Goal: Task Accomplishment & Management: Complete application form

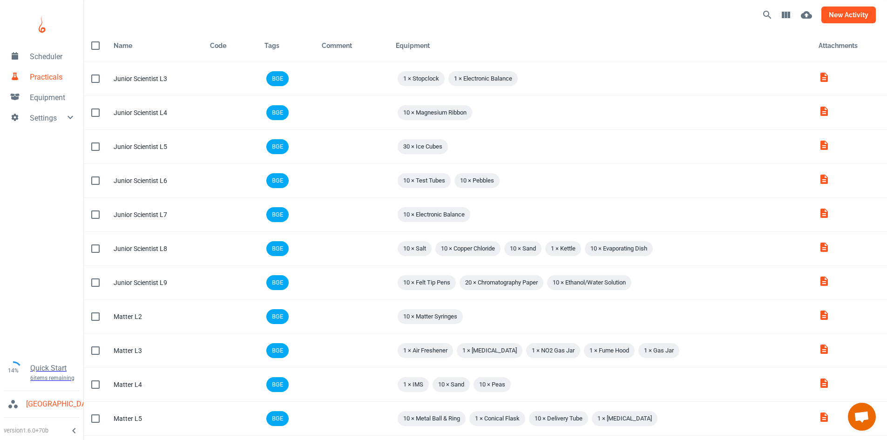
click at [840, 17] on button "new activity" at bounding box center [848, 15] width 54 height 17
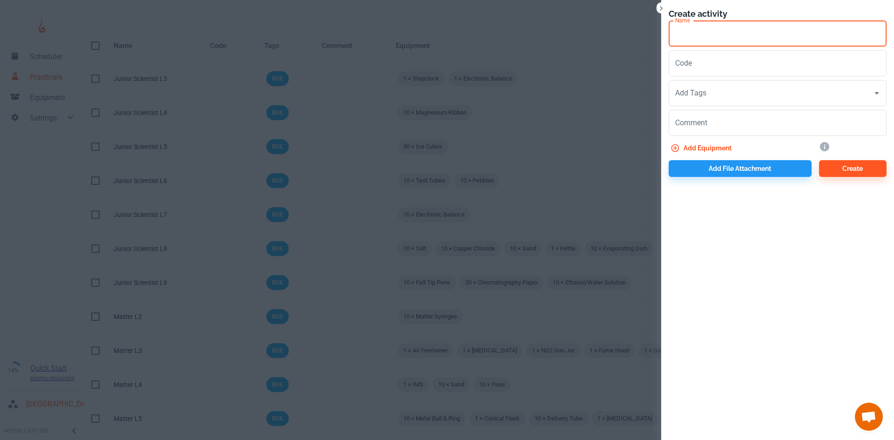
click at [694, 33] on input "Name" at bounding box center [778, 33] width 218 height 26
type input "Matter L7"
click at [698, 64] on input "Code" at bounding box center [778, 63] width 218 height 26
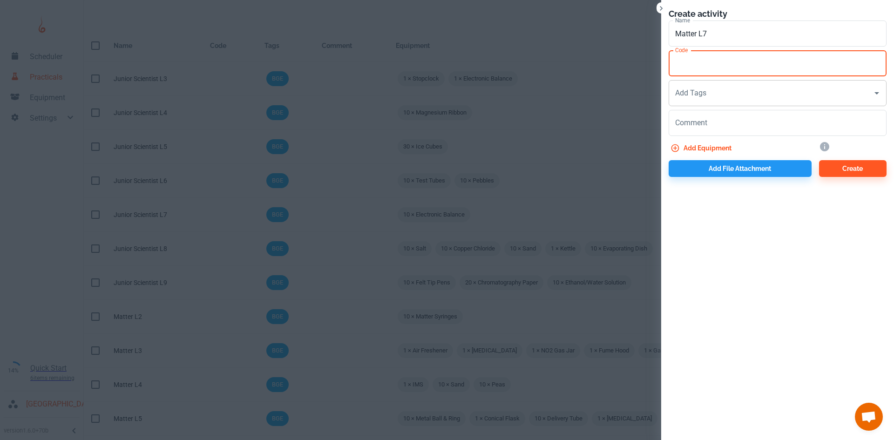
click at [703, 92] on div "Add Tags Add Tags" at bounding box center [778, 93] width 218 height 26
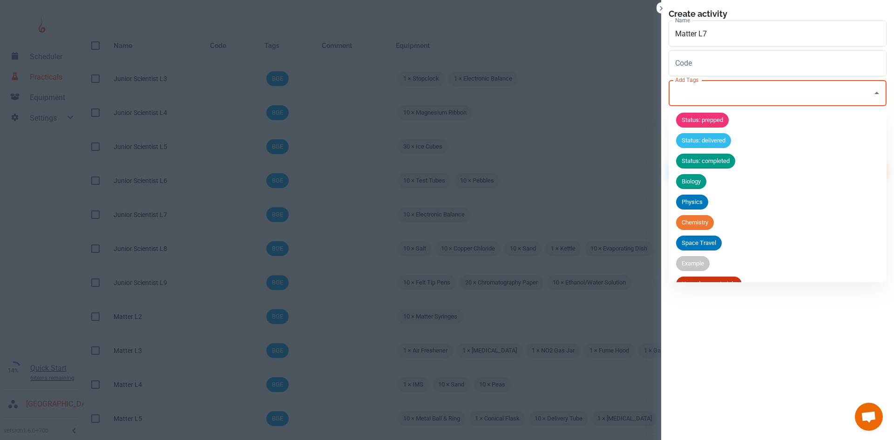
scroll to position [36, 0]
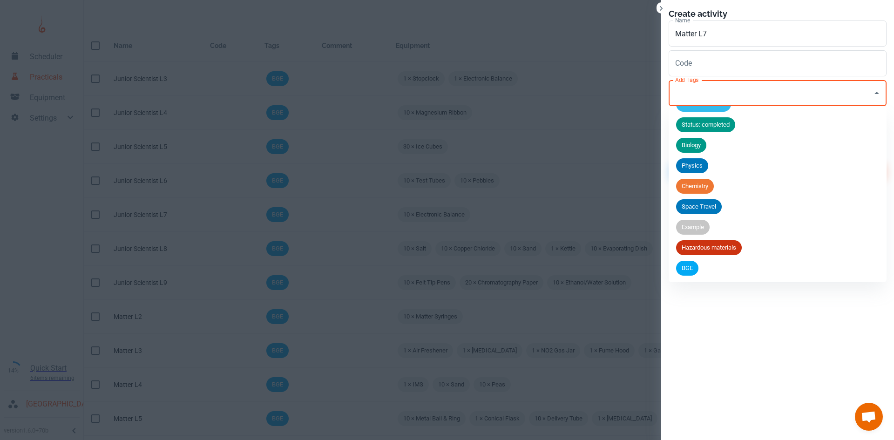
click at [687, 273] on div "BGE" at bounding box center [687, 268] width 22 height 15
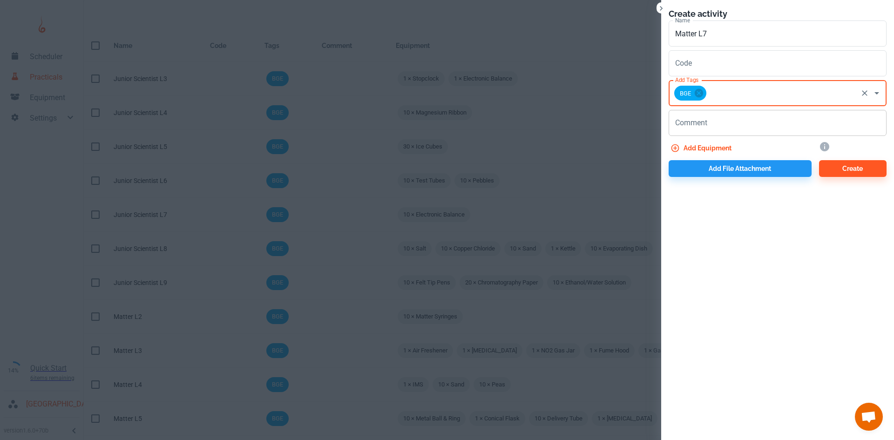
click at [688, 127] on textarea "Comment" at bounding box center [777, 123] width 205 height 11
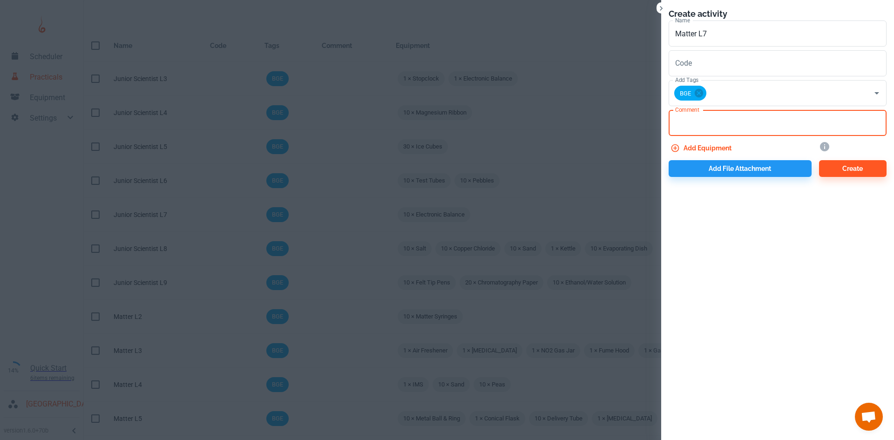
click at [694, 145] on button "Add equipment" at bounding box center [702, 148] width 67 height 17
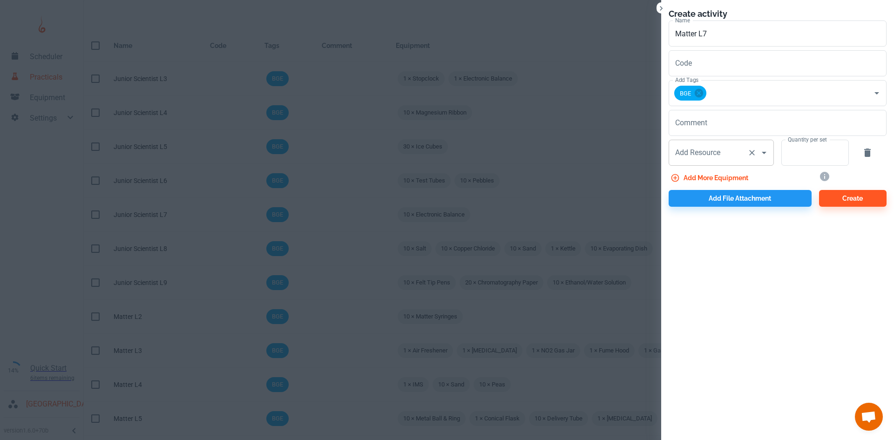
click at [700, 156] on input "Add Resource" at bounding box center [708, 153] width 71 height 18
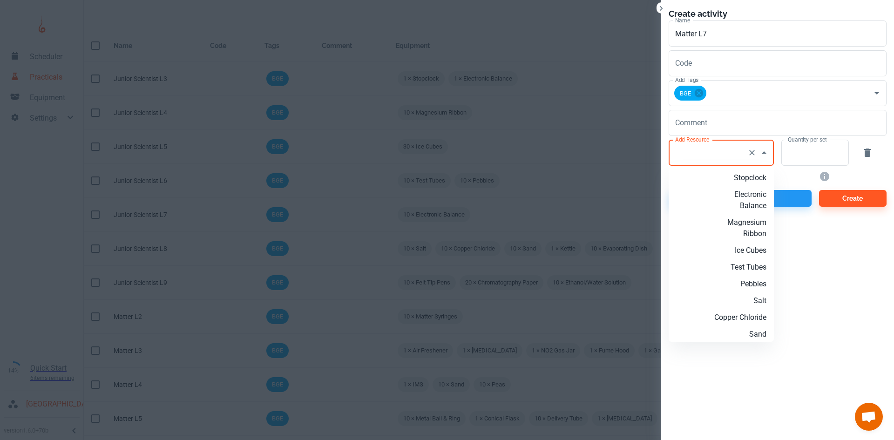
click at [757, 298] on p "Salt" at bounding box center [736, 300] width 60 height 11
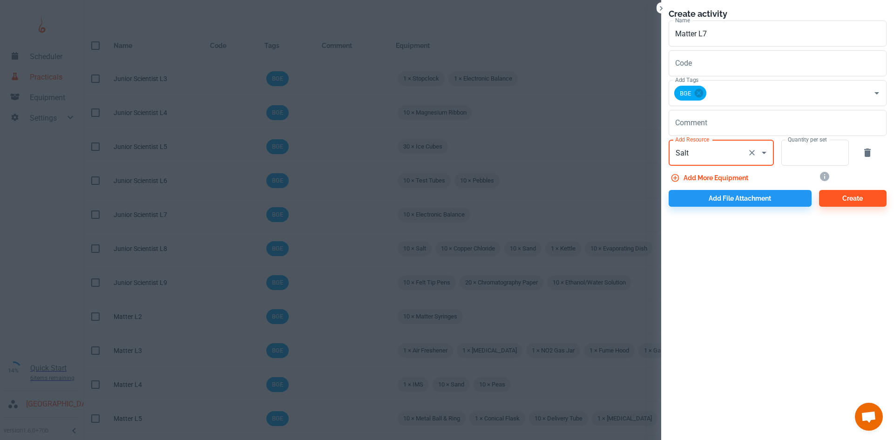
type input "Salt"
click at [797, 149] on input "Quantity per set" at bounding box center [809, 153] width 57 height 26
type input "10"
click at [742, 178] on button "Add more equipment" at bounding box center [710, 177] width 83 height 17
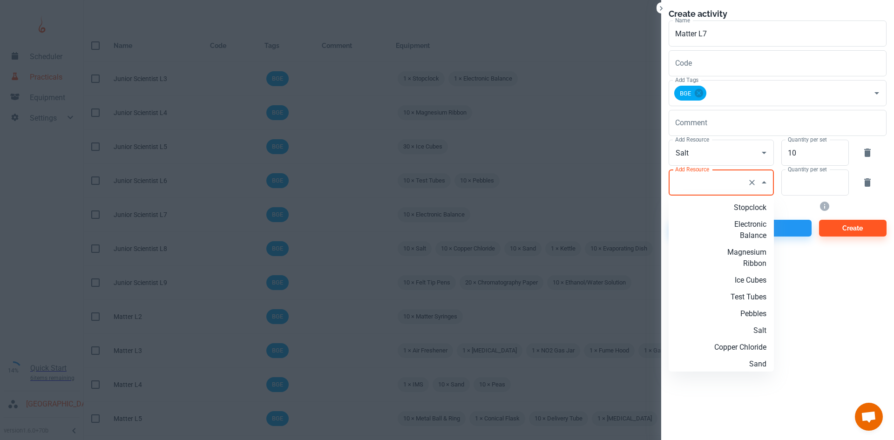
click at [742, 178] on input "Add Resource" at bounding box center [708, 183] width 71 height 18
click at [747, 274] on p "Sand" at bounding box center [736, 270] width 60 height 11
type input "Sand"
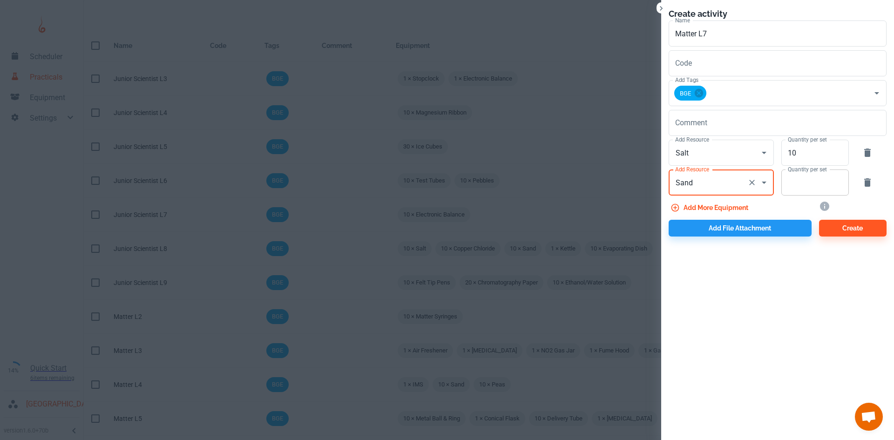
click at [803, 183] on input "Quantity per set" at bounding box center [809, 182] width 57 height 26
type input "10"
click at [690, 205] on button "Add more equipment" at bounding box center [710, 207] width 83 height 17
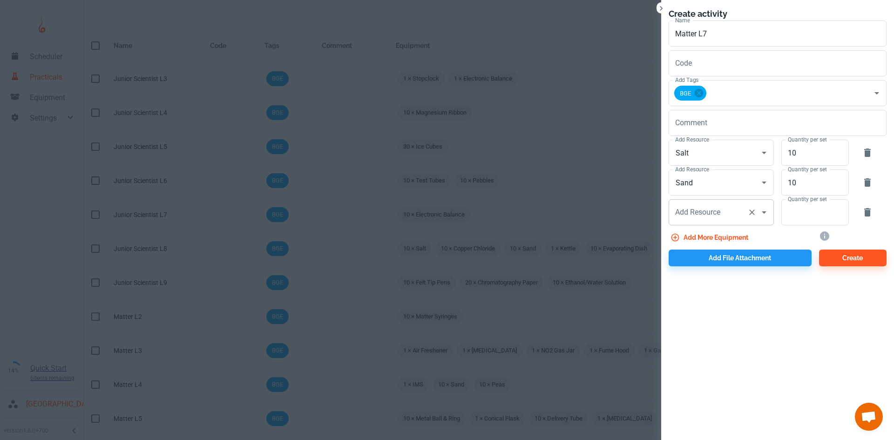
click at [697, 215] on input "Add Resource" at bounding box center [708, 212] width 71 height 18
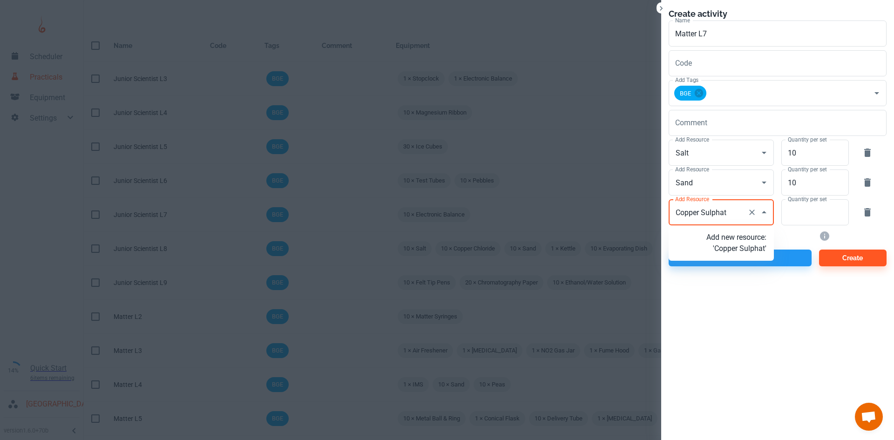
type input "Copper Sulphate"
click at [736, 254] on p "Add new resource: 'Copper Sulphate'" at bounding box center [736, 243] width 60 height 22
type input "Copper Sulphate"
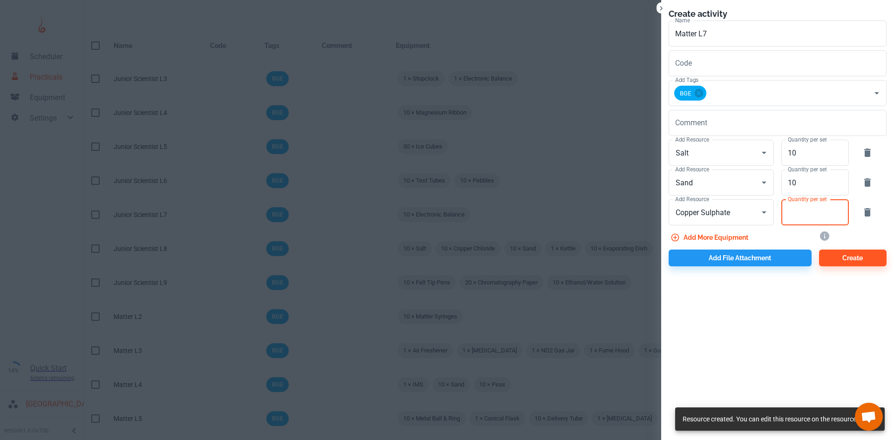
click at [787, 219] on input "Quantity per set" at bounding box center [809, 212] width 57 height 26
type input "10"
click at [729, 233] on button "Add more equipment" at bounding box center [710, 237] width 83 height 17
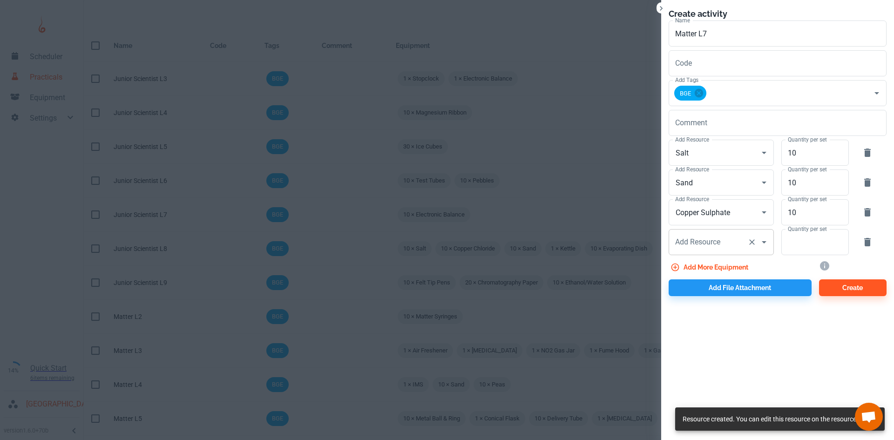
click at [731, 241] on input "Add Resource" at bounding box center [708, 242] width 71 height 18
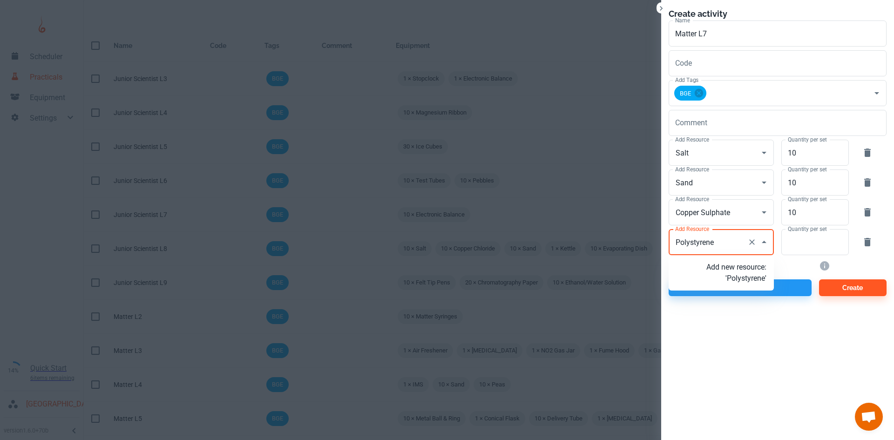
type input "Polystyrene"
click at [721, 243] on input "Add Resource" at bounding box center [708, 242] width 71 height 18
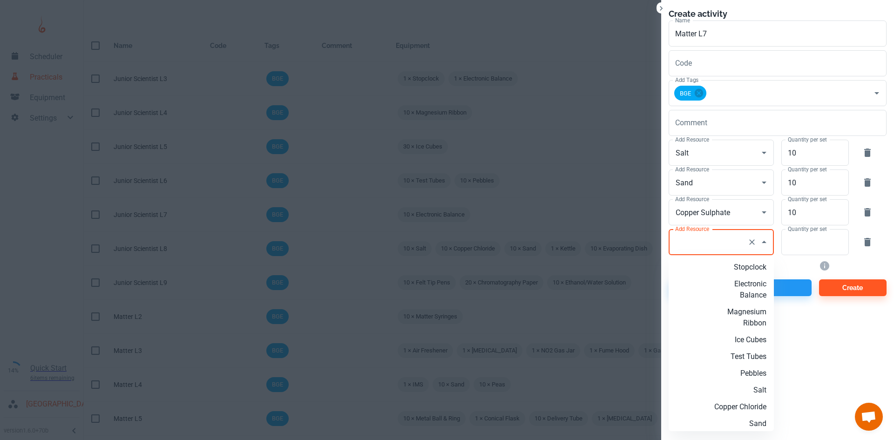
type input "O"
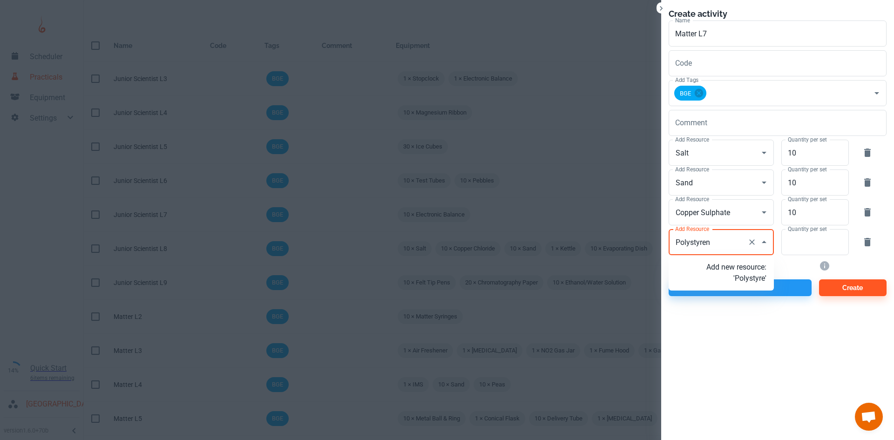
type input "Polystyrene"
click at [742, 283] on p "Add new resource: 'Polystyrene'" at bounding box center [736, 273] width 60 height 22
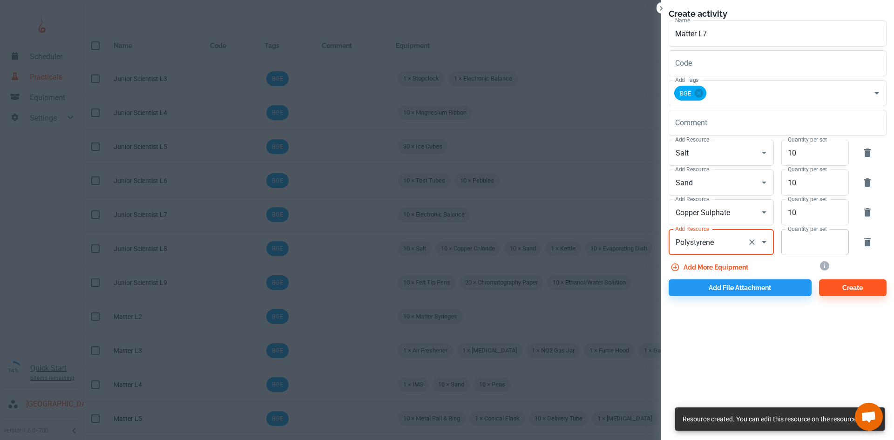
type input "Polystyrene"
click at [810, 242] on input "Quantity per set" at bounding box center [809, 242] width 57 height 26
type input "10"
click at [721, 265] on button "Add more equipment" at bounding box center [710, 267] width 83 height 17
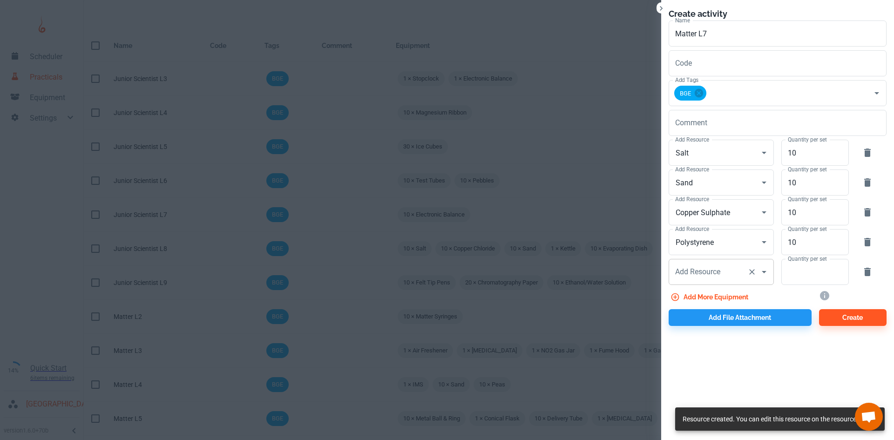
click at [734, 280] on input "Add Resource" at bounding box center [708, 272] width 71 height 18
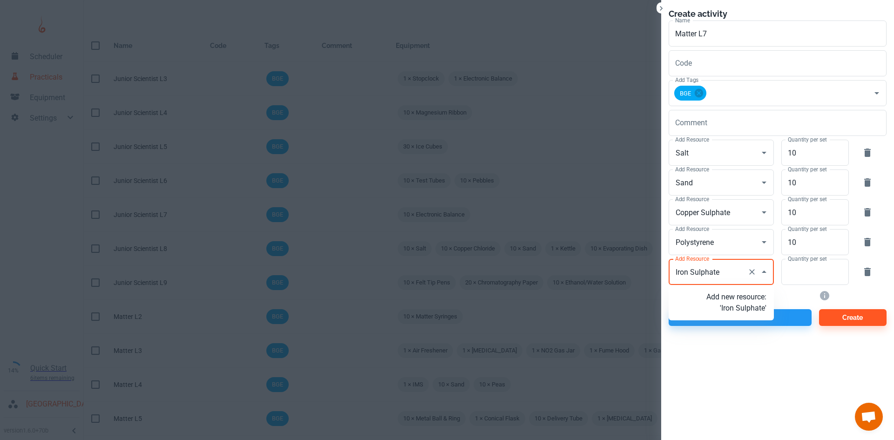
type input "Iron Sulphate"
click at [723, 277] on input "Add Resource" at bounding box center [708, 272] width 71 height 18
type input "Iron Sulphate"
click at [741, 300] on p "Add new resource: 'Iron Sulphate'" at bounding box center [736, 302] width 60 height 22
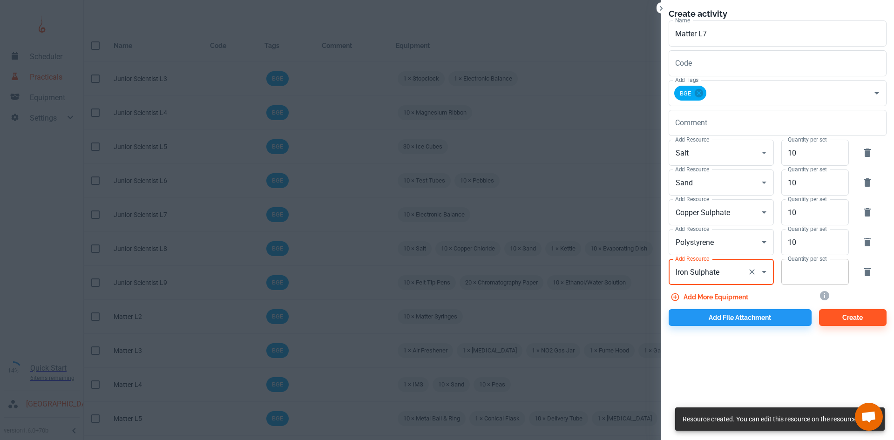
type input "Iron Sulphate"
click at [804, 273] on input "Quantity per set" at bounding box center [809, 272] width 57 height 26
type input "10"
click at [731, 295] on button "Add more equipment" at bounding box center [710, 297] width 83 height 17
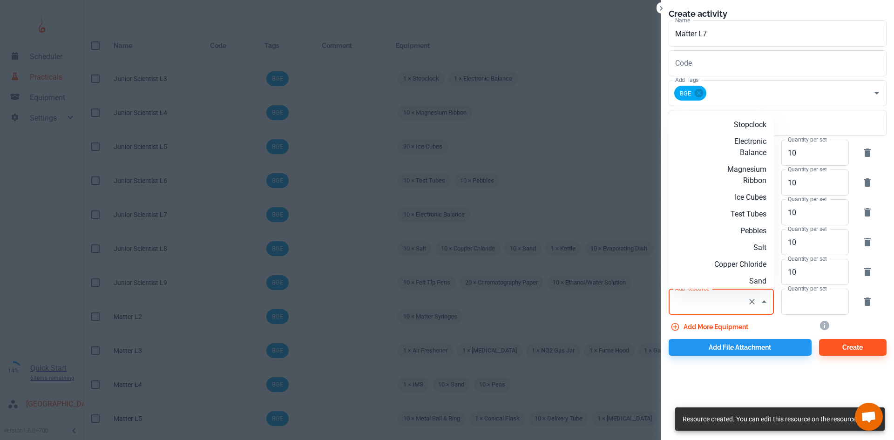
click at [717, 293] on input "Add Resource" at bounding box center [708, 302] width 71 height 18
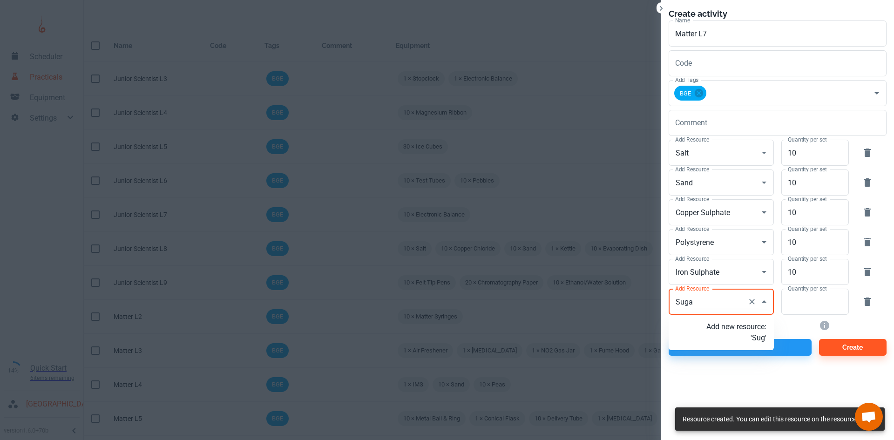
type input "Sugar"
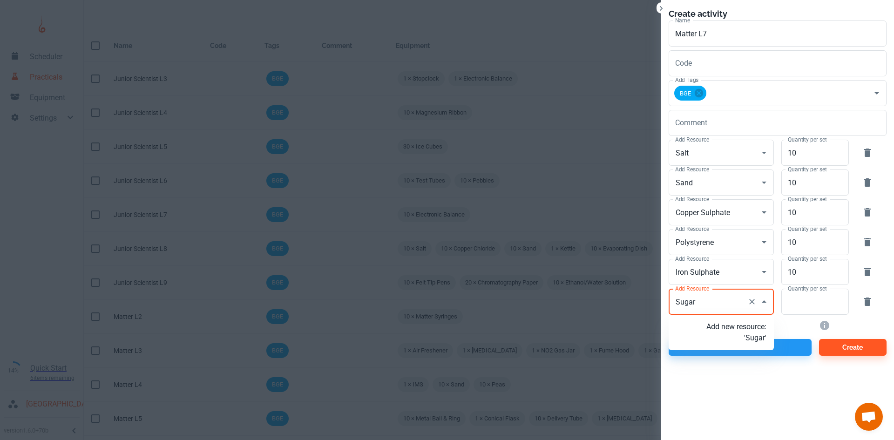
click at [737, 337] on p "Add new resource: 'Sugar'" at bounding box center [736, 332] width 60 height 22
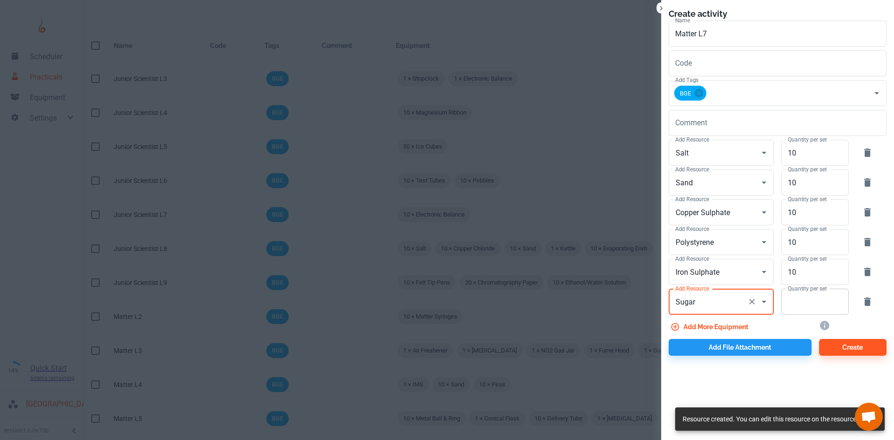
type input "Sugar"
click at [799, 308] on input "Quantity per set" at bounding box center [809, 302] width 57 height 26
type input "10"
click at [732, 333] on button "Add more equipment" at bounding box center [710, 326] width 83 height 17
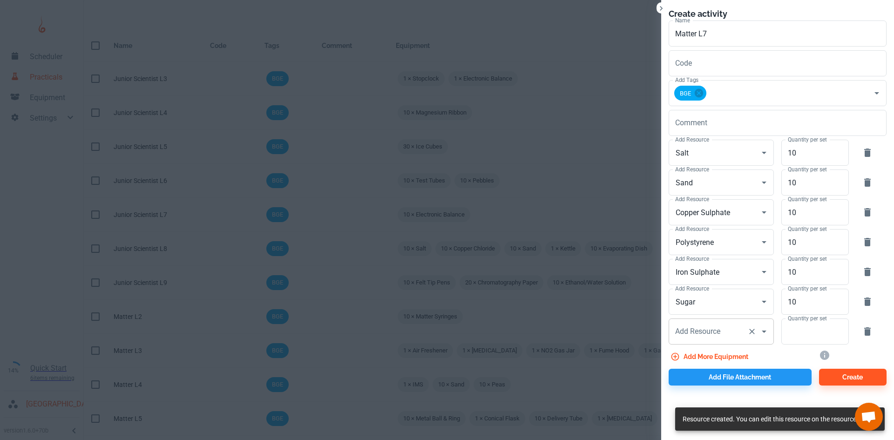
click at [707, 331] on input "Add Resource" at bounding box center [708, 332] width 71 height 18
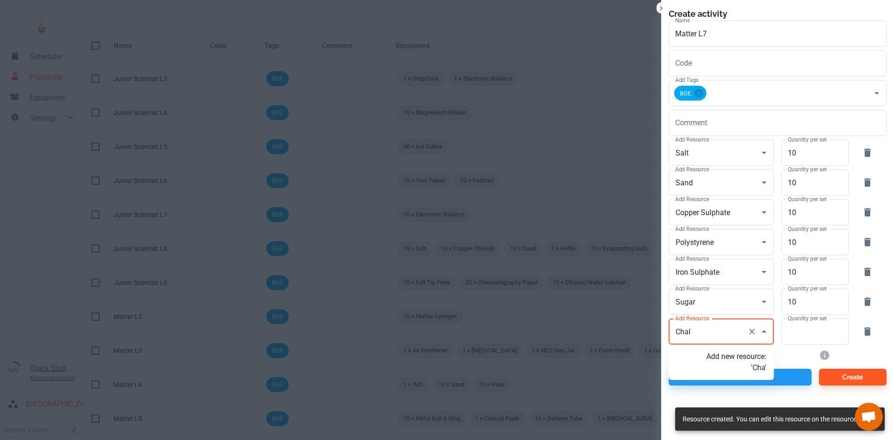
type input "Chalk"
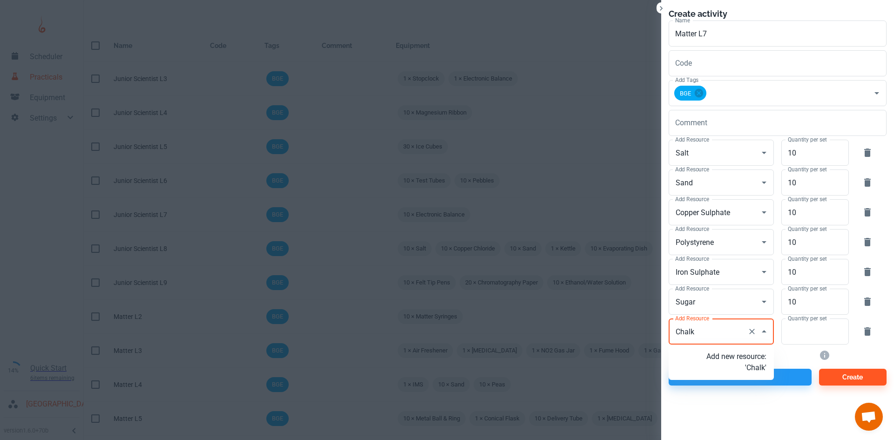
click at [731, 364] on p "Add new resource: 'Chalk'" at bounding box center [736, 362] width 60 height 22
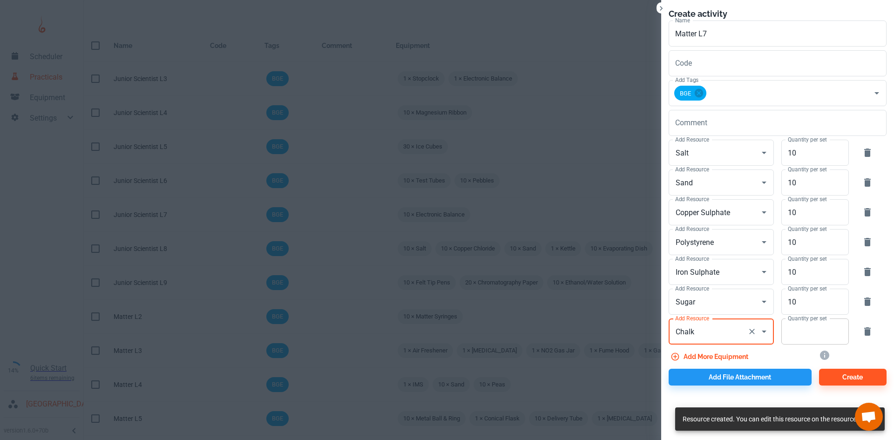
type input "Chalk"
click at [821, 336] on input "Quantity per set" at bounding box center [809, 331] width 57 height 26
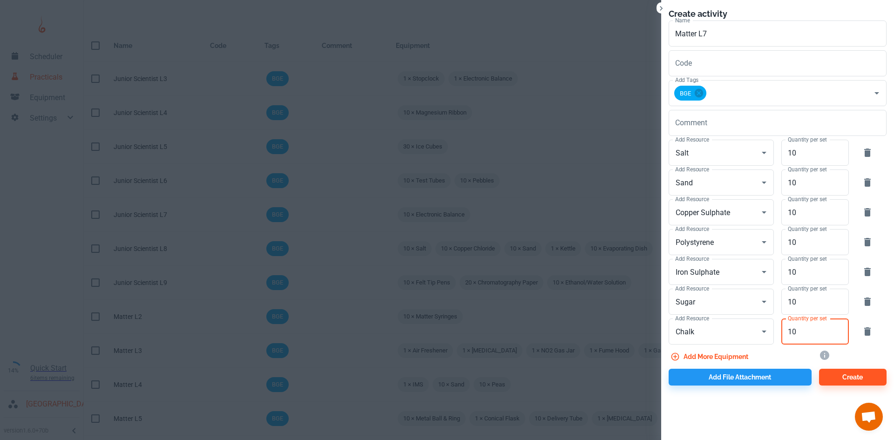
type input "10"
click at [727, 359] on button "Add more equipment" at bounding box center [710, 356] width 83 height 17
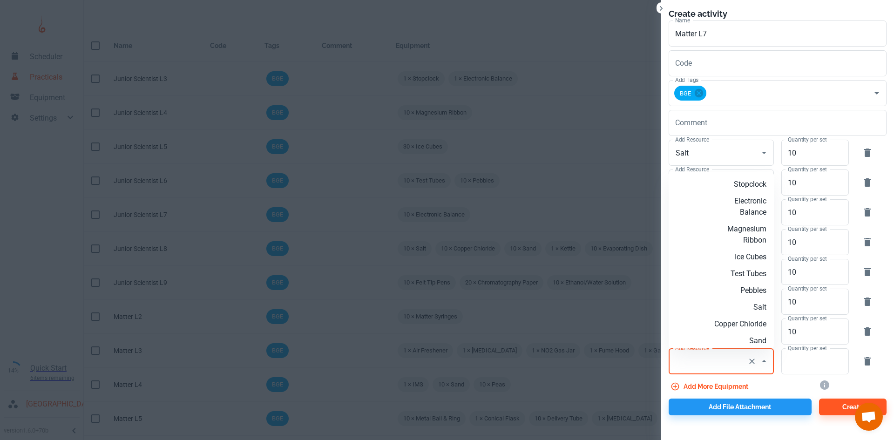
click at [714, 366] on input "Add Resource" at bounding box center [708, 361] width 71 height 18
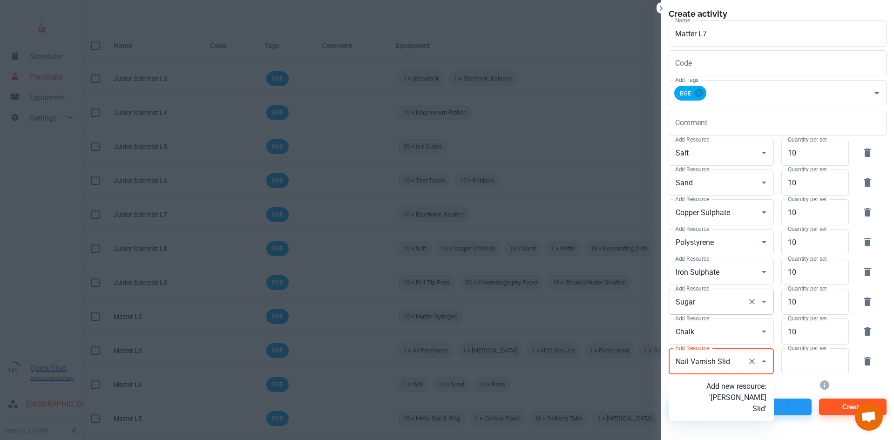
type input "Nail Varnish Slide"
click at [748, 400] on p "Add new resource: 'Nail Varnish Slide'" at bounding box center [736, 398] width 60 height 34
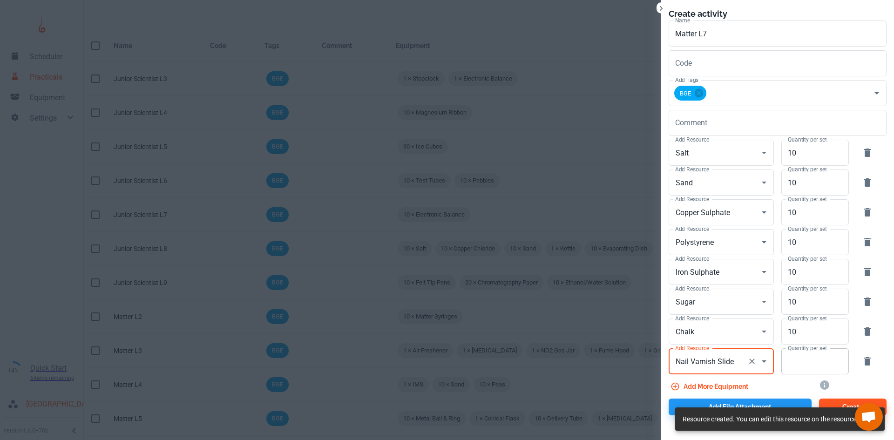
type input "Nail Varnish Slide"
click at [793, 367] on input "Quantity per set" at bounding box center [809, 361] width 57 height 26
type input "10"
click at [714, 387] on button "Add more equipment" at bounding box center [710, 386] width 83 height 17
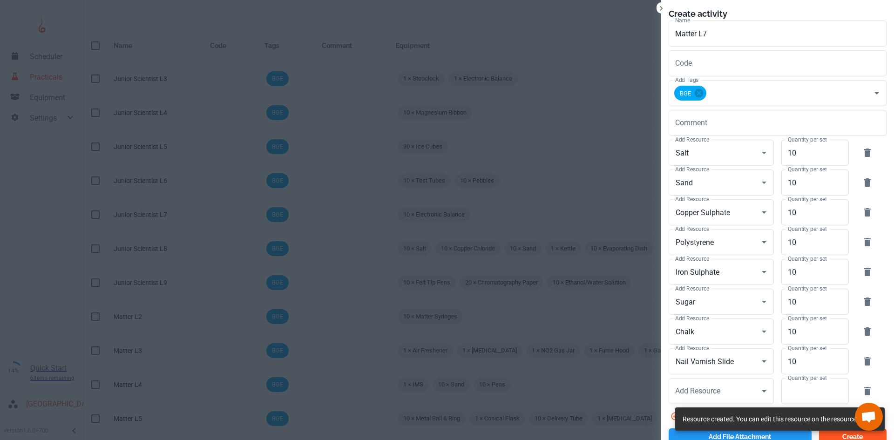
scroll to position [13, 0]
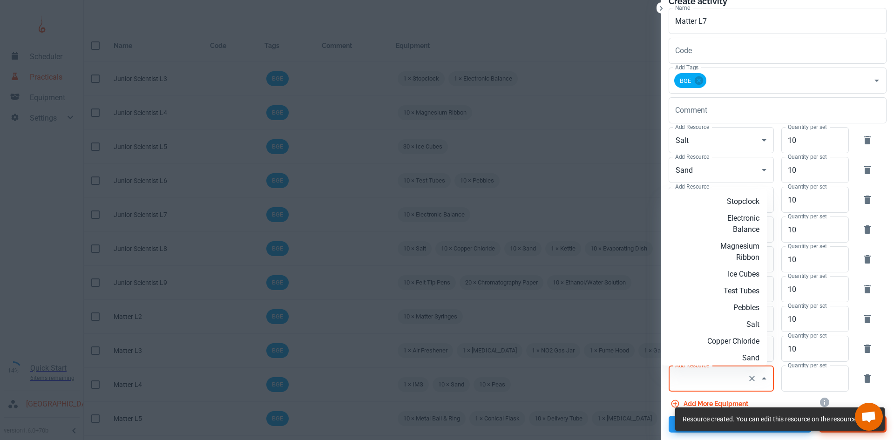
click at [718, 376] on input "Add Resource" at bounding box center [708, 379] width 71 height 18
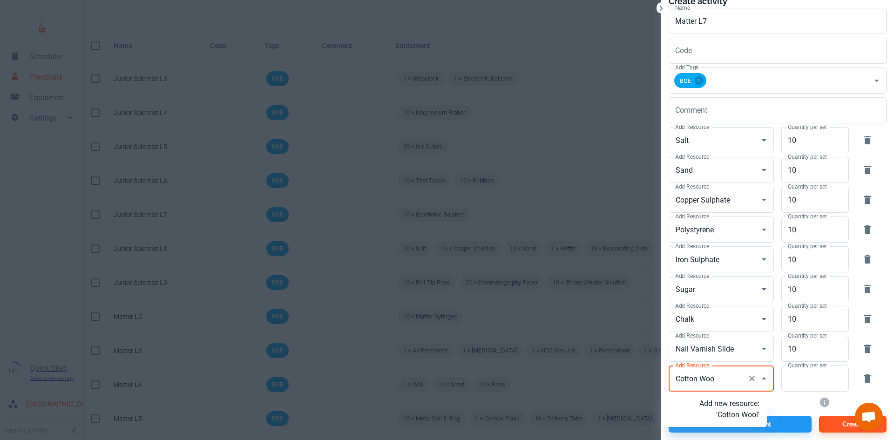
type input "Cotton Wool"
click at [744, 408] on p "Add new resource: 'Cotton Wool'" at bounding box center [729, 409] width 60 height 22
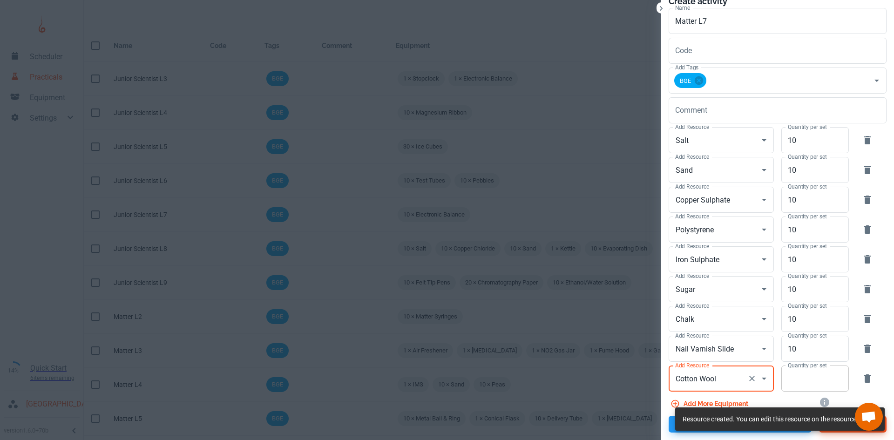
type input "Cotton Wool"
click at [795, 380] on input "Quantity per set" at bounding box center [809, 378] width 57 height 26
type input "7"
click at [729, 402] on button "Add more equipment" at bounding box center [710, 403] width 83 height 17
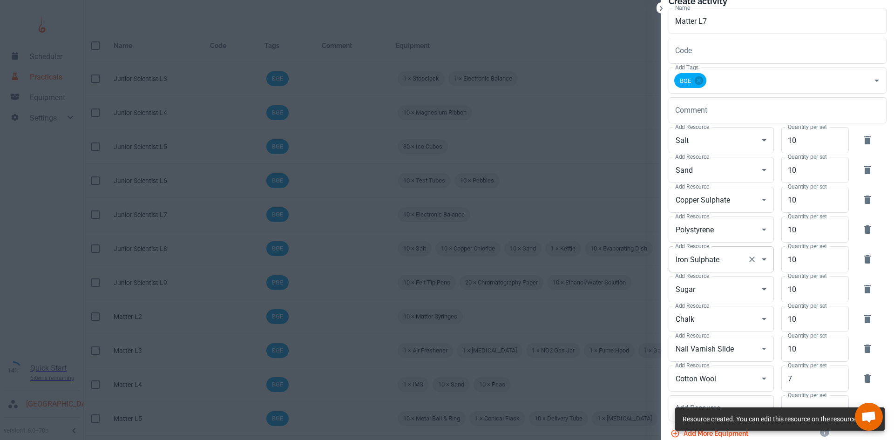
scroll to position [42, 0]
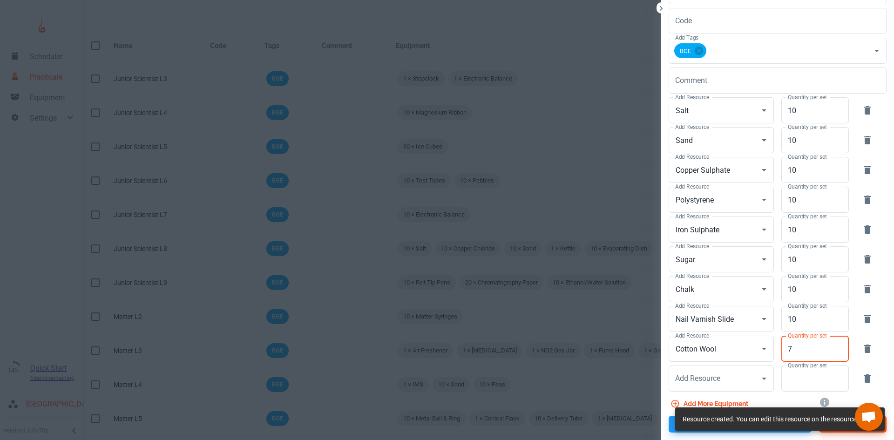
click at [801, 358] on input "7" at bounding box center [809, 349] width 57 height 26
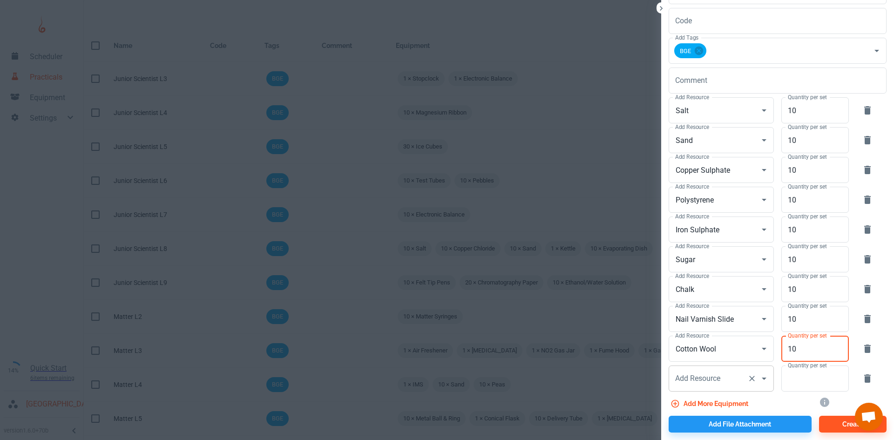
click at [739, 371] on div "Add Resource" at bounding box center [721, 378] width 105 height 26
type input "10"
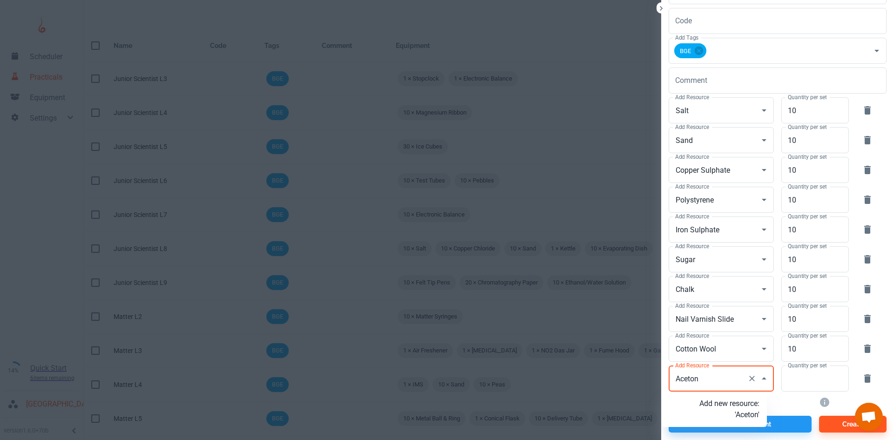
type input "Acetone"
click at [729, 414] on p "Add new resource: 'Acetone'" at bounding box center [729, 409] width 60 height 22
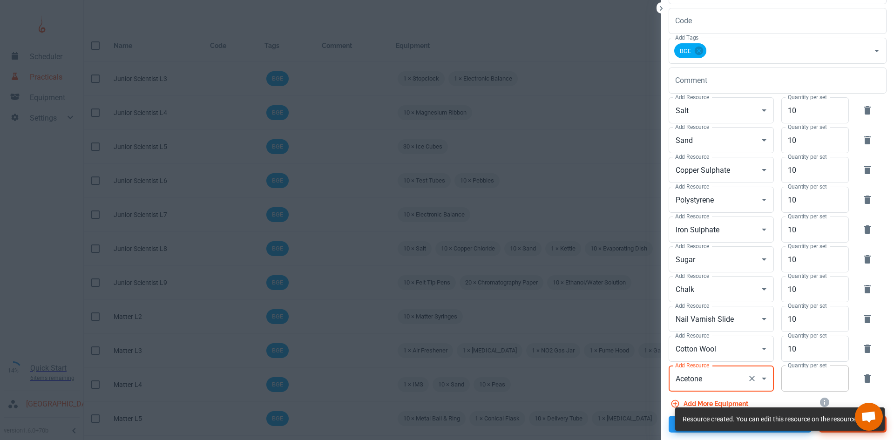
type input "Acetone"
click at [793, 379] on input "Quantity per set" at bounding box center [809, 378] width 57 height 26
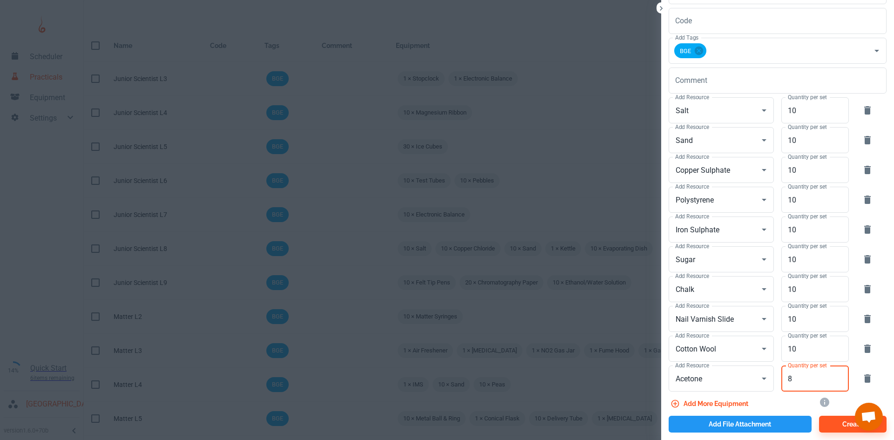
type input "8"
click at [752, 424] on button "Add file attachment" at bounding box center [740, 424] width 143 height 17
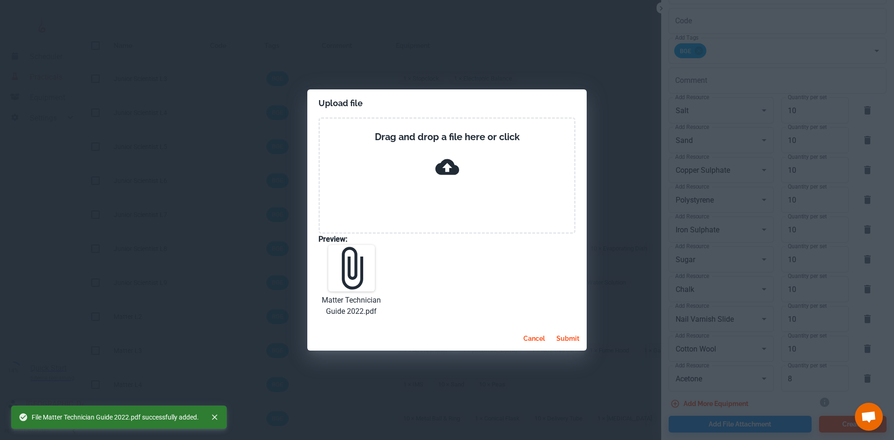
click at [568, 338] on button "submit" at bounding box center [568, 338] width 30 height 17
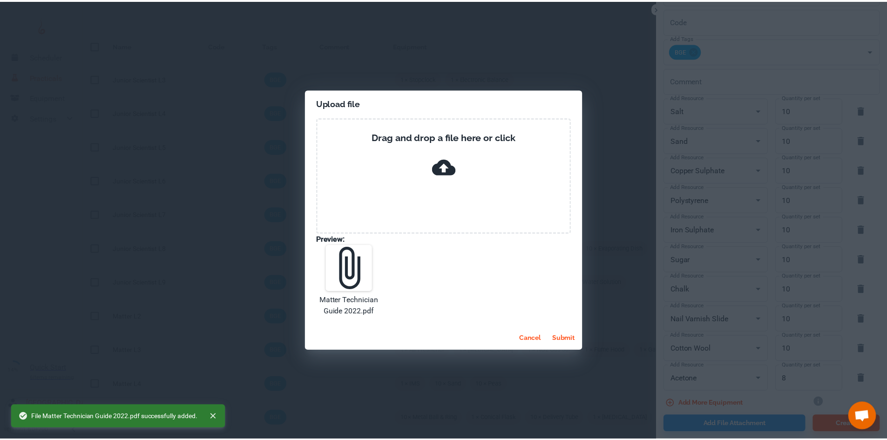
scroll to position [54, 0]
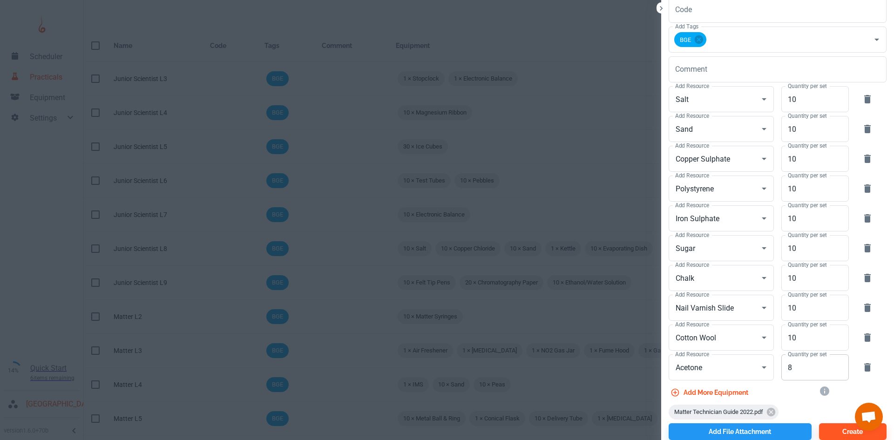
click at [795, 368] on input "8" at bounding box center [809, 367] width 57 height 26
type input "5"
type input "10"
click at [834, 433] on button "Create" at bounding box center [853, 431] width 68 height 17
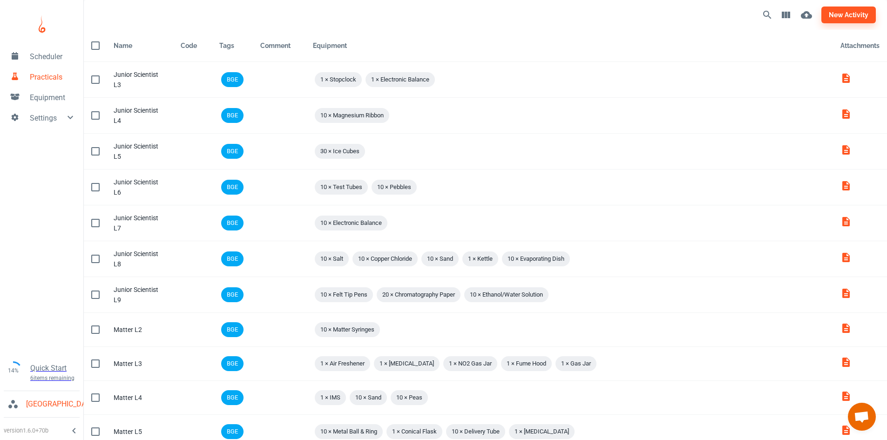
scroll to position [120, 0]
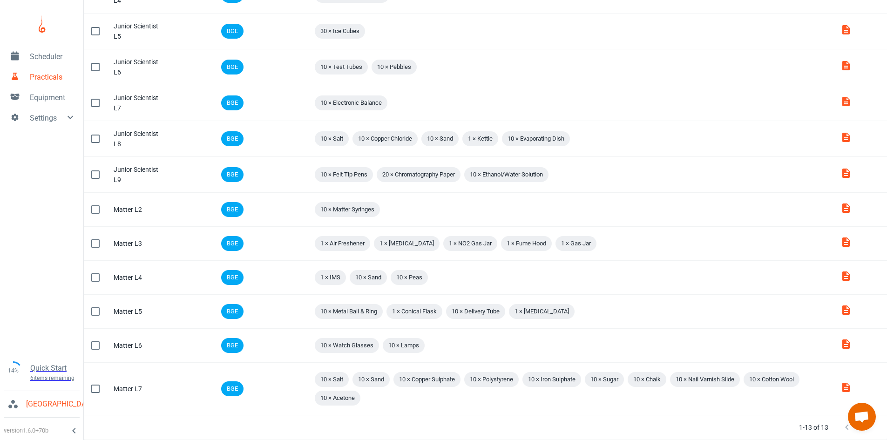
click at [51, 52] on span "Scheduler" at bounding box center [53, 56] width 46 height 11
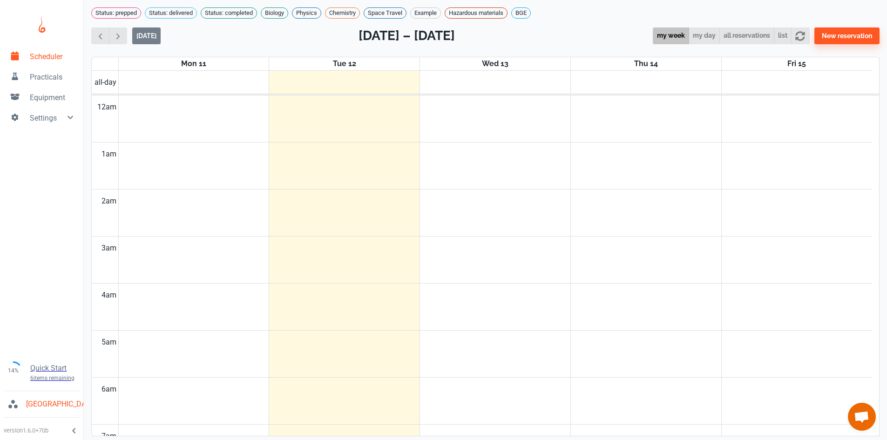
scroll to position [377, 0]
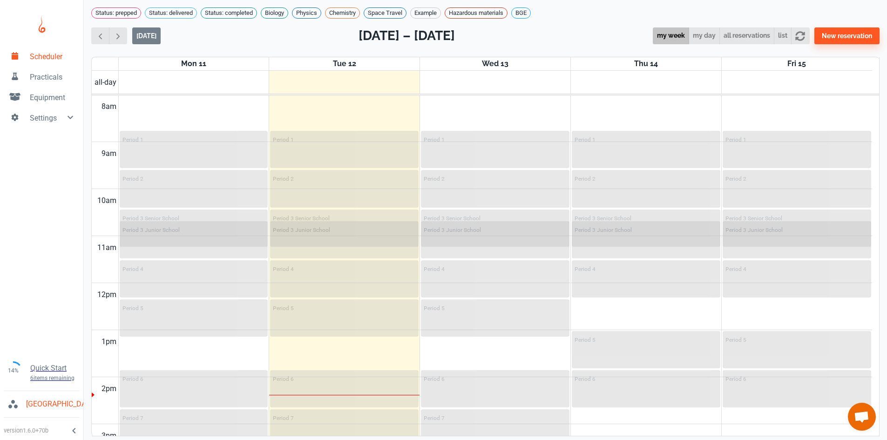
click at [50, 100] on span "Equipment" at bounding box center [53, 97] width 46 height 11
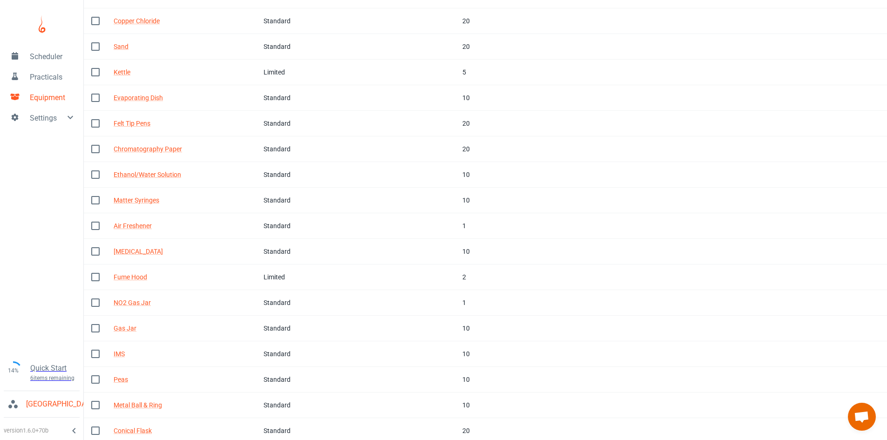
scroll to position [287, 0]
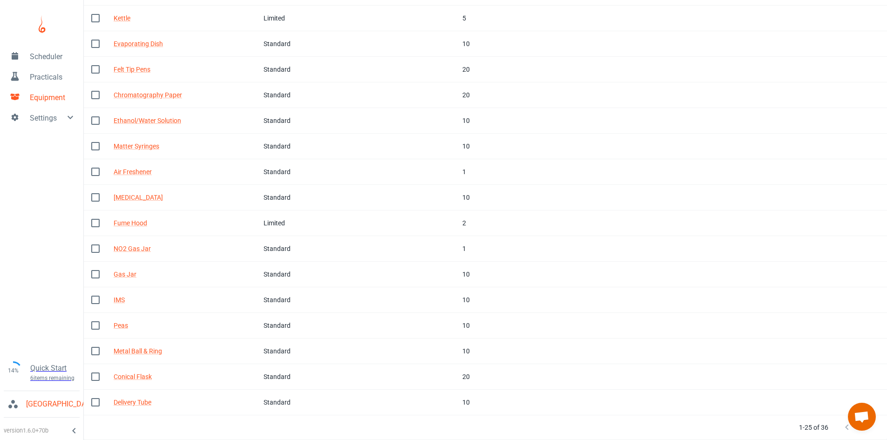
click at [49, 76] on span "Practicals" at bounding box center [53, 77] width 46 height 11
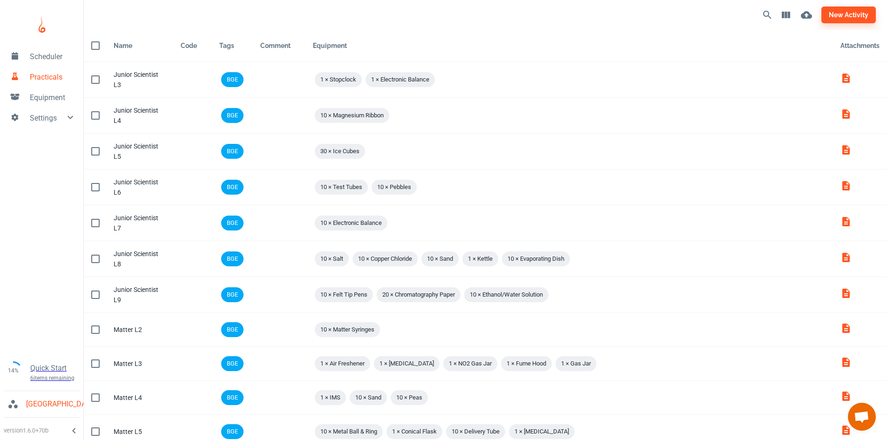
scroll to position [120, 0]
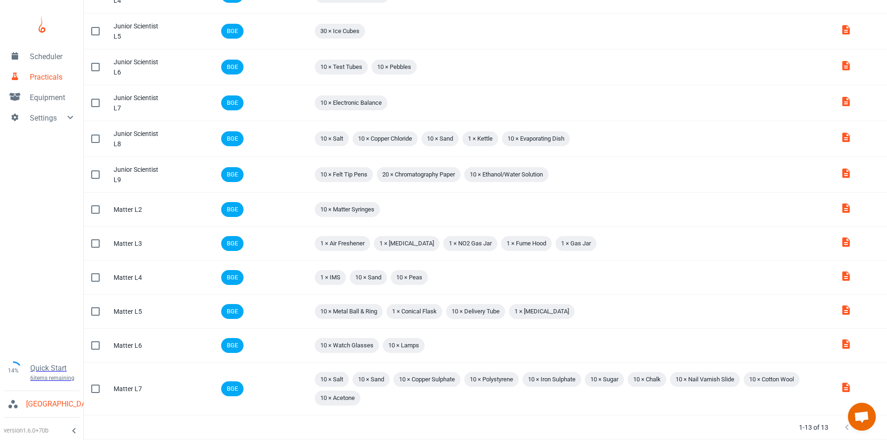
click at [46, 93] on span "Equipment" at bounding box center [53, 97] width 46 height 11
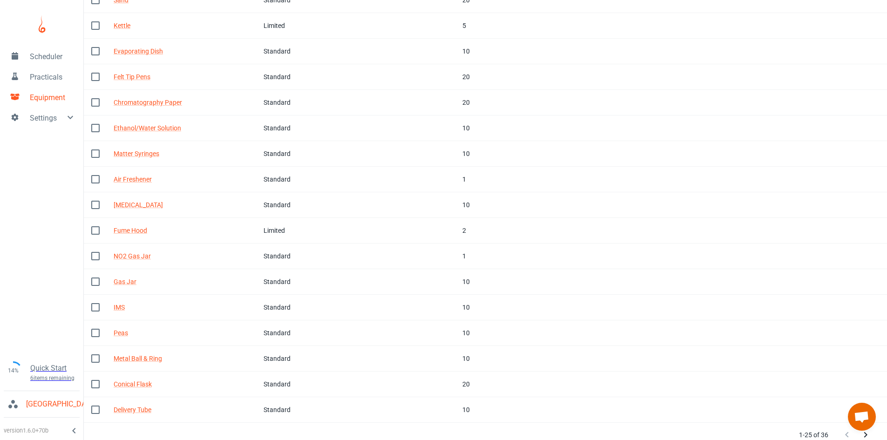
scroll to position [287, 0]
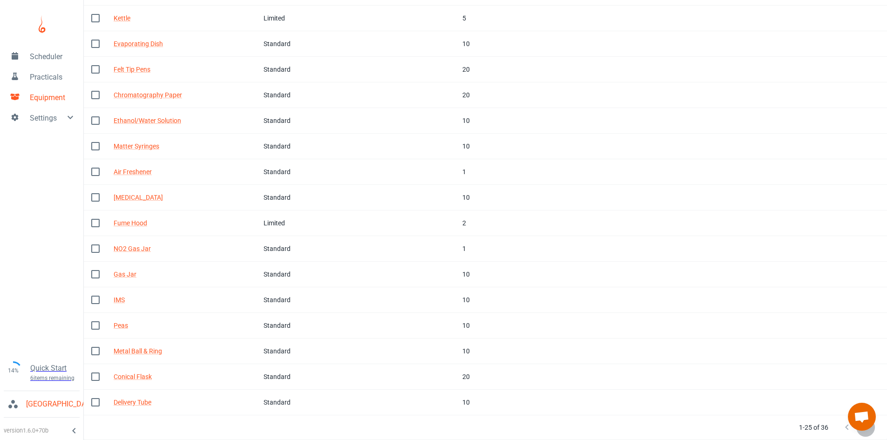
click at [866, 430] on icon "Next Page" at bounding box center [865, 427] width 11 height 11
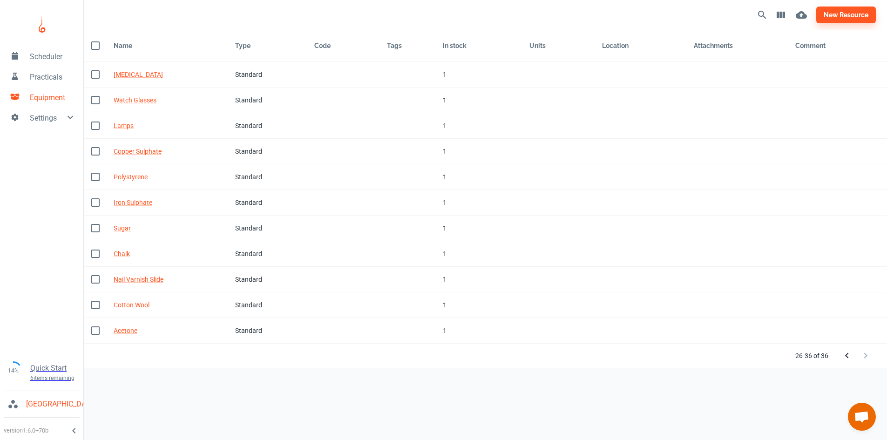
scroll to position [0, 0]
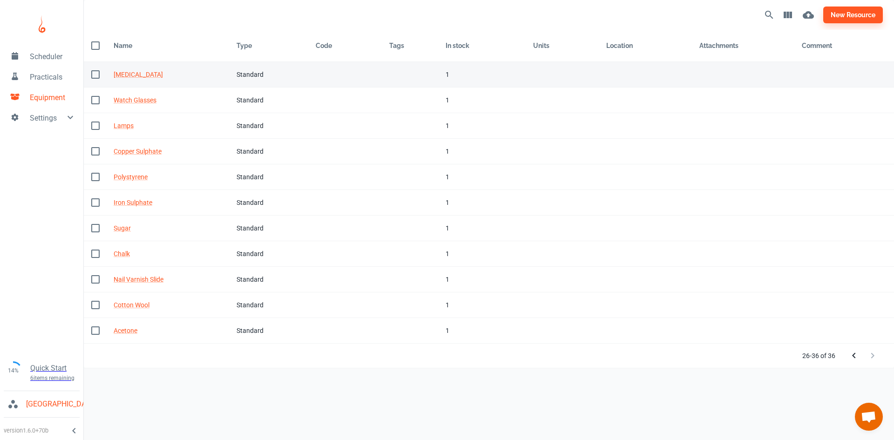
click at [252, 67] on td "Type Standard" at bounding box center [269, 75] width 80 height 26
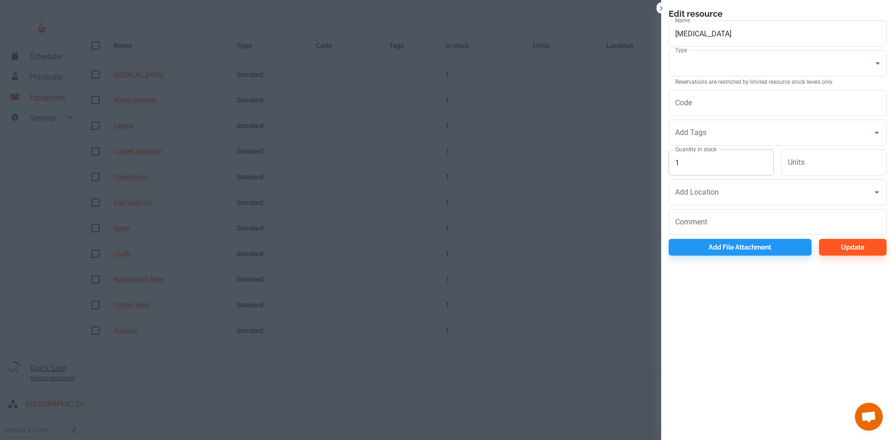
click at [717, 169] on input "1" at bounding box center [721, 162] width 105 height 26
type input "20"
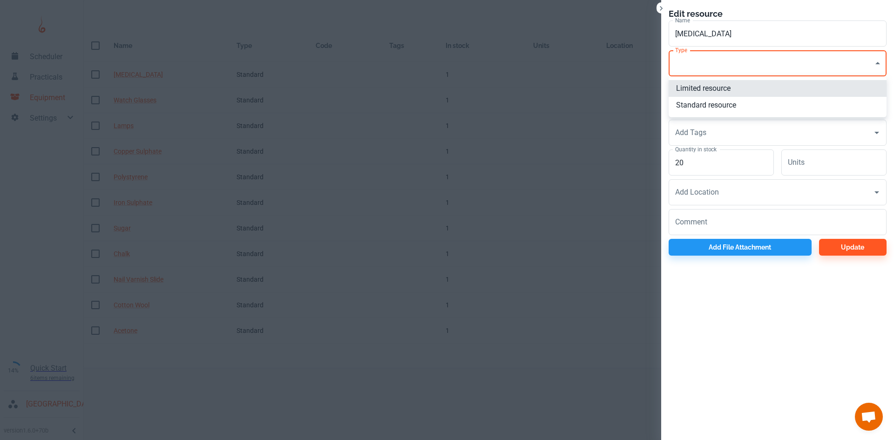
click at [721, 60] on body "Scheduler Practicals Equipment Settings 14% Quick Start 6 items remaining St Ro…" at bounding box center [447, 220] width 894 height 440
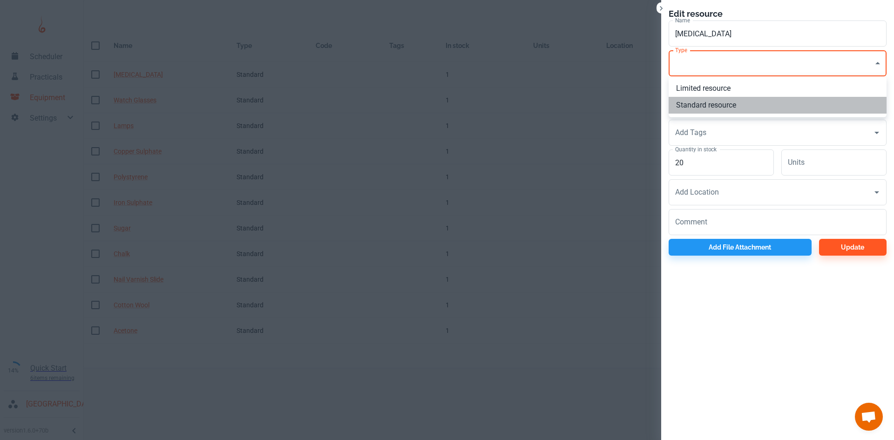
click at [718, 106] on li "Standard resource" at bounding box center [778, 105] width 218 height 17
type input "CO"
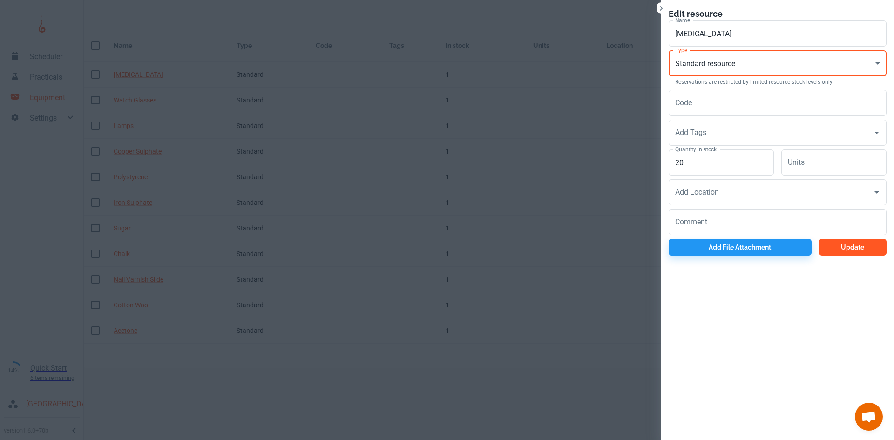
click at [843, 253] on button "Update" at bounding box center [853, 247] width 68 height 17
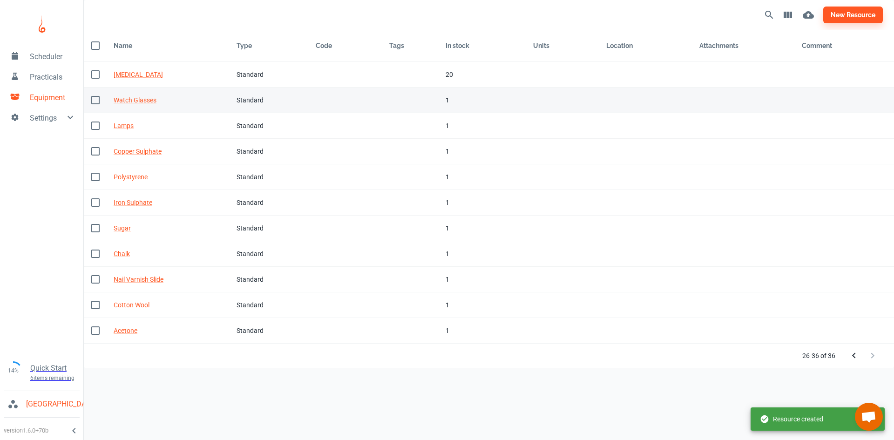
click at [271, 103] on div "Standard" at bounding box center [269, 100] width 65 height 10
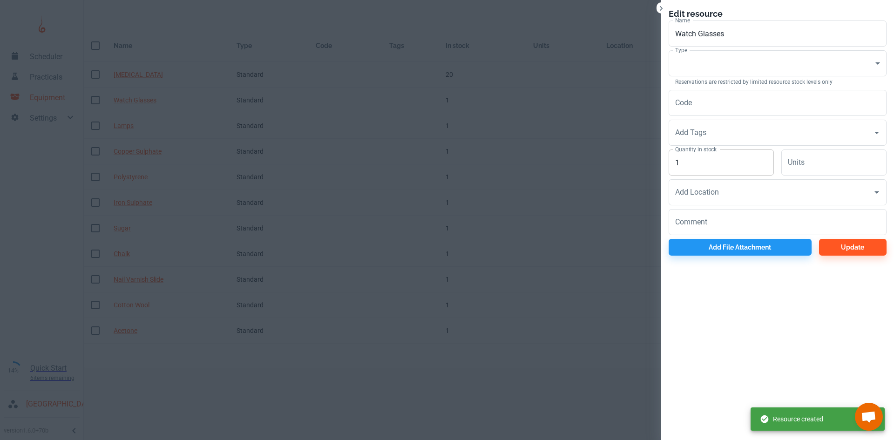
click at [691, 165] on input "1" at bounding box center [721, 162] width 105 height 26
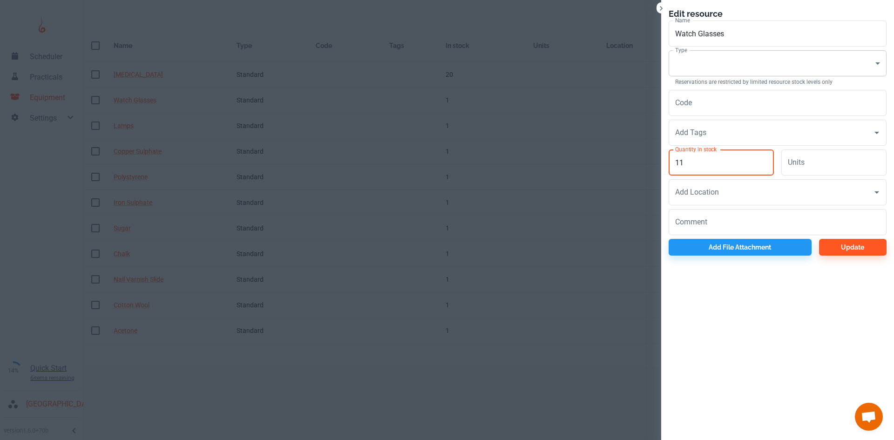
type input "11"
click at [709, 54] on body "Scheduler Practicals Equipment Settings 14% Quick Start 6 items remaining St Ro…" at bounding box center [447, 220] width 894 height 440
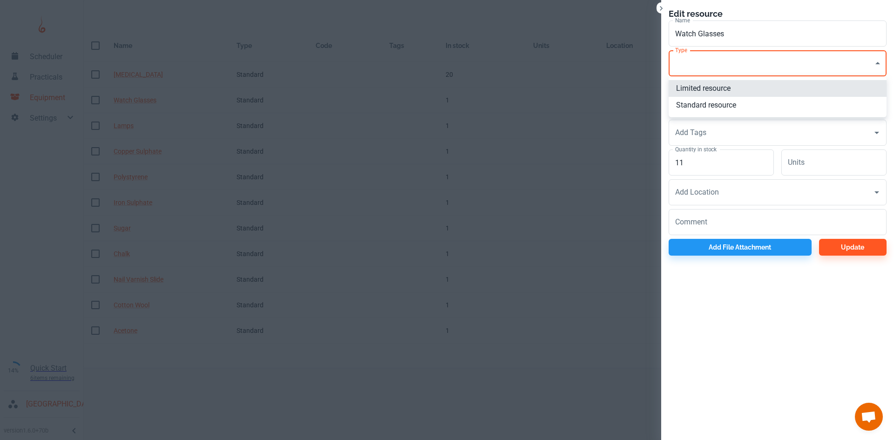
click at [711, 105] on li "Standard resource" at bounding box center [778, 105] width 218 height 17
type input "CO"
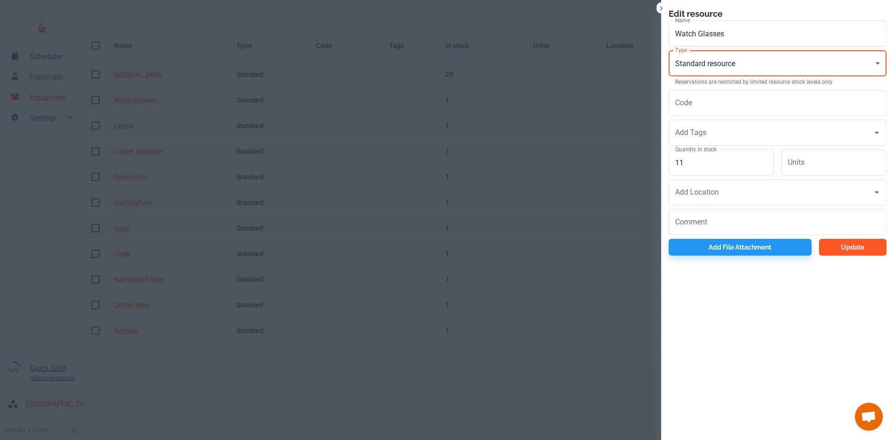
click at [859, 244] on button "Update" at bounding box center [853, 247] width 68 height 17
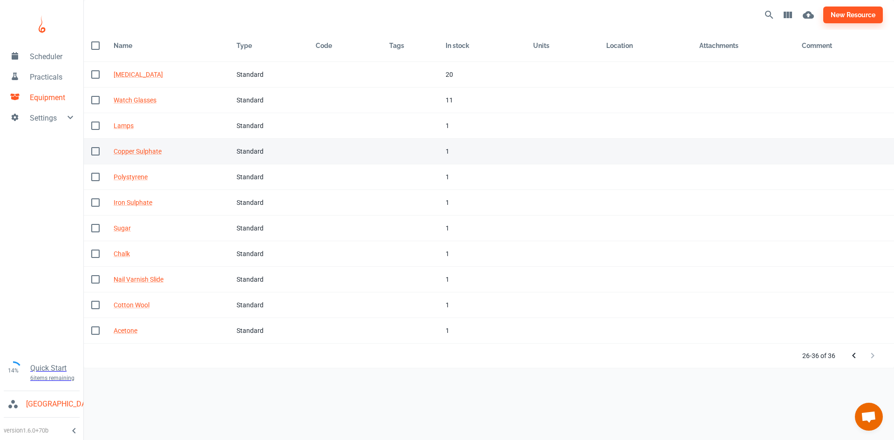
click at [448, 154] on div "1" at bounding box center [482, 151] width 73 height 10
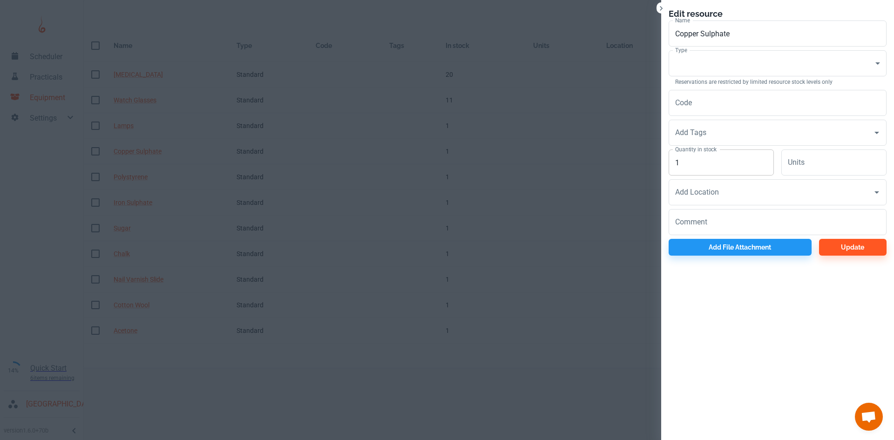
click at [702, 156] on input "1" at bounding box center [721, 162] width 105 height 26
type input "20"
click at [720, 62] on body "Scheduler Practicals Equipment Settings 14% Quick Start 6 items remaining St Ro…" at bounding box center [447, 220] width 894 height 440
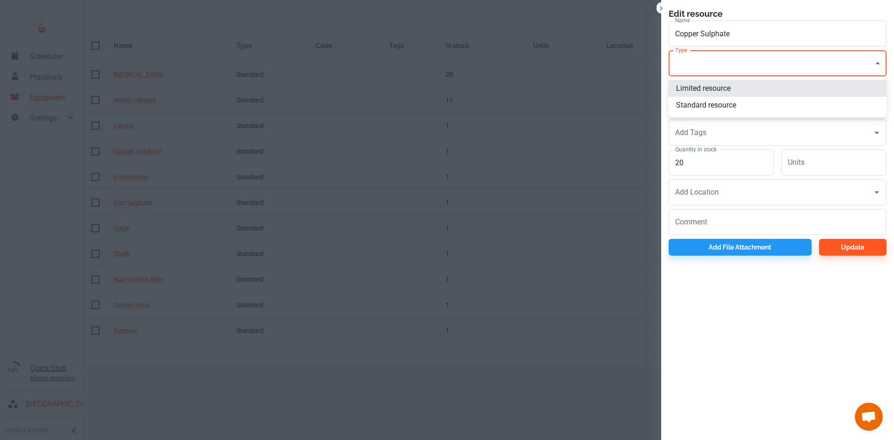
click at [706, 104] on li "Standard resource" at bounding box center [778, 105] width 218 height 17
type input "CO"
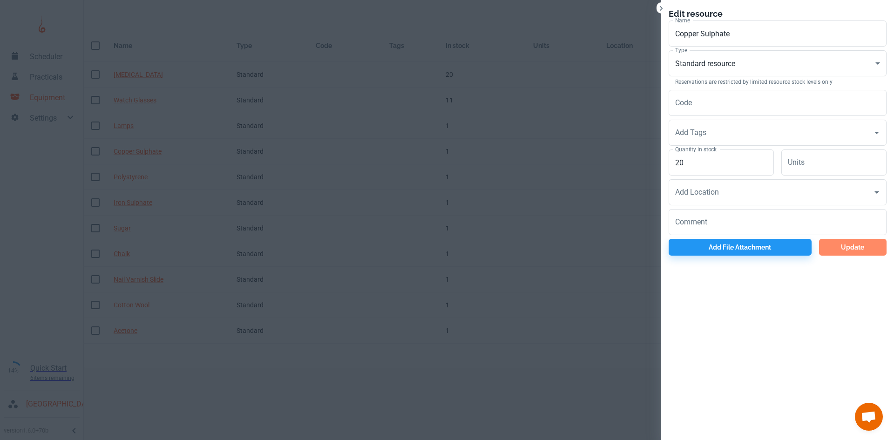
click at [853, 249] on button "Update" at bounding box center [853, 247] width 68 height 17
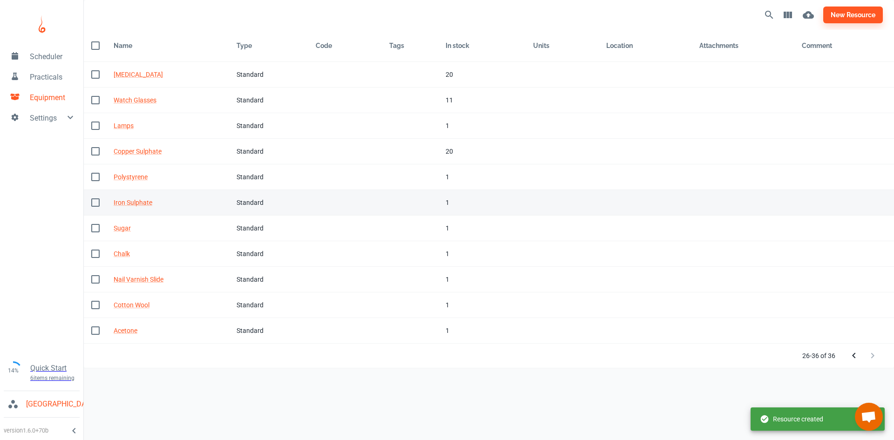
click at [421, 209] on td "Tags" at bounding box center [410, 203] width 56 height 26
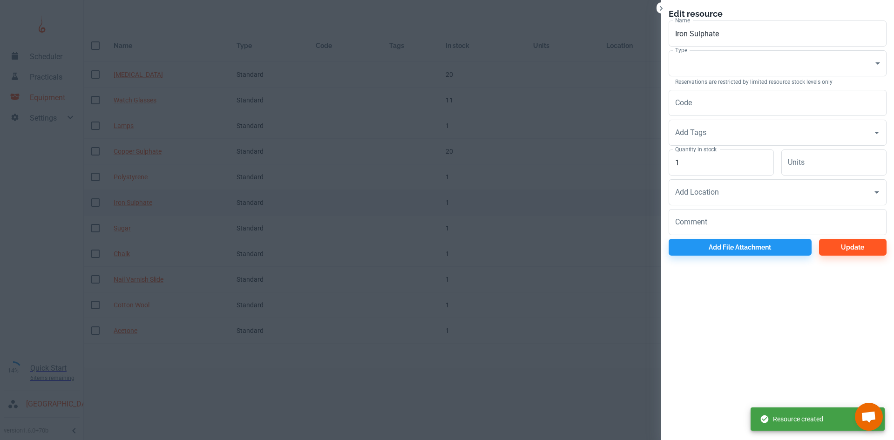
click at [421, 209] on div at bounding box center [447, 220] width 894 height 440
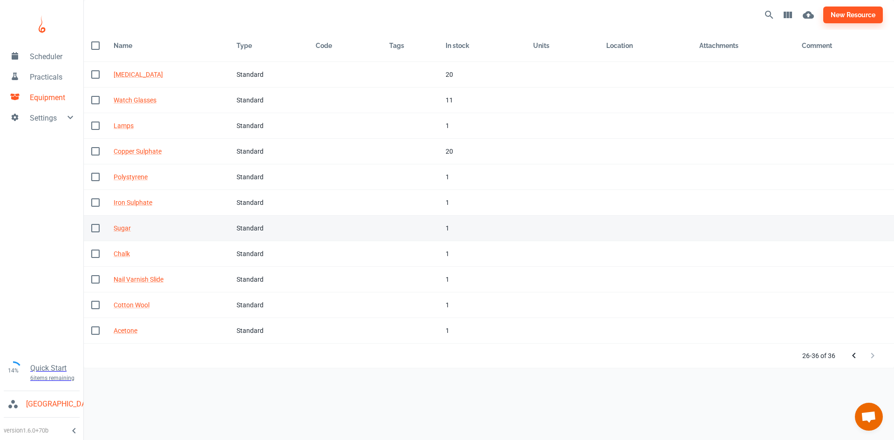
click at [425, 227] on td "Tags" at bounding box center [410, 229] width 56 height 26
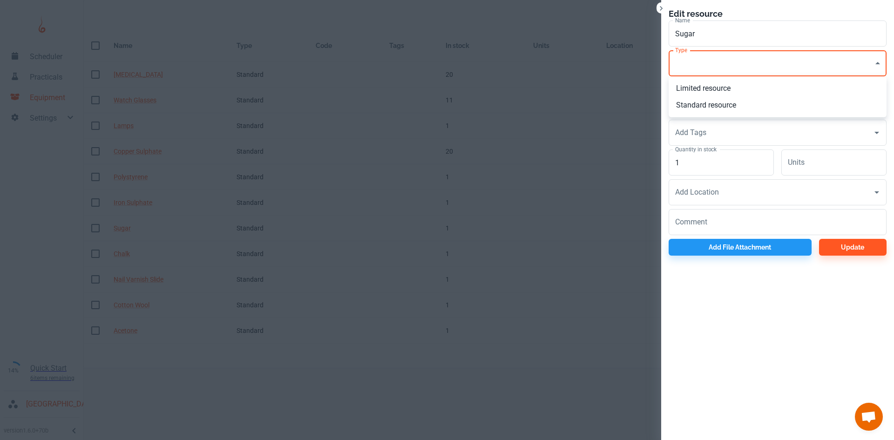
click at [689, 61] on body "Scheduler Practicals Equipment Settings 14% Quick Start 6 items remaining St Ro…" at bounding box center [447, 220] width 894 height 440
click at [689, 104] on li "Standard resource" at bounding box center [778, 105] width 218 height 17
type input "CO"
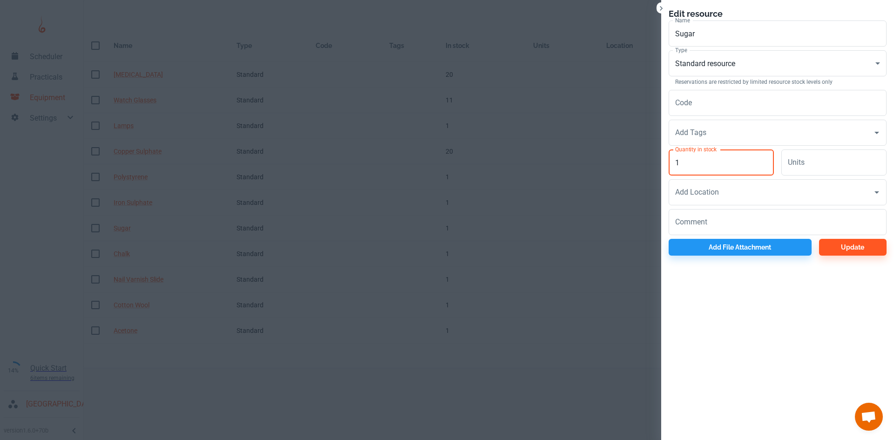
click at [701, 166] on input "1" at bounding box center [721, 162] width 105 height 26
type input "10"
click at [859, 253] on button "Update" at bounding box center [853, 247] width 68 height 17
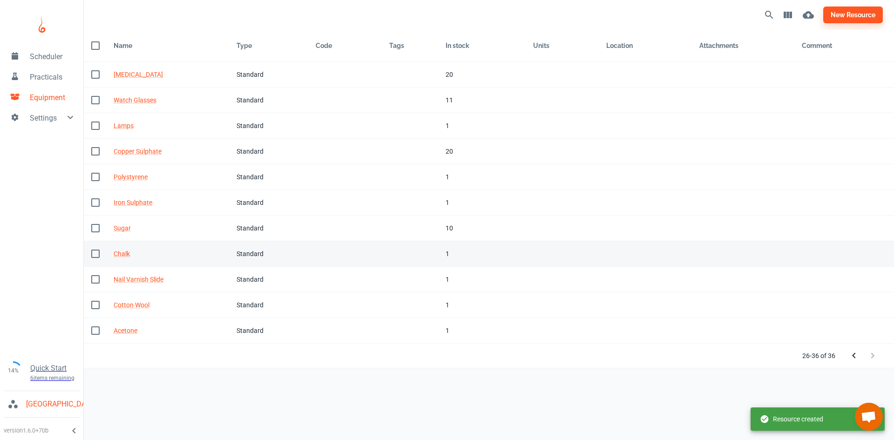
click at [422, 252] on td "Tags" at bounding box center [410, 254] width 56 height 26
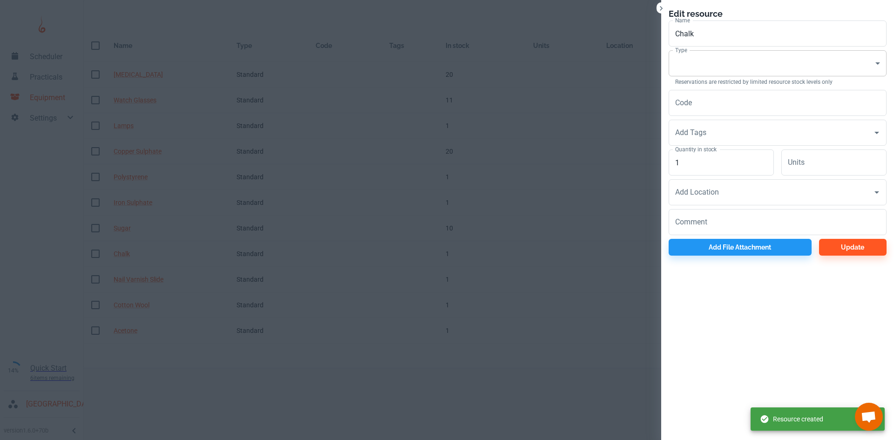
click at [684, 55] on body "Scheduler Practicals Equipment Settings 14% Quick Start 6 items remaining St Ro…" at bounding box center [447, 220] width 894 height 440
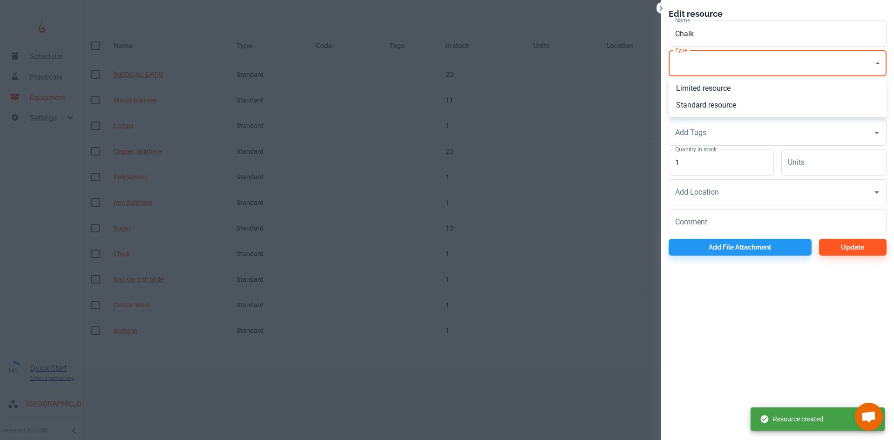
click at [697, 108] on li "Standard resource" at bounding box center [778, 105] width 218 height 17
type input "CO"
click at [702, 166] on input "1" at bounding box center [721, 162] width 105 height 26
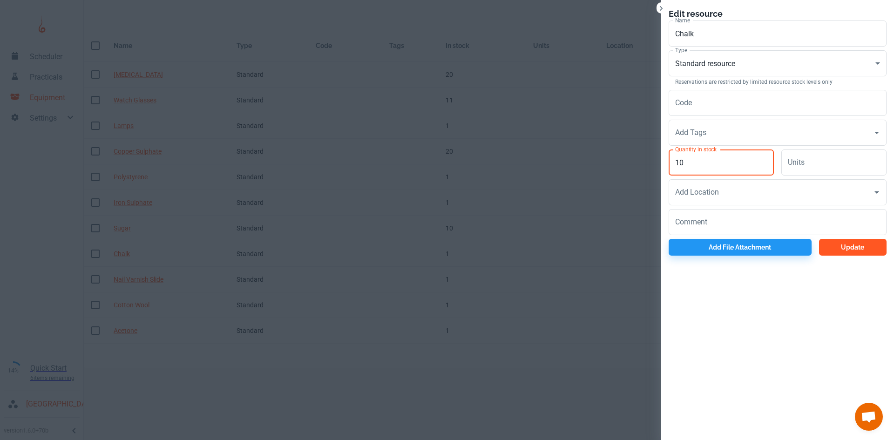
type input "10"
click at [824, 250] on button "Update" at bounding box center [853, 247] width 68 height 17
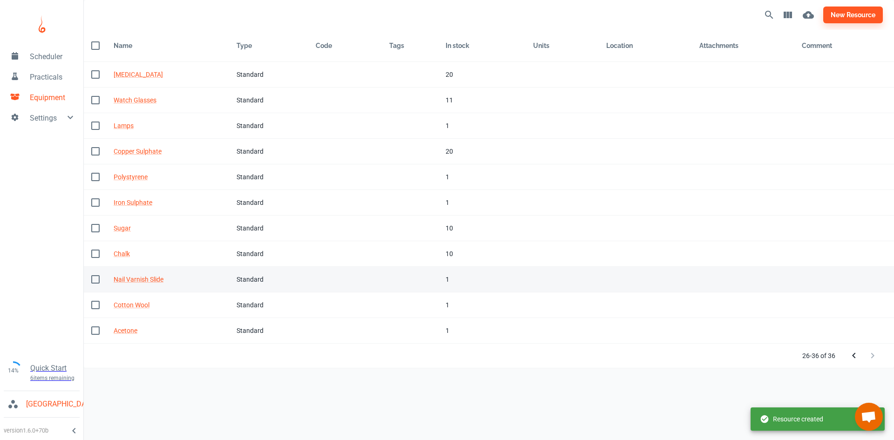
click at [442, 280] on td "In stock 1" at bounding box center [482, 280] width 88 height 26
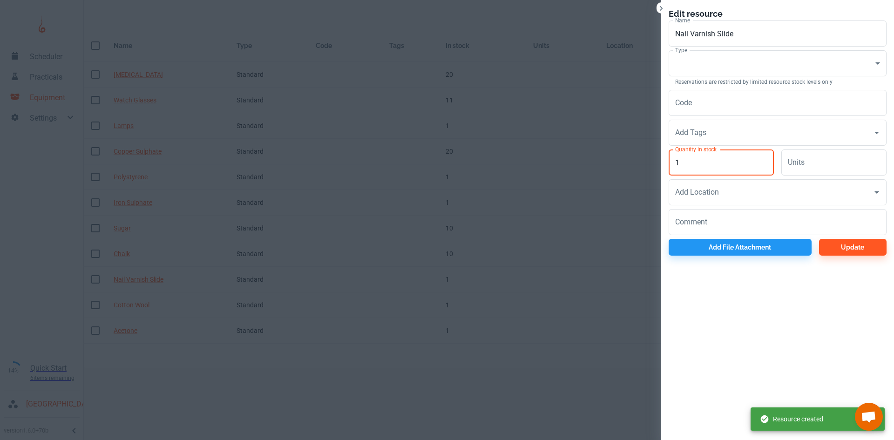
click at [690, 164] on input "1" at bounding box center [721, 162] width 105 height 26
type input "10"
click at [704, 61] on body "Scheduler Practicals Equipment Settings 14% Quick Start 6 items remaining St Ro…" at bounding box center [447, 220] width 894 height 440
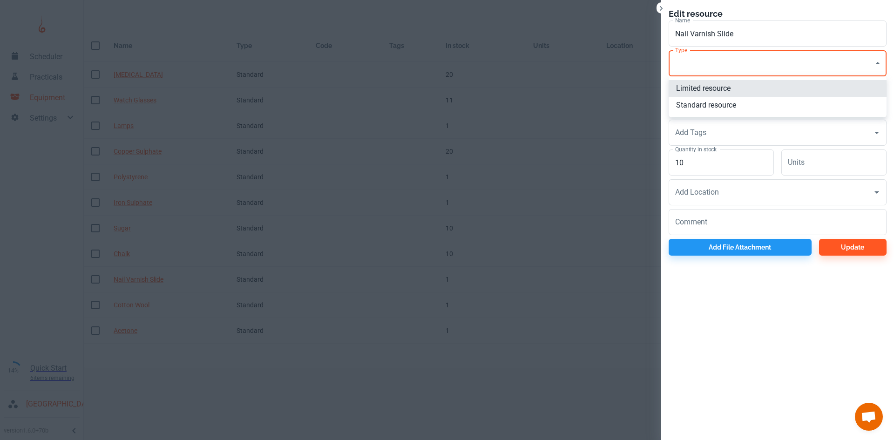
click at [703, 103] on li "Standard resource" at bounding box center [778, 105] width 218 height 17
type input "CO"
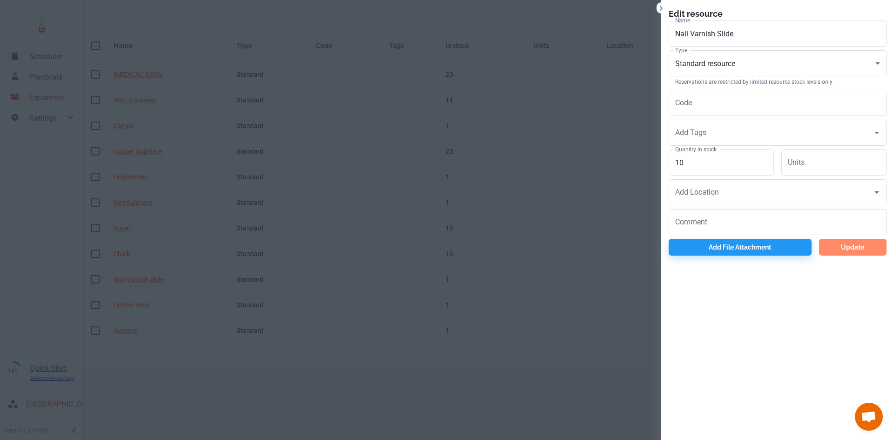
click at [856, 254] on button "Update" at bounding box center [853, 247] width 68 height 17
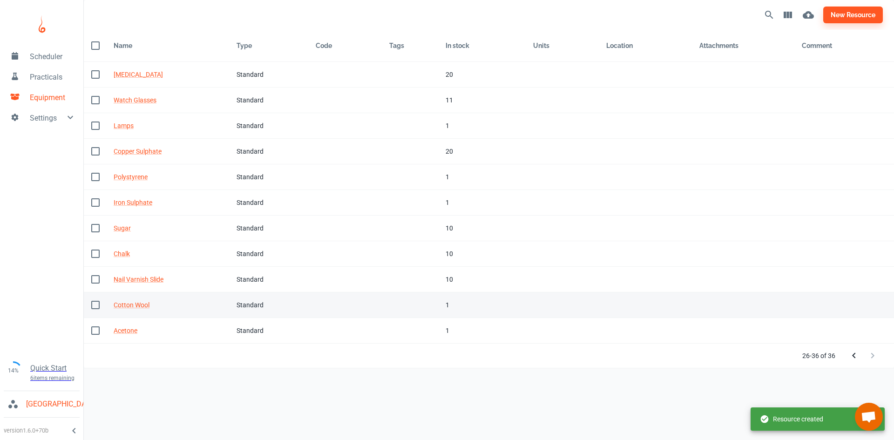
click at [462, 303] on div "1" at bounding box center [482, 305] width 73 height 10
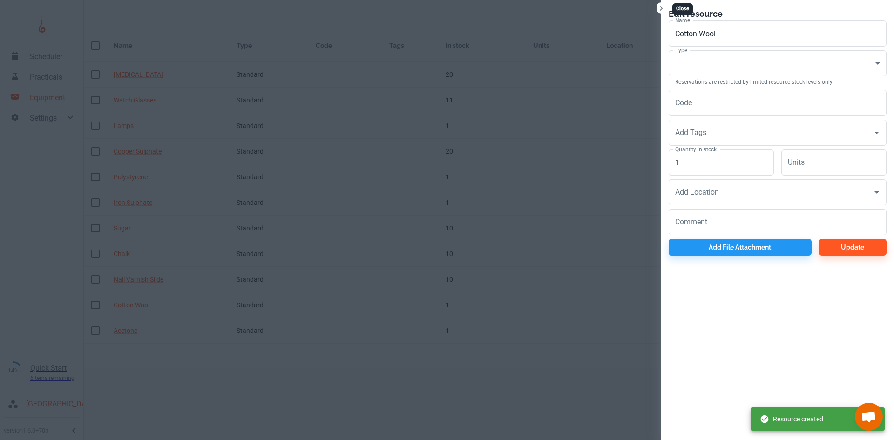
click at [661, 13] on icon "Close" at bounding box center [660, 8] width 9 height 9
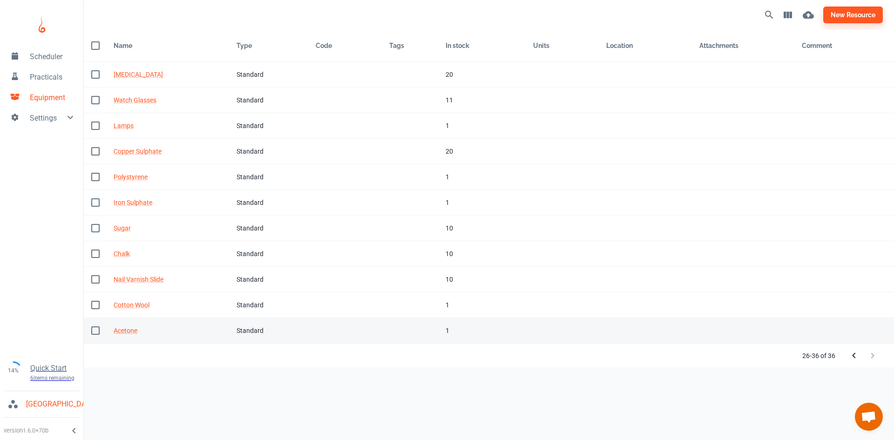
click at [450, 336] on td "In stock 1" at bounding box center [482, 331] width 88 height 26
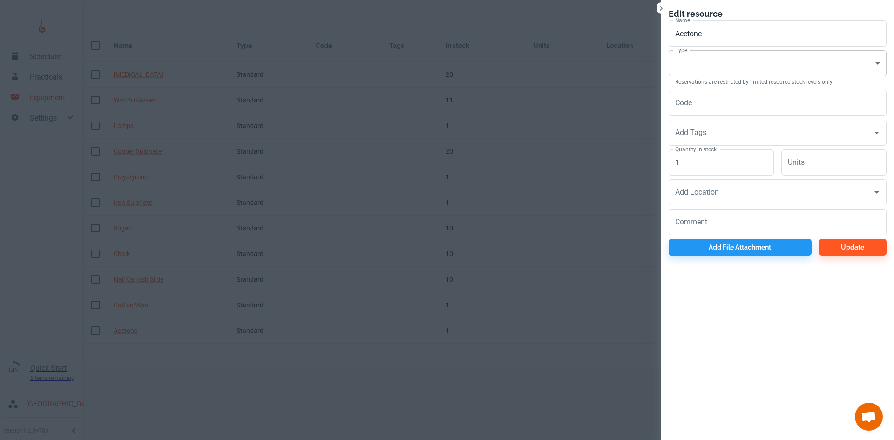
click at [685, 71] on body "Scheduler Practicals Equipment Settings 14% Quick Start 6 items remaining St Ro…" at bounding box center [447, 220] width 894 height 440
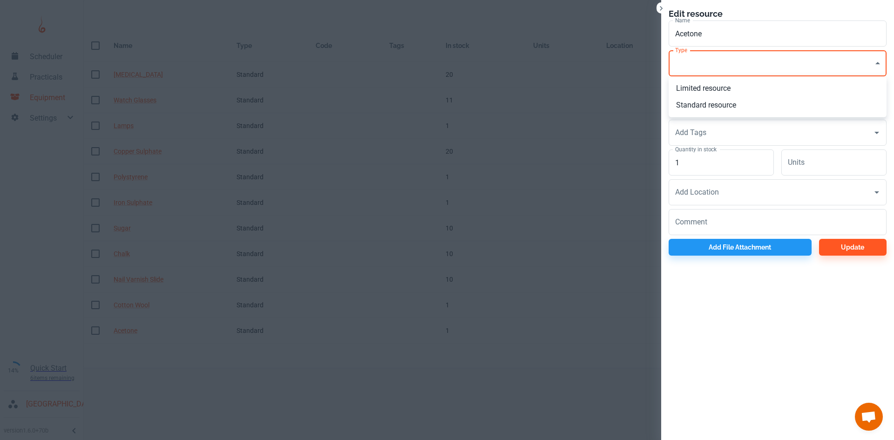
click at [691, 106] on li "Standard resource" at bounding box center [778, 105] width 218 height 17
type input "CO"
click at [694, 165] on input "1" at bounding box center [721, 162] width 105 height 26
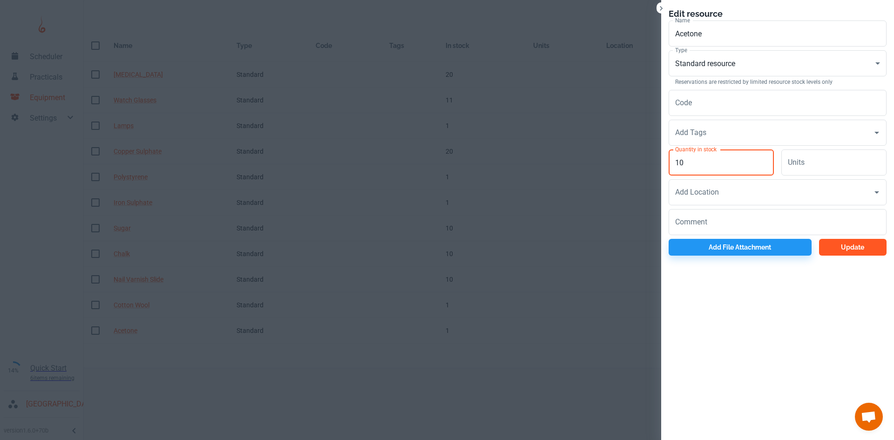
type input "10"
click at [852, 249] on button "Update" at bounding box center [853, 247] width 68 height 17
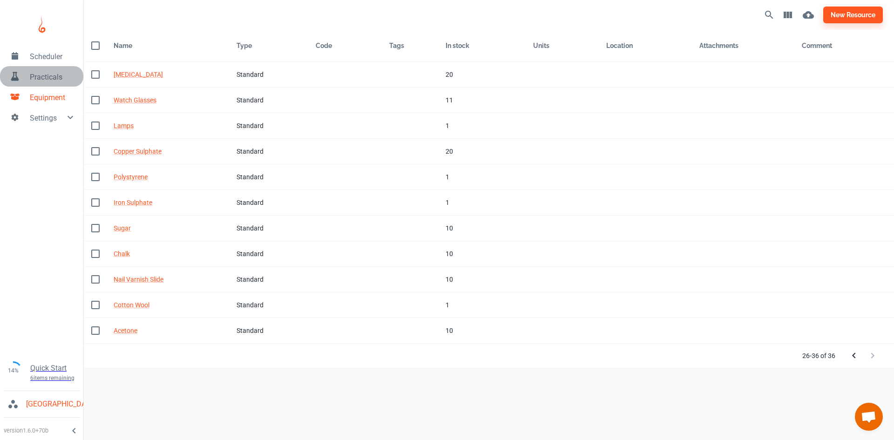
click at [52, 77] on span "Practicals" at bounding box center [53, 77] width 46 height 11
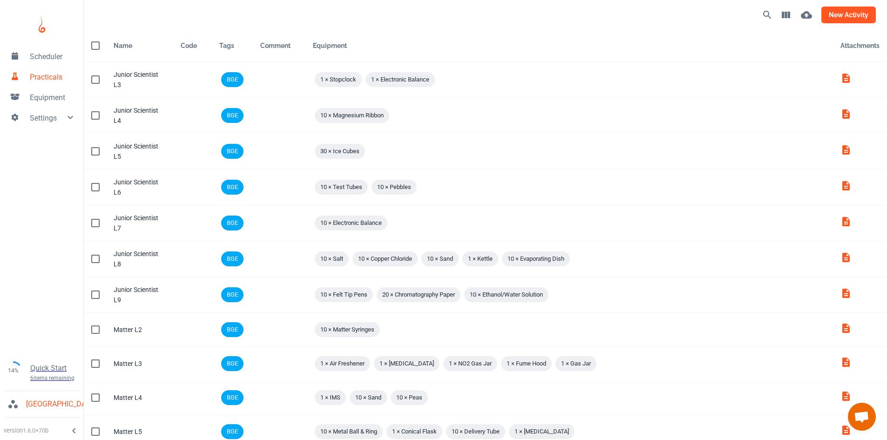
click at [836, 20] on button "new activity" at bounding box center [848, 15] width 54 height 17
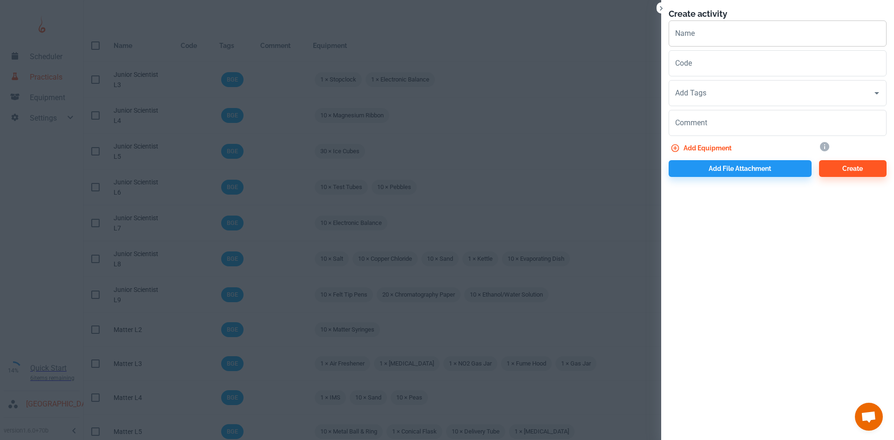
click at [739, 30] on input "Name" at bounding box center [778, 33] width 218 height 26
click at [737, 104] on div "Add Tags" at bounding box center [778, 93] width 218 height 26
type input "Matter L8"
click at [722, 92] on input "Add Tags" at bounding box center [771, 93] width 196 height 18
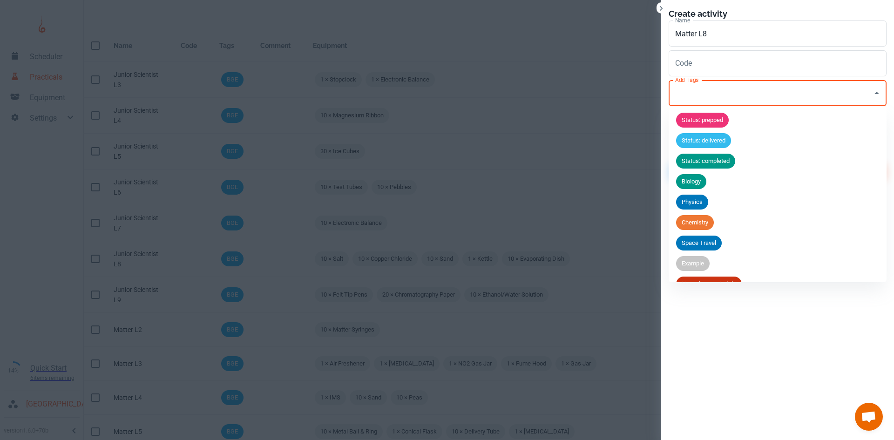
scroll to position [36, 0]
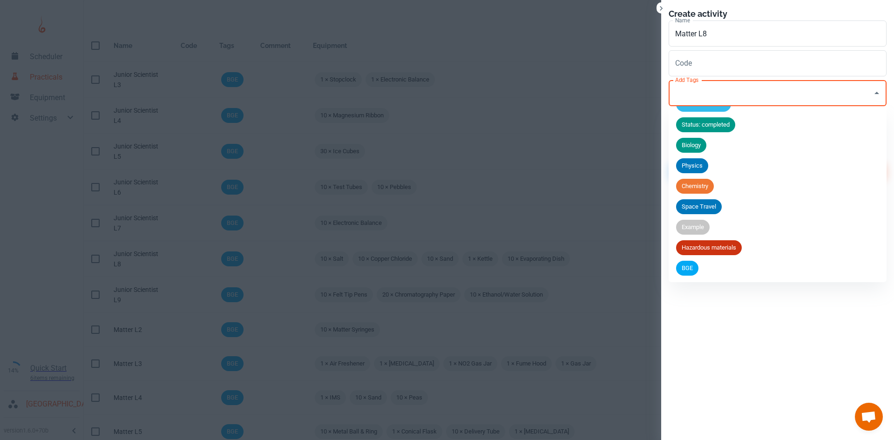
click at [690, 268] on span "BGE" at bounding box center [687, 268] width 22 height 9
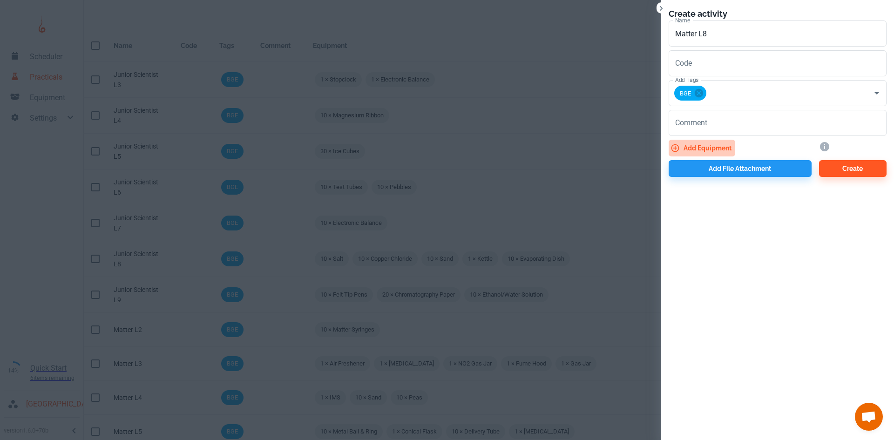
click at [696, 149] on button "Add equipment" at bounding box center [702, 148] width 67 height 17
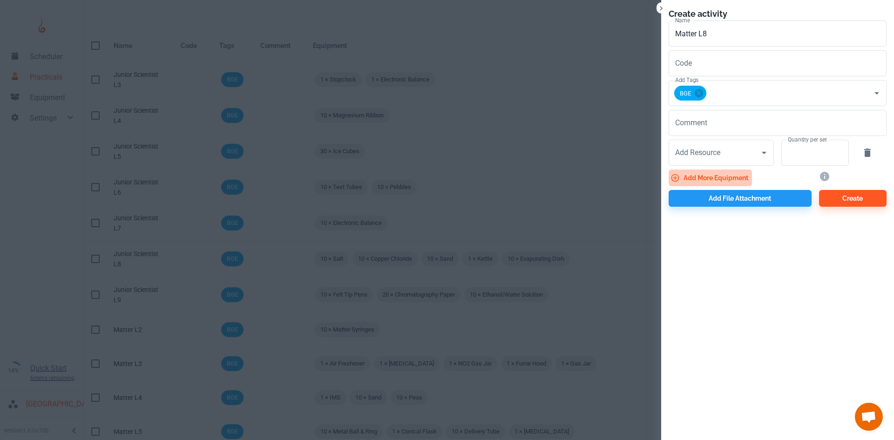
click at [703, 177] on button "Add more equipment" at bounding box center [710, 177] width 83 height 17
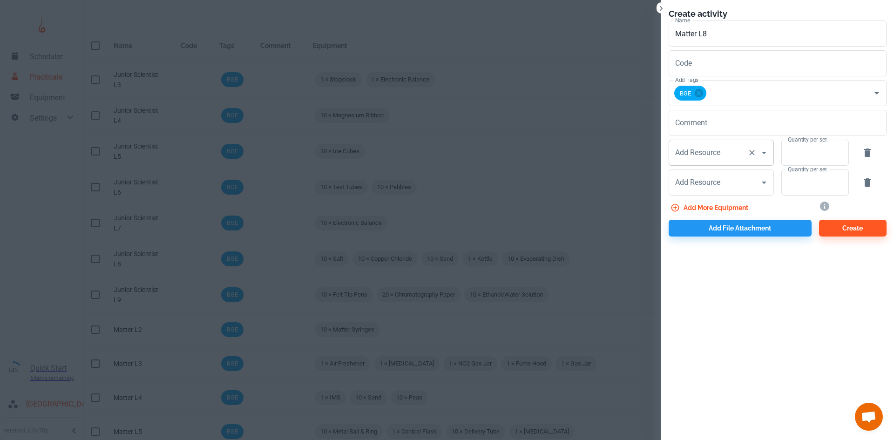
click at [693, 158] on input "Add Resource" at bounding box center [708, 153] width 71 height 18
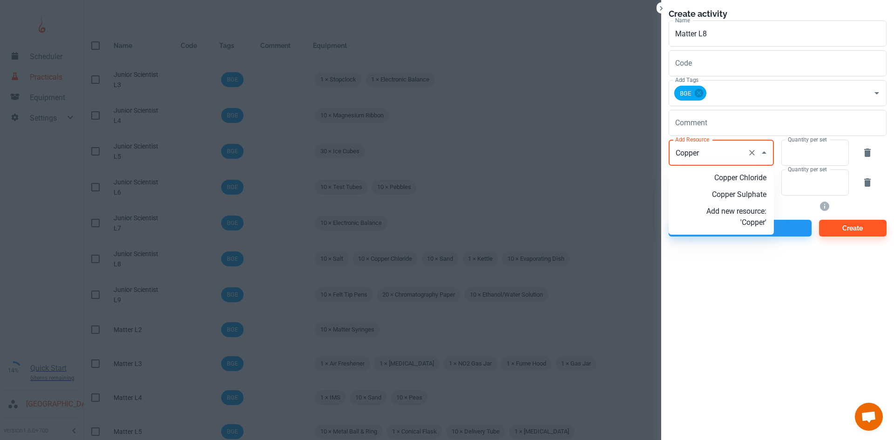
click at [727, 194] on p "Copper Sulphate" at bounding box center [736, 194] width 60 height 11
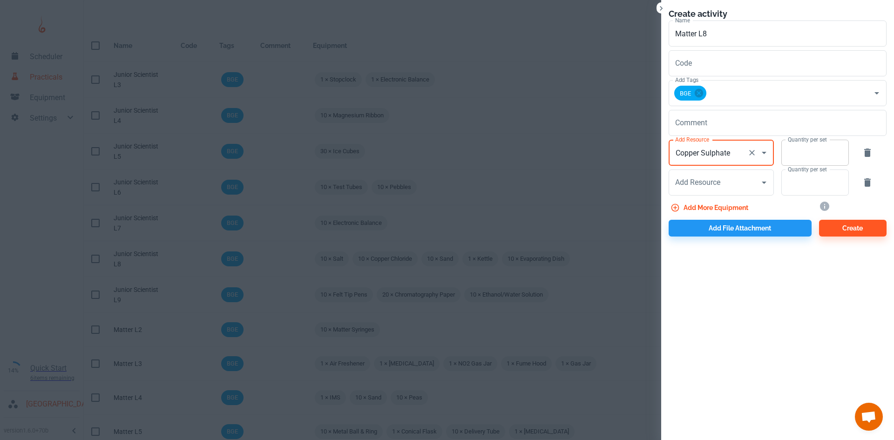
type input "Copper Sulphate"
click at [821, 160] on input "Quantity per set" at bounding box center [809, 153] width 57 height 26
type input "10"
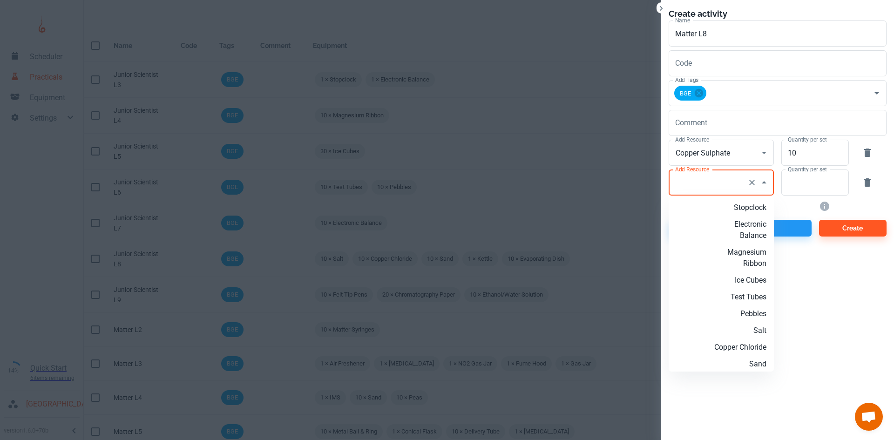
click at [710, 184] on input "Add Resource" at bounding box center [708, 183] width 71 height 18
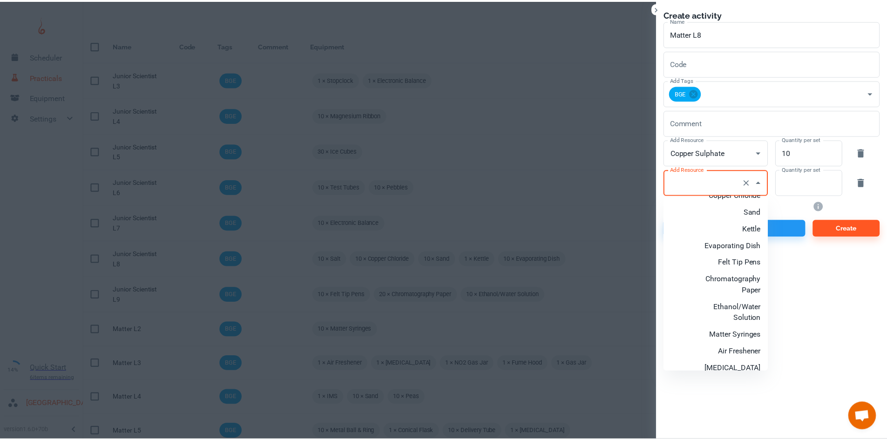
scroll to position [105, 0]
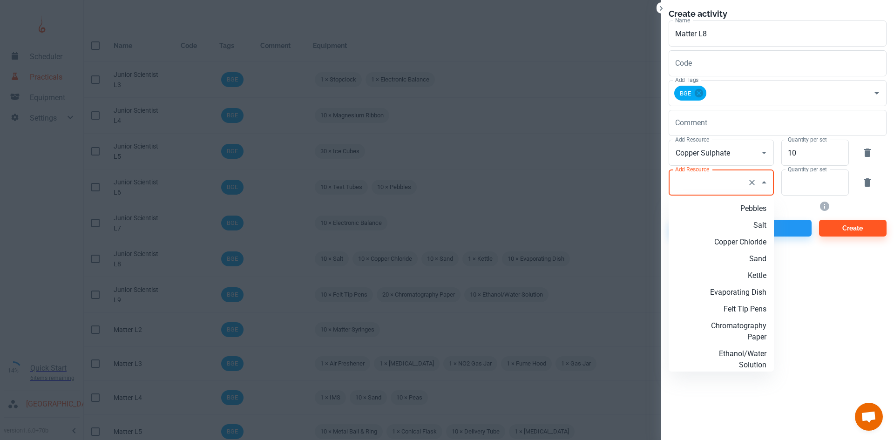
click at [743, 296] on p "Evaporating Dish" at bounding box center [736, 292] width 60 height 11
type input "Evaporating Dish"
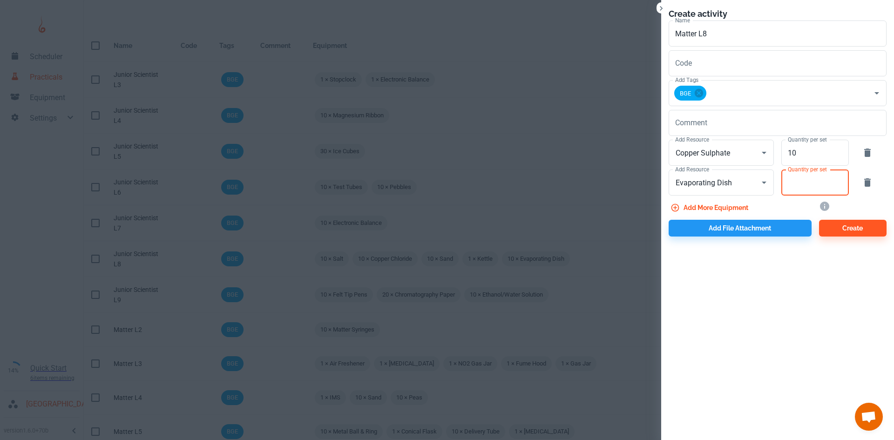
click at [797, 188] on input "Quantity per set" at bounding box center [809, 182] width 57 height 26
type input "10"
click at [731, 229] on button "Add file attachment" at bounding box center [740, 228] width 143 height 17
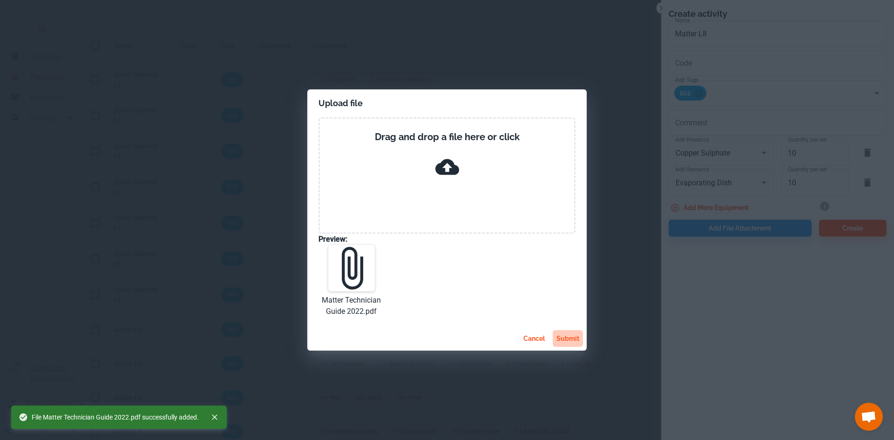
click at [568, 340] on button "submit" at bounding box center [568, 338] width 30 height 17
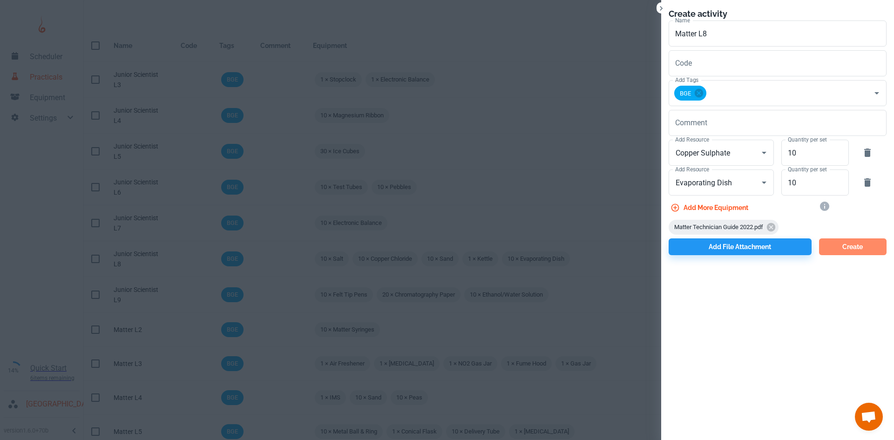
click at [846, 251] on button "Create" at bounding box center [853, 246] width 68 height 17
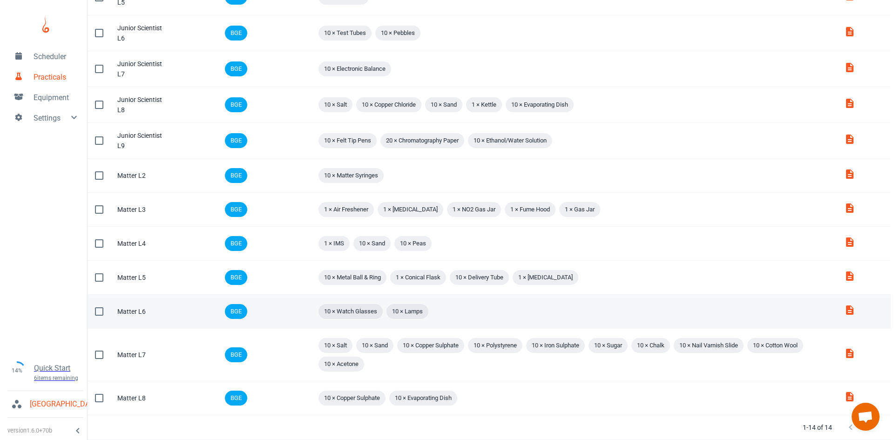
scroll to position [0, 0]
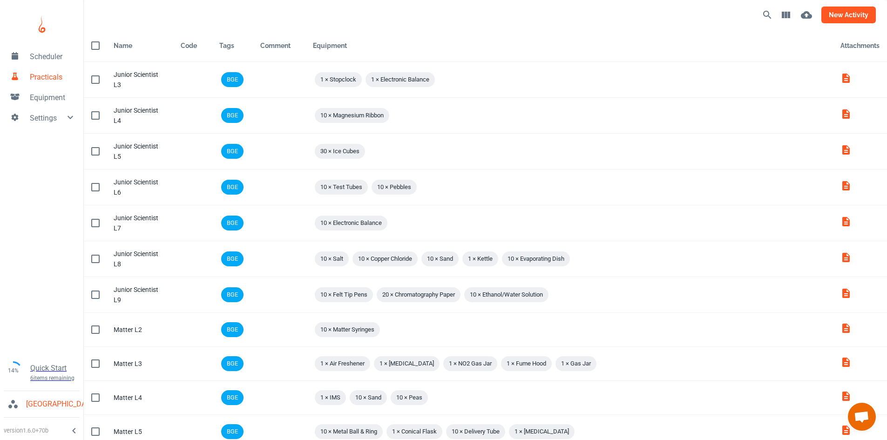
click at [849, 14] on button "new activity" at bounding box center [848, 15] width 54 height 17
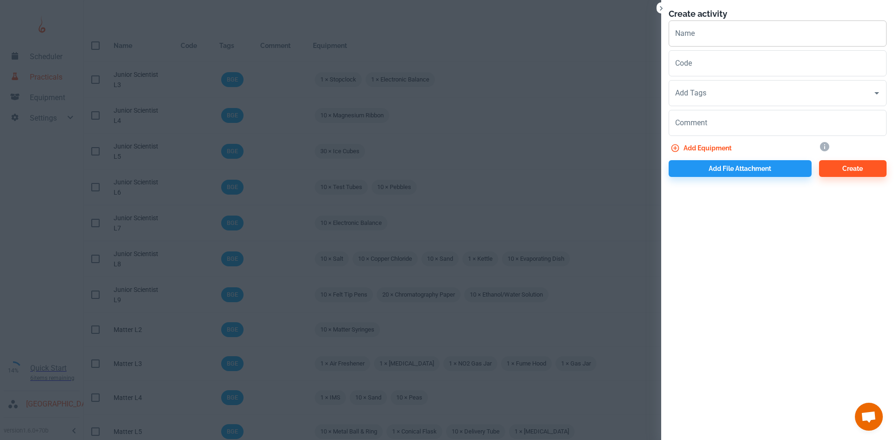
click at [695, 34] on input "Name" at bounding box center [778, 33] width 218 height 26
type input "Matter L9"
click at [705, 145] on button "Add equipment" at bounding box center [702, 148] width 67 height 17
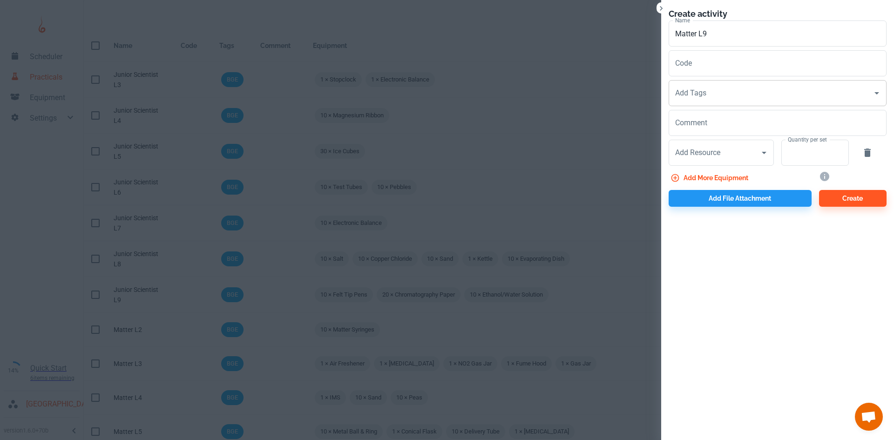
click at [713, 101] on input "Add Tags" at bounding box center [771, 93] width 196 height 18
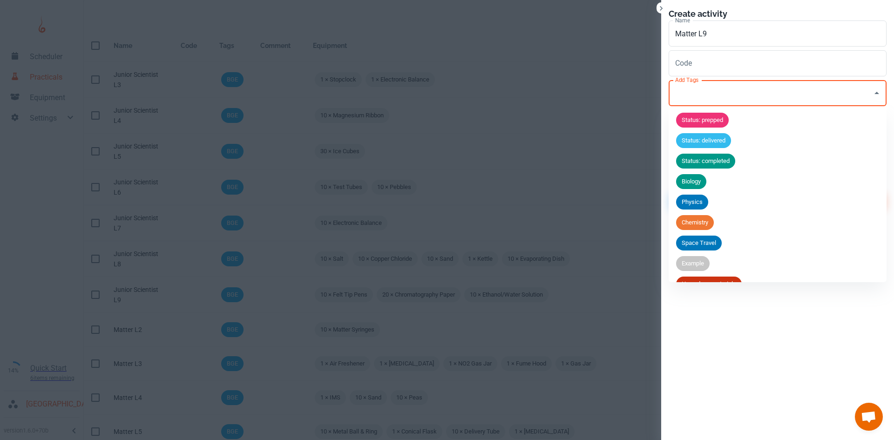
scroll to position [36, 0]
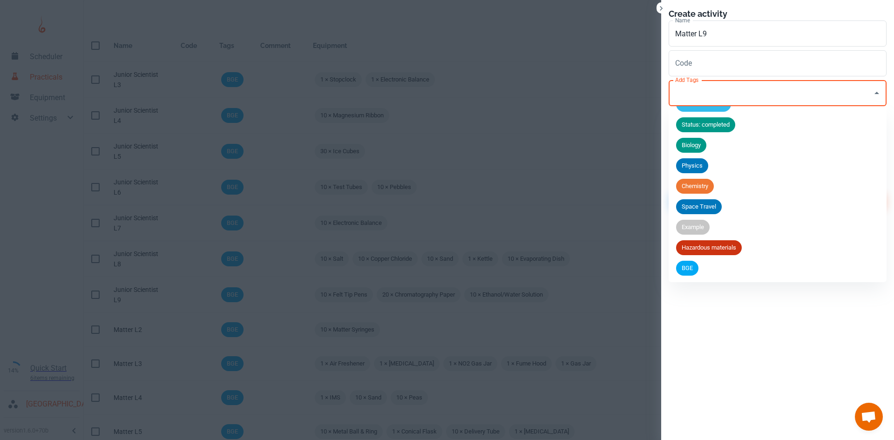
click at [687, 267] on span "BGE" at bounding box center [687, 268] width 22 height 9
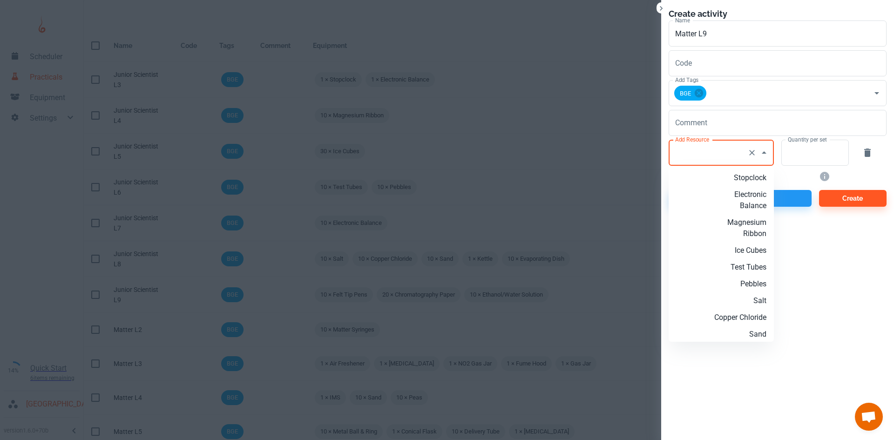
click at [714, 156] on input "Add Resource" at bounding box center [708, 153] width 71 height 18
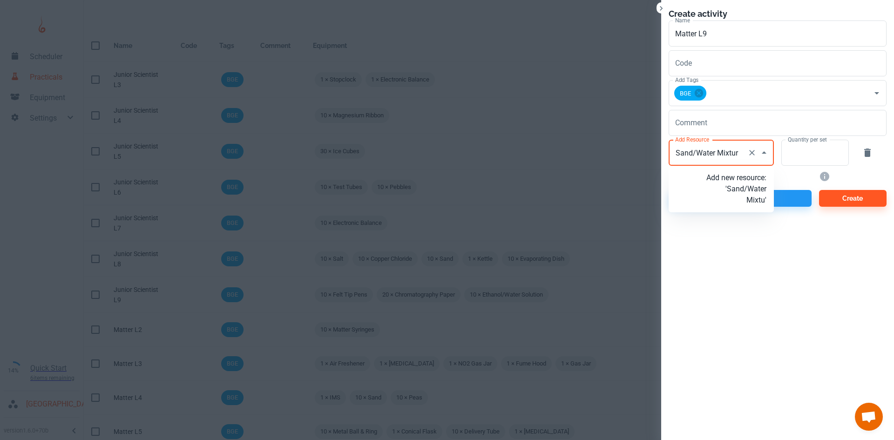
type input "Sand/Water Mixture"
click at [735, 191] on p "Add new resource: 'Sand/Water Mixture'" at bounding box center [736, 189] width 60 height 34
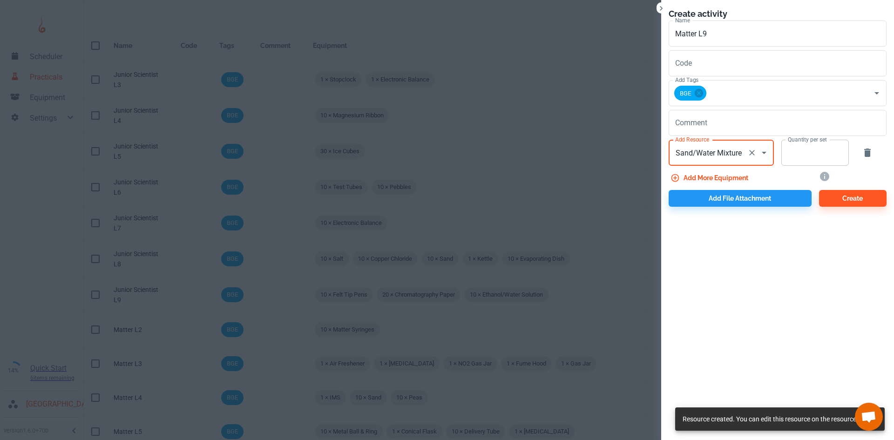
type input "Sand/Water Mixture"
click at [831, 155] on input "Quantity per set" at bounding box center [809, 153] width 57 height 26
type input "10"
click at [717, 180] on button "Add more equipment" at bounding box center [710, 177] width 83 height 17
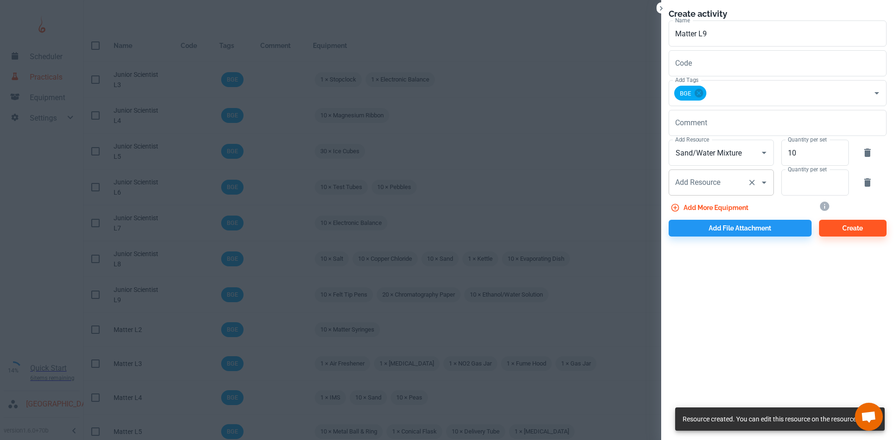
click at [730, 180] on input "Add Resource" at bounding box center [708, 183] width 71 height 18
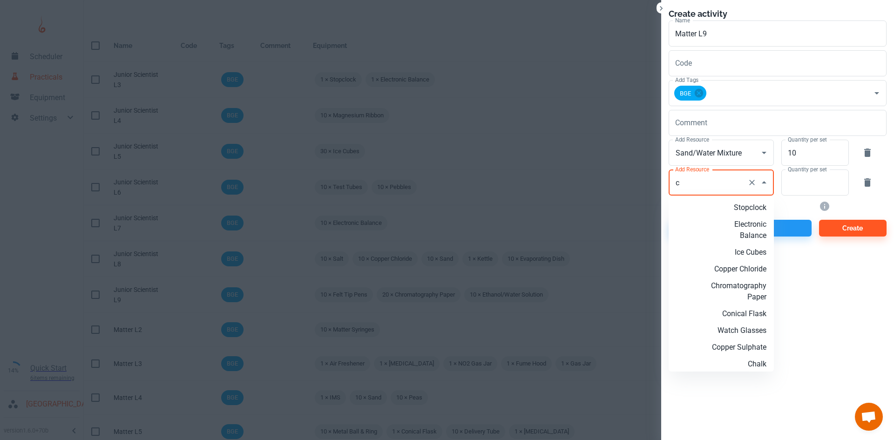
click at [743, 308] on li "Conical Flask" at bounding box center [721, 313] width 105 height 17
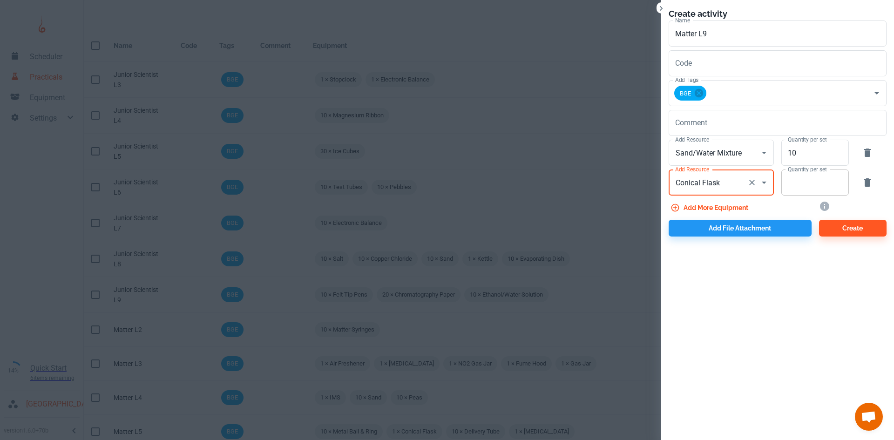
type input "Conical Flask"
click at [799, 190] on input "Quantity per set" at bounding box center [809, 182] width 57 height 26
type input "10"
click at [742, 203] on button "Add more equipment" at bounding box center [710, 207] width 83 height 17
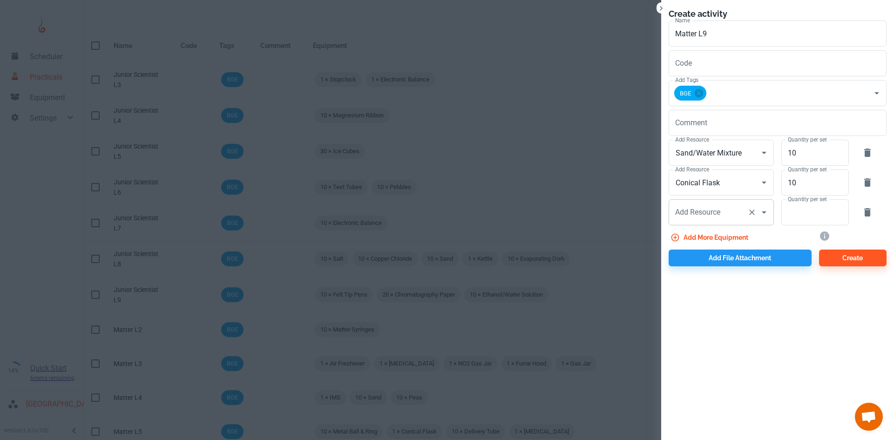
click at [703, 209] on div "Add Resource Add Resource" at bounding box center [721, 212] width 105 height 26
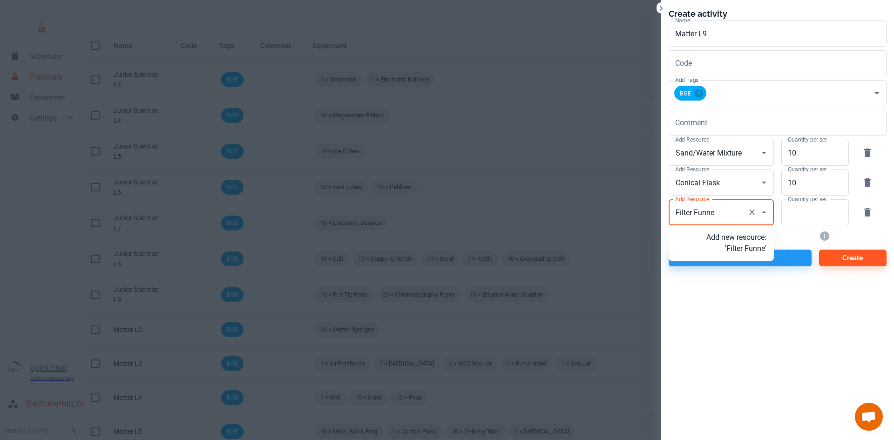
type input "Filter Funnel"
click at [756, 257] on li "Add new resource: 'Filter Funnel'" at bounding box center [721, 243] width 105 height 28
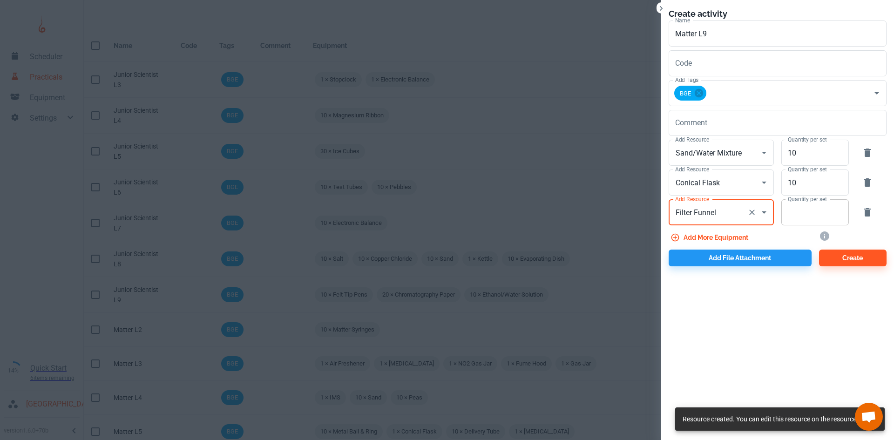
type input "Filter Funnel"
click at [809, 211] on input "Quantity per set" at bounding box center [809, 212] width 57 height 26
type input "10"
click at [739, 233] on button "Add more equipment" at bounding box center [710, 237] width 83 height 17
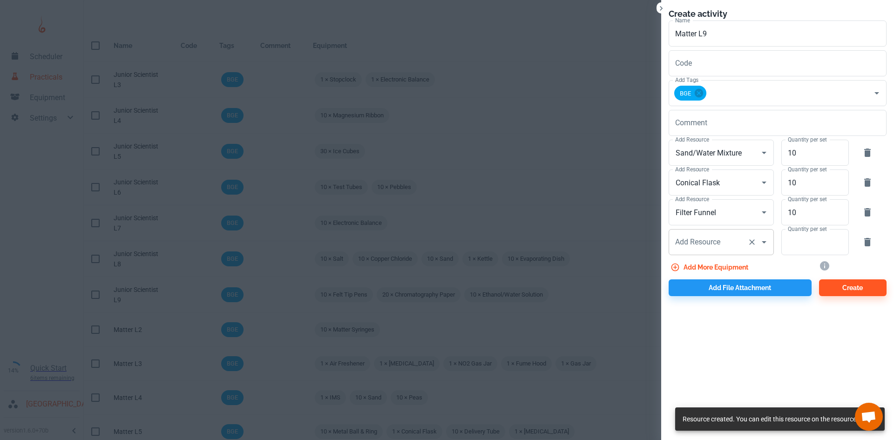
click at [703, 251] on div "Add Resource" at bounding box center [721, 242] width 105 height 26
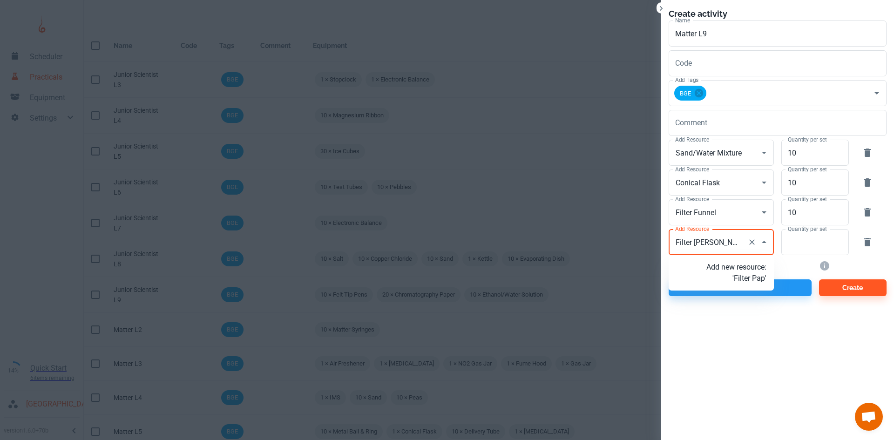
type input "Filter Paper"
click at [728, 283] on p "Add new resource: 'Filter Paper'" at bounding box center [736, 273] width 60 height 22
type input "Filter Paper"
click at [801, 240] on input "Quantity per set" at bounding box center [809, 242] width 57 height 26
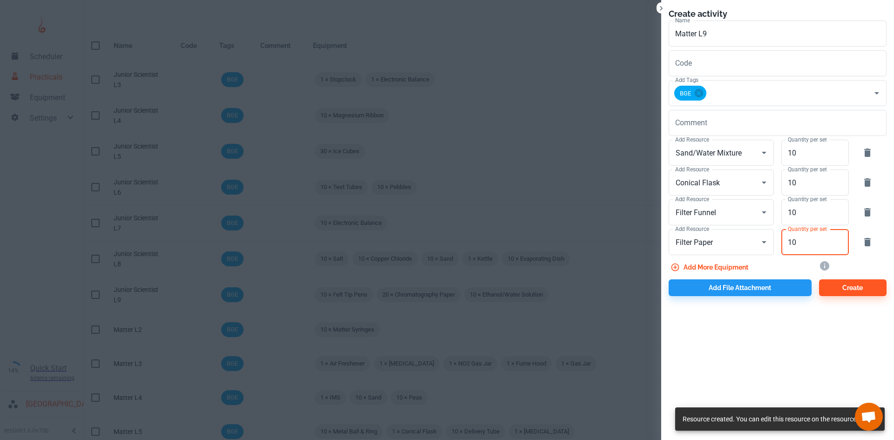
type input "10"
click at [704, 265] on button "Add more equipment" at bounding box center [710, 267] width 83 height 17
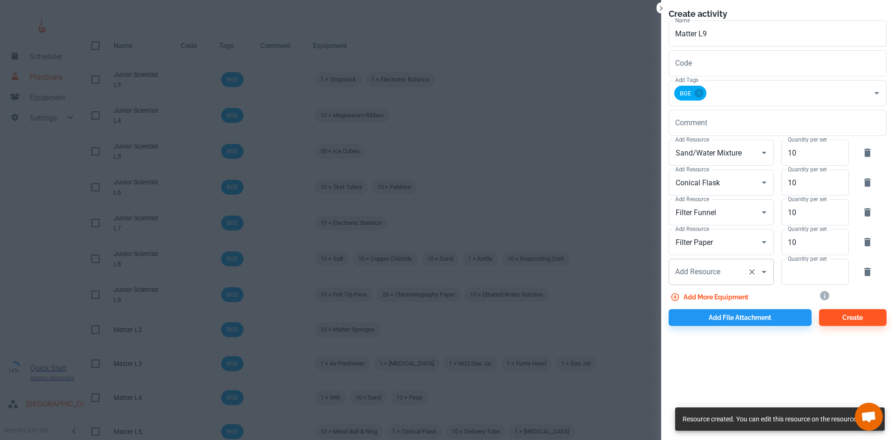
click at [709, 282] on div "Add Resource" at bounding box center [721, 272] width 105 height 26
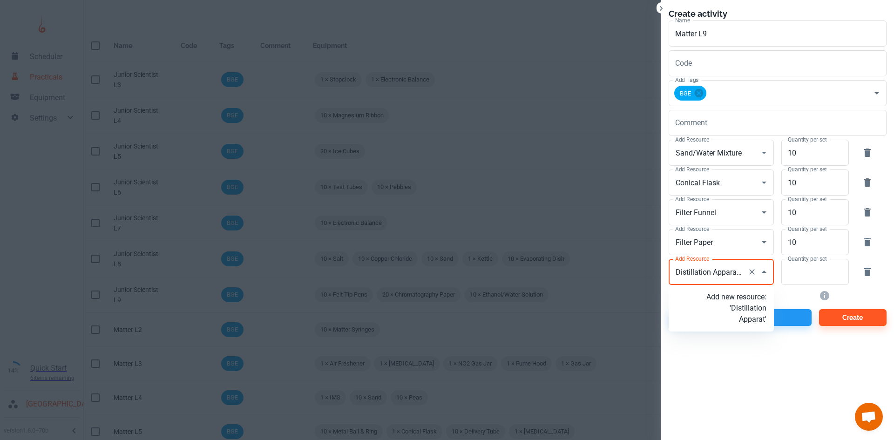
scroll to position [0, 5]
type input "Distillation Apparatus"
click at [730, 304] on p "Add new resource: 'Distillation Apparatus'" at bounding box center [736, 308] width 60 height 34
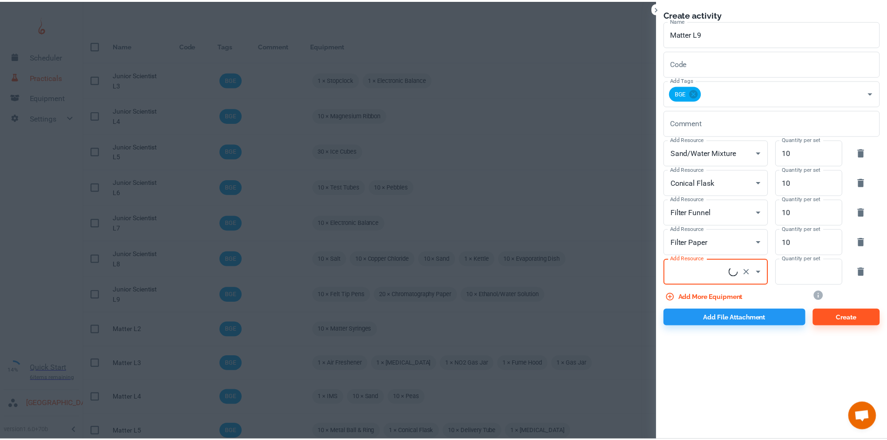
scroll to position [0, 0]
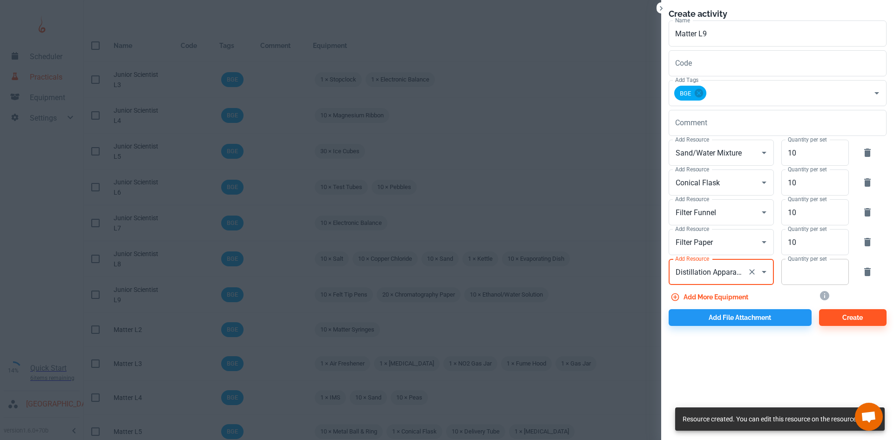
type input "Distillation Apparatus"
click at [802, 277] on input "Quantity per set" at bounding box center [809, 272] width 57 height 26
type input "1"
click at [705, 291] on button "Add more equipment" at bounding box center [710, 297] width 83 height 17
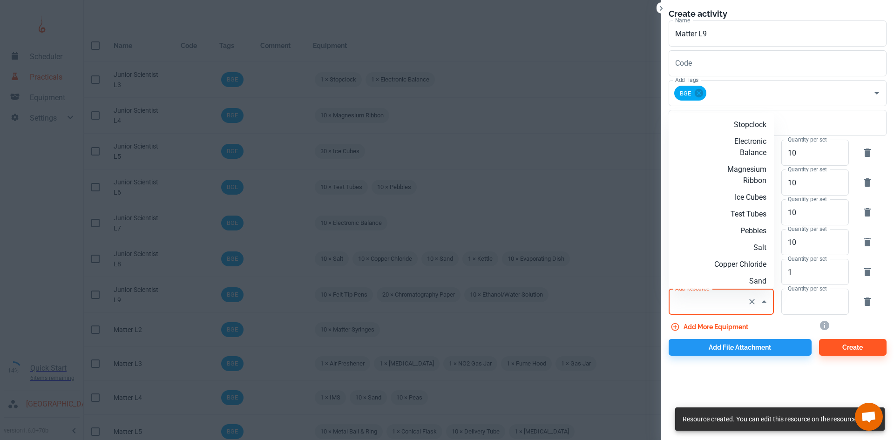
click at [698, 304] on input "Add Resource" at bounding box center [708, 302] width 71 height 18
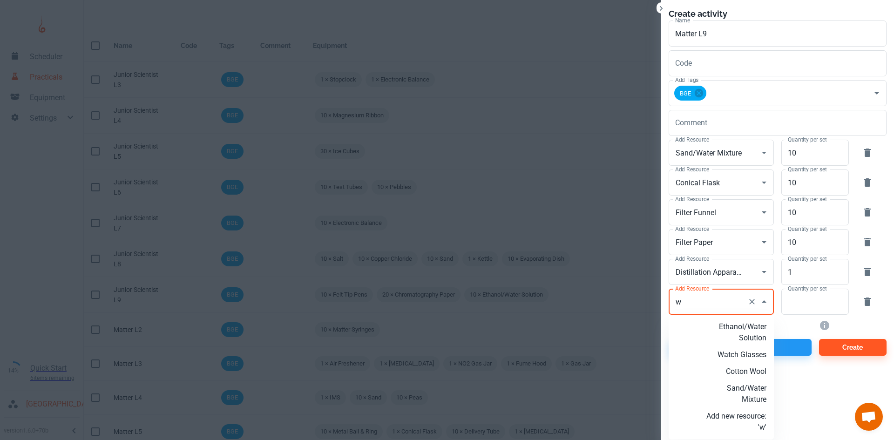
click at [732, 333] on p "Ethanol/Water Solution" at bounding box center [736, 332] width 60 height 22
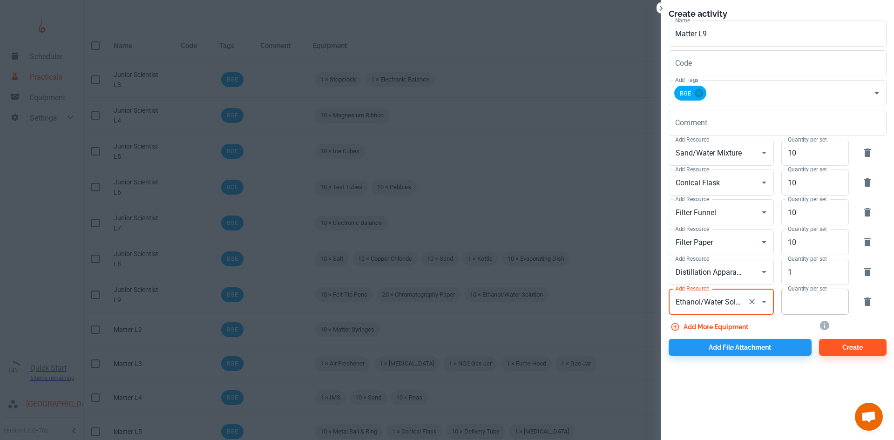
type input "Ethanol/Water Solution"
click at [783, 304] on input "Quantity per set" at bounding box center [809, 302] width 57 height 26
type input "1"
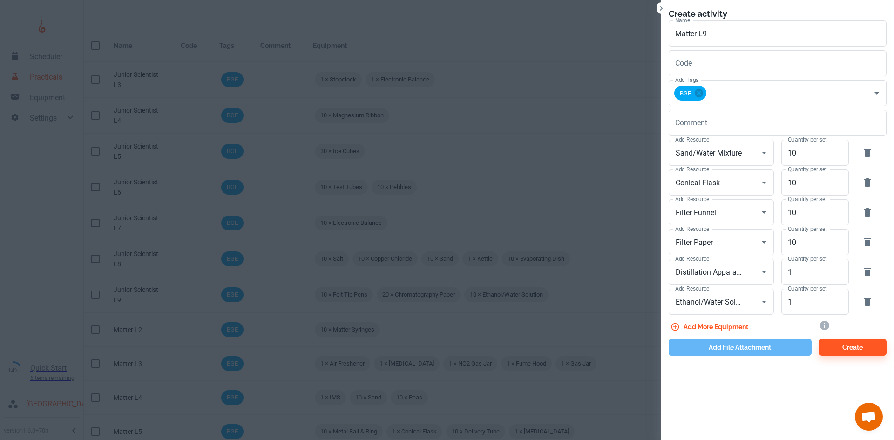
click at [719, 349] on button "Add file attachment" at bounding box center [740, 347] width 143 height 17
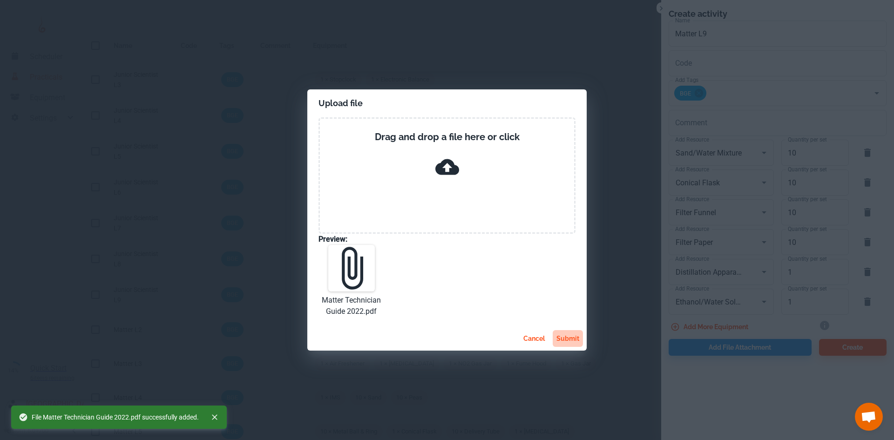
click at [568, 341] on button "submit" at bounding box center [568, 338] width 30 height 17
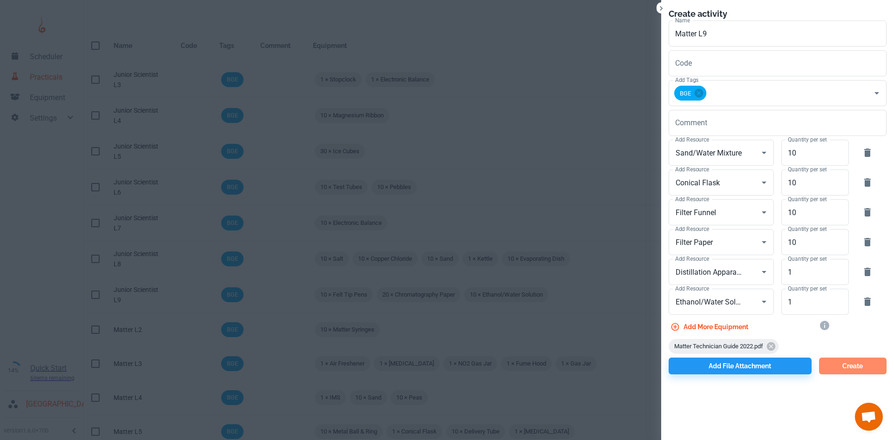
click at [856, 363] on button "Create" at bounding box center [853, 366] width 68 height 17
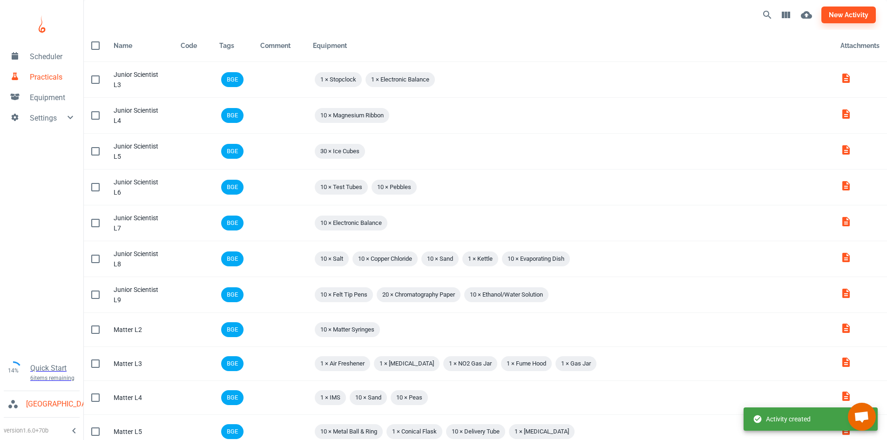
scroll to position [188, 0]
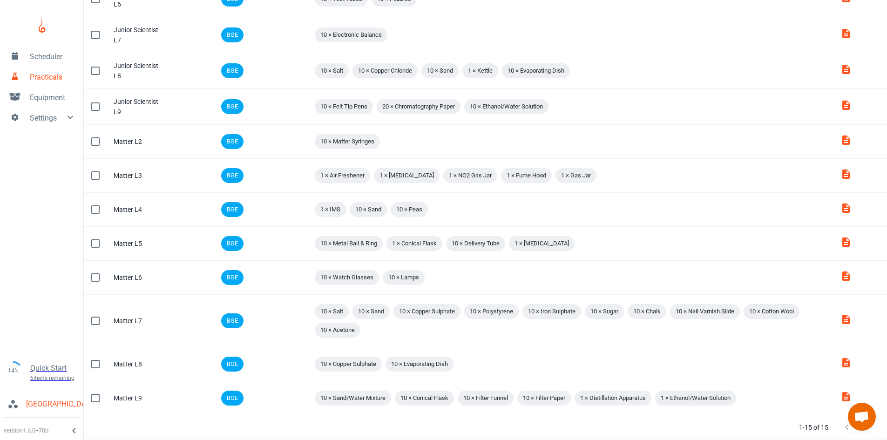
click at [55, 96] on span "Equipment" at bounding box center [53, 97] width 46 height 11
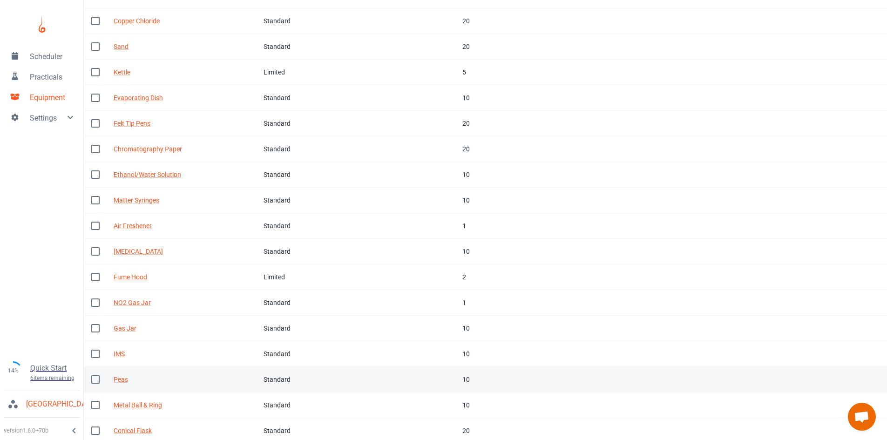
scroll to position [287, 0]
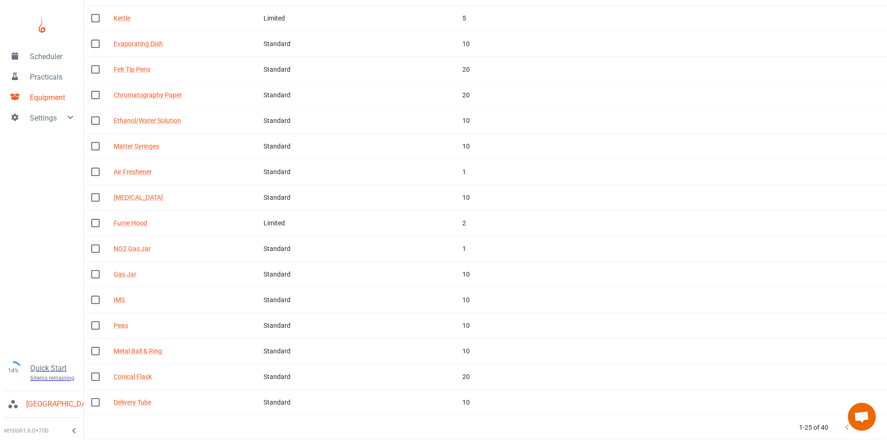
click at [868, 428] on span "Open chat" at bounding box center [862, 417] width 28 height 28
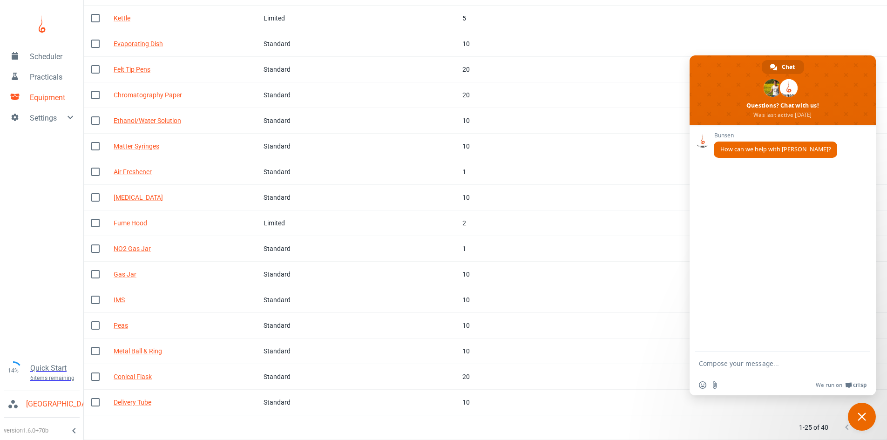
click at [869, 435] on button "Next Page" at bounding box center [865, 427] width 19 height 19
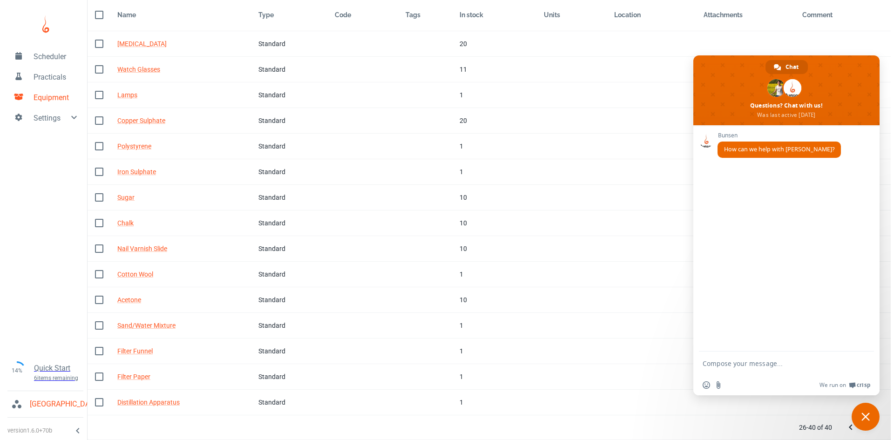
scroll to position [31, 0]
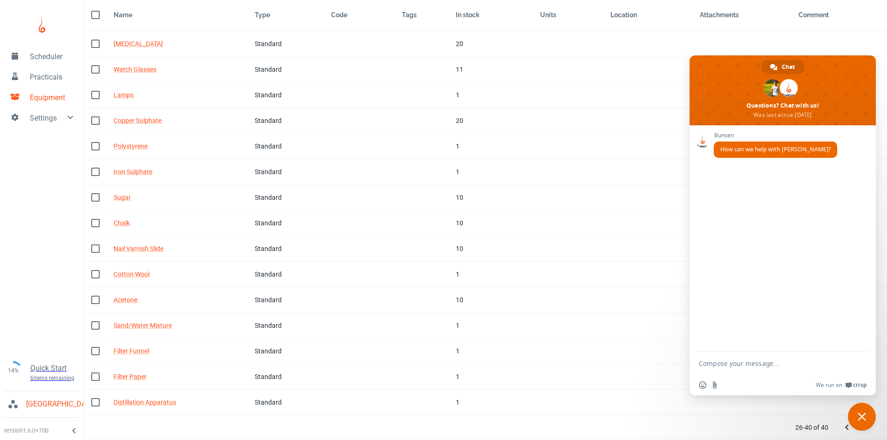
click at [858, 411] on span "Close chat" at bounding box center [862, 417] width 28 height 28
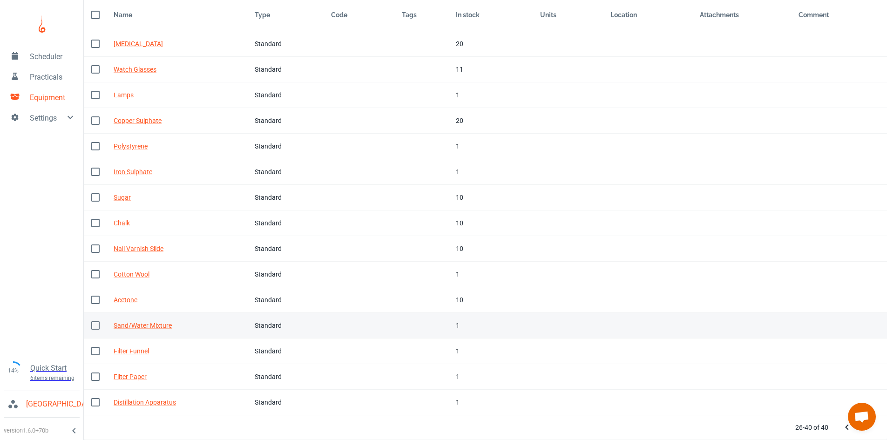
click at [268, 320] on td "Type Standard" at bounding box center [285, 326] width 76 height 26
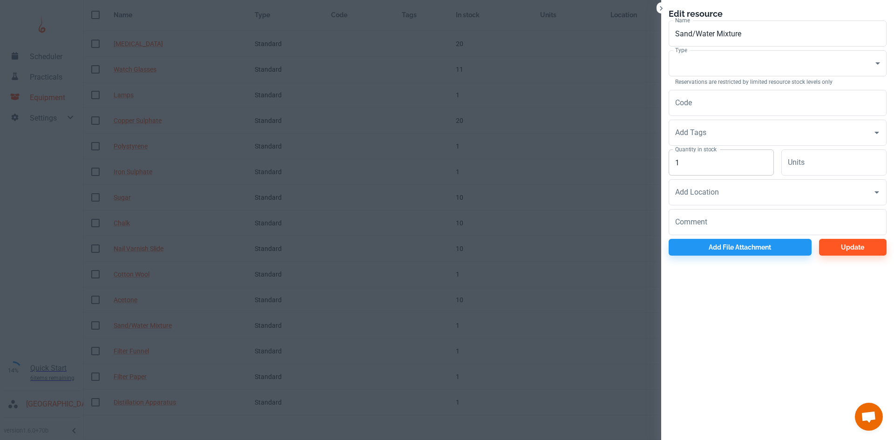
click at [690, 165] on input "1" at bounding box center [721, 162] width 105 height 26
type input "10"
click at [701, 58] on body "Scheduler Practicals Equipment Settings 14% Quick Start 6 items remaining St Ro…" at bounding box center [447, 189] width 894 height 440
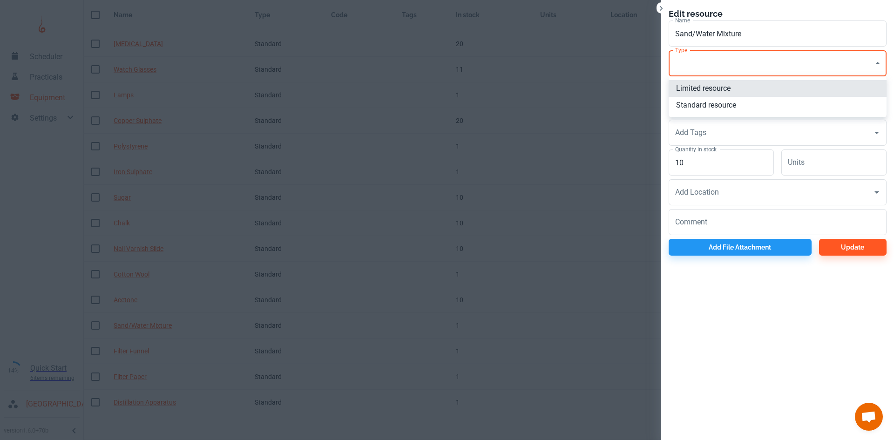
click at [719, 101] on li "Standard resource" at bounding box center [778, 105] width 218 height 17
type input "CO"
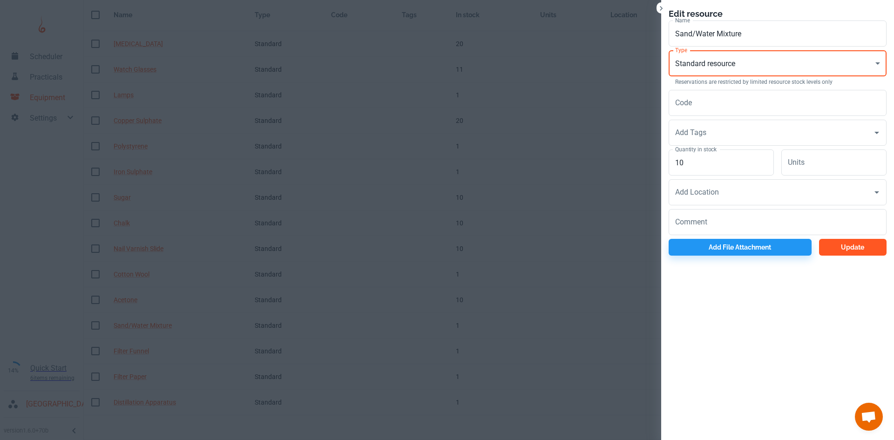
click at [842, 245] on button "Update" at bounding box center [853, 247] width 68 height 17
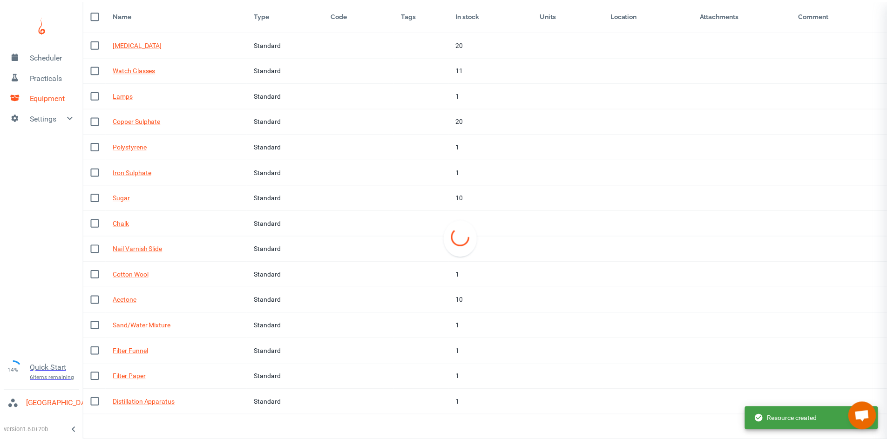
scroll to position [30, 0]
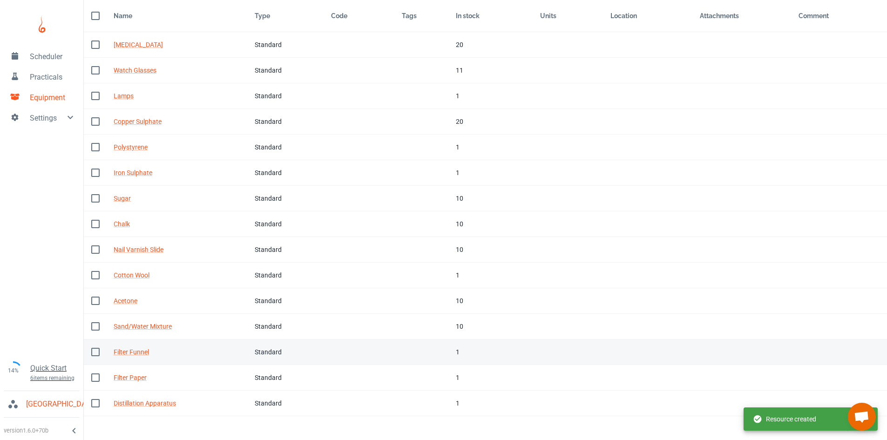
click at [379, 359] on td "Code" at bounding box center [359, 352] width 70 height 26
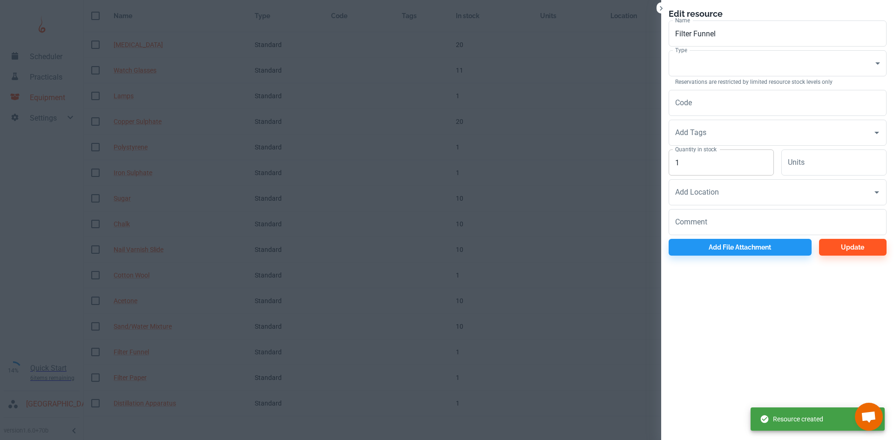
click at [690, 170] on input "1" at bounding box center [721, 162] width 105 height 26
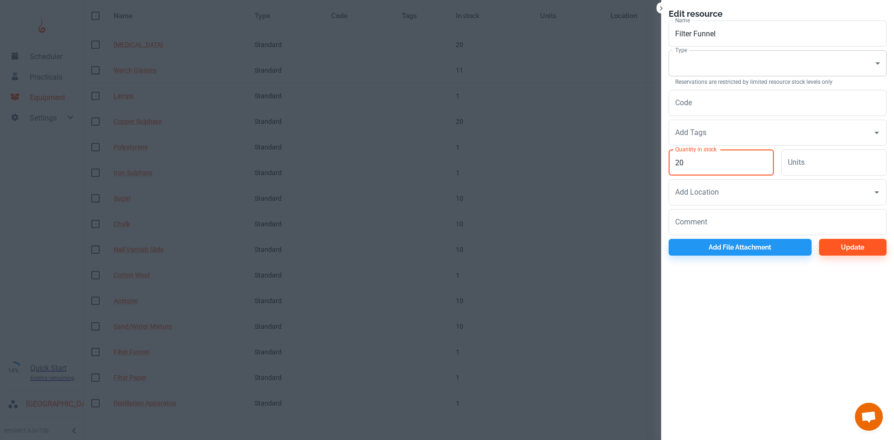
type input "20"
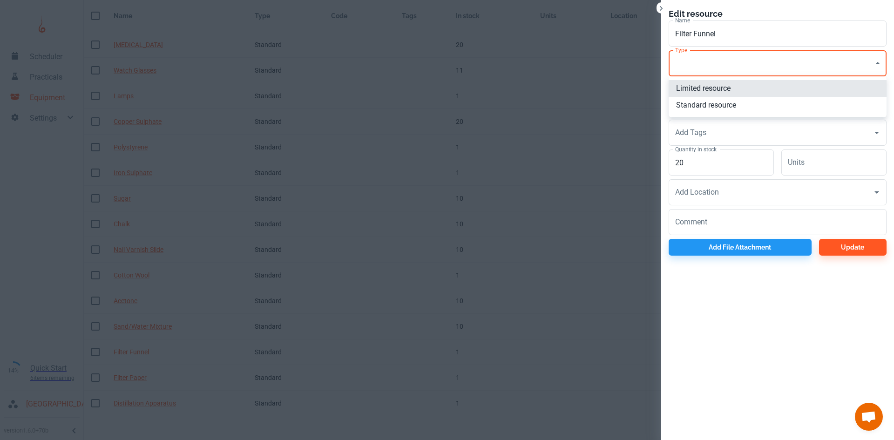
click at [699, 71] on body "Scheduler Practicals Equipment Settings 14% Quick Start 6 items remaining St Ro…" at bounding box center [447, 190] width 894 height 440
click at [699, 105] on li "Standard resource" at bounding box center [778, 105] width 218 height 17
type input "CO"
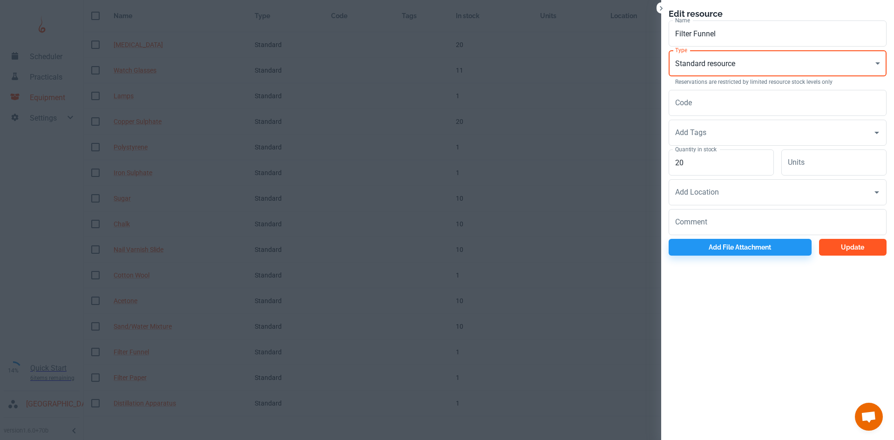
click at [832, 245] on button "Update" at bounding box center [853, 247] width 68 height 17
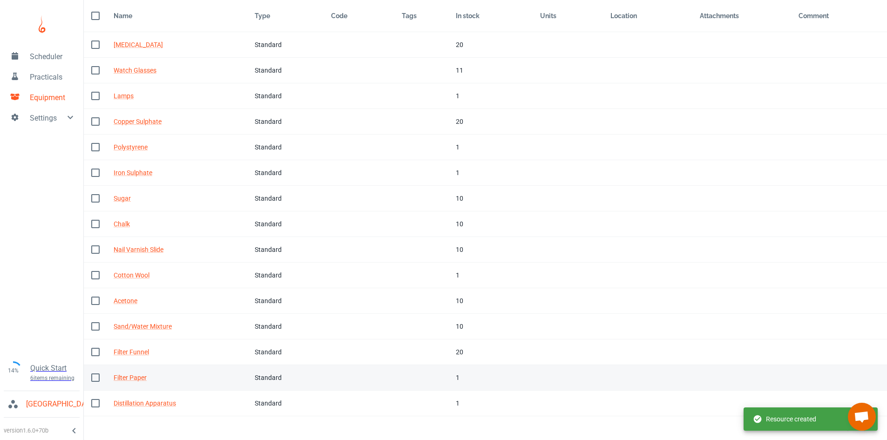
click at [431, 386] on td "Tags" at bounding box center [421, 378] width 54 height 26
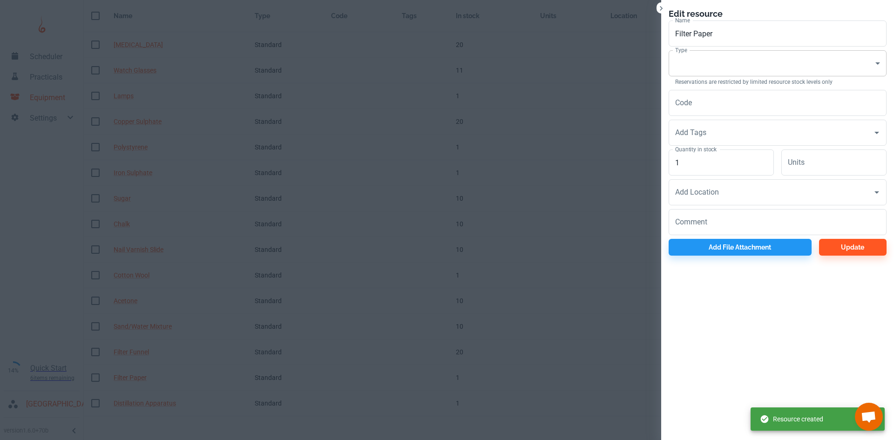
click at [708, 65] on body "Scheduler Practicals Equipment Settings 14% Quick Start 6 items remaining St Ro…" at bounding box center [447, 190] width 894 height 440
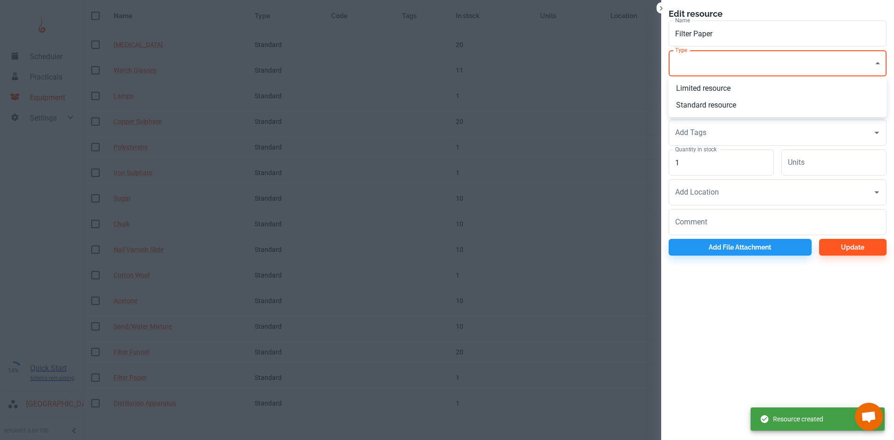
click at [704, 104] on li "Standard resource" at bounding box center [778, 105] width 218 height 17
type input "CO"
click at [697, 162] on input "1" at bounding box center [721, 162] width 105 height 26
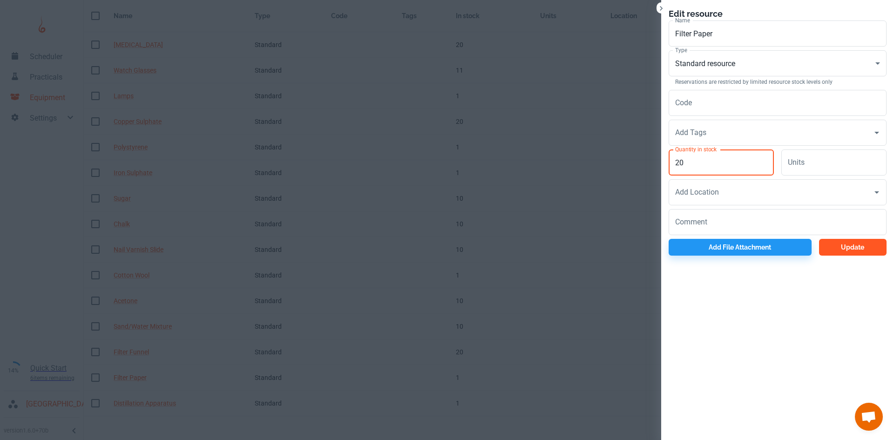
type input "20"
click at [845, 241] on button "Update" at bounding box center [853, 247] width 68 height 17
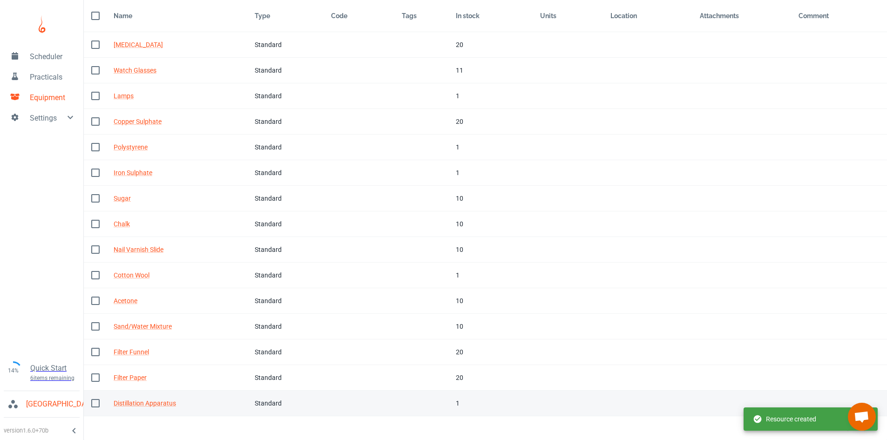
scroll to position [31, 0]
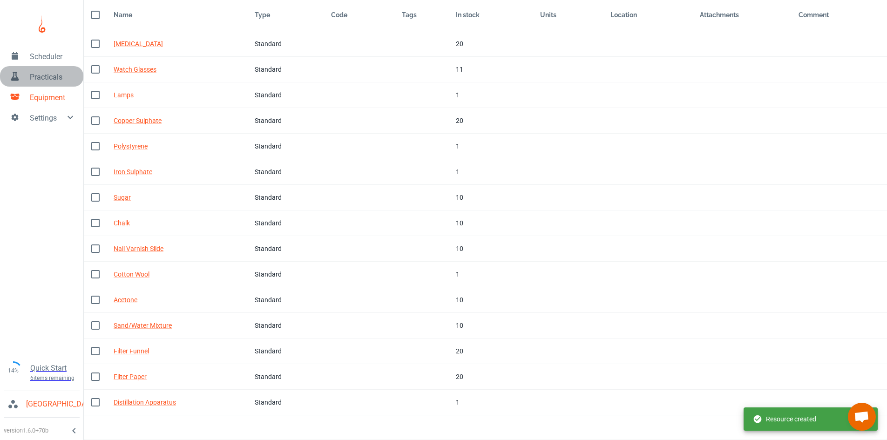
click at [51, 66] on link "Practicals" at bounding box center [41, 76] width 83 height 20
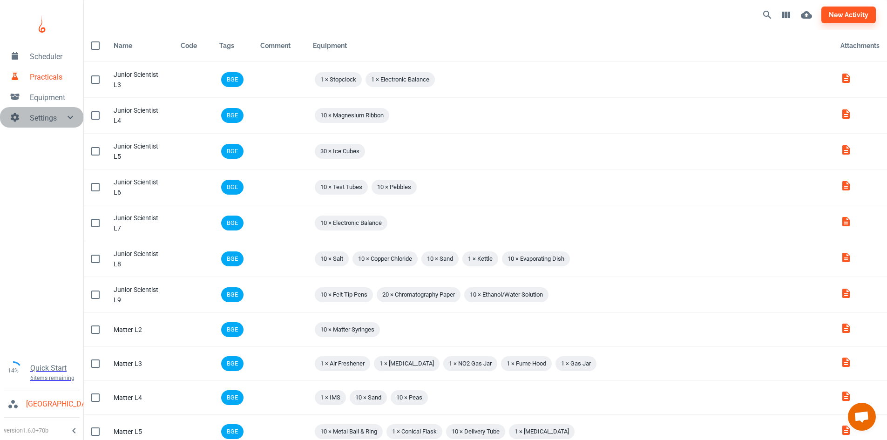
click at [58, 114] on span "Settings" at bounding box center [47, 118] width 35 height 11
click at [41, 57] on span "Scheduler" at bounding box center [53, 56] width 46 height 11
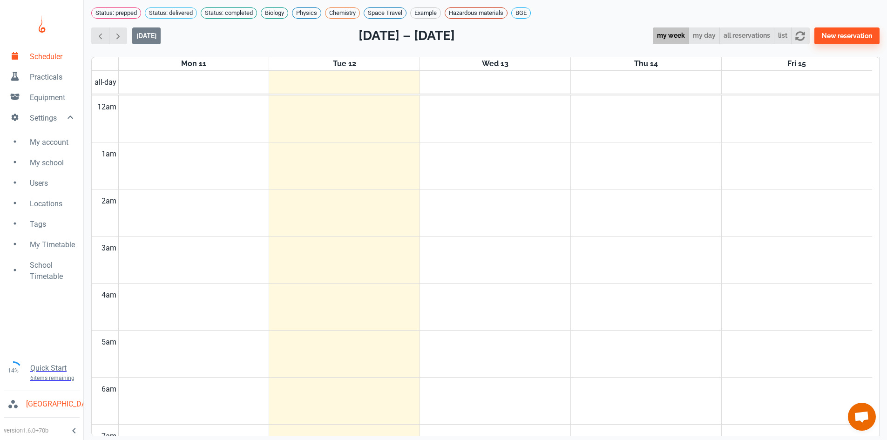
scroll to position [377, 0]
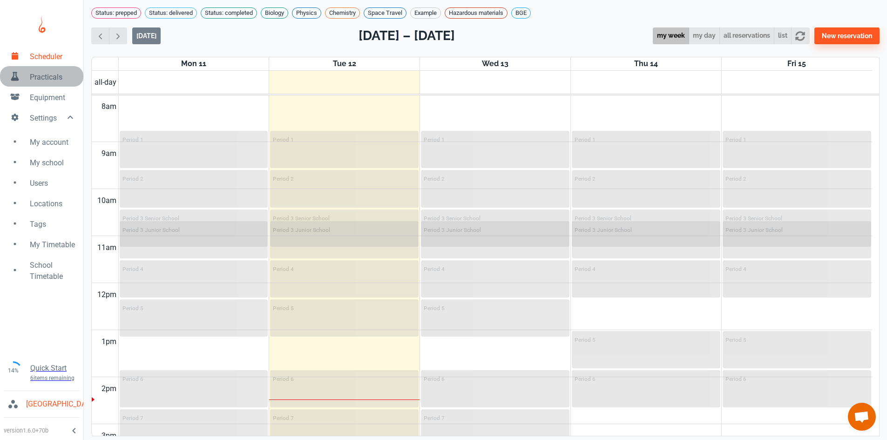
click at [42, 82] on span "Practicals" at bounding box center [53, 77] width 46 height 11
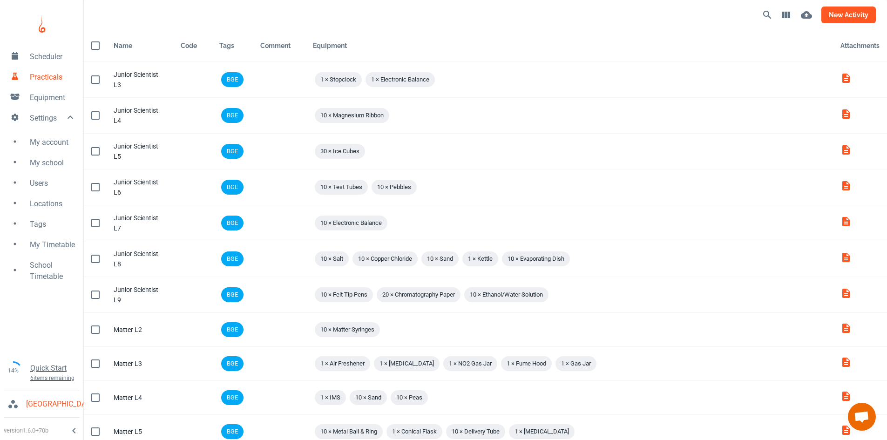
click at [869, 17] on button "new activity" at bounding box center [848, 15] width 54 height 17
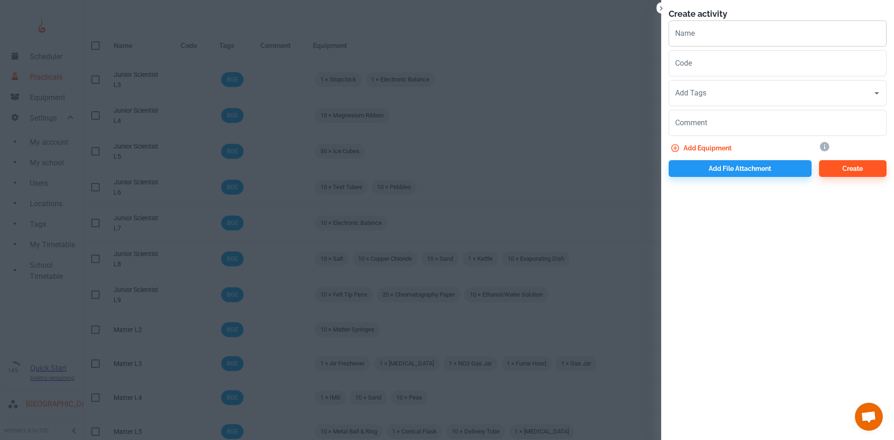
click at [710, 41] on input "Name" at bounding box center [778, 33] width 218 height 26
click at [711, 37] on input "Matter L10&11" at bounding box center [778, 33] width 218 height 26
click at [718, 35] on input "Matter L10 &11" at bounding box center [778, 33] width 218 height 26
type input "Matter L10 & 11"
click at [703, 101] on input "Add Tags" at bounding box center [771, 93] width 196 height 18
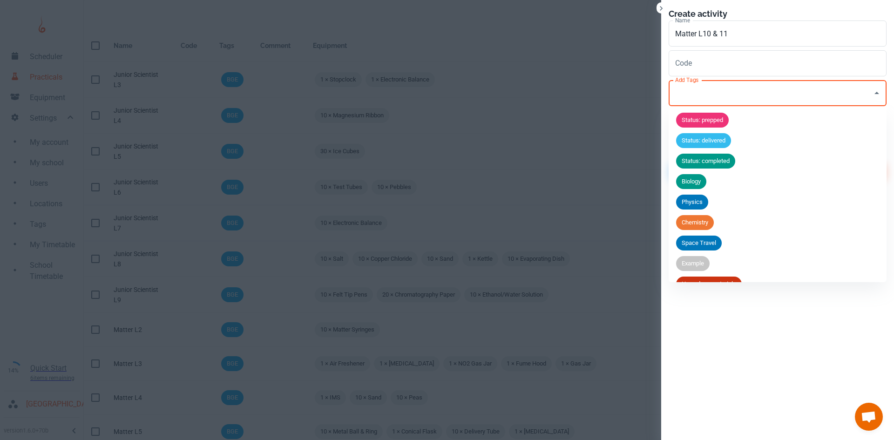
scroll to position [36, 0]
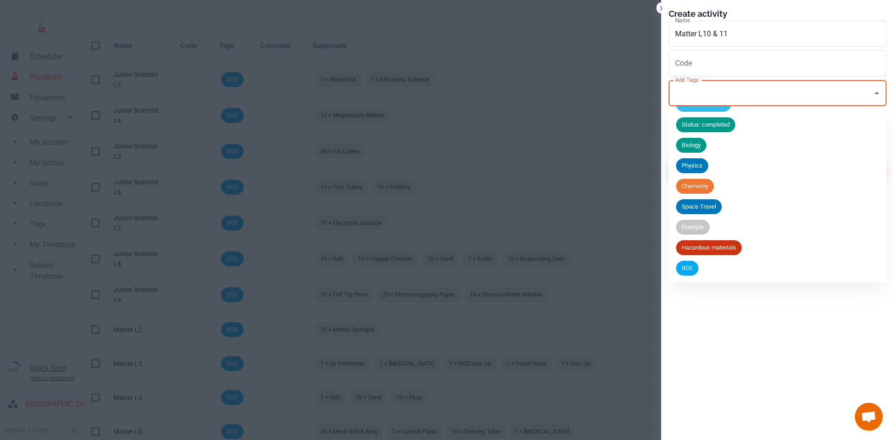
click at [688, 273] on div "BGE" at bounding box center [687, 268] width 22 height 15
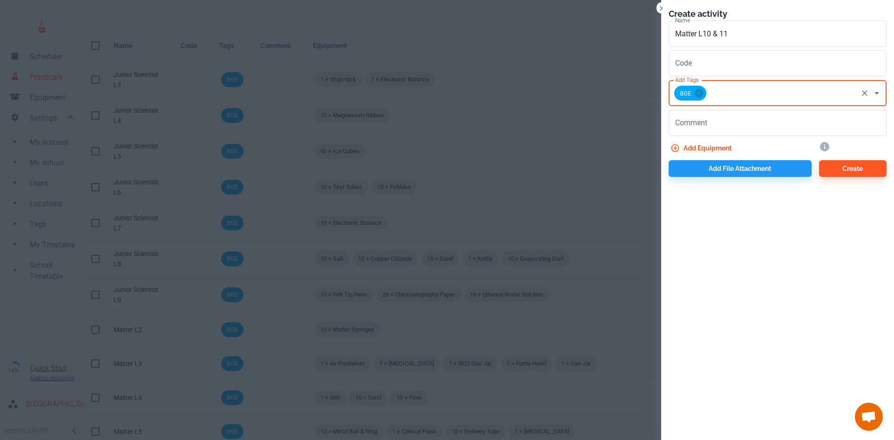
click at [709, 144] on button "Add equipment" at bounding box center [702, 148] width 67 height 17
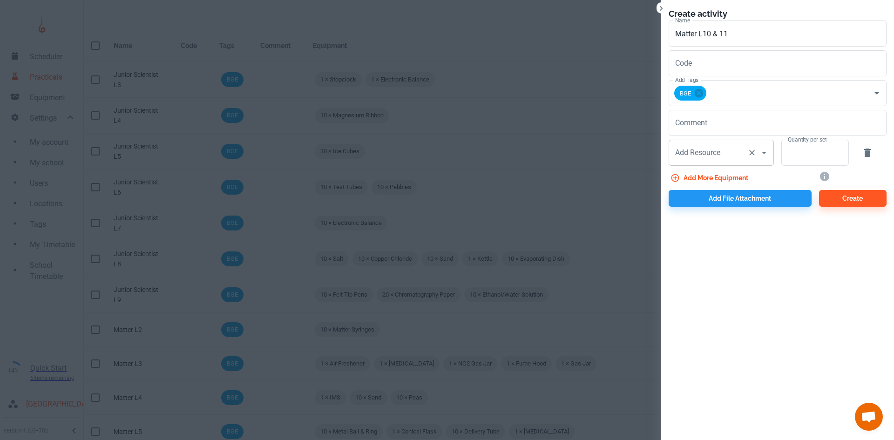
click at [730, 148] on input "Add Resource" at bounding box center [708, 153] width 71 height 18
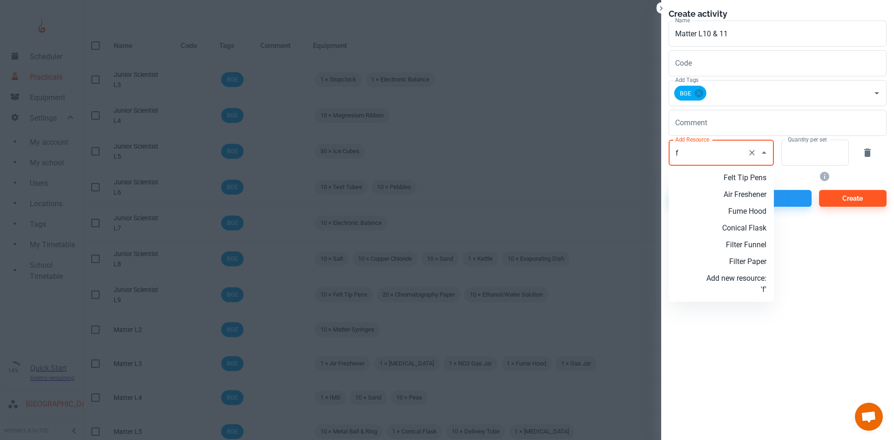
click at [753, 239] on p "Filter Funnel" at bounding box center [736, 244] width 60 height 11
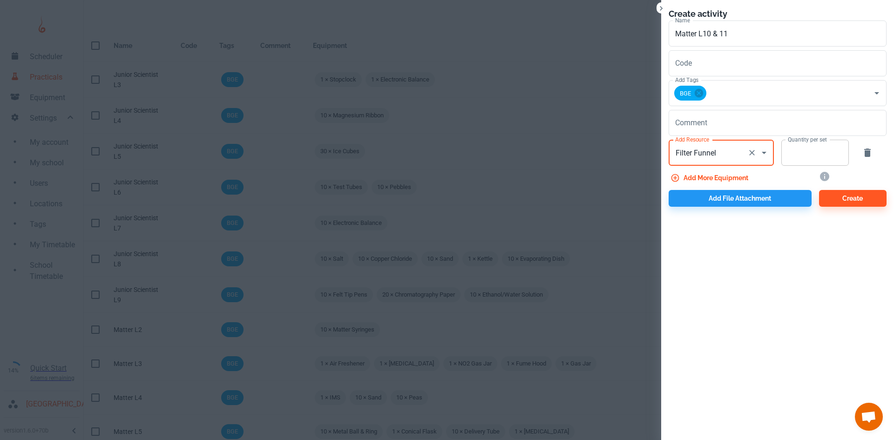
type input "Filter Funnel"
click at [797, 158] on input "Quantity per set" at bounding box center [809, 153] width 57 height 26
type input "10"
click at [714, 178] on button "Add more equipment" at bounding box center [710, 177] width 83 height 17
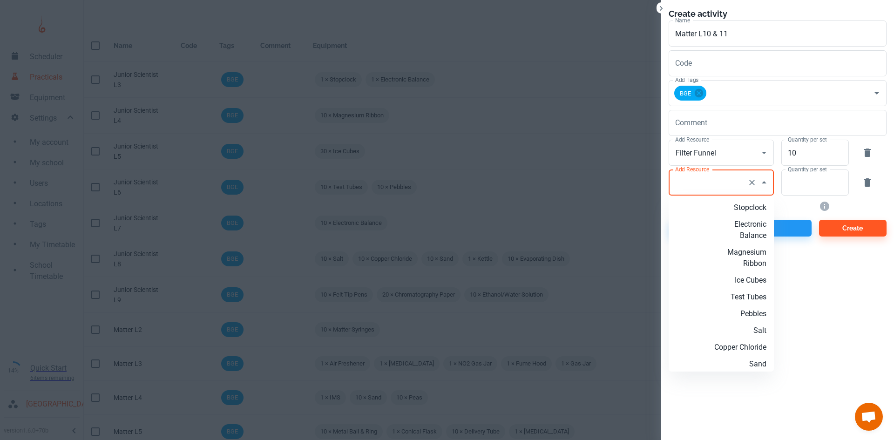
click at [679, 177] on div "Add Resource Add Resource" at bounding box center [721, 182] width 105 height 26
click at [751, 287] on p "Filter Paper" at bounding box center [736, 291] width 60 height 11
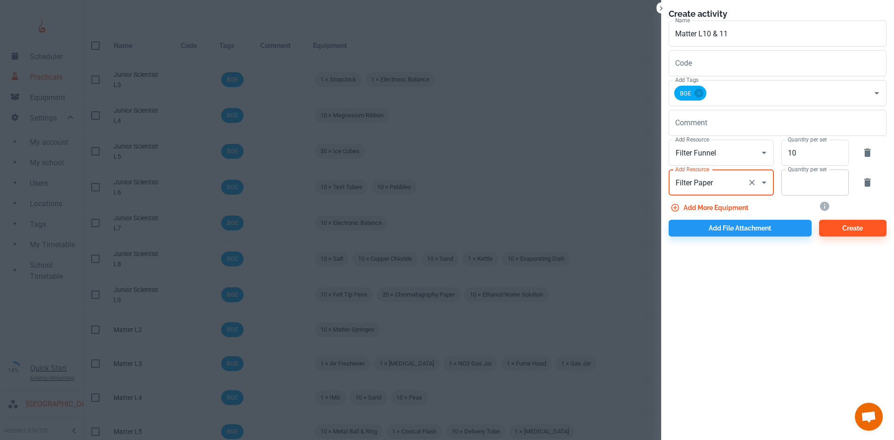
type input "Filter Paper"
click at [786, 194] on input "Quantity per set" at bounding box center [809, 182] width 57 height 26
type input "10"
click at [702, 208] on button "Add more equipment" at bounding box center [710, 207] width 83 height 17
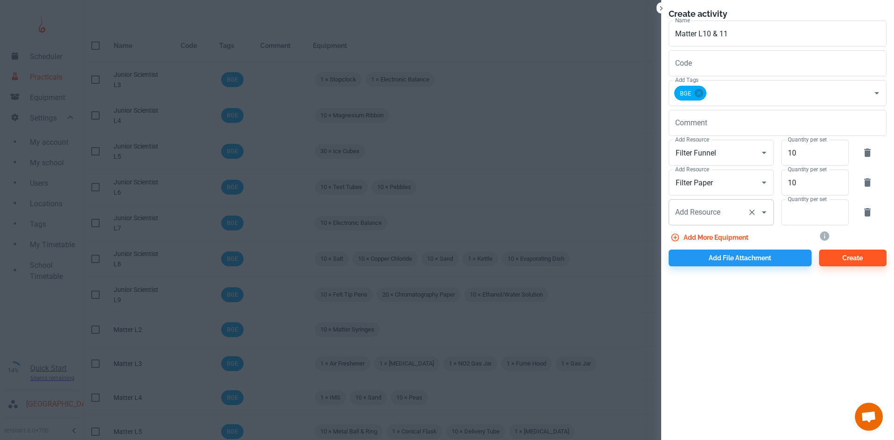
click at [726, 223] on div "Add Resource" at bounding box center [721, 212] width 105 height 26
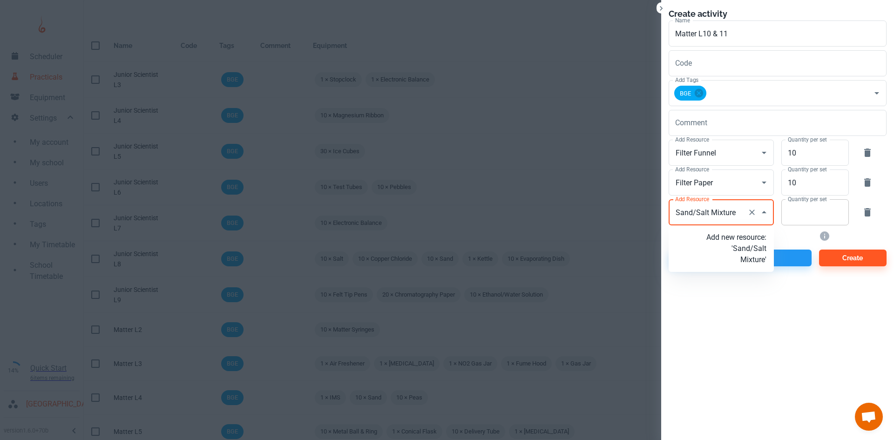
type input "Sand/Salt Mixture"
click at [793, 210] on input "Quantity per set" at bounding box center [809, 212] width 57 height 26
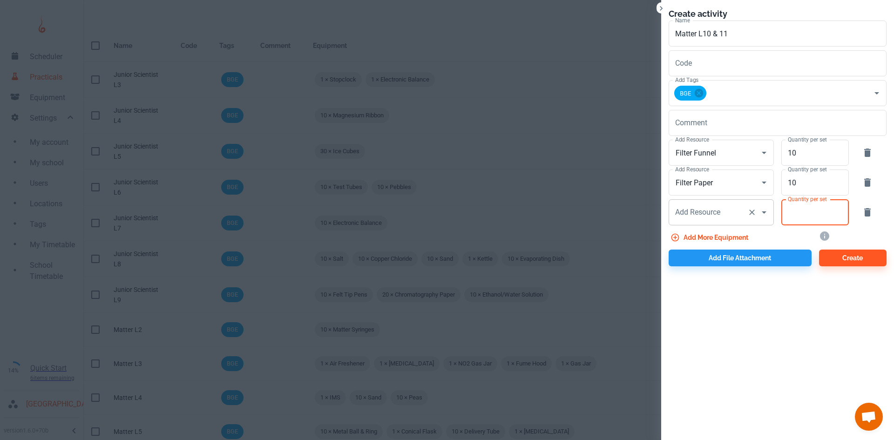
click at [758, 210] on icon "Open" at bounding box center [763, 212] width 11 height 11
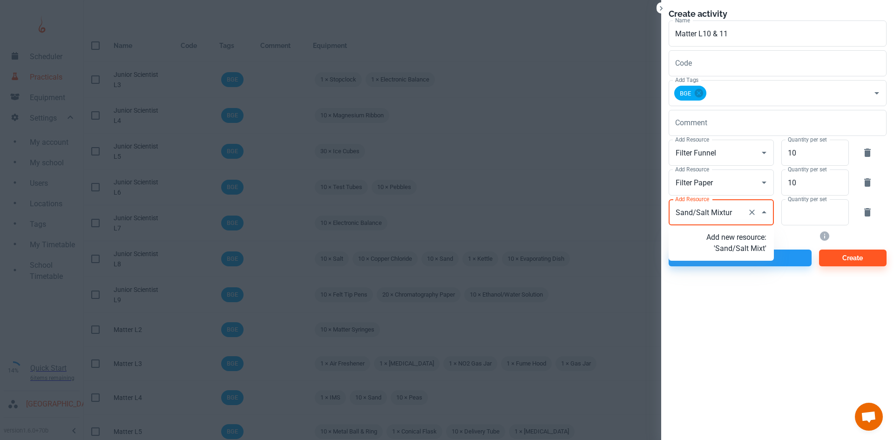
type input "Sand/Salt Mixture"
click at [750, 247] on p "Add new resource: 'Sand/Salt Mixture'" at bounding box center [736, 249] width 60 height 34
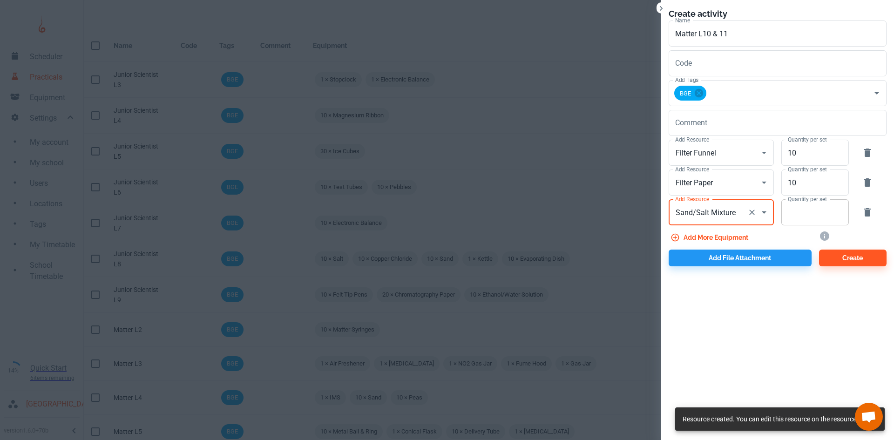
type input "Sand/Salt Mixture"
click at [795, 219] on input "Quantity per set" at bounding box center [809, 212] width 57 height 26
type input "10"
click at [703, 231] on button "Add more equipment" at bounding box center [710, 237] width 83 height 17
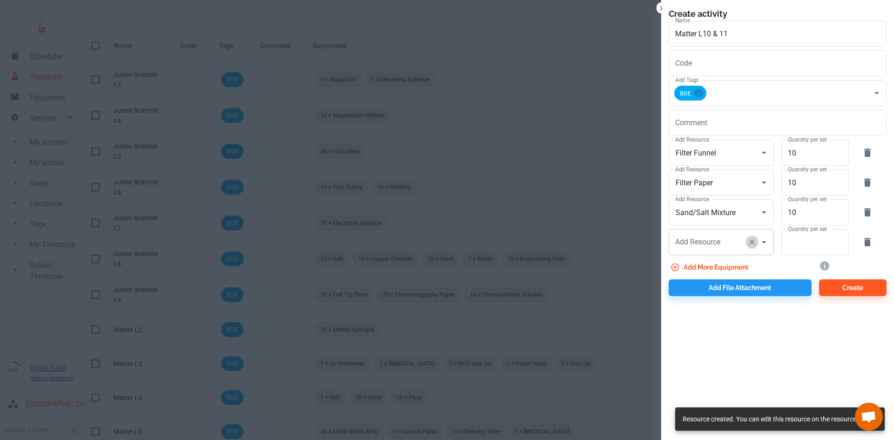
click at [747, 244] on icon "Clear" at bounding box center [751, 241] width 9 height 9
click at [730, 244] on input "Add Resource" at bounding box center [708, 242] width 71 height 18
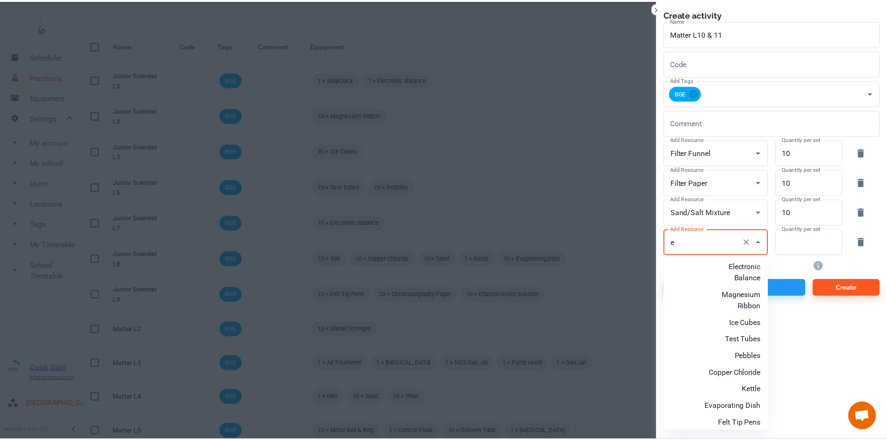
scroll to position [93, 0]
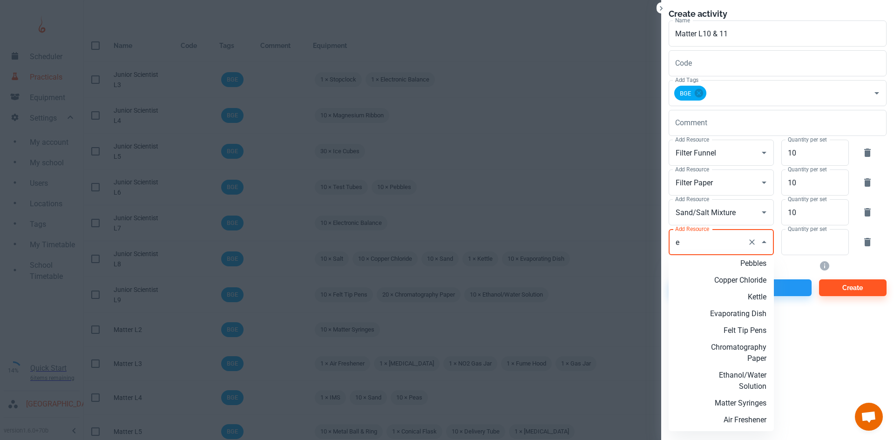
click at [740, 315] on p "Evaporating Dish" at bounding box center [736, 313] width 60 height 11
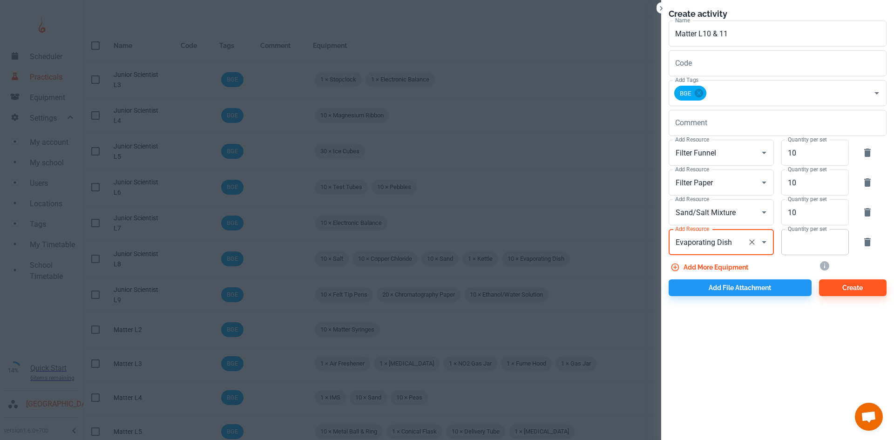
type input "Evaporating Dish"
click at [806, 244] on input "Quantity per set" at bounding box center [809, 242] width 57 height 26
type input "10"
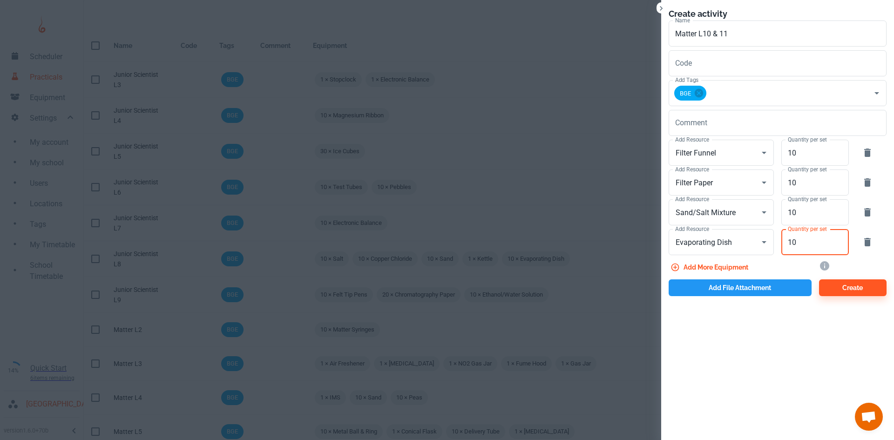
click at [764, 292] on button "Add file attachment" at bounding box center [740, 287] width 143 height 17
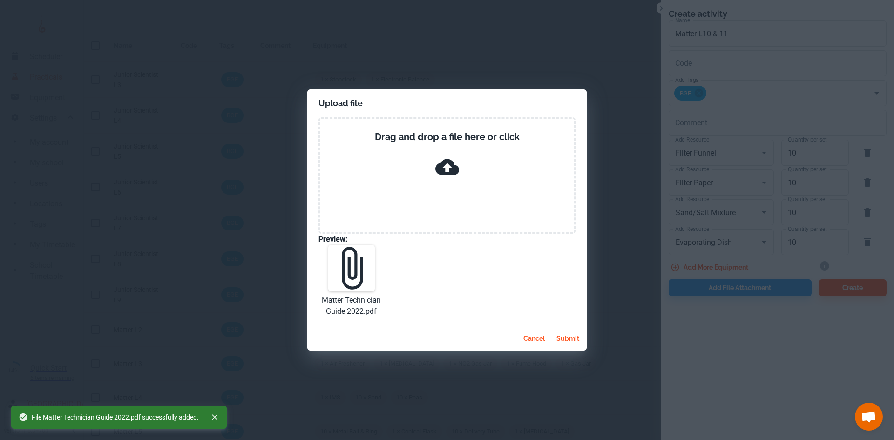
click at [565, 339] on button "submit" at bounding box center [568, 338] width 30 height 17
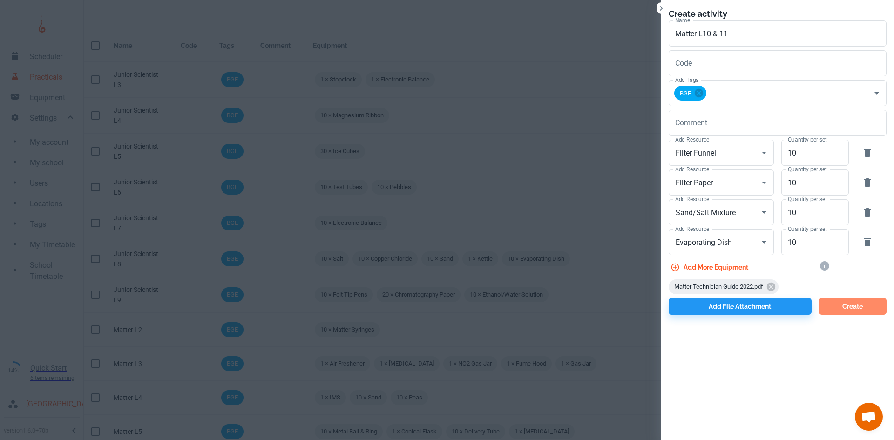
click at [831, 306] on button "Create" at bounding box center [853, 306] width 68 height 17
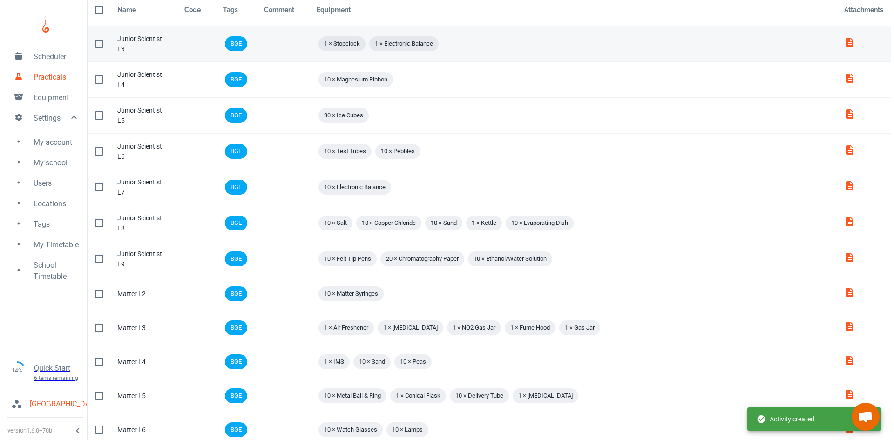
scroll to position [0, 0]
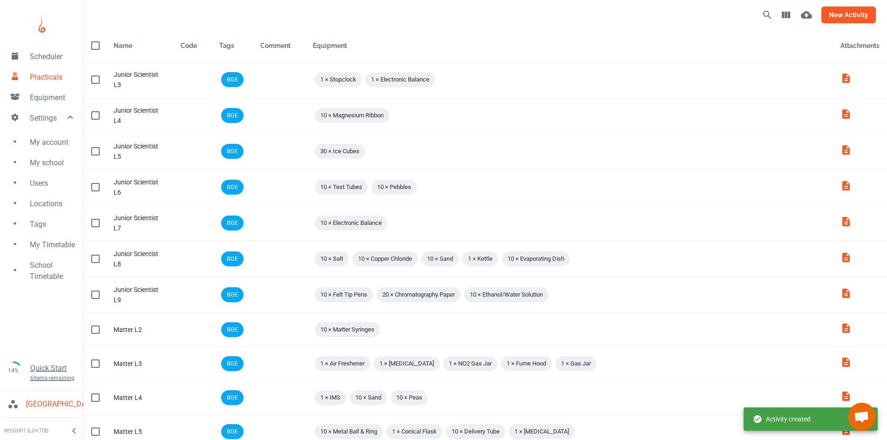
click at [834, 16] on button "new activity" at bounding box center [848, 15] width 54 height 17
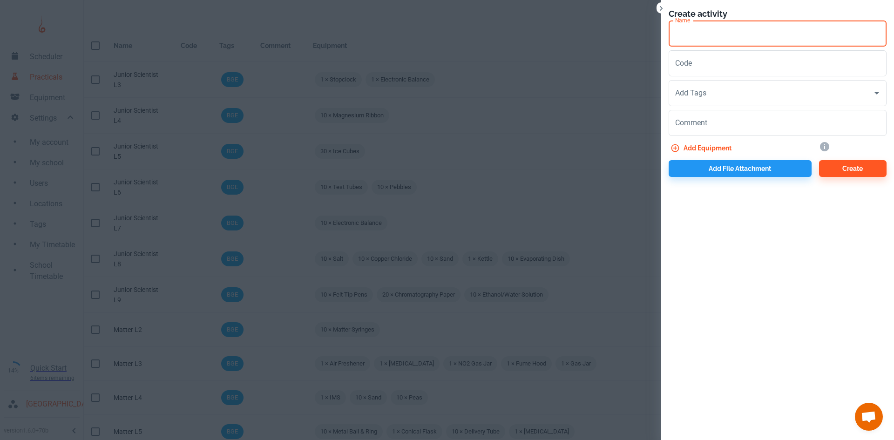
click at [722, 35] on input "Name" at bounding box center [778, 33] width 218 height 26
type input "Matter L12"
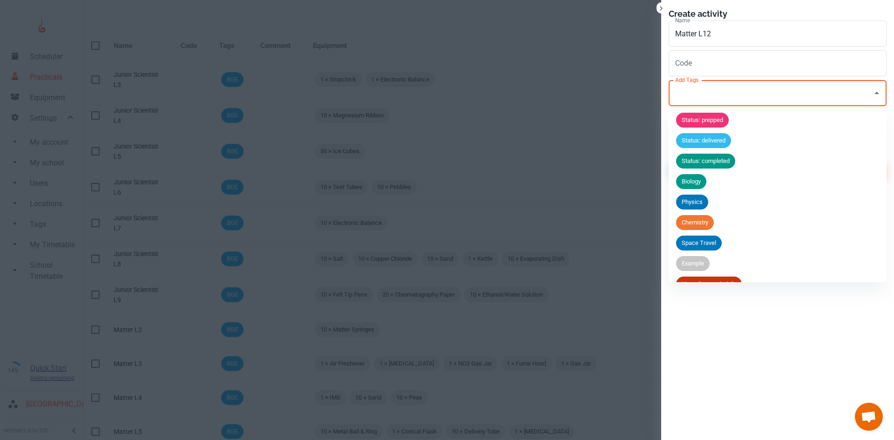
click at [709, 97] on input "Add Tags" at bounding box center [771, 93] width 196 height 18
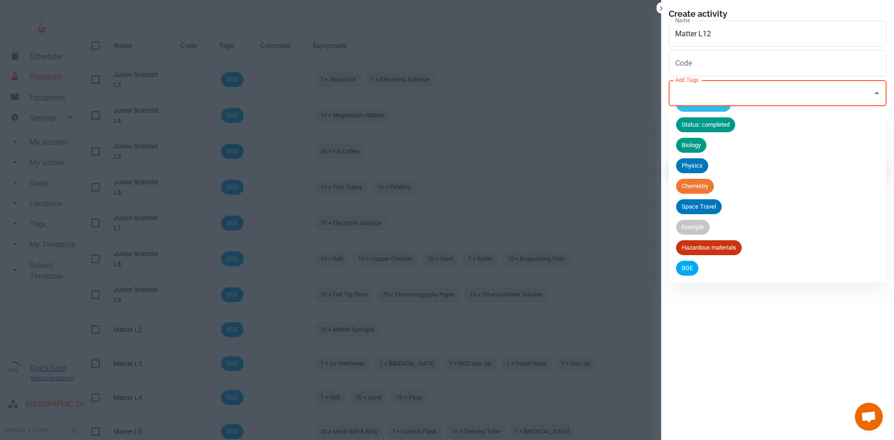
click at [694, 266] on span "BGE" at bounding box center [687, 268] width 22 height 9
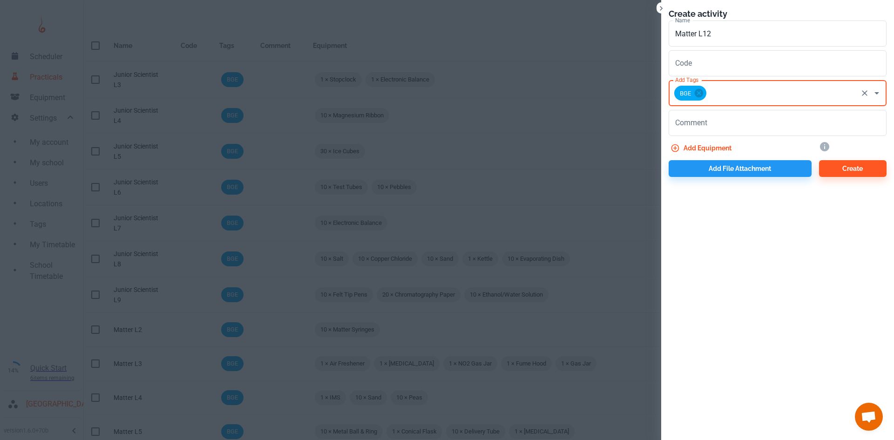
click at [706, 149] on button "Add equipment" at bounding box center [702, 148] width 67 height 17
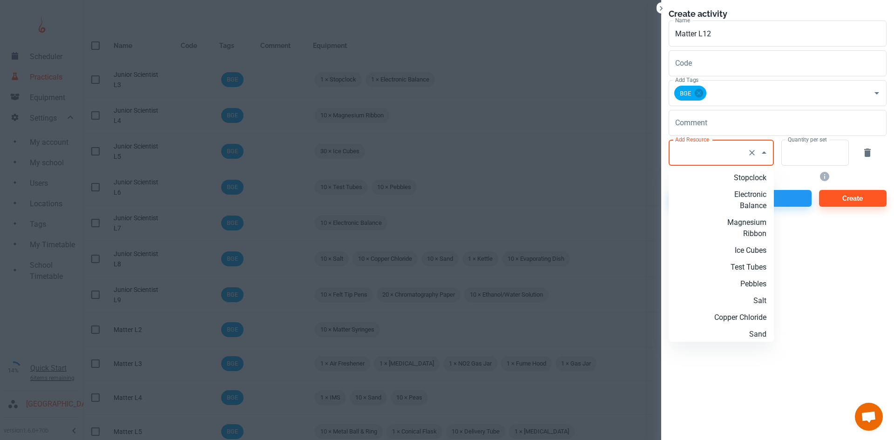
click at [705, 156] on input "Add Resource" at bounding box center [708, 153] width 71 height 18
click at [754, 177] on p "Felt Tip Pens" at bounding box center [736, 177] width 60 height 11
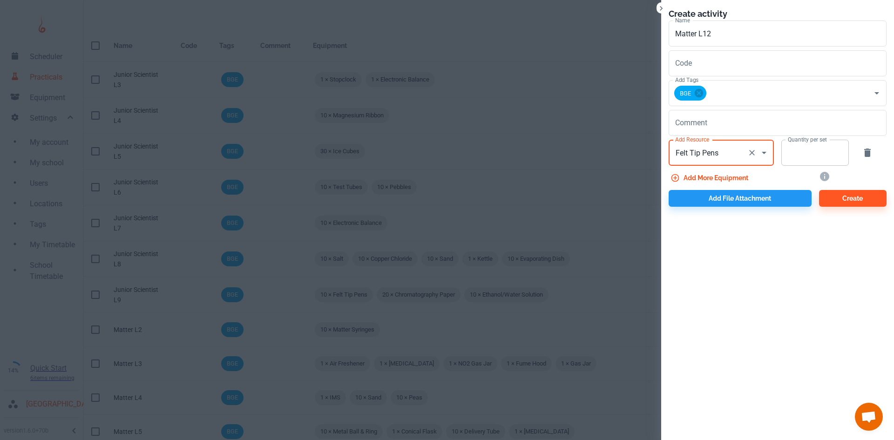
type input "Felt Tip Pens"
click at [798, 154] on input "Quantity per set" at bounding box center [809, 153] width 57 height 26
type input "10"
click at [746, 175] on button "Add more equipment" at bounding box center [710, 177] width 83 height 17
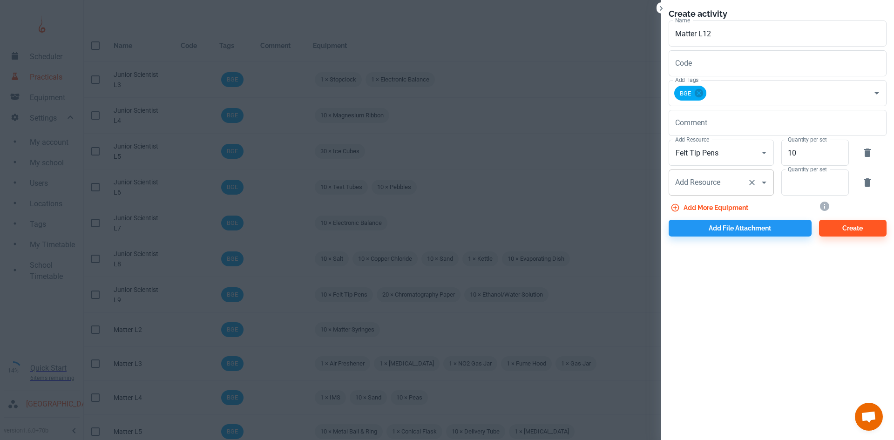
click at [718, 182] on input "Add Resource" at bounding box center [708, 183] width 71 height 18
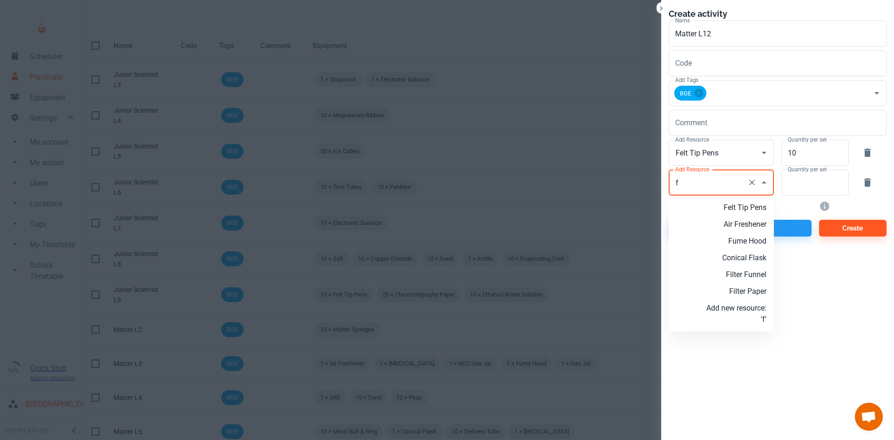
click at [751, 293] on p "Filter Paper" at bounding box center [736, 291] width 60 height 11
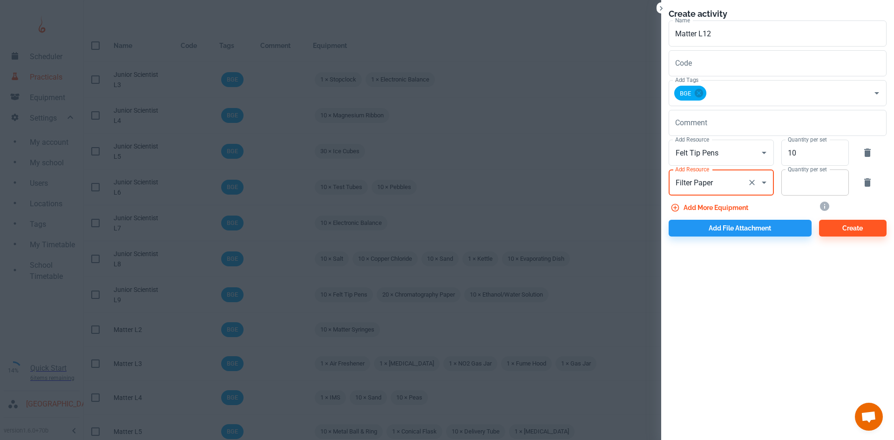
type input "Filter Paper"
click at [793, 184] on input "Quantity per set" at bounding box center [809, 182] width 57 height 26
type input "10"
click at [765, 226] on button "Add file attachment" at bounding box center [740, 228] width 143 height 17
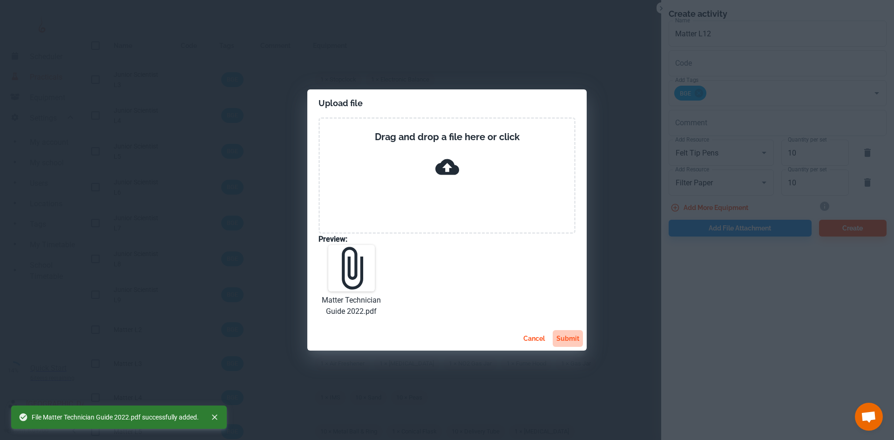
click at [566, 337] on button "submit" at bounding box center [568, 338] width 30 height 17
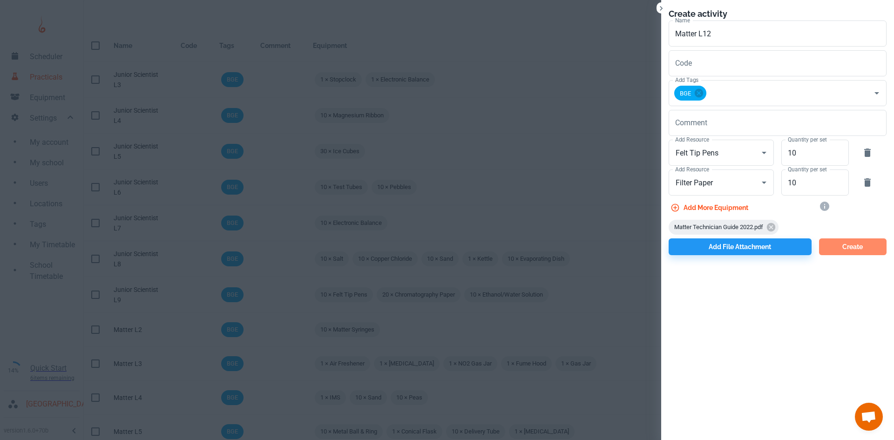
click at [859, 247] on button "Create" at bounding box center [853, 246] width 68 height 17
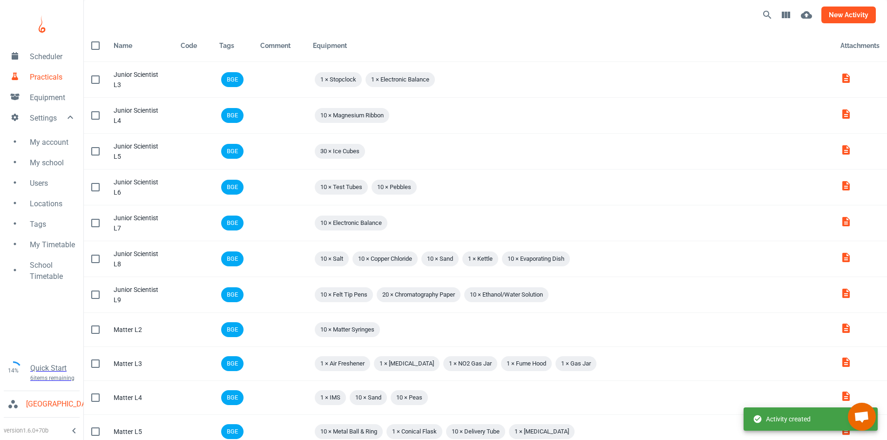
click at [855, 9] on button "new activity" at bounding box center [848, 15] width 54 height 17
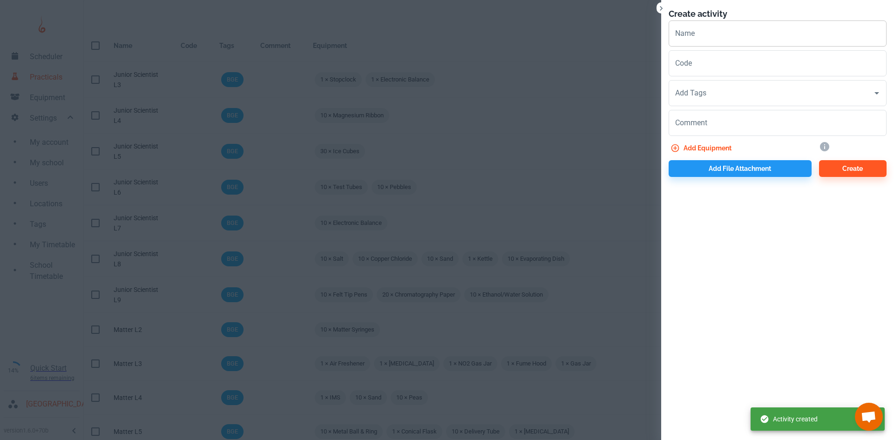
click at [732, 32] on input "Name" at bounding box center [778, 33] width 218 height 26
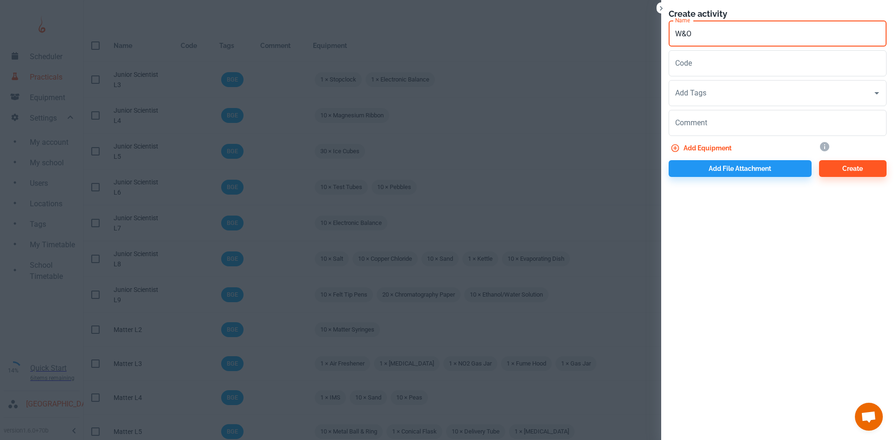
drag, startPoint x: 687, startPoint y: 33, endPoint x: 698, endPoint y: 33, distance: 11.2
click at [698, 33] on input "W&O" at bounding box center [778, 33] width 218 height 26
click at [703, 33] on input "W&O" at bounding box center [778, 33] width 218 height 26
type input "W&O L1"
click at [727, 91] on input "Add Tags" at bounding box center [771, 93] width 196 height 18
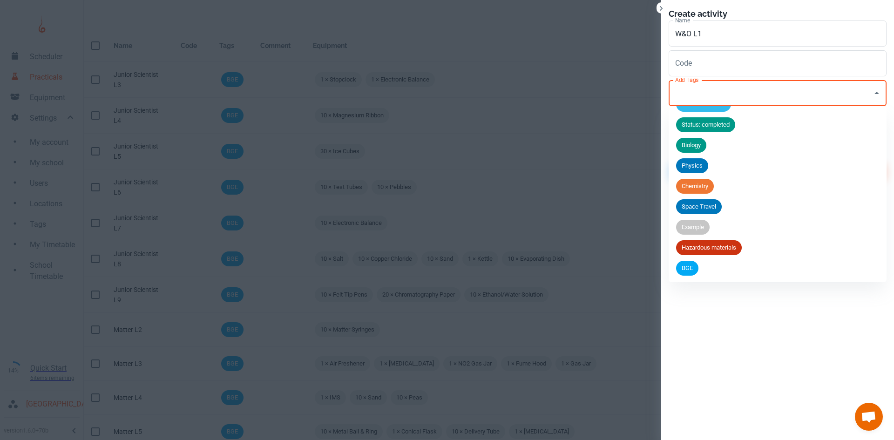
click at [691, 270] on span "BGE" at bounding box center [687, 268] width 22 height 9
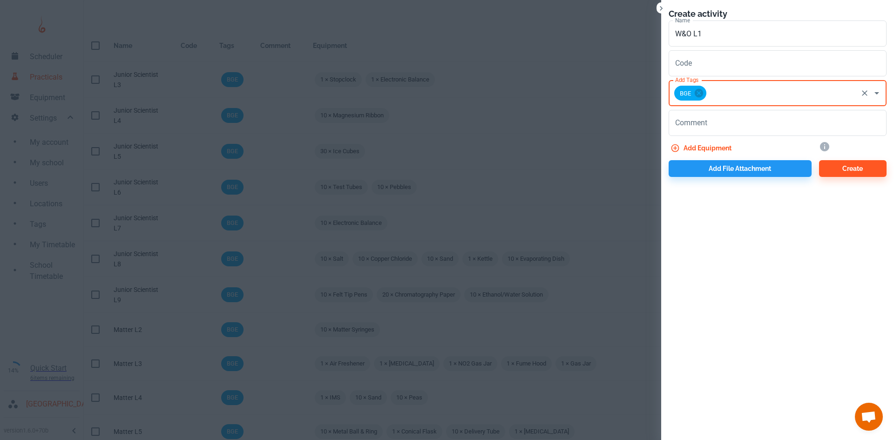
click at [703, 147] on button "Add equipment" at bounding box center [702, 148] width 67 height 17
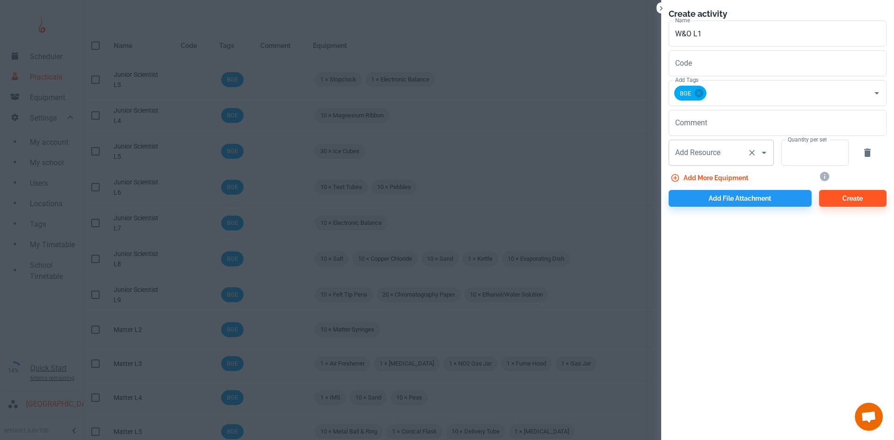
click at [703, 158] on input "Add Resource" at bounding box center [708, 153] width 71 height 18
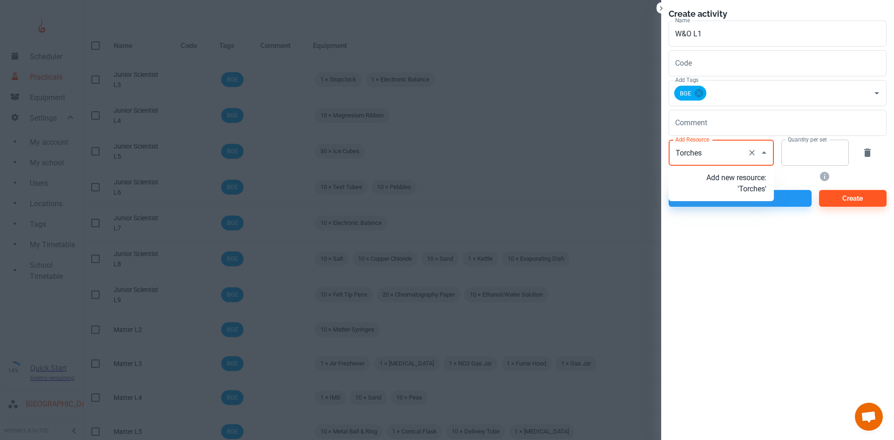
type input "Torches"
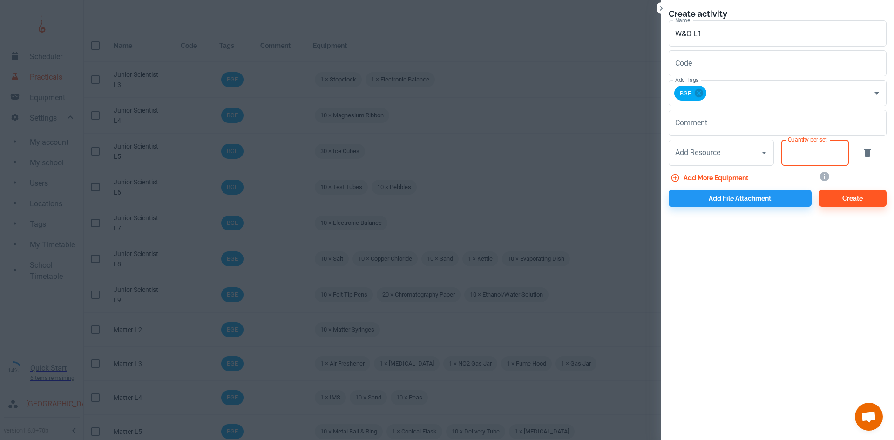
click at [805, 157] on input "Quantity per set" at bounding box center [809, 153] width 57 height 26
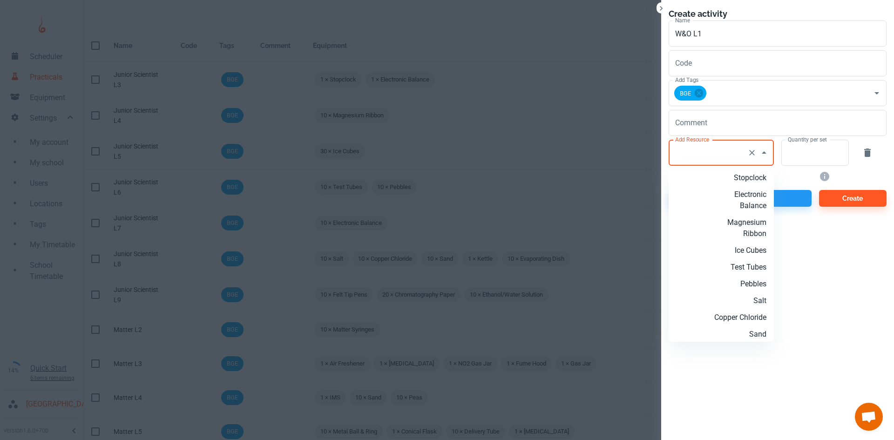
click at [713, 152] on div "Add Resource Add Resource" at bounding box center [721, 153] width 105 height 26
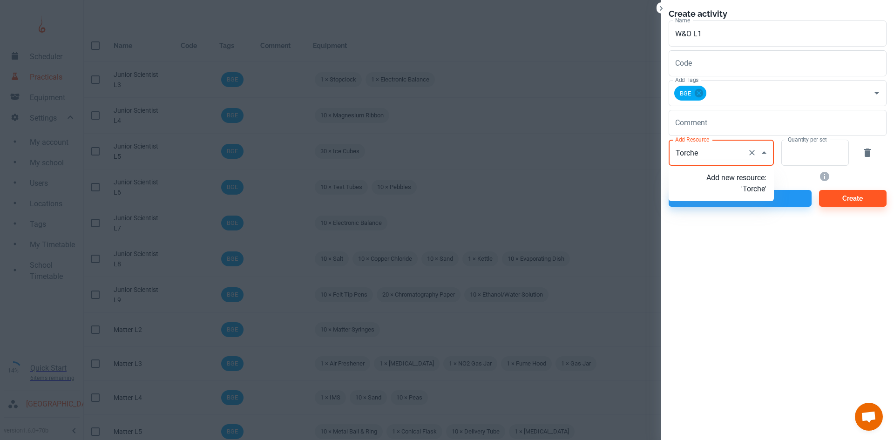
type input "Torches"
click at [741, 195] on p "Add new resource: 'Torches'" at bounding box center [736, 183] width 60 height 22
type input "Torches"
click at [816, 156] on input "Quantity per set" at bounding box center [809, 153] width 57 height 26
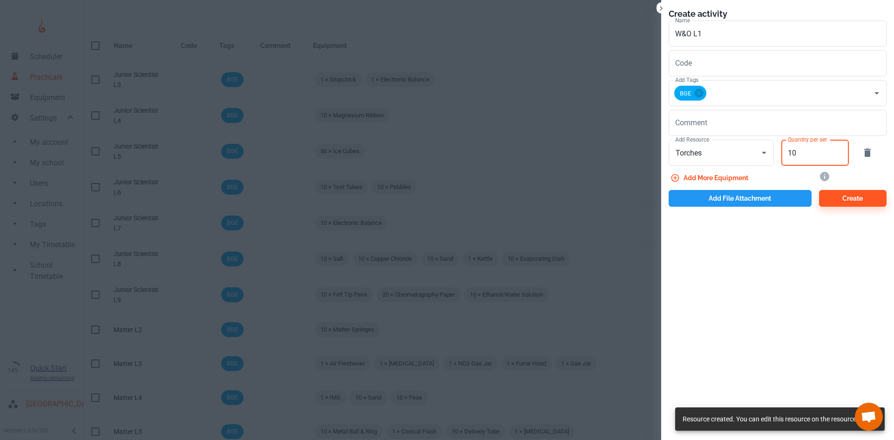
type input "10"
click at [805, 200] on button "Add file attachment" at bounding box center [740, 198] width 143 height 17
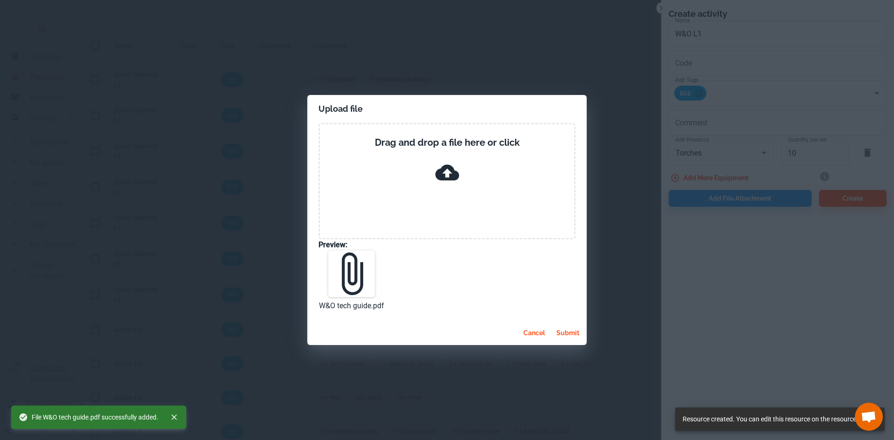
click at [568, 335] on button "submit" at bounding box center [568, 333] width 30 height 17
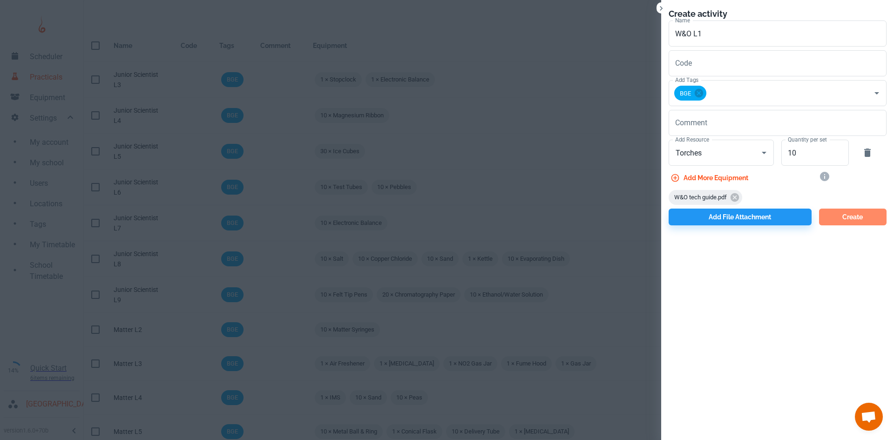
click at [842, 221] on button "Create" at bounding box center [853, 217] width 68 height 17
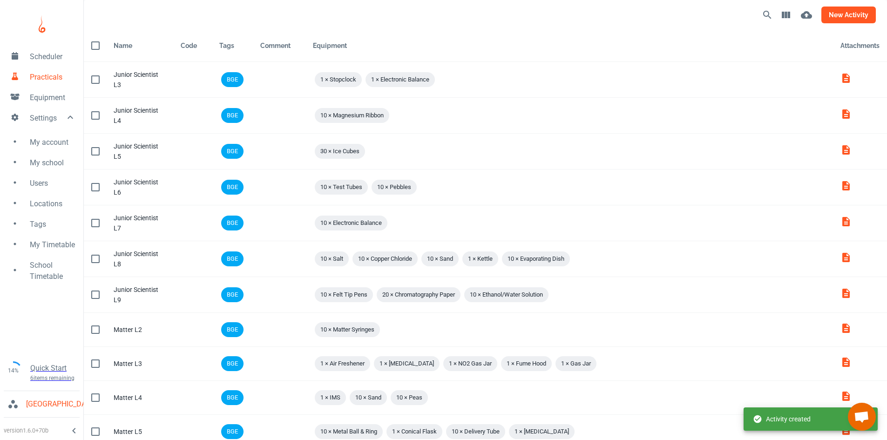
click at [833, 14] on button "new activity" at bounding box center [848, 15] width 54 height 17
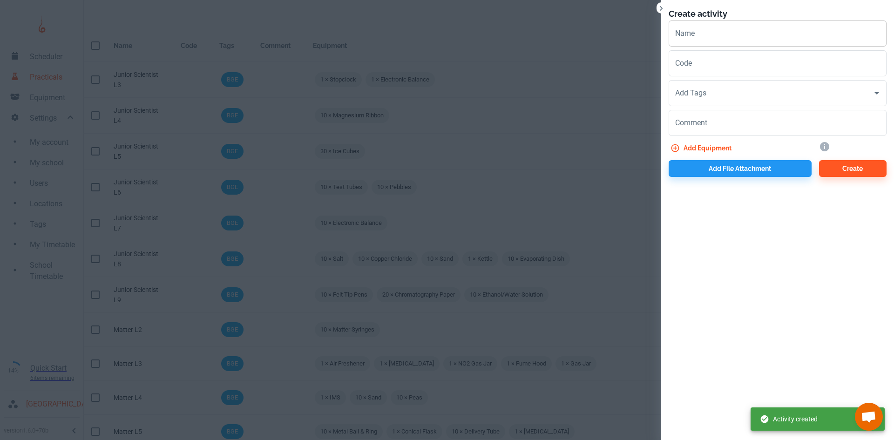
click at [685, 31] on input "Name" at bounding box center [778, 33] width 218 height 26
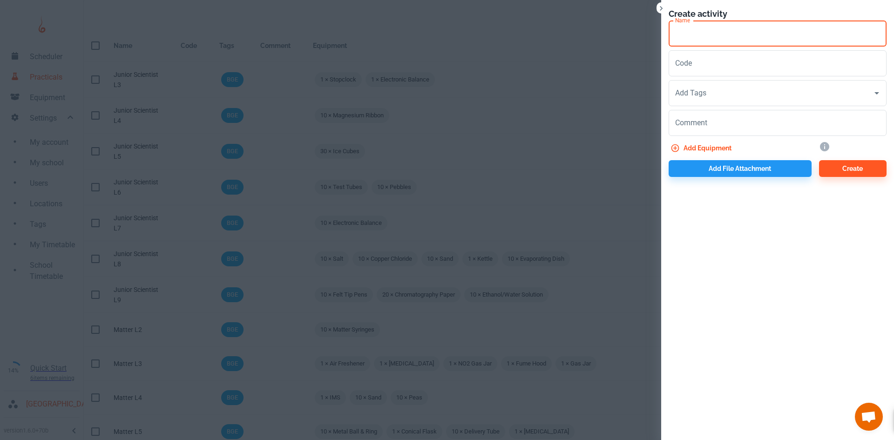
paste input "W&O"
type input "W&O L2"
click at [704, 99] on input "Add Tags" at bounding box center [771, 93] width 196 height 18
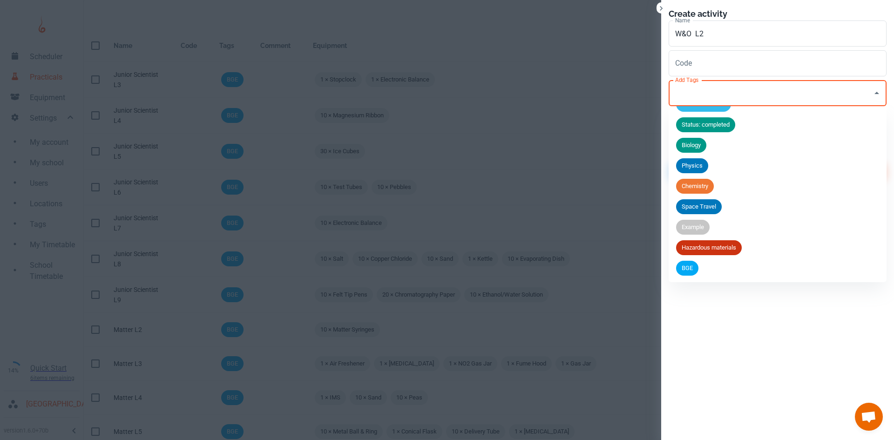
click at [686, 276] on li "BGE" at bounding box center [778, 268] width 218 height 20
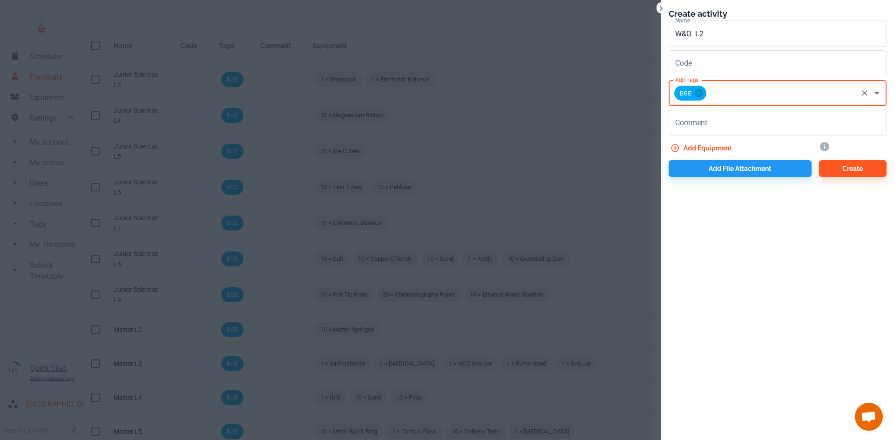
click at [701, 142] on button "Add equipment" at bounding box center [702, 148] width 67 height 17
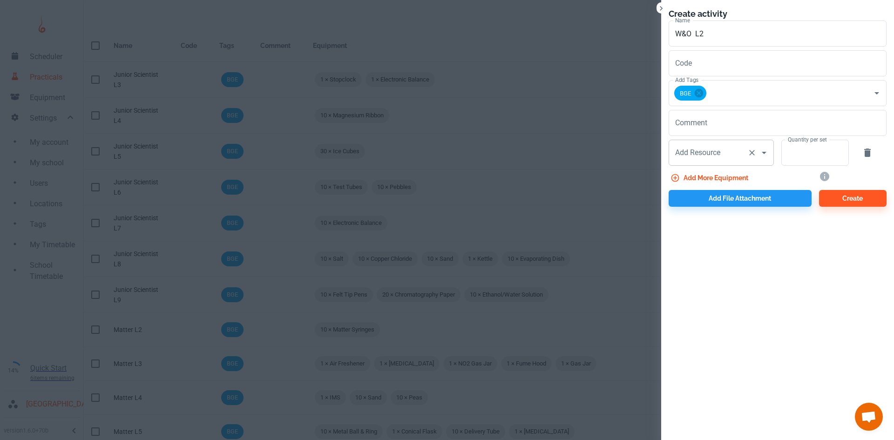
click at [699, 165] on div "Add Resource" at bounding box center [721, 153] width 105 height 26
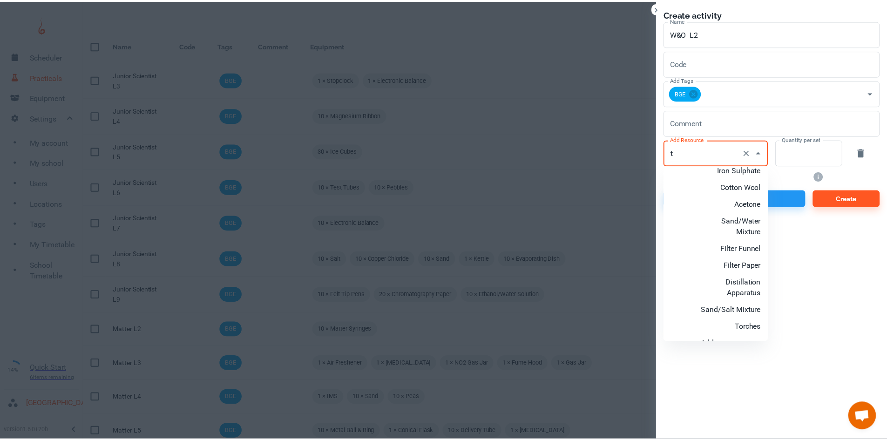
scroll to position [396, 0]
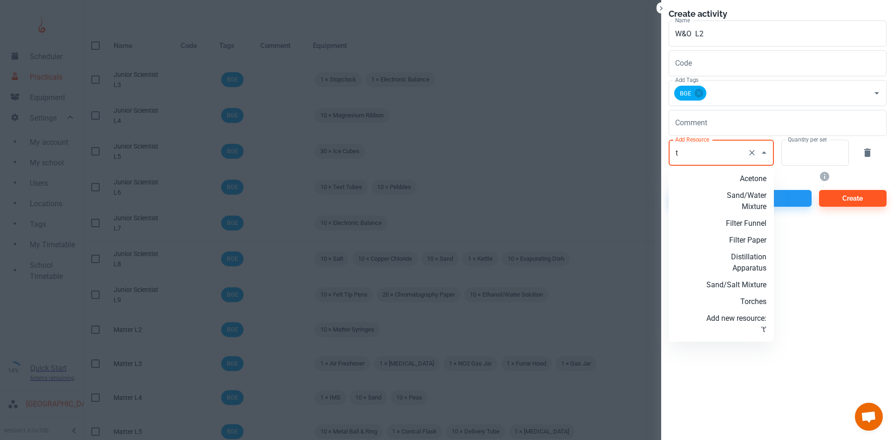
click at [758, 303] on p "Torches" at bounding box center [736, 301] width 60 height 11
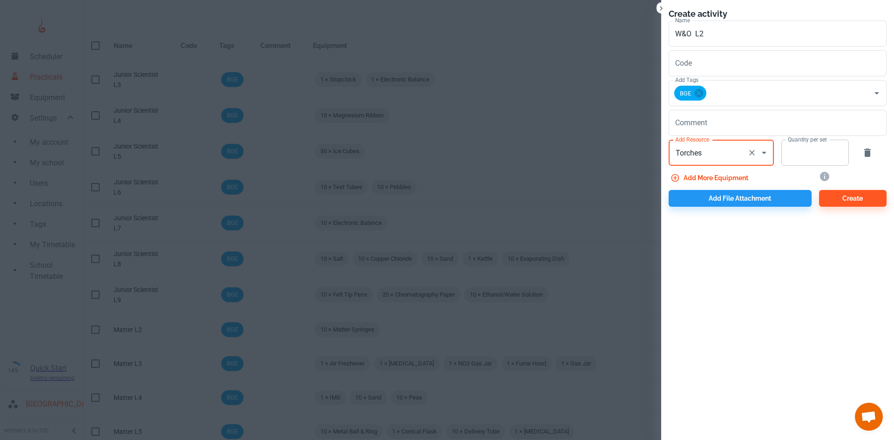
type input "Torches"
click at [794, 158] on input "Quantity per set" at bounding box center [809, 153] width 57 height 26
type input "10"
click at [790, 198] on button "Add file attachment" at bounding box center [740, 198] width 143 height 17
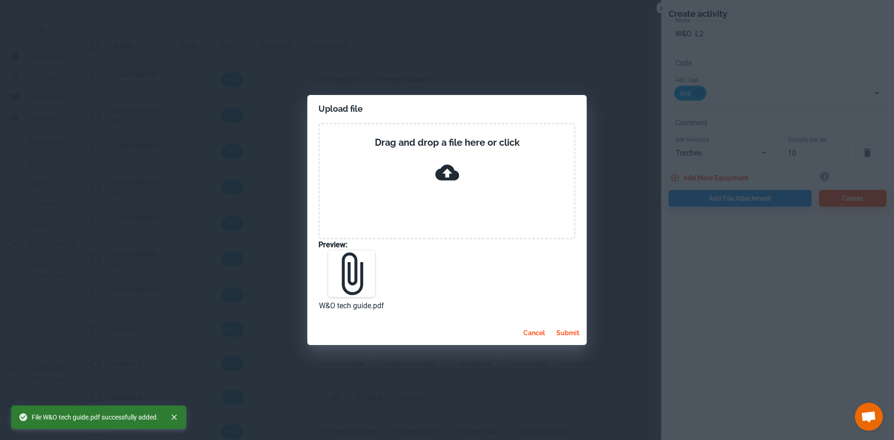
click at [566, 335] on button "submit" at bounding box center [568, 333] width 30 height 17
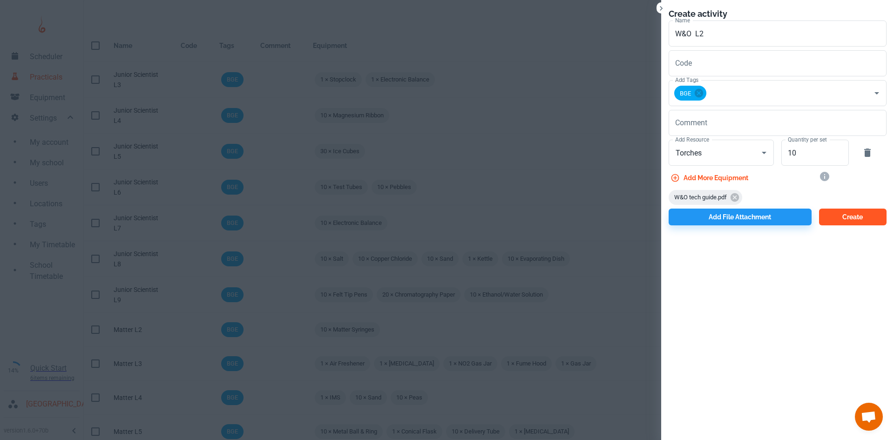
click at [871, 212] on button "Create" at bounding box center [853, 217] width 68 height 17
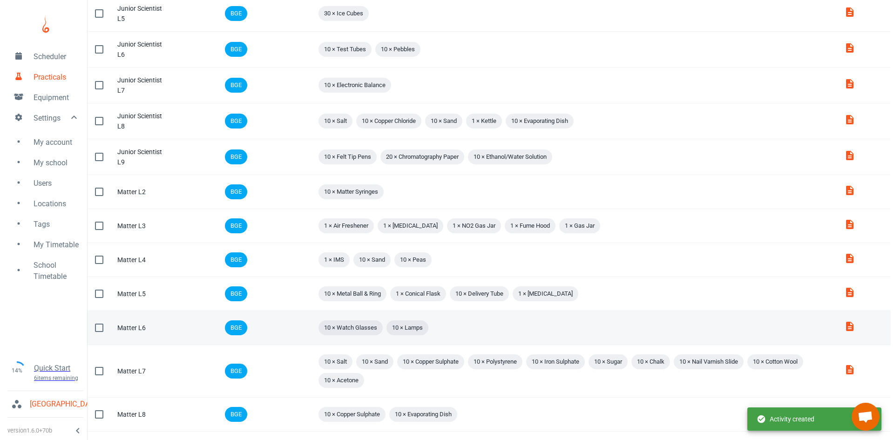
scroll to position [0, 0]
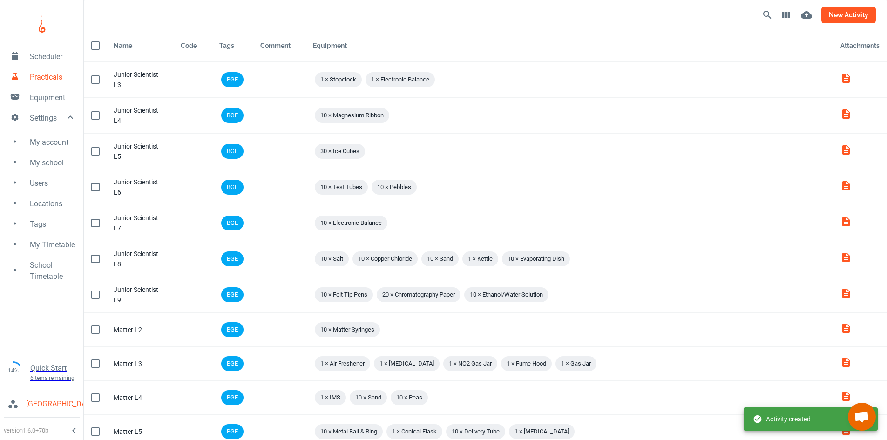
click at [861, 18] on button "new activity" at bounding box center [848, 15] width 54 height 17
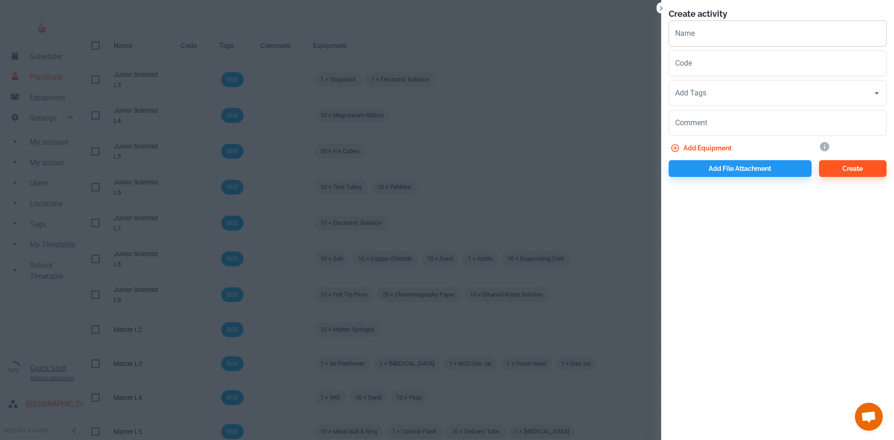
click at [687, 35] on input "Name" at bounding box center [778, 33] width 218 height 26
paste input "W&O"
type input "W&O L3"
click at [700, 99] on input "Add Tags" at bounding box center [771, 93] width 196 height 18
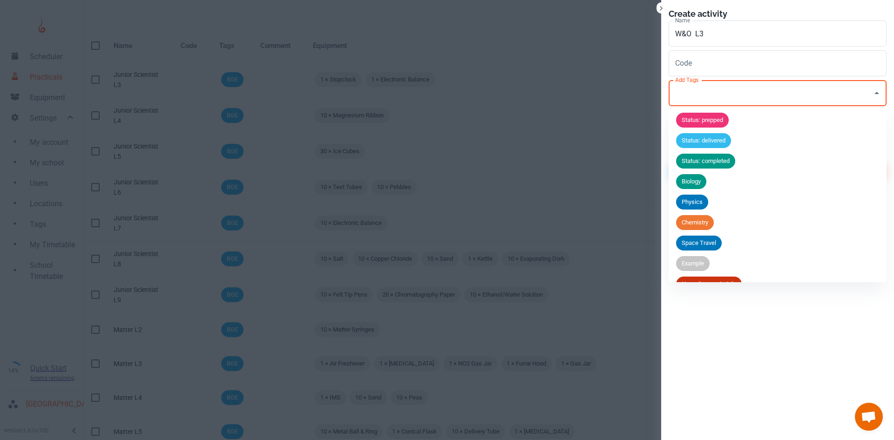
scroll to position [36, 0]
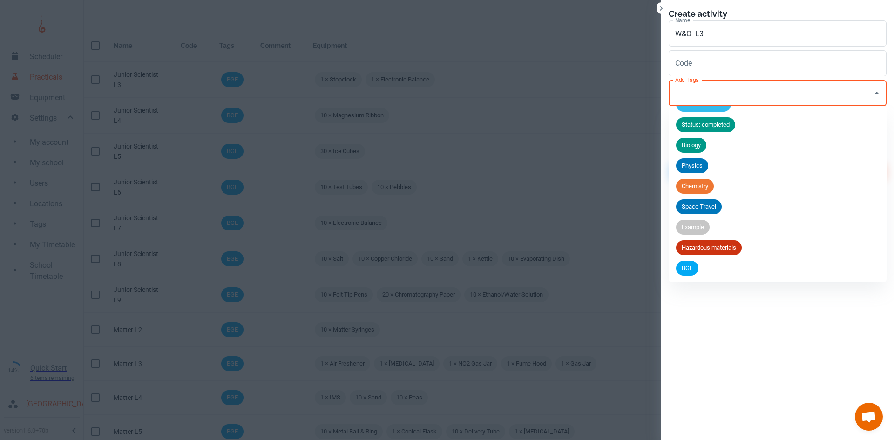
click at [690, 262] on div "BGE" at bounding box center [687, 268] width 22 height 15
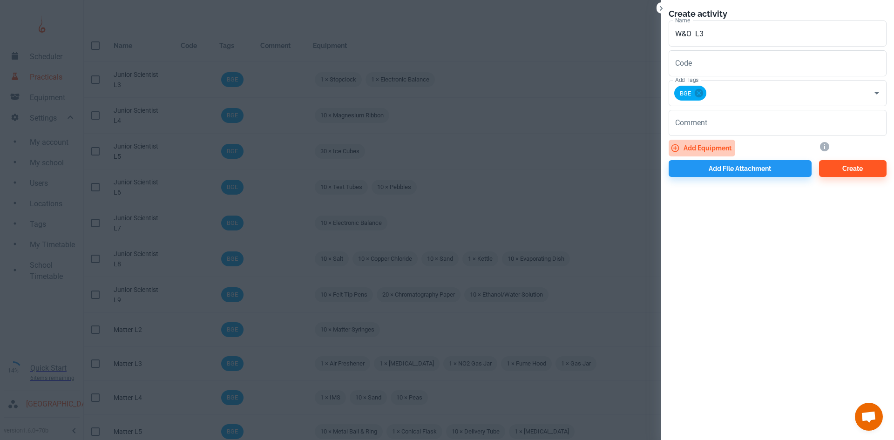
click at [700, 148] on button "Add equipment" at bounding box center [702, 148] width 67 height 17
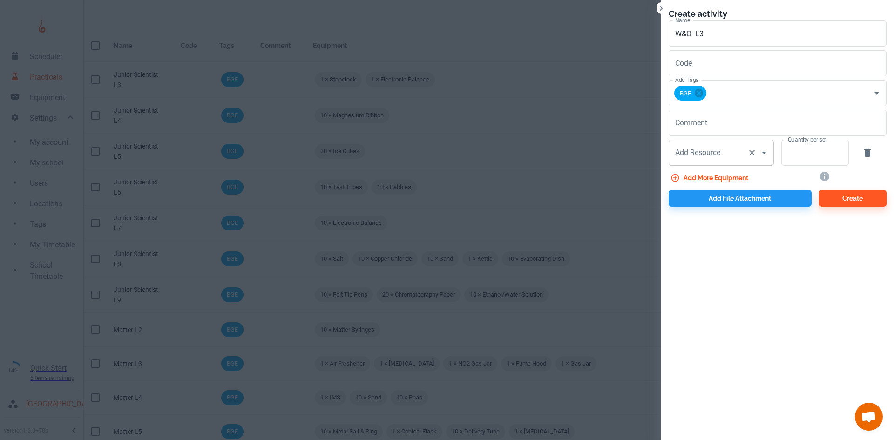
click at [696, 161] on input "Add Resource" at bounding box center [708, 153] width 71 height 18
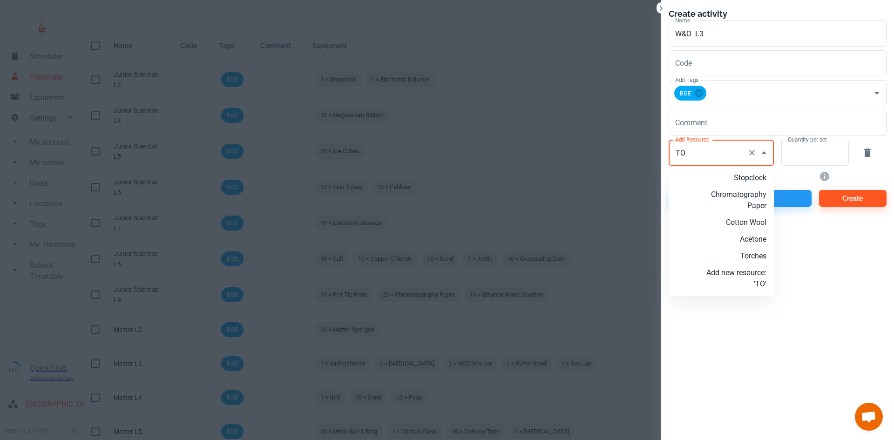
click at [753, 255] on p "Torches" at bounding box center [736, 255] width 60 height 11
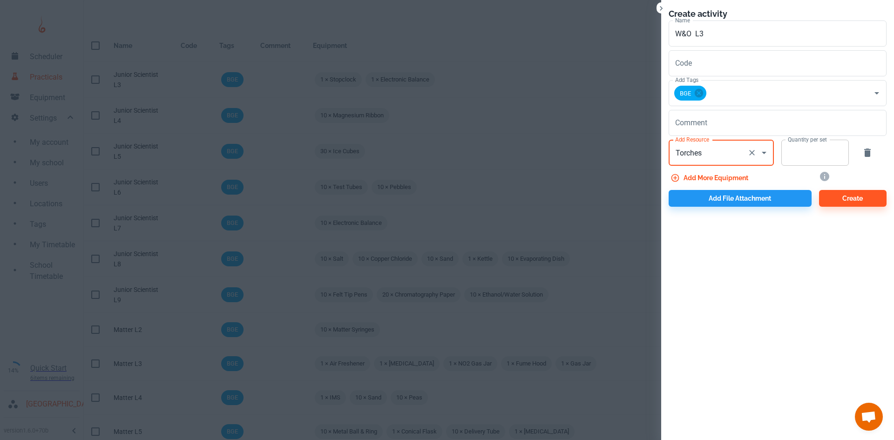
type input "Torches"
click at [786, 159] on input "Quantity per set" at bounding box center [809, 153] width 57 height 26
type input "10"
click at [732, 177] on button "Add more equipment" at bounding box center [710, 177] width 83 height 17
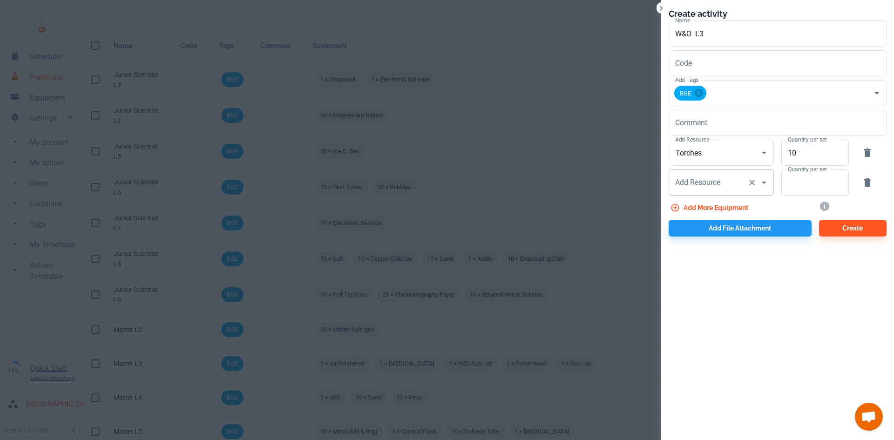
click at [726, 179] on input "Add Resource" at bounding box center [708, 183] width 71 height 18
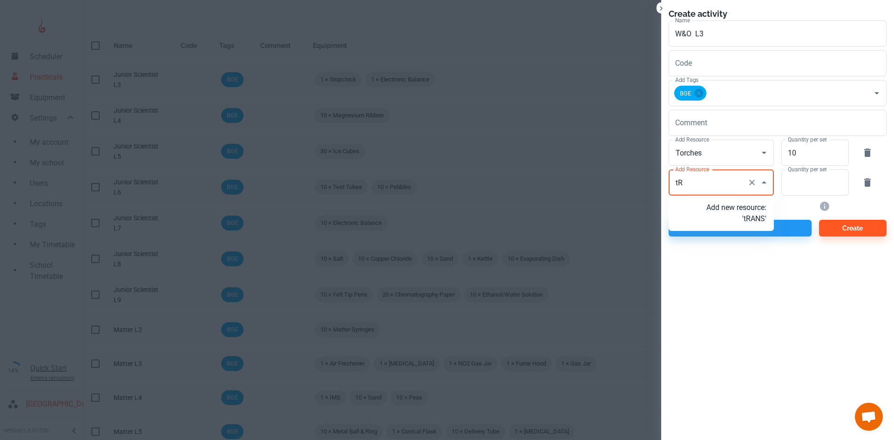
type input "t"
type input "Transparency Objects"
click at [745, 236] on p "Add new resource: 'Transparency Objects'" at bounding box center [736, 219] width 60 height 34
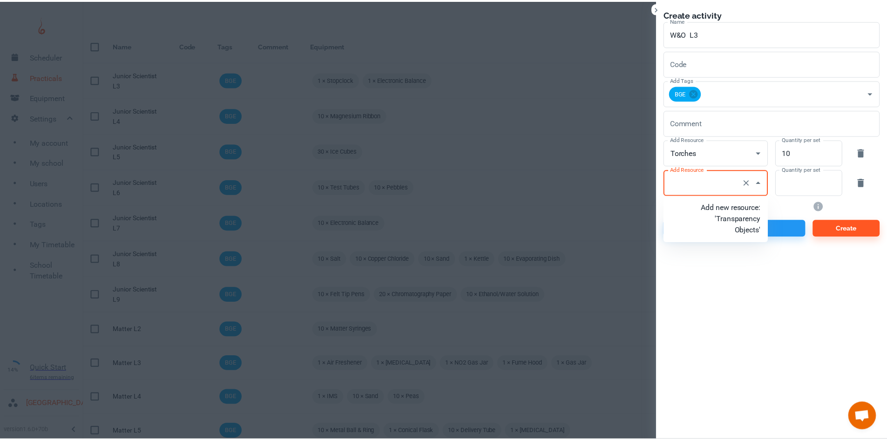
scroll to position [0, 0]
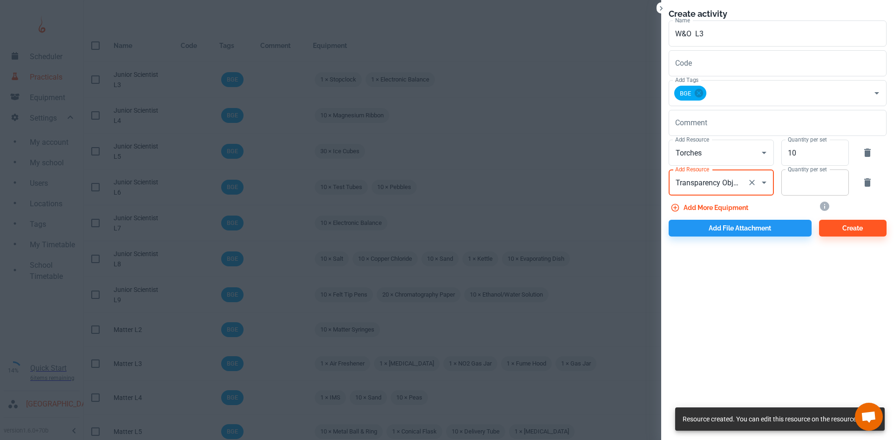
type input "Transparency Objects"
click at [808, 189] on input "Quantity per set" at bounding box center [809, 182] width 57 height 26
type input "10"
click at [732, 219] on div "Add file attachment" at bounding box center [736, 226] width 150 height 20
click at [730, 230] on button "Add file attachment" at bounding box center [740, 228] width 143 height 17
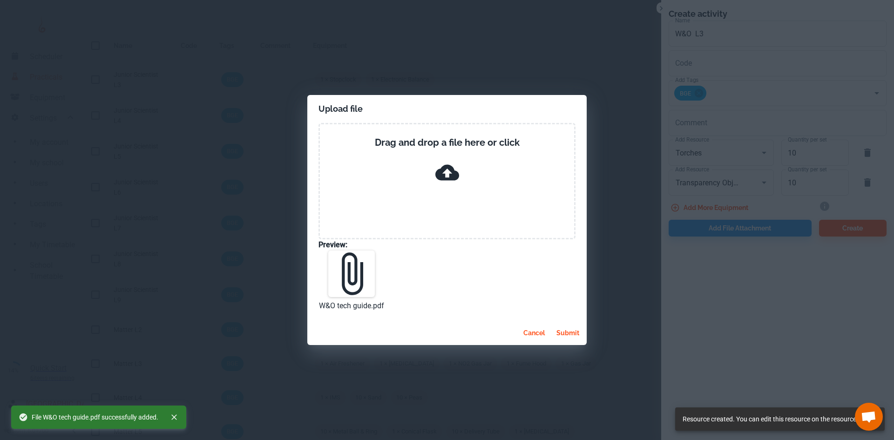
click at [569, 338] on button "submit" at bounding box center [568, 333] width 30 height 17
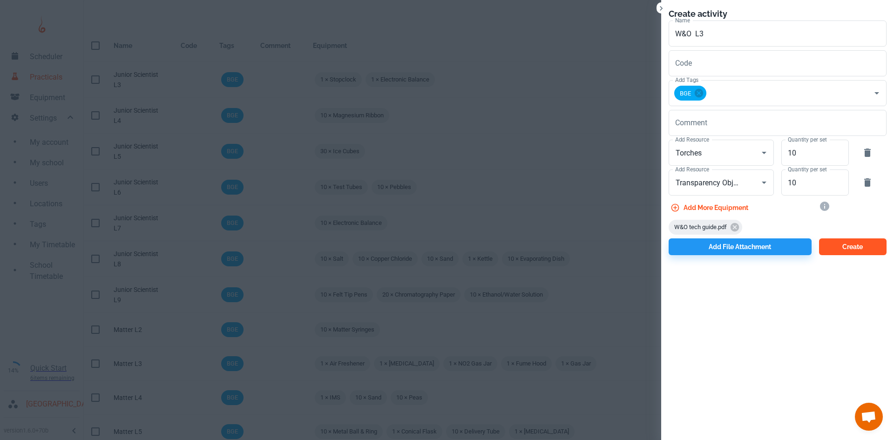
click at [844, 245] on button "Create" at bounding box center [853, 246] width 68 height 17
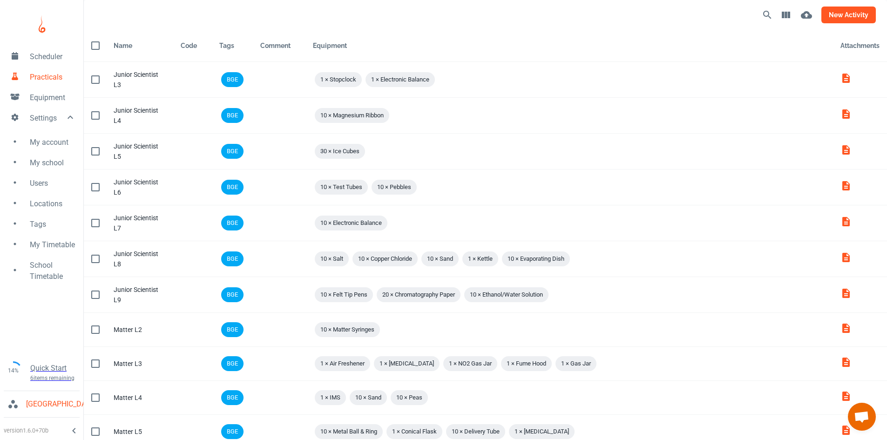
click at [830, 21] on button "new activity" at bounding box center [848, 15] width 54 height 17
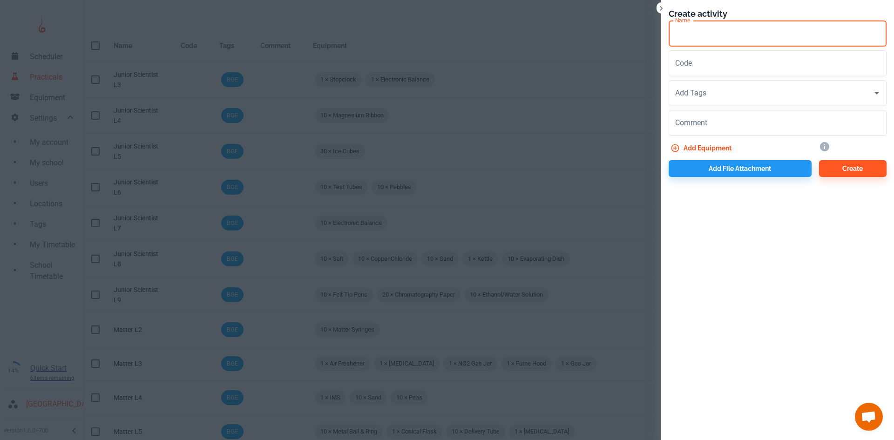
click at [765, 34] on input "Name" at bounding box center [778, 33] width 218 height 26
paste input "W&O"
type input "W&O L4"
click at [717, 98] on input "Add Tags" at bounding box center [771, 93] width 196 height 18
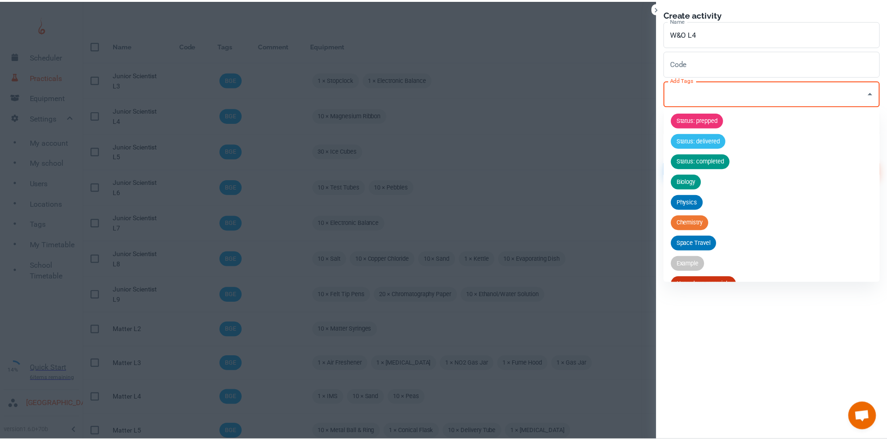
scroll to position [36, 0]
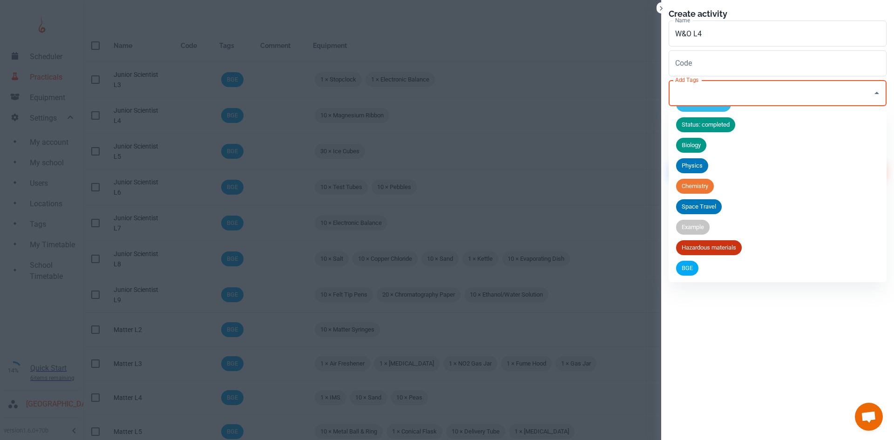
click at [690, 267] on span "BGE" at bounding box center [687, 268] width 22 height 9
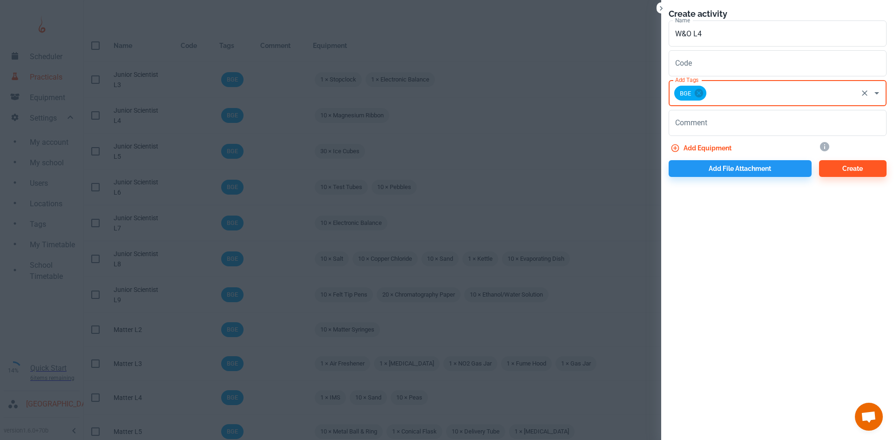
click at [716, 149] on button "Add equipment" at bounding box center [702, 148] width 67 height 17
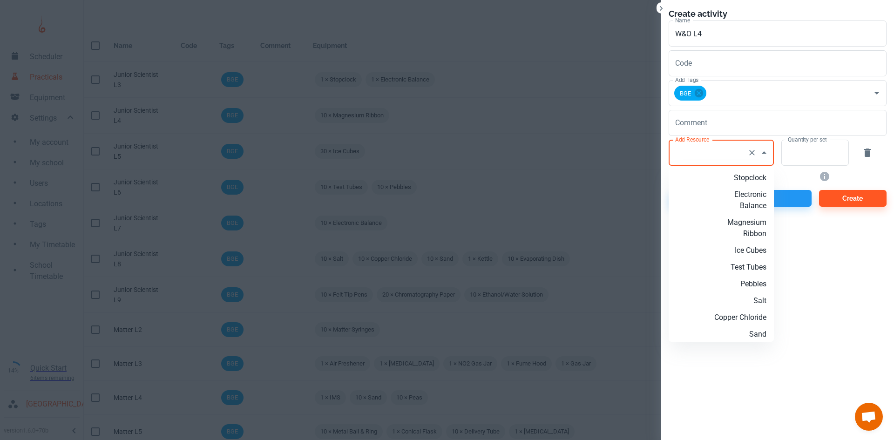
click at [705, 153] on input "Add Resource" at bounding box center [708, 153] width 71 height 18
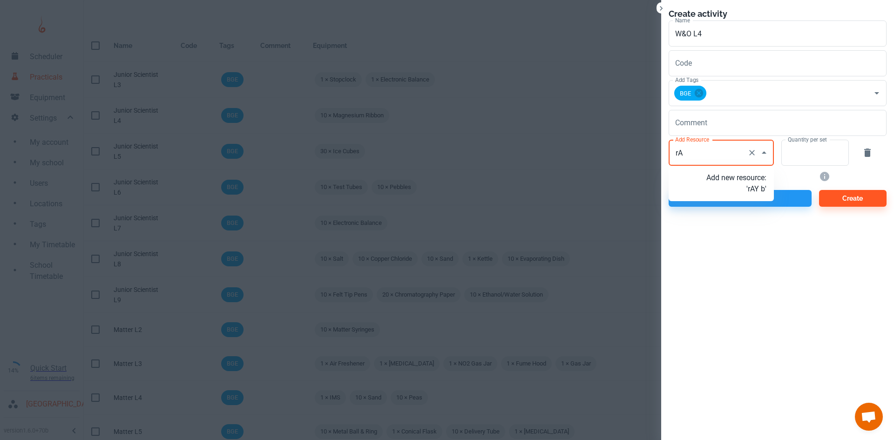
type input "r"
type input "Ray Boxes"
click at [733, 182] on p "Add new resource: 'Ray Boxes'" at bounding box center [736, 183] width 60 height 22
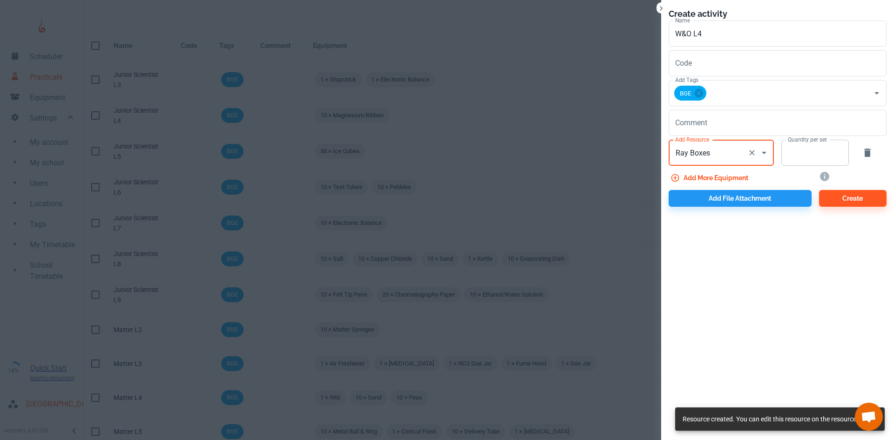
type input "Ray Boxes"
click at [814, 152] on input "Quantity per set" at bounding box center [809, 153] width 57 height 26
type input "10"
click at [683, 178] on button "Add more equipment" at bounding box center [710, 177] width 83 height 17
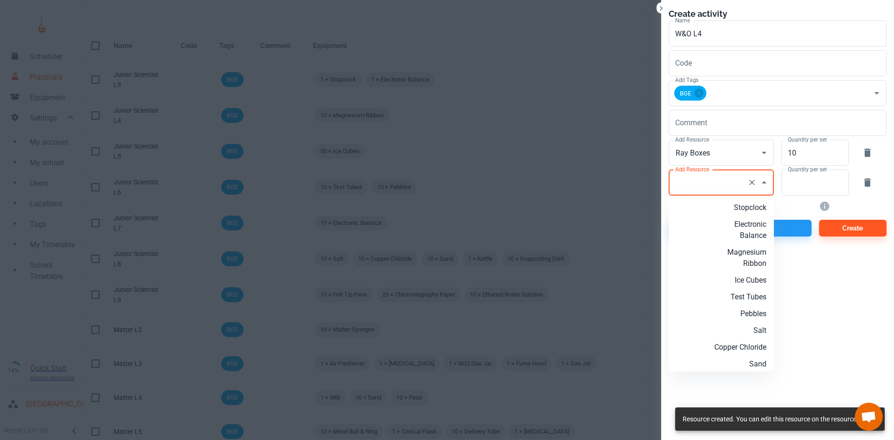
click at [710, 189] on input "Add Resource" at bounding box center [708, 183] width 71 height 18
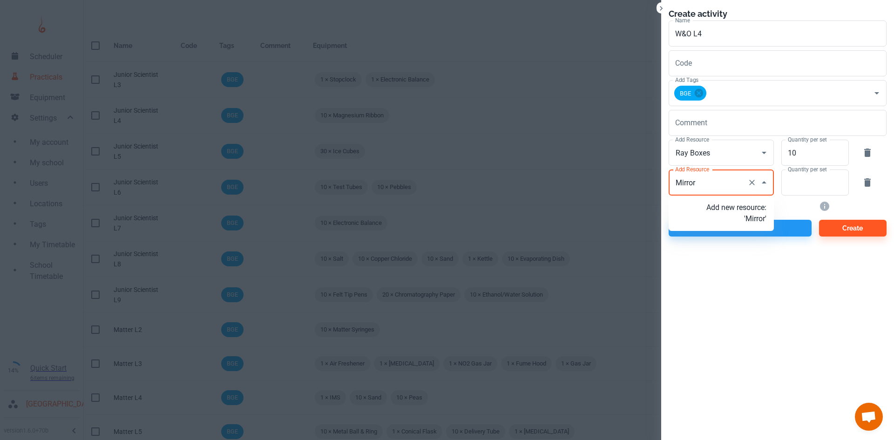
type input "Mirrors"
click at [741, 216] on p "Add new resource: 'Mirrors'" at bounding box center [736, 213] width 60 height 22
type input "Mirrors"
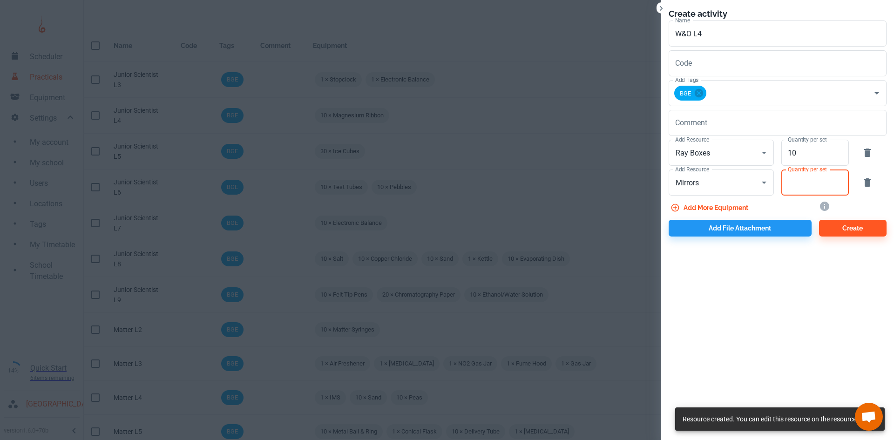
click at [815, 184] on input "Quantity per set" at bounding box center [809, 182] width 57 height 26
type input "10"
click at [694, 208] on button "Add more equipment" at bounding box center [710, 207] width 83 height 17
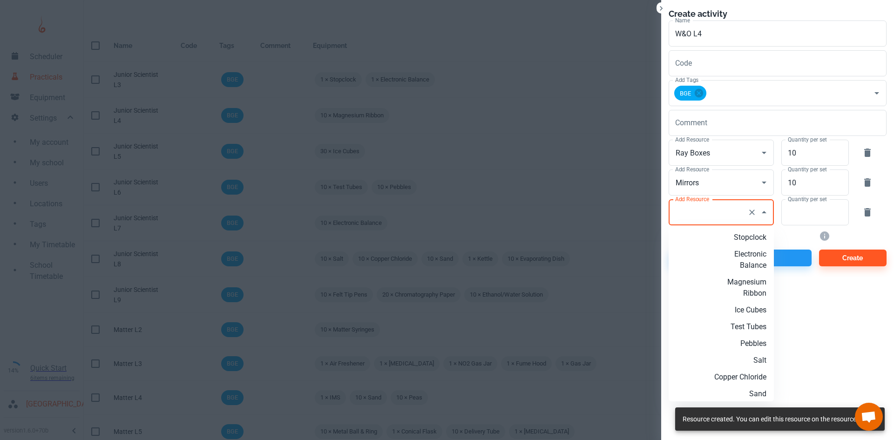
click at [694, 208] on div "Add Resource Add Resource" at bounding box center [721, 212] width 105 height 26
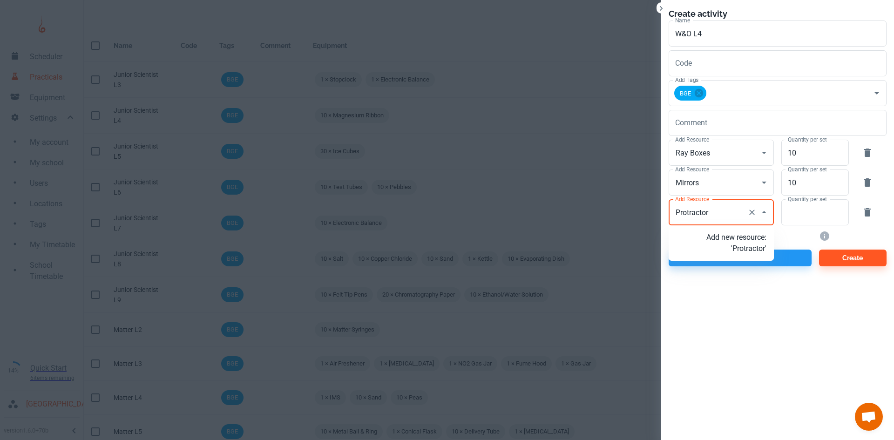
type input "Protractors"
drag, startPoint x: 744, startPoint y: 251, endPoint x: 760, endPoint y: 241, distance: 19.0
click at [744, 251] on p "Add new resource: 'Protractors'" at bounding box center [736, 243] width 60 height 22
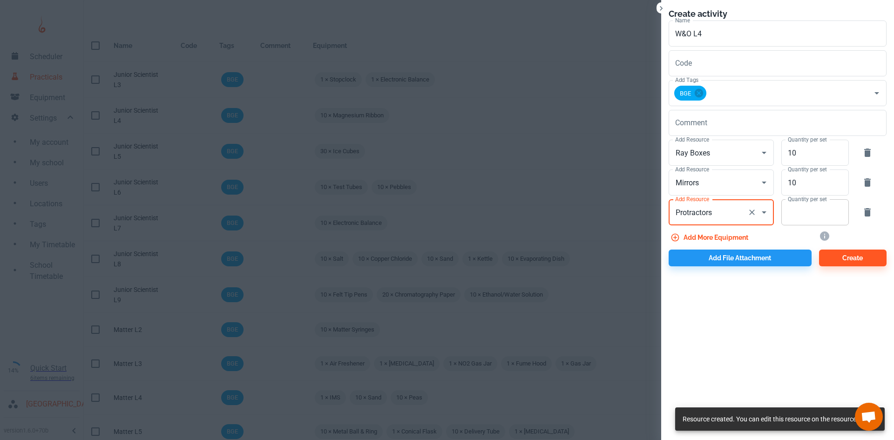
type input "Protractors"
click at [816, 212] on input "Quantity per set" at bounding box center [809, 212] width 57 height 26
type input "10"
click at [748, 253] on button "Add file attachment" at bounding box center [740, 258] width 143 height 17
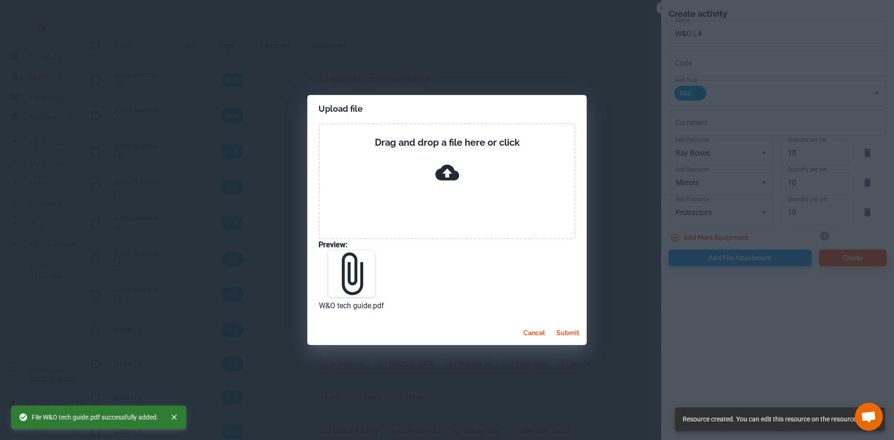
click at [567, 332] on button "submit" at bounding box center [568, 333] width 30 height 17
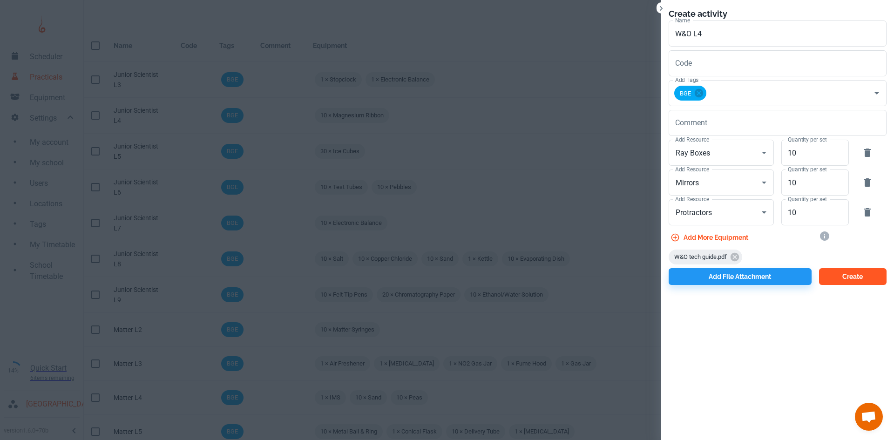
click at [850, 278] on button "Create" at bounding box center [853, 276] width 68 height 17
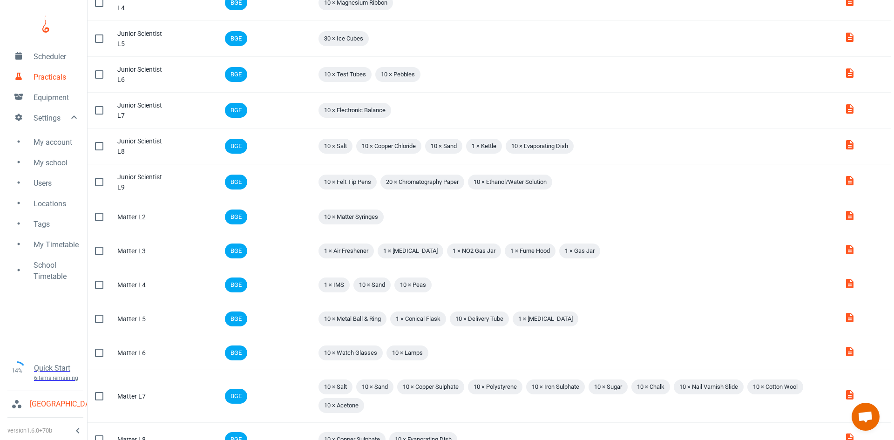
scroll to position [0, 0]
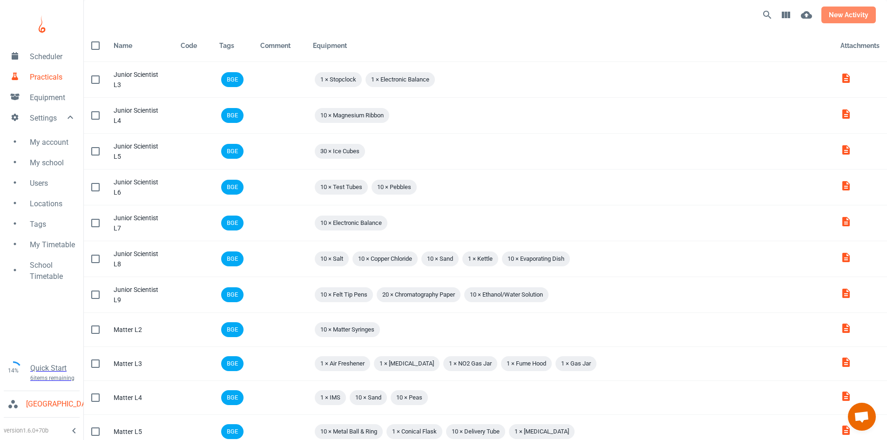
click at [874, 10] on button "new activity" at bounding box center [848, 15] width 54 height 17
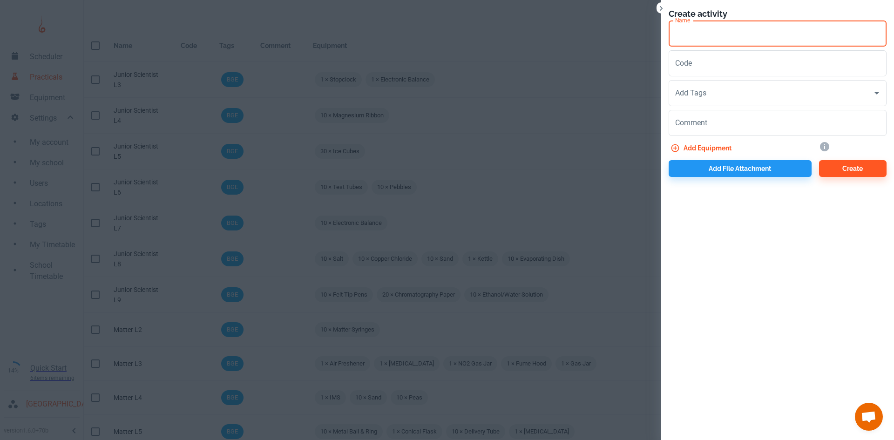
click at [686, 44] on input "Name" at bounding box center [778, 33] width 218 height 26
paste input "W&O"
type input "W&O L5"
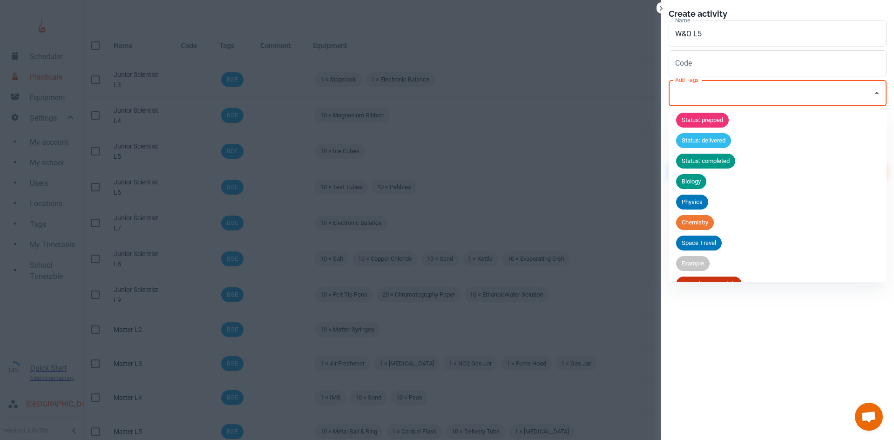
click at [710, 101] on input "Add Tags" at bounding box center [771, 93] width 196 height 18
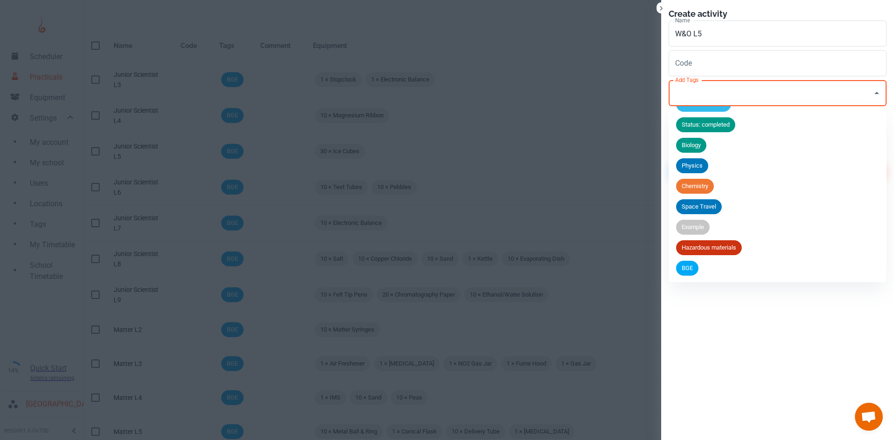
click at [690, 274] on div "BGE" at bounding box center [687, 268] width 22 height 15
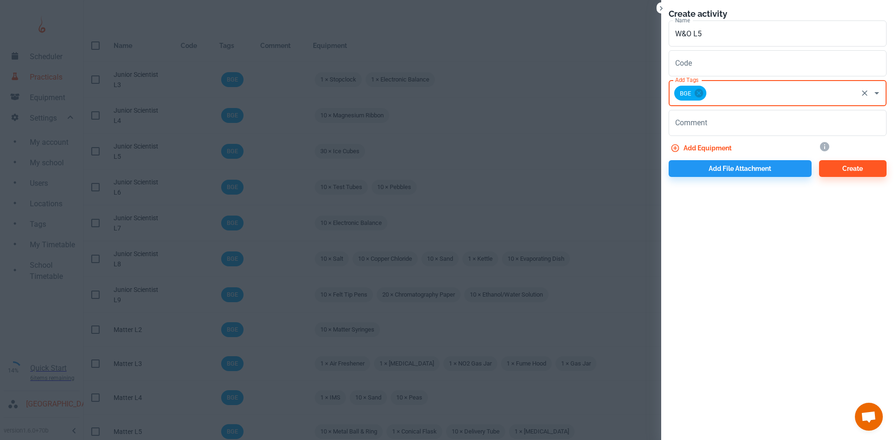
click at [692, 146] on button "Add equipment" at bounding box center [702, 148] width 67 height 17
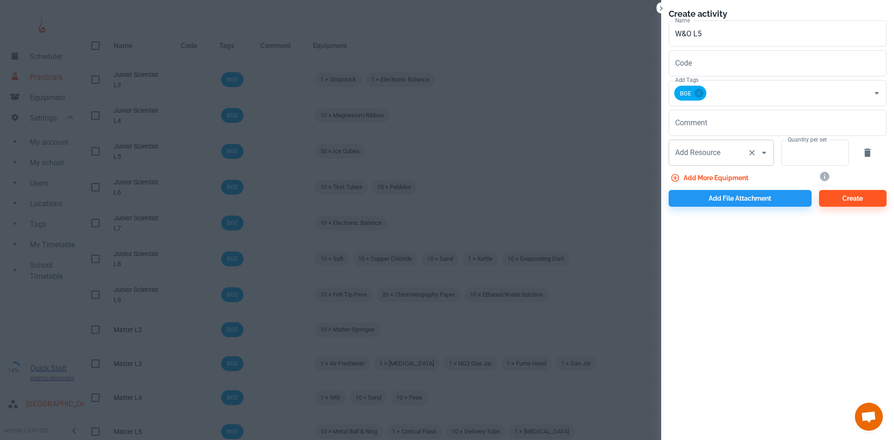
click at [691, 149] on div "Add Resource Add Resource" at bounding box center [721, 153] width 105 height 26
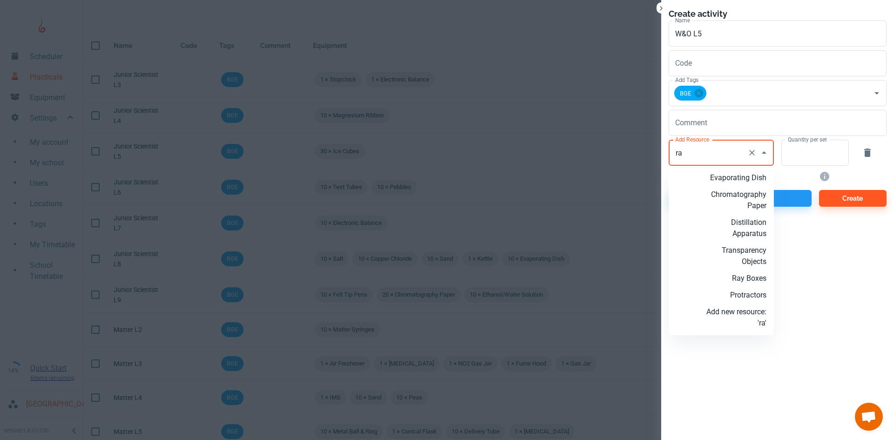
scroll to position [5, 0]
click at [737, 283] on p "Ray Boxes" at bounding box center [736, 278] width 60 height 11
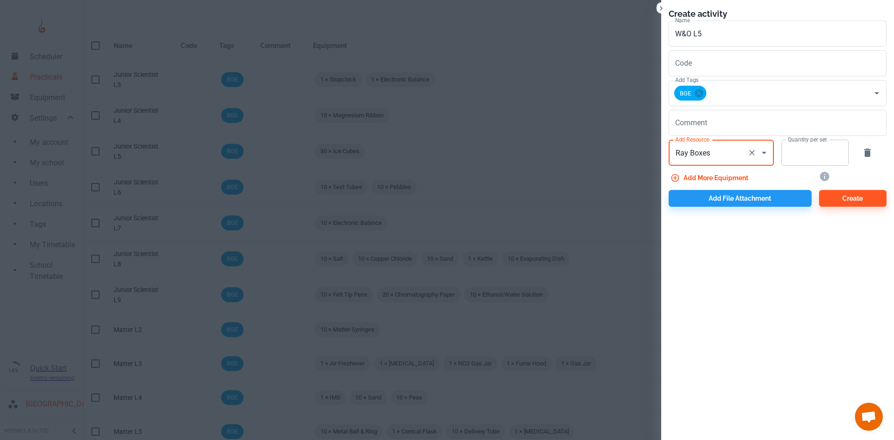
type input "Ray Boxes"
click at [819, 156] on input "Quantity per set" at bounding box center [809, 153] width 57 height 26
type input "10"
click at [741, 183] on button "Add more equipment" at bounding box center [710, 177] width 83 height 17
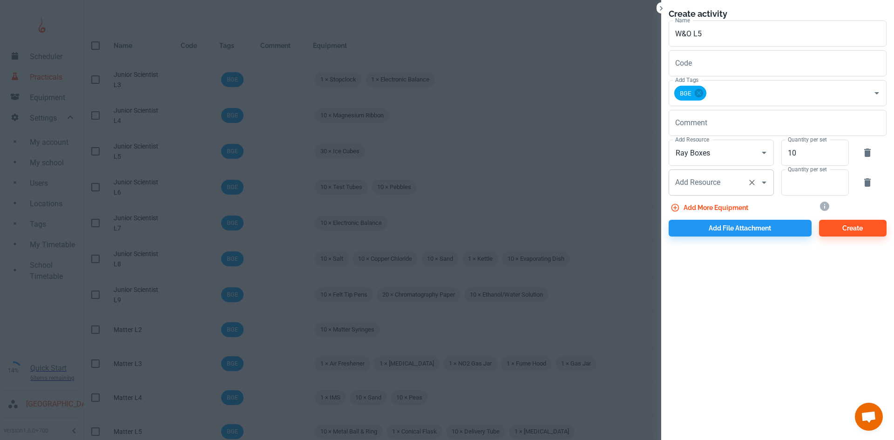
click at [717, 183] on div "Add Resource Add Resource" at bounding box center [721, 182] width 105 height 26
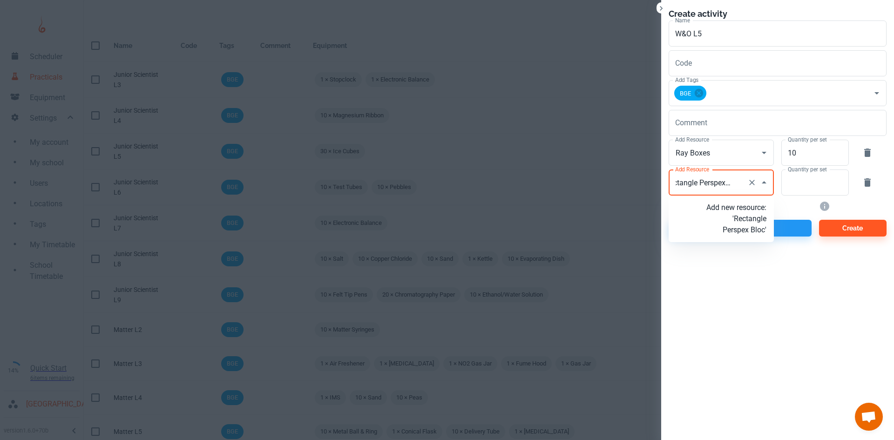
type input "Rectangle Perspex Block"
click at [725, 219] on p "Add new resource: 'Rectangle Perspex Block'" at bounding box center [736, 219] width 60 height 34
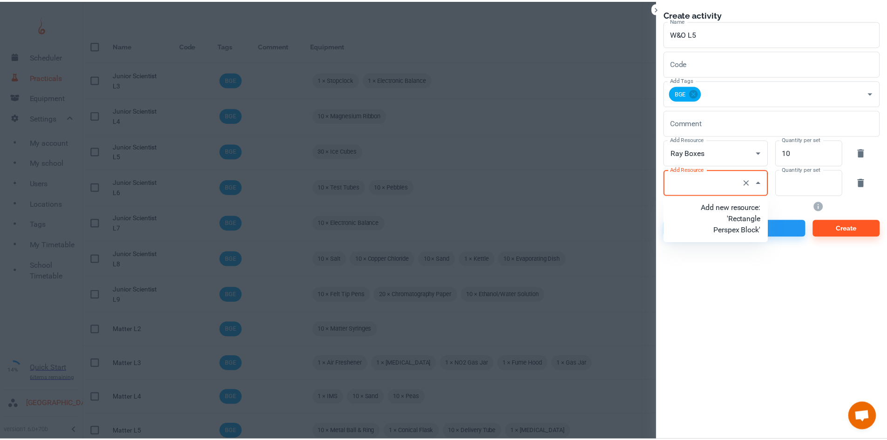
scroll to position [0, 0]
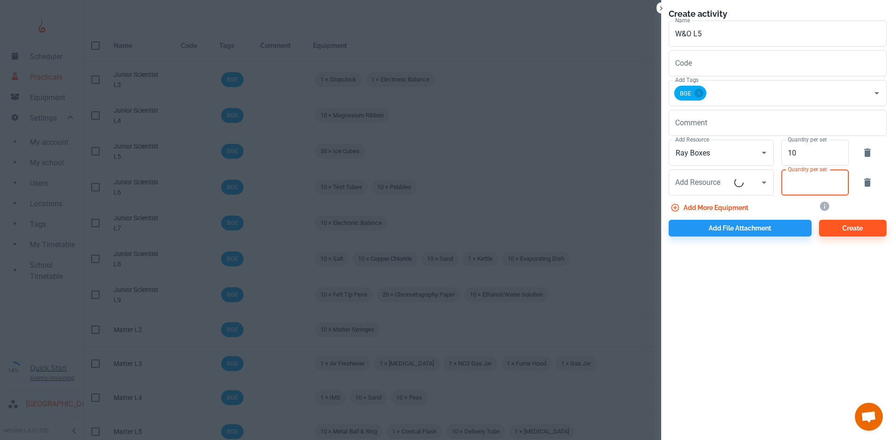
click at [790, 190] on input "Quantity per set" at bounding box center [809, 182] width 57 height 26
type input "Rectangle Perspex Block"
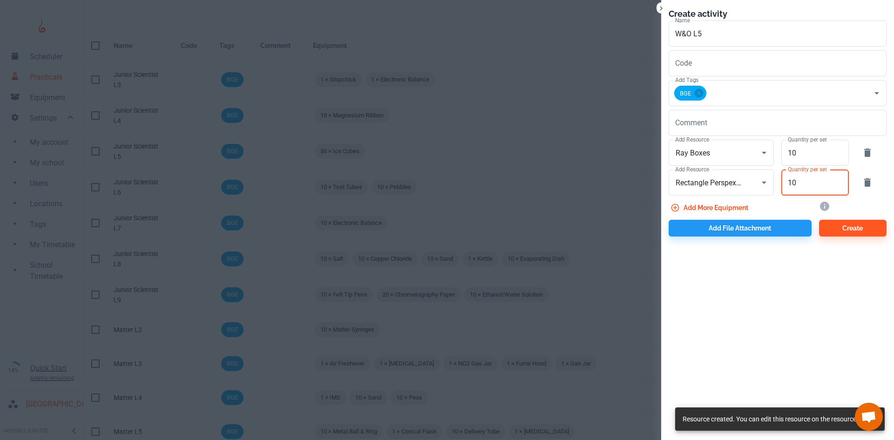
type input "10"
click at [735, 211] on button "Add more equipment" at bounding box center [710, 207] width 83 height 17
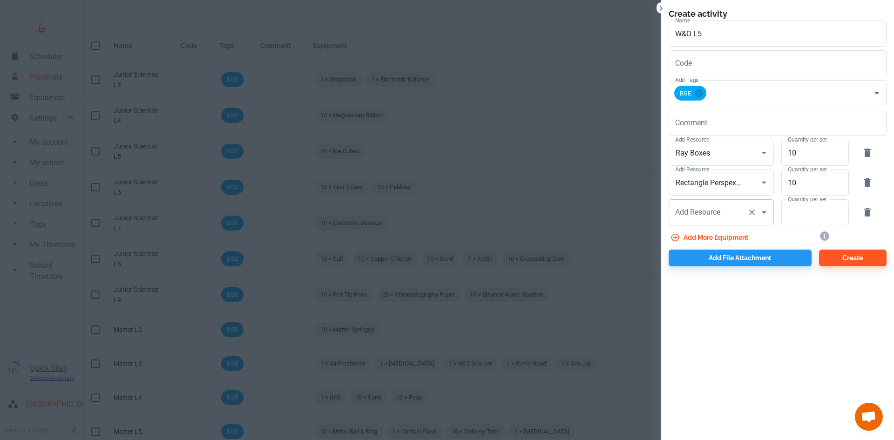
click at [709, 218] on input "Add Resource" at bounding box center [708, 212] width 71 height 18
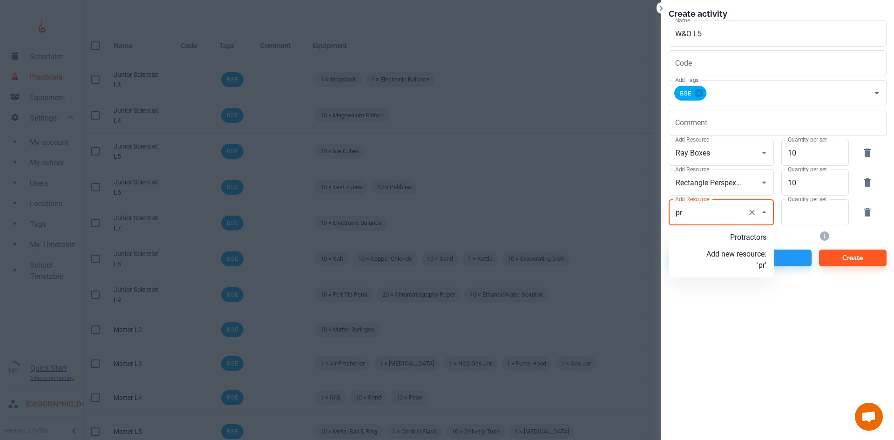
click at [721, 234] on p "Protractors" at bounding box center [736, 237] width 60 height 11
type input "Protractors"
click at [789, 218] on input "Quantity per set" at bounding box center [809, 212] width 57 height 26
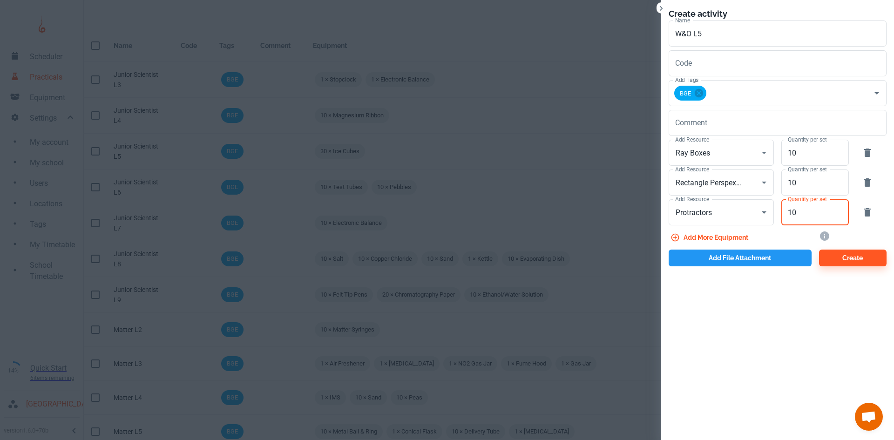
type input "10"
click at [742, 257] on button "Add file attachment" at bounding box center [740, 258] width 143 height 17
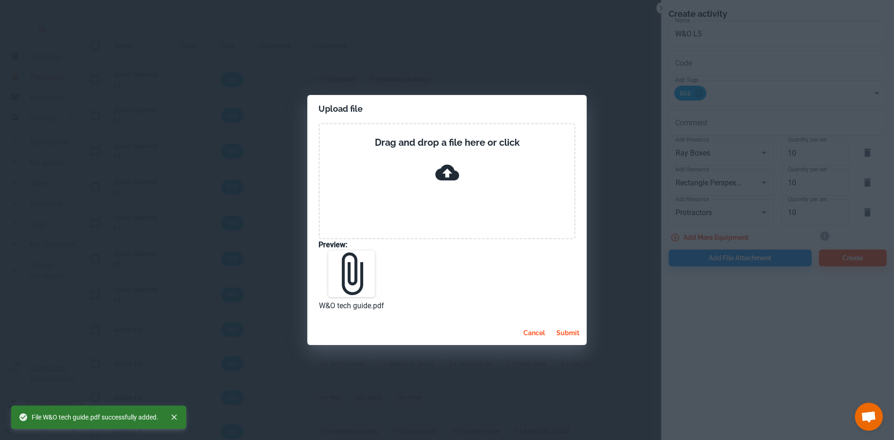
click at [564, 330] on button "submit" at bounding box center [568, 333] width 30 height 17
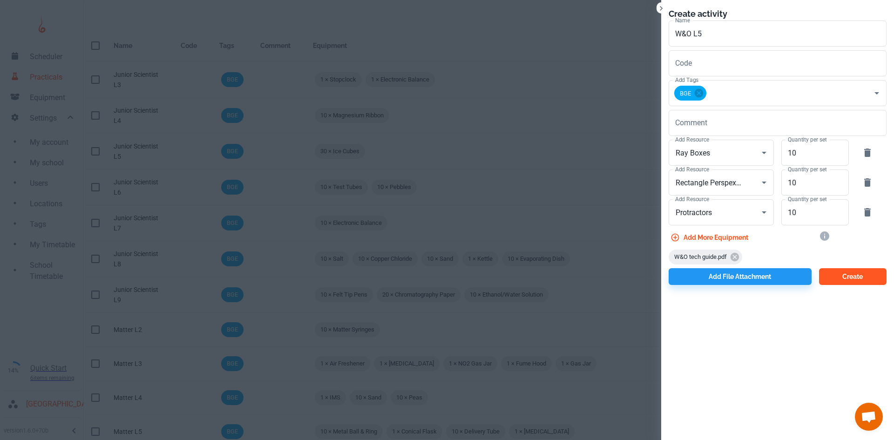
click at [861, 276] on button "Create" at bounding box center [853, 276] width 68 height 17
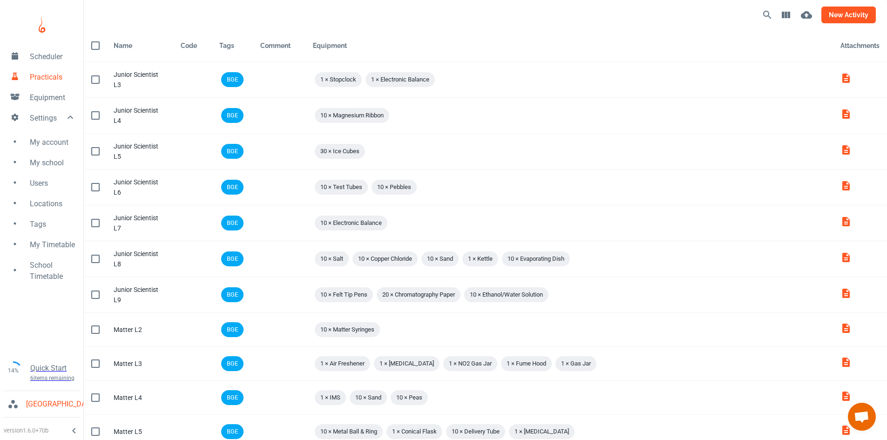
click at [834, 20] on button "new activity" at bounding box center [848, 15] width 54 height 17
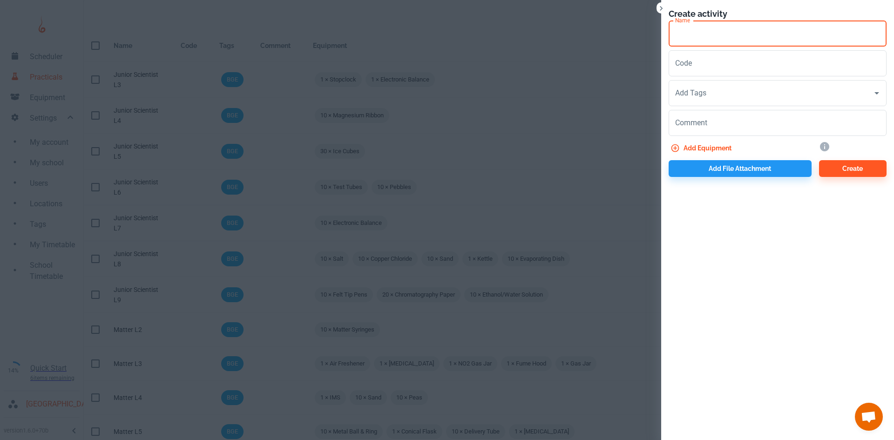
click at [681, 36] on input "Name" at bounding box center [778, 33] width 218 height 26
paste input "W&O"
type input "W&O L6"
click at [713, 92] on input "Add Tags" at bounding box center [771, 93] width 196 height 18
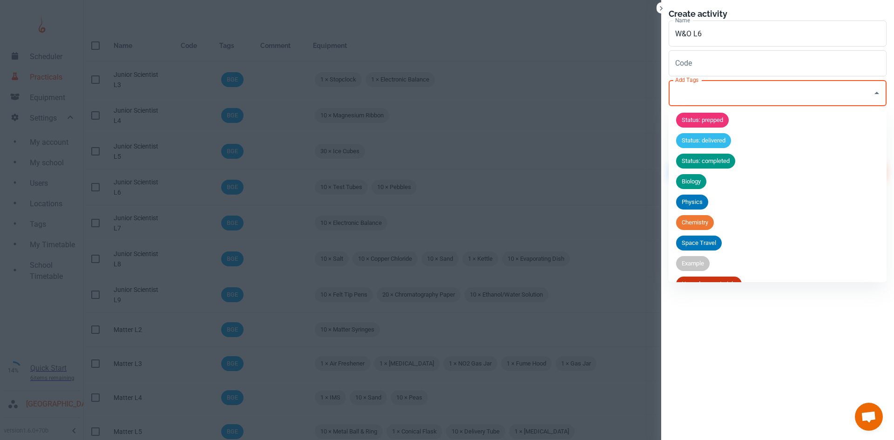
scroll to position [36, 0]
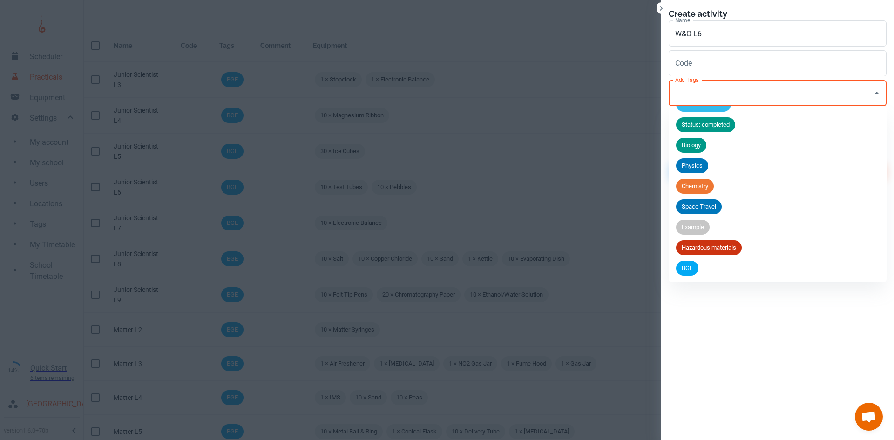
click at [699, 269] on li "BGE" at bounding box center [778, 268] width 218 height 20
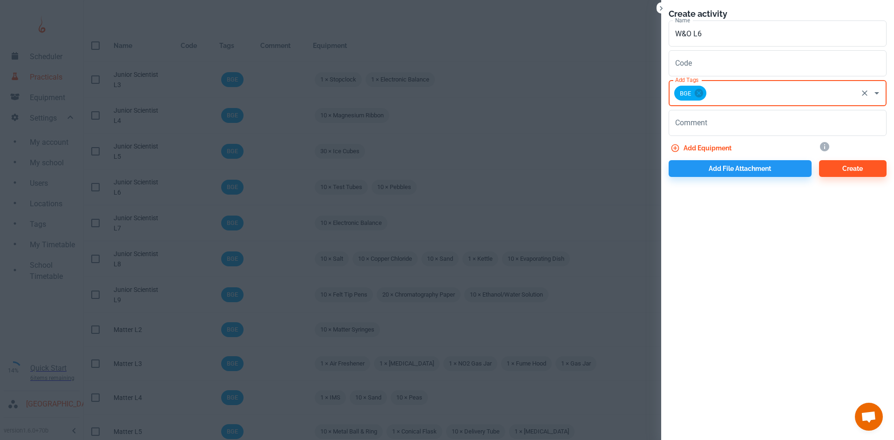
click at [692, 142] on button "Add equipment" at bounding box center [702, 148] width 67 height 17
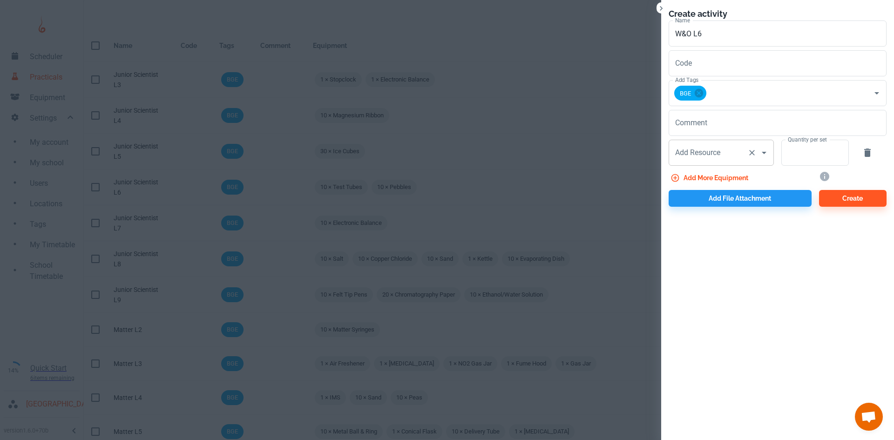
click at [690, 149] on div "Add Resource Add Resource" at bounding box center [721, 153] width 105 height 26
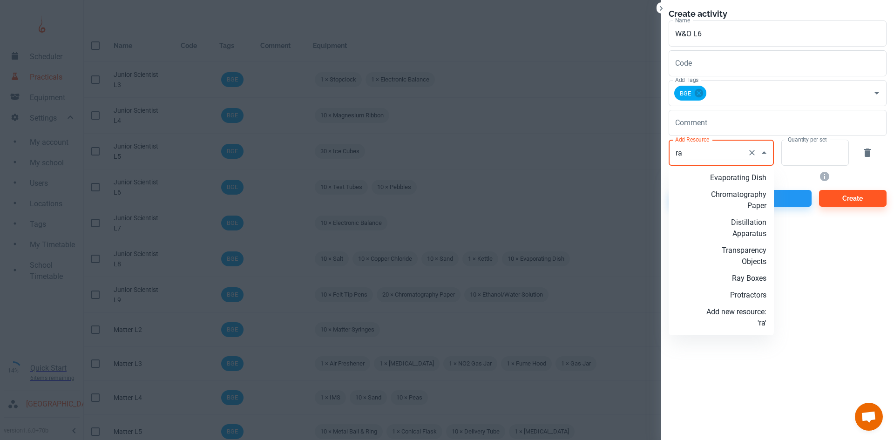
click at [745, 283] on li "Ray Boxes" at bounding box center [721, 278] width 105 height 17
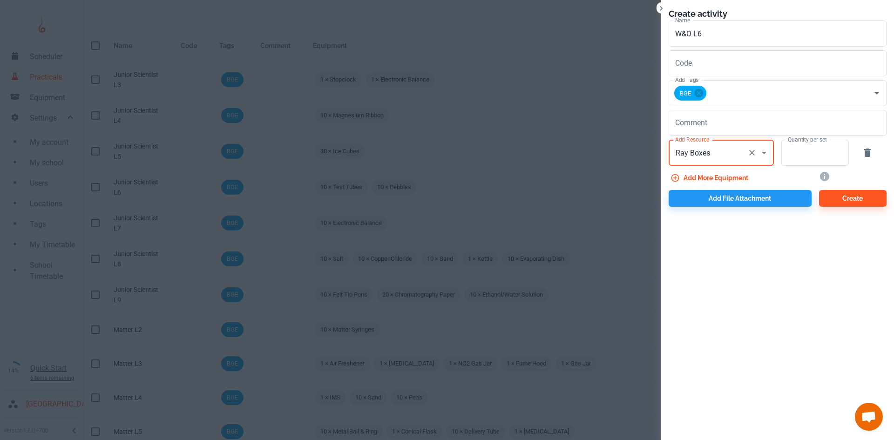
type input "Ray Boxes"
click at [803, 143] on label "Quantity per set" at bounding box center [807, 139] width 39 height 8
click at [803, 143] on input "Quantity per set" at bounding box center [809, 153] width 57 height 26
click at [803, 152] on input "Quantity per set" at bounding box center [809, 153] width 57 height 26
type input "10"
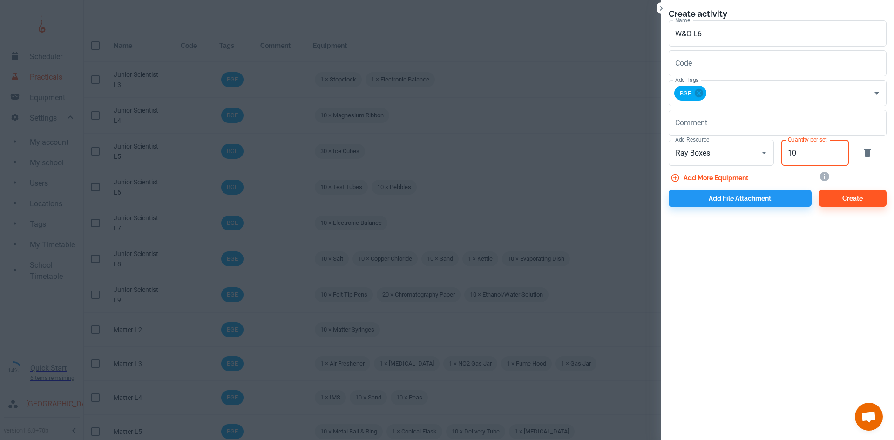
click at [739, 180] on button "Add more equipment" at bounding box center [710, 177] width 83 height 17
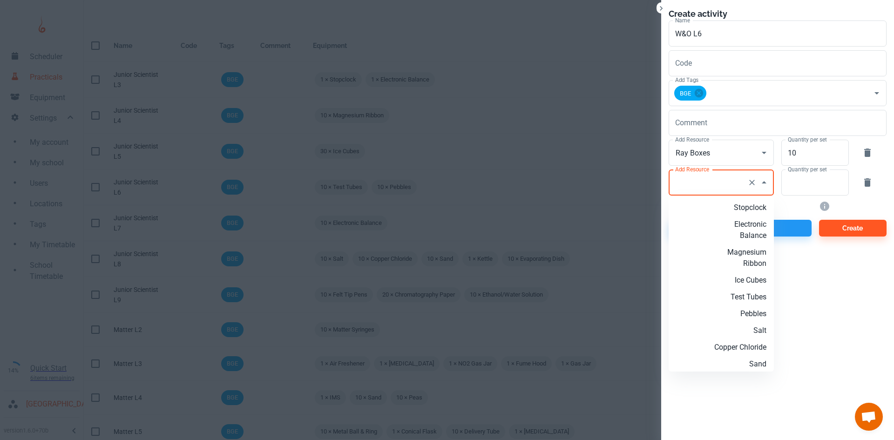
click at [679, 188] on input "Add Resource" at bounding box center [708, 183] width 71 height 18
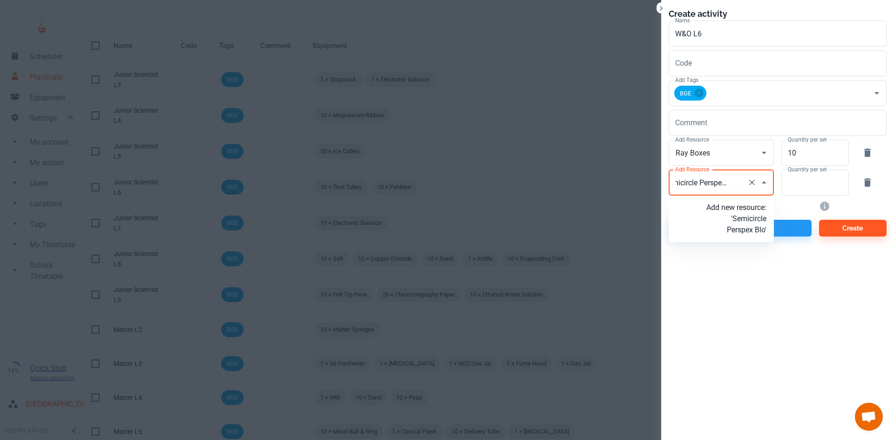
type input "Semicircle Perspex Block"
click at [757, 227] on p "Add new resource: 'Semicircle Perspex Block'" at bounding box center [736, 219] width 60 height 34
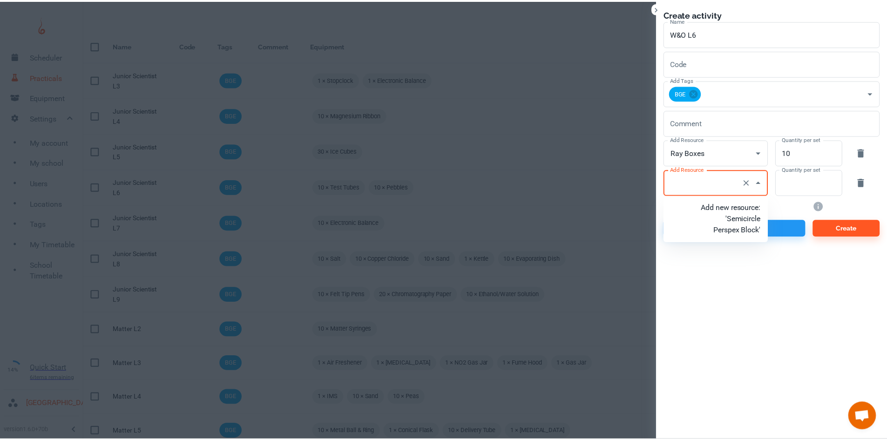
scroll to position [0, 0]
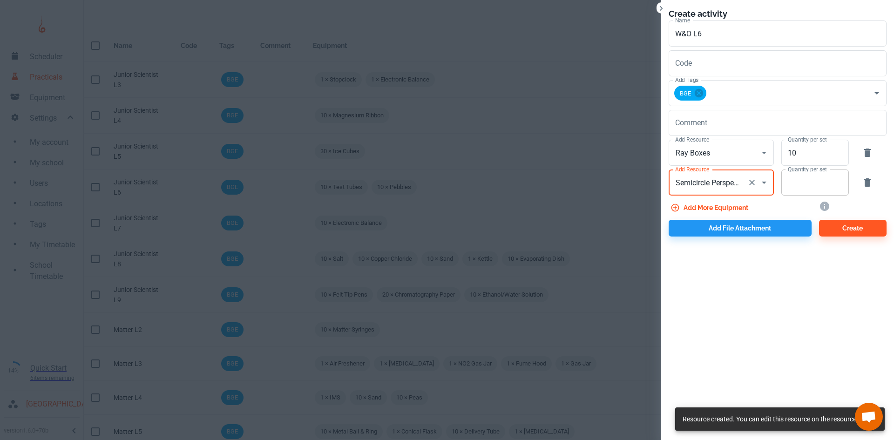
type input "Semicircle Perspex Block"
click at [794, 190] on input "Quantity per set" at bounding box center [809, 182] width 57 height 26
type input "10"
click at [718, 214] on button "Add more equipment" at bounding box center [710, 207] width 83 height 17
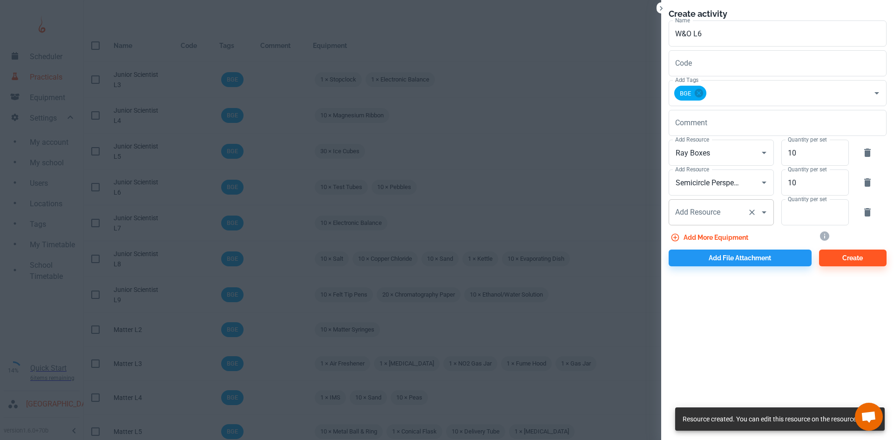
click at [704, 212] on input "Add Resource" at bounding box center [708, 212] width 71 height 18
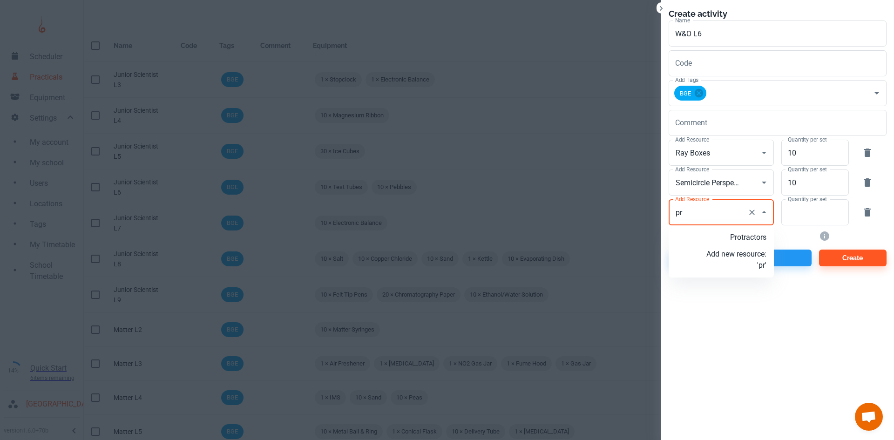
click at [734, 231] on li "Protractors" at bounding box center [721, 237] width 105 height 17
type input "Protractors"
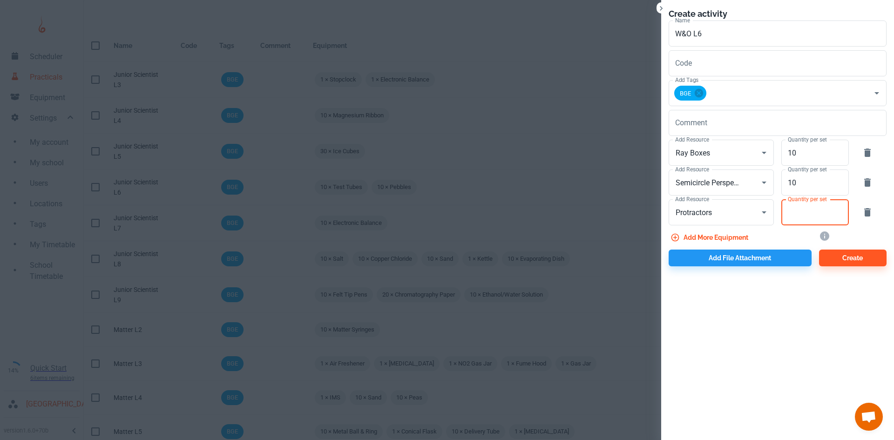
click at [787, 216] on input "Quantity per set" at bounding box center [809, 212] width 57 height 26
type input "10"
click at [742, 256] on button "Add file attachment" at bounding box center [740, 258] width 143 height 17
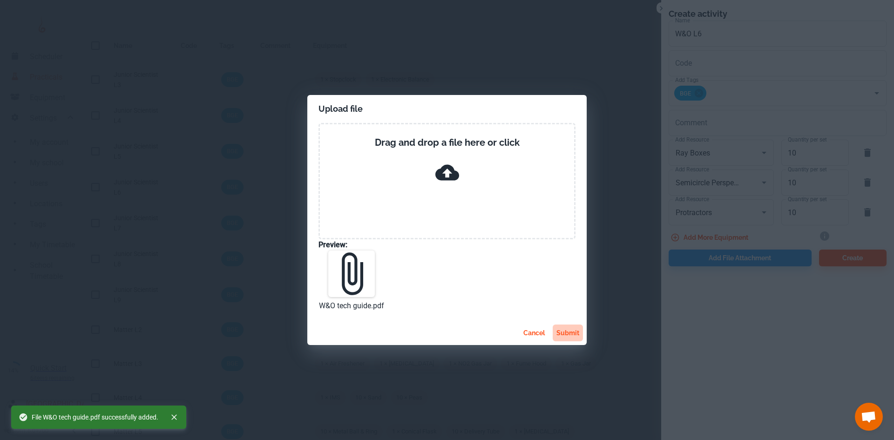
click at [570, 331] on button "submit" at bounding box center [568, 333] width 30 height 17
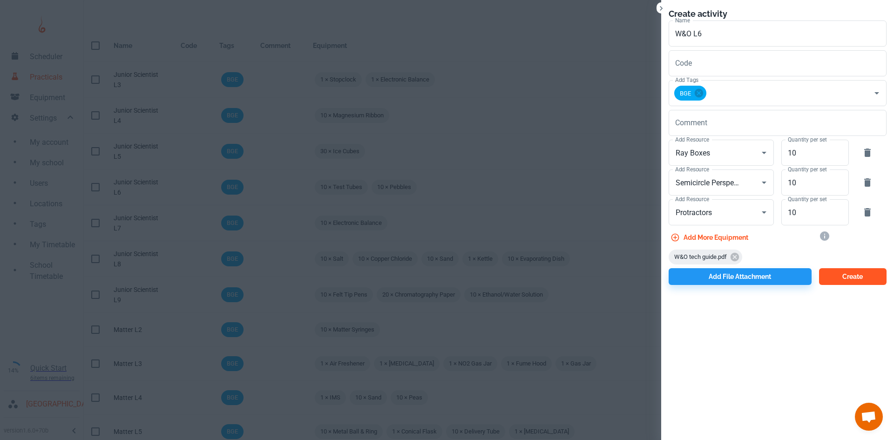
click at [837, 278] on button "Create" at bounding box center [853, 276] width 68 height 17
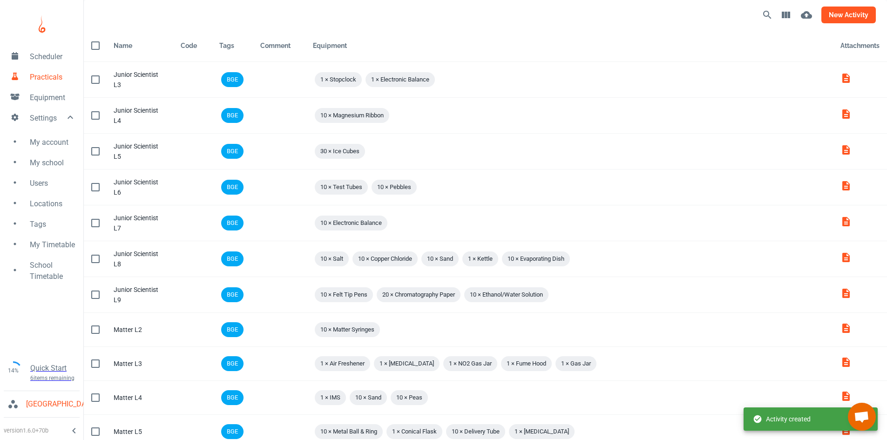
click at [836, 17] on button "new activity" at bounding box center [848, 15] width 54 height 17
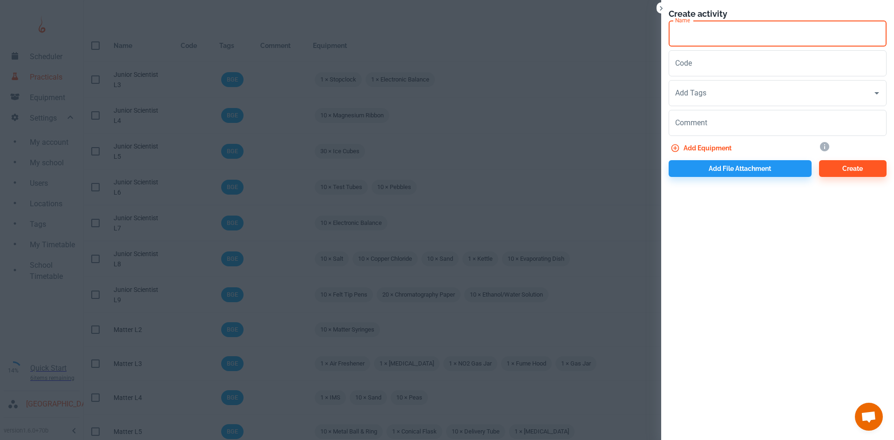
click at [683, 40] on input "Name" at bounding box center [778, 33] width 218 height 26
paste input "W&O"
type input "W&O L7 & 8"
click at [719, 90] on input "Add Tags" at bounding box center [771, 93] width 196 height 18
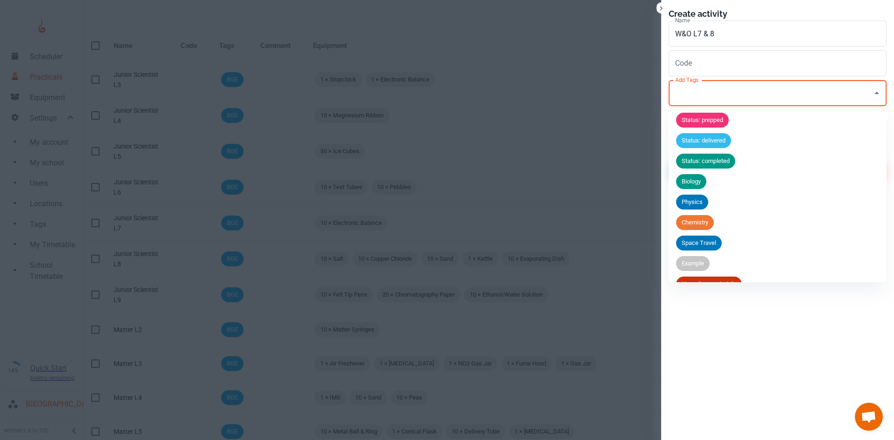
scroll to position [36, 0]
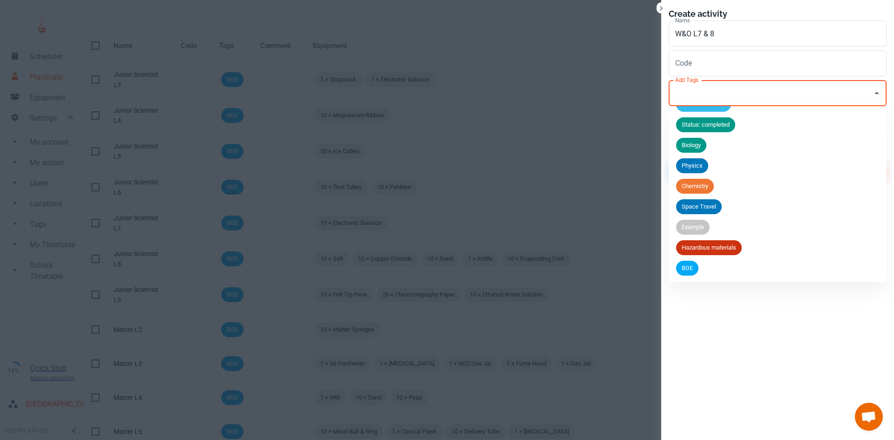
click at [695, 268] on span "BGE" at bounding box center [687, 268] width 22 height 9
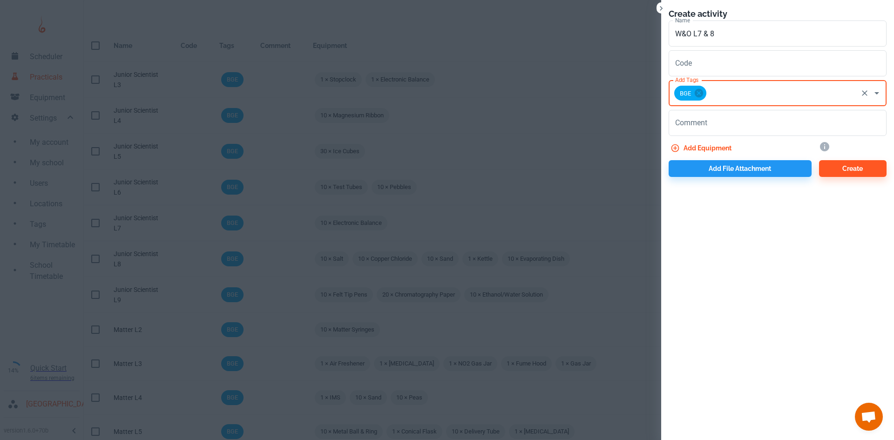
click at [708, 148] on button "Add equipment" at bounding box center [702, 148] width 67 height 17
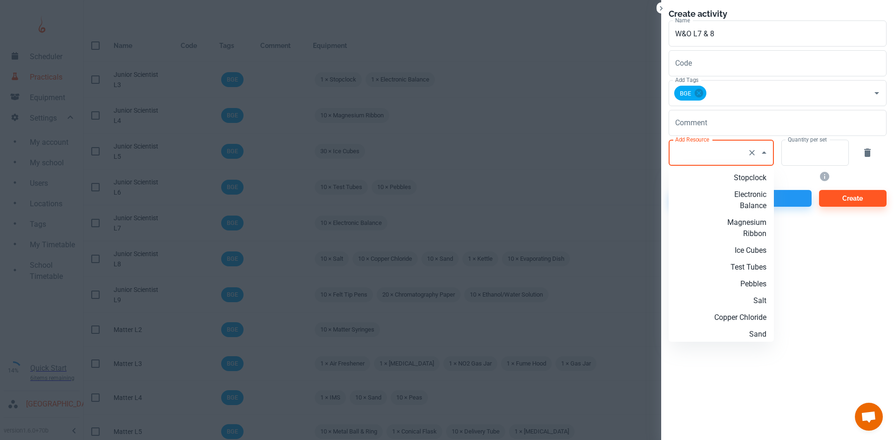
click at [694, 151] on input "Add Resource" at bounding box center [708, 153] width 71 height 18
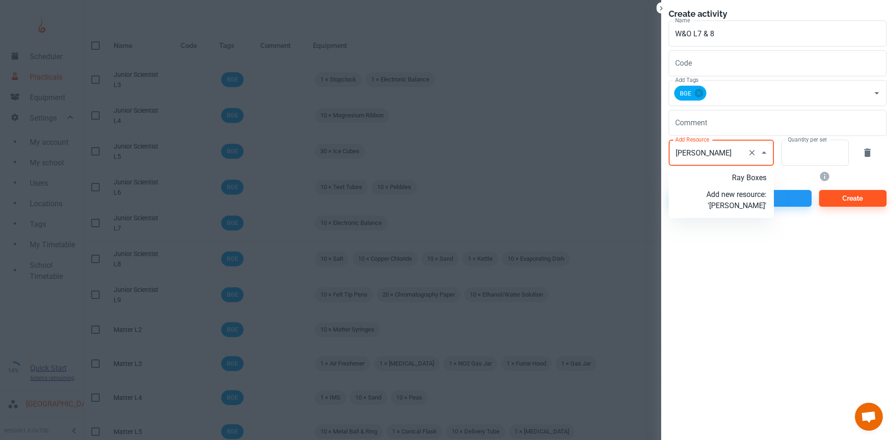
click at [724, 175] on p "Ray Boxes" at bounding box center [736, 177] width 60 height 11
type input "Ray Boxes"
click at [789, 156] on input "Quantity per set" at bounding box center [809, 153] width 57 height 26
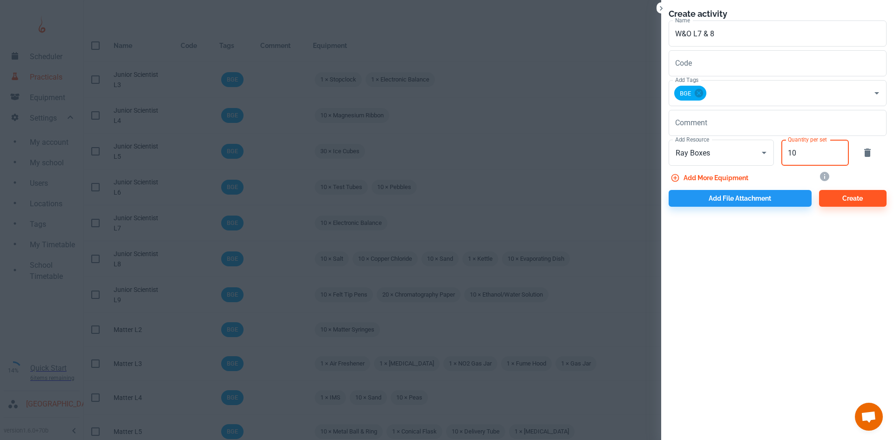
type input "10"
click at [725, 182] on button "Add more equipment" at bounding box center [710, 177] width 83 height 17
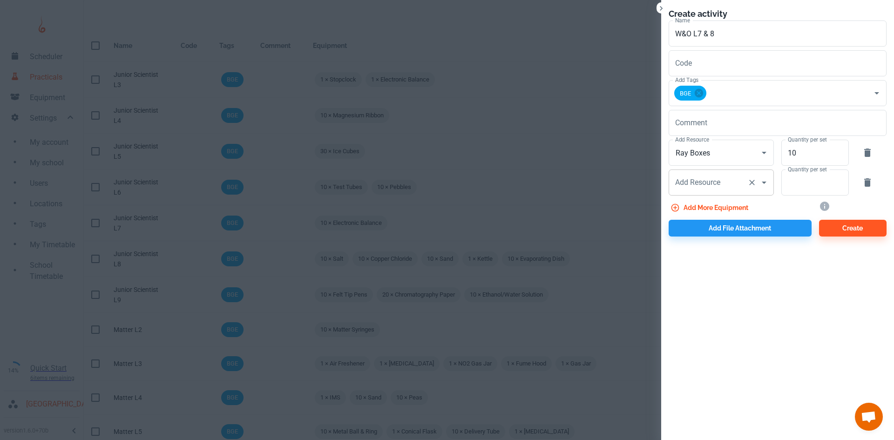
click at [724, 181] on input "Add Resource" at bounding box center [708, 183] width 71 height 18
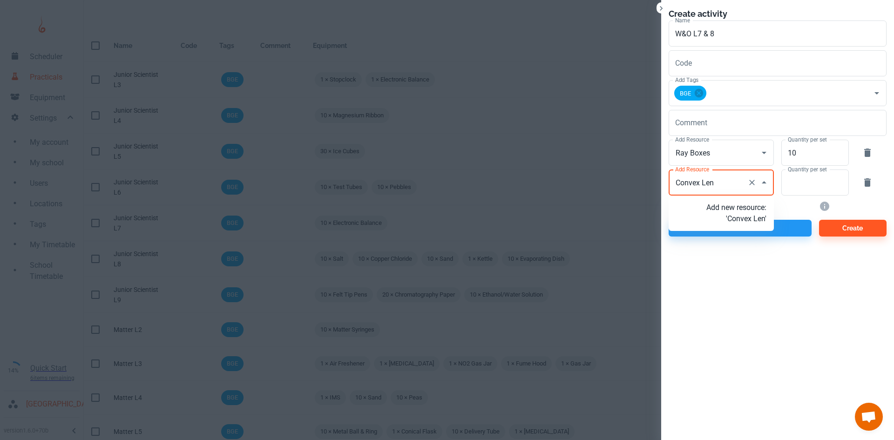
type input "Convex Lens"
click at [758, 220] on p "Add new resource: 'Convex Lens'" at bounding box center [736, 213] width 60 height 22
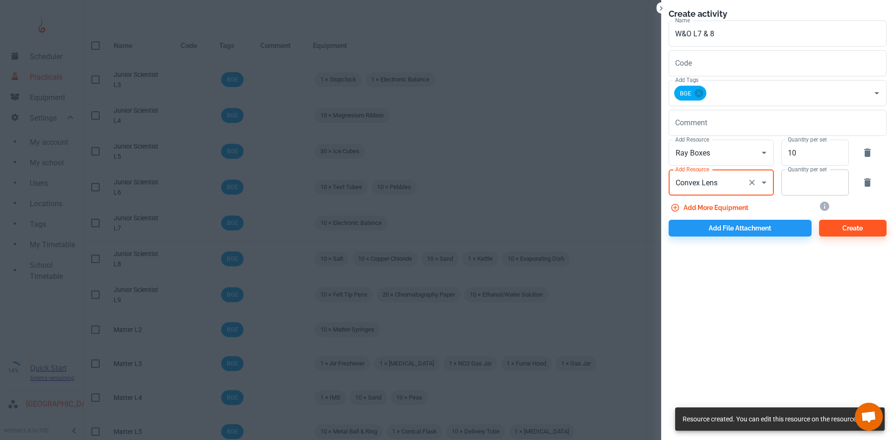
type input "Convex Lens"
click at [787, 186] on input "Quantity per set" at bounding box center [809, 182] width 57 height 26
type input "10"
click at [727, 202] on button "Add more equipment" at bounding box center [710, 207] width 83 height 17
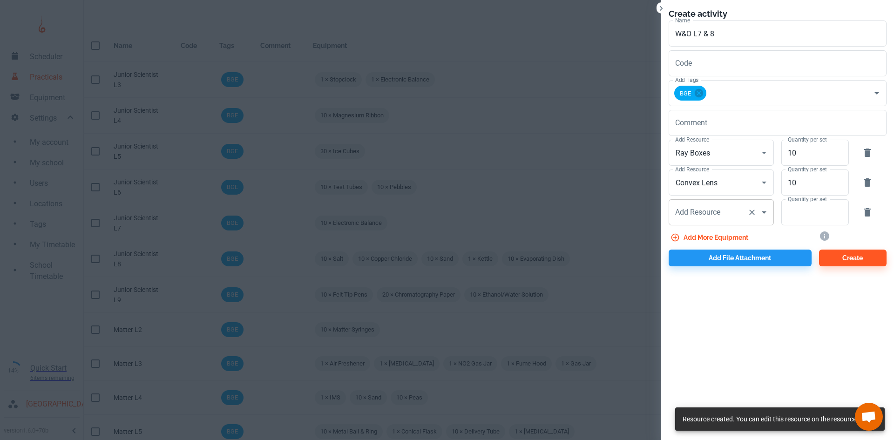
click at [721, 210] on input "Add Resource" at bounding box center [708, 212] width 71 height 18
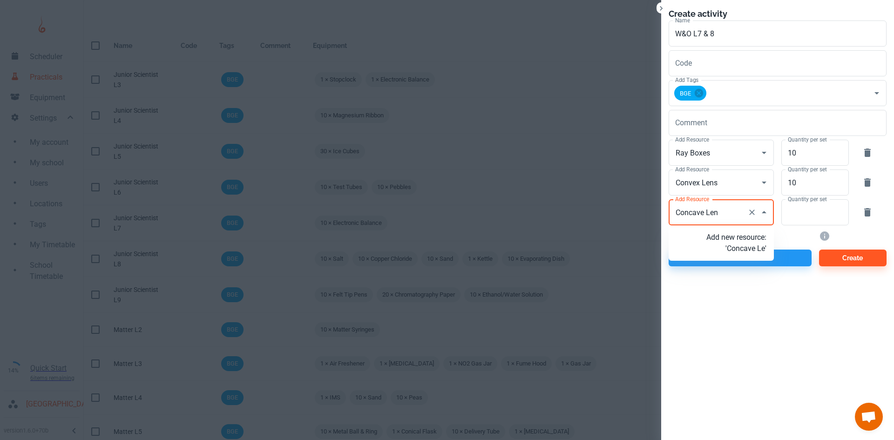
type input "Concave Lens"
click at [729, 246] on p "Add new resource: 'Concave Lens'" at bounding box center [736, 243] width 60 height 22
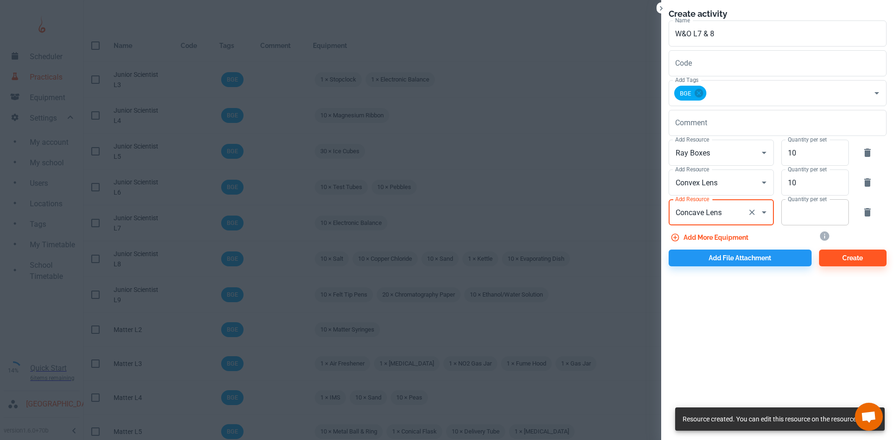
type input "Concave Lens"
click at [802, 219] on input "Quantity per set" at bounding box center [809, 212] width 57 height 26
type input "10"
click at [734, 258] on button "Add file attachment" at bounding box center [740, 258] width 143 height 17
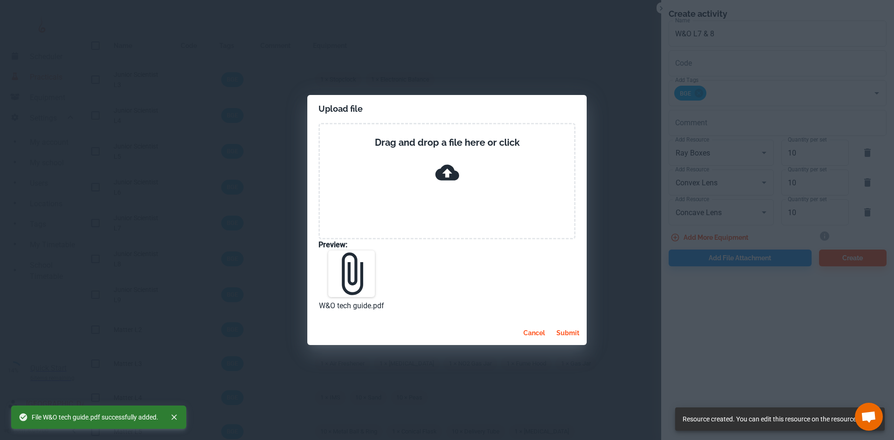
click at [568, 332] on button "submit" at bounding box center [568, 333] width 30 height 17
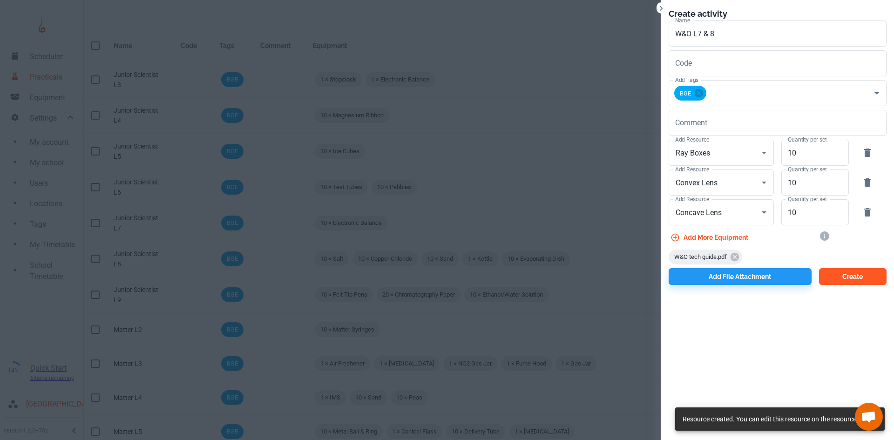
click at [870, 273] on button "Create" at bounding box center [853, 276] width 68 height 17
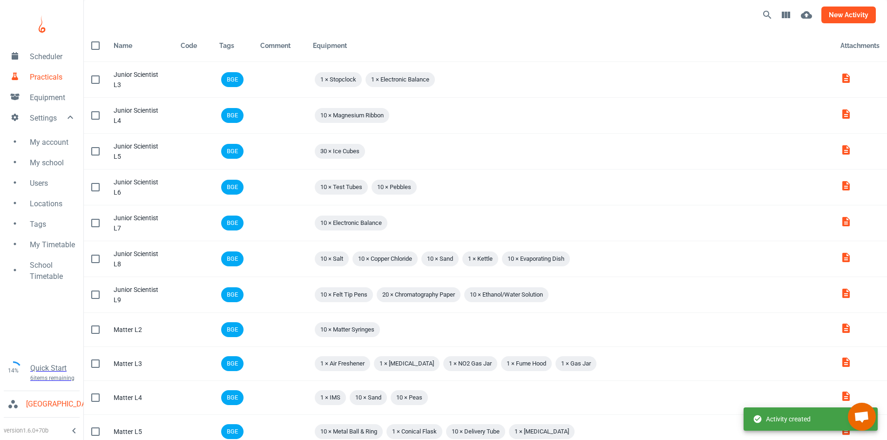
click at [852, 10] on button "new activity" at bounding box center [848, 15] width 54 height 17
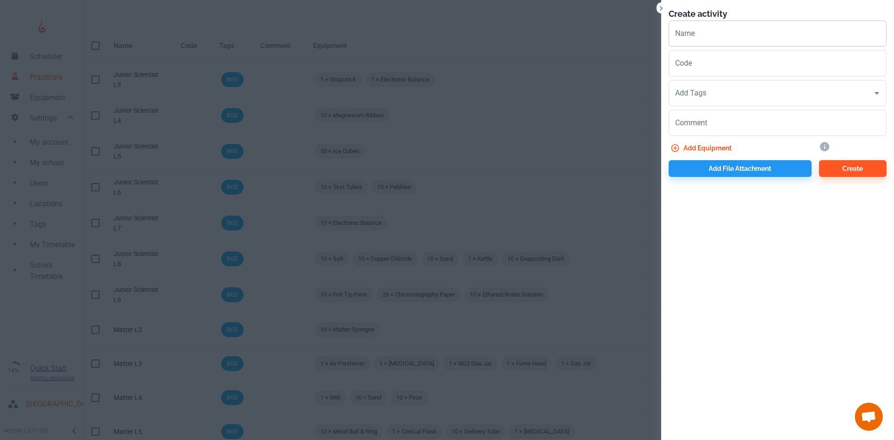
click at [696, 39] on input "Name" at bounding box center [778, 33] width 218 height 26
paste input "W&O"
type input "W&O L9"
click at [703, 87] on input "Add Tags" at bounding box center [771, 93] width 196 height 18
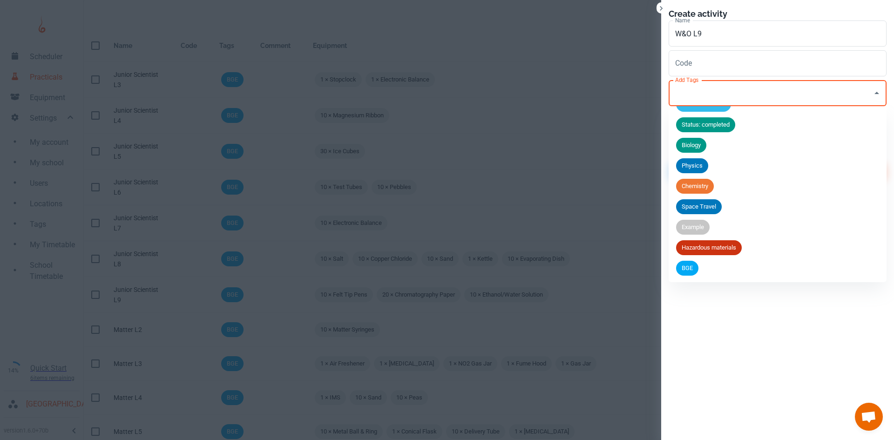
click at [697, 266] on span "BGE" at bounding box center [687, 268] width 22 height 9
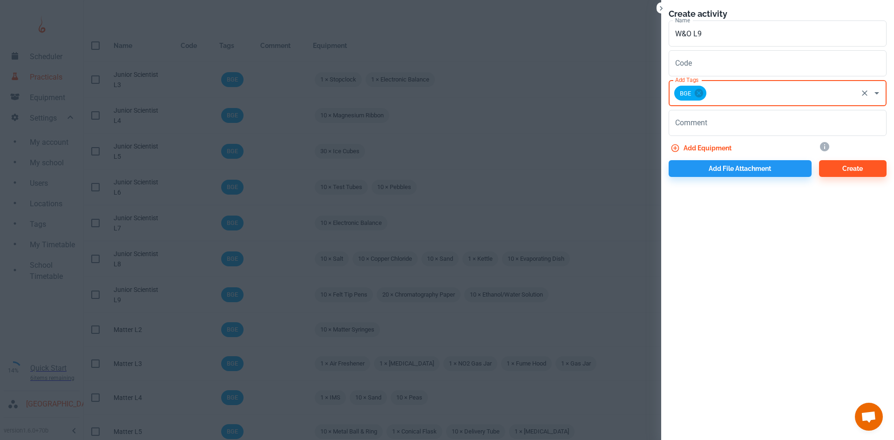
click at [717, 148] on button "Add equipment" at bounding box center [702, 148] width 67 height 17
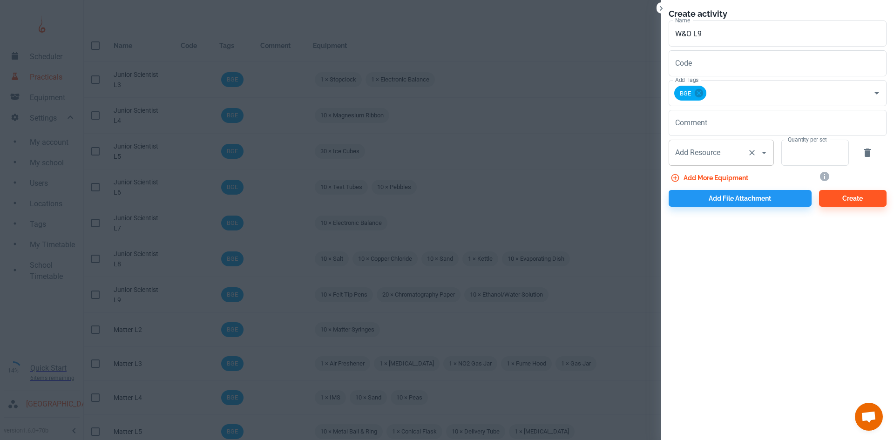
click at [717, 152] on div "Add Resource Add Resource" at bounding box center [721, 153] width 105 height 26
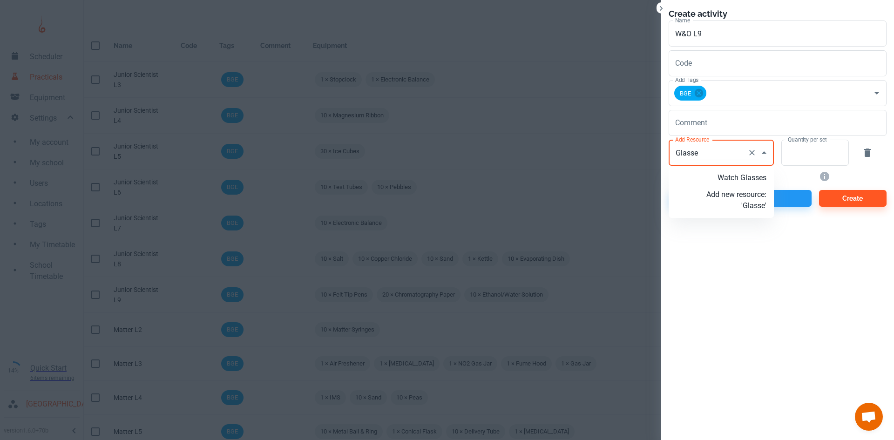
type input "Glasses"
click at [719, 204] on p "Add new resource: 'Glasses'" at bounding box center [736, 200] width 60 height 22
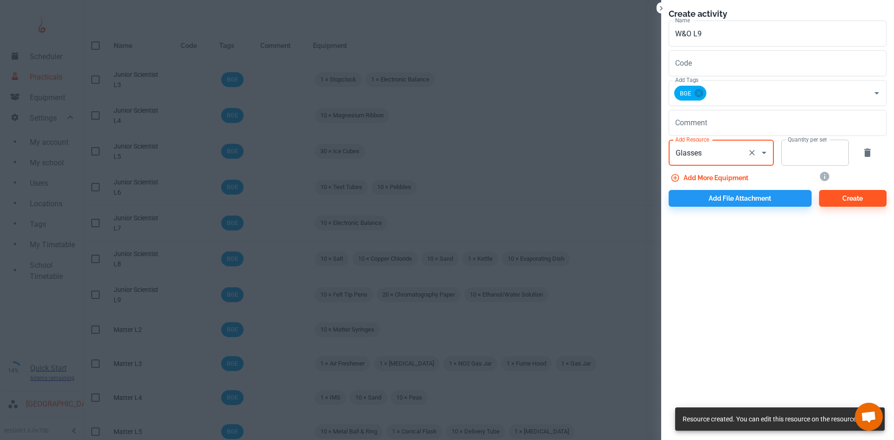
type input "Glasses"
click at [793, 155] on input "Quantity per set" at bounding box center [809, 153] width 57 height 26
type input "1"
click at [729, 176] on button "Add more equipment" at bounding box center [710, 177] width 83 height 17
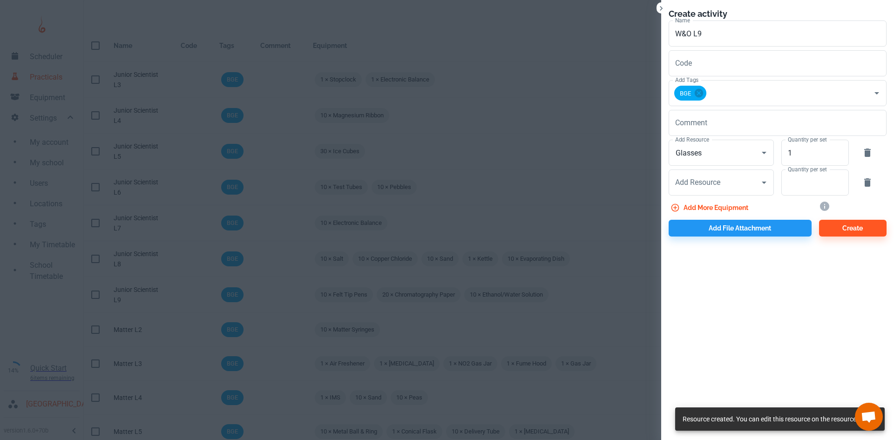
click at [729, 176] on input "Add Resource" at bounding box center [708, 183] width 71 height 18
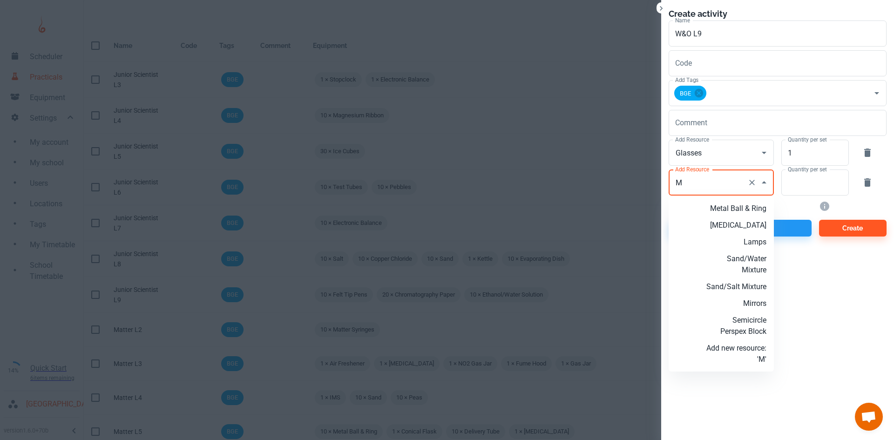
scroll to position [0, 0]
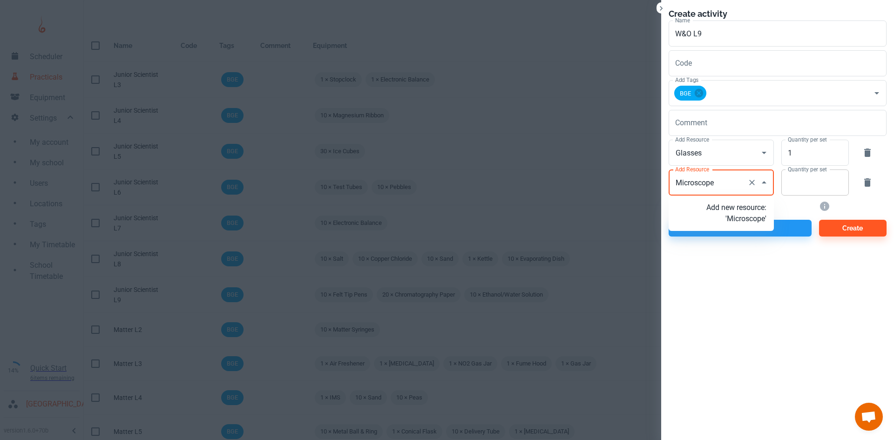
type input "Microscope"
click at [808, 186] on input "Quantity per set" at bounding box center [809, 182] width 57 height 26
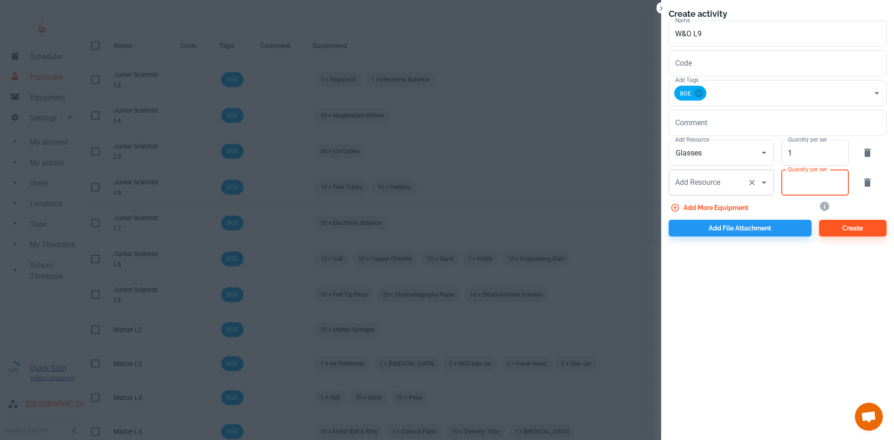
click at [680, 187] on input "Add Resource" at bounding box center [708, 183] width 71 height 18
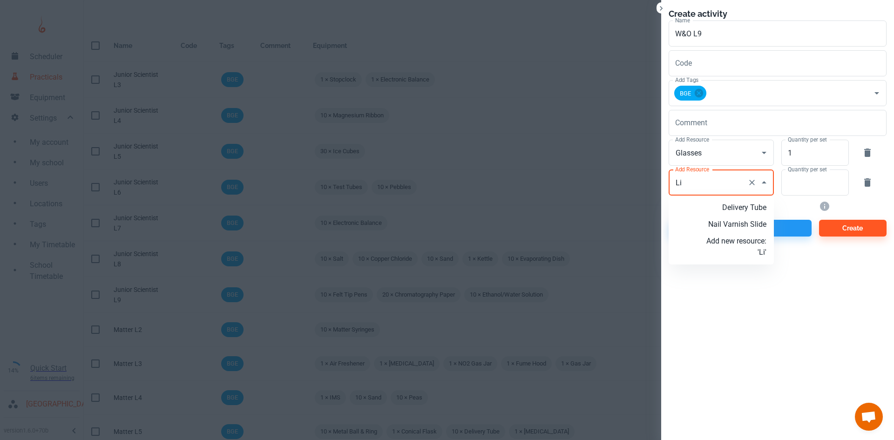
type input "L"
type input "Microscopes"
click at [747, 216] on p "Add new resource: 'Microscopes'" at bounding box center [736, 213] width 60 height 22
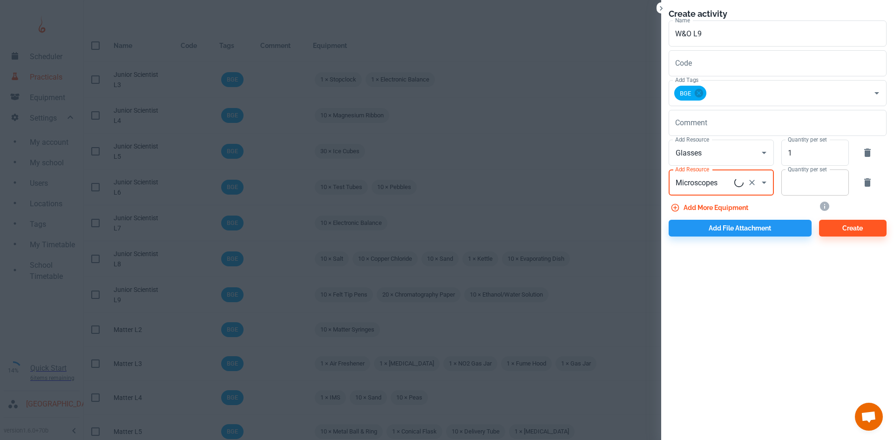
type input "Microscopes"
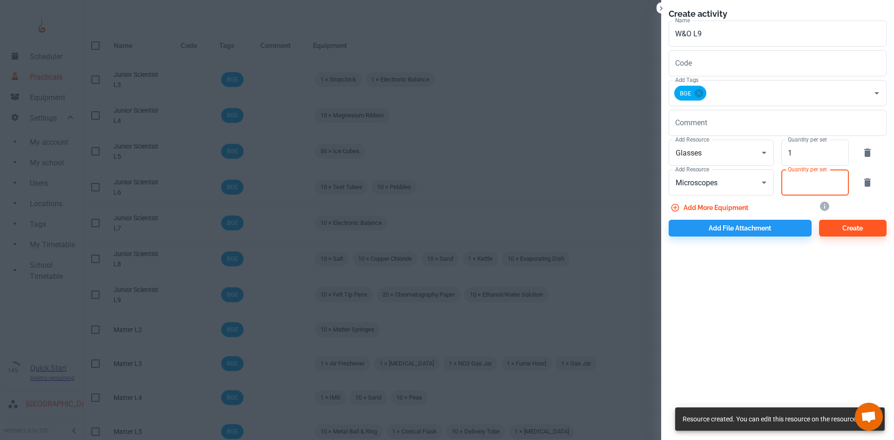
click at [794, 183] on input "Quantity per set" at bounding box center [809, 182] width 57 height 26
type input "1"
click at [762, 243] on div "Create activity Name W&O L9 Name Code Code Add Tags BGE Add Tags Comment x Comm…" at bounding box center [777, 122] width 233 height 244
click at [762, 238] on div "Create activity Name W&O L9 Name Code Code Add Tags BGE Add Tags Comment x Comm…" at bounding box center [777, 122] width 233 height 244
click at [762, 230] on button "Add file attachment" at bounding box center [740, 228] width 143 height 17
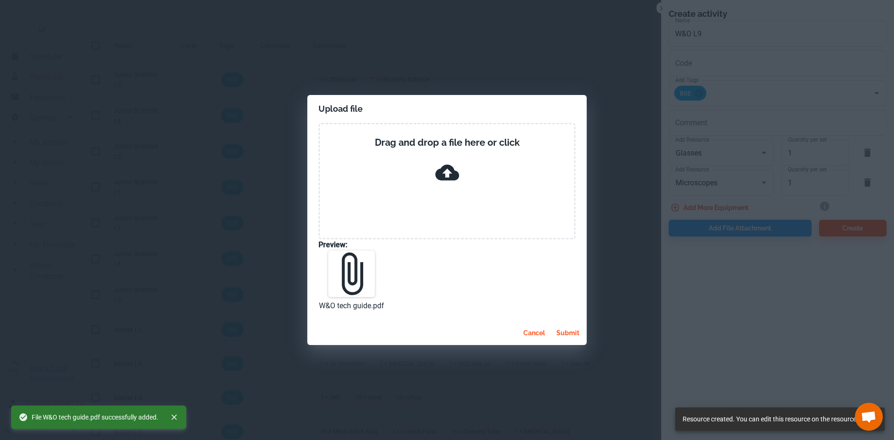
click at [572, 331] on button "submit" at bounding box center [568, 333] width 30 height 17
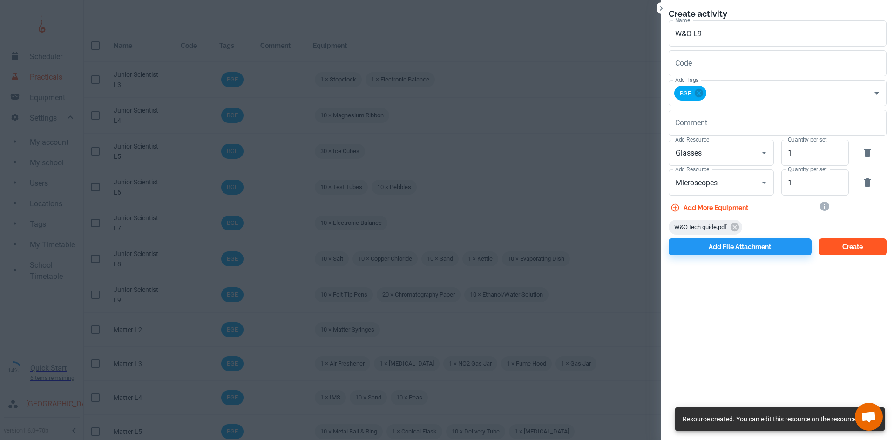
click at [864, 247] on button "Create" at bounding box center [853, 246] width 68 height 17
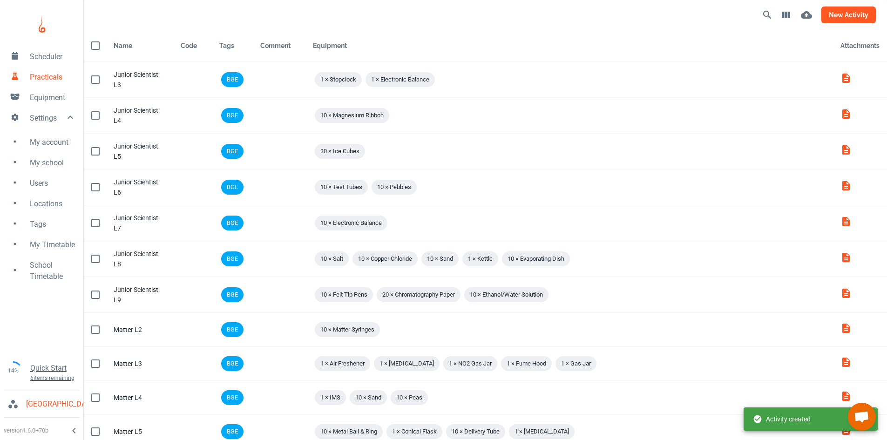
click at [837, 21] on button "new activity" at bounding box center [848, 15] width 54 height 17
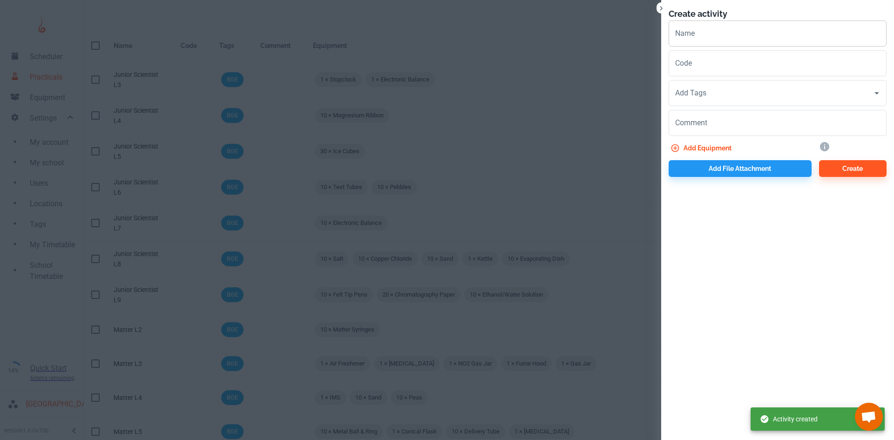
click at [711, 42] on input "Name" at bounding box center [778, 33] width 218 height 26
paste input "W&O"
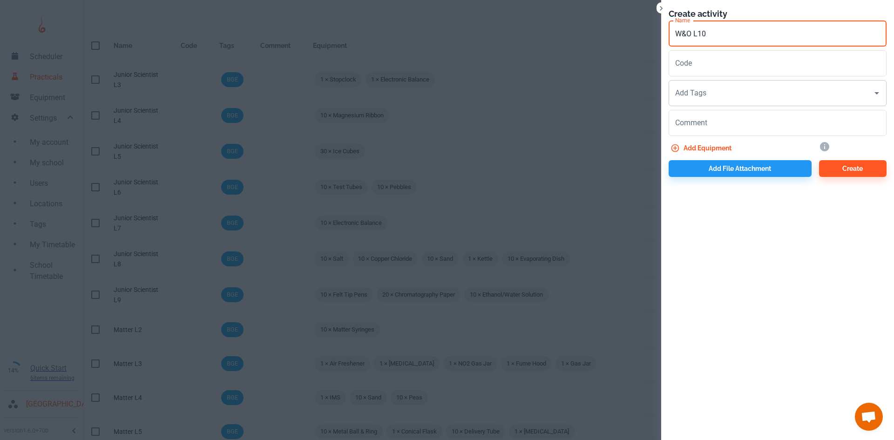
type input "W&O L10"
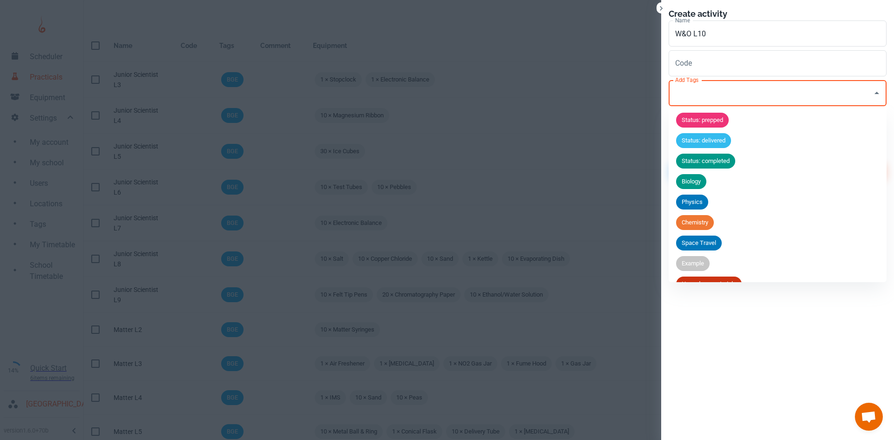
click at [712, 97] on input "Add Tags" at bounding box center [771, 93] width 196 height 18
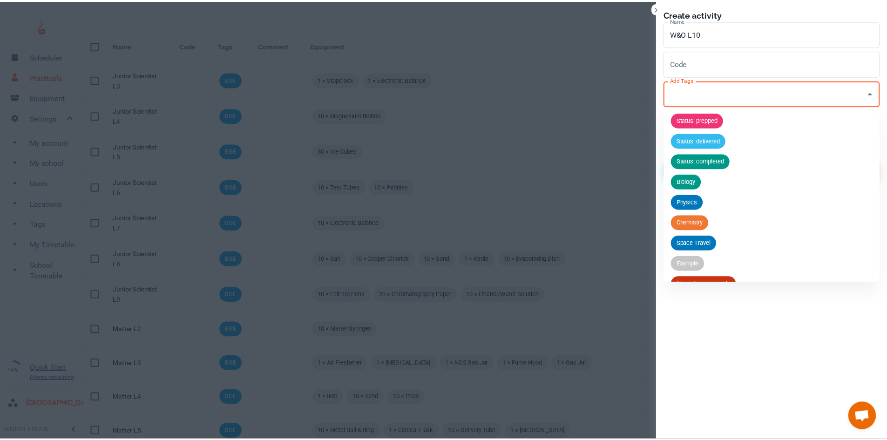
scroll to position [36, 0]
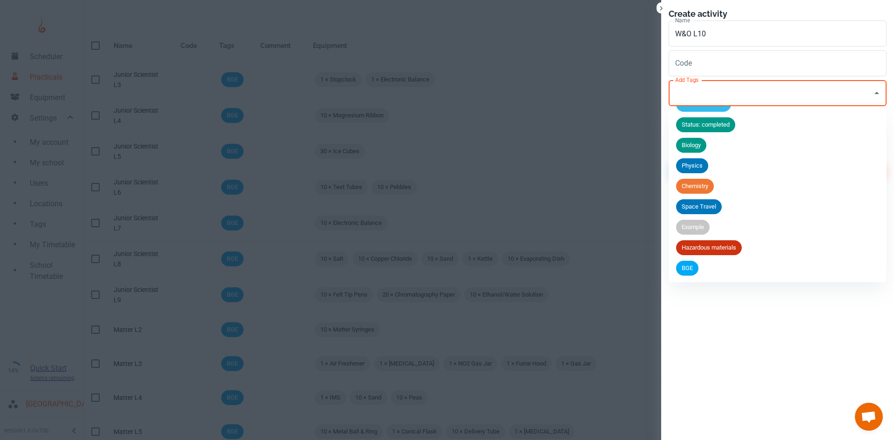
click at [698, 263] on li "BGE" at bounding box center [778, 268] width 218 height 20
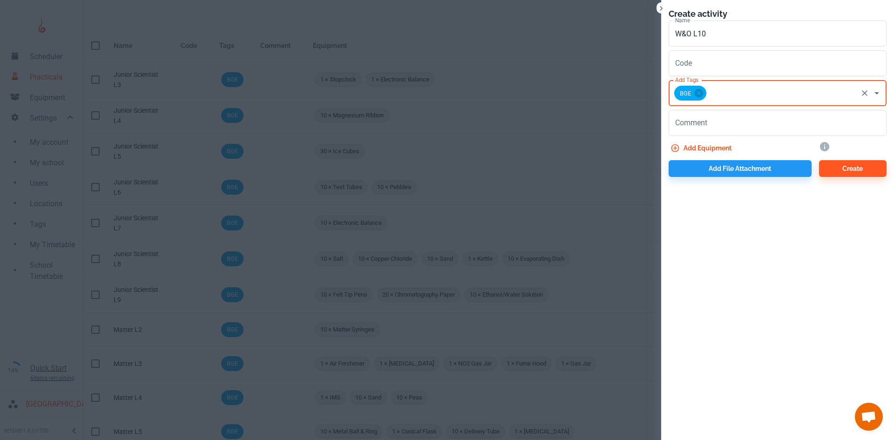
click at [703, 152] on button "Add equipment" at bounding box center [702, 148] width 67 height 17
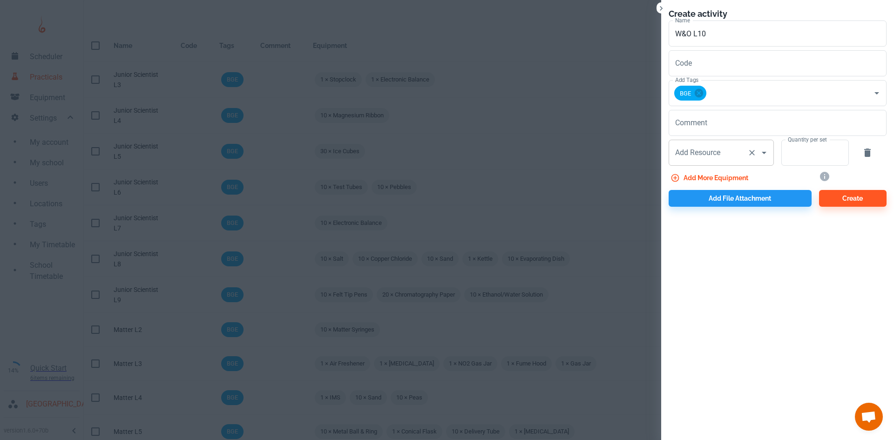
click at [706, 155] on input "Add Resource" at bounding box center [708, 153] width 71 height 18
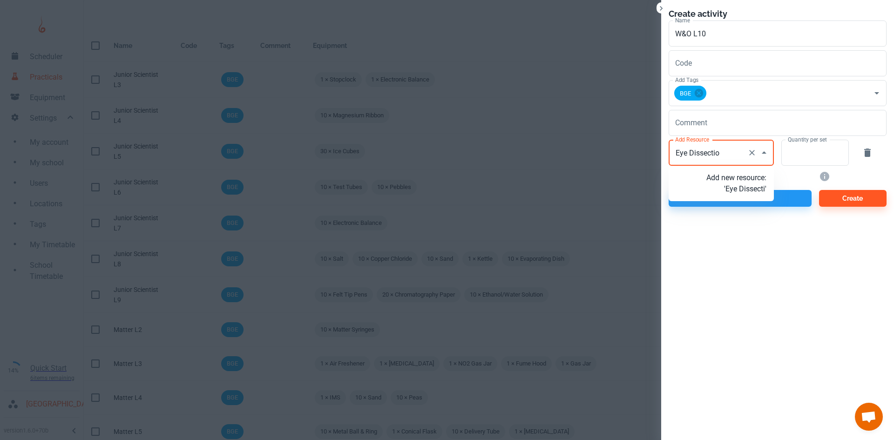
type input "Eye Dissection"
click at [734, 195] on p "Add new resource: 'Eye Dissection'" at bounding box center [736, 183] width 60 height 22
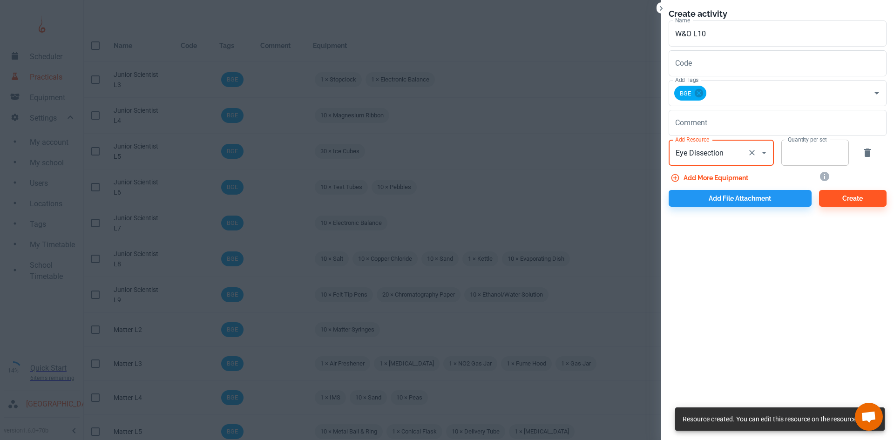
type input "Eye Dissection"
click at [809, 158] on input "Quantity per set" at bounding box center [809, 153] width 57 height 26
type input "1"
click at [774, 199] on button "Add file attachment" at bounding box center [740, 198] width 143 height 17
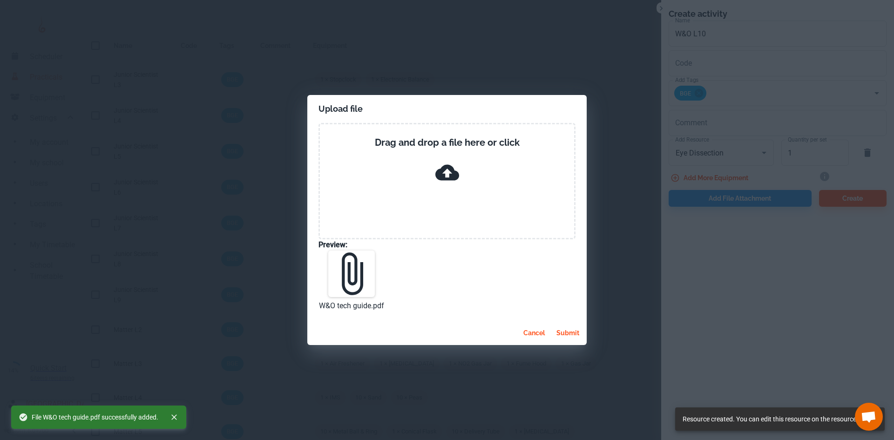
click at [568, 333] on button "submit" at bounding box center [568, 333] width 30 height 17
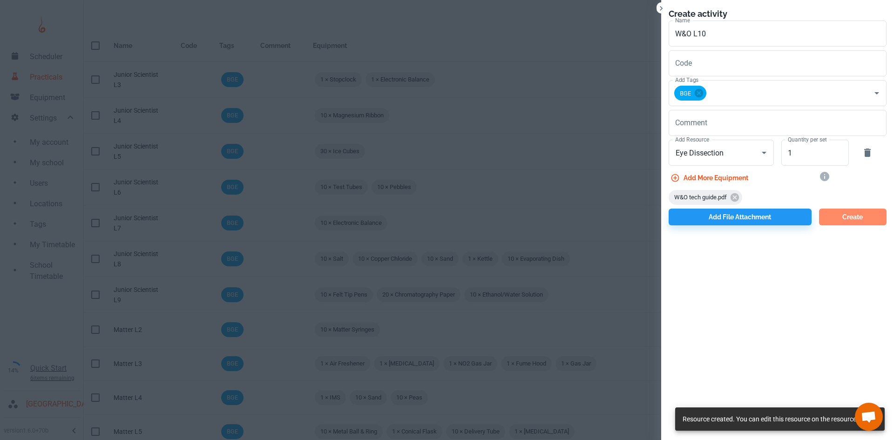
click at [849, 221] on button "Create" at bounding box center [853, 217] width 68 height 17
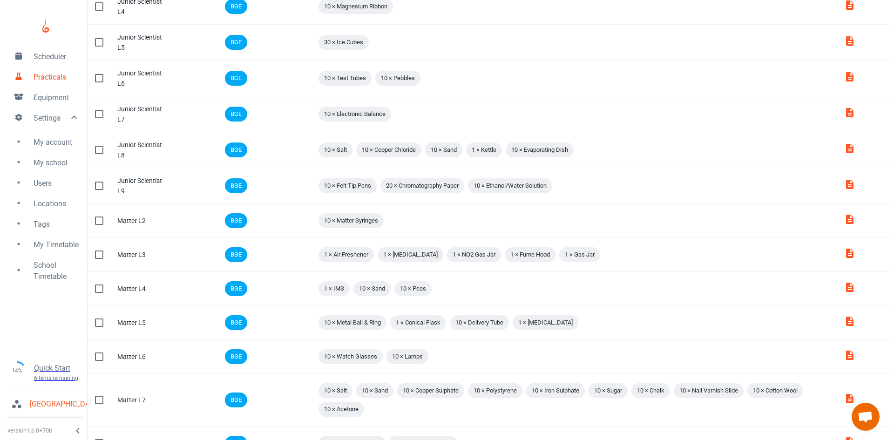
scroll to position [0, 0]
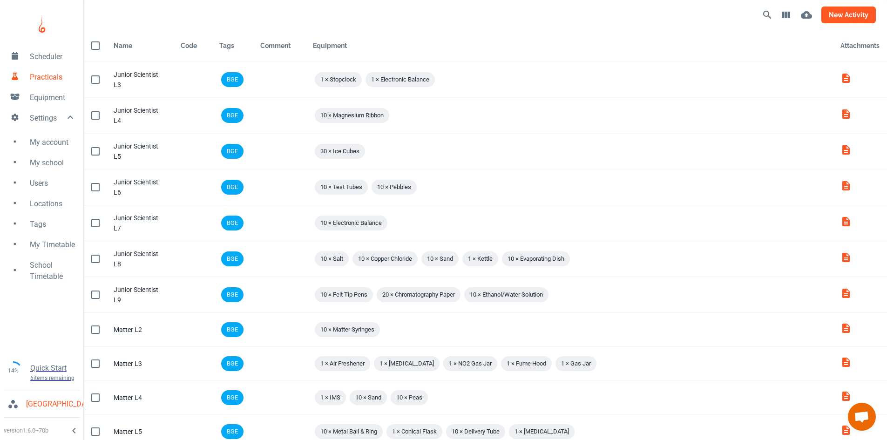
click at [839, 18] on button "new activity" at bounding box center [848, 15] width 54 height 17
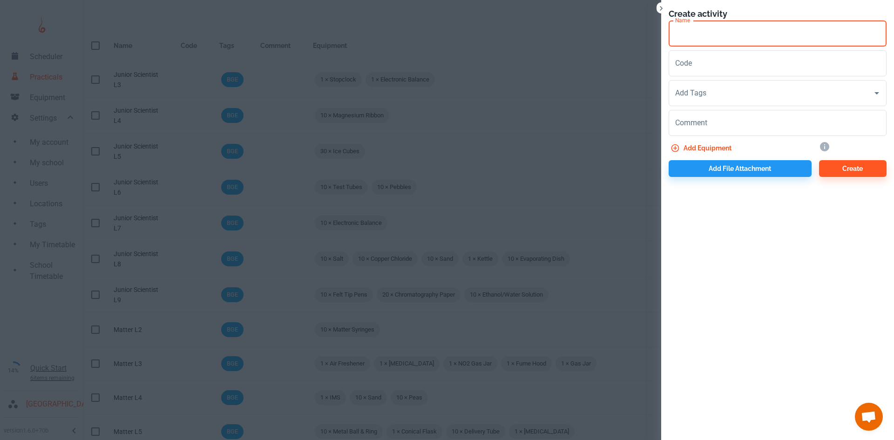
click at [724, 36] on input "Name" at bounding box center [778, 33] width 218 height 26
paste input "W&O"
type input "W&O L11"
click at [709, 95] on input "Add Tags" at bounding box center [771, 93] width 196 height 18
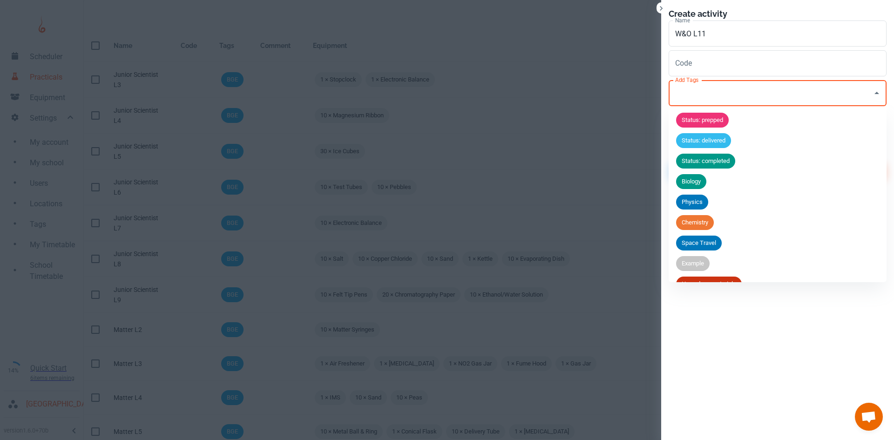
scroll to position [36, 0]
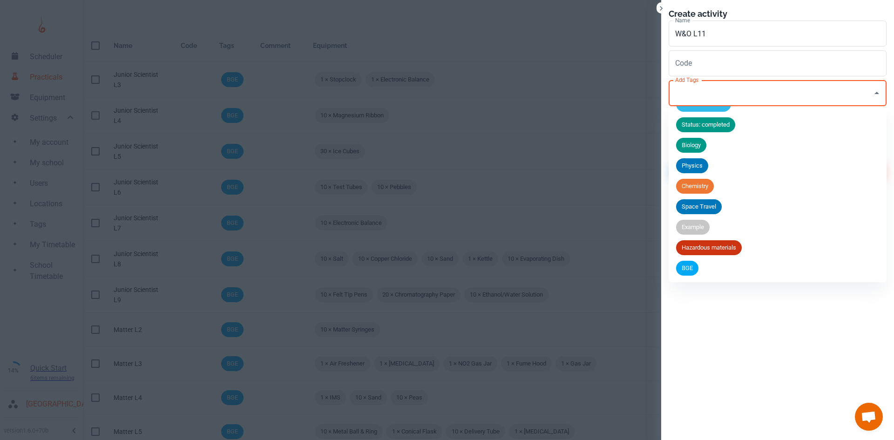
click at [692, 267] on span "BGE" at bounding box center [687, 268] width 22 height 9
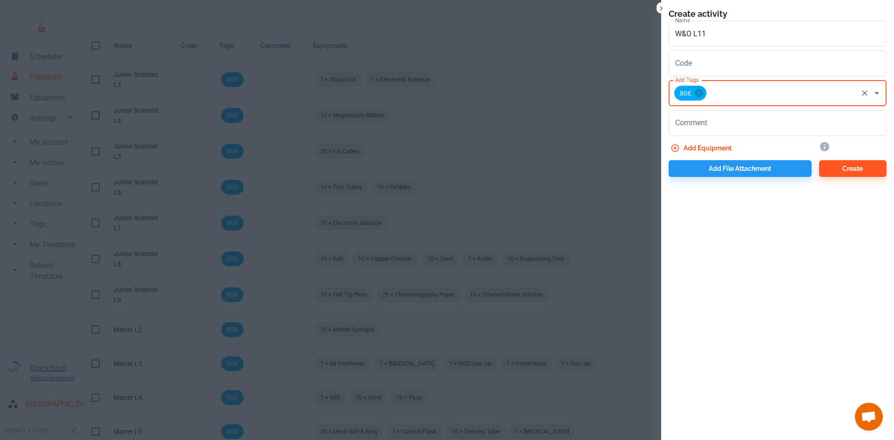
click at [696, 144] on button "Add equipment" at bounding box center [702, 148] width 67 height 17
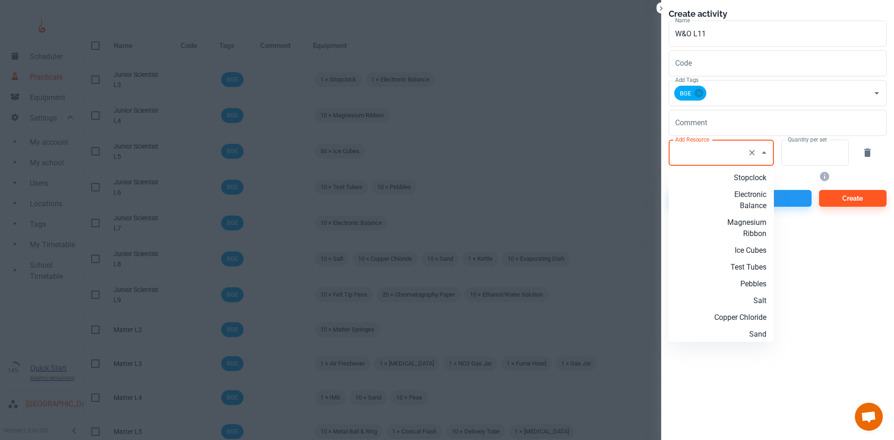
click at [697, 159] on input "Add Resource" at bounding box center [708, 153] width 71 height 18
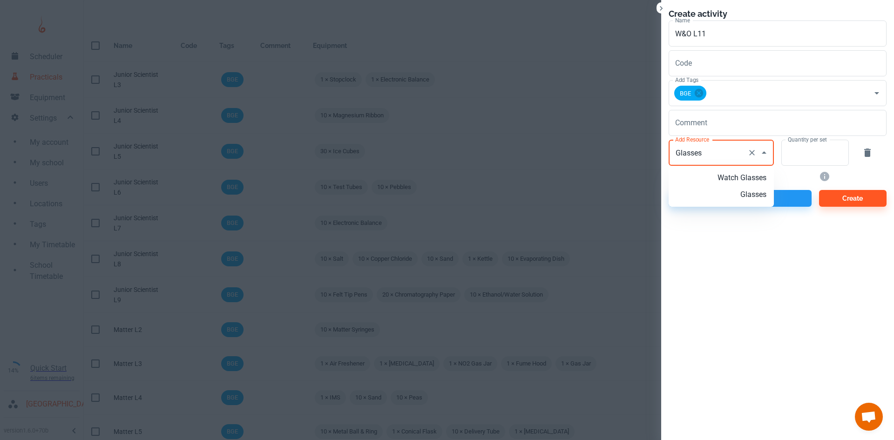
click at [737, 194] on p "Glasses" at bounding box center [736, 194] width 60 height 11
type input "Glasses"
click at [804, 149] on input "Quantity per set" at bounding box center [809, 153] width 57 height 26
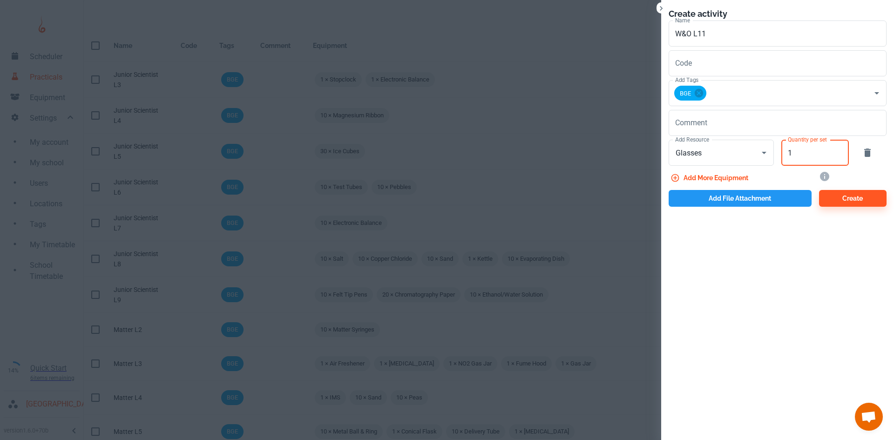
type input "1"
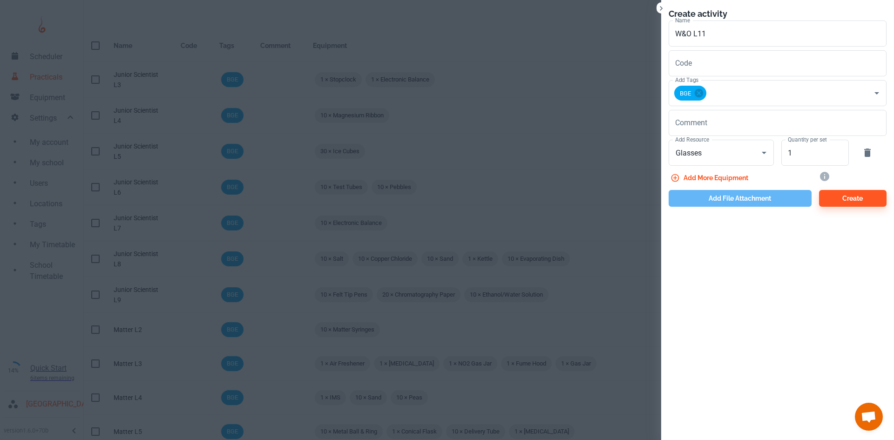
click at [774, 190] on button "Add file attachment" at bounding box center [740, 198] width 143 height 17
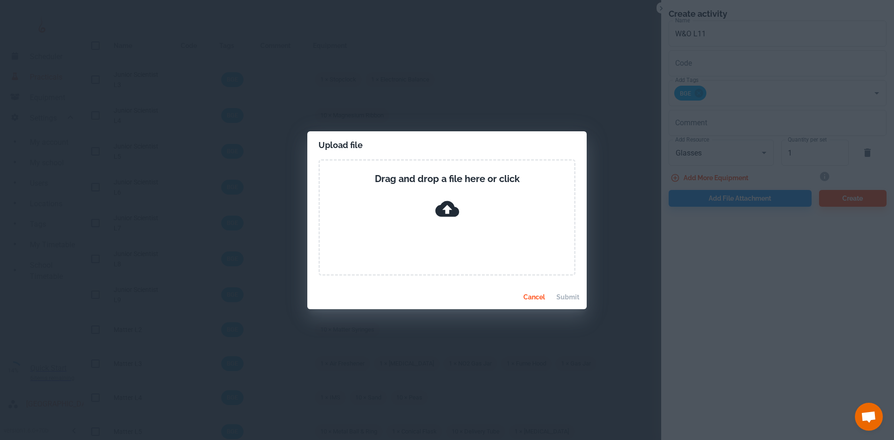
click at [164, 9] on div "Upload file Drag and drop a file here or click cancel submit" at bounding box center [447, 220] width 894 height 440
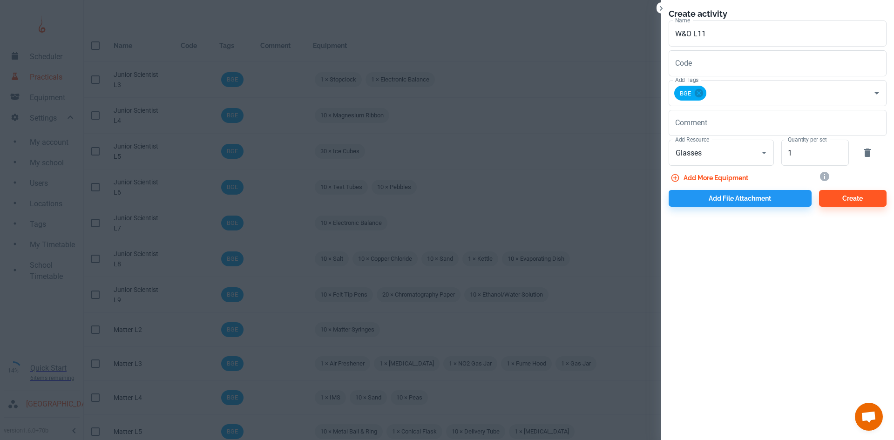
click at [712, 231] on div "Create activity Name W&O L11 Name Code Code Add Tags BGE Add Tags Comment x Com…" at bounding box center [777, 220] width 233 height 440
click at [723, 200] on button "Add file attachment" at bounding box center [740, 198] width 143 height 17
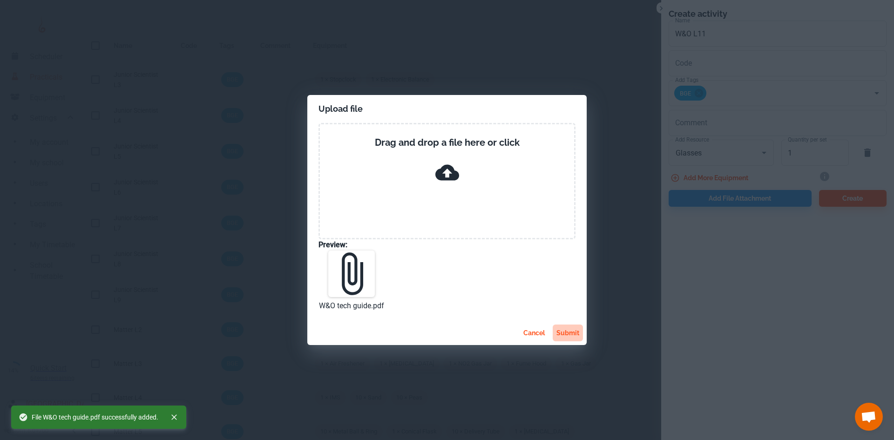
click at [568, 337] on button "submit" at bounding box center [568, 333] width 30 height 17
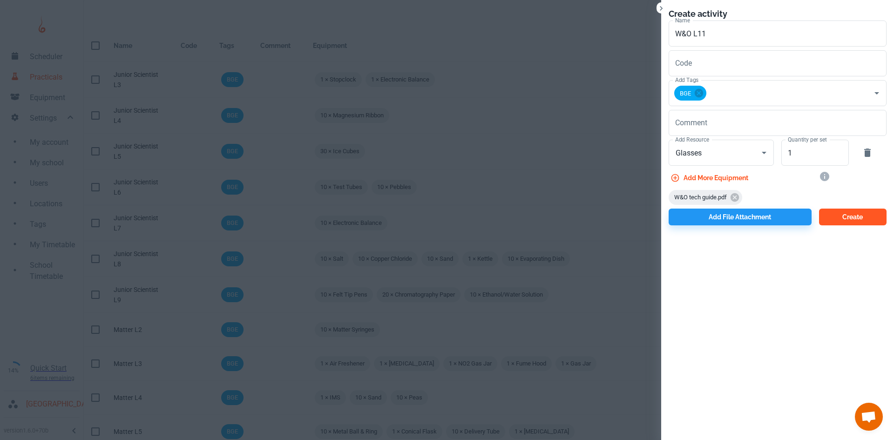
click at [835, 219] on button "Create" at bounding box center [853, 217] width 68 height 17
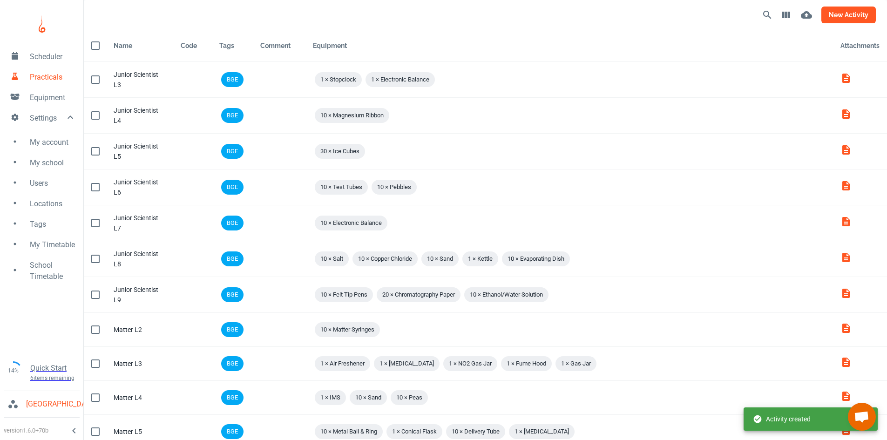
click at [841, 19] on button "new activity" at bounding box center [848, 15] width 54 height 17
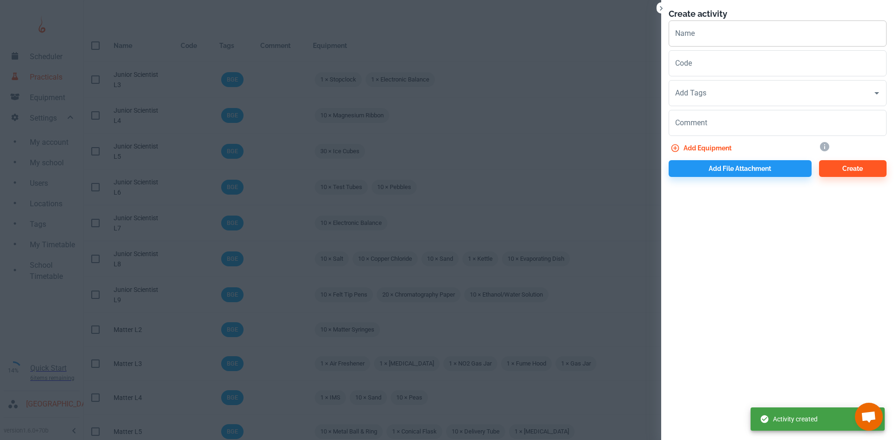
click at [723, 41] on input "Name" at bounding box center [778, 33] width 218 height 26
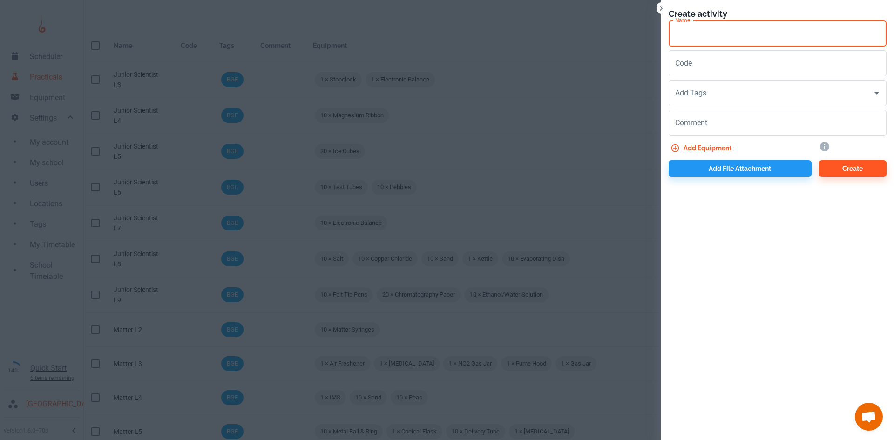
click at [711, 39] on input "Name" at bounding box center [778, 33] width 218 height 26
paste input "W&O"
type input "W&O L12"
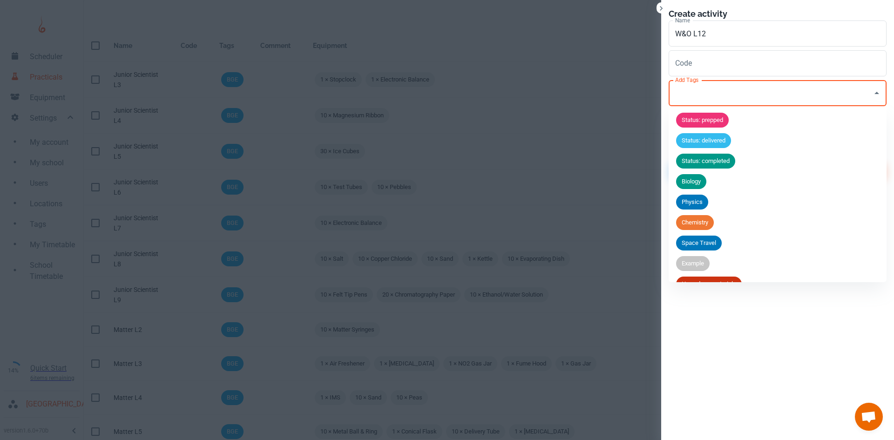
click at [704, 101] on input "Add Tags" at bounding box center [771, 93] width 196 height 18
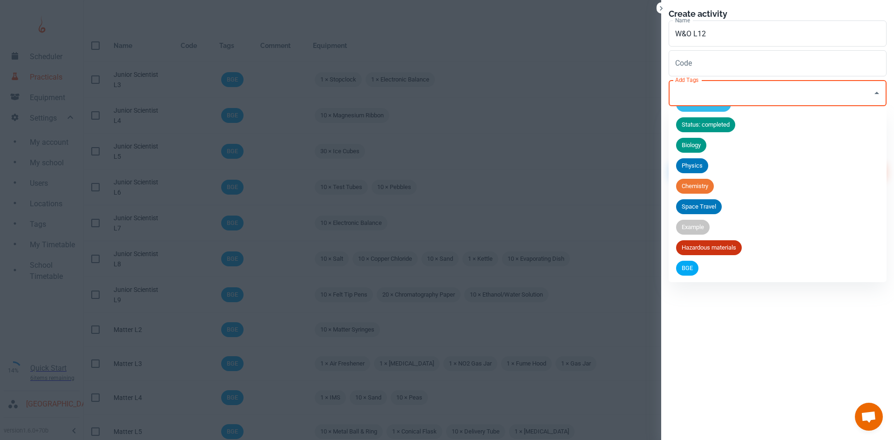
click at [686, 268] on span "BGE" at bounding box center [687, 268] width 22 height 9
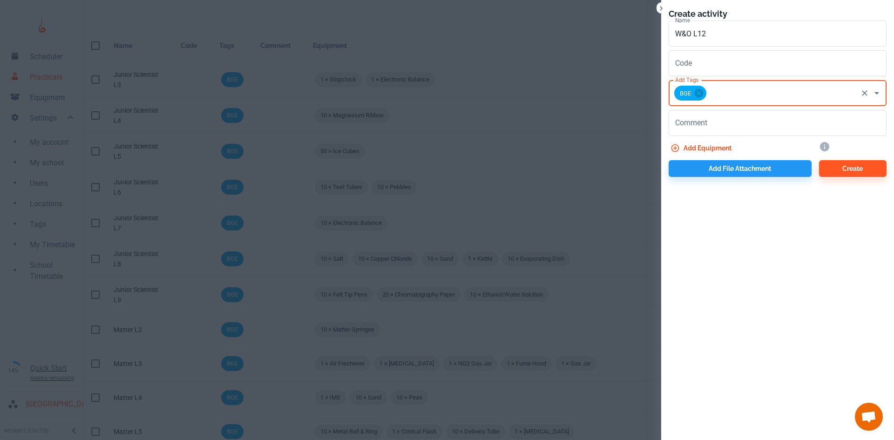
click at [701, 145] on button "Add equipment" at bounding box center [702, 148] width 67 height 17
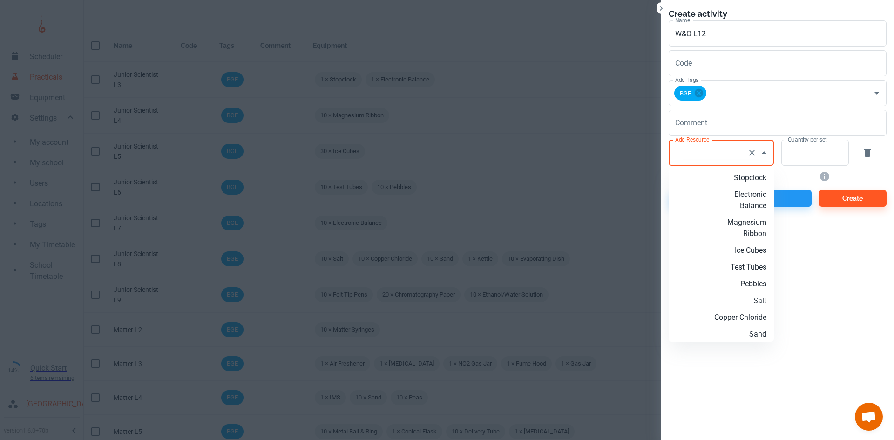
click at [703, 157] on input "Add Resource" at bounding box center [708, 153] width 71 height 18
click at [755, 284] on p "Ray Boxes" at bounding box center [736, 278] width 60 height 11
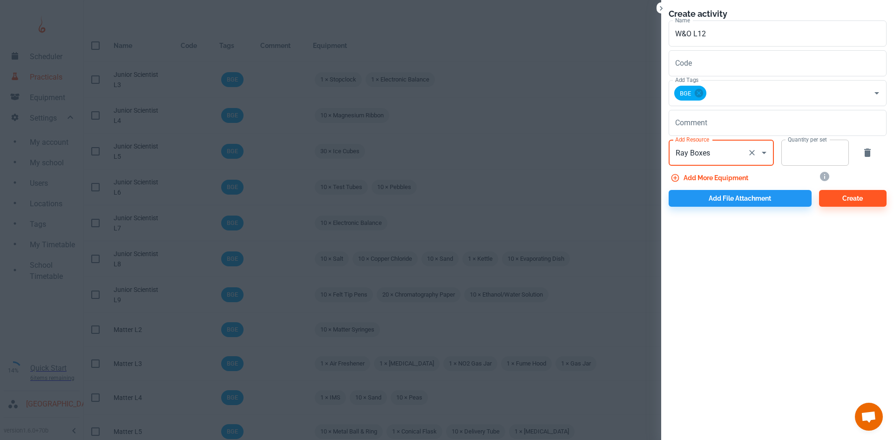
type input "Ray Boxes"
click at [811, 156] on input "Quantity per set" at bounding box center [809, 153] width 57 height 26
type input "10"
click at [737, 179] on button "Add more equipment" at bounding box center [710, 177] width 83 height 17
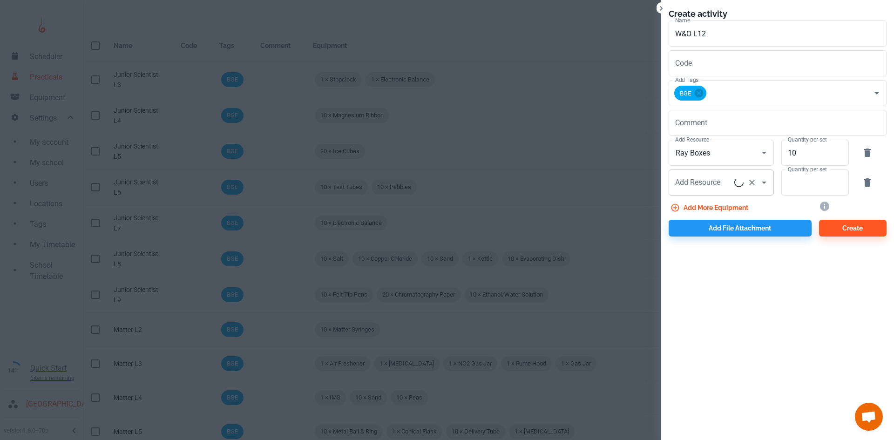
click at [714, 186] on div "Add Resource Add Resource" at bounding box center [721, 182] width 105 height 26
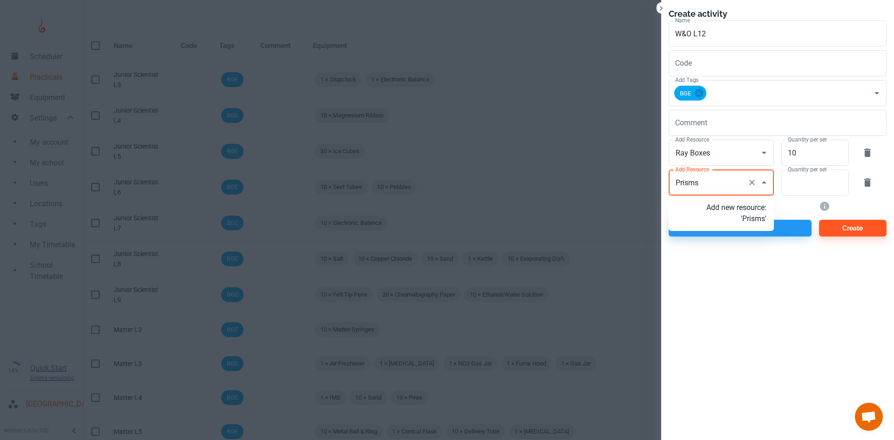
type input "Prism"
click at [730, 214] on p "Add new resource: 'Prism'" at bounding box center [736, 213] width 60 height 22
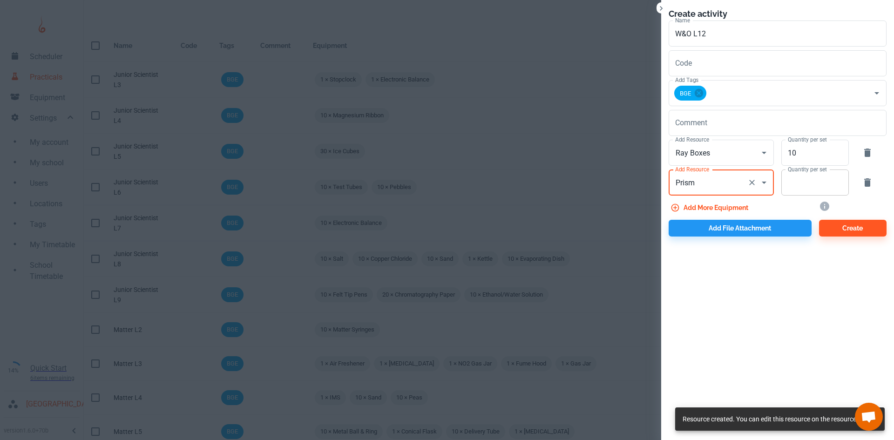
type input "Prism"
click at [798, 185] on input "Quantity per set" at bounding box center [809, 182] width 57 height 26
type input "10"
click at [755, 229] on button "Add file attachment" at bounding box center [740, 228] width 143 height 17
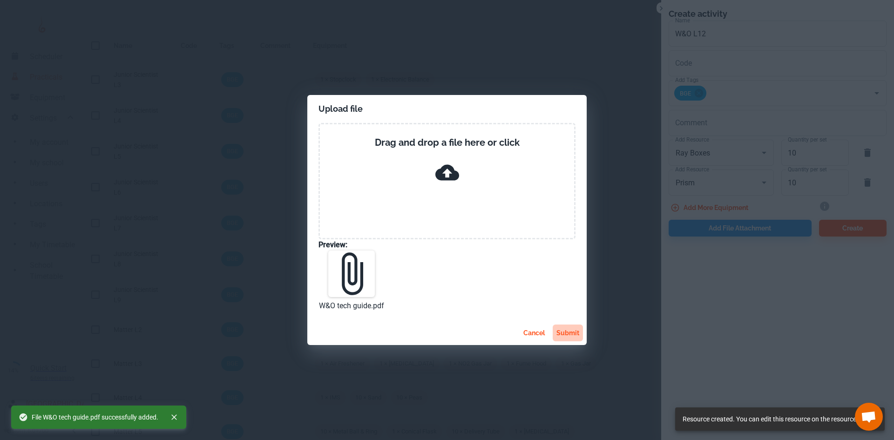
click at [567, 331] on button "submit" at bounding box center [568, 333] width 30 height 17
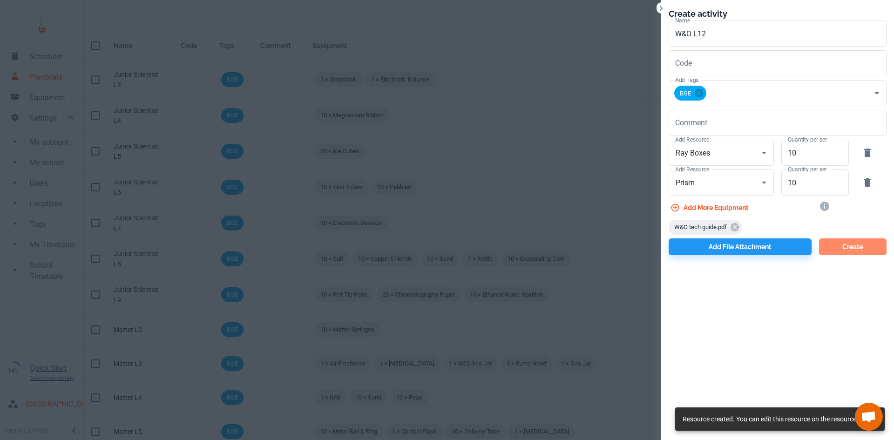
click at [852, 243] on button "Create" at bounding box center [853, 246] width 68 height 17
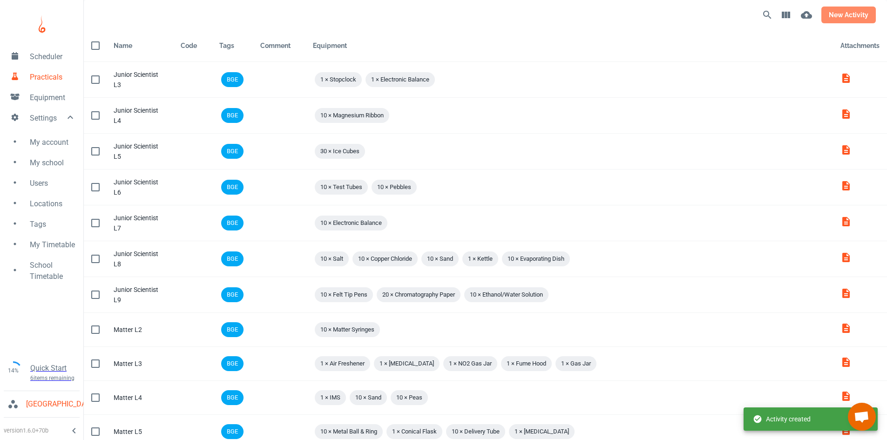
click at [853, 11] on button "new activity" at bounding box center [848, 15] width 54 height 17
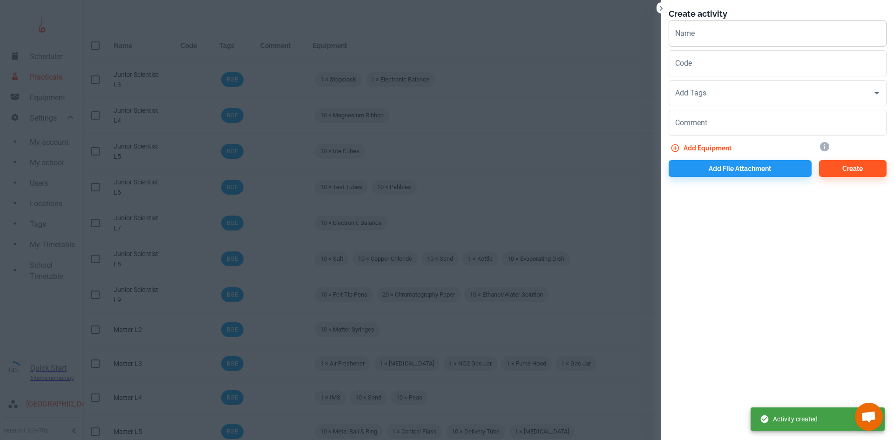
click at [687, 42] on input "Name" at bounding box center [778, 33] width 218 height 26
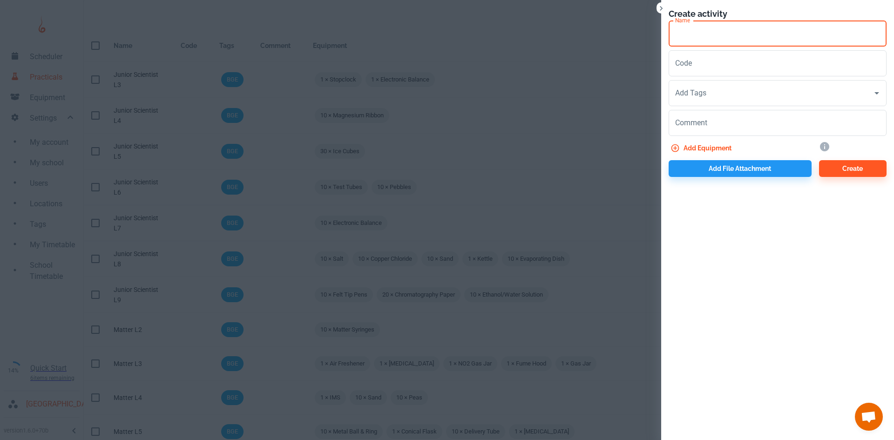
paste input "W&O"
type input "W&O L13"
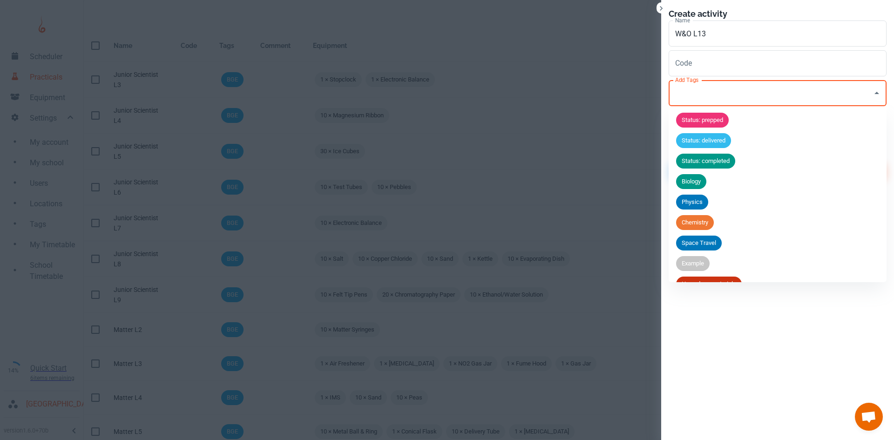
click at [710, 94] on input "Add Tags" at bounding box center [771, 93] width 196 height 18
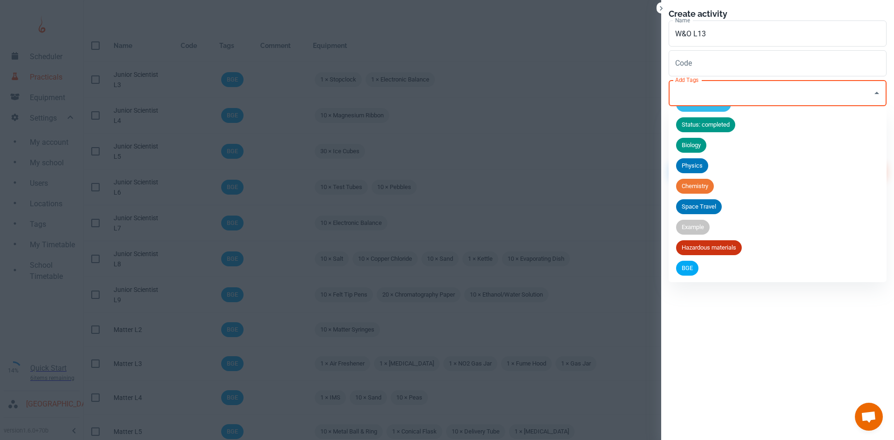
click at [690, 262] on div "BGE" at bounding box center [687, 268] width 22 height 15
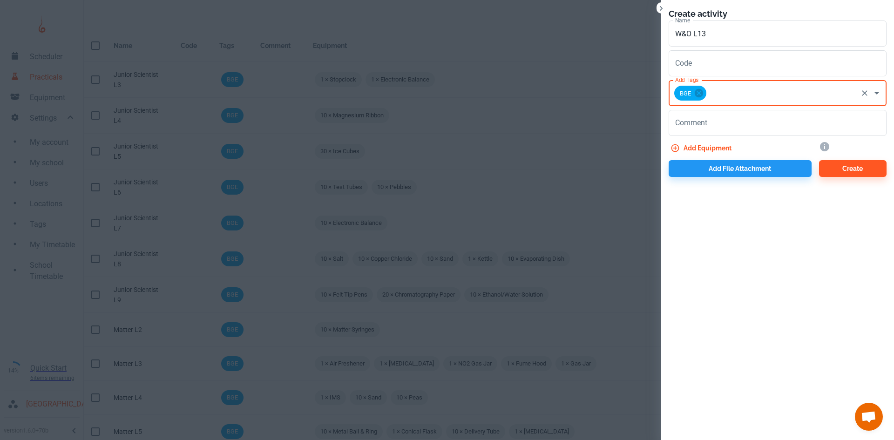
click at [704, 148] on button "Add equipment" at bounding box center [702, 148] width 67 height 17
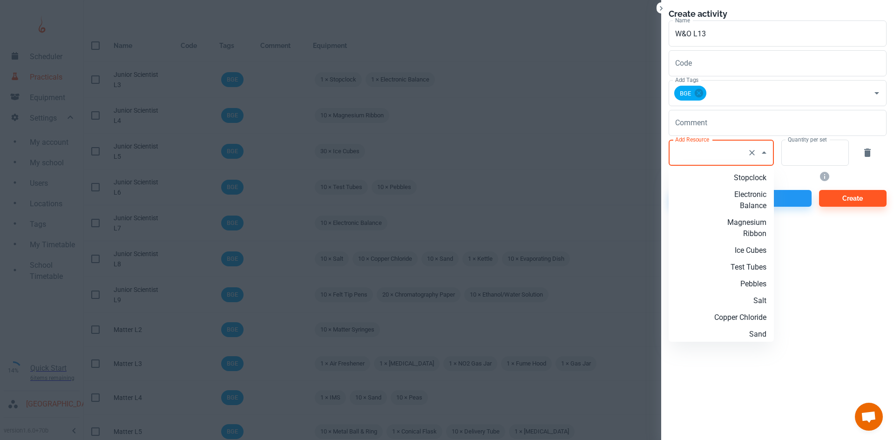
click at [704, 160] on input "Add Resource" at bounding box center [708, 153] width 71 height 18
click at [730, 182] on p "Ray Boxes" at bounding box center [736, 177] width 60 height 11
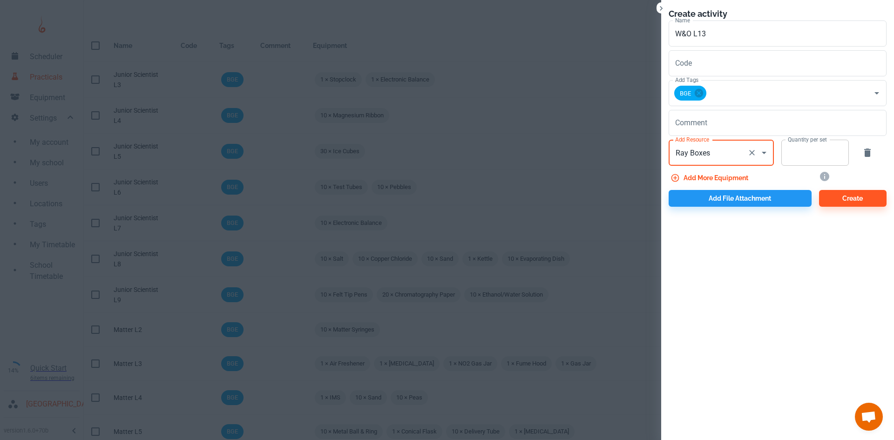
type input "Ray Boxes"
click at [804, 153] on input "Quantity per set" at bounding box center [809, 153] width 57 height 26
type input "10"
click at [703, 178] on button "Add more equipment" at bounding box center [710, 177] width 83 height 17
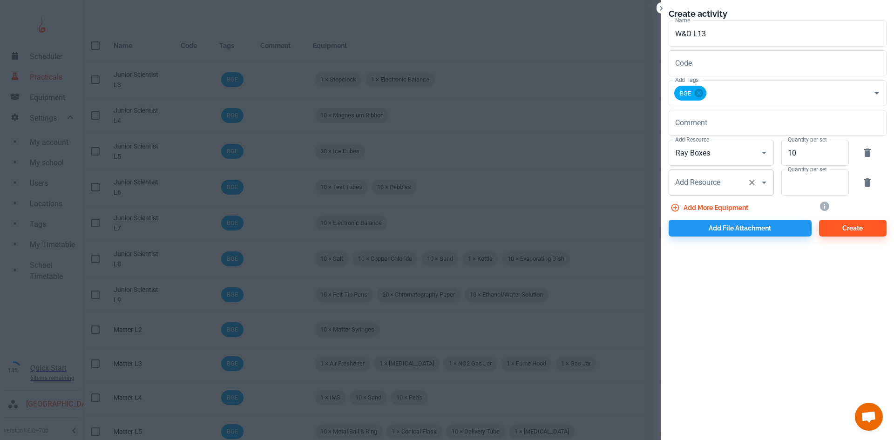
click at [686, 186] on div "Add Resource Add Resource" at bounding box center [721, 182] width 105 height 26
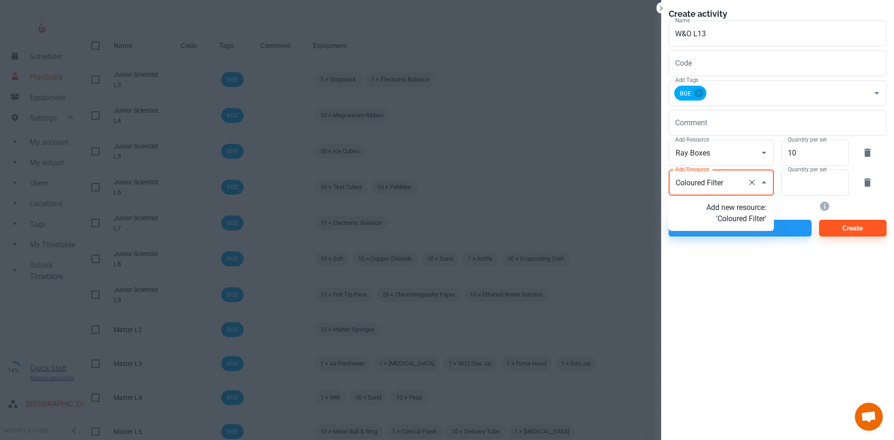
type input "Coloured Filters"
click at [721, 218] on p "Add new resource: 'Coloured Filters'" at bounding box center [736, 213] width 60 height 22
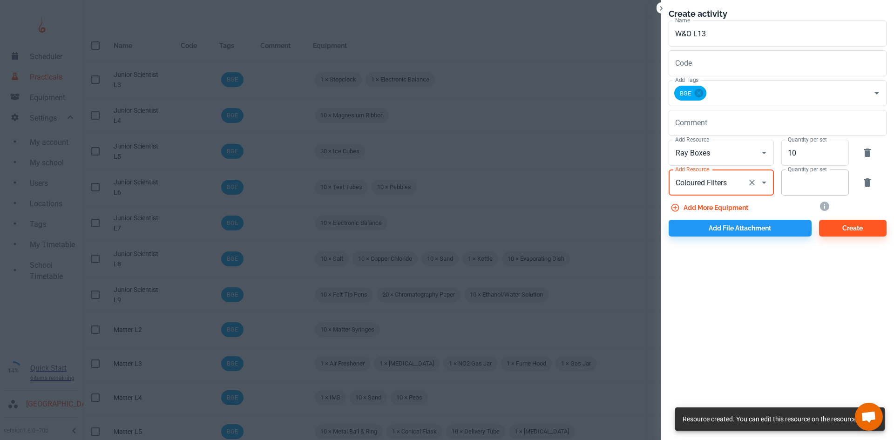
type input "Coloured Filters"
click at [807, 177] on input "Quantity per set" at bounding box center [809, 182] width 57 height 26
type input "10"
click at [723, 226] on button "Add file attachment" at bounding box center [740, 228] width 143 height 17
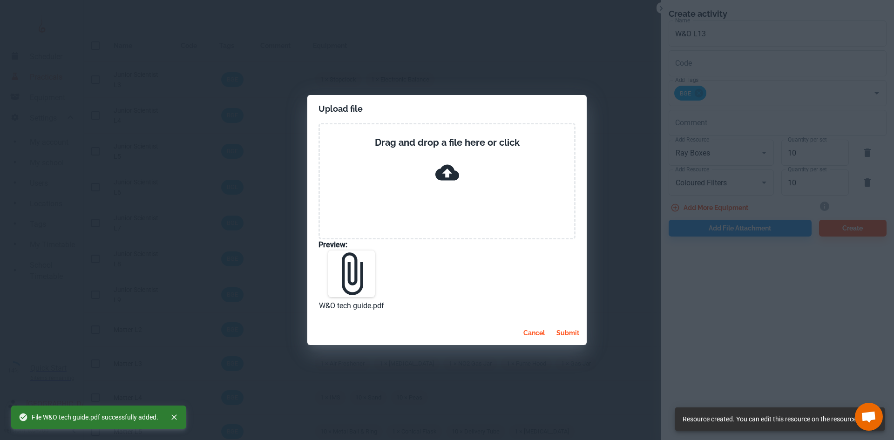
click at [562, 331] on button "submit" at bounding box center [568, 333] width 30 height 17
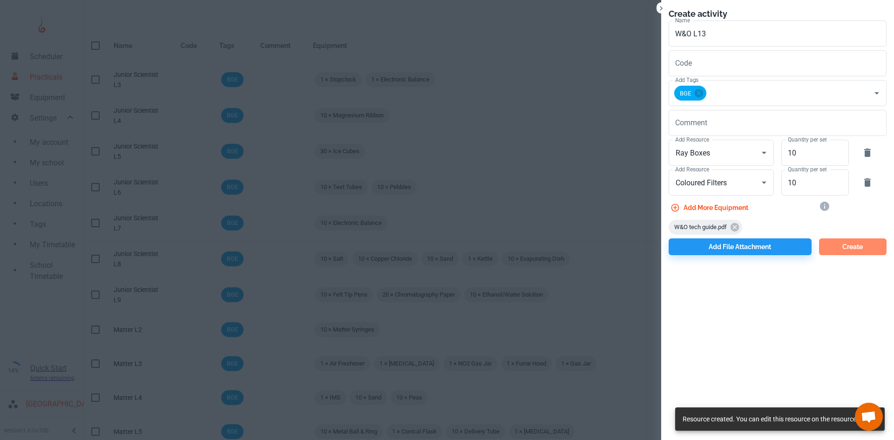
click at [838, 248] on button "Create" at bounding box center [853, 246] width 68 height 17
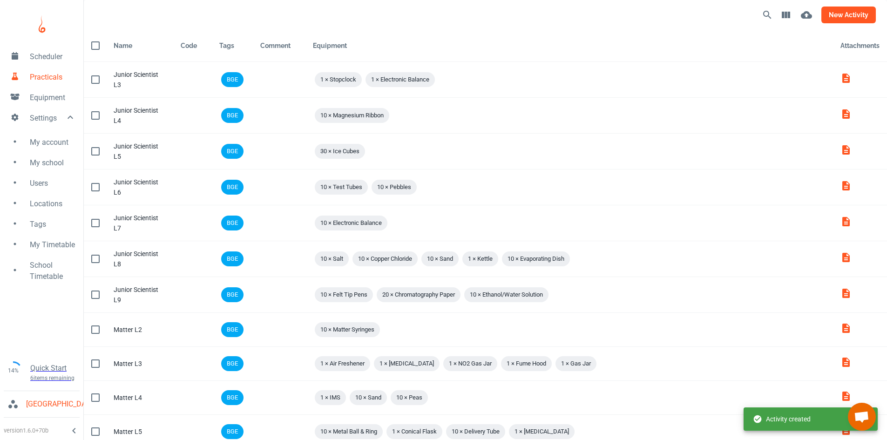
click at [844, 17] on button "new activity" at bounding box center [848, 15] width 54 height 17
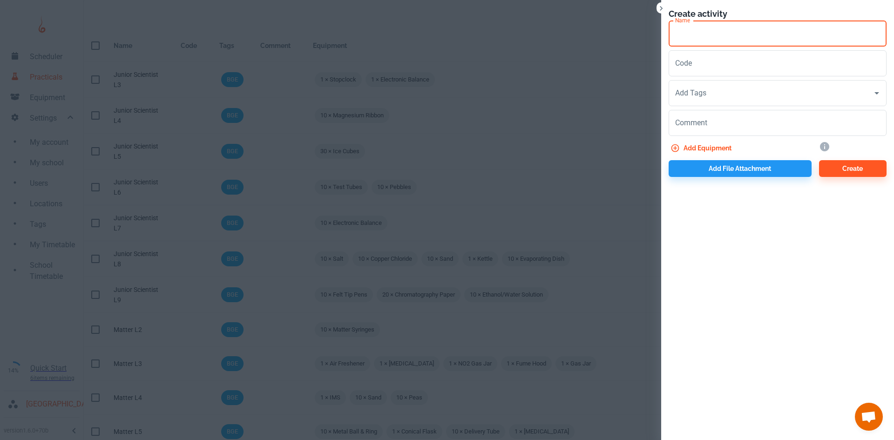
drag, startPoint x: 711, startPoint y: 33, endPoint x: 704, endPoint y: 34, distance: 6.7
click at [711, 33] on input "Name" at bounding box center [778, 33] width 218 height 26
paste input "W&O"
type input "W&O L14"
click at [718, 98] on input "Add Tags" at bounding box center [771, 93] width 196 height 18
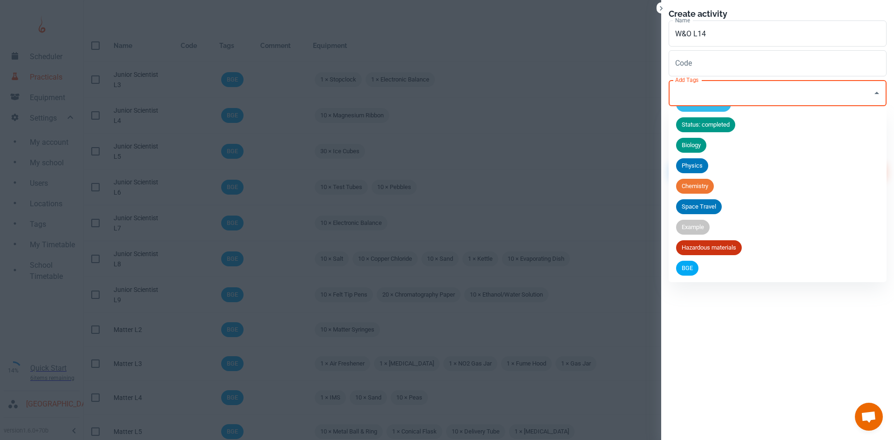
click at [695, 271] on span "BGE" at bounding box center [687, 268] width 22 height 9
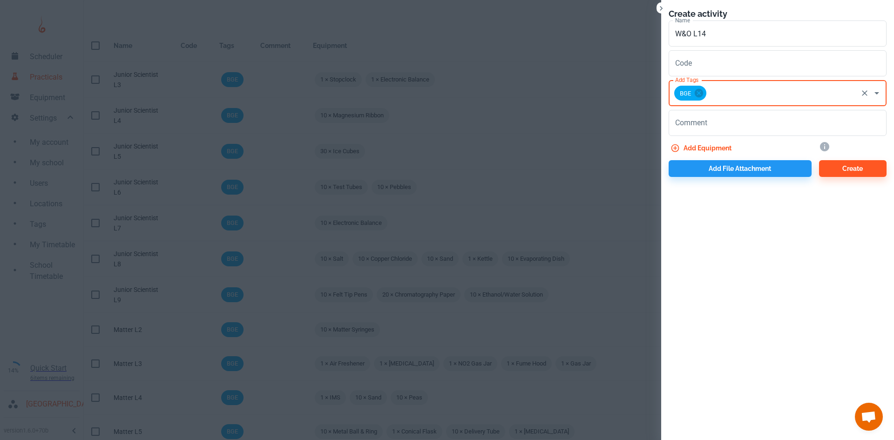
click at [696, 146] on button "Add equipment" at bounding box center [702, 148] width 67 height 17
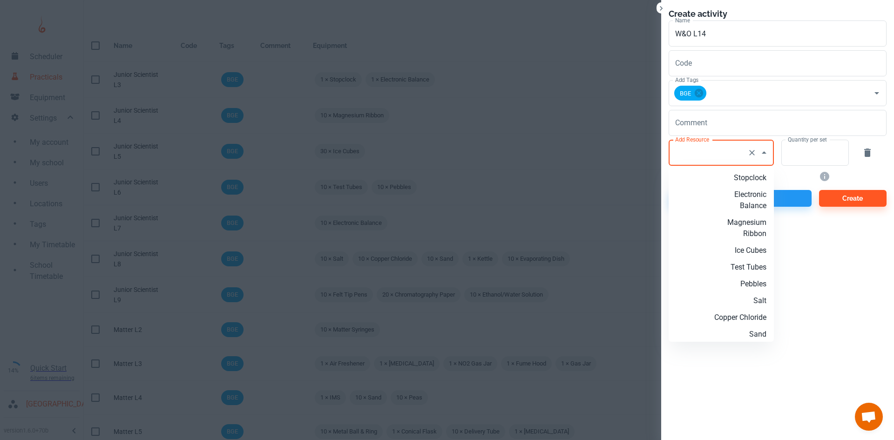
click at [713, 156] on input "Add Resource" at bounding box center [708, 153] width 71 height 18
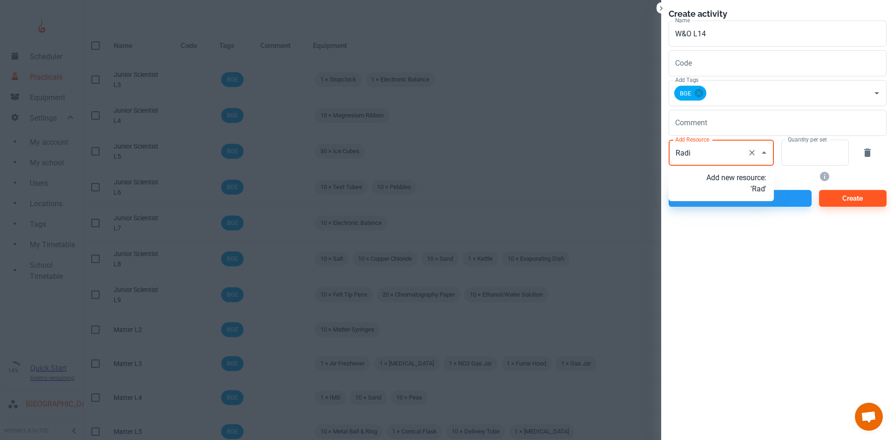
type input "Radio"
click at [739, 186] on p "Add new resource: 'Radio'" at bounding box center [736, 183] width 60 height 22
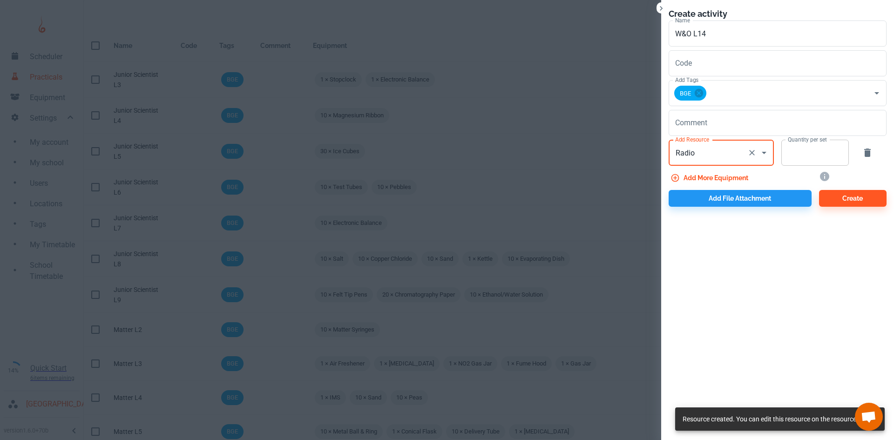
type input "Radio"
click at [798, 154] on input "Quantity per set" at bounding box center [809, 153] width 57 height 26
type input "1"
click at [737, 176] on button "Add more equipment" at bounding box center [710, 177] width 83 height 17
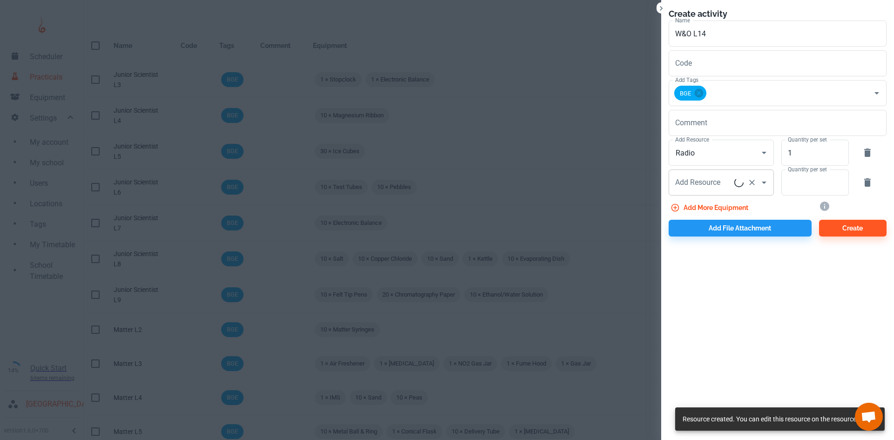
click at [707, 187] on input "Add Resource" at bounding box center [703, 183] width 61 height 18
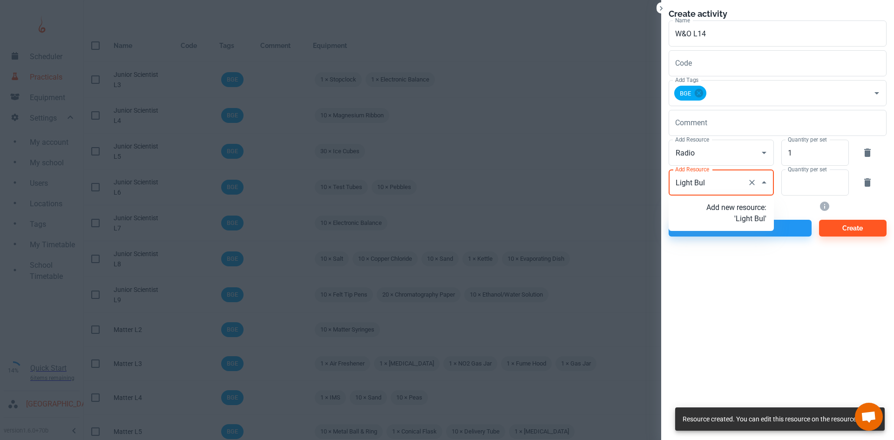
type input "Light Bulb"
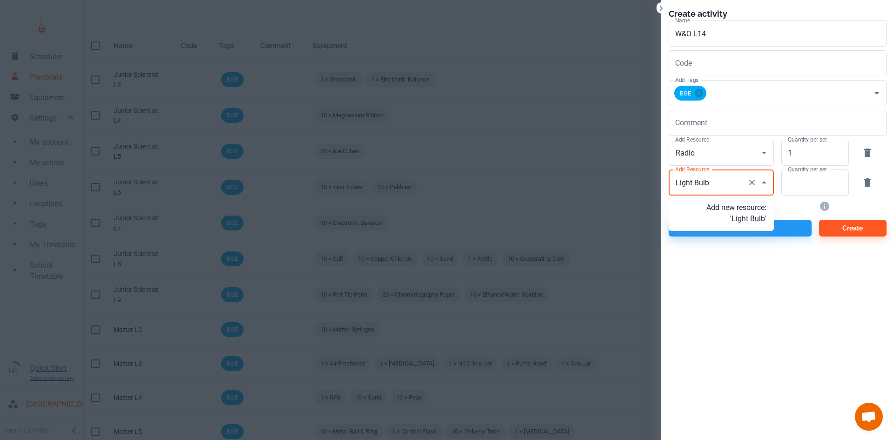
click at [744, 221] on p "Add new resource: 'Light Bulb'" at bounding box center [736, 213] width 60 height 22
type input "Light Bulb"
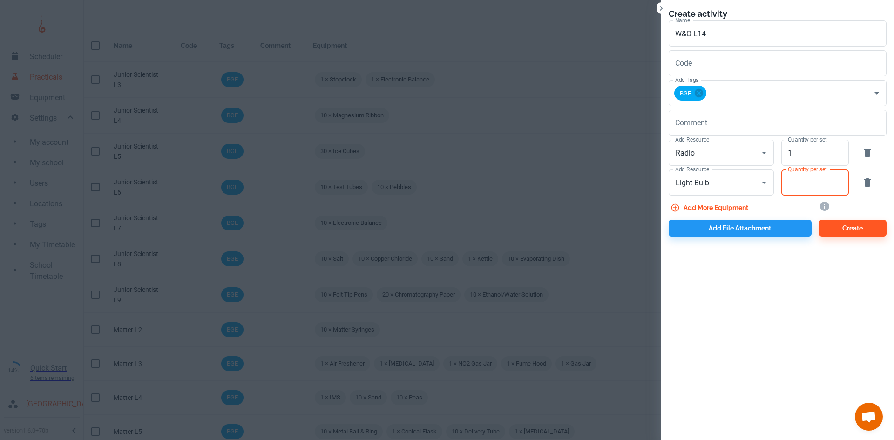
click at [798, 185] on input "Quantity per set" at bounding box center [809, 182] width 57 height 26
type input "1"
click at [716, 205] on button "Add more equipment" at bounding box center [710, 207] width 83 height 17
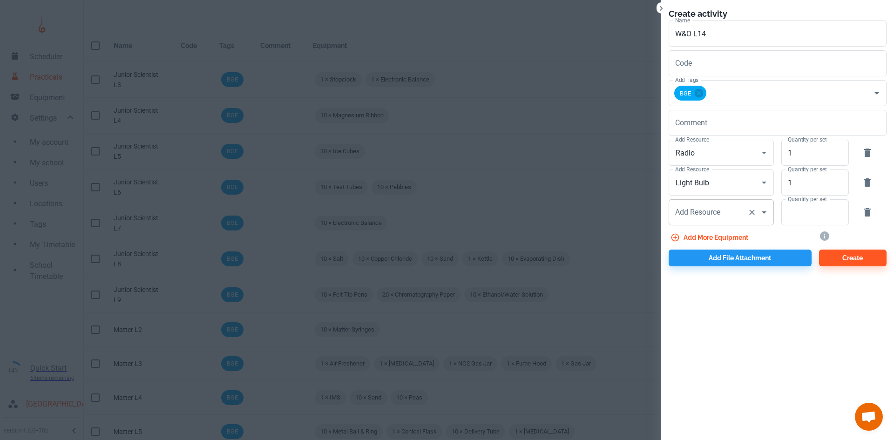
click at [707, 211] on div "Add Resource Add Resource" at bounding box center [721, 212] width 105 height 26
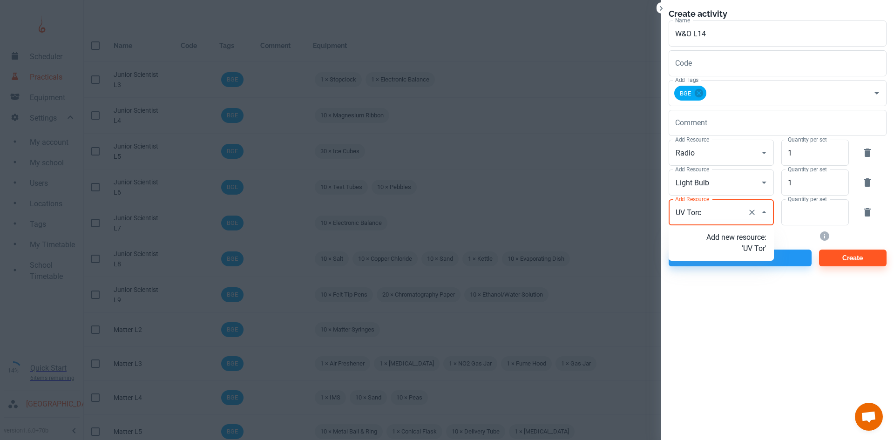
type input "UV Torch"
click at [738, 252] on p "Add new resource: 'UV Torch'" at bounding box center [736, 243] width 60 height 22
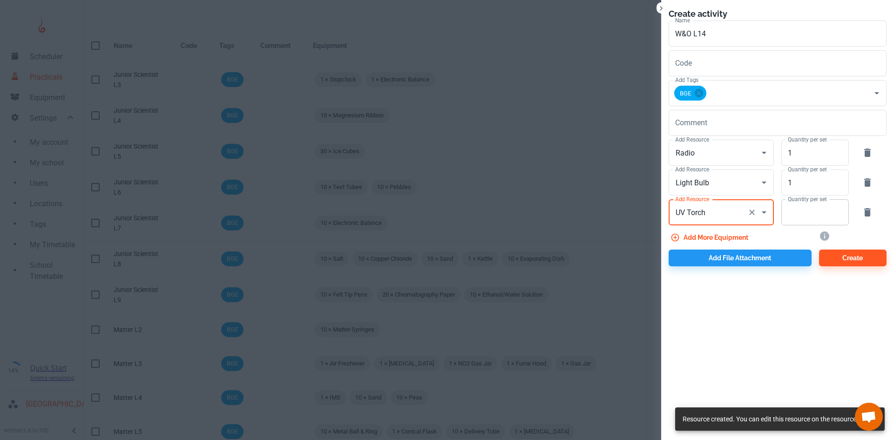
type input "UV Torch"
click at [793, 220] on input "Quantity per set" at bounding box center [809, 212] width 57 height 26
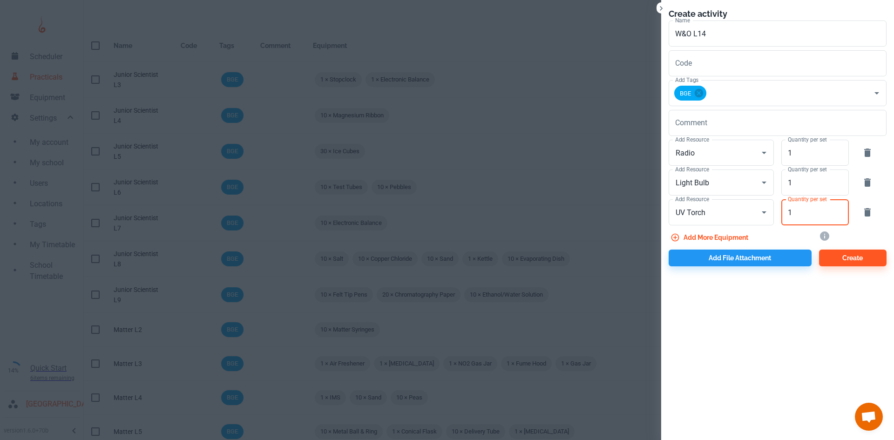
type input "1"
click at [693, 237] on button "Add more equipment" at bounding box center [710, 237] width 83 height 17
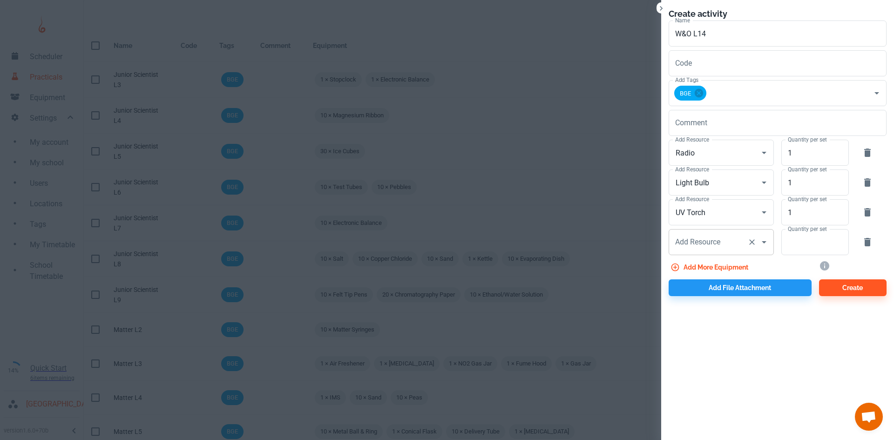
click at [697, 242] on input "Add Resource" at bounding box center [708, 242] width 71 height 18
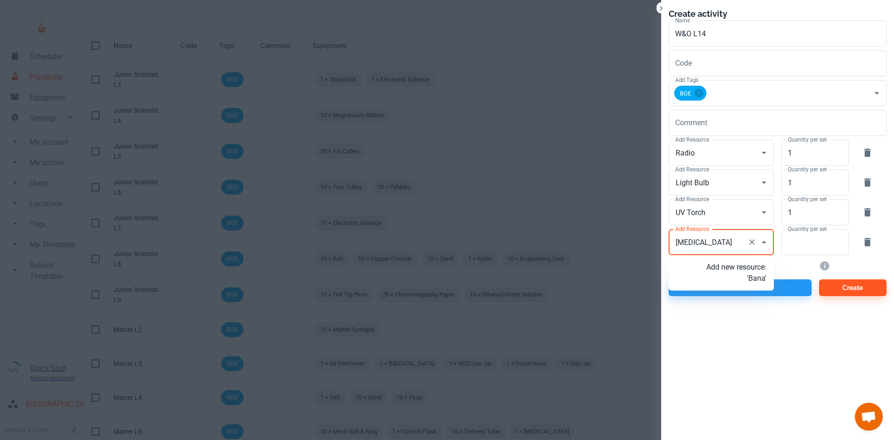
type input "Banana"
click at [723, 266] on p "Add new resource: 'Banana'" at bounding box center [736, 273] width 60 height 22
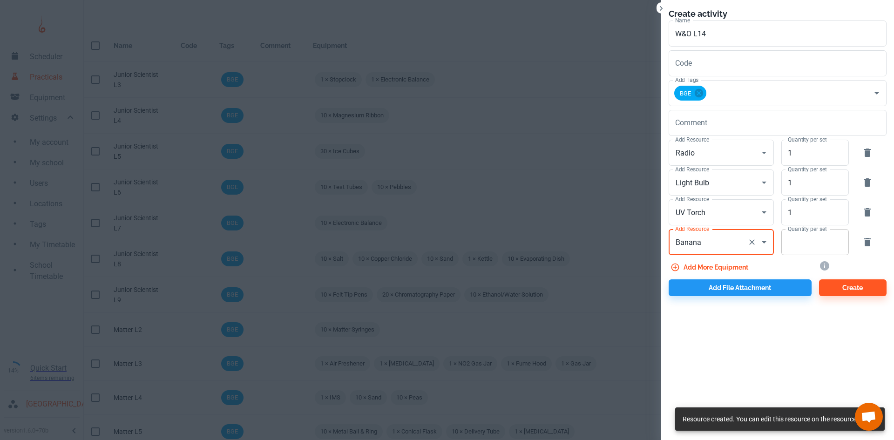
type input "Banana"
click at [803, 245] on input "Quantity per set" at bounding box center [809, 242] width 57 height 26
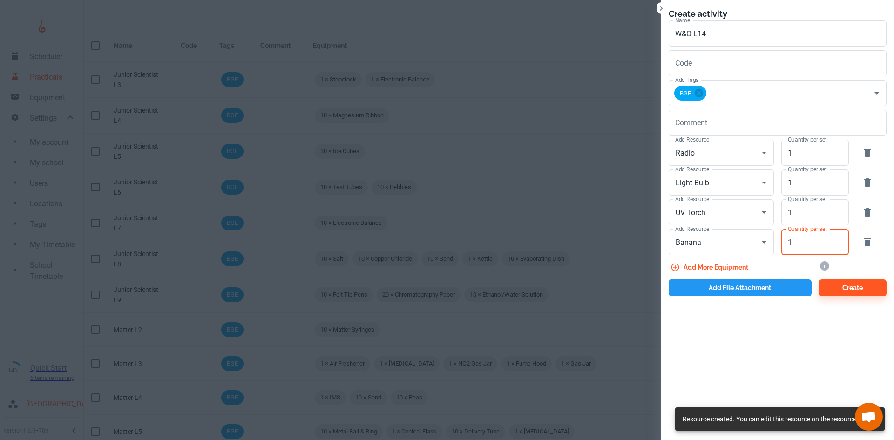
type input "1"
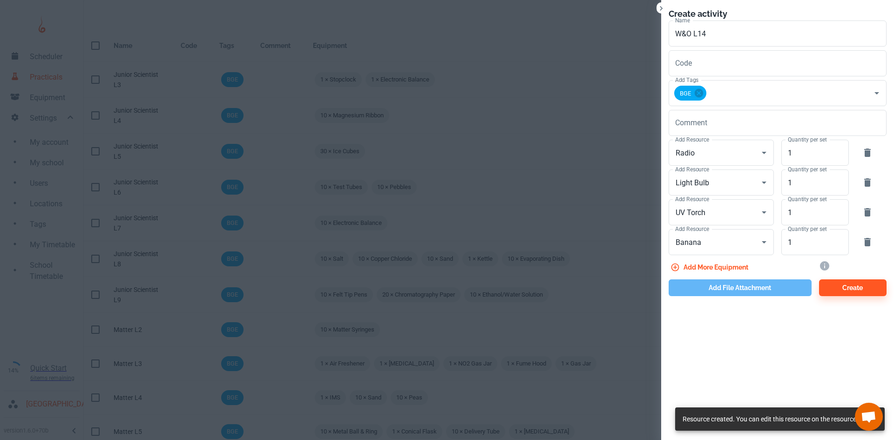
click at [742, 286] on button "Add file attachment" at bounding box center [740, 287] width 143 height 17
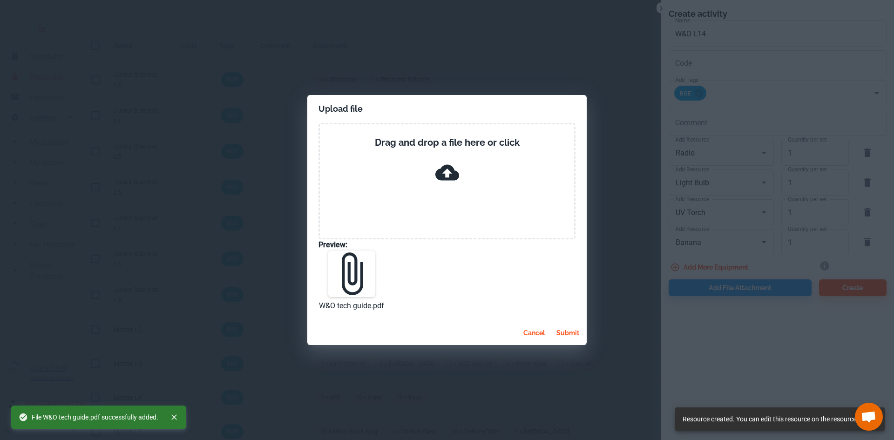
click at [571, 334] on button "submit" at bounding box center [568, 333] width 30 height 17
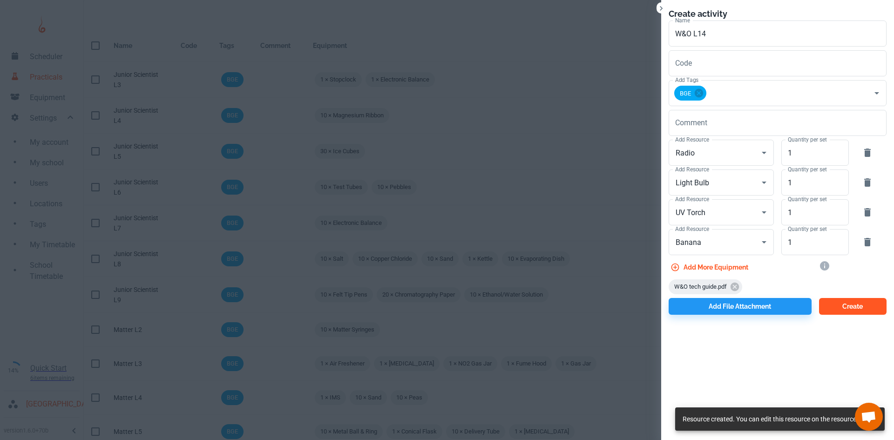
click at [861, 307] on button "Create" at bounding box center [853, 306] width 68 height 17
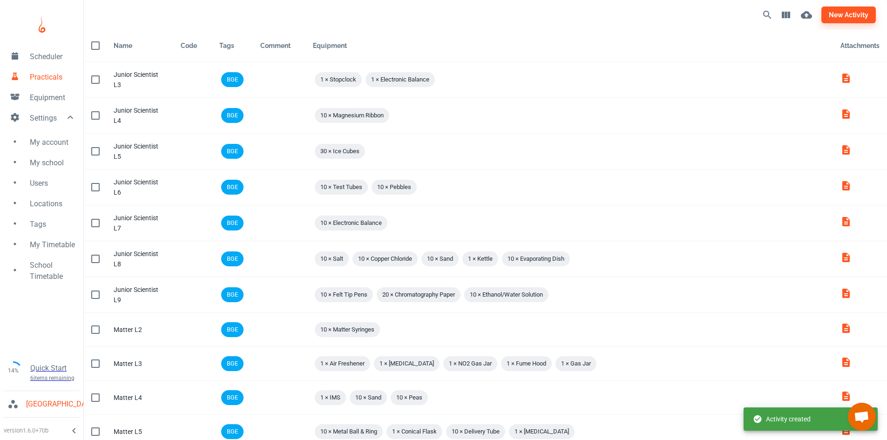
click at [46, 120] on span "Settings" at bounding box center [47, 118] width 35 height 11
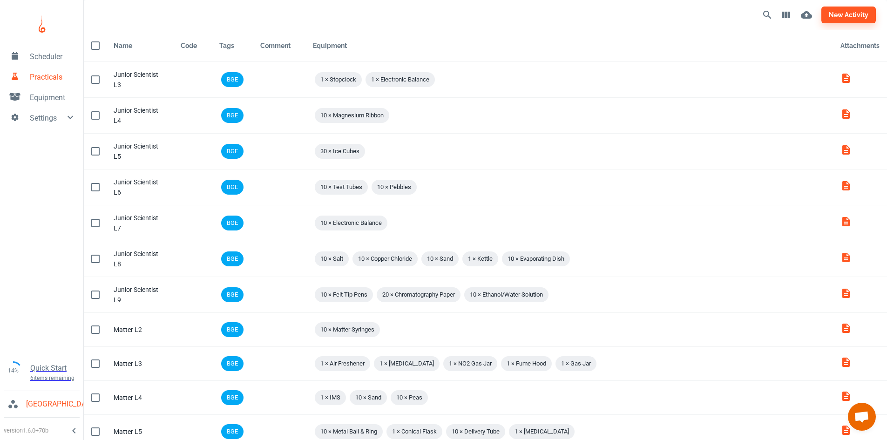
click at [43, 96] on span "Equipment" at bounding box center [53, 97] width 46 height 11
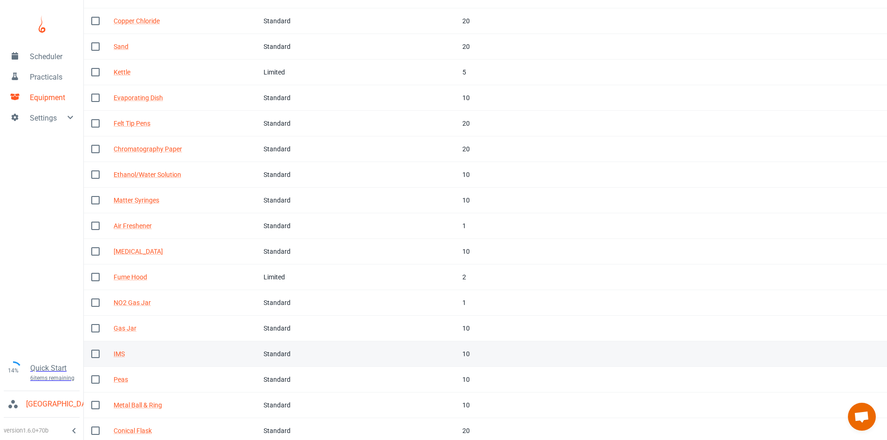
scroll to position [287, 0]
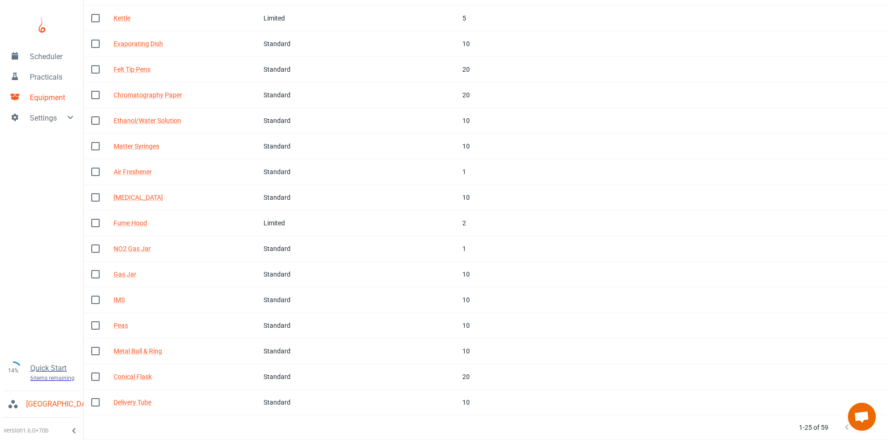
click at [870, 432] on icon "Next Page" at bounding box center [865, 427] width 11 height 11
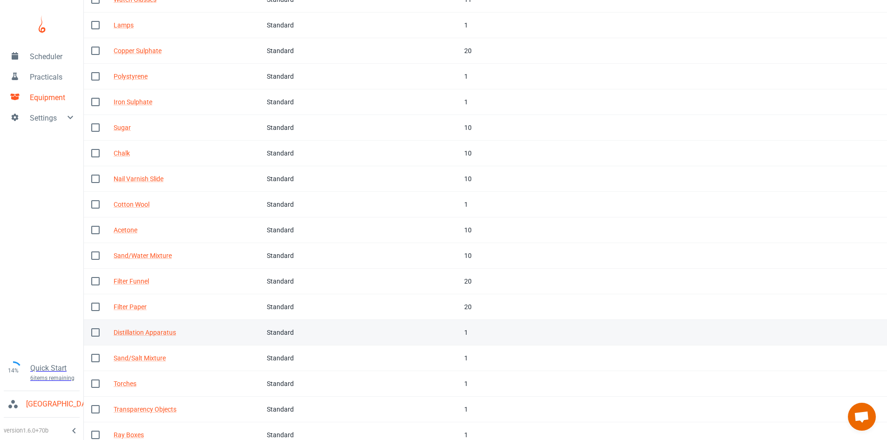
scroll to position [194, 0]
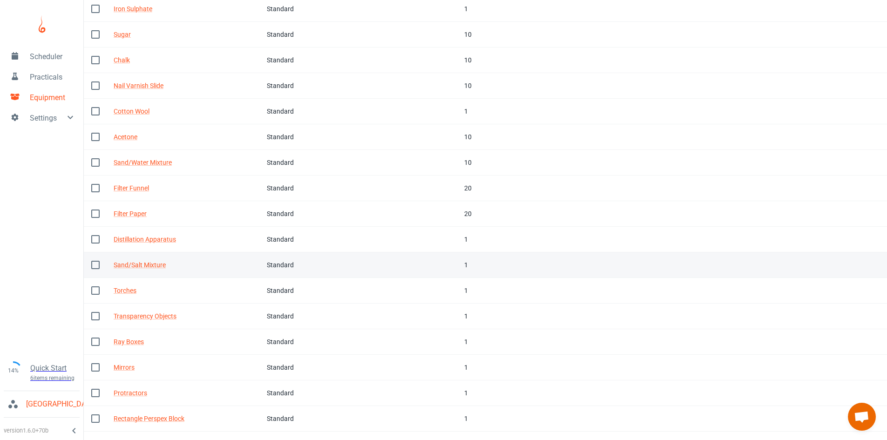
click at [246, 263] on div "Sand/Salt Mixture" at bounding box center [183, 265] width 138 height 10
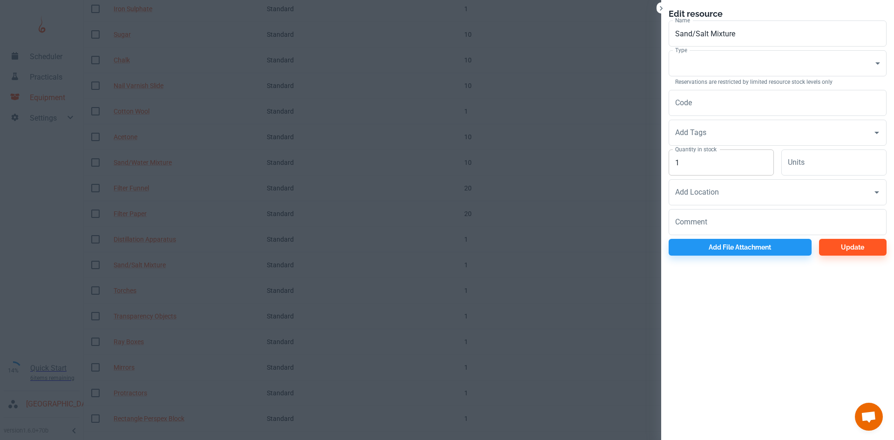
click at [689, 168] on input "1" at bounding box center [721, 162] width 105 height 26
type input "10"
click at [727, 74] on body "Scheduler Practicals Equipment Settings 14% Quick Start 6 items remaining St Ro…" at bounding box center [447, 26] width 894 height 440
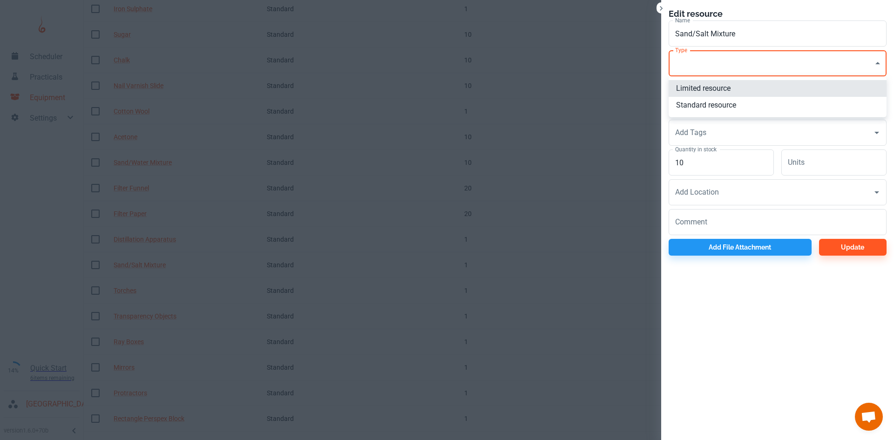
click at [713, 103] on li "Standard resource" at bounding box center [778, 105] width 218 height 17
type input "CO"
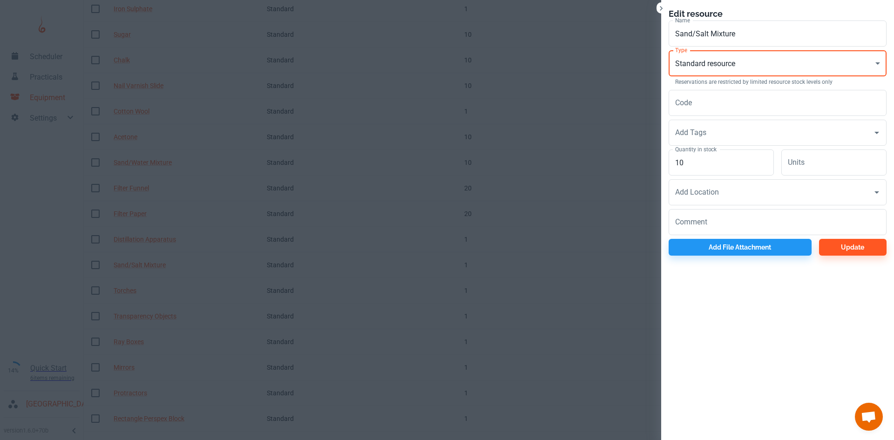
click at [846, 259] on div "Edit resource Name Sand/Salt Mixture Name Type Standard resource CO Type Reserv…" at bounding box center [777, 131] width 233 height 263
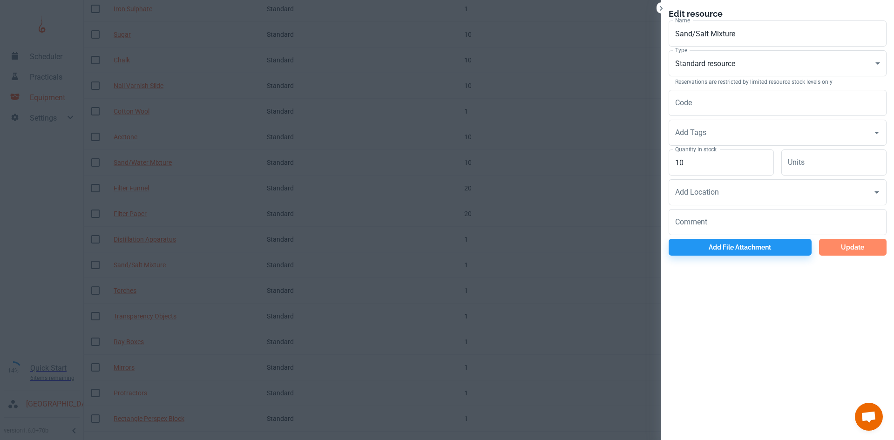
click at [844, 250] on button "Update" at bounding box center [853, 247] width 68 height 17
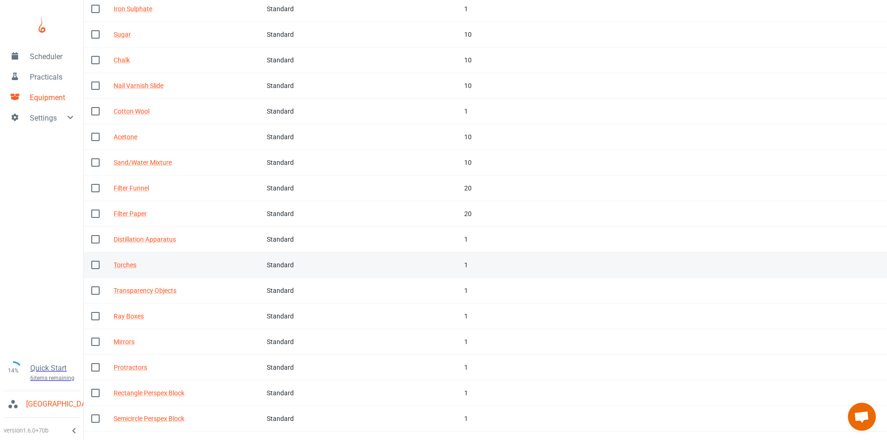
click at [335, 267] on td "Code" at bounding box center [368, 265] width 69 height 26
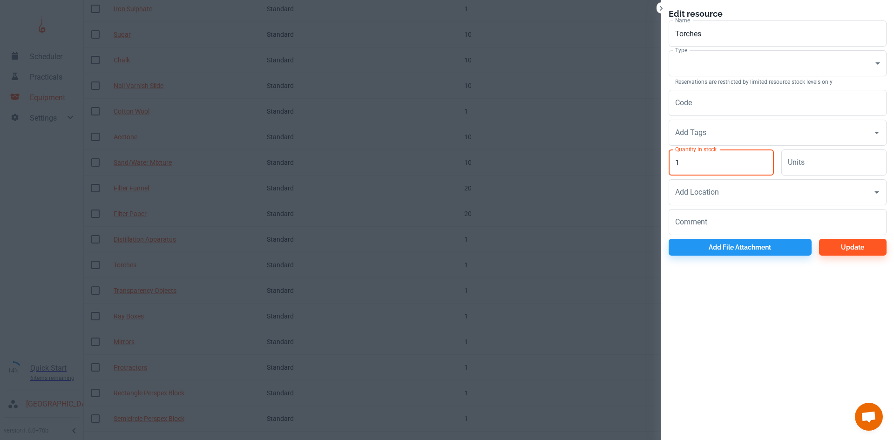
click at [722, 168] on input "1" at bounding box center [721, 162] width 105 height 26
type input "5"
click at [726, 71] on body "Scheduler Practicals Equipment Settings 14% Quick Start 6 items remaining St Ro…" at bounding box center [447, 26] width 894 height 440
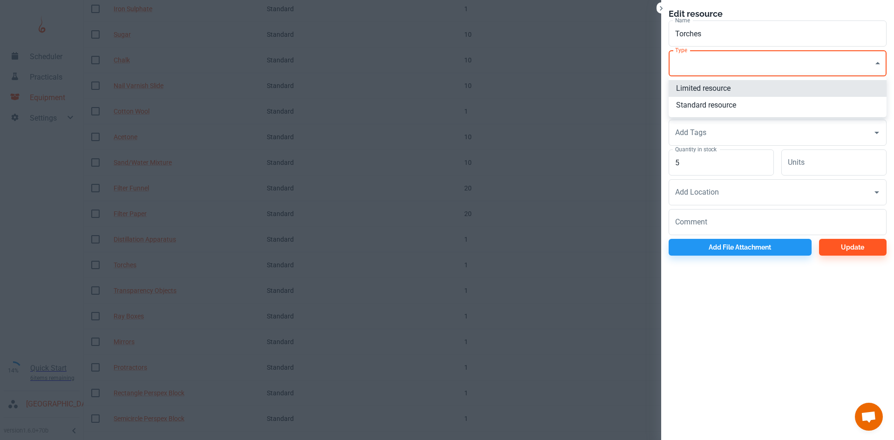
click at [718, 88] on li "Limited resource" at bounding box center [778, 88] width 218 height 17
type input "EQ"
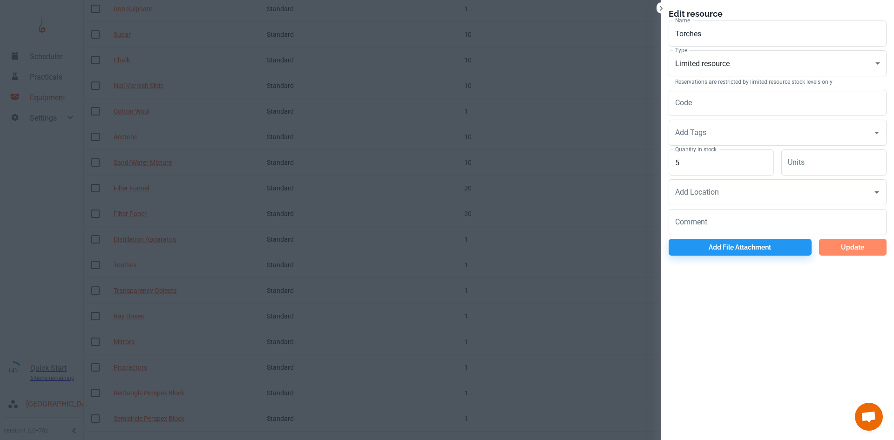
click at [856, 248] on button "Update" at bounding box center [853, 247] width 68 height 17
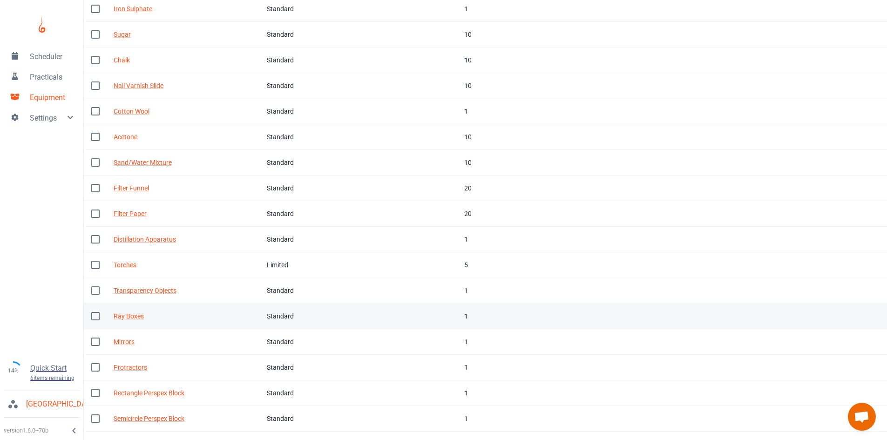
click at [442, 312] on td "Tags" at bounding box center [431, 317] width 54 height 26
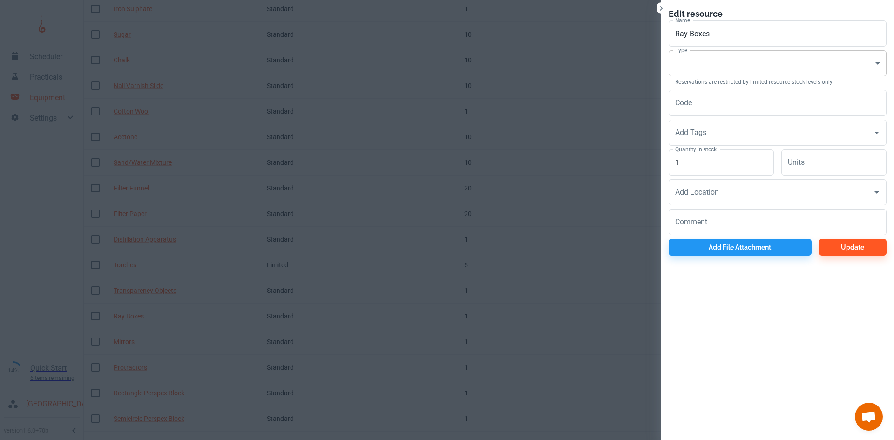
click at [712, 69] on body "Scheduler Practicals Equipment Settings 14% Quick Start 6 items remaining St Ro…" at bounding box center [447, 26] width 894 height 440
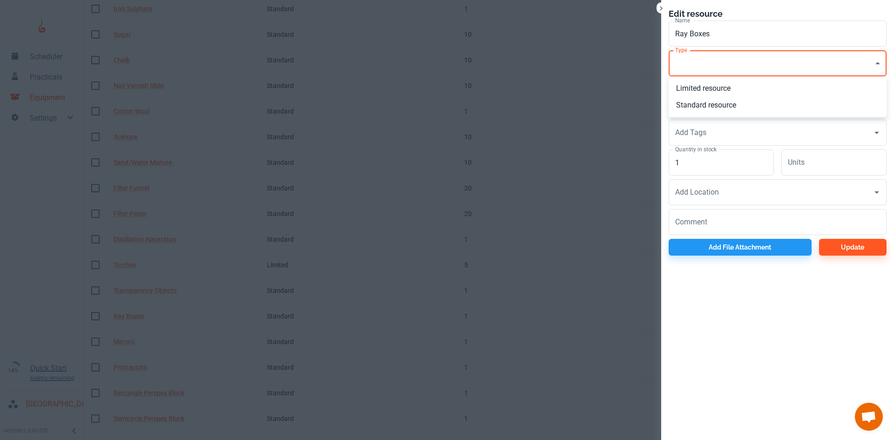
click at [708, 105] on li "Standard resource" at bounding box center [778, 105] width 218 height 17
type input "CO"
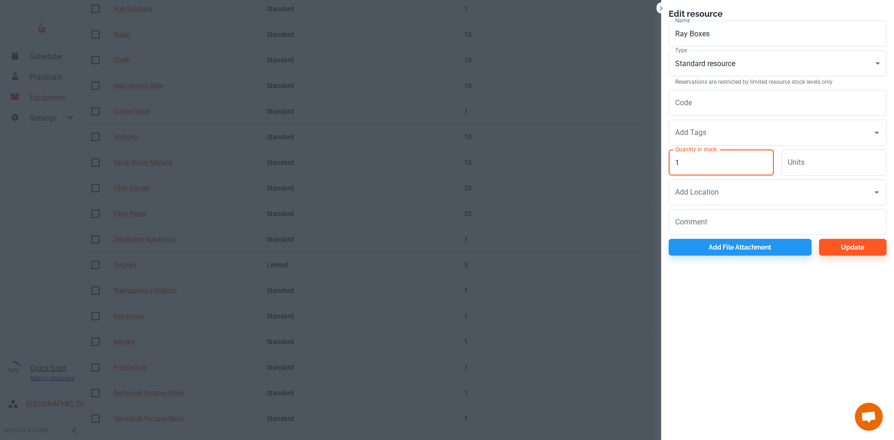
click at [703, 159] on input "1" at bounding box center [721, 162] width 105 height 26
type input "20"
click at [843, 256] on div "Edit resource Name Ray Boxes Name Type Standard resource CO Type Reservations a…" at bounding box center [777, 131] width 233 height 263
click at [844, 249] on button "Update" at bounding box center [853, 247] width 68 height 17
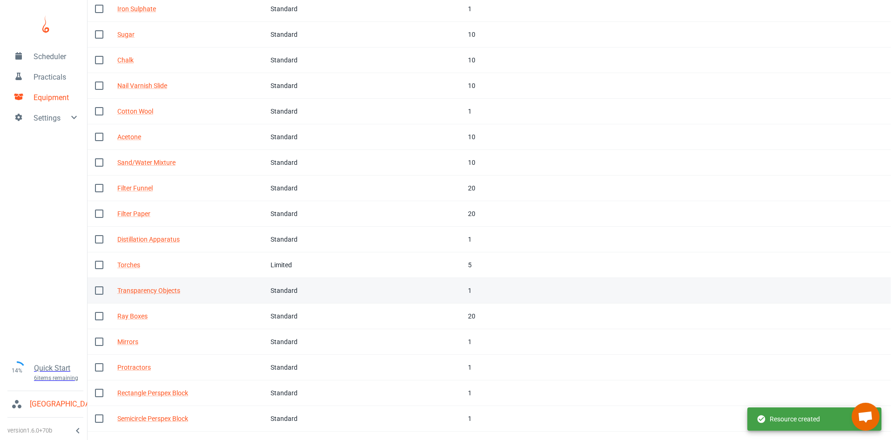
scroll to position [287, 0]
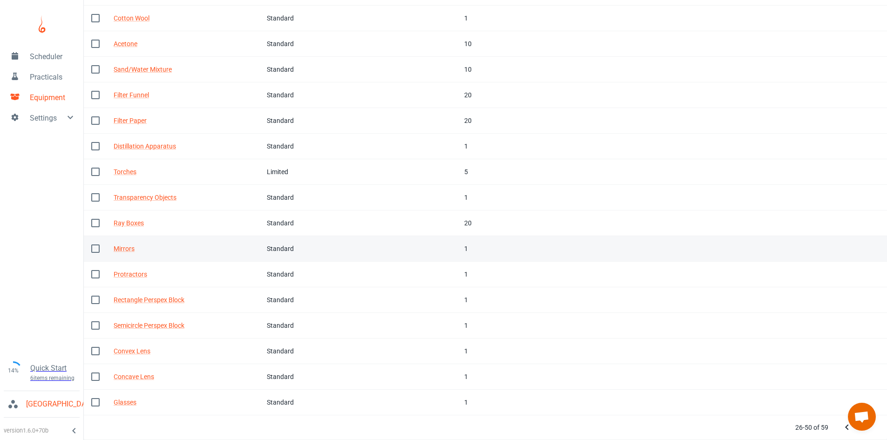
click at [436, 248] on td "Tags" at bounding box center [431, 249] width 54 height 26
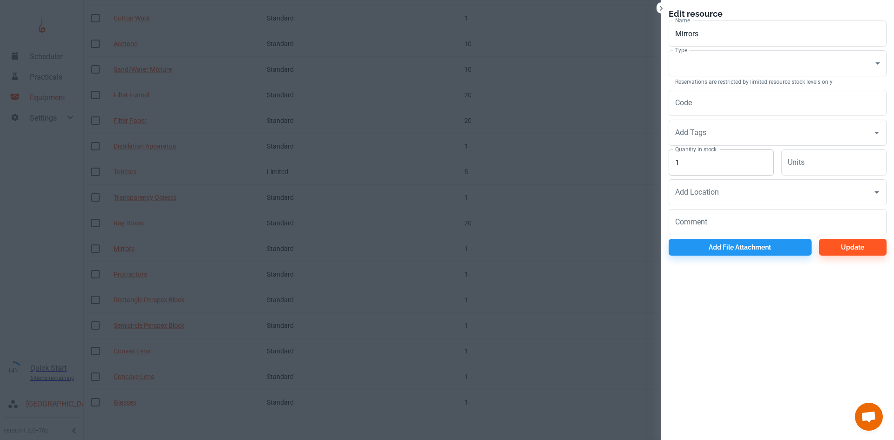
click at [703, 164] on input "1" at bounding box center [721, 162] width 105 height 26
type input "20"
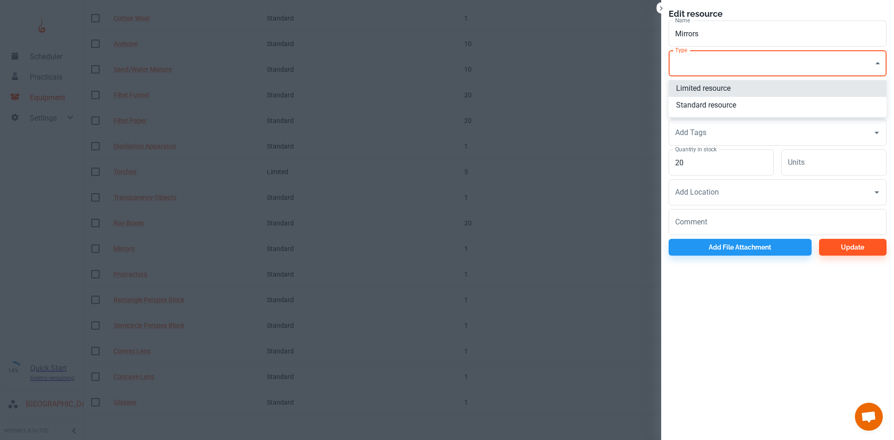
click at [694, 101] on li "Standard resource" at bounding box center [778, 105] width 218 height 17
type input "CO"
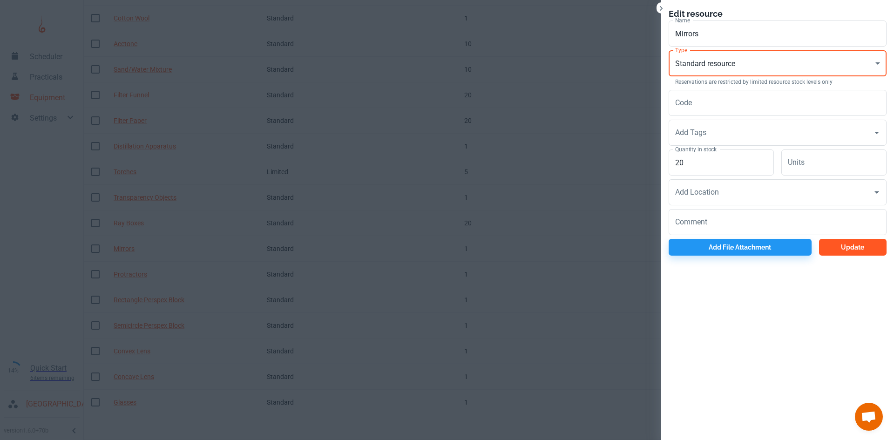
click at [872, 248] on button "Update" at bounding box center [853, 247] width 68 height 17
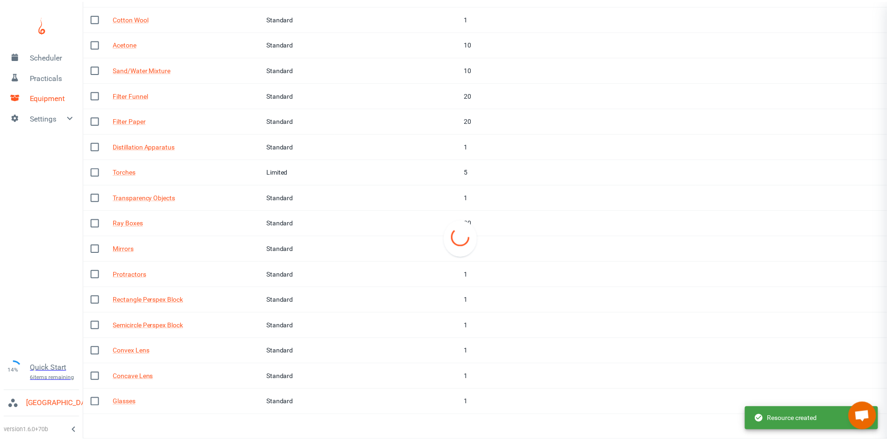
scroll to position [262, 0]
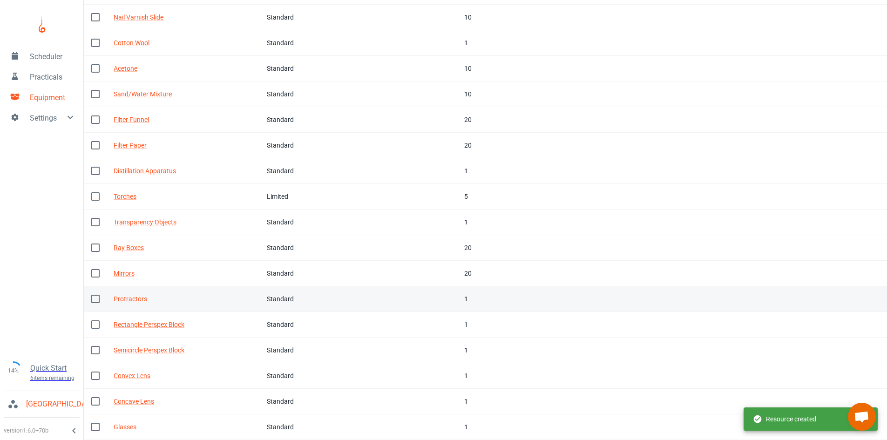
click at [346, 301] on td "Code" at bounding box center [368, 299] width 69 height 26
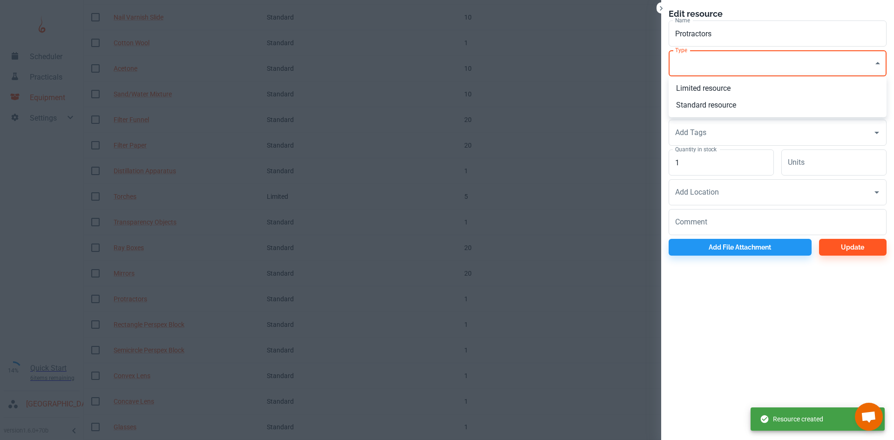
click at [694, 99] on li "Standard resource" at bounding box center [778, 105] width 218 height 17
type input "CO"
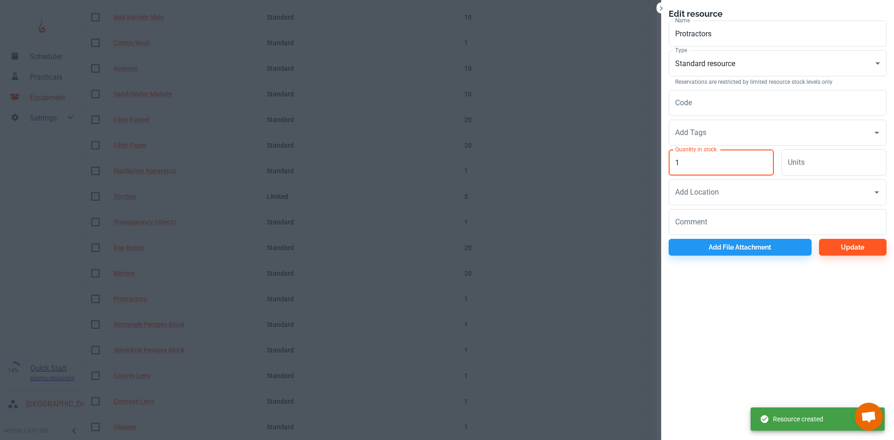
click at [693, 161] on input "1" at bounding box center [721, 162] width 105 height 26
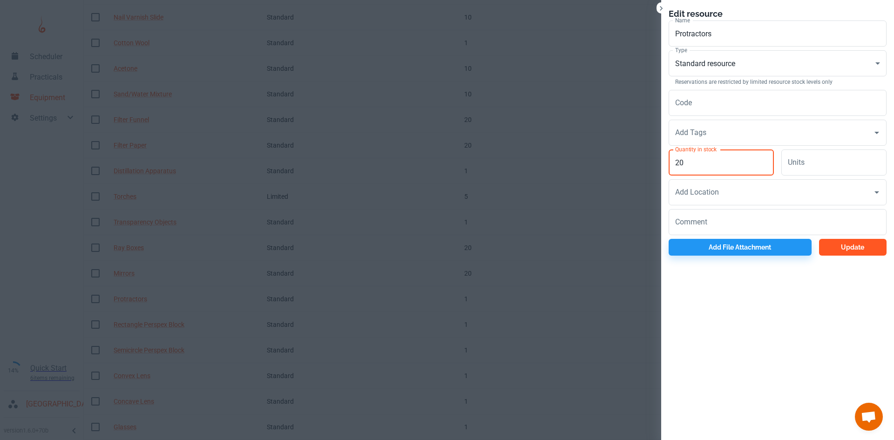
type input "20"
click at [835, 250] on button "Update" at bounding box center [853, 247] width 68 height 17
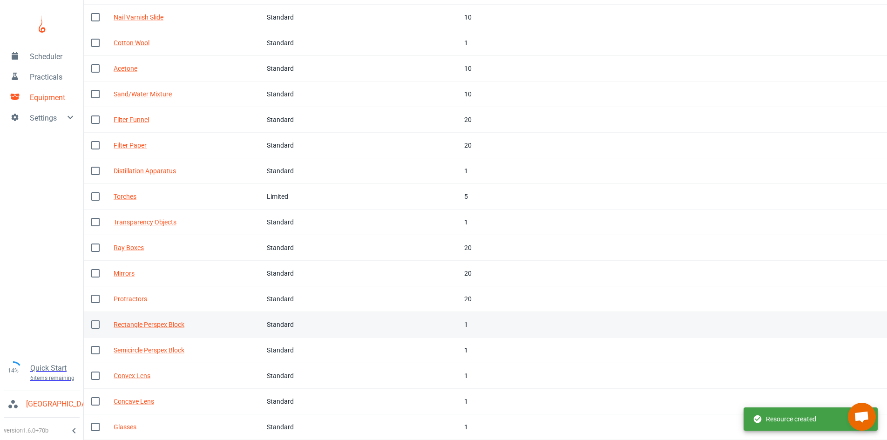
click at [428, 326] on td "Tags" at bounding box center [431, 325] width 54 height 26
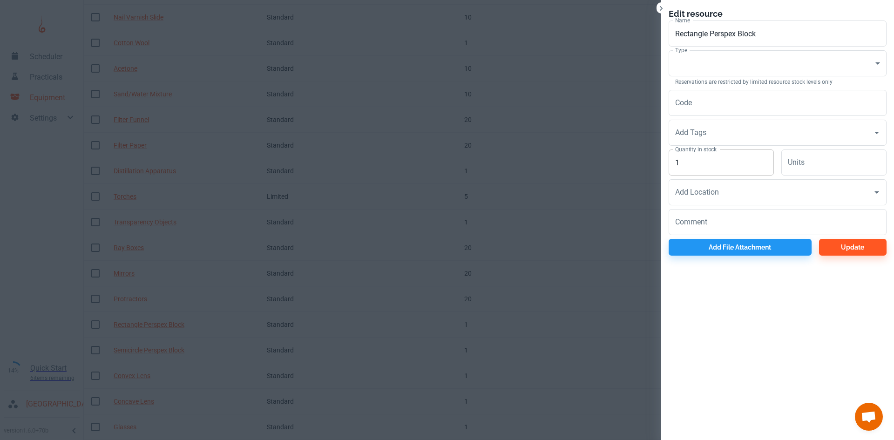
click at [721, 170] on input "1" at bounding box center [721, 162] width 105 height 26
type input "10"
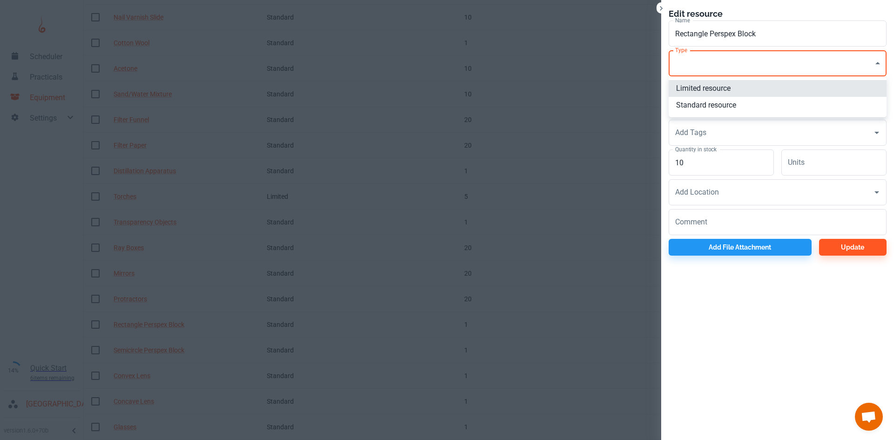
click at [717, 108] on li "Standard resource" at bounding box center [778, 105] width 218 height 17
type input "CO"
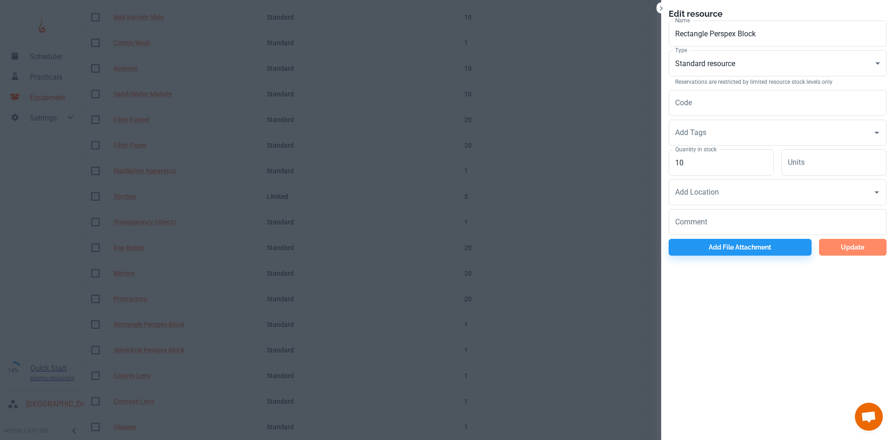
click at [832, 246] on button "Update" at bounding box center [853, 247] width 68 height 17
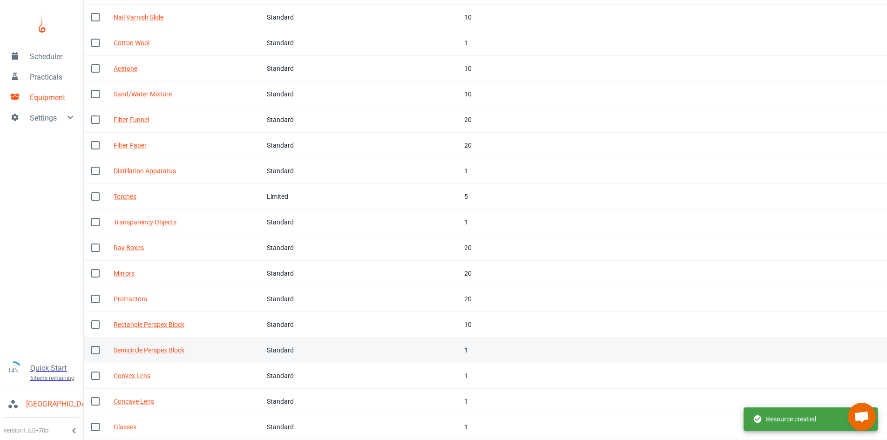
click at [436, 360] on td "Tags" at bounding box center [431, 351] width 54 height 26
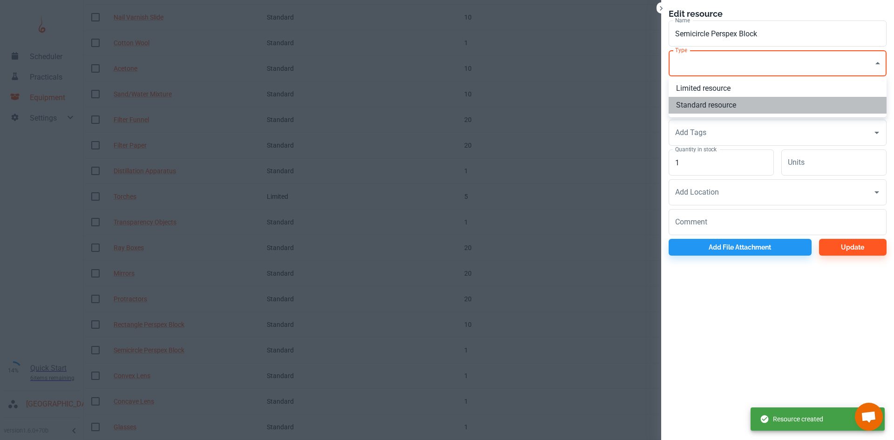
click at [713, 105] on li "Standard resource" at bounding box center [778, 105] width 218 height 17
type input "CO"
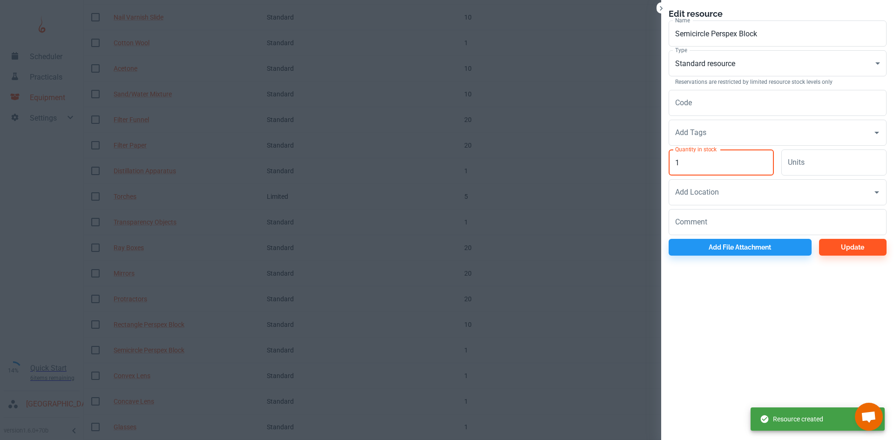
click at [719, 169] on input "1" at bounding box center [721, 162] width 105 height 26
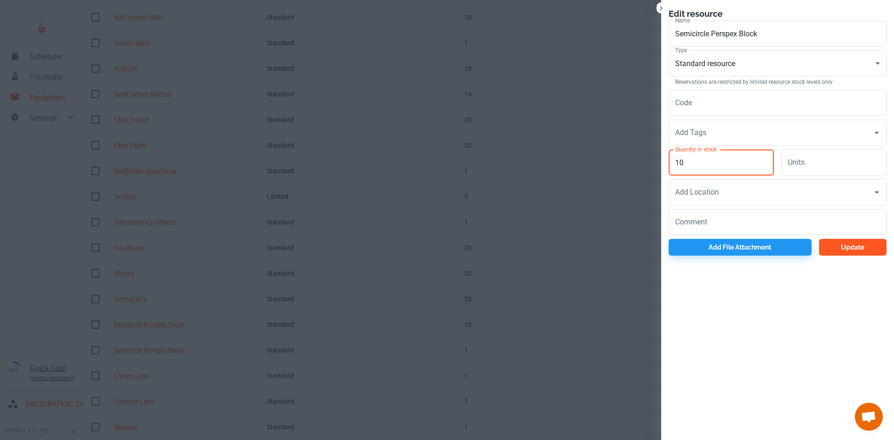
type input "10"
click at [845, 247] on button "Update" at bounding box center [853, 247] width 68 height 17
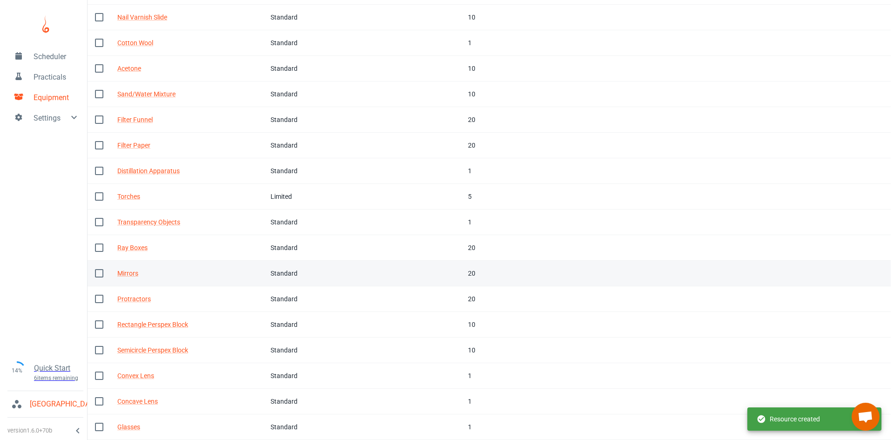
scroll to position [287, 0]
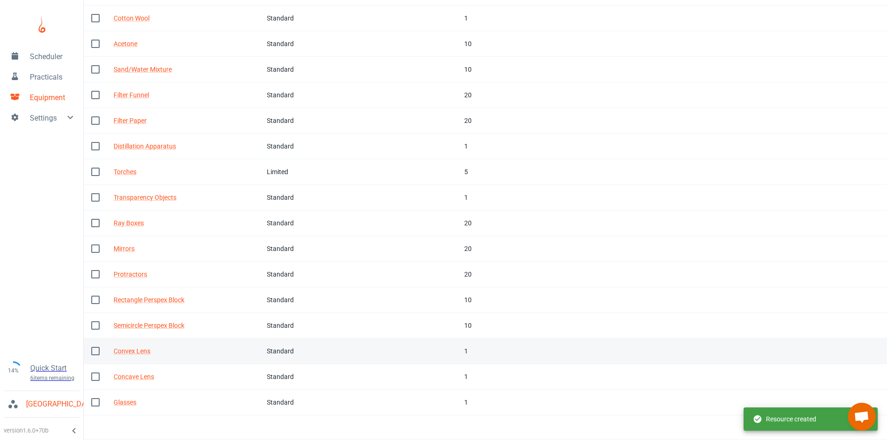
click at [432, 346] on td "Tags" at bounding box center [431, 351] width 54 height 26
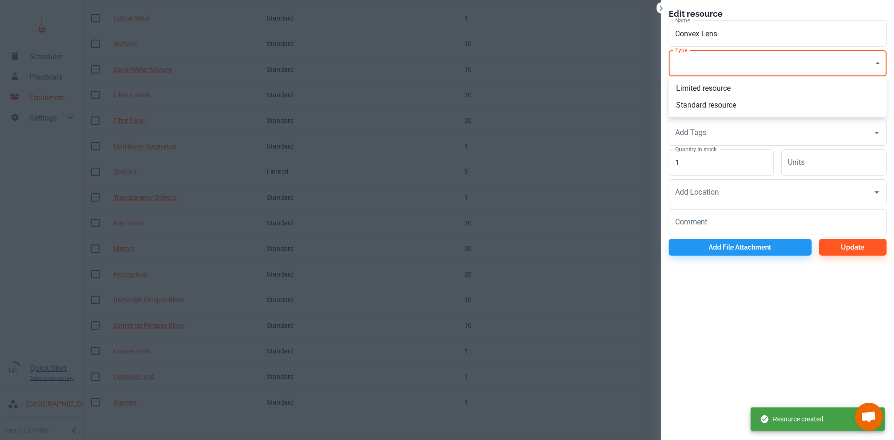
click at [696, 102] on li "Standard resource" at bounding box center [778, 105] width 218 height 17
type input "CO"
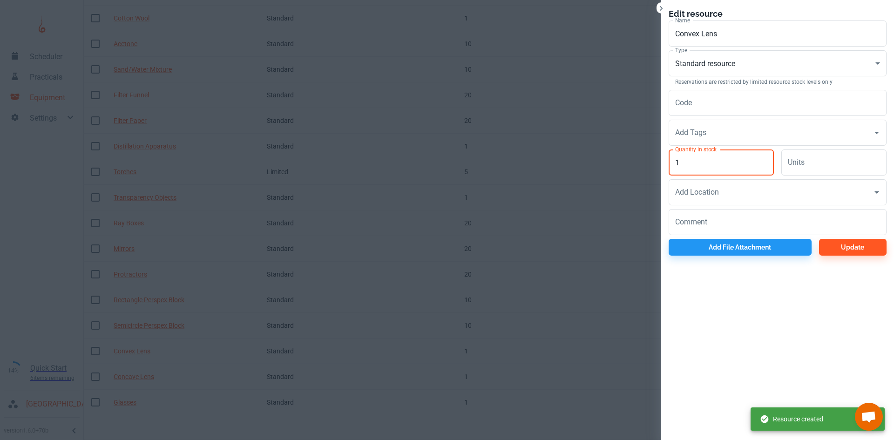
click at [706, 159] on input "1" at bounding box center [721, 162] width 105 height 26
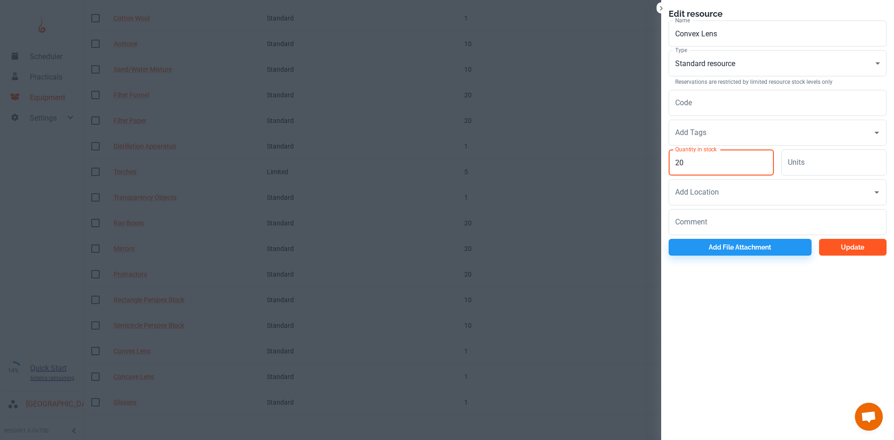
click at [847, 250] on button "Update" at bounding box center [853, 247] width 68 height 17
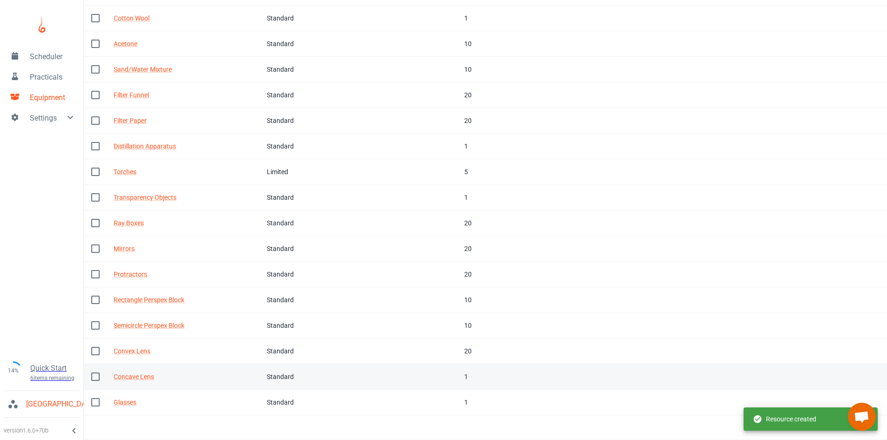
click at [393, 379] on td "Code" at bounding box center [368, 377] width 69 height 26
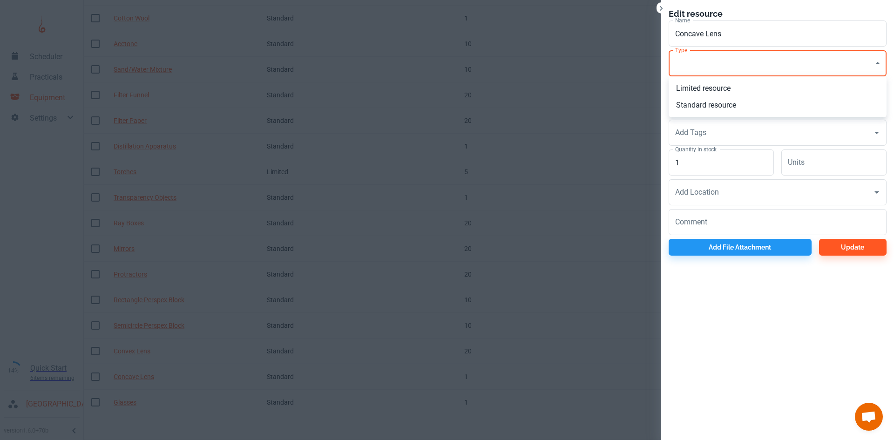
click at [703, 104] on li "Standard resource" at bounding box center [778, 105] width 218 height 17
click at [689, 167] on input "1" at bounding box center [721, 162] width 105 height 26
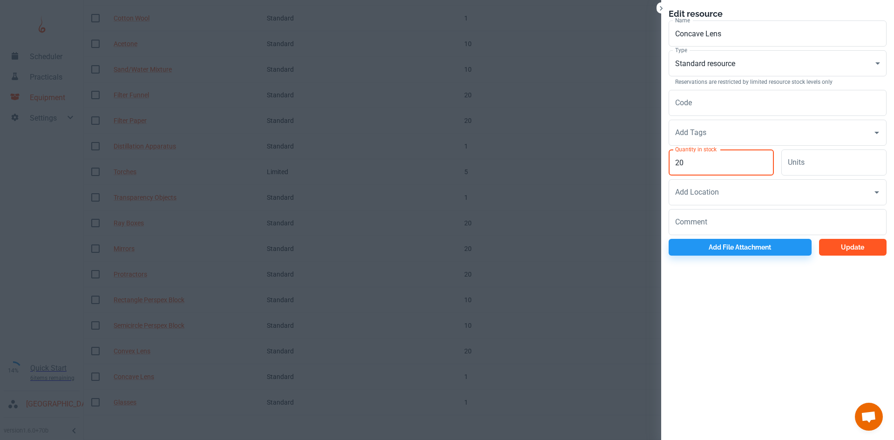
click at [860, 254] on button "Update" at bounding box center [853, 247] width 68 height 17
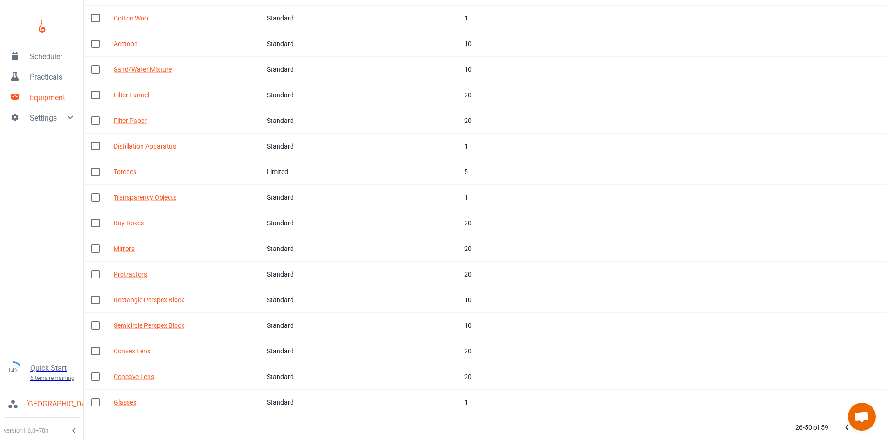
click at [62, 69] on link "Practicals" at bounding box center [41, 76] width 83 height 20
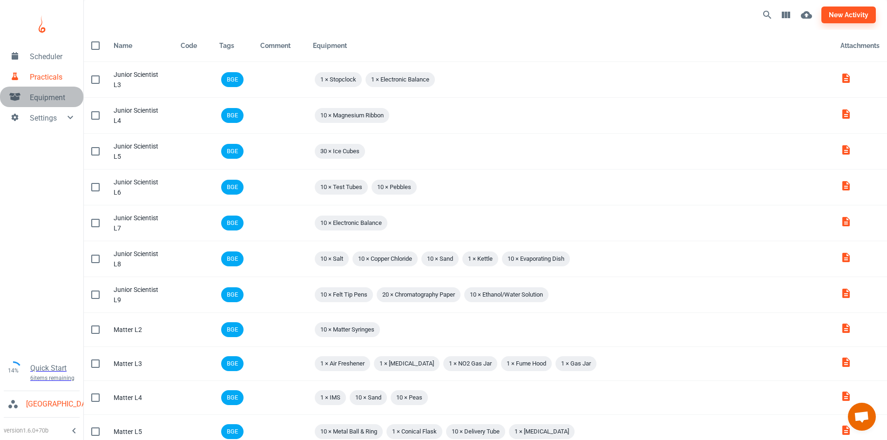
click at [44, 96] on span "Equipment" at bounding box center [53, 97] width 46 height 11
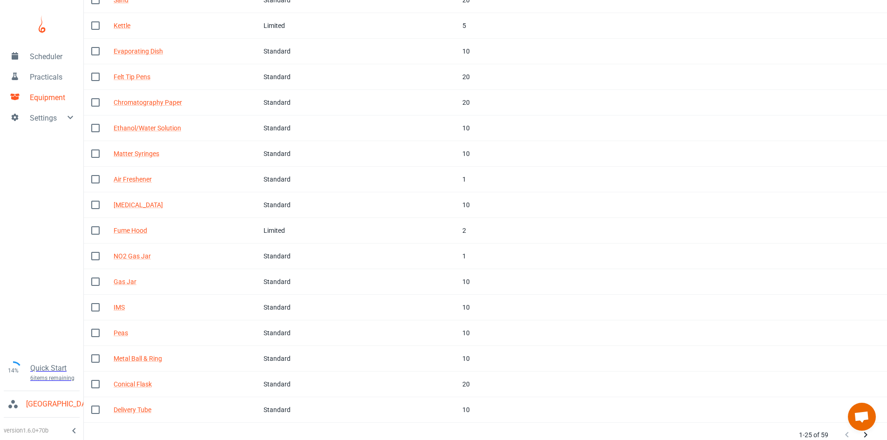
scroll to position [287, 0]
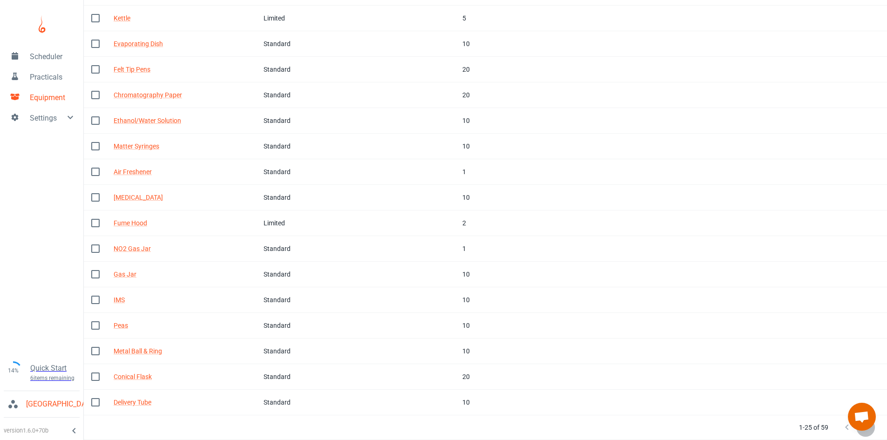
click at [868, 434] on button "Next Page" at bounding box center [865, 427] width 19 height 19
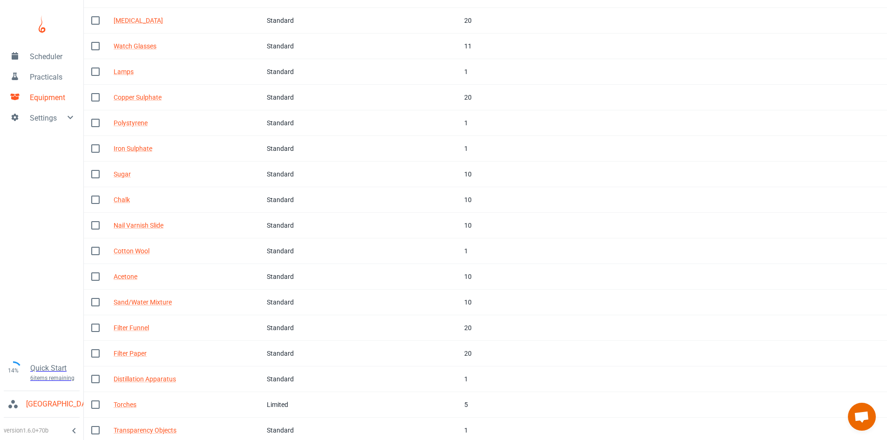
scroll to position [0, 0]
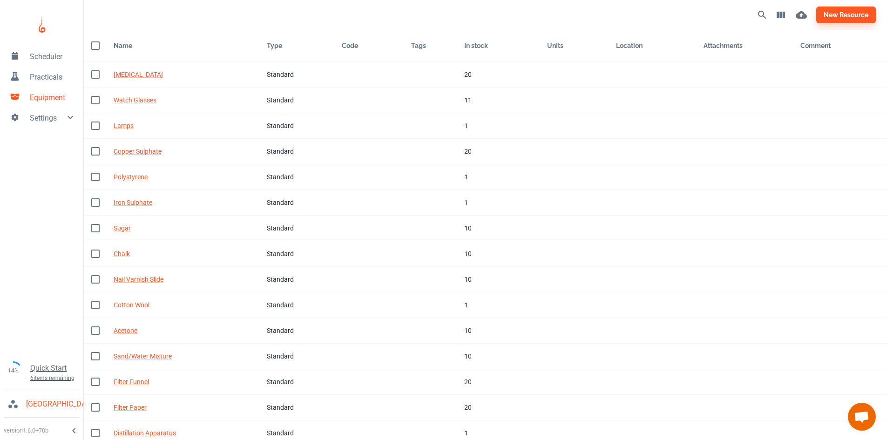
click at [38, 74] on span "Practicals" at bounding box center [53, 77] width 46 height 11
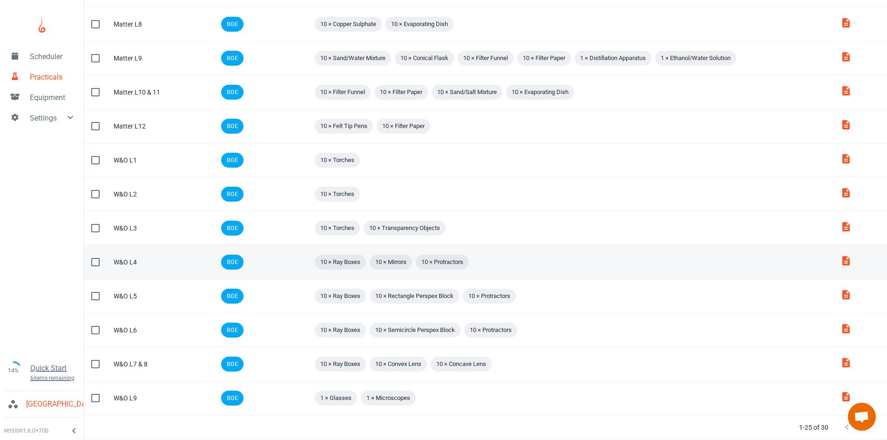
scroll to position [435, 0]
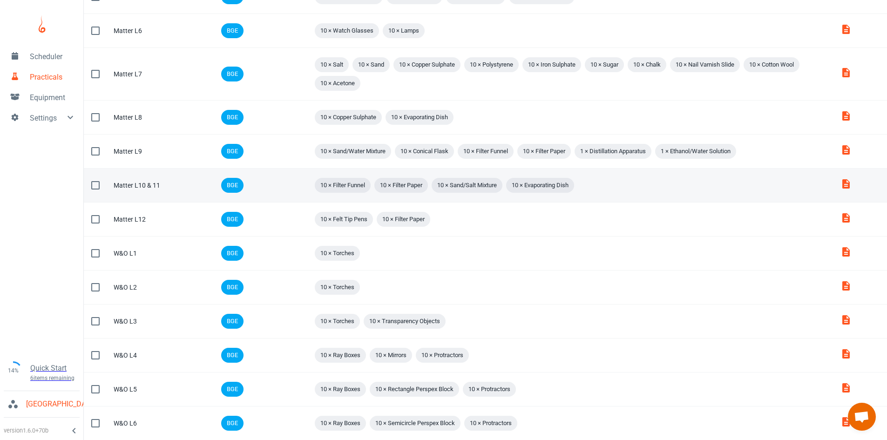
click at [470, 184] on span "10 × Sand/Salt Mixture" at bounding box center [467, 185] width 71 height 9
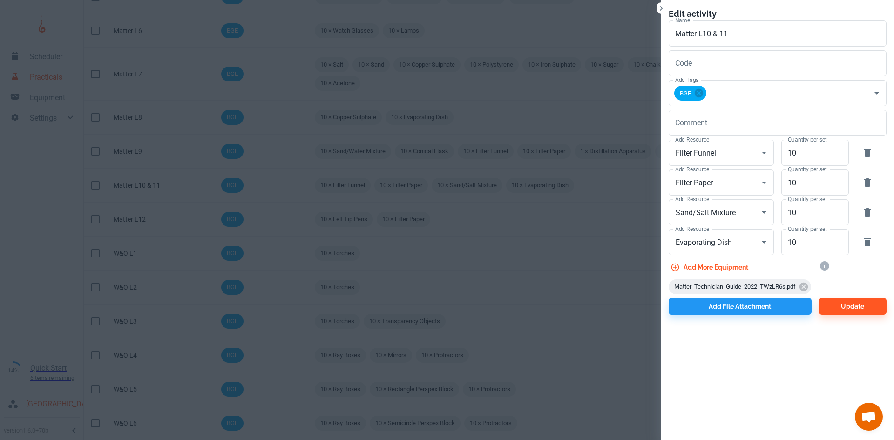
click at [656, 6] on icon "Close" at bounding box center [660, 8] width 9 height 9
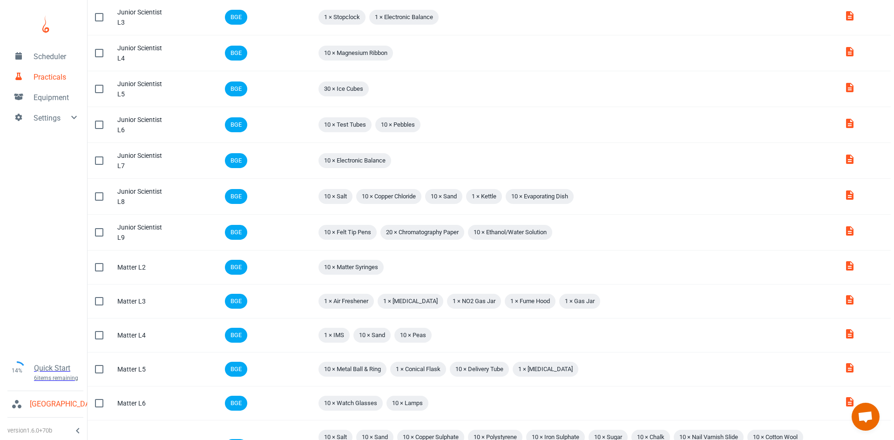
scroll to position [0, 0]
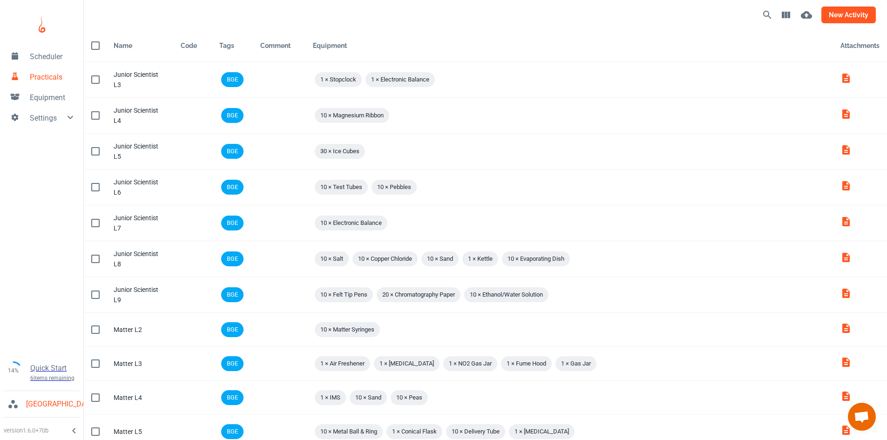
click at [839, 20] on button "new activity" at bounding box center [848, 15] width 54 height 17
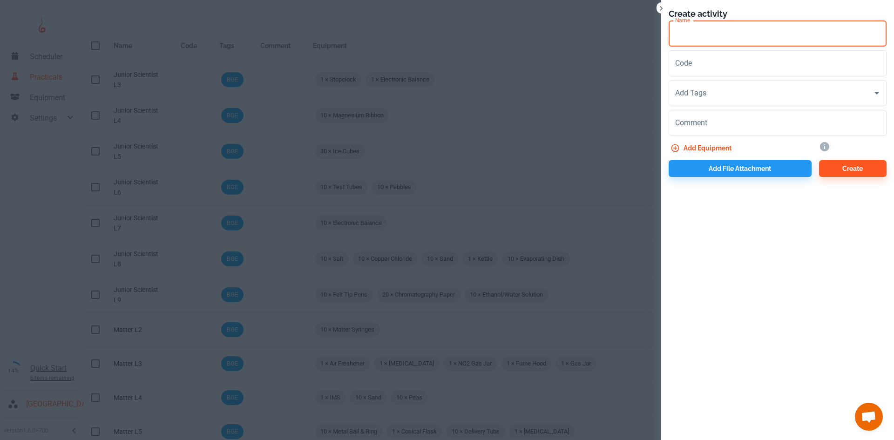
click at [707, 39] on input "Name" at bounding box center [778, 33] width 218 height 26
drag, startPoint x: 744, startPoint y: 35, endPoint x: 659, endPoint y: 29, distance: 85.9
click at [659, 29] on div "Create activity Name Cells & Reproduction L1 Name Code Code Add Tags Add Tags C…" at bounding box center [447, 220] width 894 height 440
click at [776, 35] on input "Cells & Reproduction L1" at bounding box center [778, 33] width 218 height 26
click at [723, 98] on input "Add Tags" at bounding box center [771, 93] width 196 height 18
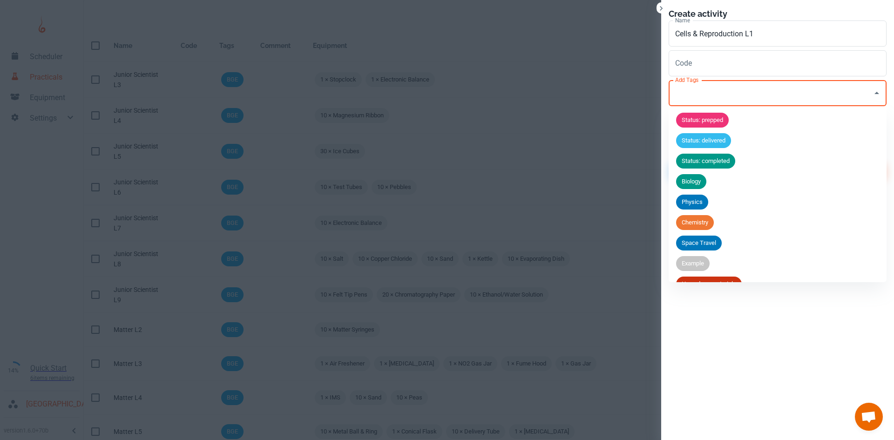
scroll to position [36, 0]
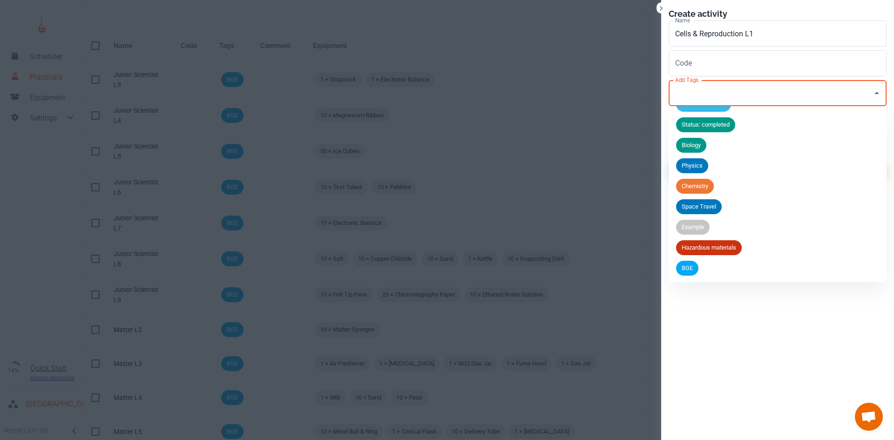
click at [683, 264] on span "BGE" at bounding box center [687, 268] width 22 height 9
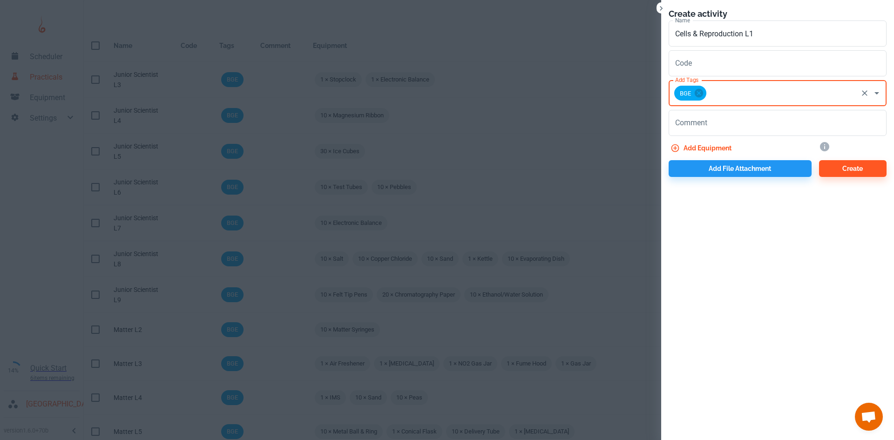
click at [702, 146] on button "Add equipment" at bounding box center [702, 148] width 67 height 17
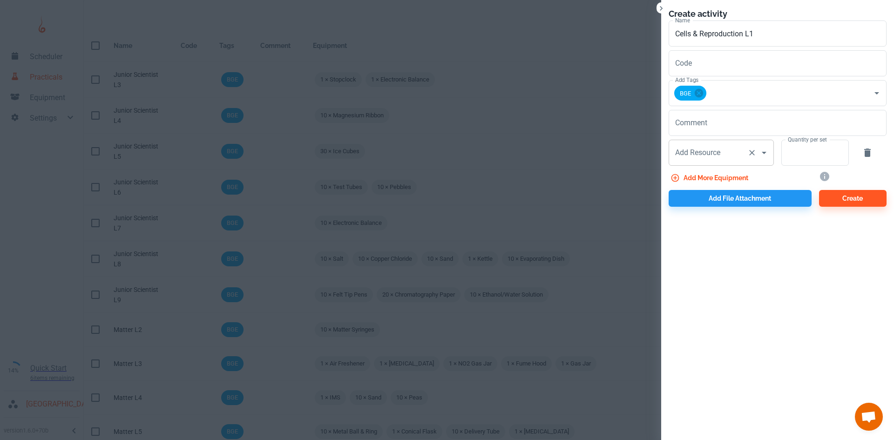
click at [701, 155] on input "Add Resource" at bounding box center [708, 153] width 71 height 18
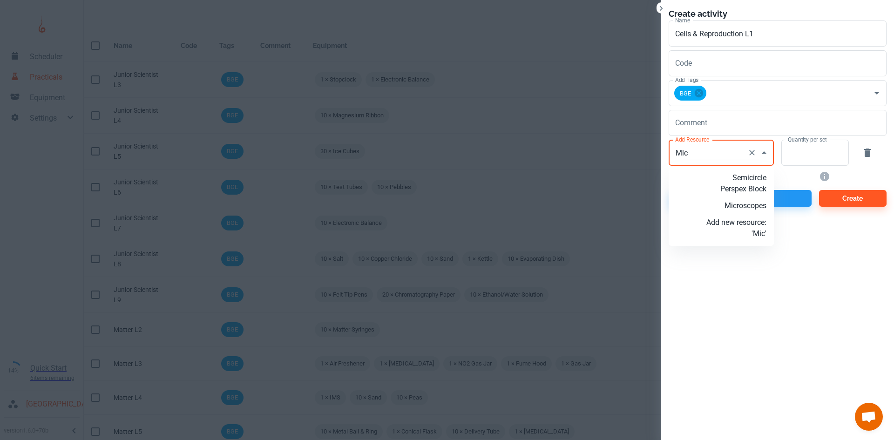
click at [741, 201] on p "Microscopes" at bounding box center [736, 205] width 60 height 11
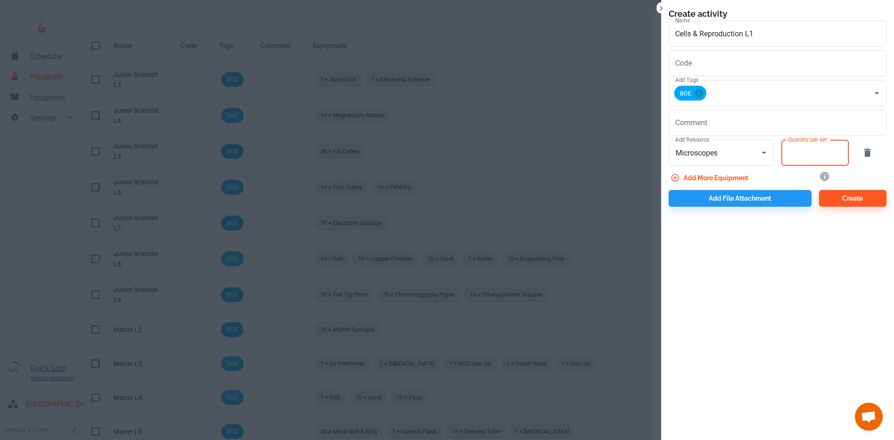
click at [792, 161] on input "Quantity per set" at bounding box center [809, 153] width 57 height 26
click at [730, 171] on button "Add more equipment" at bounding box center [710, 177] width 83 height 17
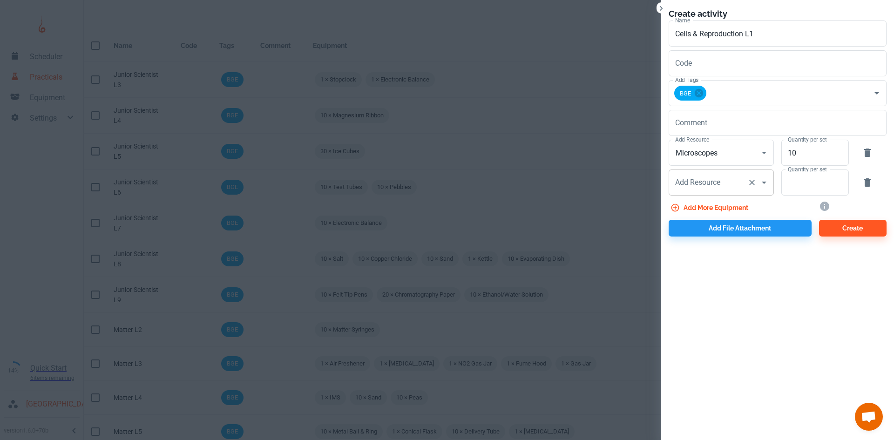
click at [725, 177] on input "Add Resource" at bounding box center [708, 183] width 71 height 18
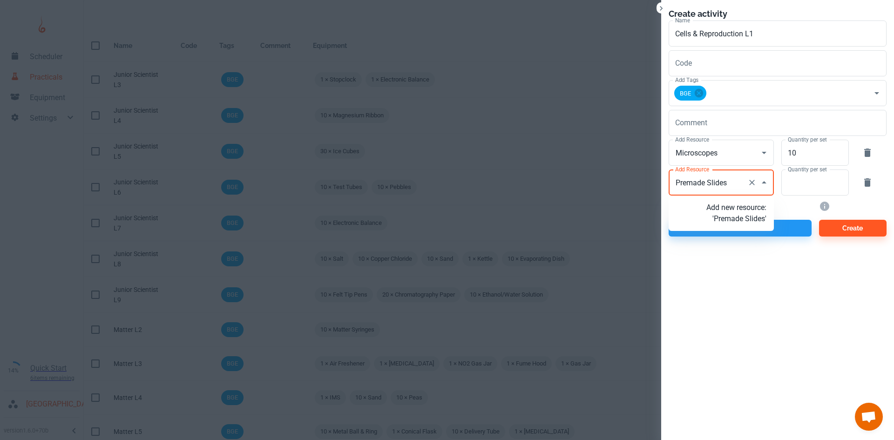
click at [734, 224] on p "Add new resource: 'Premade Slides'" at bounding box center [736, 213] width 60 height 22
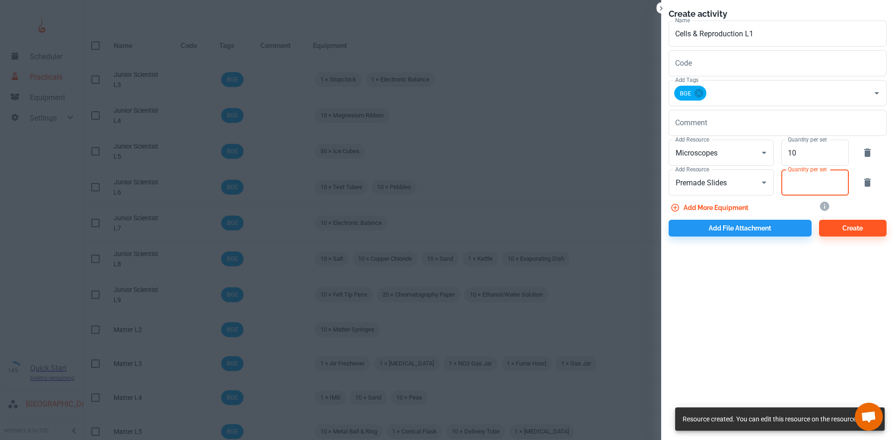
click at [807, 186] on input "Quantity per set" at bounding box center [809, 182] width 57 height 26
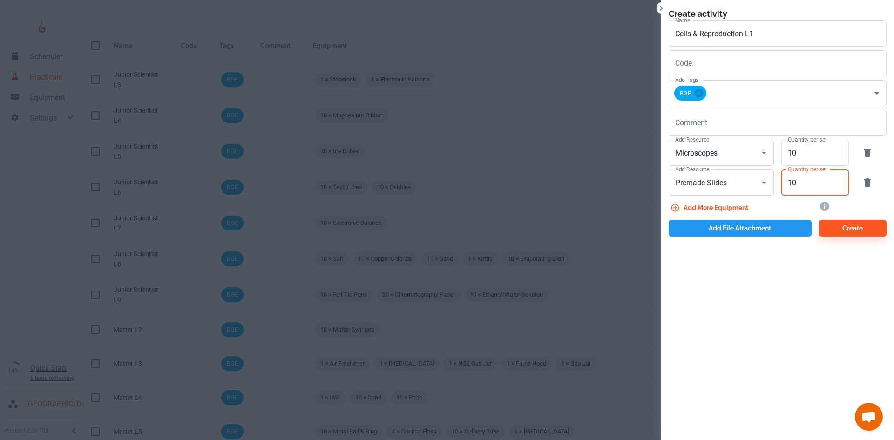
click at [789, 231] on button "Add file attachment" at bounding box center [740, 228] width 143 height 17
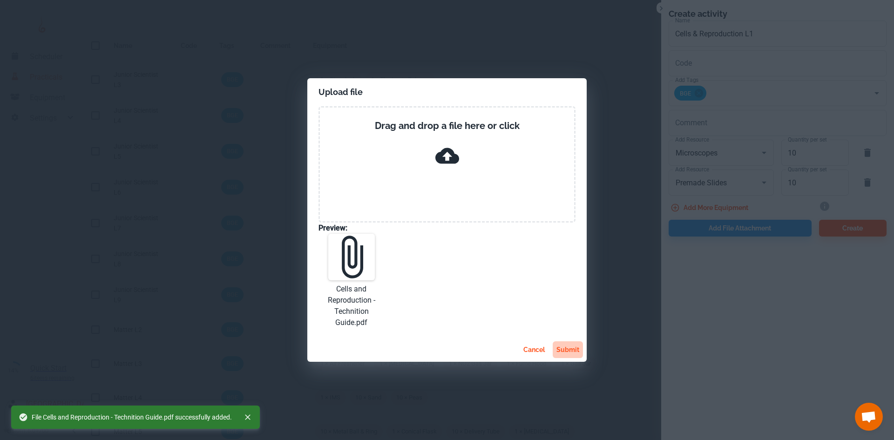
click at [568, 347] on button "submit" at bounding box center [568, 349] width 30 height 17
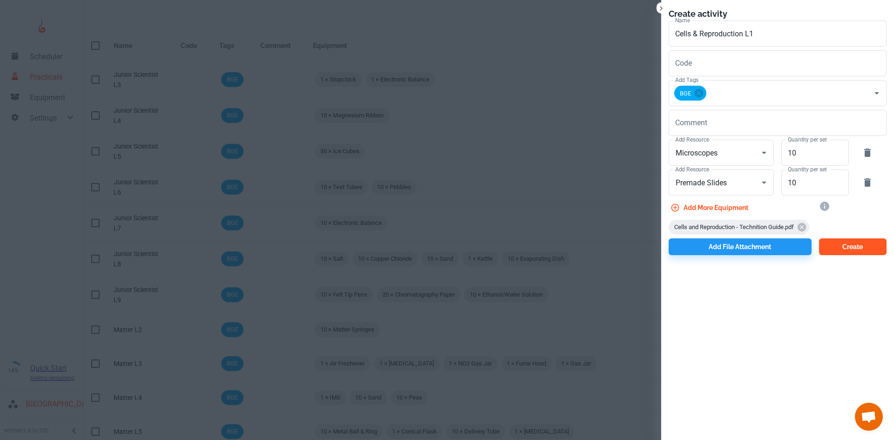
click at [855, 248] on button "Create" at bounding box center [853, 246] width 68 height 17
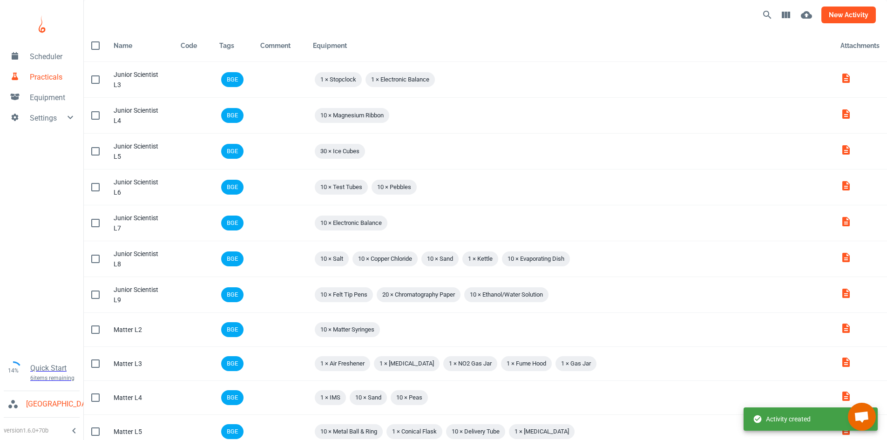
click at [844, 20] on button "new activity" at bounding box center [848, 15] width 54 height 17
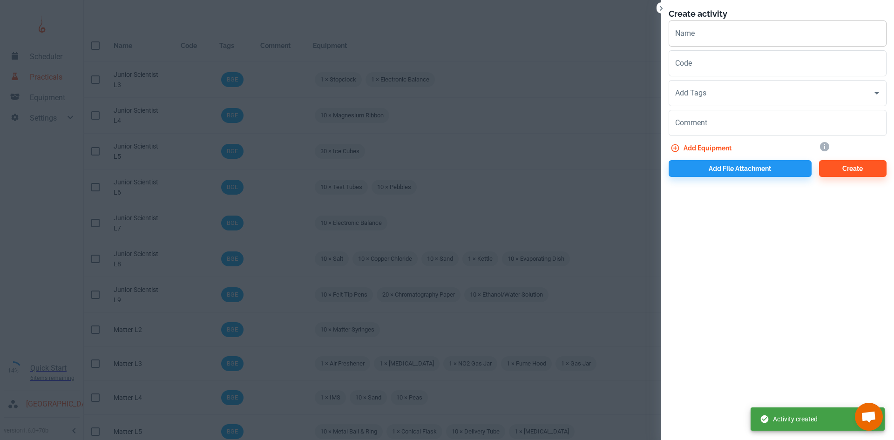
click at [710, 38] on input "Name" at bounding box center [778, 33] width 218 height 26
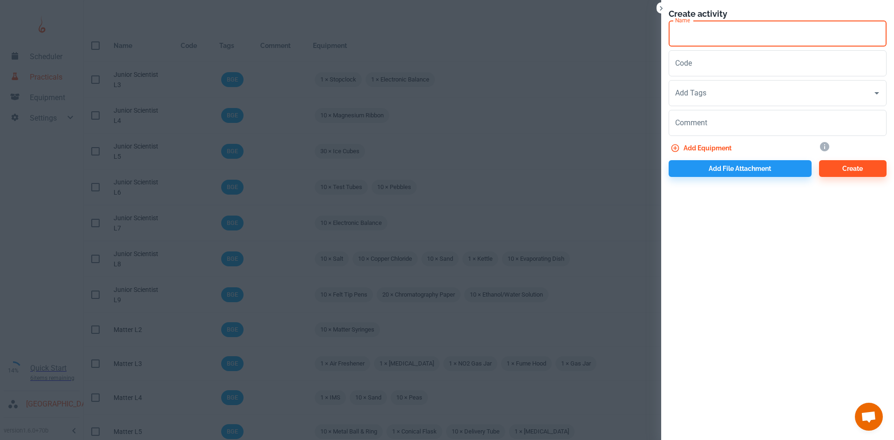
paste input "Cells & Reproduction"
click at [735, 93] on input "Add Tags" at bounding box center [771, 93] width 196 height 18
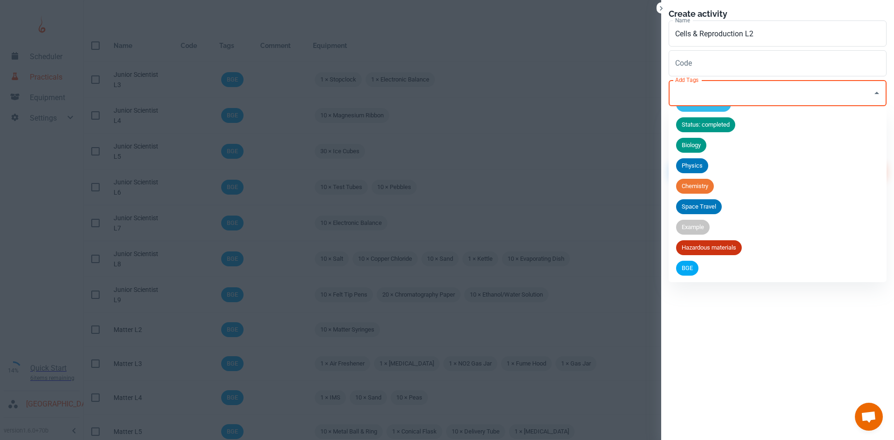
click at [696, 267] on span "BGE" at bounding box center [687, 268] width 22 height 9
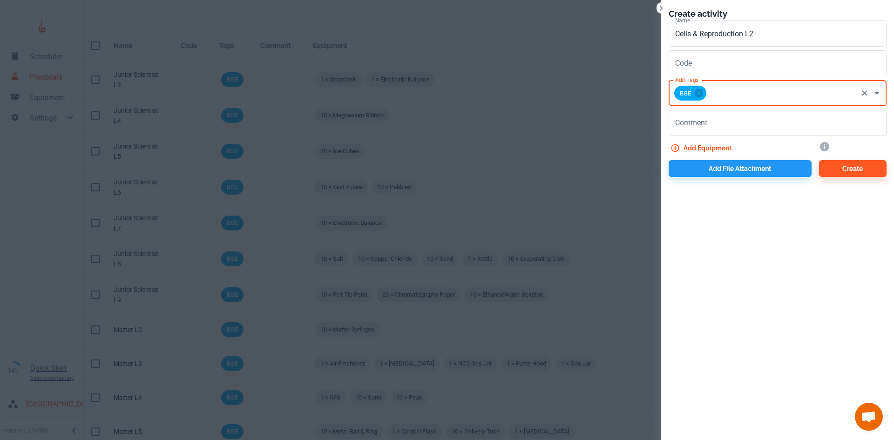
click at [704, 149] on button "Add equipment" at bounding box center [702, 148] width 67 height 17
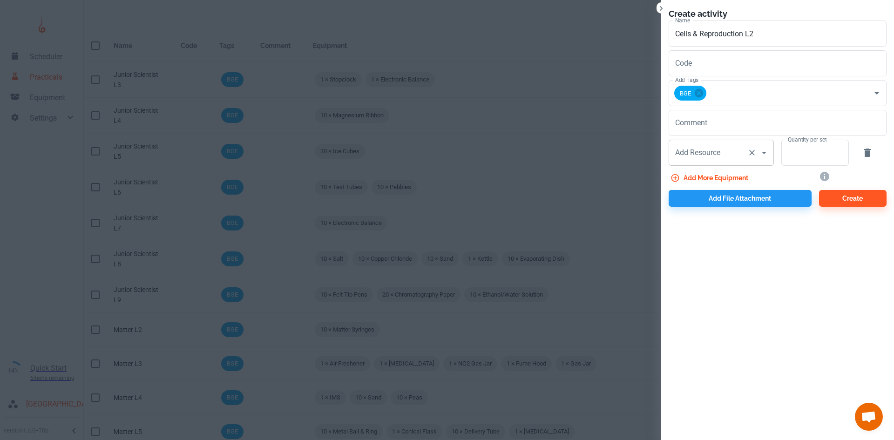
click at [704, 156] on input "Add Resource" at bounding box center [708, 153] width 71 height 18
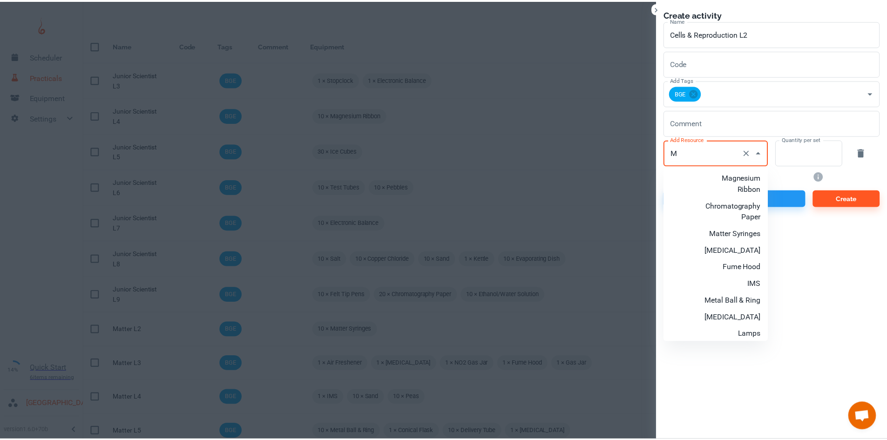
scroll to position [140, 0]
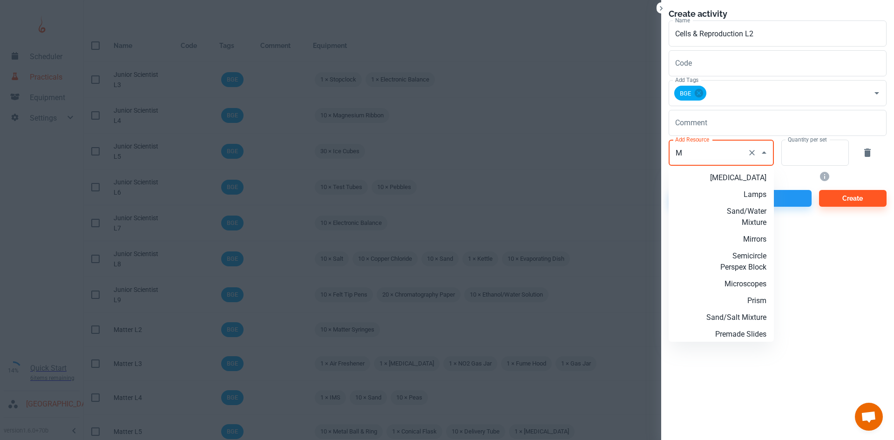
click at [743, 290] on p "Microscopes" at bounding box center [736, 283] width 60 height 11
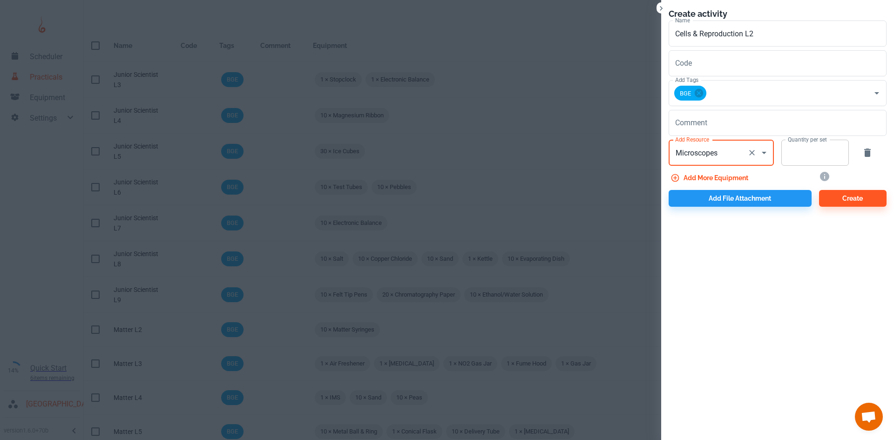
click at [792, 161] on input "Quantity per set" at bounding box center [809, 153] width 57 height 26
click at [737, 171] on button "Add more equipment" at bounding box center [710, 177] width 83 height 17
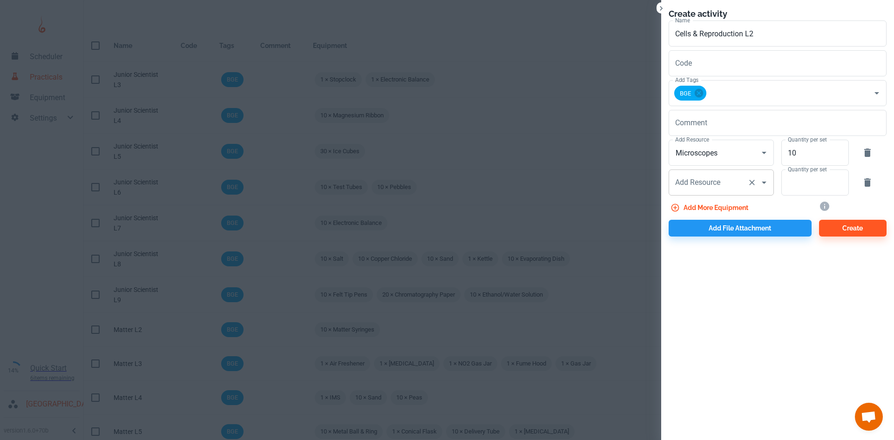
click at [696, 177] on div "Add Resource Add Resource" at bounding box center [721, 182] width 105 height 26
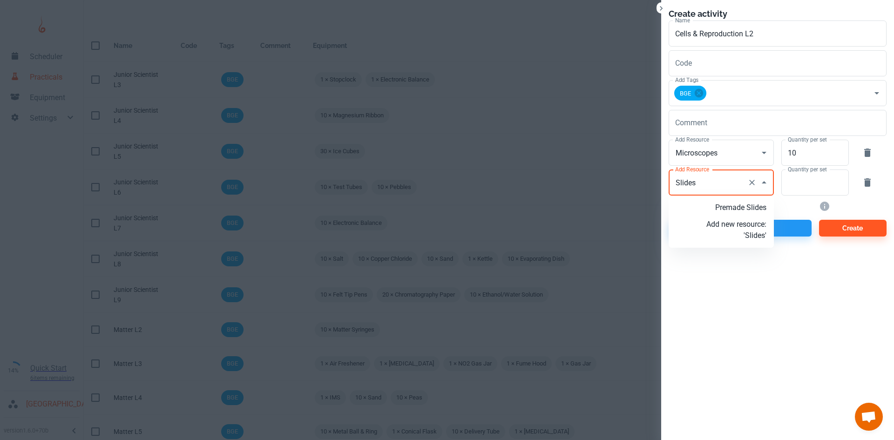
click at [752, 233] on p "Add new resource: 'Slides'" at bounding box center [736, 230] width 60 height 22
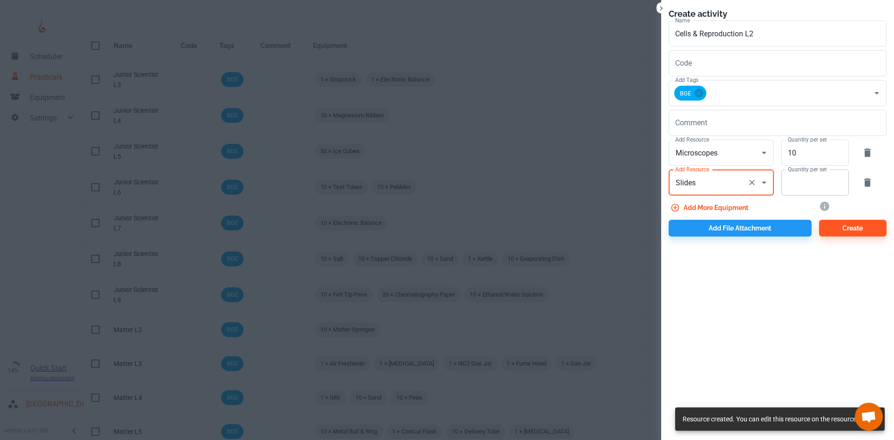
click at [806, 187] on input "Quantity per set" at bounding box center [809, 182] width 57 height 26
click at [735, 209] on button "Add more equipment" at bounding box center [710, 207] width 83 height 17
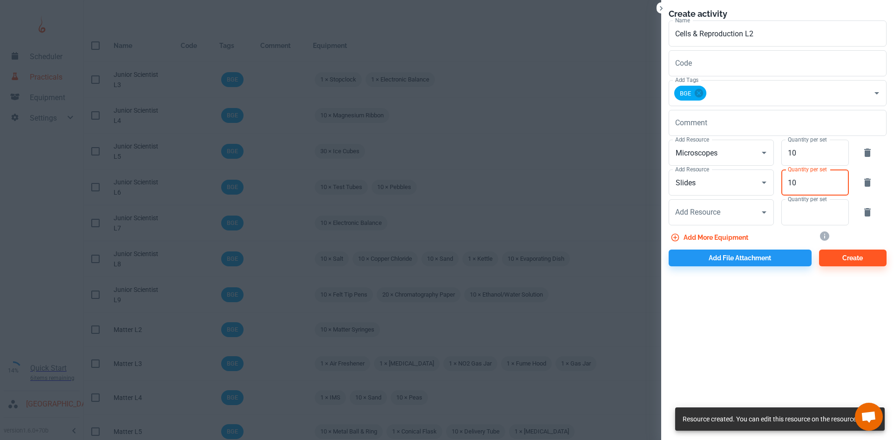
click at [794, 178] on input "10" at bounding box center [809, 182] width 57 height 26
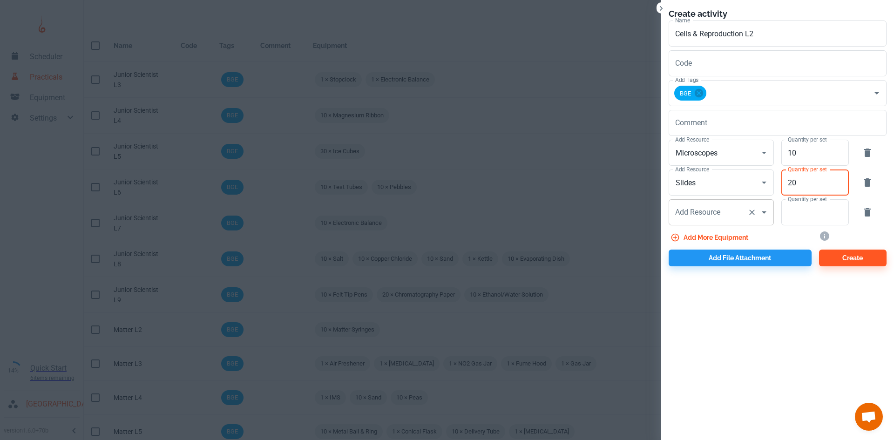
click at [742, 223] on div "Add Resource" at bounding box center [721, 212] width 105 height 26
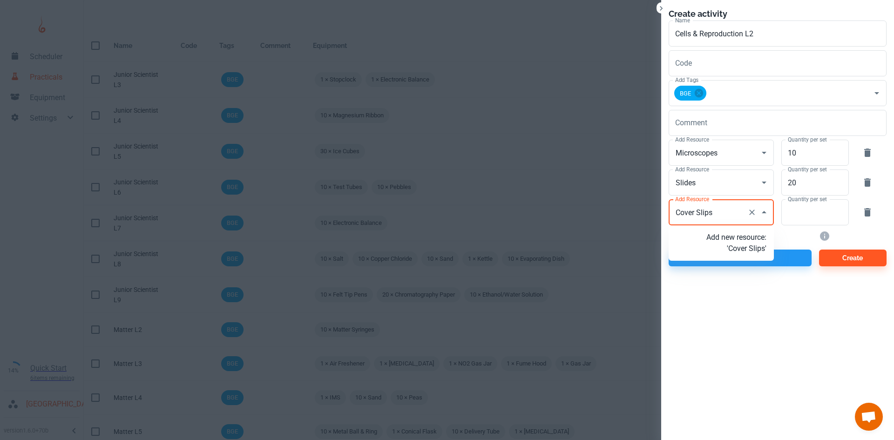
click at [724, 215] on input "Cover Slips" at bounding box center [708, 212] width 71 height 18
click at [744, 248] on p "Add new resource: 'Cover Slips'" at bounding box center [736, 243] width 60 height 22
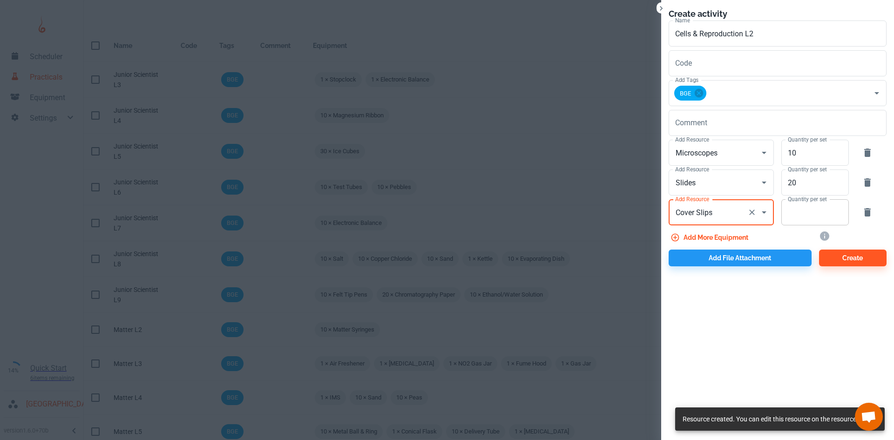
click at [805, 218] on input "Quantity per set" at bounding box center [809, 212] width 57 height 26
click at [730, 235] on button "Add more equipment" at bounding box center [710, 237] width 83 height 17
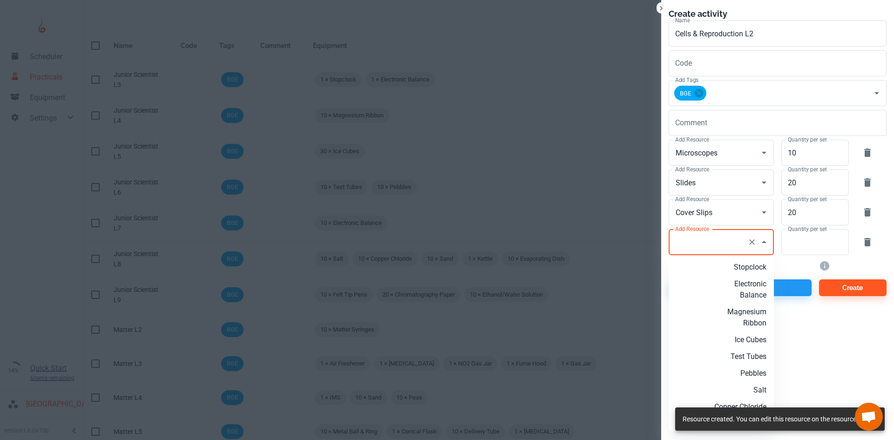
click at [728, 240] on input "Add Resource" at bounding box center [708, 242] width 71 height 18
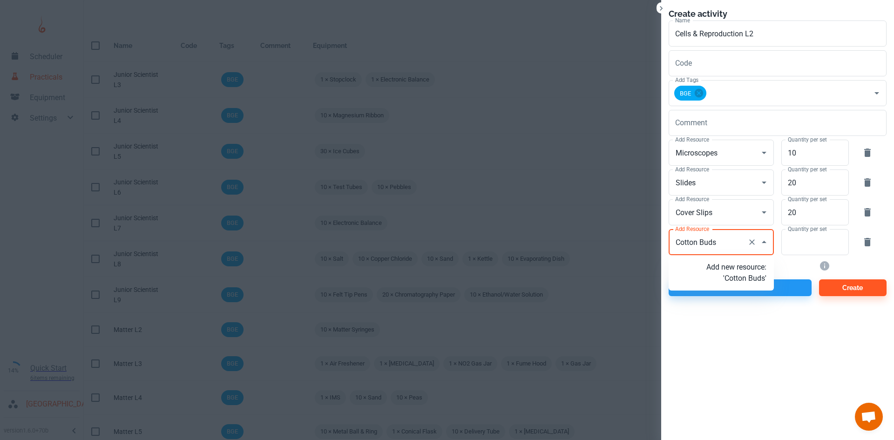
drag, startPoint x: 736, startPoint y: 284, endPoint x: 769, endPoint y: 273, distance: 34.5
click at [737, 284] on p "Add new resource: 'Cotton Buds'" at bounding box center [736, 273] width 60 height 22
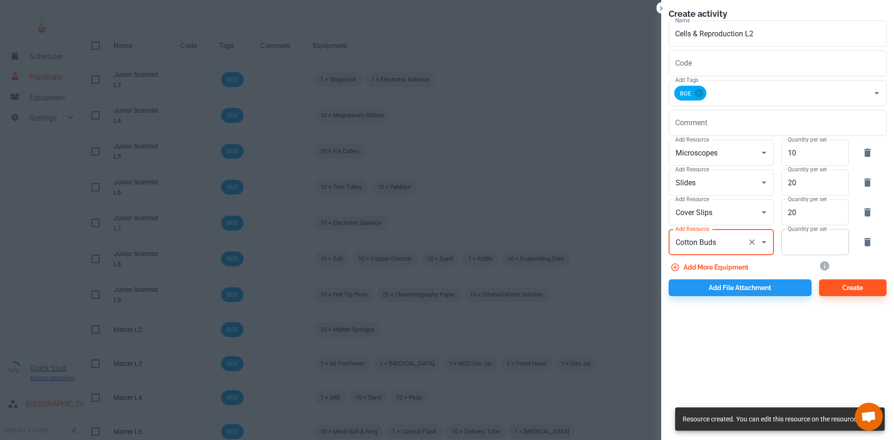
click at [795, 248] on input "Quantity per set" at bounding box center [809, 242] width 57 height 26
click at [743, 266] on button "Add more equipment" at bounding box center [710, 267] width 83 height 17
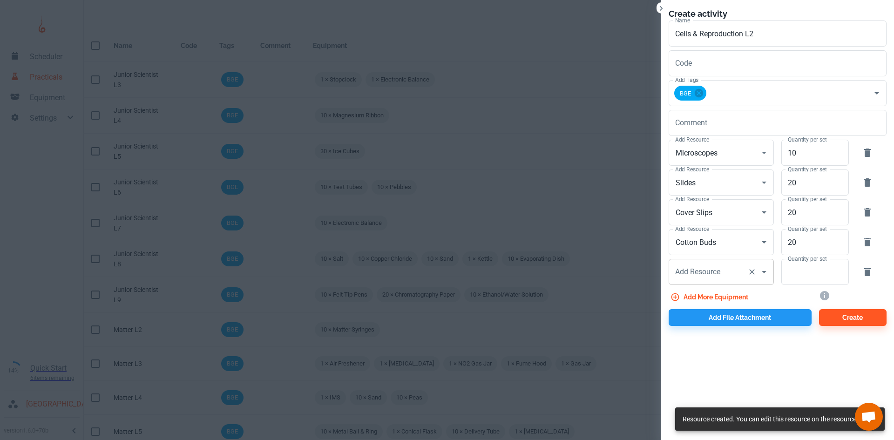
click at [722, 273] on input "Add Resource" at bounding box center [708, 272] width 71 height 18
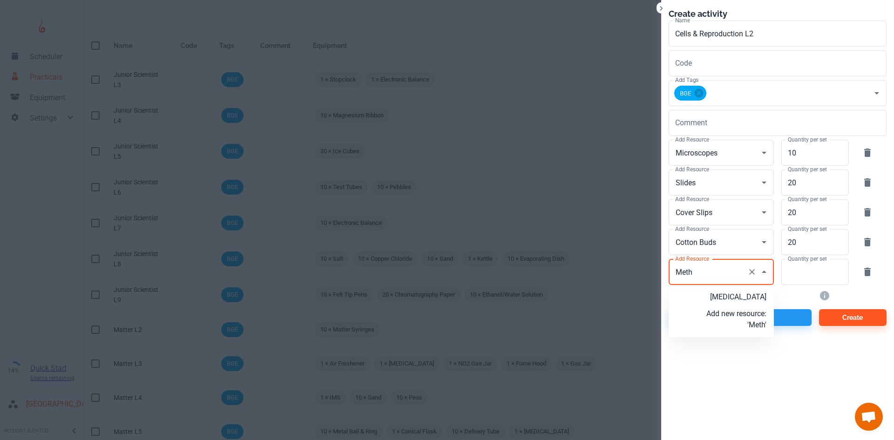
click at [739, 302] on p "[MEDICAL_DATA]" at bounding box center [736, 296] width 60 height 11
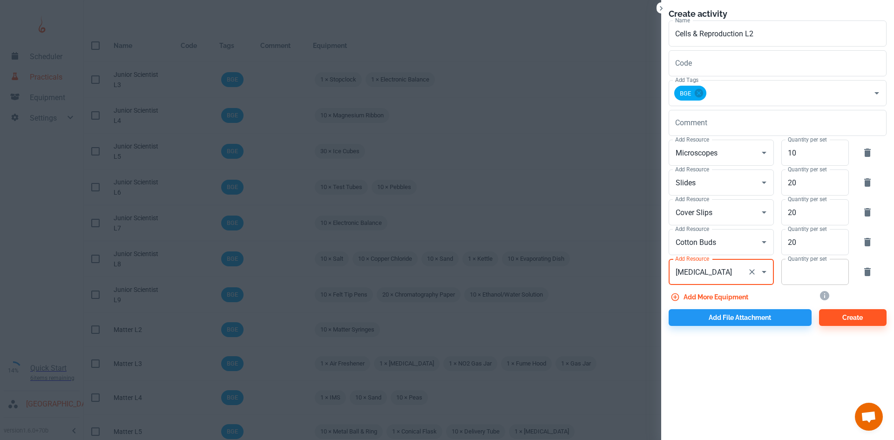
click at [813, 281] on input "Quantity per set" at bounding box center [809, 272] width 57 height 26
click at [760, 318] on button "Add file attachment" at bounding box center [740, 317] width 143 height 17
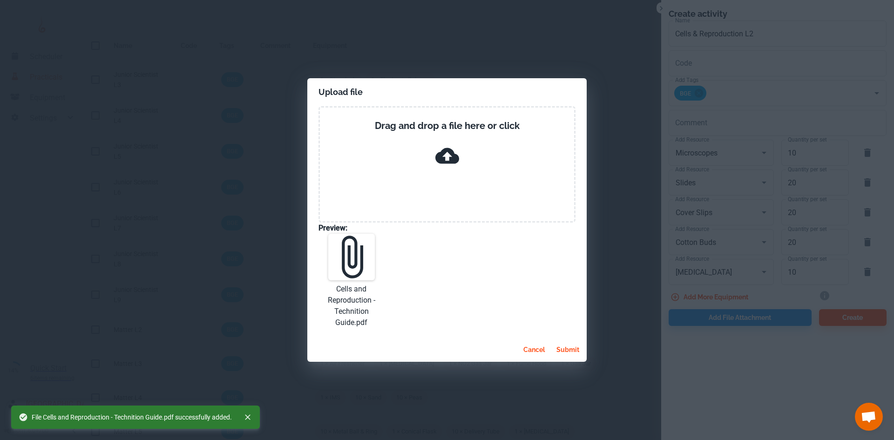
click at [573, 349] on button "submit" at bounding box center [568, 349] width 30 height 17
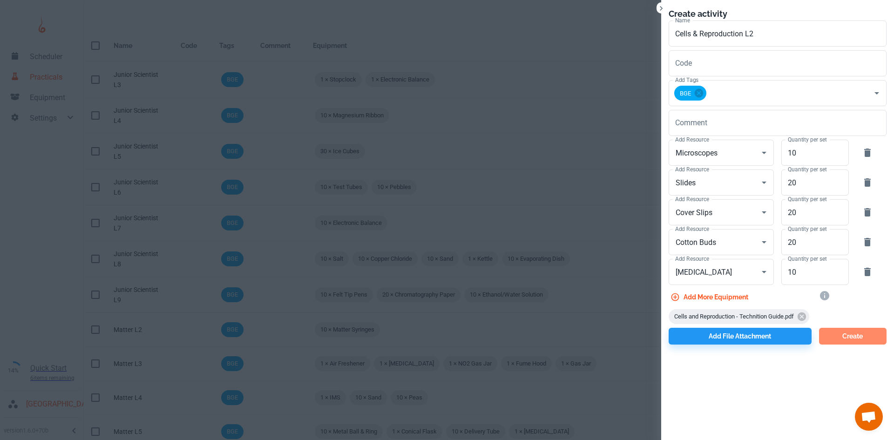
click at [849, 336] on button "Create" at bounding box center [853, 336] width 68 height 17
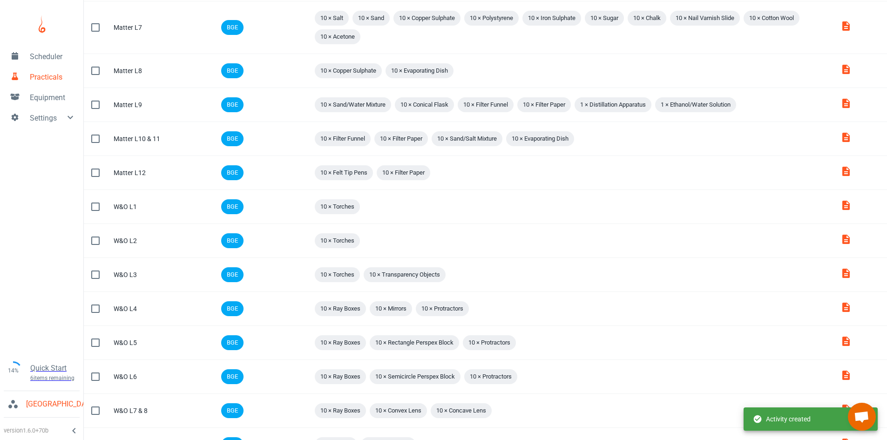
scroll to position [528, 0]
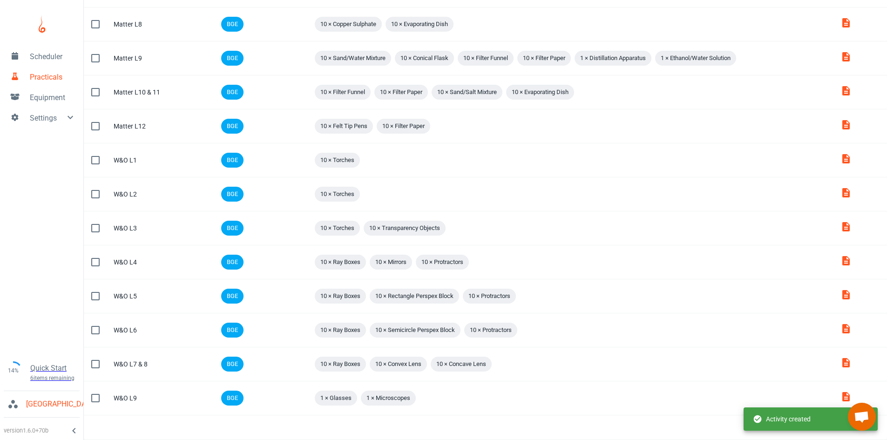
click at [774, 419] on div "Activity created" at bounding box center [782, 419] width 58 height 18
click at [868, 432] on icon "Next Page" at bounding box center [865, 427] width 11 height 11
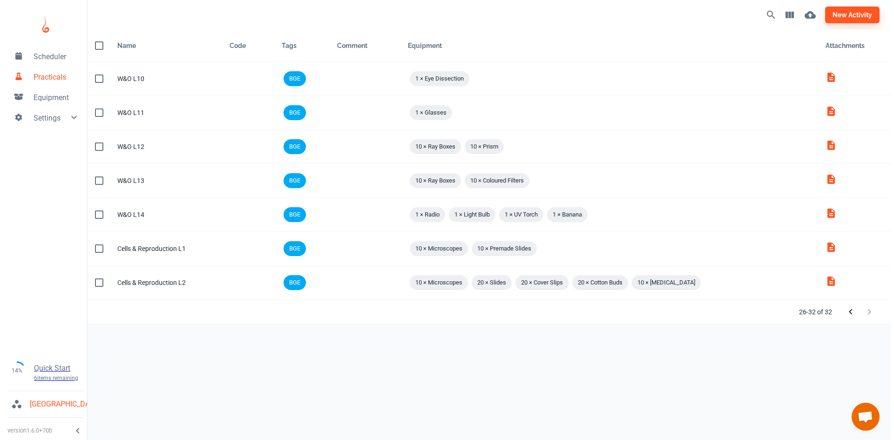
scroll to position [0, 0]
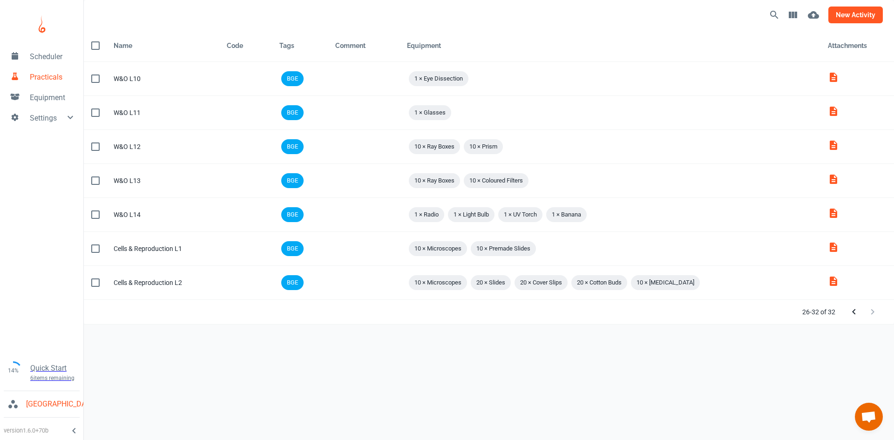
click at [857, 15] on button "new activity" at bounding box center [855, 15] width 54 height 17
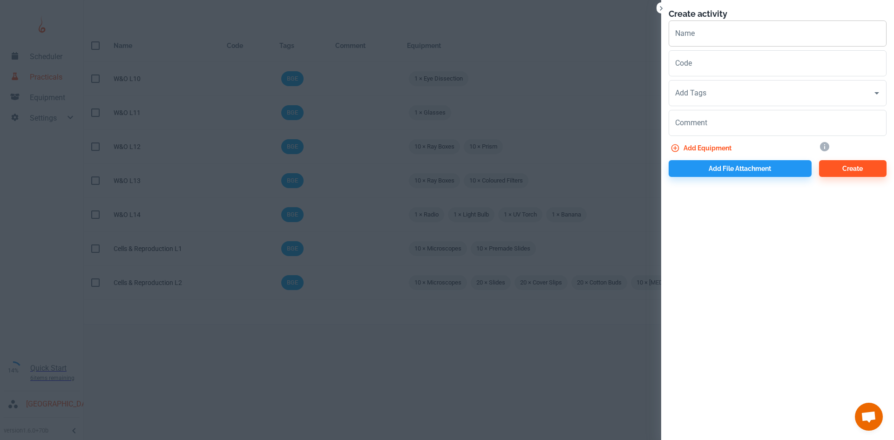
click at [696, 37] on input "Name" at bounding box center [778, 33] width 218 height 26
paste input "Cells & Reproduction"
click at [701, 85] on div "Add Tags Add Tags" at bounding box center [778, 93] width 218 height 26
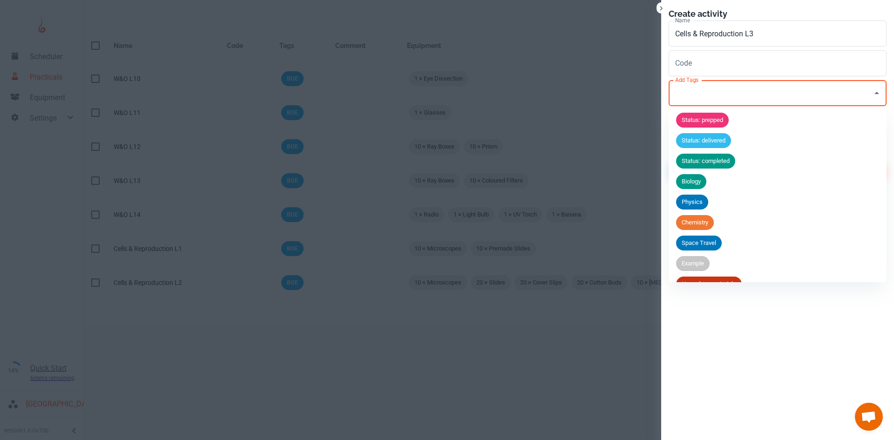
scroll to position [36, 0]
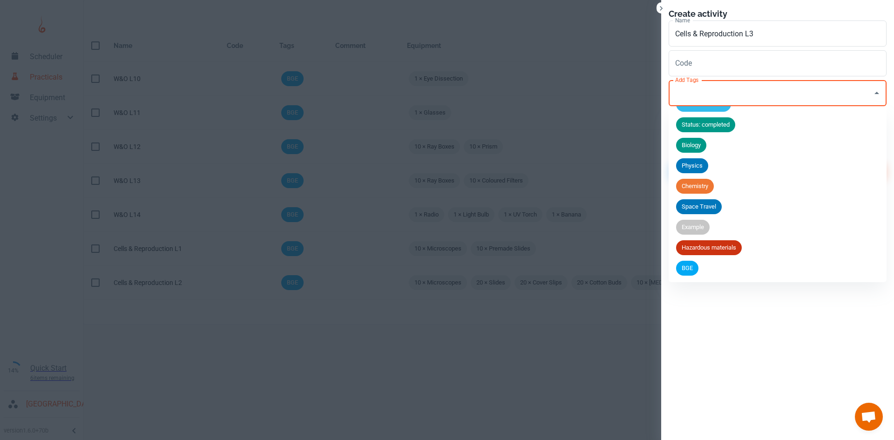
click at [693, 271] on span "BGE" at bounding box center [687, 268] width 22 height 9
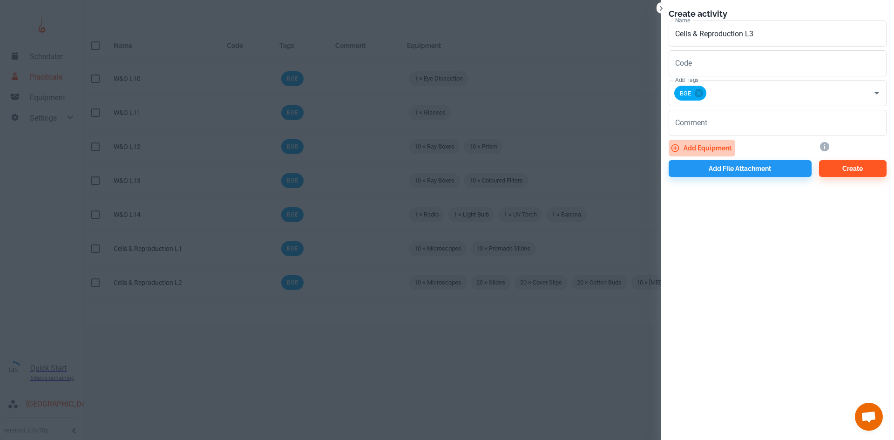
click at [703, 145] on button "Add equipment" at bounding box center [702, 148] width 67 height 17
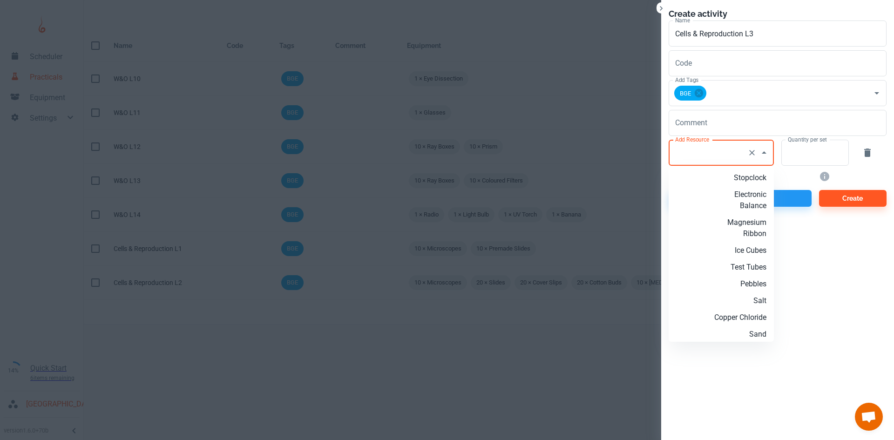
click at [699, 156] on div "Add Resource Add Resource" at bounding box center [721, 153] width 105 height 26
click at [729, 202] on p "Microscopes" at bounding box center [736, 205] width 60 height 11
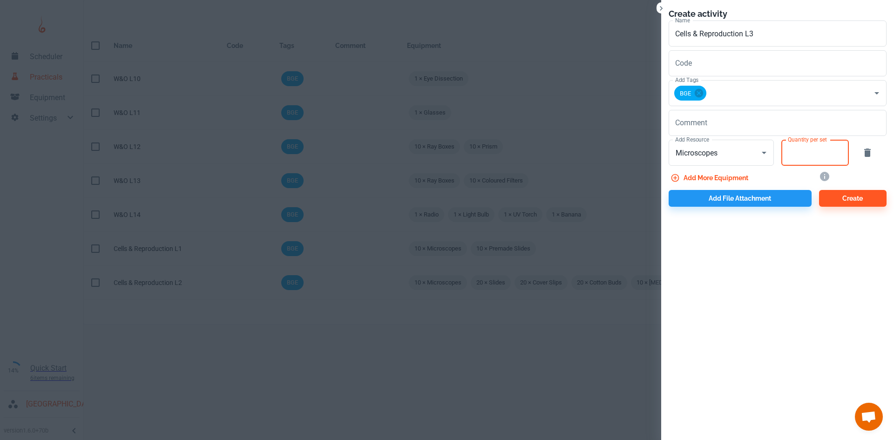
click at [805, 157] on input "Quantity per set" at bounding box center [809, 153] width 57 height 26
click at [730, 179] on button "Add more equipment" at bounding box center [710, 177] width 83 height 17
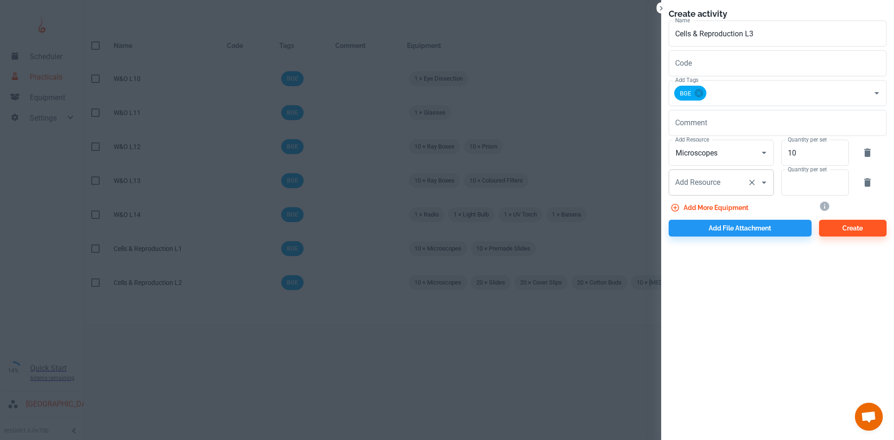
click at [717, 180] on input "Add Resource" at bounding box center [708, 183] width 71 height 18
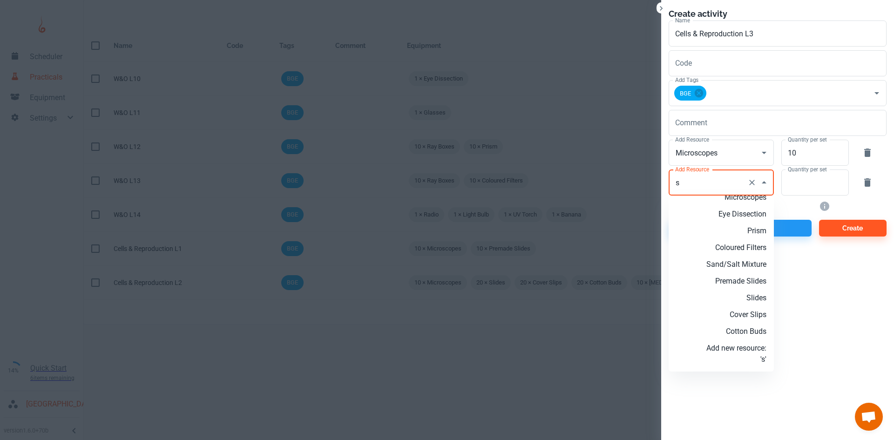
scroll to position [753, 0]
click at [748, 299] on p "Slides" at bounding box center [736, 297] width 60 height 11
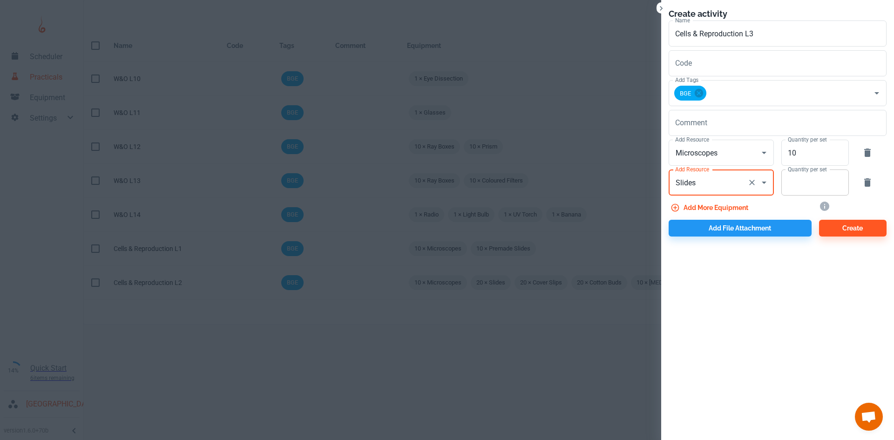
click at [803, 191] on input "Quantity per set" at bounding box center [809, 182] width 57 height 26
click at [699, 202] on button "Add more equipment" at bounding box center [710, 207] width 83 height 17
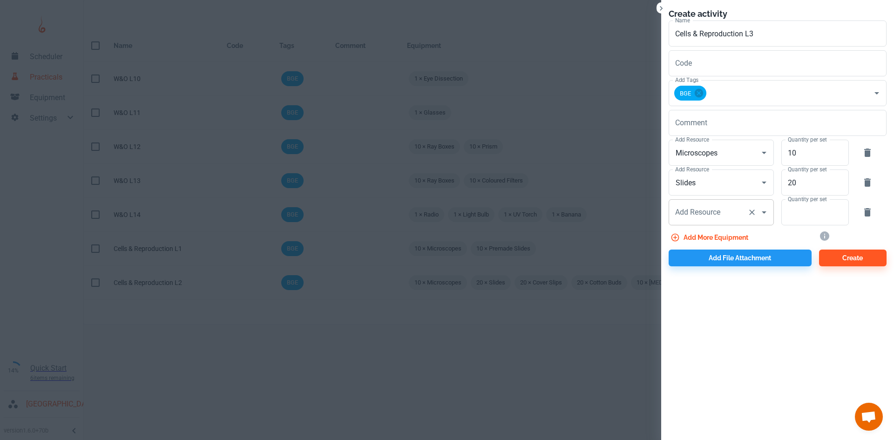
click at [701, 212] on div "Add Resource Add Resource" at bounding box center [721, 212] width 105 height 26
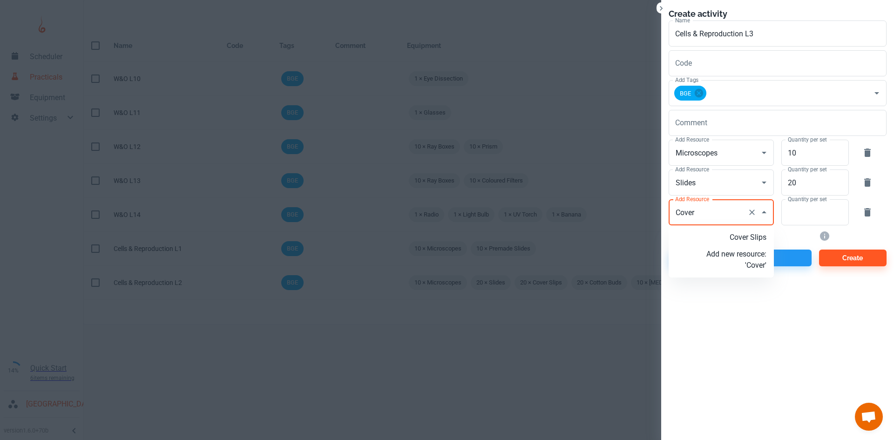
click at [722, 232] on p "Cover Slips" at bounding box center [736, 237] width 60 height 11
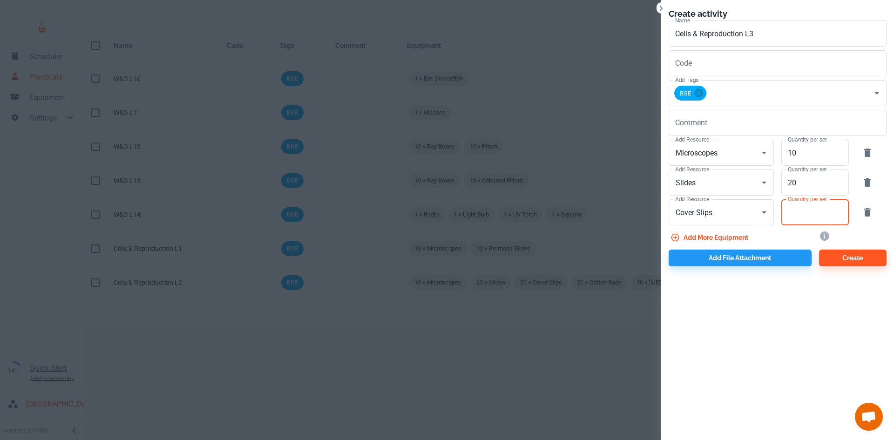
click at [804, 217] on input "Quantity per set" at bounding box center [809, 212] width 57 height 26
click at [748, 240] on button "Add more equipment" at bounding box center [710, 237] width 83 height 17
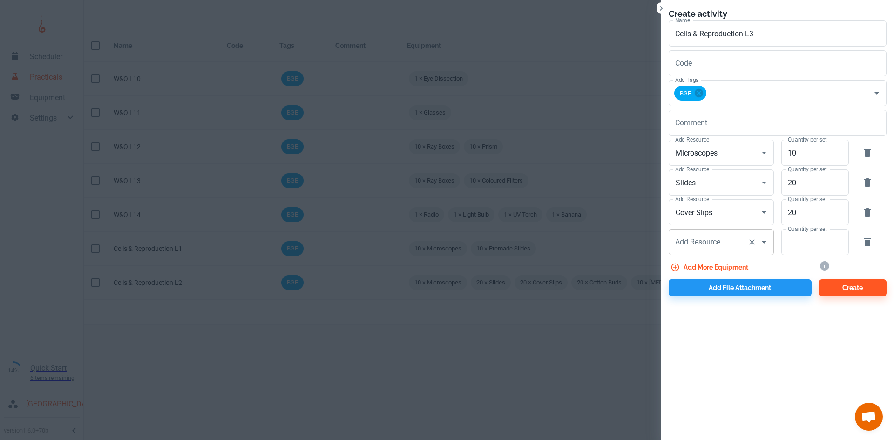
click at [719, 239] on input "Add Resource" at bounding box center [708, 242] width 71 height 18
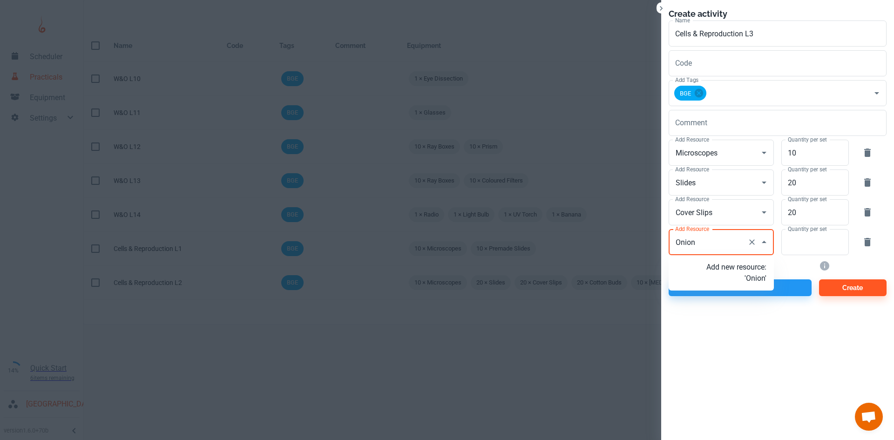
click at [731, 274] on p "Add new resource: 'Onion'" at bounding box center [736, 273] width 60 height 22
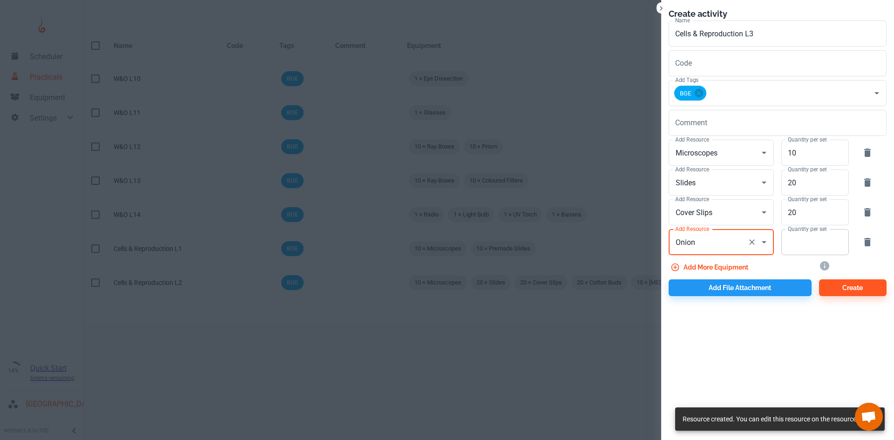
click at [806, 243] on input "Quantity per set" at bounding box center [809, 242] width 57 height 26
click at [730, 264] on button "Add more equipment" at bounding box center [710, 267] width 83 height 17
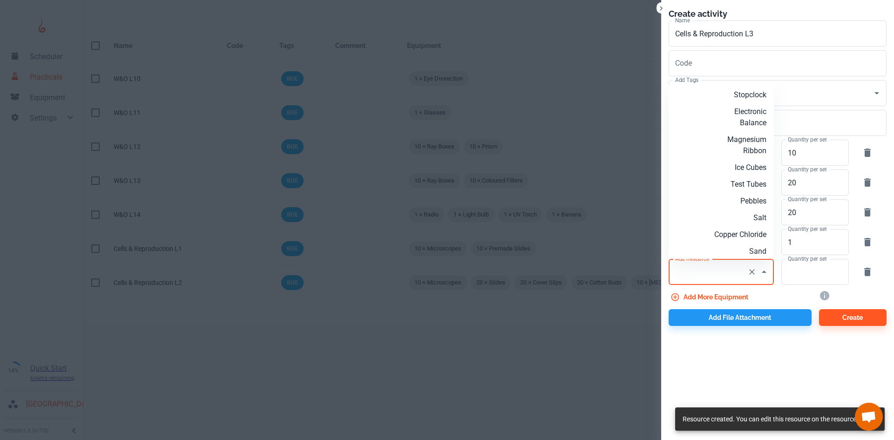
click at [697, 275] on input "Add Resource" at bounding box center [708, 272] width 71 height 18
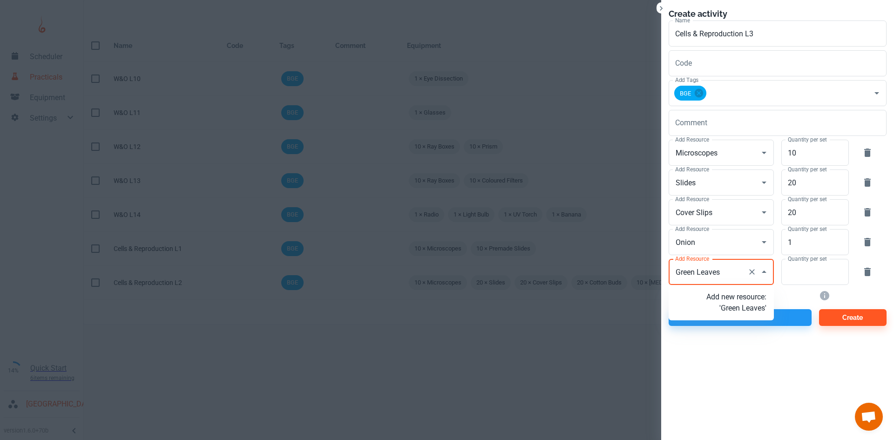
click at [731, 303] on p "Add new resource: 'Green Leaves'" at bounding box center [736, 302] width 60 height 22
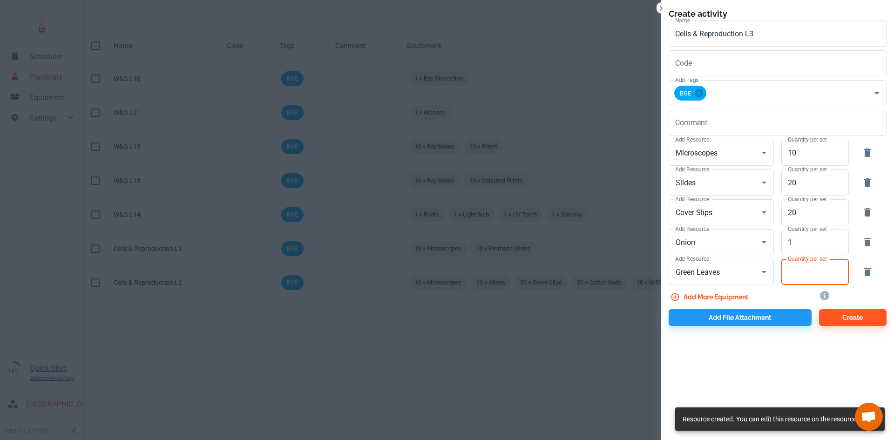
click at [815, 276] on input "Quantity per set" at bounding box center [809, 272] width 57 height 26
click at [733, 295] on button "Add more equipment" at bounding box center [710, 297] width 83 height 17
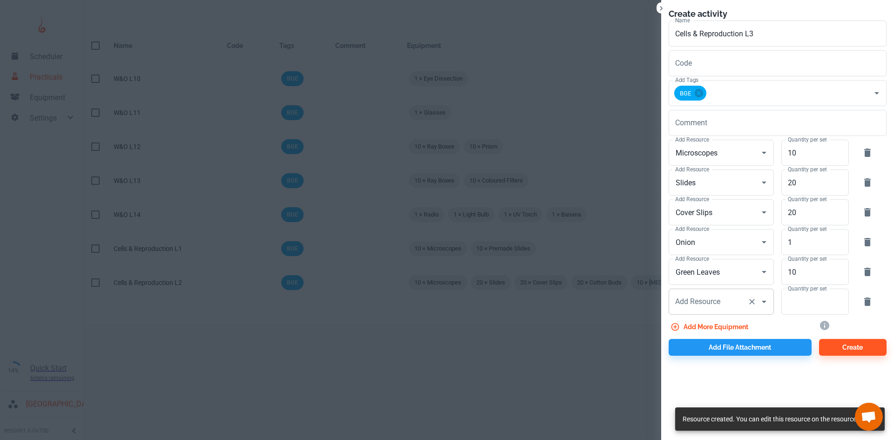
click at [731, 295] on input "Add Resource" at bounding box center [708, 302] width 71 height 18
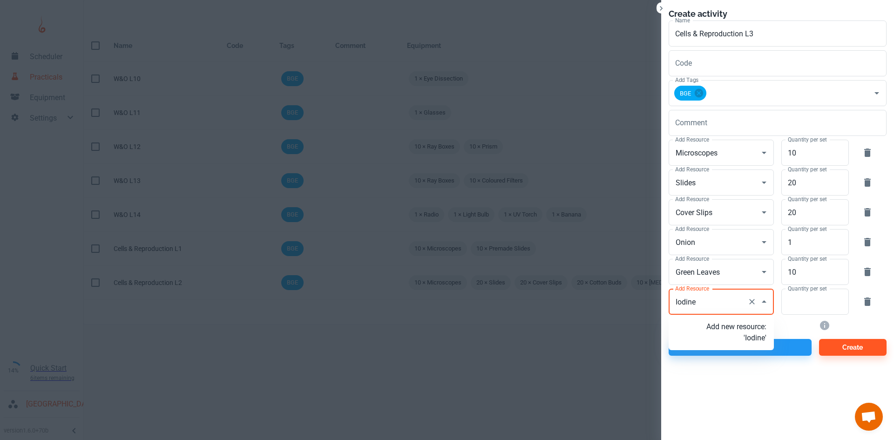
click at [741, 342] on p "Add new resource: 'Iodine'" at bounding box center [736, 332] width 60 height 22
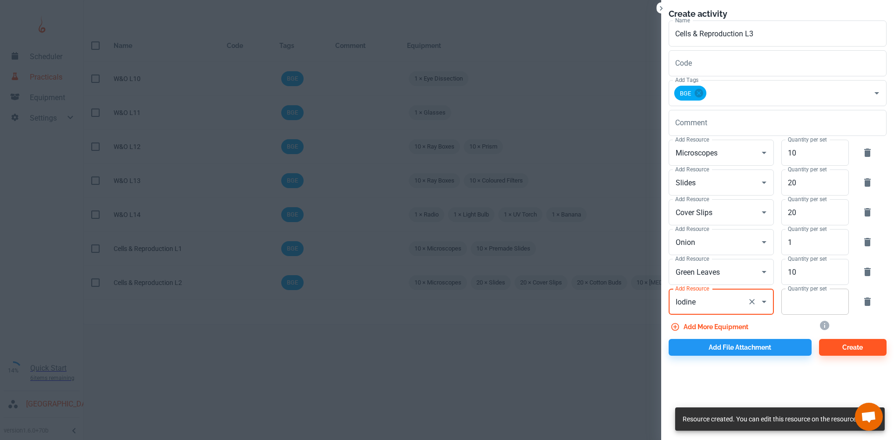
click at [797, 307] on input "Quantity per set" at bounding box center [809, 302] width 57 height 26
click at [764, 343] on button "Add file attachment" at bounding box center [740, 347] width 143 height 17
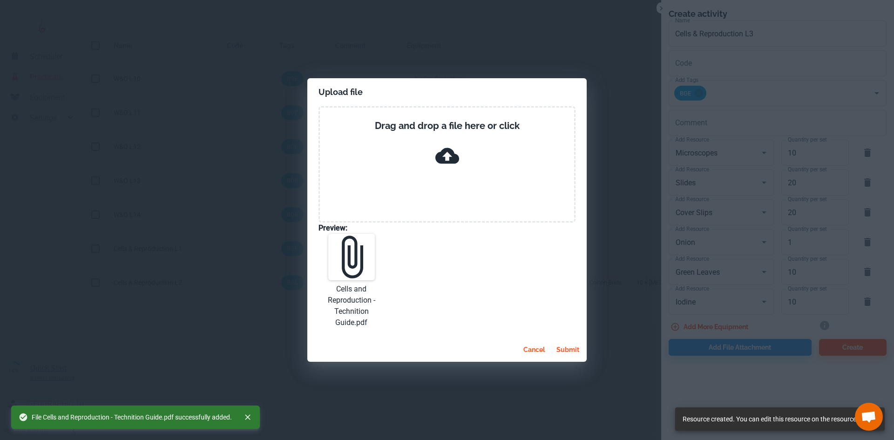
click at [569, 350] on button "submit" at bounding box center [568, 349] width 30 height 17
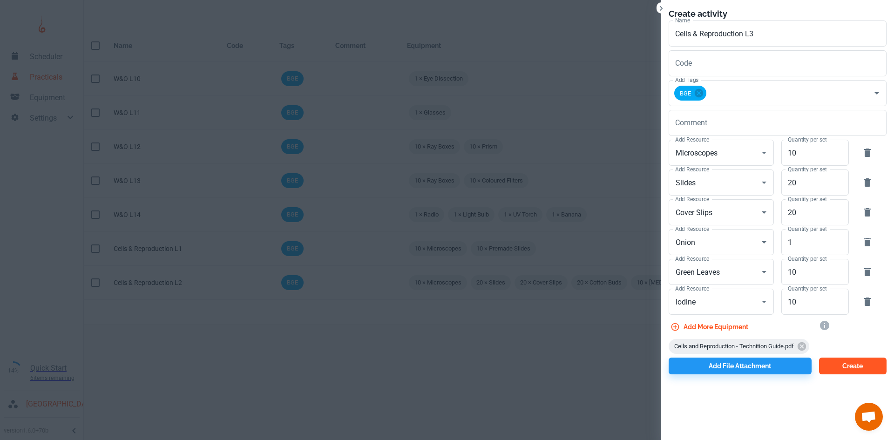
click at [858, 368] on button "Create" at bounding box center [853, 366] width 68 height 17
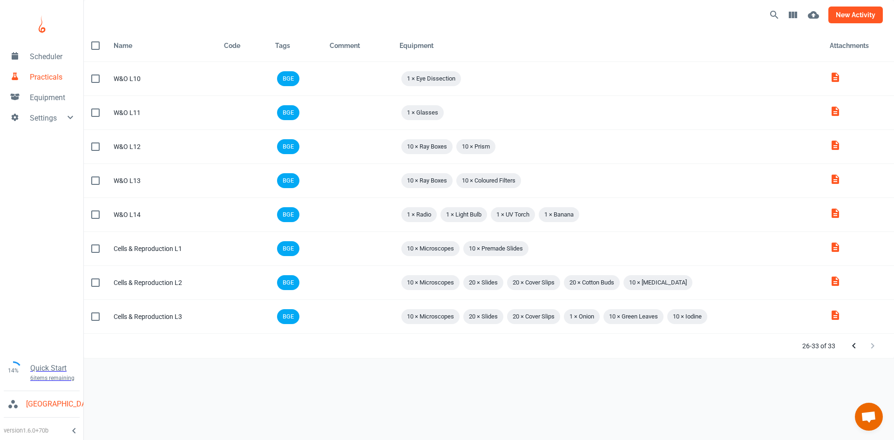
click at [856, 13] on button "new activity" at bounding box center [855, 15] width 54 height 17
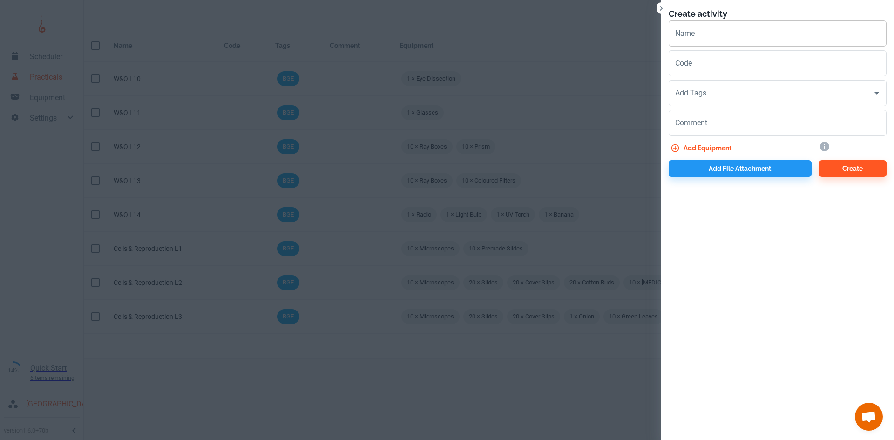
click at [710, 35] on input "Name" at bounding box center [778, 33] width 218 height 26
paste input "Cells & Reproduction"
click at [713, 98] on input "Add Tags" at bounding box center [771, 93] width 196 height 18
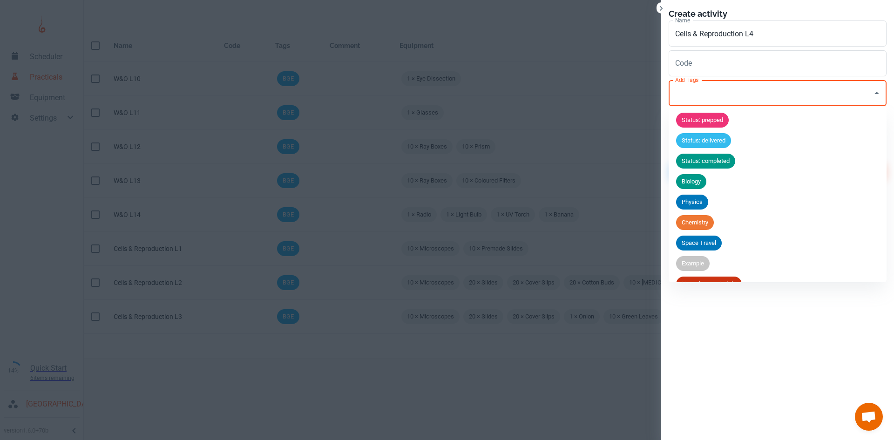
scroll to position [36, 0]
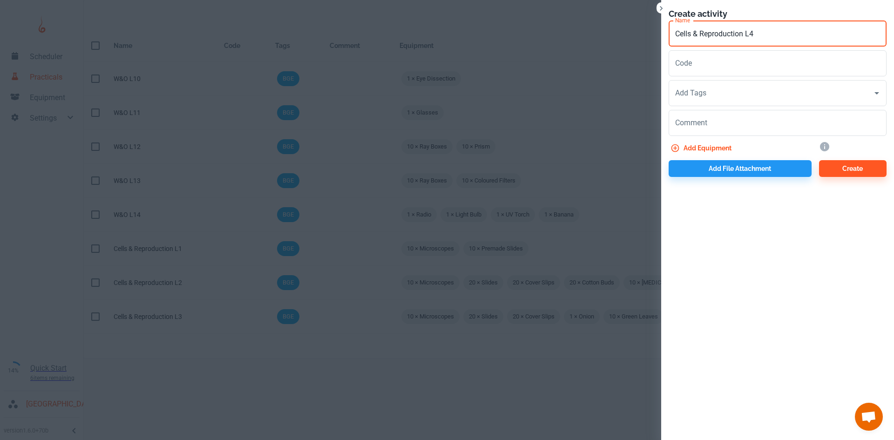
click at [769, 36] on input "Cells & Reproduction L4" at bounding box center [778, 33] width 218 height 26
click at [716, 92] on input "Add Tags" at bounding box center [771, 93] width 196 height 18
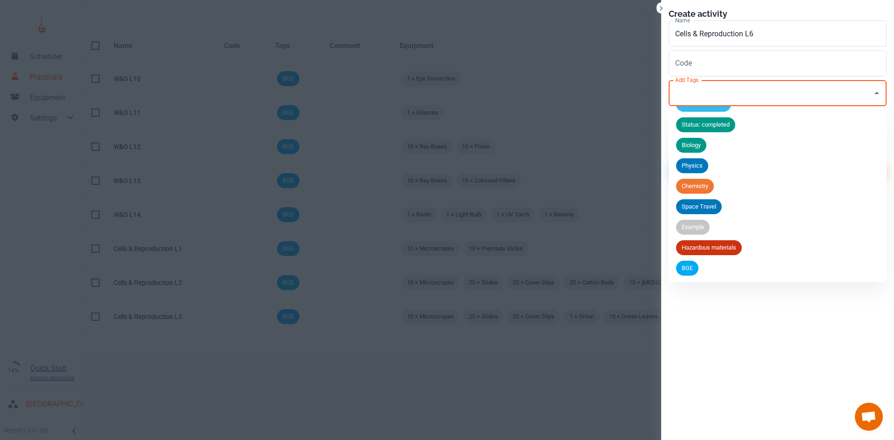
click at [693, 267] on span "BGE" at bounding box center [687, 268] width 22 height 9
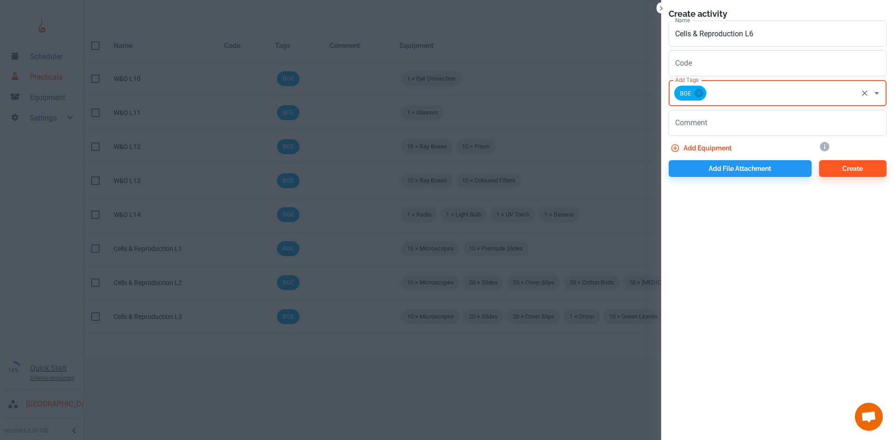
click at [707, 157] on div "Add file attachment" at bounding box center [736, 166] width 150 height 20
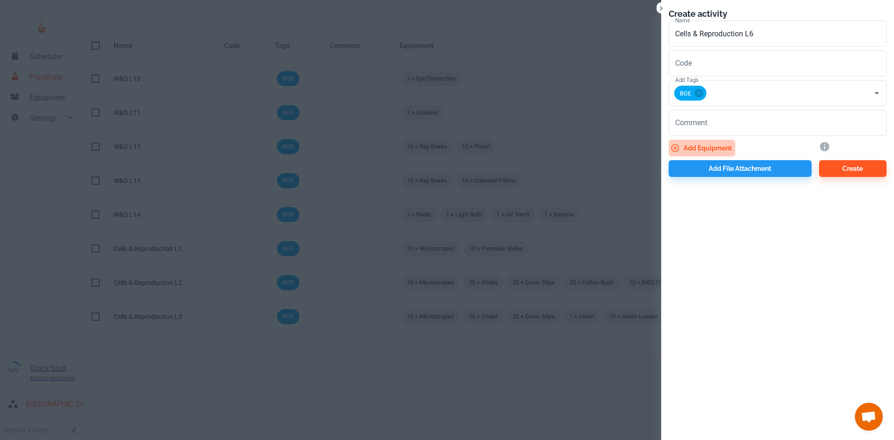
click at [705, 148] on button "Add equipment" at bounding box center [702, 148] width 67 height 17
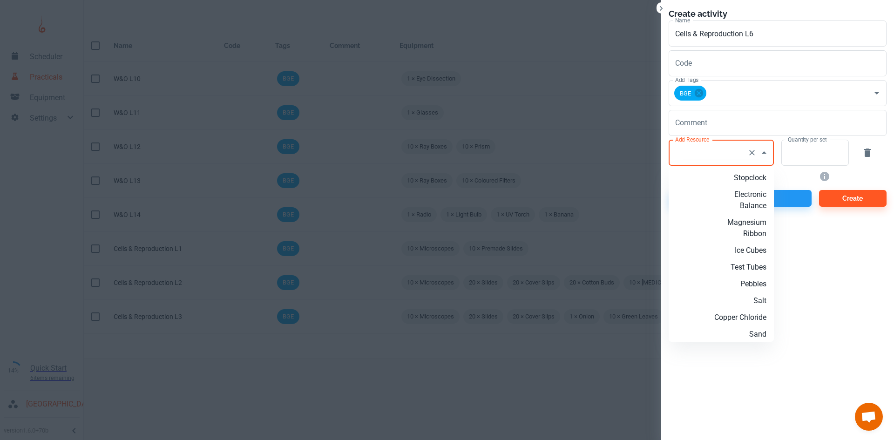
click at [716, 153] on div "Add Resource Add Resource" at bounding box center [721, 153] width 105 height 26
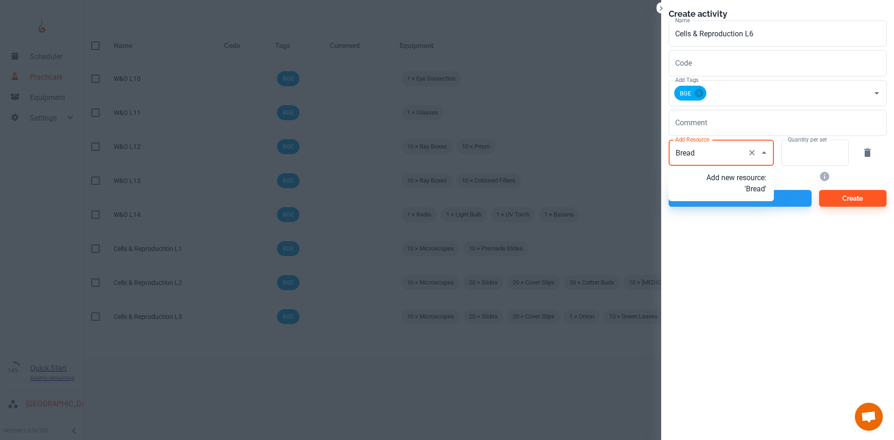
click at [744, 190] on p "Add new resource: 'Bread'" at bounding box center [736, 183] width 60 height 22
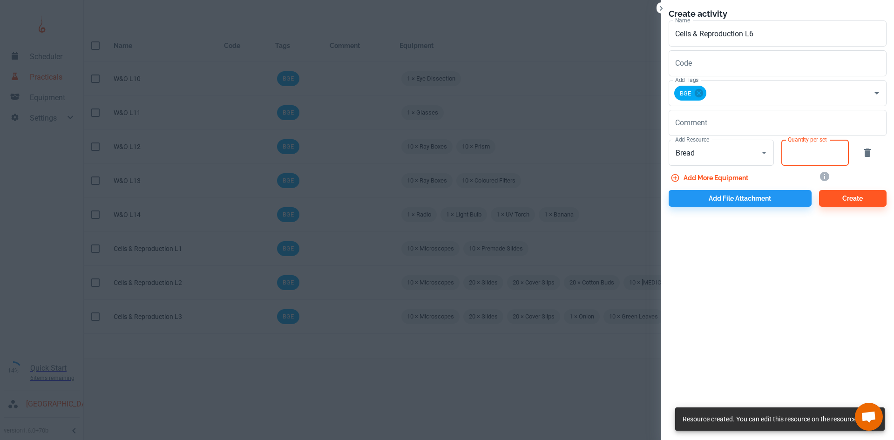
click at [790, 162] on input "Quantity per set" at bounding box center [809, 153] width 57 height 26
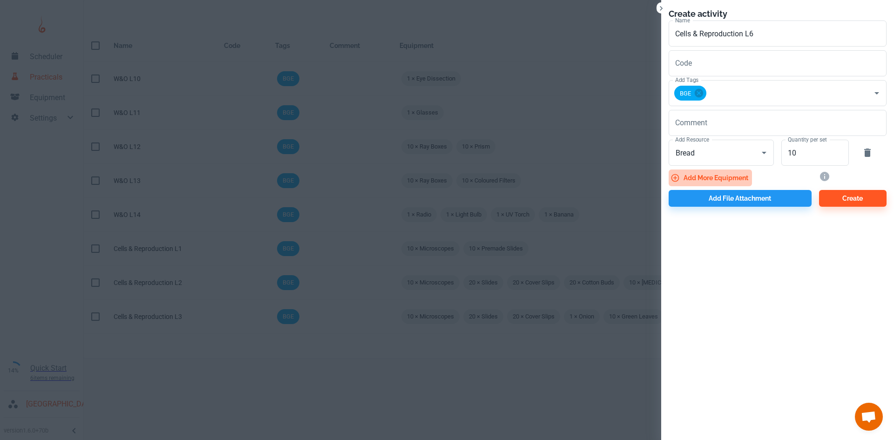
click at [745, 173] on button "Add more equipment" at bounding box center [710, 177] width 83 height 17
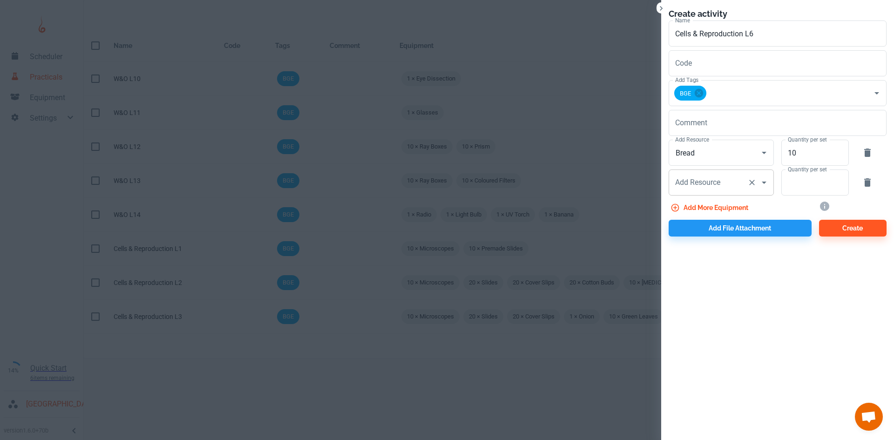
click at [725, 186] on input "Add Resource" at bounding box center [708, 183] width 71 height 18
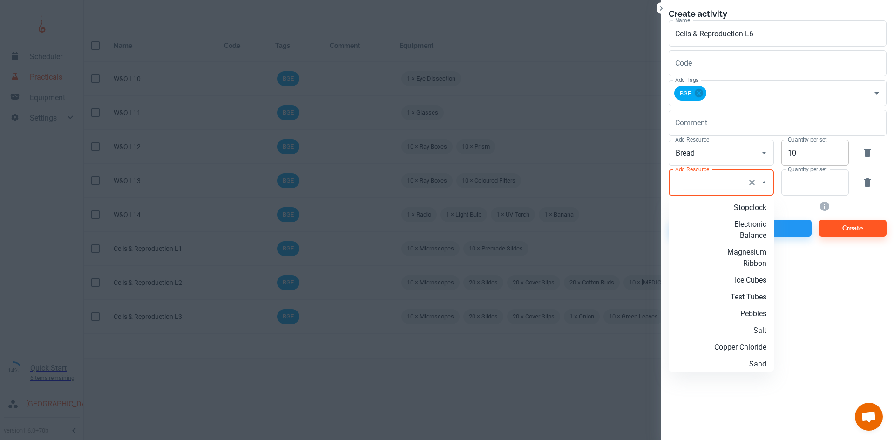
click at [842, 159] on div "10 Quantity per set" at bounding box center [815, 153] width 68 height 26
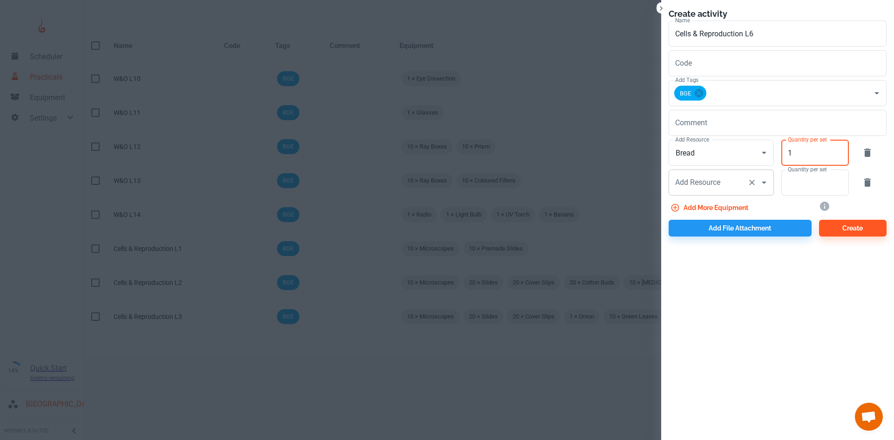
click at [735, 184] on input "Add Resource" at bounding box center [708, 183] width 71 height 18
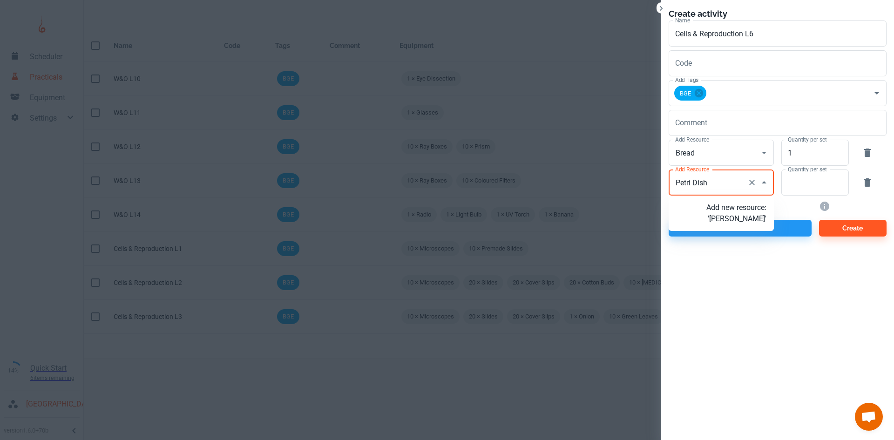
click at [740, 220] on p "Add new resource: '[PERSON_NAME]'" at bounding box center [736, 213] width 60 height 22
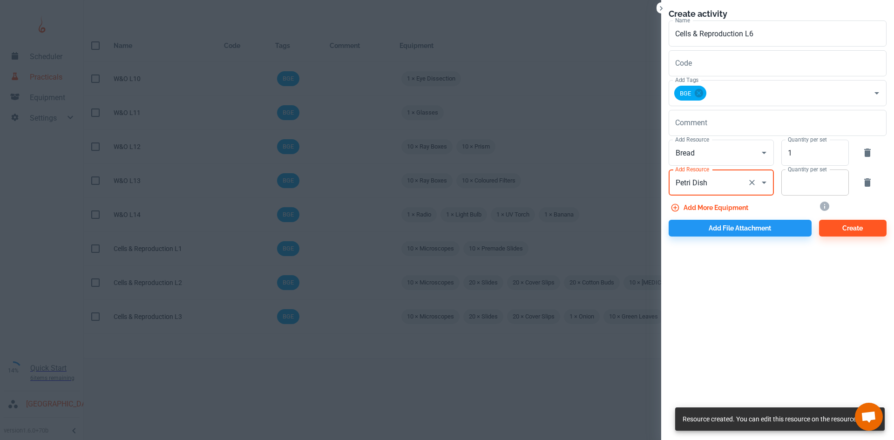
click at [785, 190] on input "Quantity per set" at bounding box center [809, 182] width 57 height 26
click at [740, 203] on button "Add more equipment" at bounding box center [710, 207] width 83 height 17
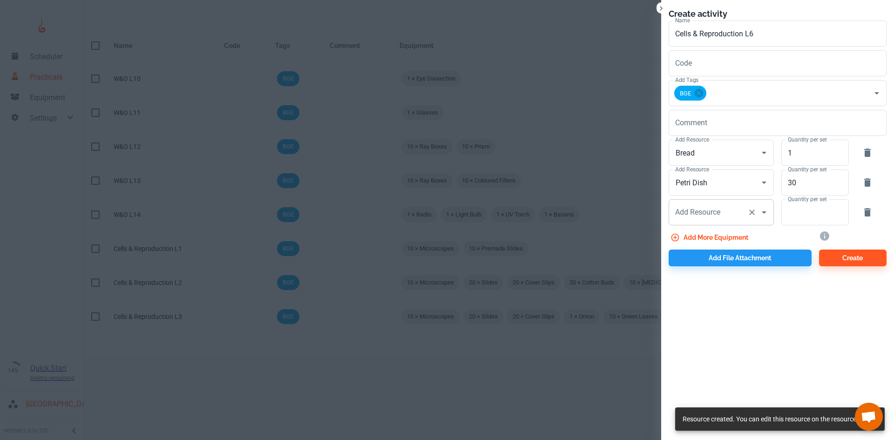
click at [714, 215] on input "Add Resource" at bounding box center [708, 212] width 71 height 18
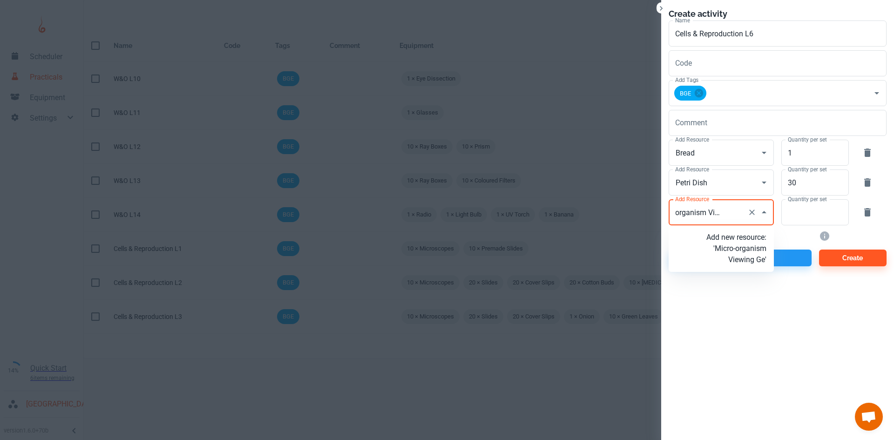
scroll to position [0, 27]
click at [737, 265] on p "Add new resource: 'Micro-organism Viewing Gel'" at bounding box center [736, 249] width 60 height 34
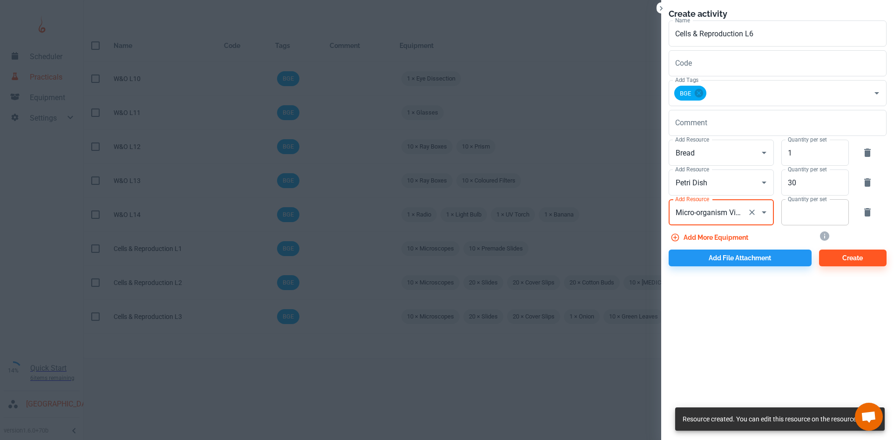
click at [798, 220] on input "Quantity per set" at bounding box center [809, 212] width 57 height 26
click at [702, 240] on button "Add more equipment" at bounding box center [710, 237] width 83 height 17
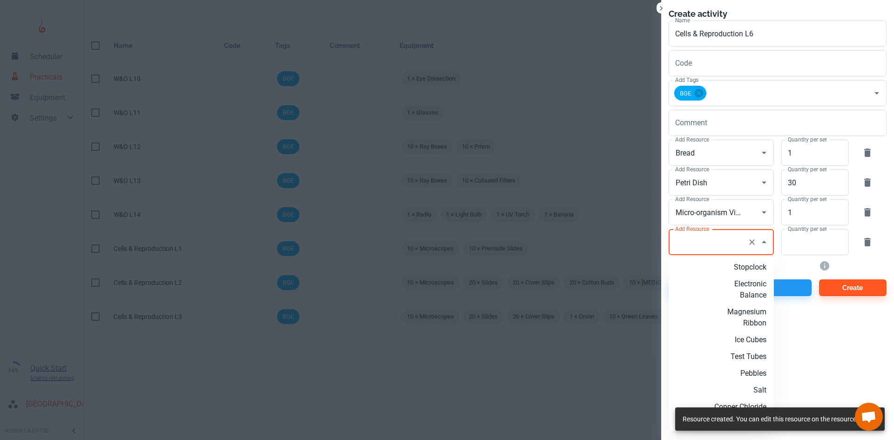
click at [700, 241] on div "Add Resource Add Resource" at bounding box center [721, 242] width 105 height 26
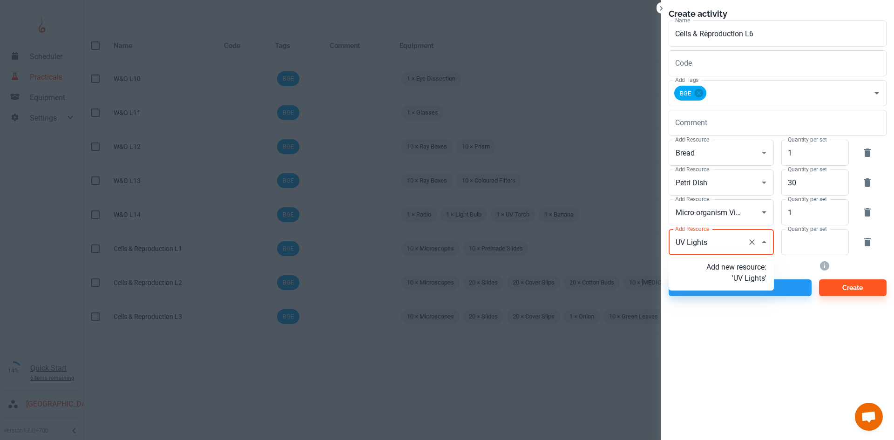
click at [747, 283] on p "Add new resource: 'UV Lights'" at bounding box center [736, 273] width 60 height 22
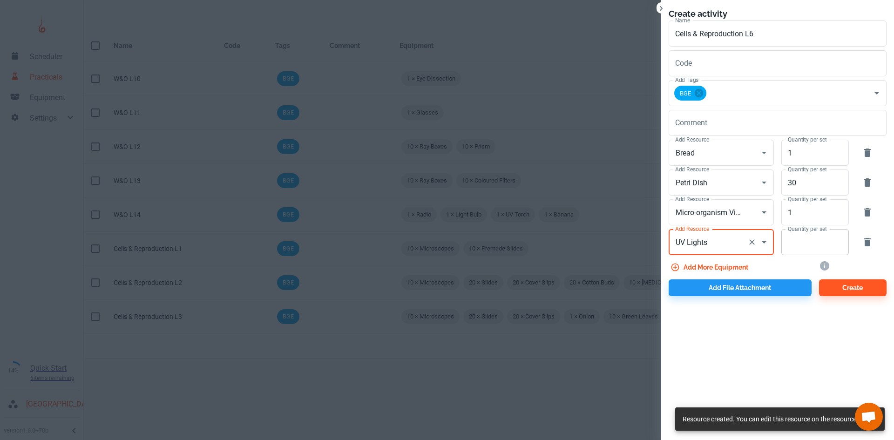
click at [791, 245] on input "Quantity per set" at bounding box center [809, 242] width 57 height 26
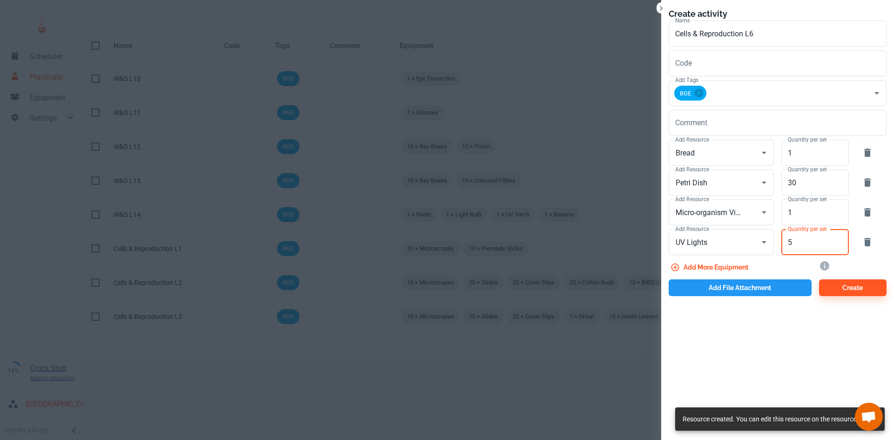
click at [723, 293] on button "Add file attachment" at bounding box center [740, 287] width 143 height 17
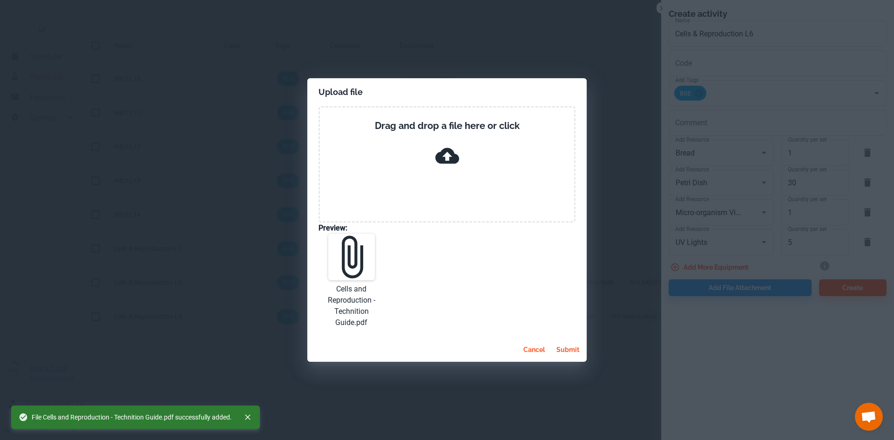
click at [560, 349] on button "submit" at bounding box center [568, 349] width 30 height 17
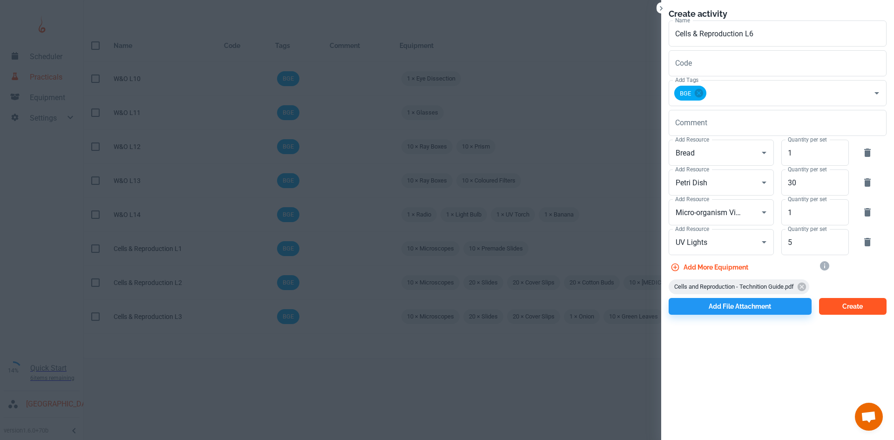
click at [859, 309] on button "Create" at bounding box center [853, 306] width 68 height 17
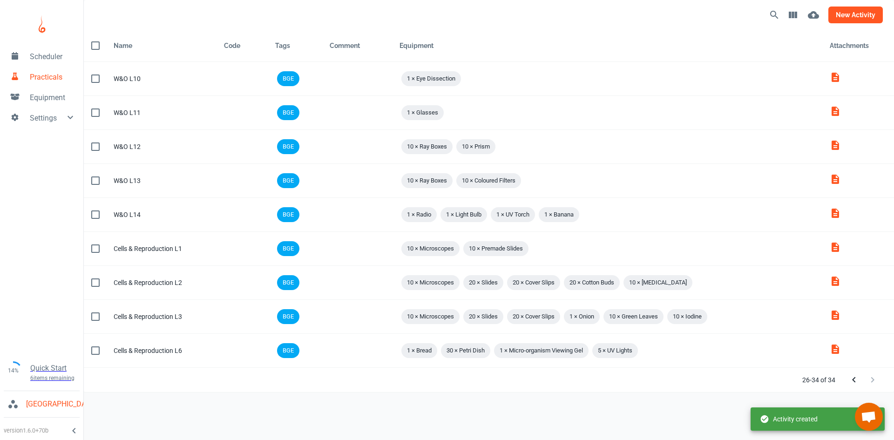
click at [858, 17] on button "new activity" at bounding box center [855, 15] width 54 height 17
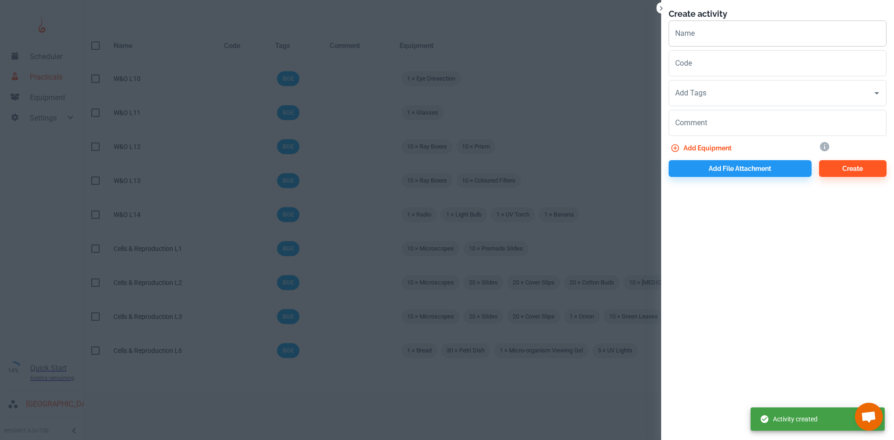
click at [715, 34] on input "Name" at bounding box center [778, 33] width 218 height 26
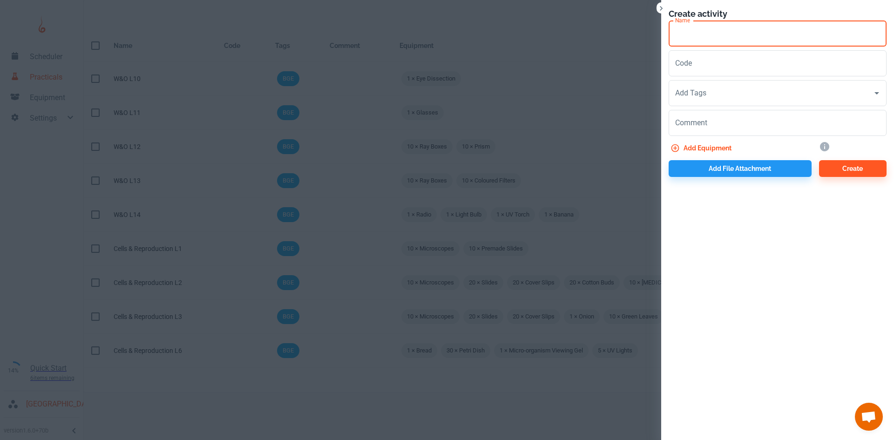
paste input "Cells & Reproduction"
click at [709, 88] on input "Add Tags" at bounding box center [771, 93] width 196 height 18
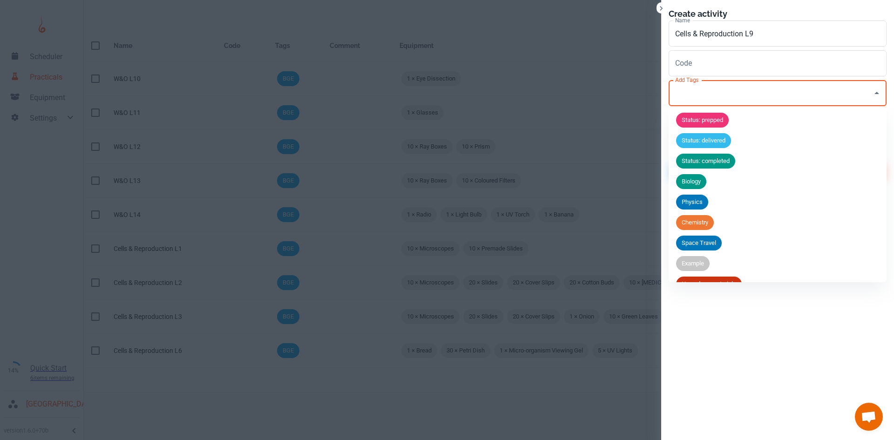
scroll to position [36, 0]
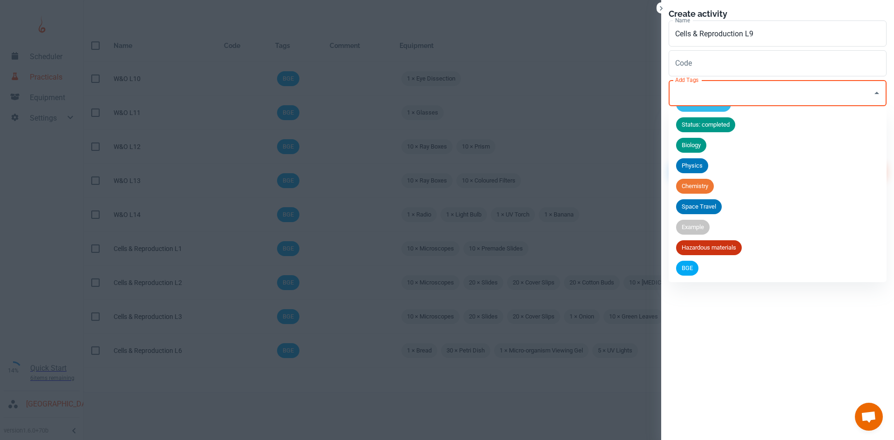
click at [689, 261] on div "BGE" at bounding box center [687, 268] width 22 height 15
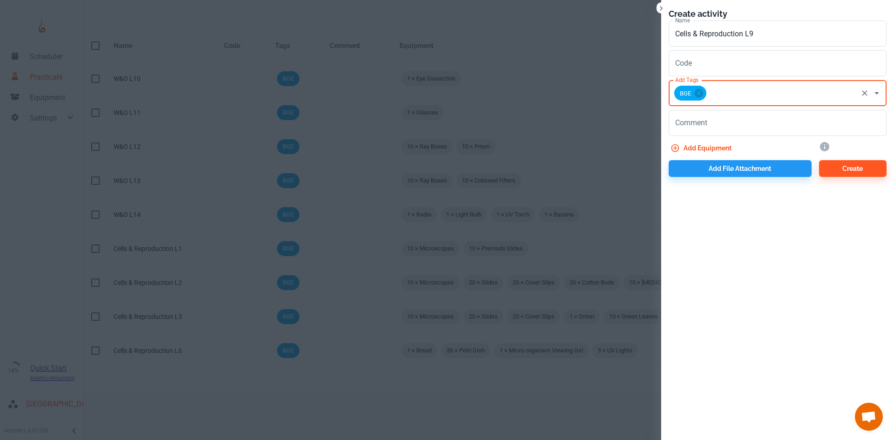
click at [707, 148] on button "Add equipment" at bounding box center [702, 148] width 67 height 17
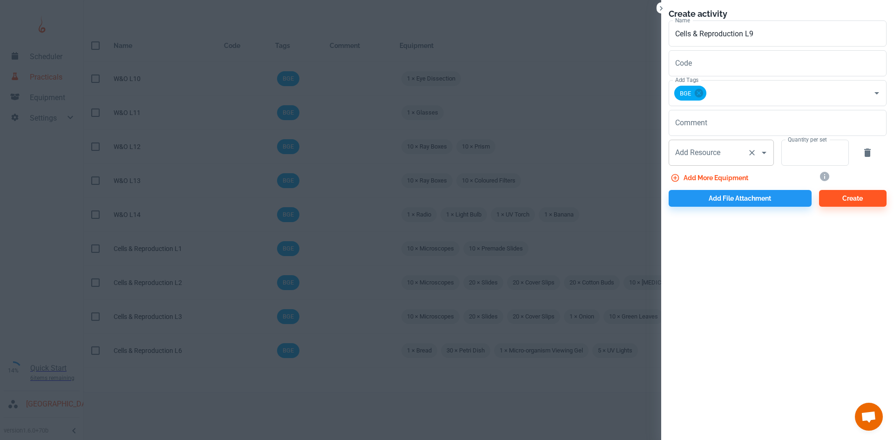
click at [701, 161] on input "Add Resource" at bounding box center [708, 153] width 71 height 18
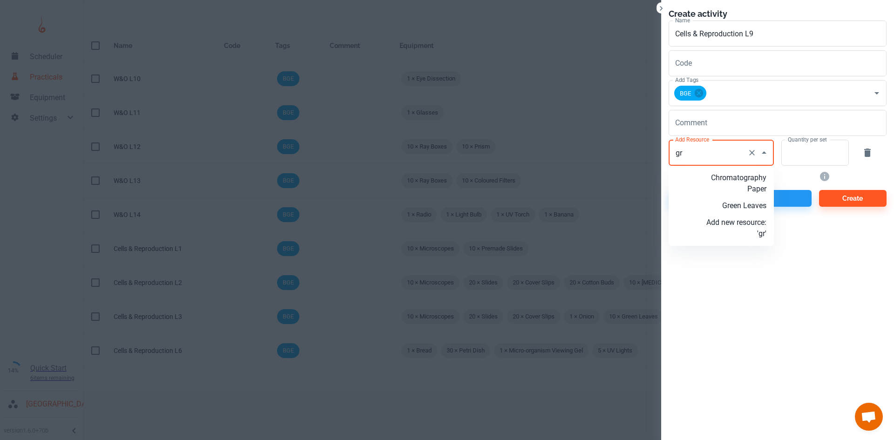
click at [740, 207] on p "Green Leaves" at bounding box center [736, 205] width 60 height 11
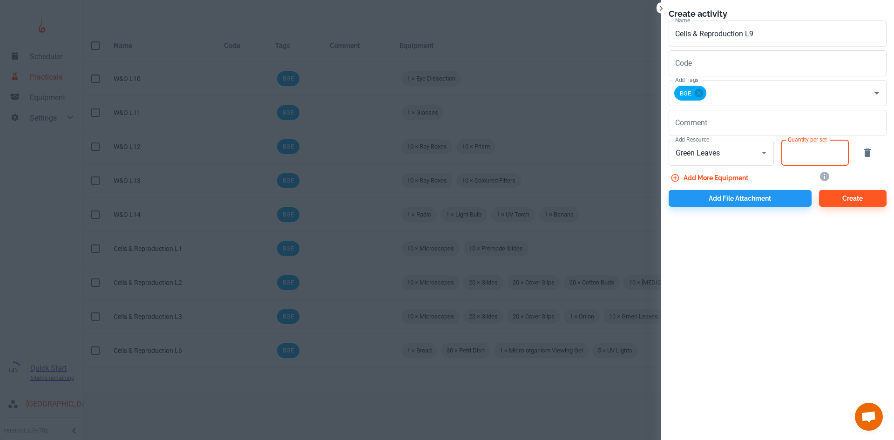
click at [816, 153] on input "Quantity per set" at bounding box center [809, 153] width 57 height 26
click at [727, 179] on button "Add more equipment" at bounding box center [710, 177] width 83 height 17
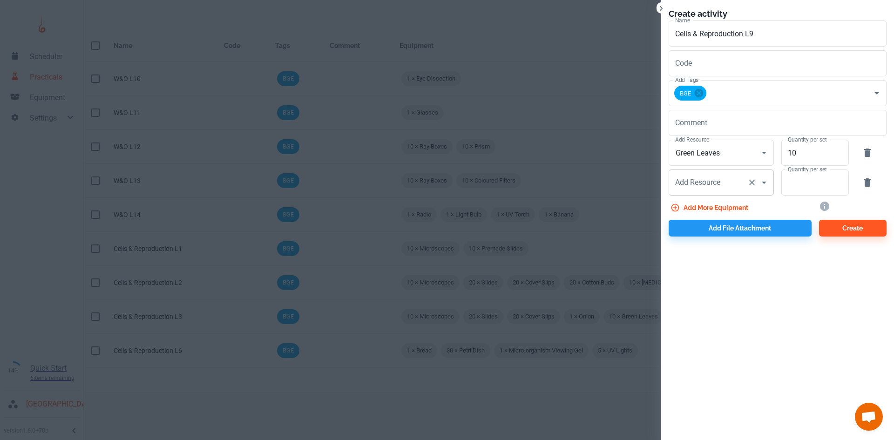
click at [720, 174] on input "Add Resource" at bounding box center [708, 183] width 71 height 18
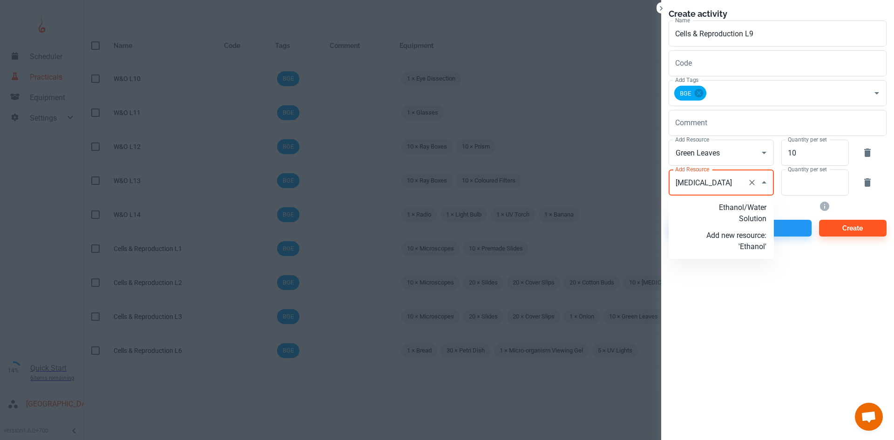
click at [741, 242] on p "Add new resource: 'Ethanol'" at bounding box center [736, 241] width 60 height 22
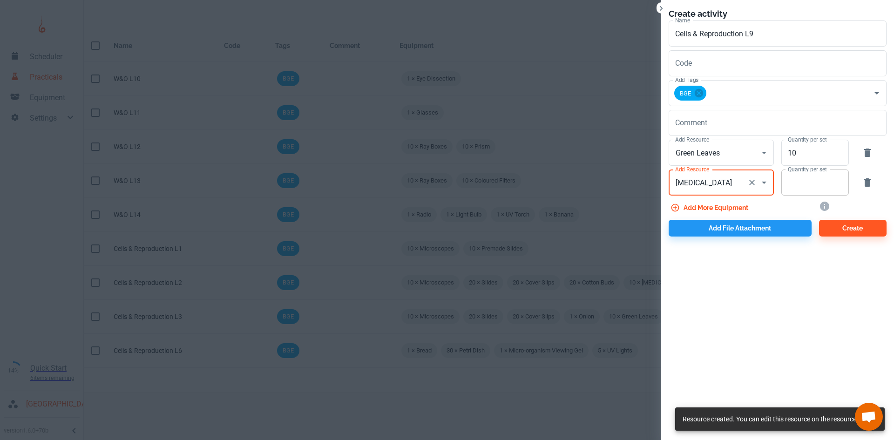
click at [801, 189] on input "Quantity per set" at bounding box center [809, 182] width 57 height 26
click at [717, 204] on button "Add more equipment" at bounding box center [710, 207] width 83 height 17
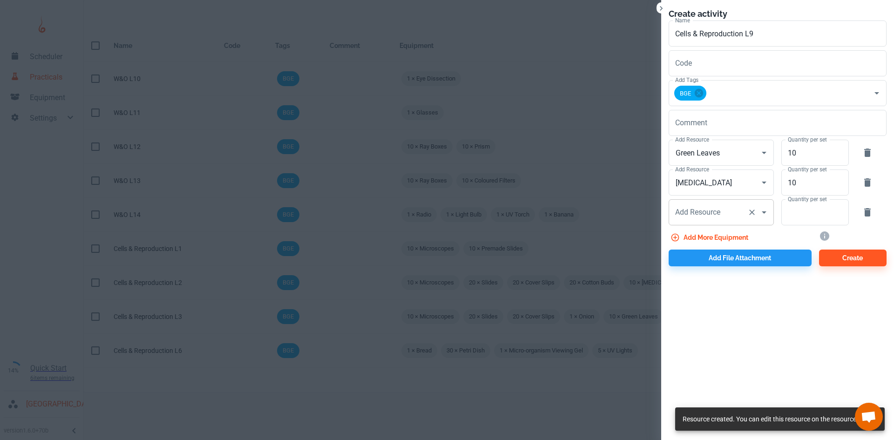
click at [727, 200] on div "Add Resource" at bounding box center [721, 212] width 105 height 26
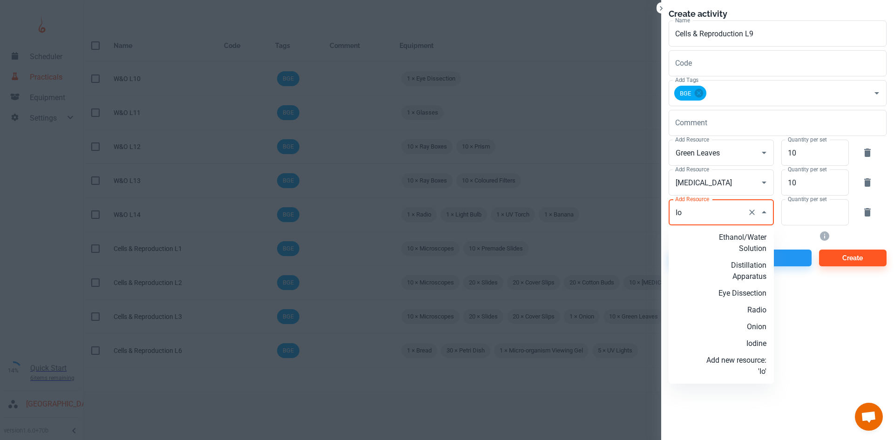
click at [761, 338] on p "Iodine" at bounding box center [736, 343] width 60 height 11
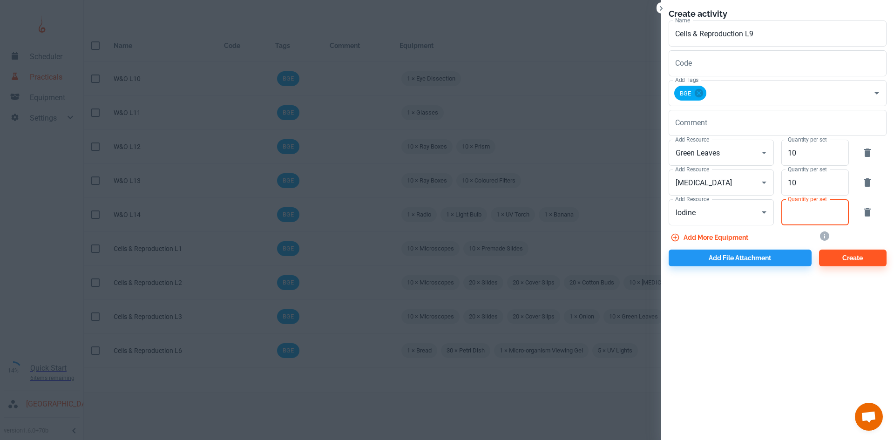
click at [808, 211] on input "Quantity per set" at bounding box center [809, 212] width 57 height 26
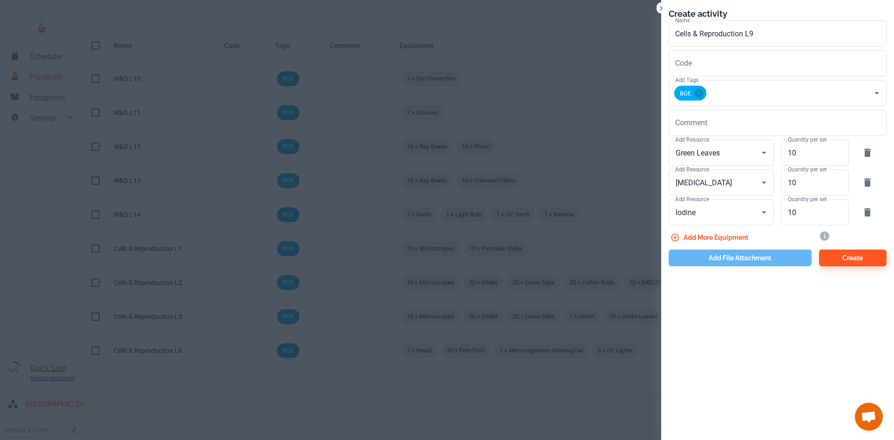
click at [732, 260] on button "Add file attachment" at bounding box center [740, 258] width 143 height 17
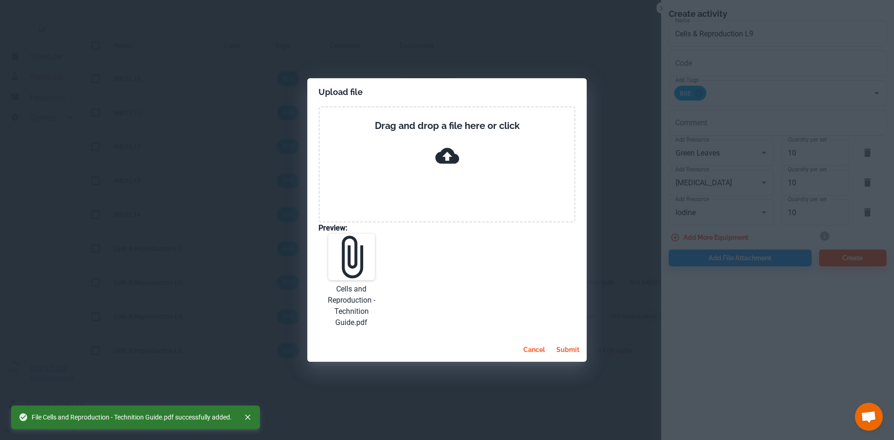
click at [572, 354] on button "submit" at bounding box center [568, 349] width 30 height 17
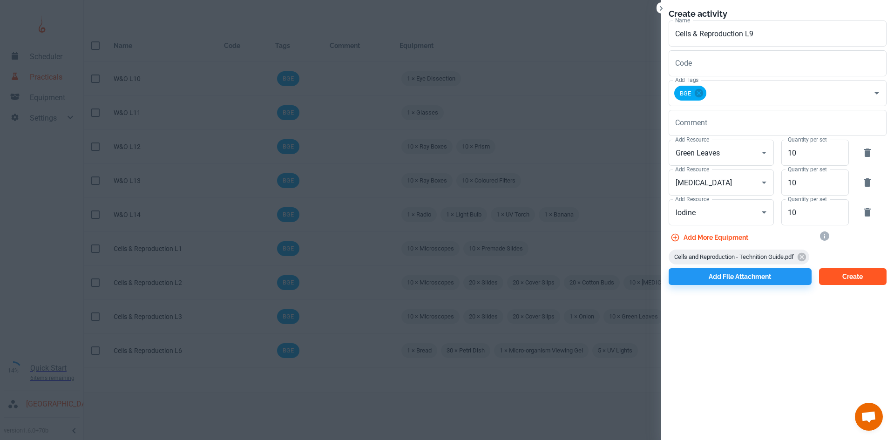
click at [874, 279] on button "Create" at bounding box center [853, 276] width 68 height 17
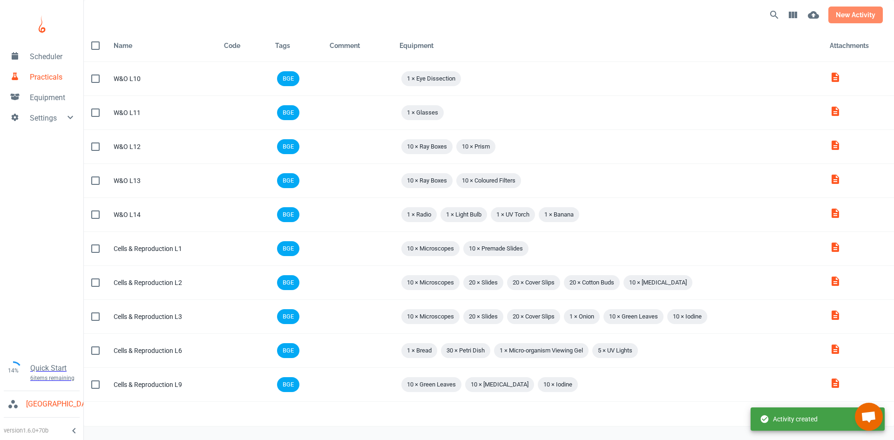
click at [858, 18] on button "new activity" at bounding box center [855, 15] width 54 height 17
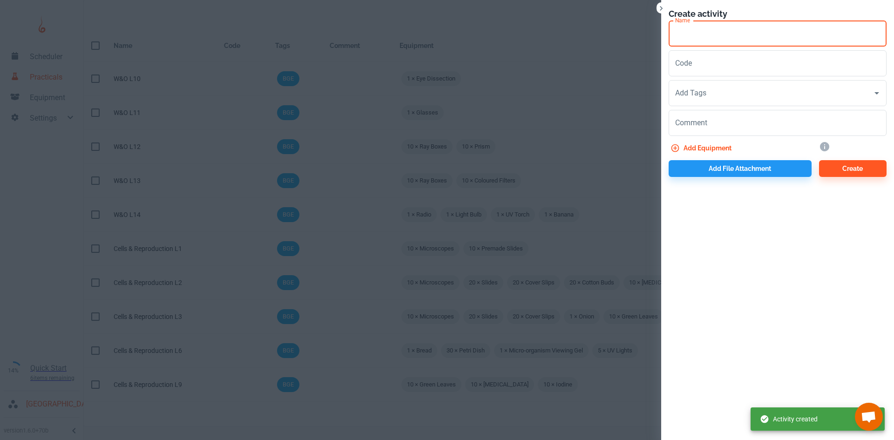
click at [797, 28] on input "Name" at bounding box center [778, 33] width 218 height 26
paste input "Cells & Reproduction"
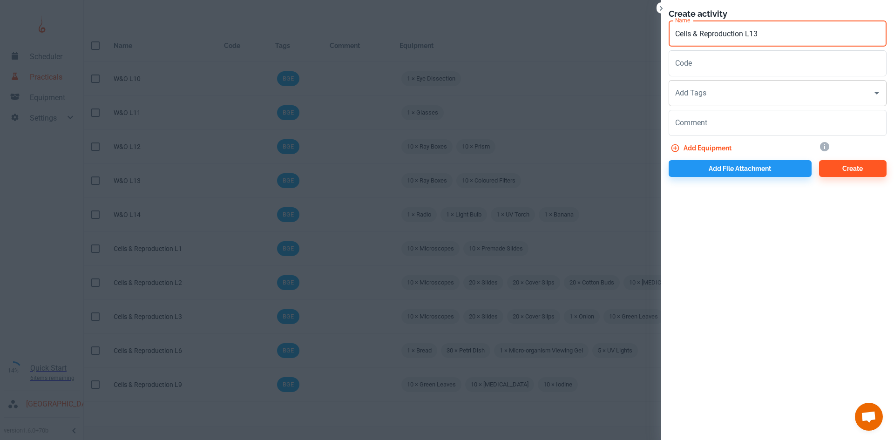
click at [703, 95] on input "Add Tags" at bounding box center [771, 93] width 196 height 18
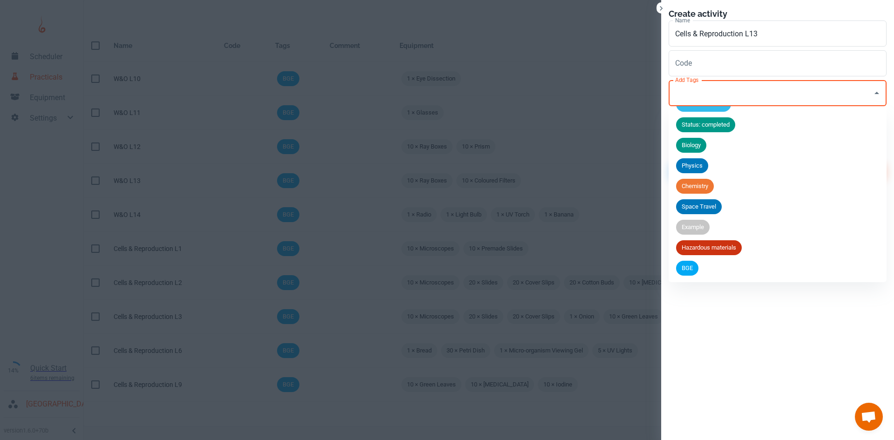
click at [691, 264] on span "BGE" at bounding box center [687, 268] width 22 height 9
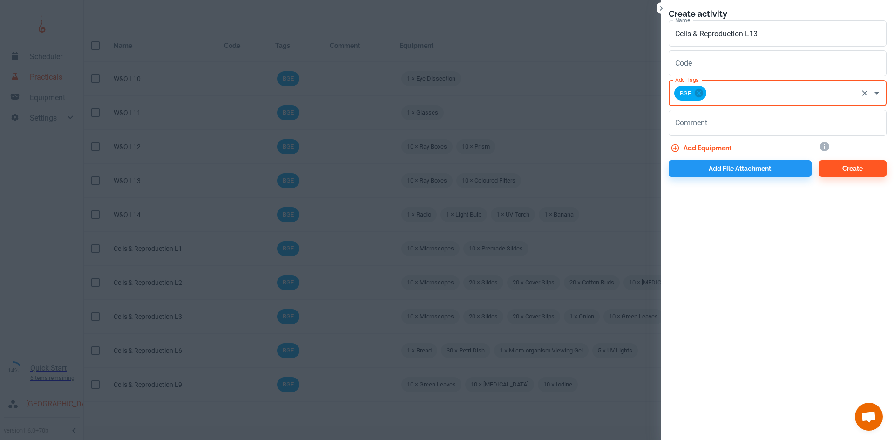
click at [708, 147] on button "Add equipment" at bounding box center [702, 148] width 67 height 17
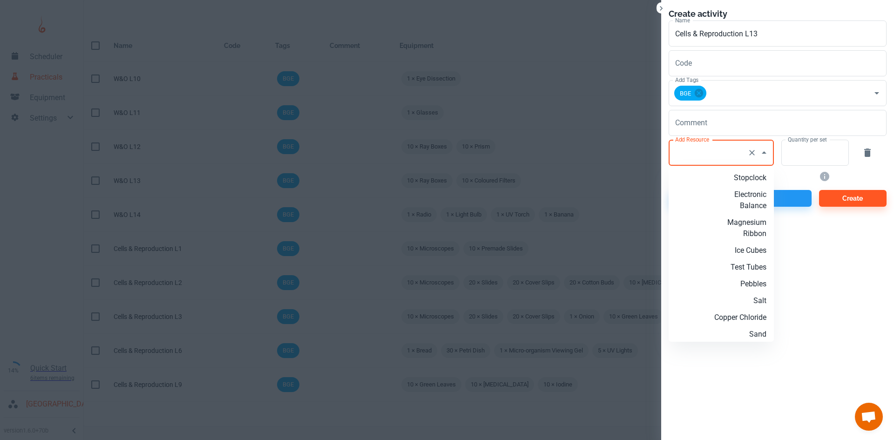
click at [708, 147] on div "Add Resource Add Resource" at bounding box center [721, 153] width 105 height 26
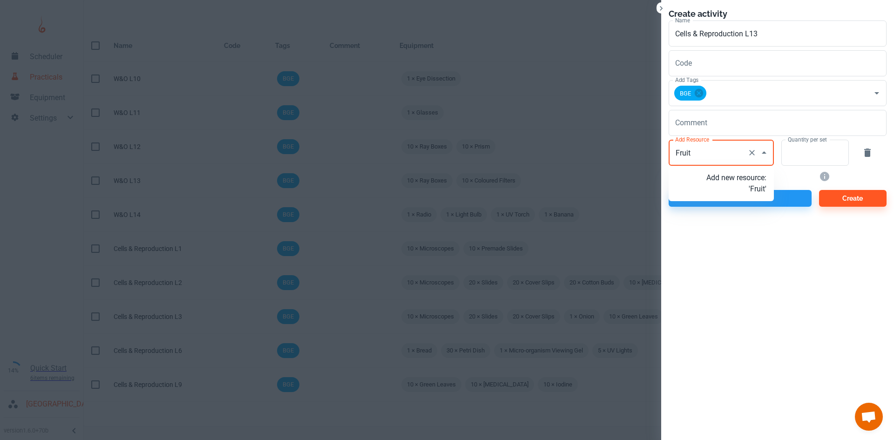
click at [732, 183] on p "Add new resource: 'Fruit'" at bounding box center [736, 183] width 60 height 22
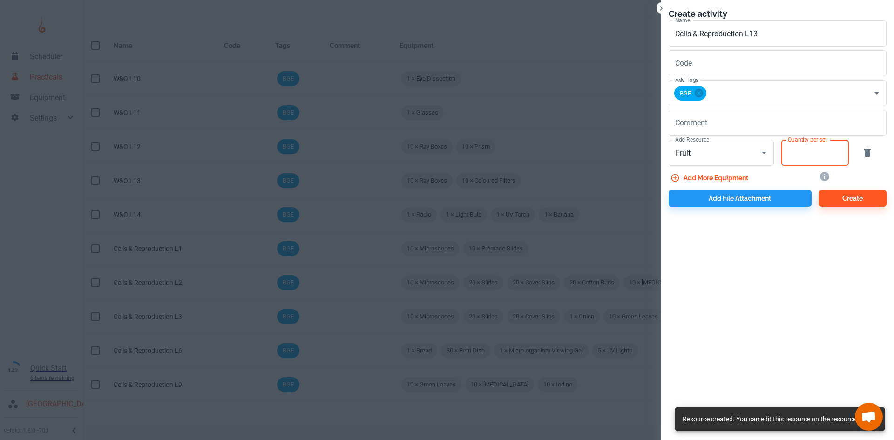
click at [793, 160] on input "Quantity per set" at bounding box center [809, 153] width 57 height 26
click at [740, 176] on button "Add more equipment" at bounding box center [710, 177] width 83 height 17
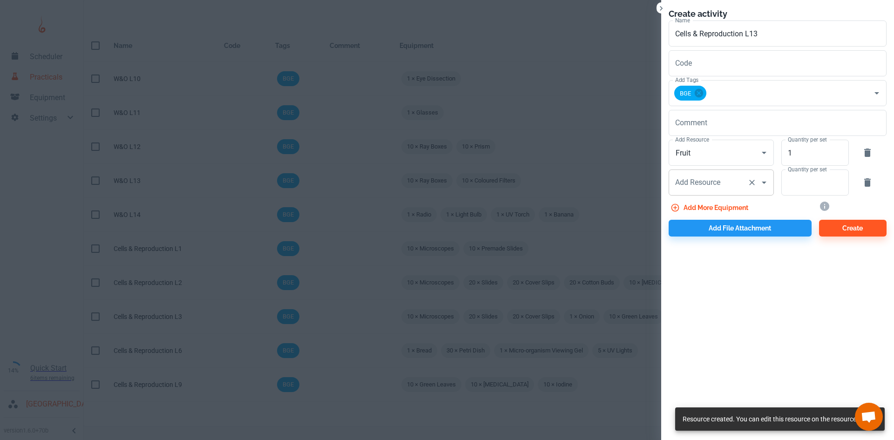
click at [718, 176] on input "Add Resource" at bounding box center [708, 183] width 71 height 18
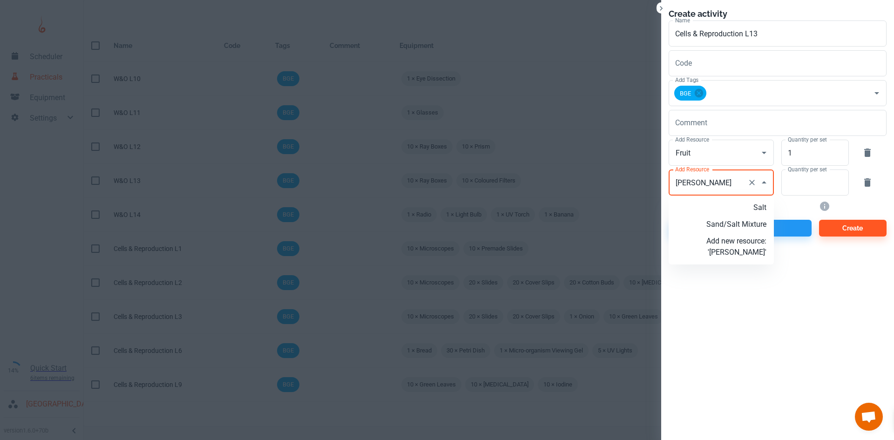
click at [741, 209] on p "Salt" at bounding box center [736, 207] width 60 height 11
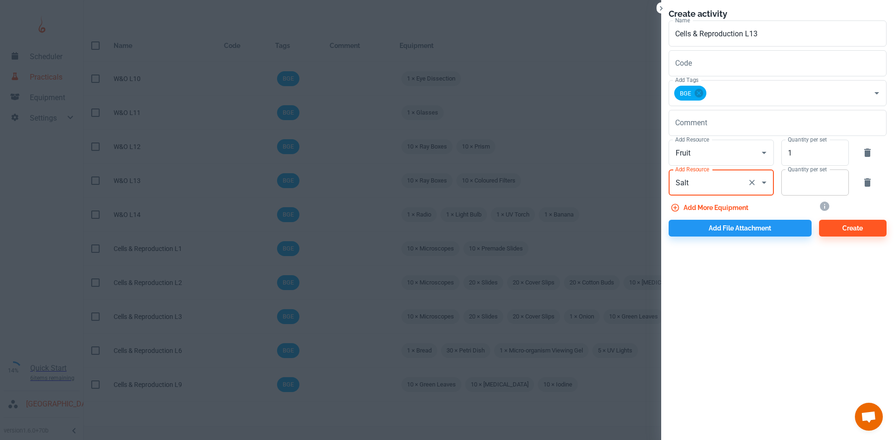
click at [803, 178] on input "Quantity per set" at bounding box center [809, 182] width 57 height 26
click at [723, 210] on button "Add more equipment" at bounding box center [710, 207] width 83 height 17
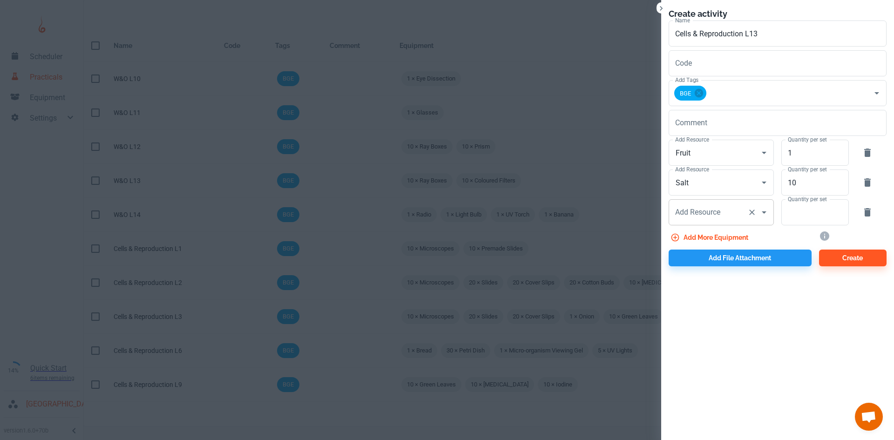
click at [696, 205] on div "Add Resource Add Resource" at bounding box center [721, 212] width 105 height 26
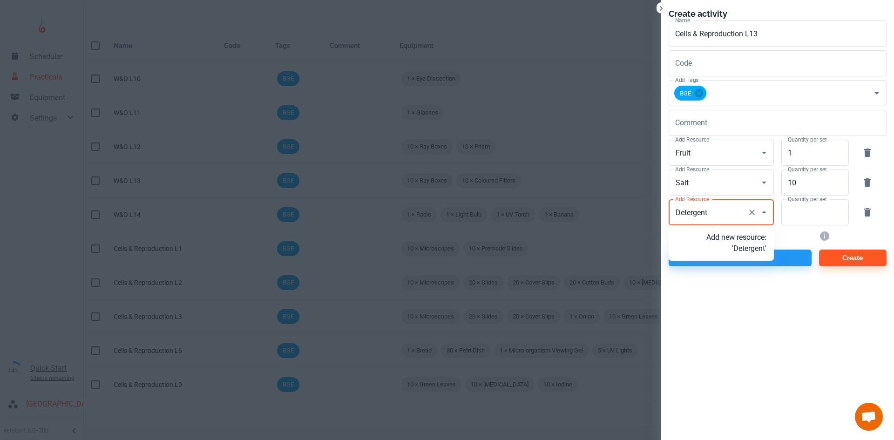
click at [732, 246] on p "Add new resource: 'Detergent'" at bounding box center [736, 243] width 60 height 22
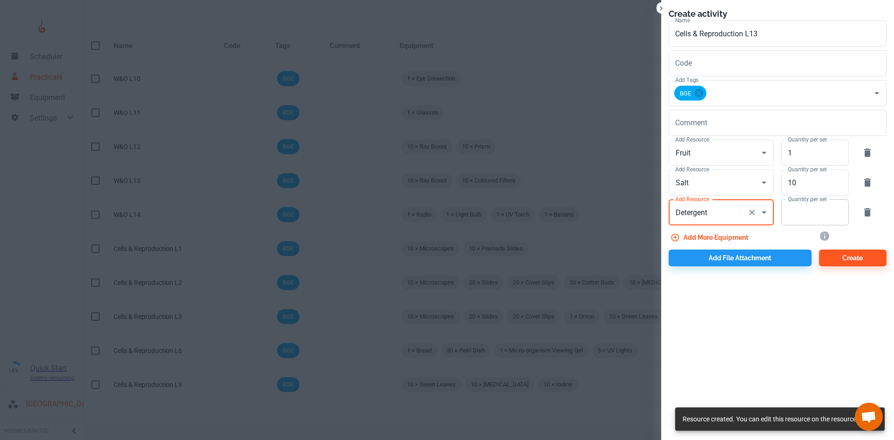
click at [825, 212] on input "Quantity per set" at bounding box center [809, 212] width 57 height 26
click at [737, 234] on button "Add more equipment" at bounding box center [710, 237] width 83 height 17
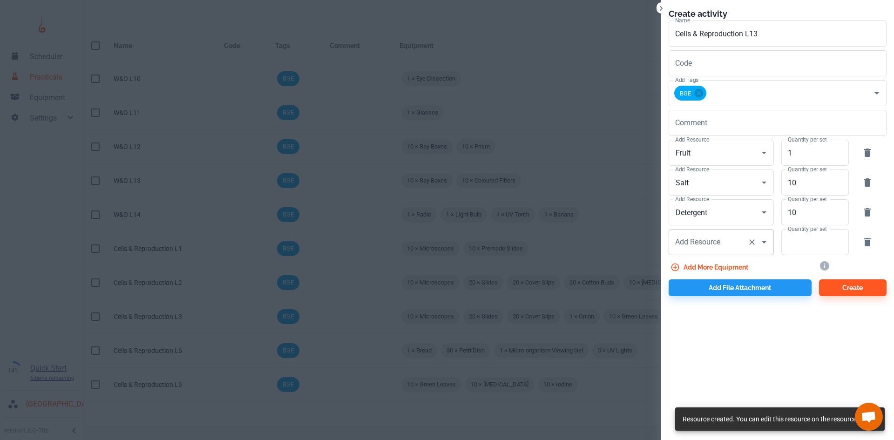
click at [710, 242] on div "Add Resource Add Resource" at bounding box center [721, 242] width 105 height 26
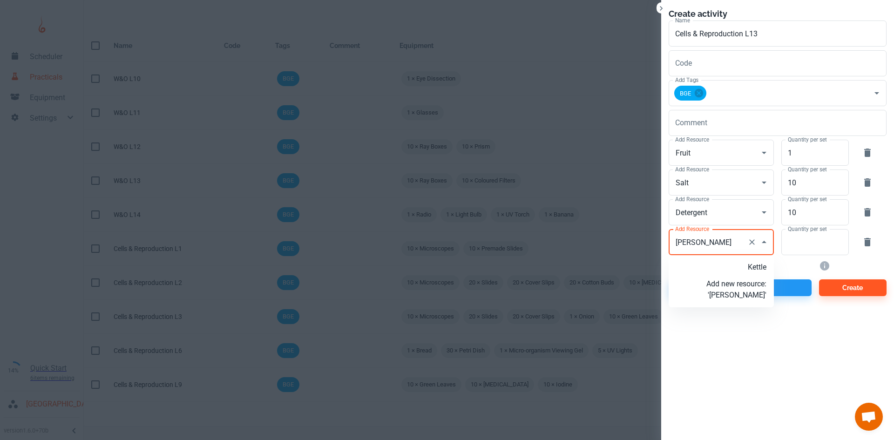
click at [735, 272] on p "Kettle" at bounding box center [736, 267] width 60 height 11
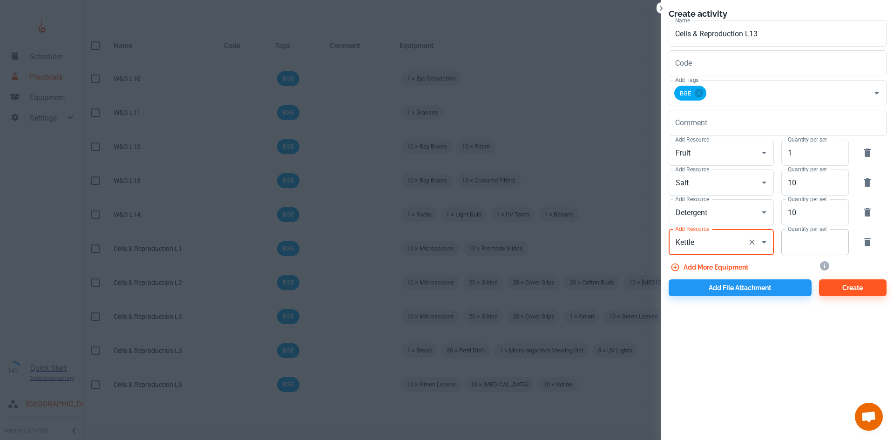
click at [798, 245] on input "Quantity per set" at bounding box center [809, 242] width 57 height 26
click at [725, 264] on button "Add more equipment" at bounding box center [710, 267] width 83 height 17
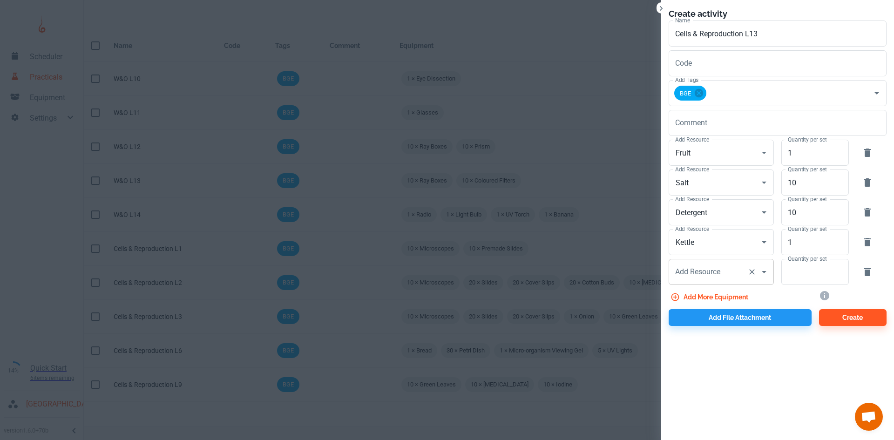
click at [682, 269] on div "Add Resource Add Resource" at bounding box center [721, 272] width 105 height 26
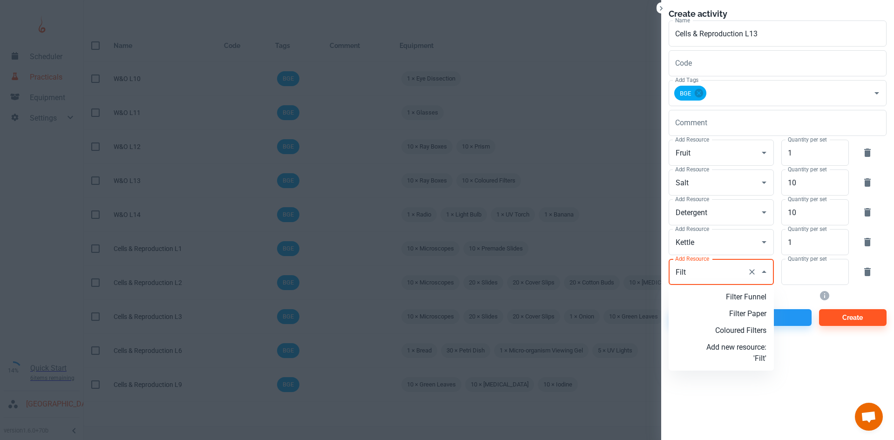
click at [762, 318] on p "Filter Paper" at bounding box center [736, 313] width 60 height 11
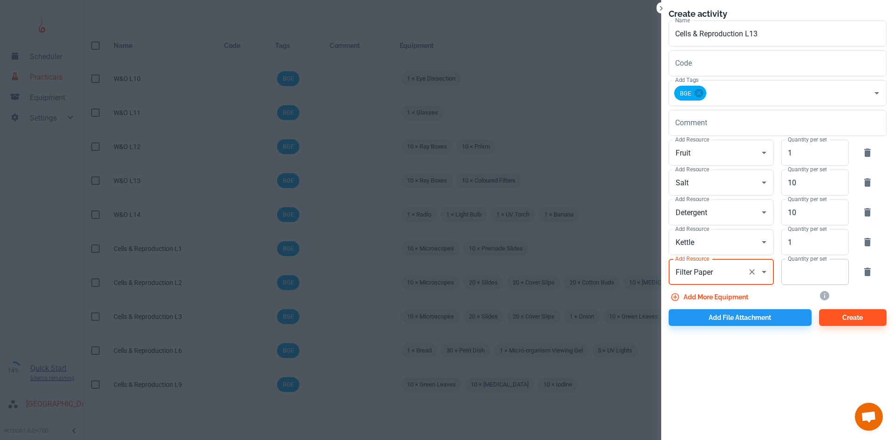
click at [804, 273] on input "Quantity per set" at bounding box center [809, 272] width 57 height 26
click at [694, 301] on button "Add more equipment" at bounding box center [710, 297] width 83 height 17
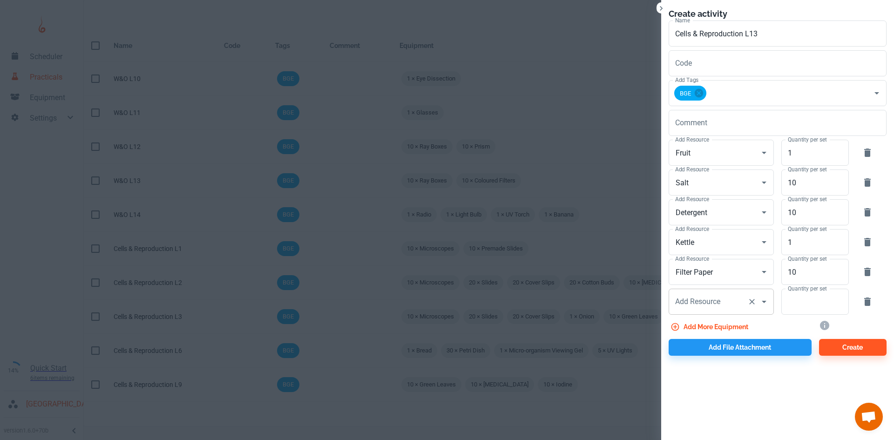
click at [691, 300] on input "Add Resource" at bounding box center [708, 302] width 71 height 18
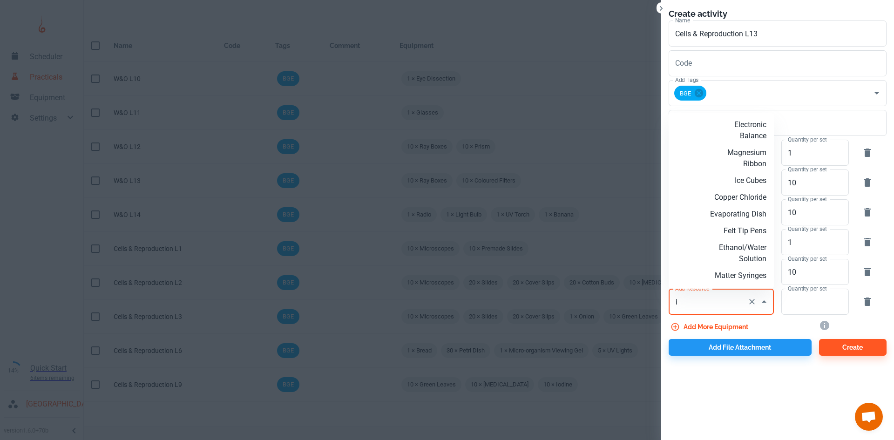
click at [720, 185] on p "Ice Cubes" at bounding box center [736, 180] width 60 height 11
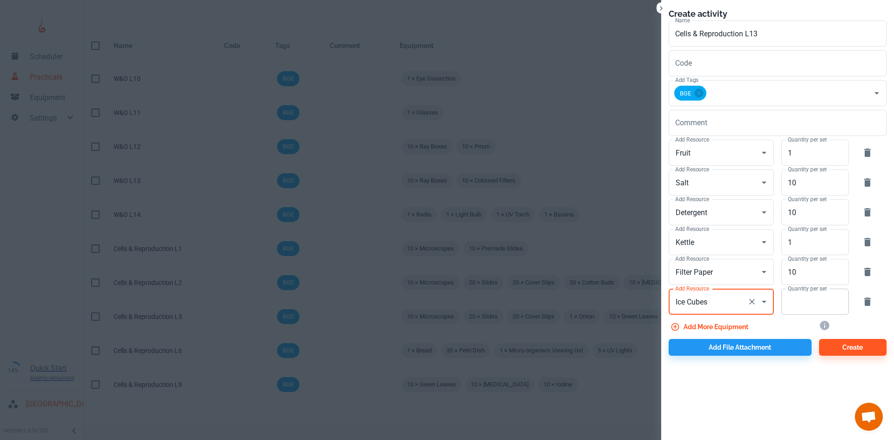
click at [811, 306] on input "Quantity per set" at bounding box center [809, 302] width 57 height 26
click at [716, 323] on button "Add more equipment" at bounding box center [710, 326] width 83 height 17
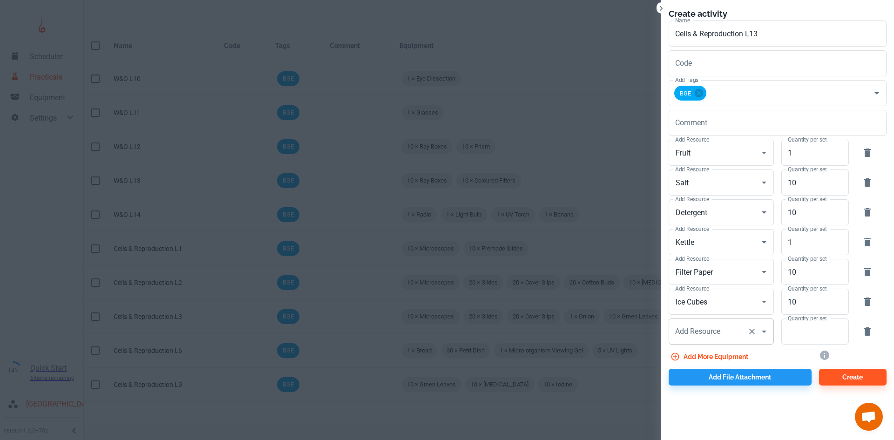
click at [733, 336] on input "Add Resource" at bounding box center [708, 332] width 71 height 18
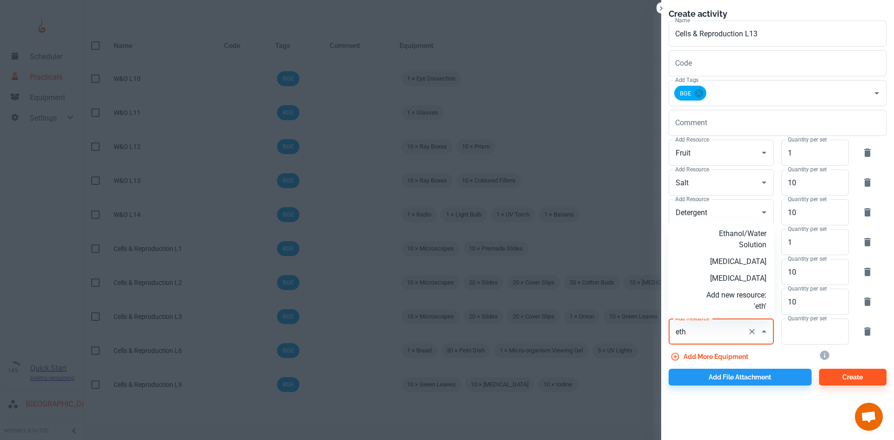
click at [742, 277] on p "[MEDICAL_DATA]" at bounding box center [736, 278] width 60 height 11
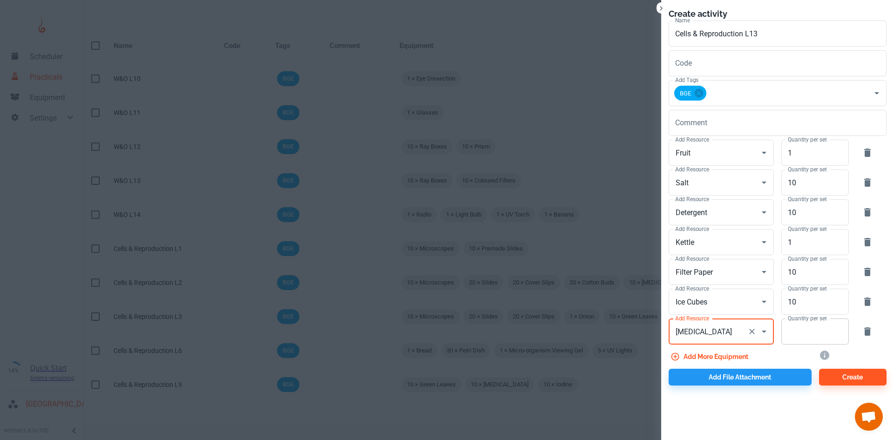
click at [832, 329] on input "Quantity per set" at bounding box center [809, 331] width 57 height 26
click at [734, 357] on button "Add more equipment" at bounding box center [710, 356] width 83 height 17
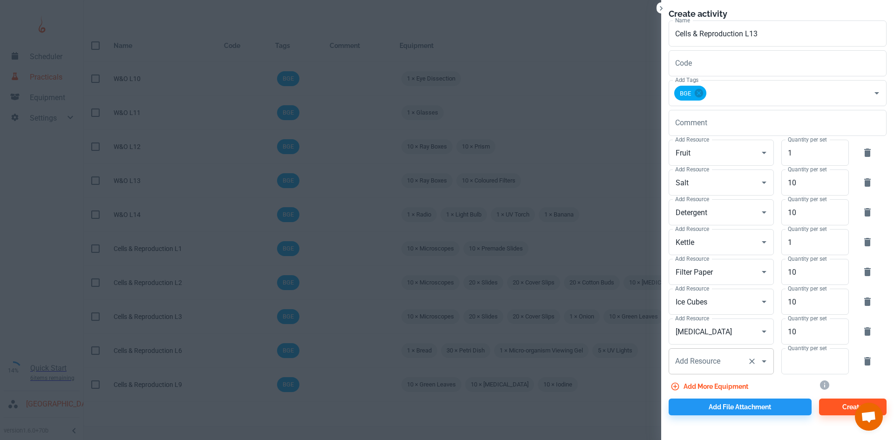
click at [697, 367] on input "Add Resource" at bounding box center [708, 361] width 71 height 18
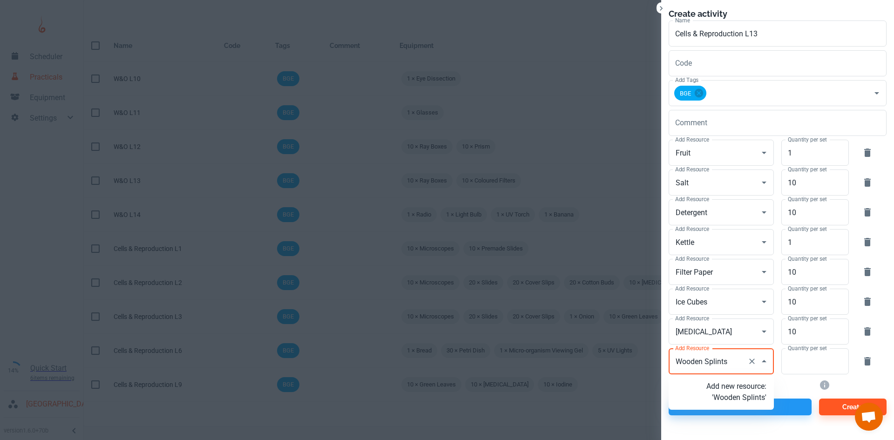
click at [743, 400] on p "Add new resource: 'Wooden Splints'" at bounding box center [736, 392] width 60 height 22
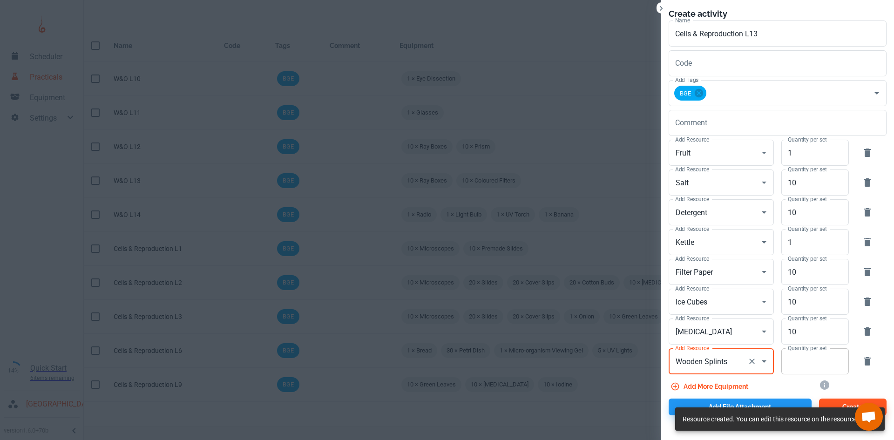
click at [791, 361] on input "Quantity per set" at bounding box center [809, 361] width 57 height 26
click at [746, 404] on button "Add file attachment" at bounding box center [740, 407] width 143 height 17
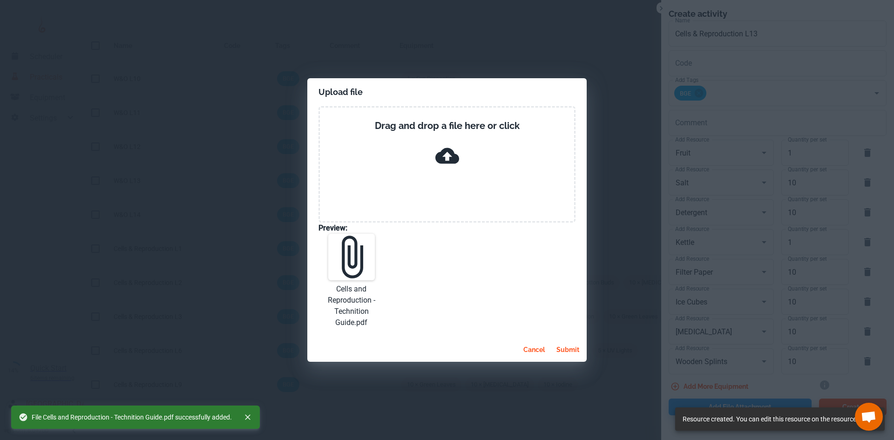
click at [572, 349] on button "submit" at bounding box center [568, 349] width 30 height 17
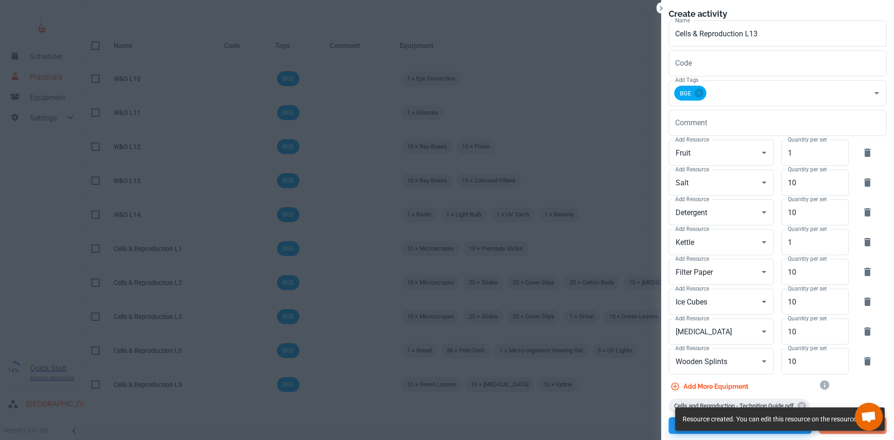
click at [837, 433] on button "Create" at bounding box center [853, 425] width 68 height 17
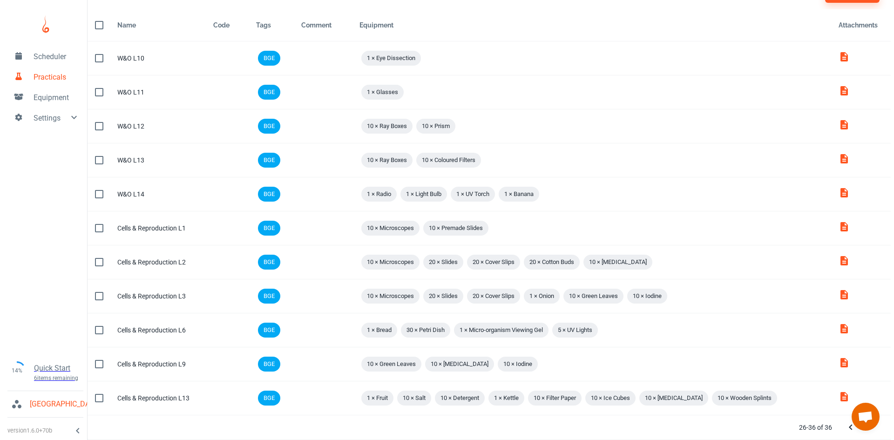
scroll to position [0, 0]
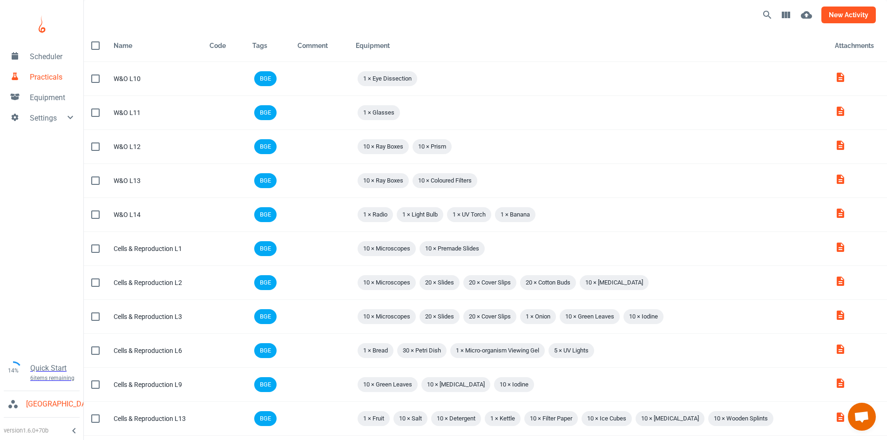
click at [853, 11] on button "new activity" at bounding box center [848, 15] width 54 height 17
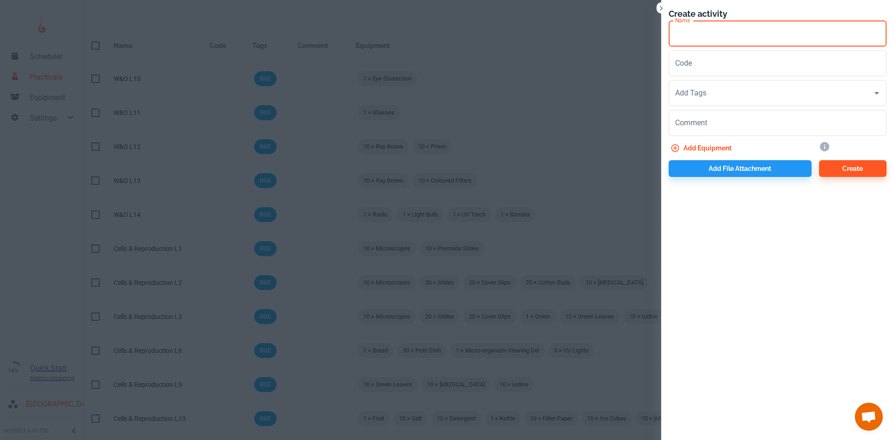
click at [687, 36] on input "Name" at bounding box center [778, 33] width 218 height 26
paste input "Cells & Reproduction"
drag, startPoint x: 789, startPoint y: 35, endPoint x: 604, endPoint y: 44, distance: 185.5
click at [605, 44] on div "Create activity Name Cells & Reproduction Name Code Code Add Tags Add Tags Comm…" at bounding box center [447, 220] width 894 height 440
click at [710, 94] on input "Add Tags" at bounding box center [771, 93] width 196 height 18
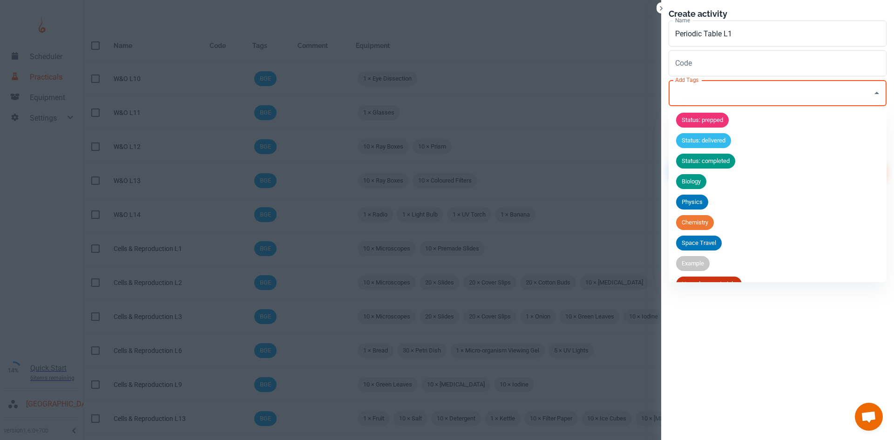
scroll to position [36, 0]
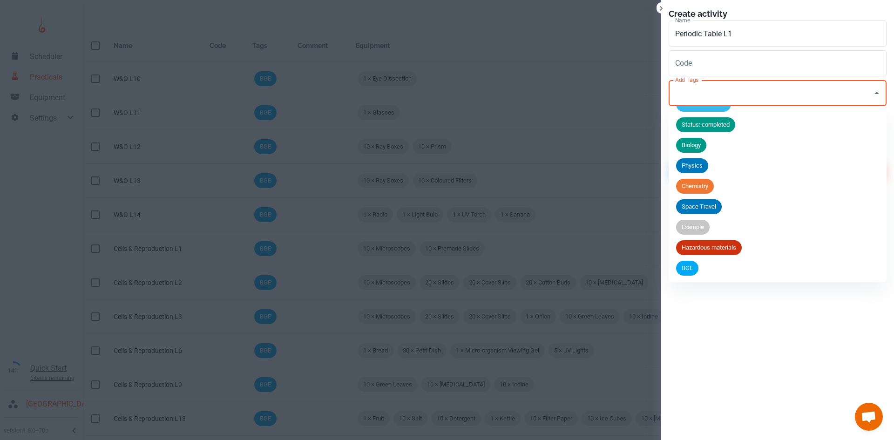
click at [692, 265] on span "BGE" at bounding box center [687, 268] width 22 height 9
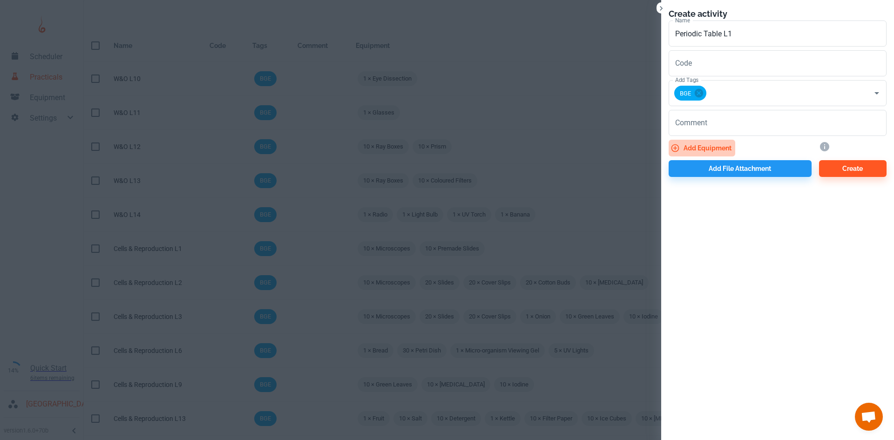
click at [704, 142] on button "Add equipment" at bounding box center [702, 148] width 67 height 17
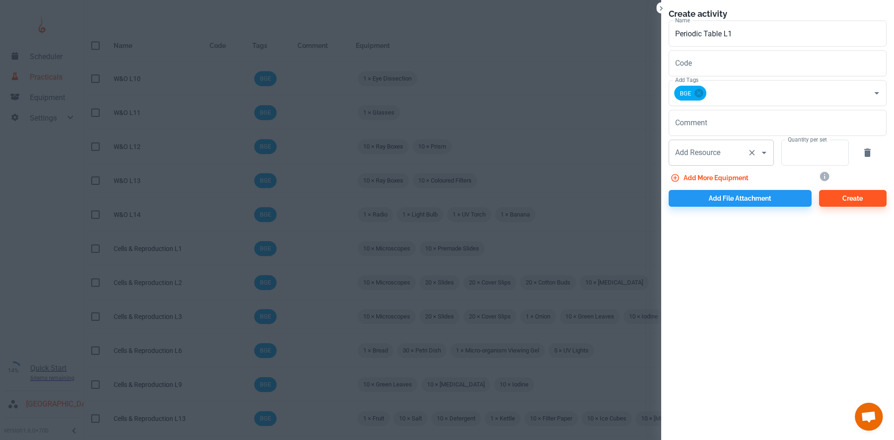
click at [693, 159] on input "Add Resource" at bounding box center [708, 153] width 71 height 18
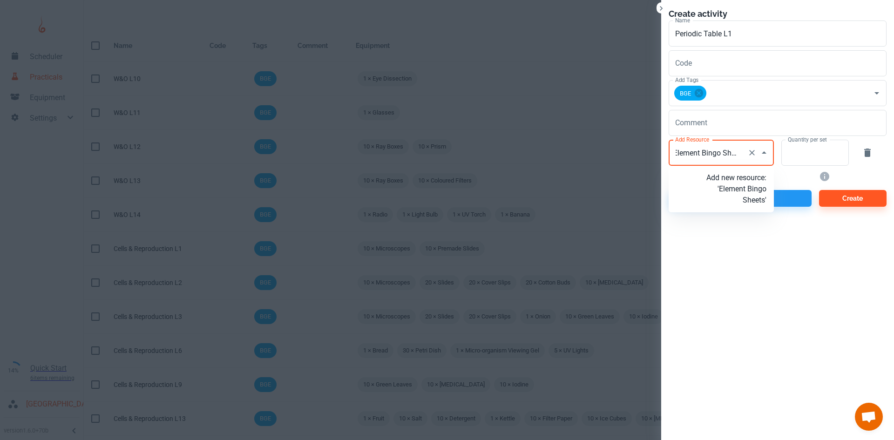
scroll to position [0, 6]
click at [724, 187] on p "Add new resource: 'Element Bingo Sheets'" at bounding box center [736, 189] width 60 height 34
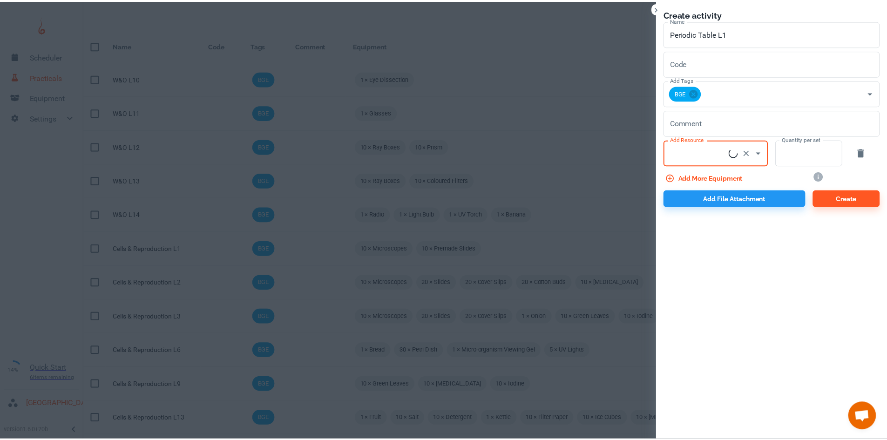
scroll to position [0, 0]
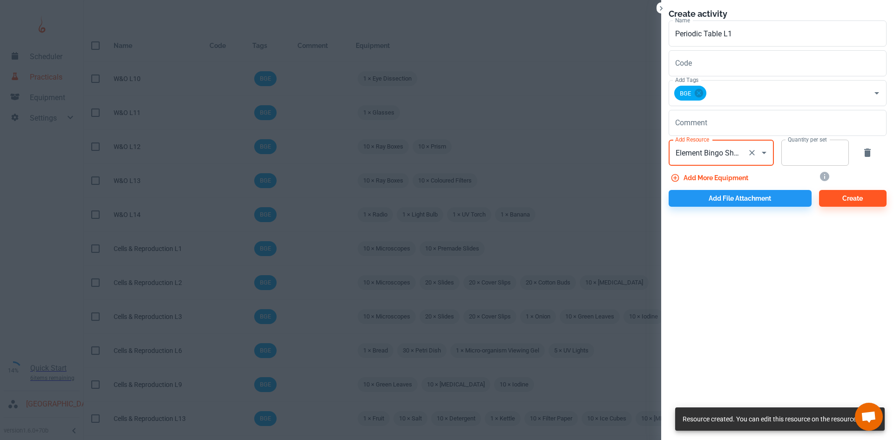
click at [804, 157] on input "Quantity per set" at bounding box center [809, 153] width 57 height 26
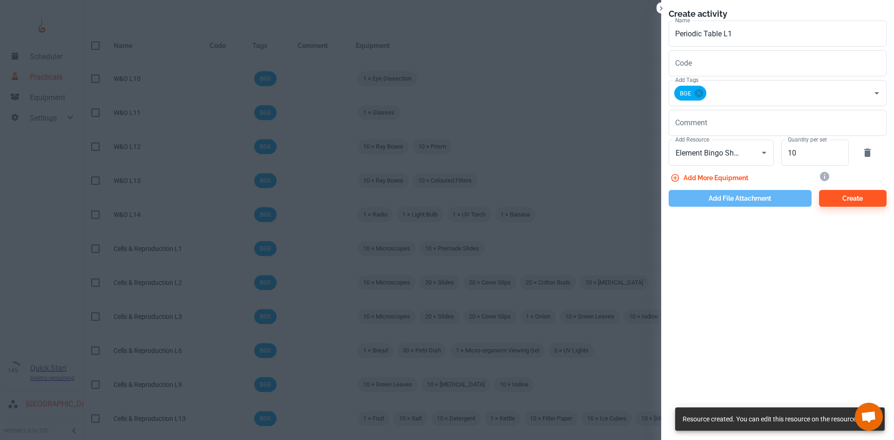
click at [736, 195] on button "Add file attachment" at bounding box center [740, 198] width 143 height 17
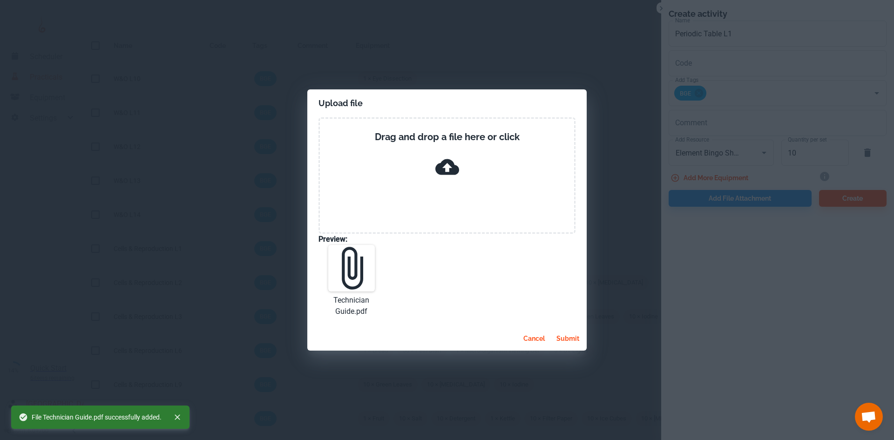
click at [565, 338] on button "submit" at bounding box center [568, 338] width 30 height 17
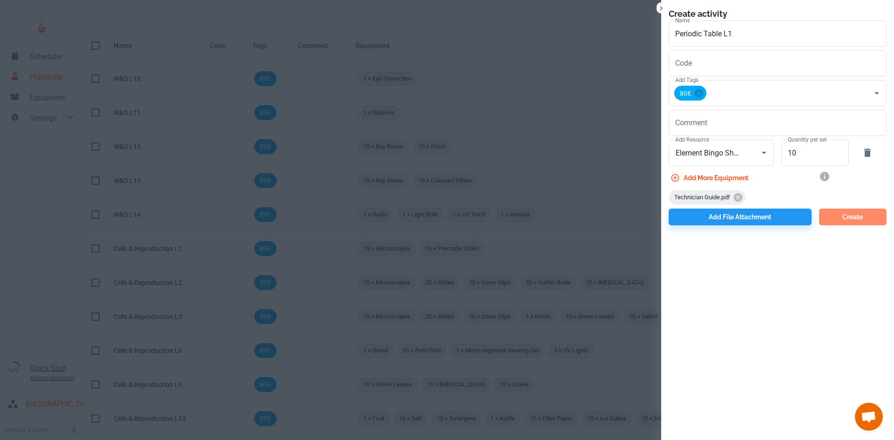
click at [837, 220] on button "Create" at bounding box center [853, 217] width 68 height 17
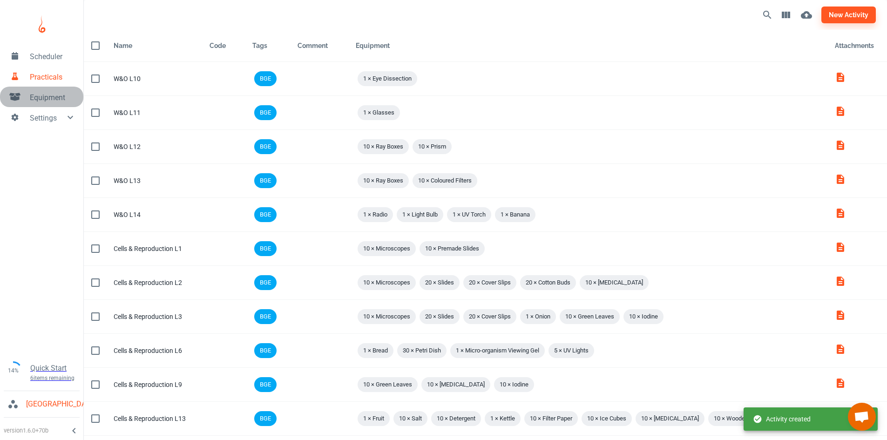
click at [51, 104] on link "Equipment" at bounding box center [41, 97] width 83 height 20
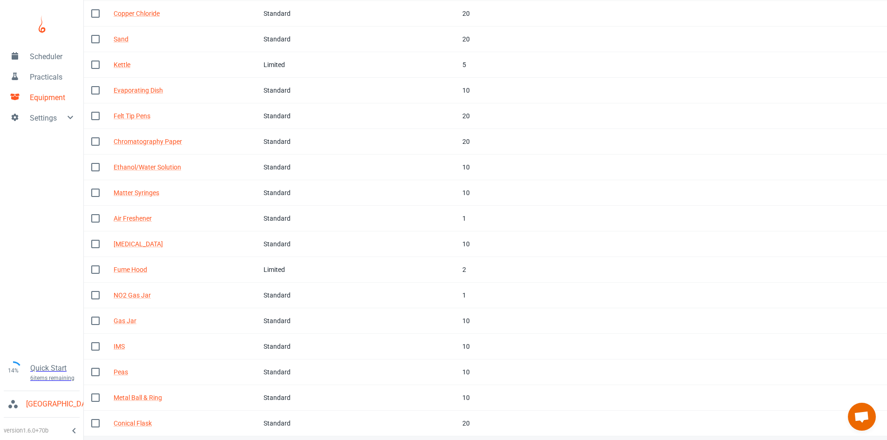
scroll to position [287, 0]
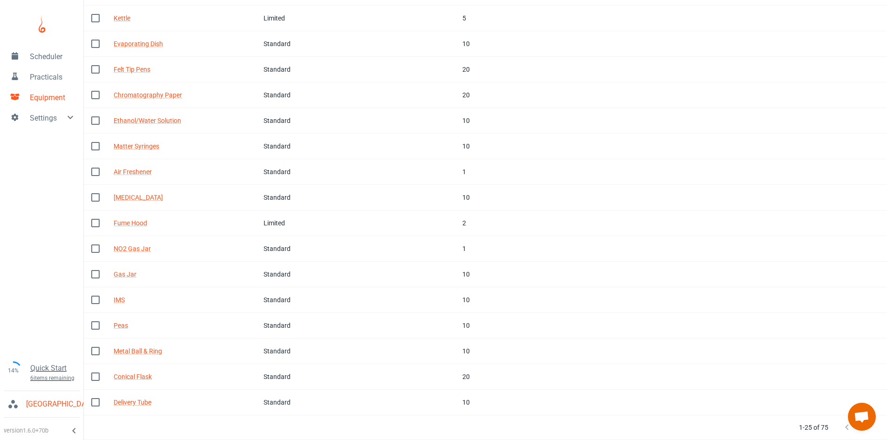
click at [869, 431] on icon "Next Page" at bounding box center [865, 427] width 11 height 11
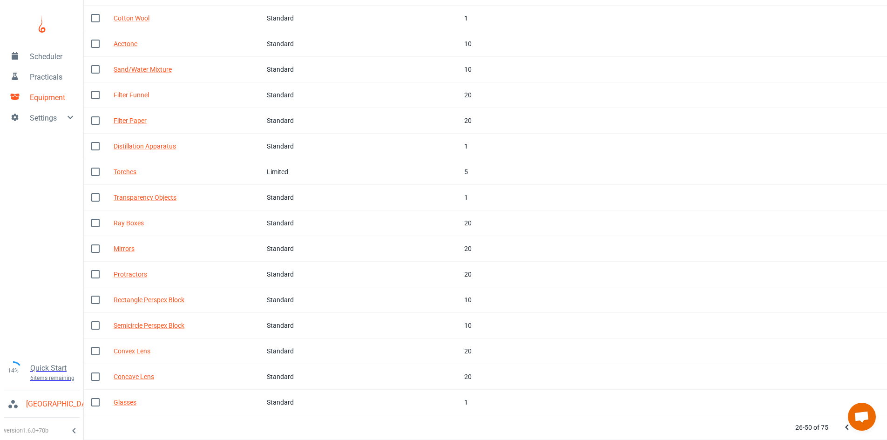
click at [867, 431] on icon "Next Page" at bounding box center [865, 427] width 11 height 11
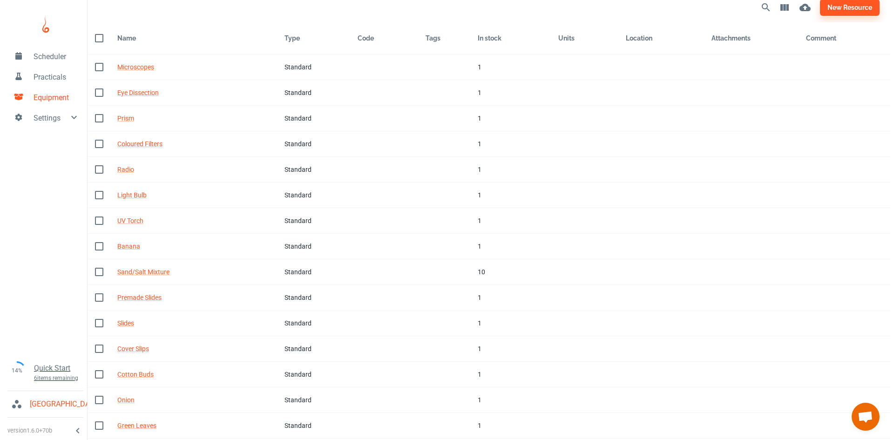
scroll to position [0, 0]
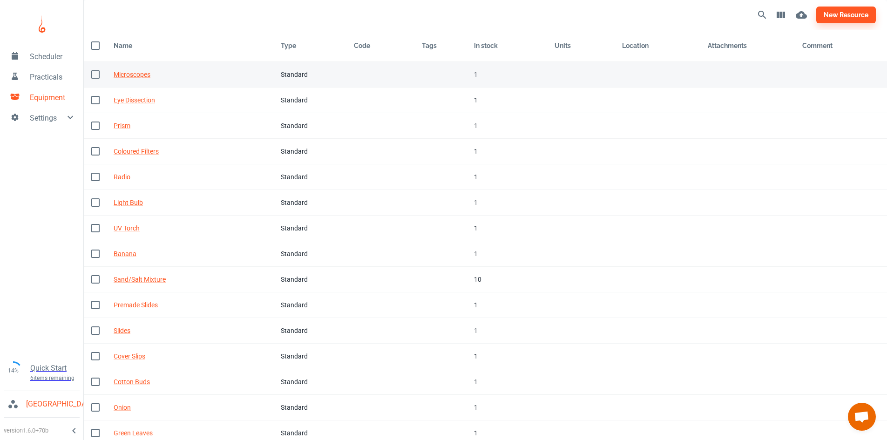
click at [330, 75] on div "Standard" at bounding box center [310, 74] width 59 height 10
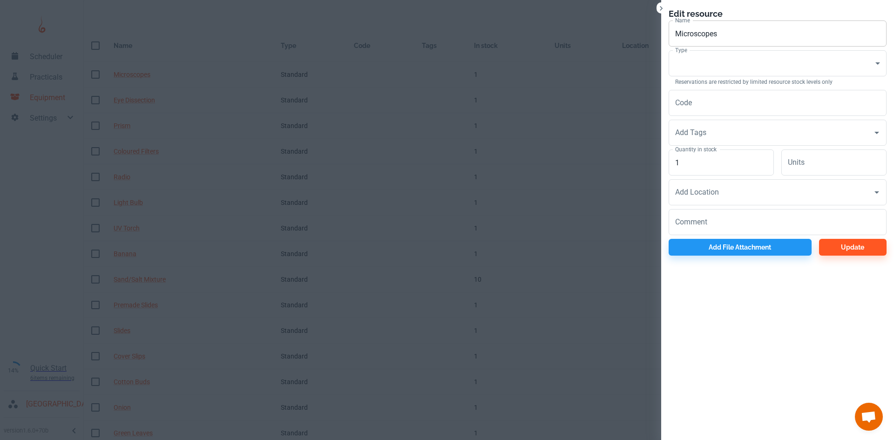
click at [698, 43] on input "Microscopes" at bounding box center [778, 33] width 218 height 26
click at [701, 32] on input "Microscopes" at bounding box center [778, 33] width 218 height 26
click at [732, 60] on body "Scheduler Practicals Equipment Settings 14% Quick Start 6 items remaining St Ro…" at bounding box center [447, 220] width 894 height 440
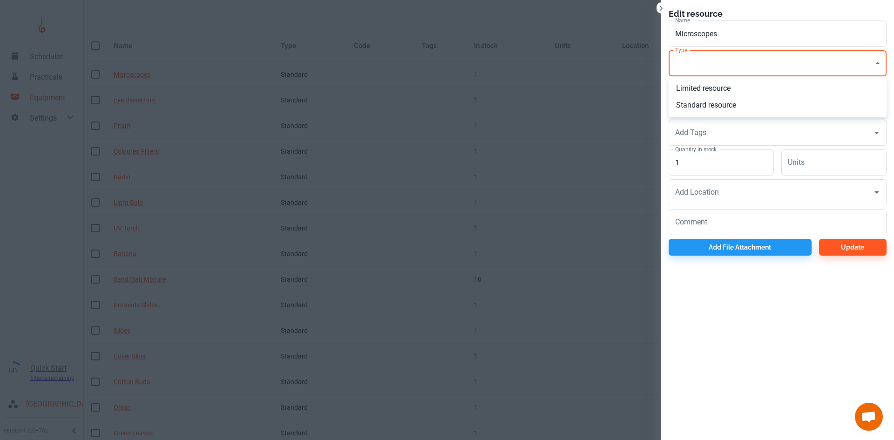
click at [713, 91] on li "Limited resource" at bounding box center [778, 88] width 218 height 17
click at [716, 158] on input "1" at bounding box center [721, 162] width 105 height 26
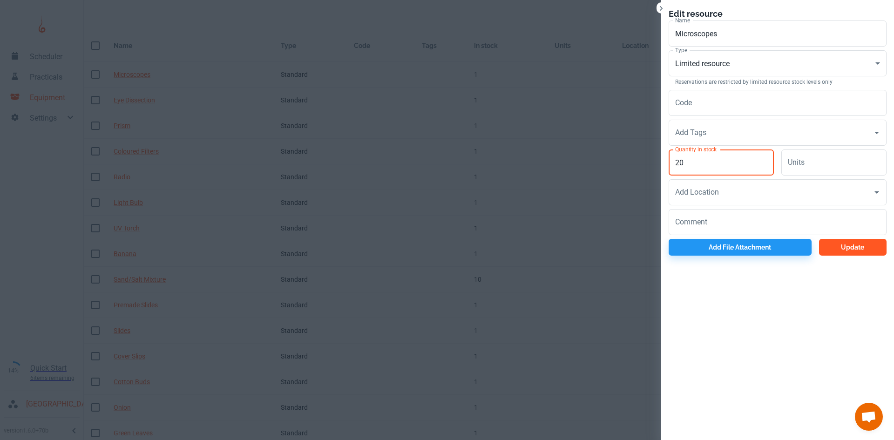
click at [837, 252] on button "Update" at bounding box center [853, 247] width 68 height 17
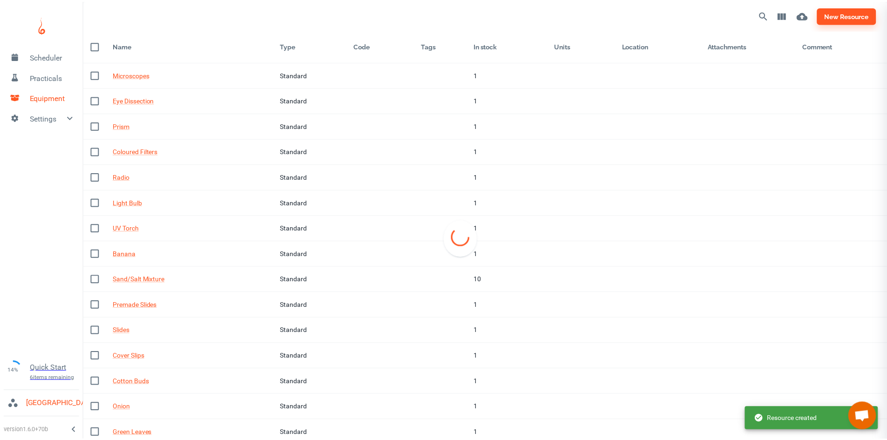
scroll to position [30, 0]
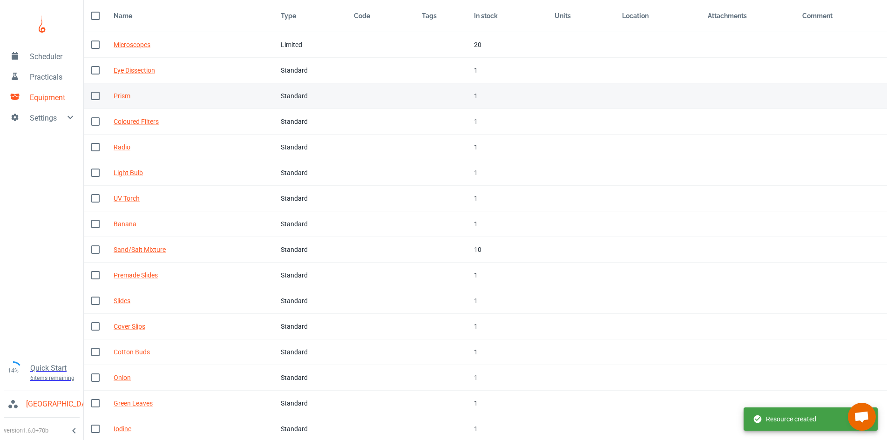
click at [313, 98] on div "Standard" at bounding box center [310, 96] width 59 height 10
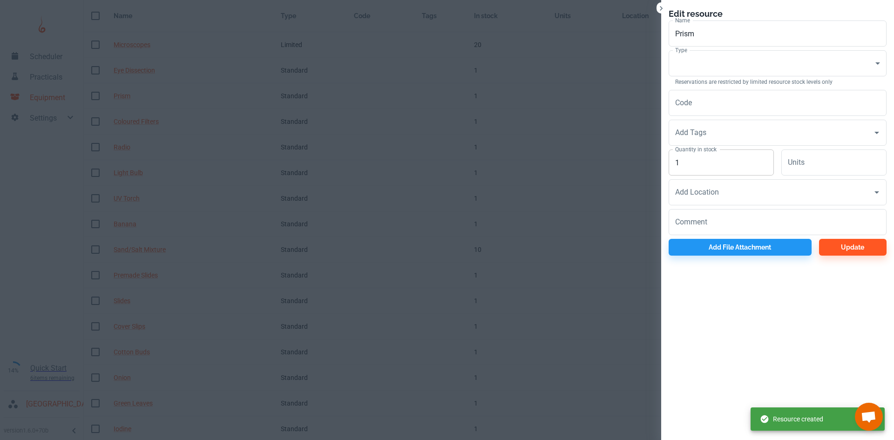
click at [744, 167] on input "1" at bounding box center [721, 162] width 105 height 26
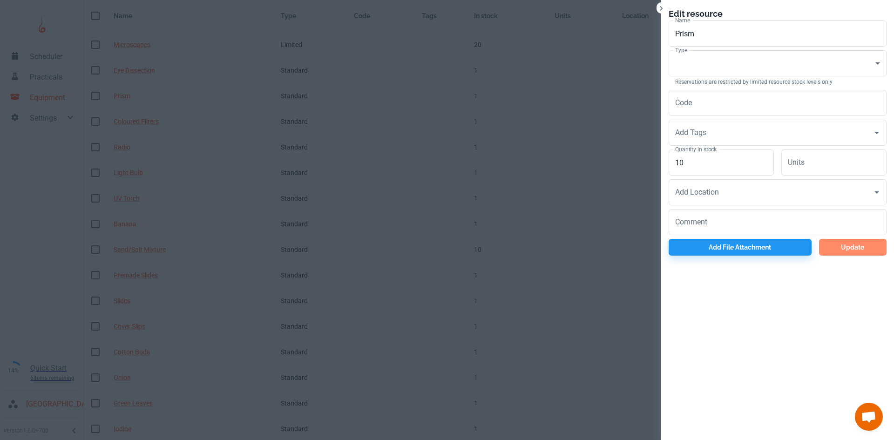
click at [835, 249] on button "Update" at bounding box center [853, 247] width 68 height 17
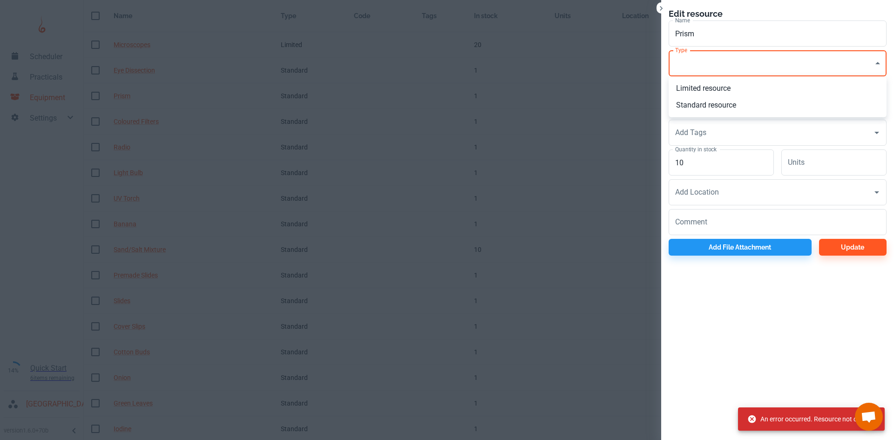
click at [732, 66] on body "Scheduler Practicals Equipment Settings 14% Quick Start 6 items remaining St Ro…" at bounding box center [447, 190] width 894 height 440
click at [725, 98] on li "Standard resource" at bounding box center [778, 105] width 218 height 17
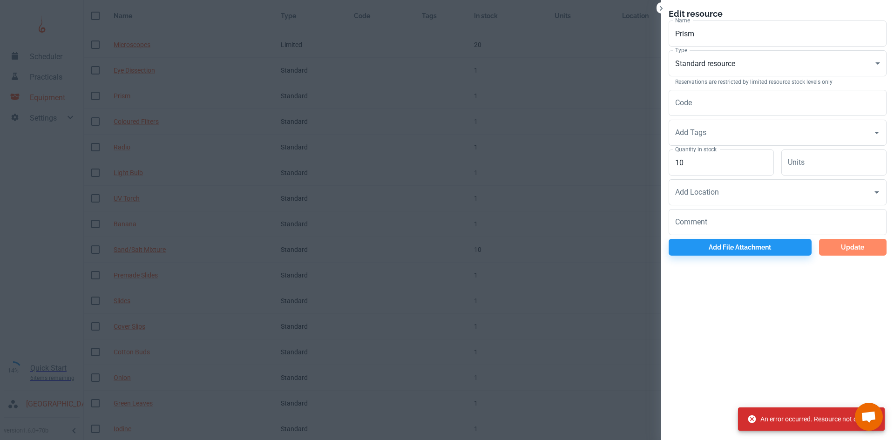
click at [844, 241] on button "Update" at bounding box center [853, 247] width 68 height 17
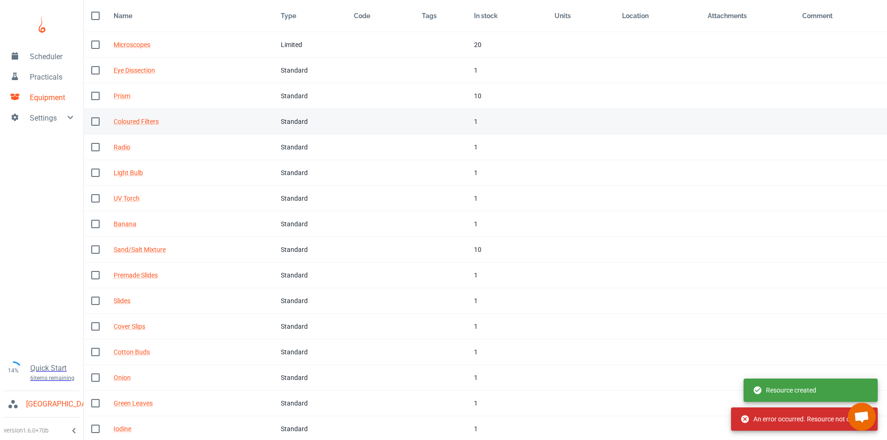
click at [406, 124] on td "Code" at bounding box center [380, 122] width 68 height 26
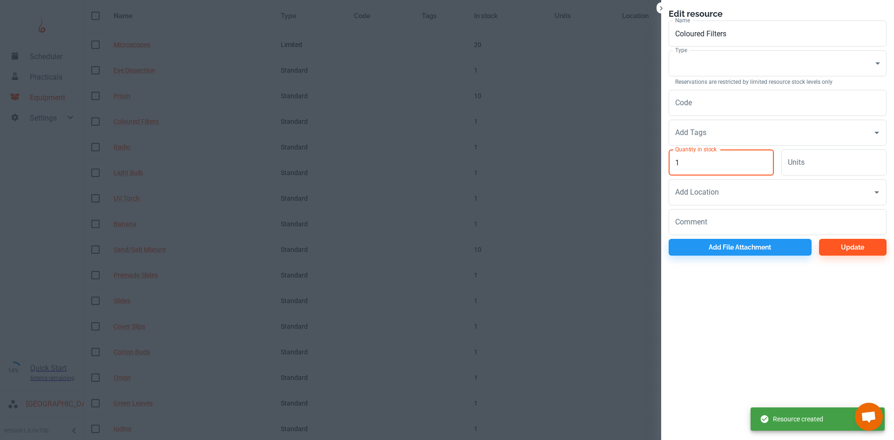
click at [697, 164] on input "1" at bounding box center [721, 162] width 105 height 26
click at [713, 72] on body "Scheduler Practicals Equipment Settings 14% Quick Start 6 items remaining St Ro…" at bounding box center [447, 190] width 894 height 440
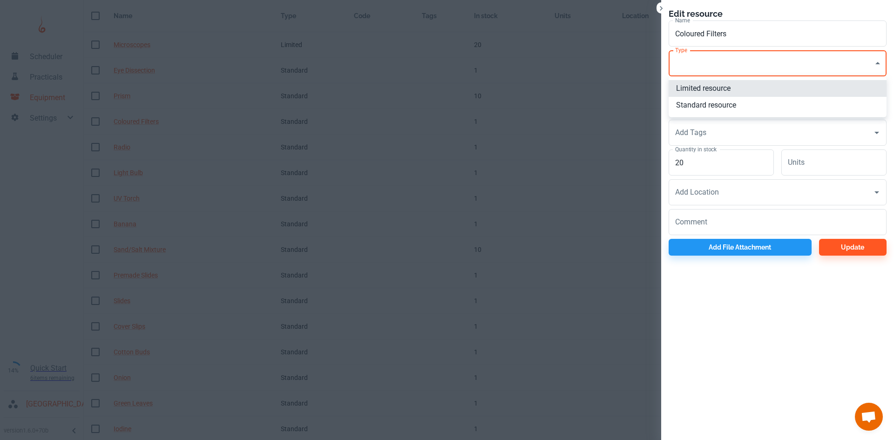
click at [710, 107] on li "Standard resource" at bounding box center [778, 105] width 218 height 17
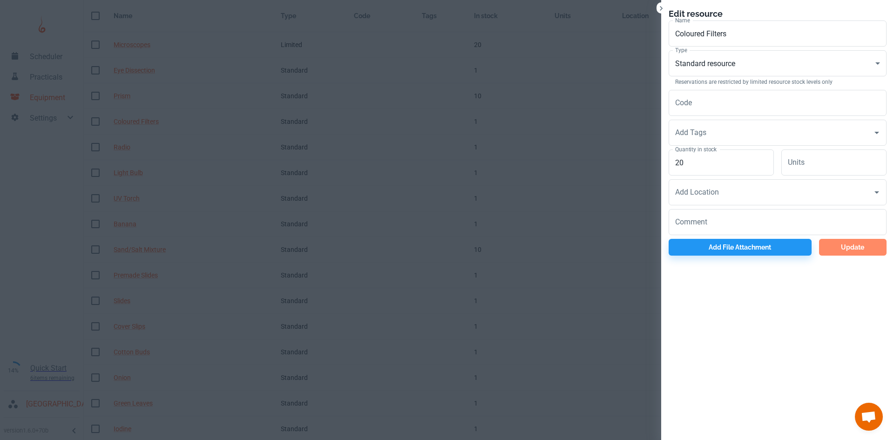
click at [840, 241] on button "Update" at bounding box center [853, 247] width 68 height 17
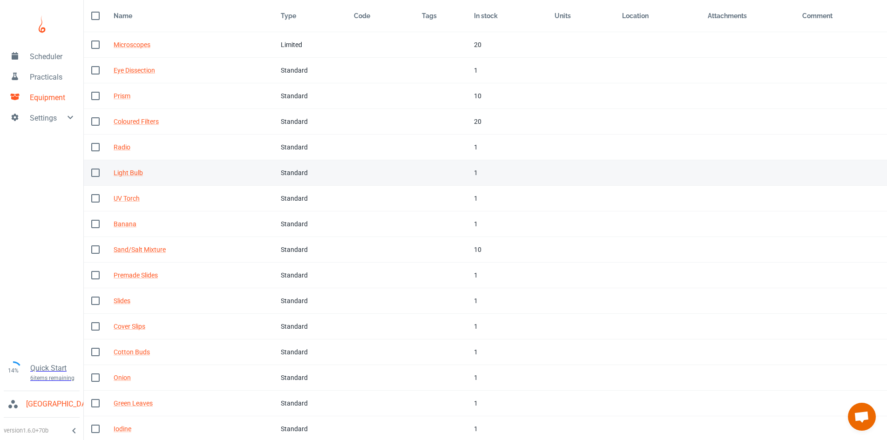
click at [445, 169] on td "Tags" at bounding box center [440, 173] width 52 height 26
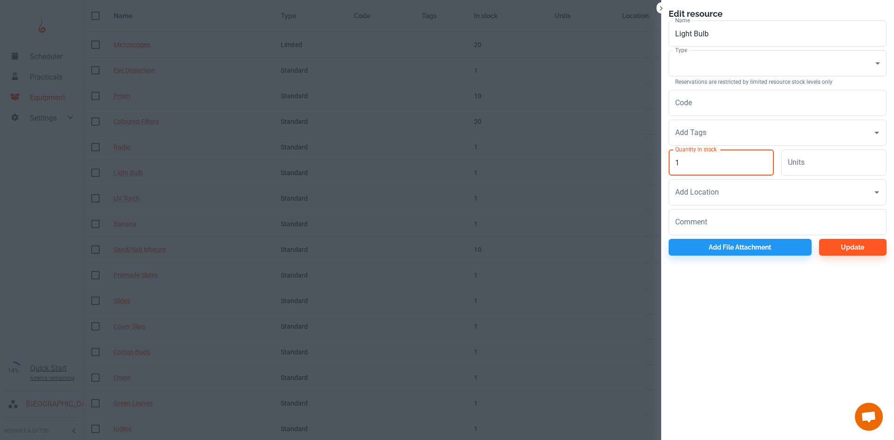
click at [720, 170] on input "1" at bounding box center [721, 162] width 105 height 26
click at [704, 65] on body "Scheduler Practicals Equipment Settings 14% Quick Start 6 items remaining St Ro…" at bounding box center [447, 190] width 894 height 440
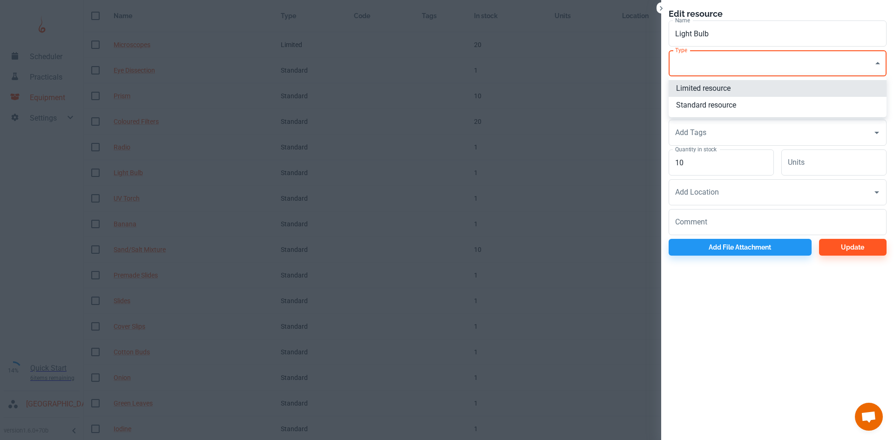
click at [702, 105] on li "Standard resource" at bounding box center [778, 105] width 218 height 17
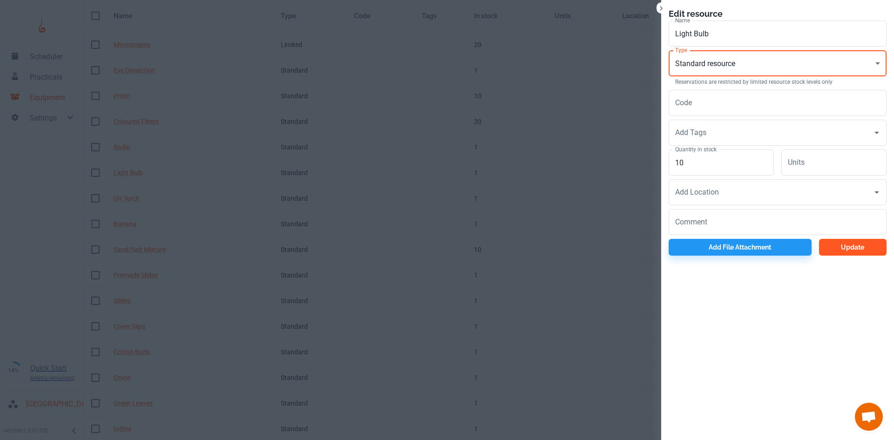
click at [846, 243] on button "Update" at bounding box center [853, 247] width 68 height 17
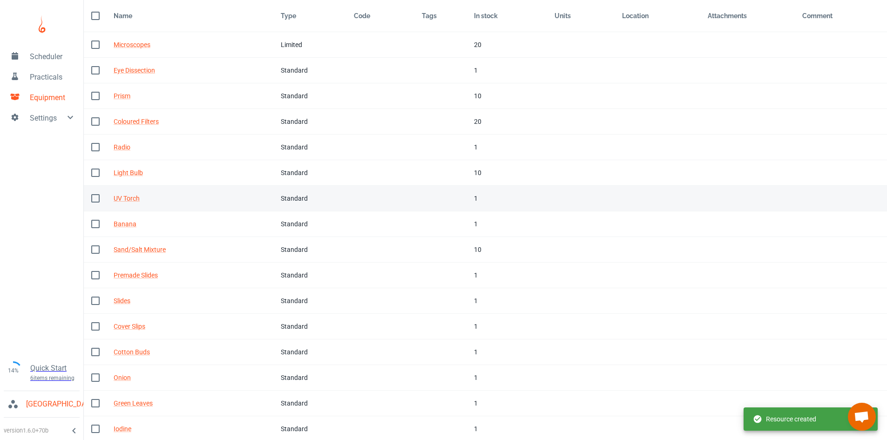
click at [433, 202] on td "Tags" at bounding box center [440, 199] width 52 height 26
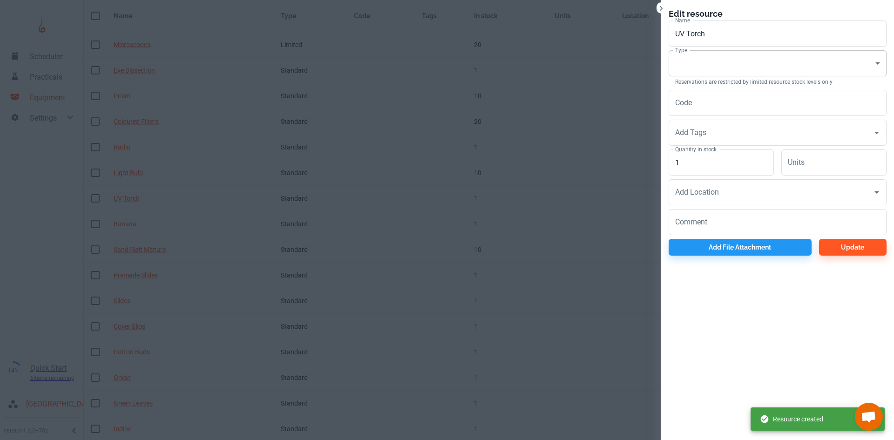
click at [707, 68] on body "Scheduler Practicals Equipment Settings 14% Quick Start 6 items remaining St Ro…" at bounding box center [447, 190] width 894 height 440
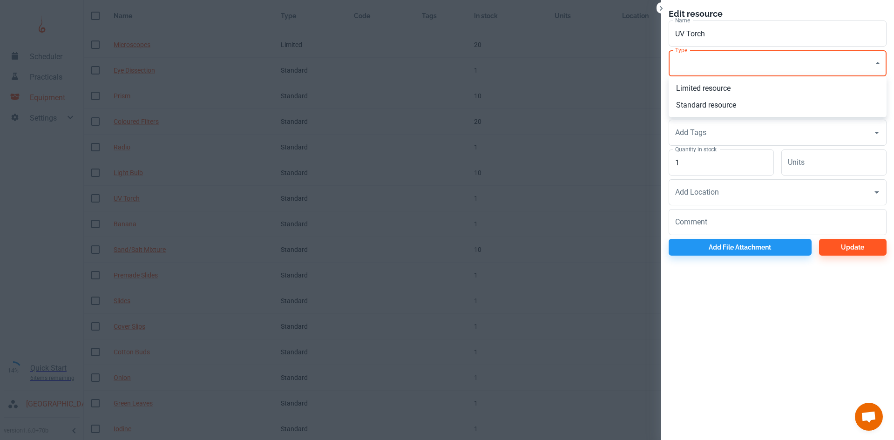
click at [705, 84] on li "Limited resource" at bounding box center [778, 88] width 218 height 17
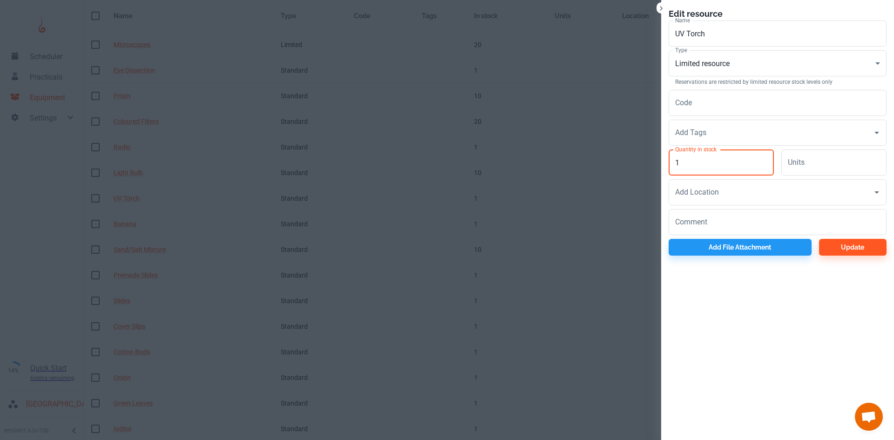
click at [703, 164] on input "1" at bounding box center [721, 162] width 105 height 26
click at [824, 245] on button "Update" at bounding box center [853, 247] width 68 height 17
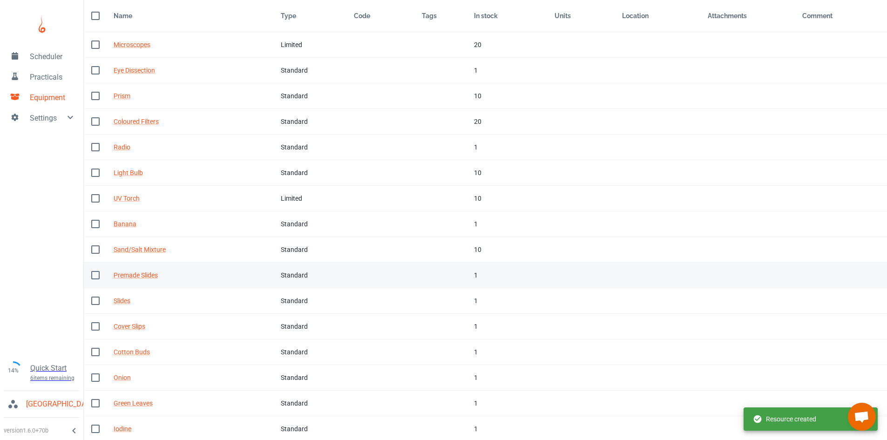
click at [461, 277] on td "Tags" at bounding box center [440, 276] width 52 height 26
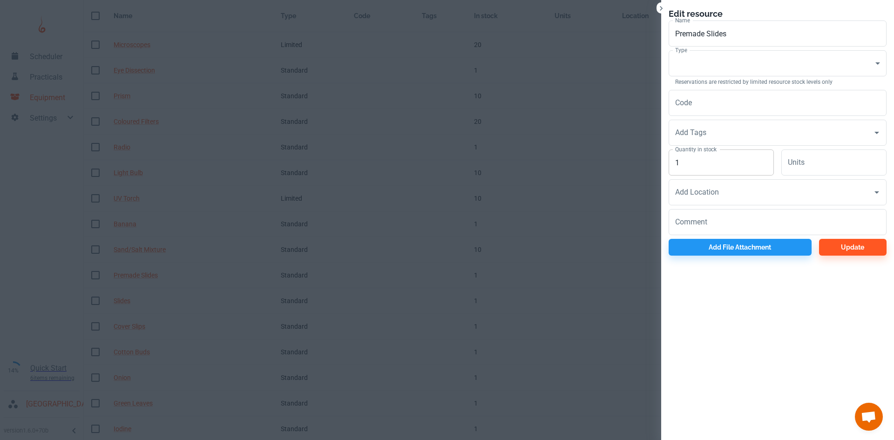
click at [711, 163] on input "1" at bounding box center [721, 162] width 105 height 26
click at [838, 244] on button "Update" at bounding box center [853, 247] width 68 height 17
click at [740, 75] on body "Scheduler Practicals Equipment Settings 14% Quick Start 6 items remaining St Ro…" at bounding box center [447, 190] width 894 height 440
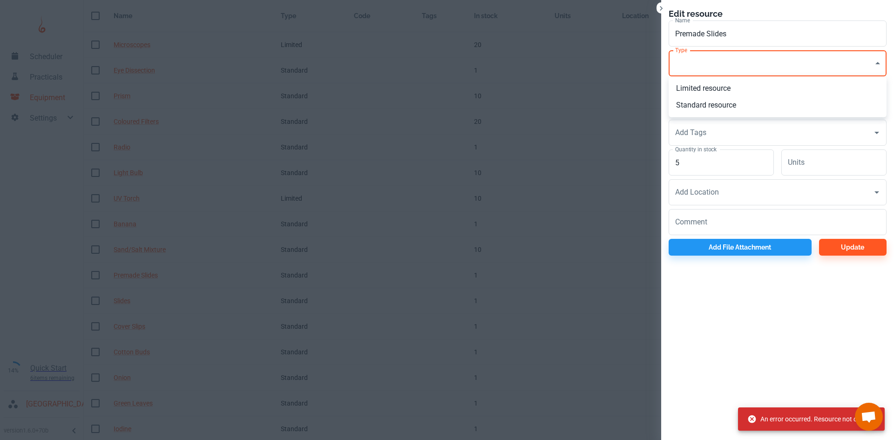
click at [732, 90] on li "Limited resource" at bounding box center [778, 88] width 218 height 17
click at [834, 238] on div "Update" at bounding box center [849, 245] width 75 height 20
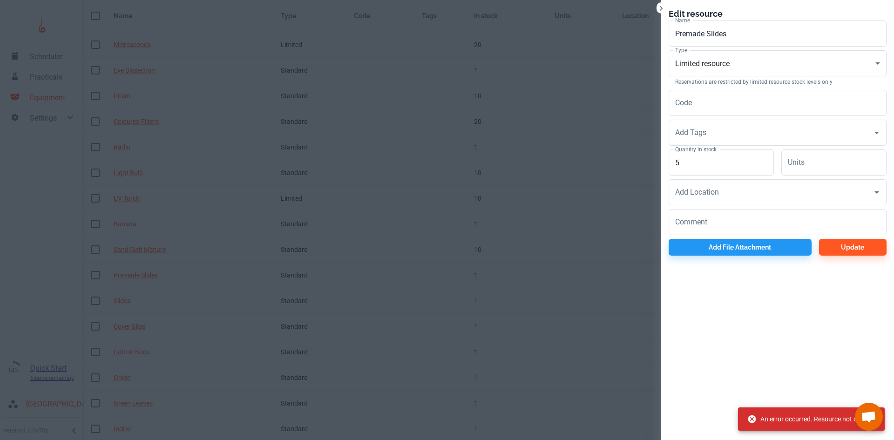
click at [839, 262] on div "Edit resource Name Premade Slides Name Type Limited resource EQ Type Reservatio…" at bounding box center [777, 131] width 233 height 263
click at [841, 245] on button "Update" at bounding box center [853, 247] width 68 height 17
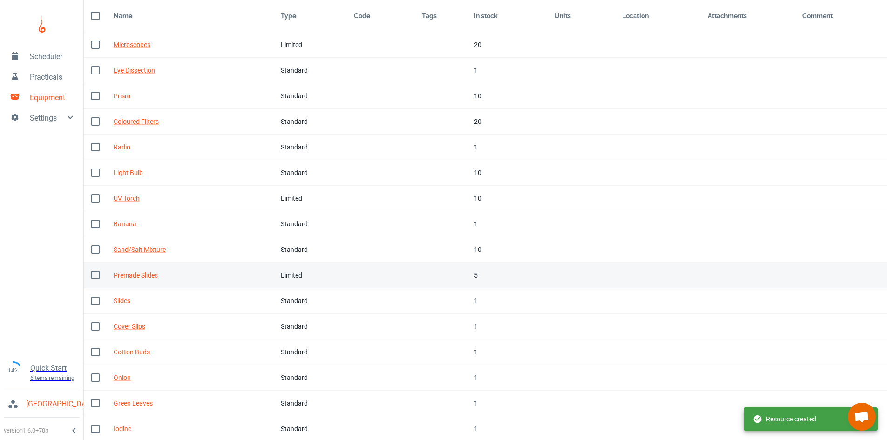
click at [428, 267] on td "Tags" at bounding box center [440, 276] width 52 height 26
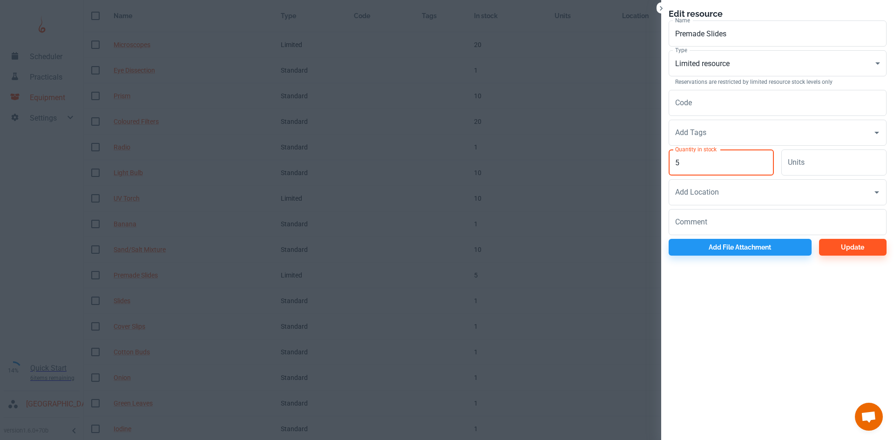
click at [698, 169] on input "5" at bounding box center [721, 162] width 105 height 26
click at [695, 72] on body "Scheduler Practicals Equipment Settings 14% Quick Start 6 items remaining St Ro…" at bounding box center [447, 190] width 894 height 440
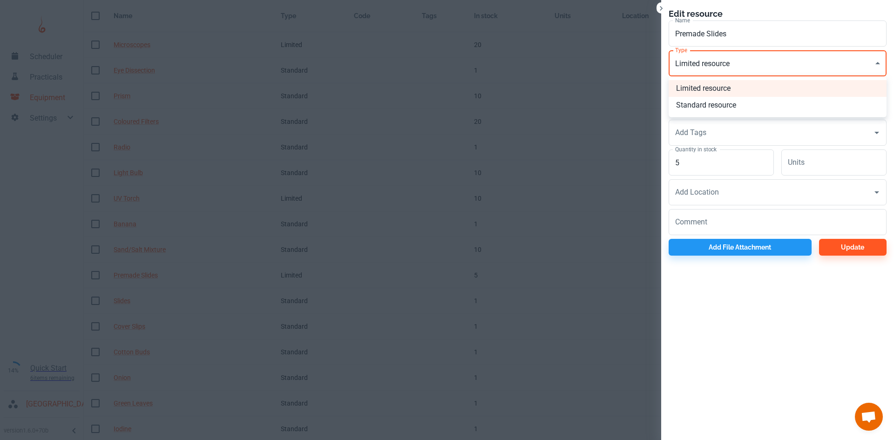
click at [702, 103] on li "Standard resource" at bounding box center [778, 105] width 218 height 17
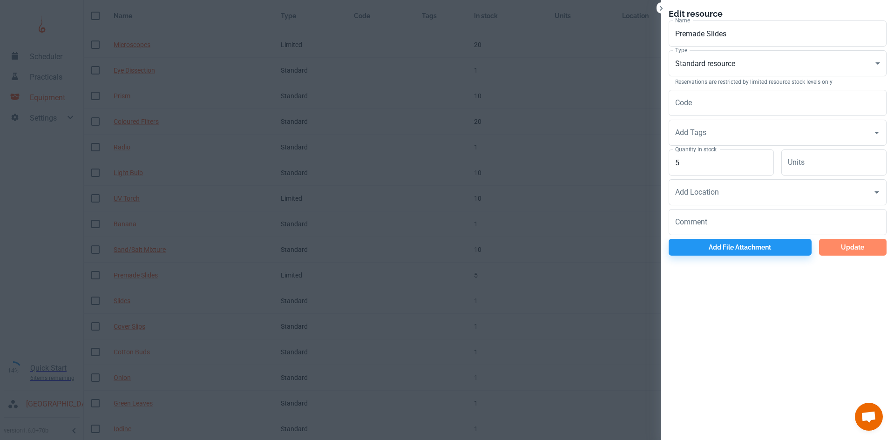
click at [849, 251] on button "Update" at bounding box center [853, 247] width 68 height 17
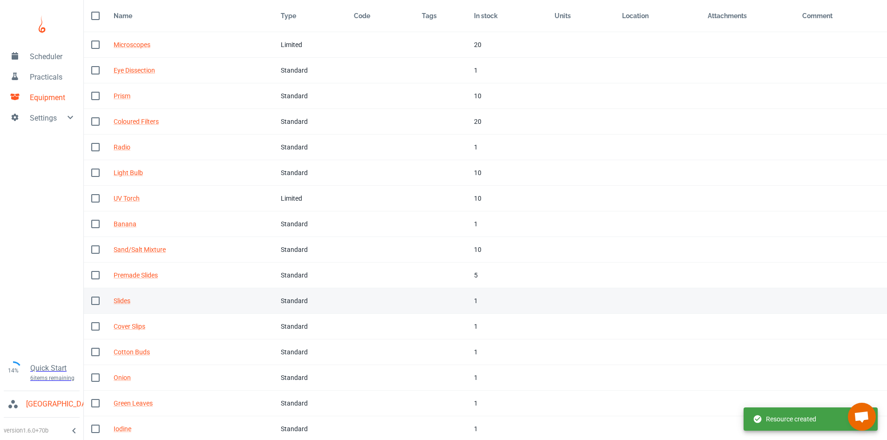
click at [434, 301] on td "Tags" at bounding box center [440, 301] width 52 height 26
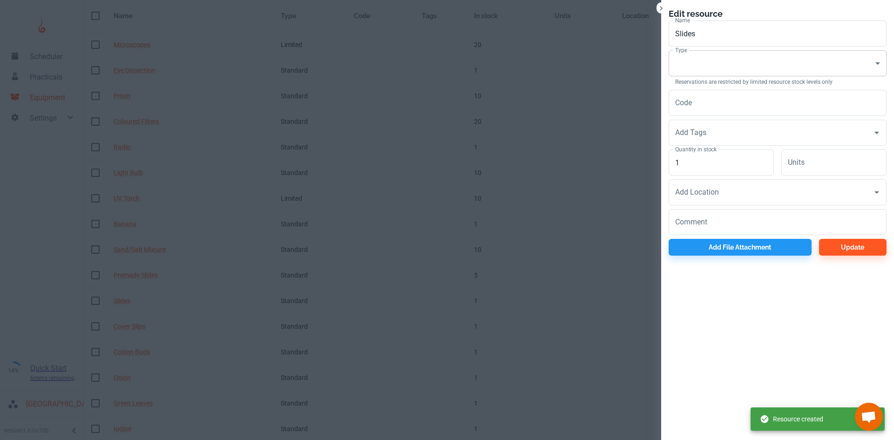
click at [696, 55] on body "Scheduler Practicals Equipment Settings 14% Quick Start 6 items remaining St Ro…" at bounding box center [447, 190] width 894 height 440
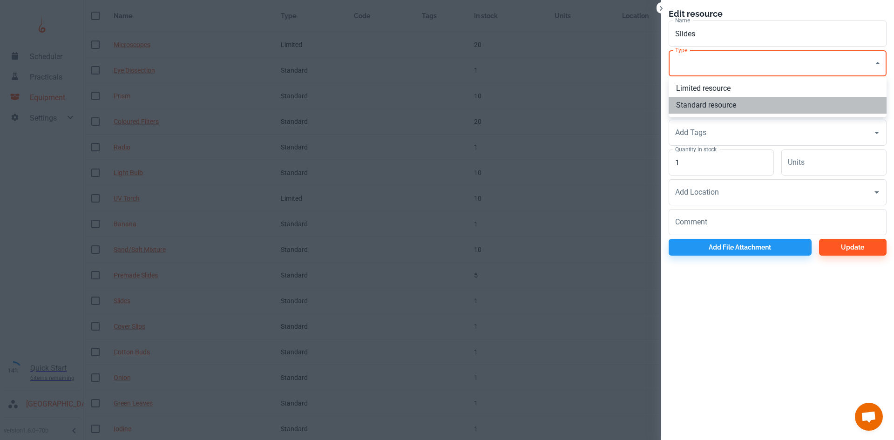
click at [697, 100] on li "Standard resource" at bounding box center [778, 105] width 218 height 17
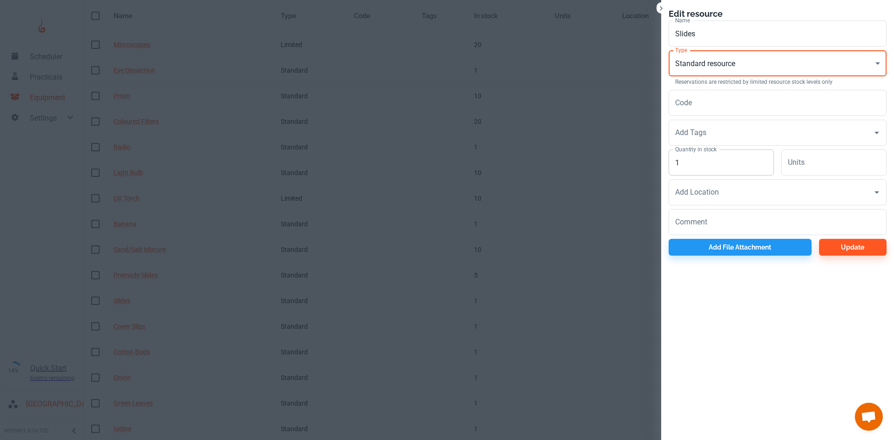
click at [698, 164] on input "1" at bounding box center [721, 162] width 105 height 26
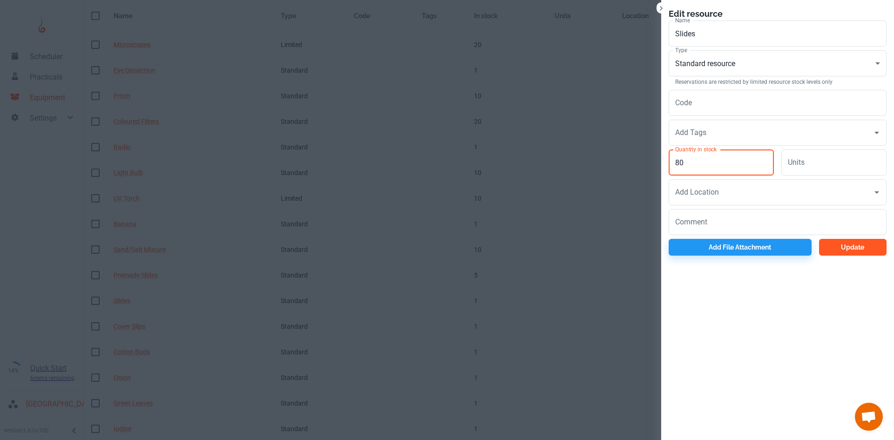
click at [843, 255] on button "Update" at bounding box center [853, 247] width 68 height 17
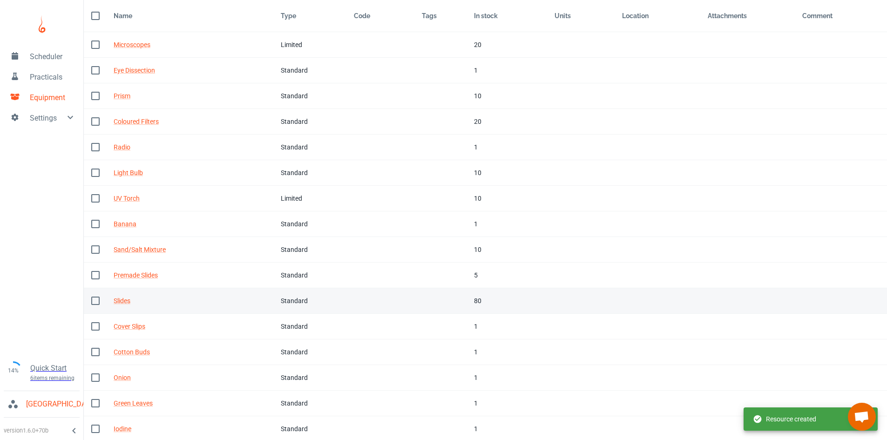
scroll to position [76, 0]
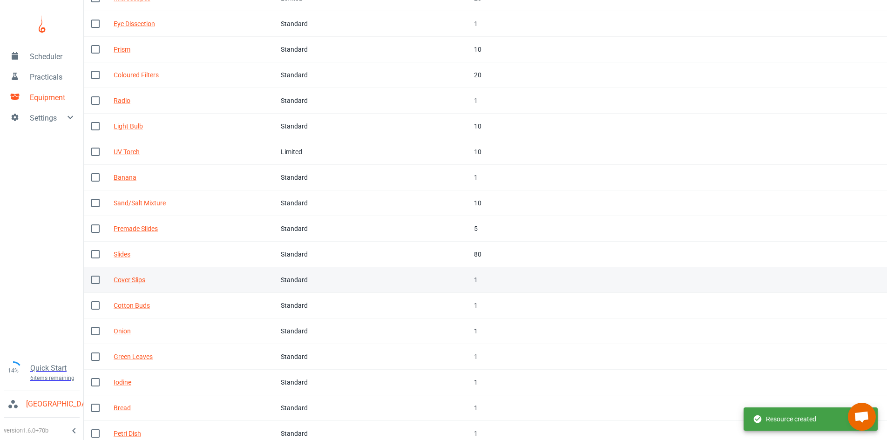
click at [383, 273] on td "Code" at bounding box center [380, 280] width 68 height 26
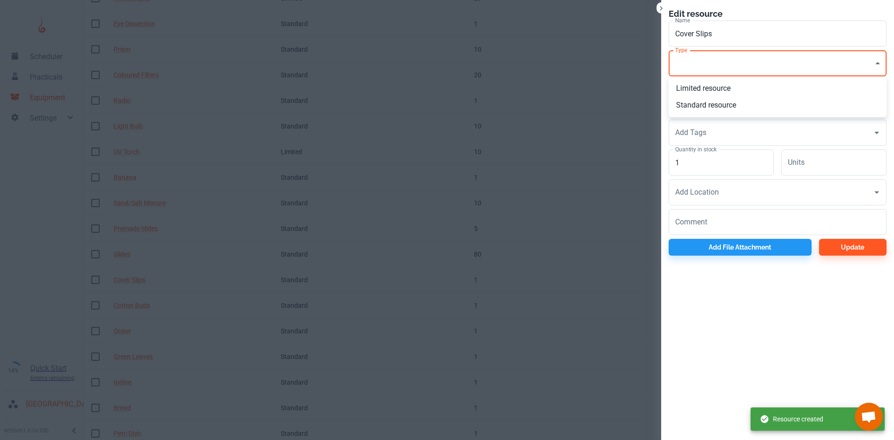
click at [712, 67] on body "Scheduler Practicals Equipment Settings 14% Quick Start 6 items remaining St Ro…" at bounding box center [447, 144] width 894 height 440
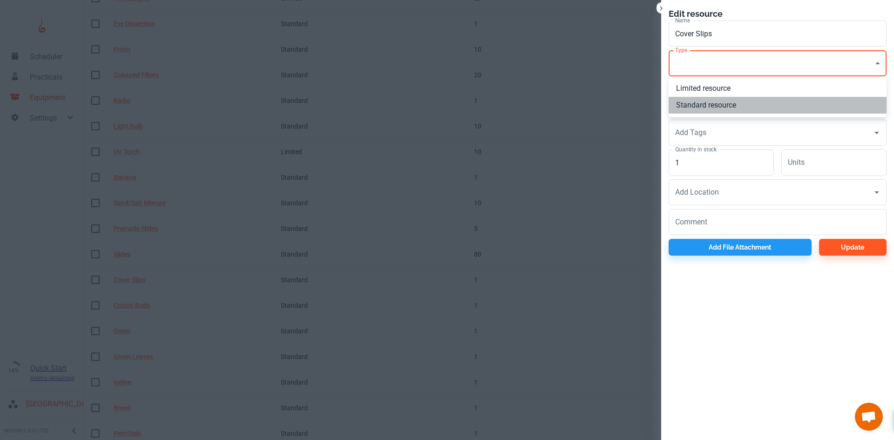
click at [709, 110] on li "Standard resource" at bounding box center [778, 105] width 218 height 17
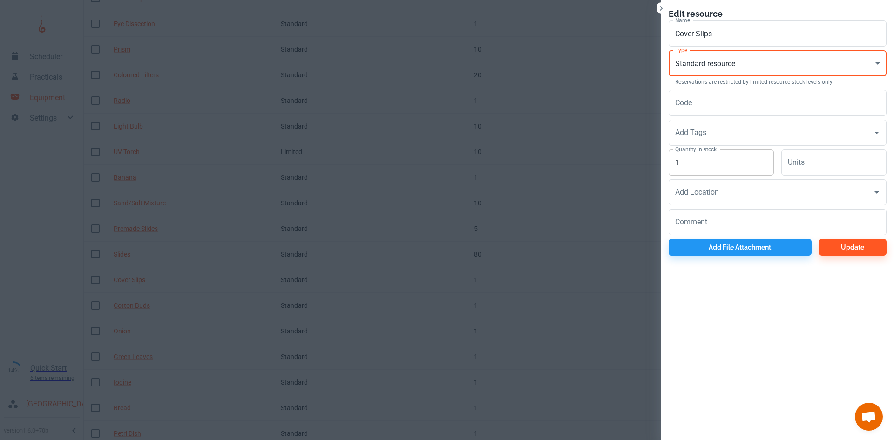
click at [708, 169] on input "1" at bounding box center [721, 162] width 105 height 26
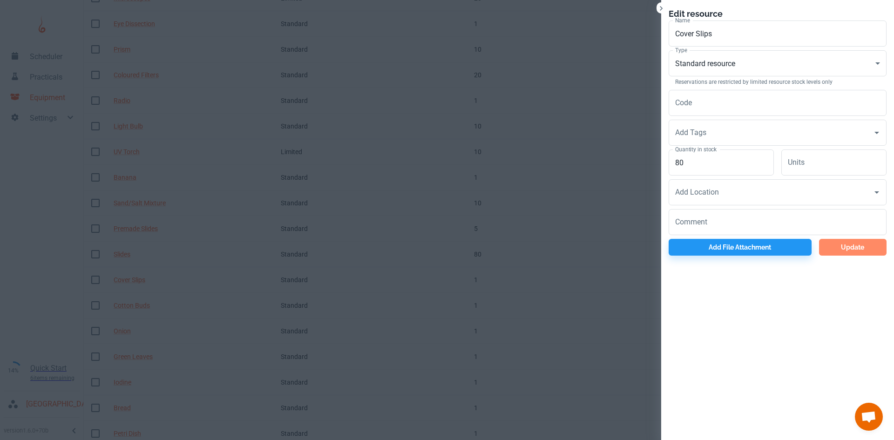
click at [858, 253] on button "Update" at bounding box center [853, 247] width 68 height 17
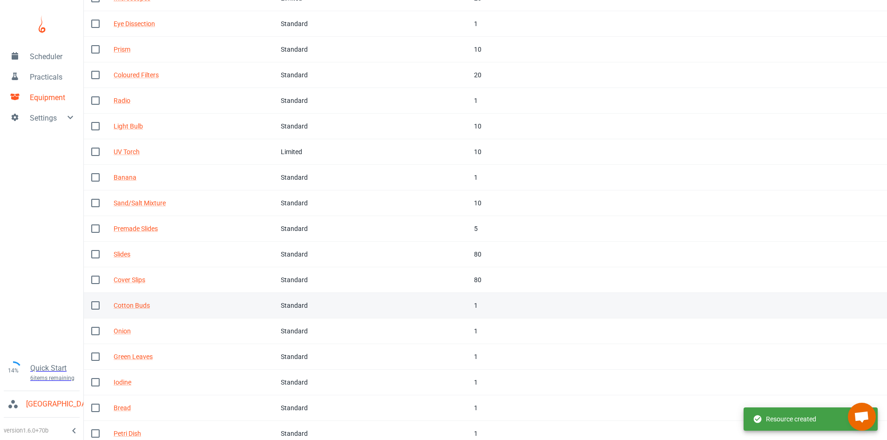
click at [446, 305] on td "Tags" at bounding box center [440, 306] width 52 height 26
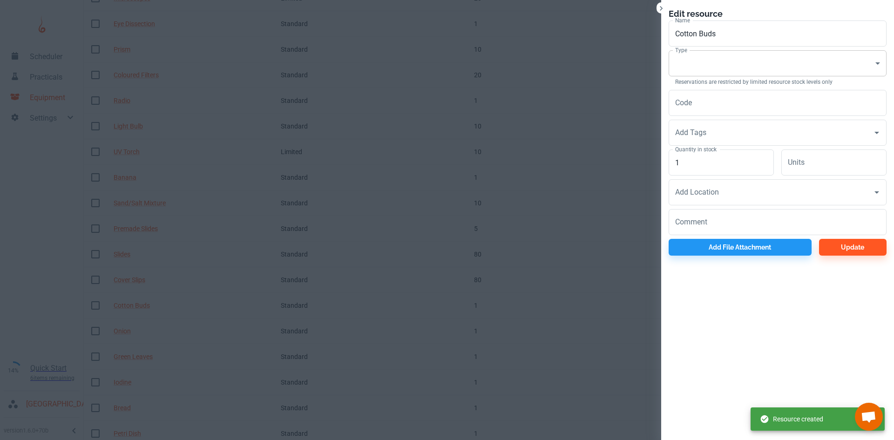
click at [715, 61] on body "Scheduler Practicals Equipment Settings 14% Quick Start 6 items remaining St Ro…" at bounding box center [447, 144] width 894 height 440
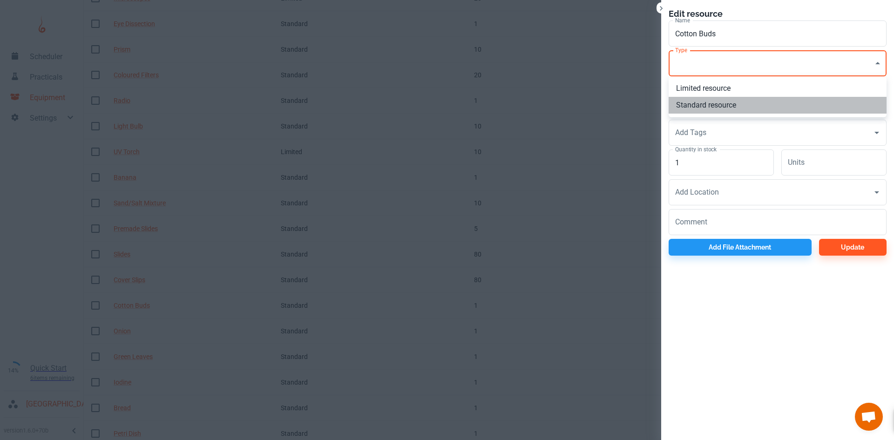
click at [710, 108] on li "Standard resource" at bounding box center [778, 105] width 218 height 17
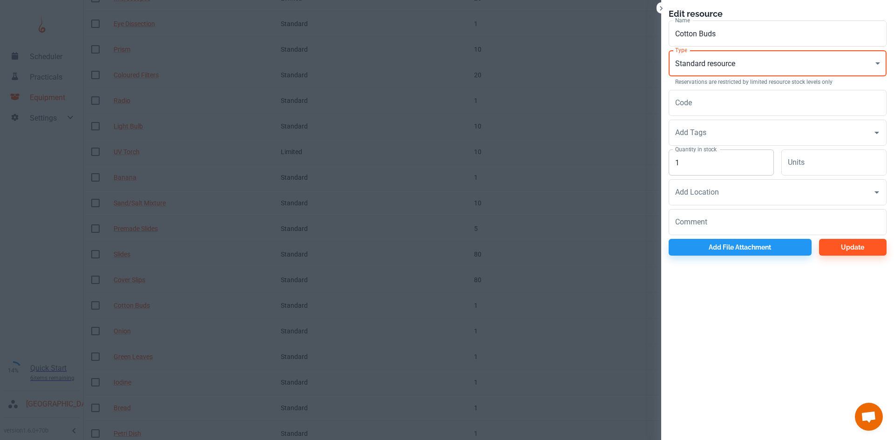
click at [713, 159] on input "1" at bounding box center [721, 162] width 105 height 26
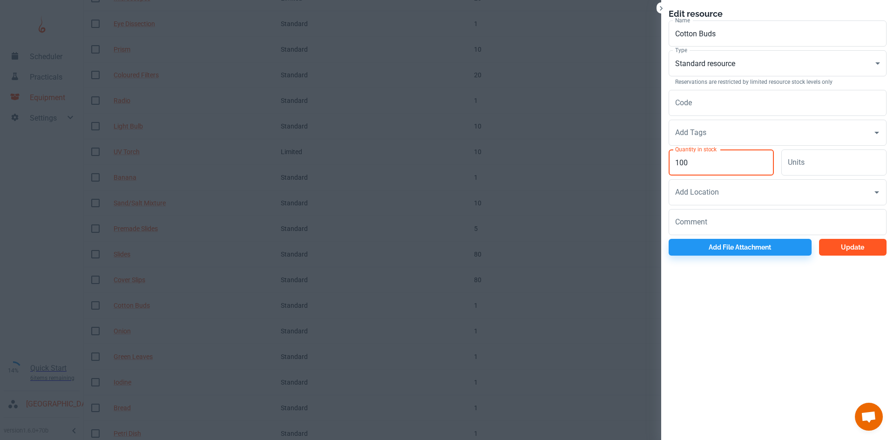
click at [864, 242] on button "Update" at bounding box center [853, 247] width 68 height 17
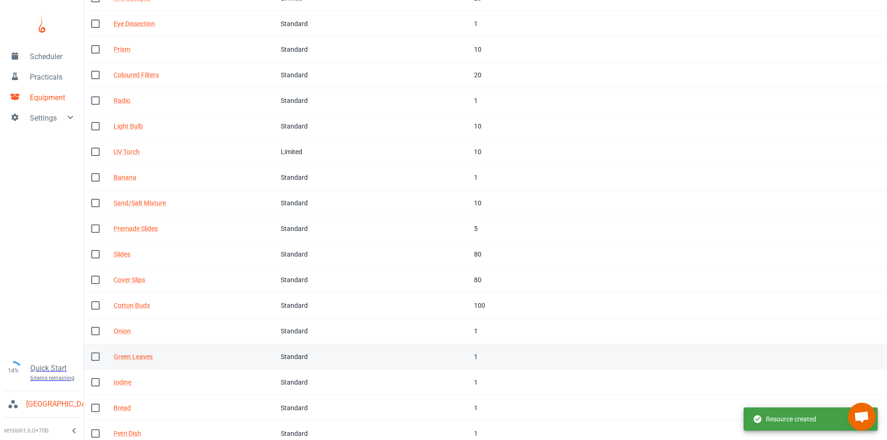
click at [453, 356] on td "Tags" at bounding box center [440, 357] width 52 height 26
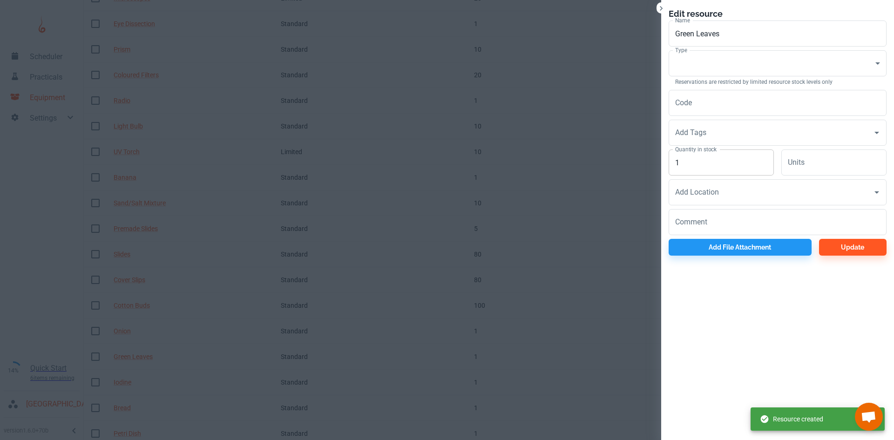
click at [694, 159] on input "1" at bounding box center [721, 162] width 105 height 26
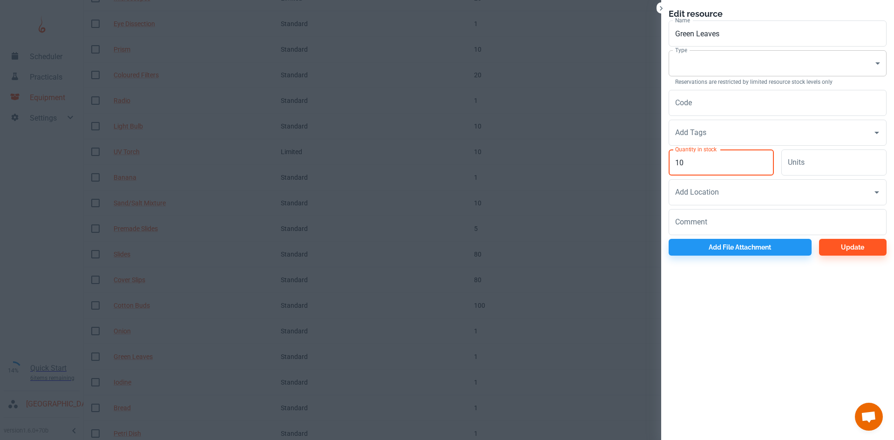
click at [724, 65] on body "Scheduler Practicals Equipment Settings 14% Quick Start 6 items remaining St Ro…" at bounding box center [447, 144] width 894 height 440
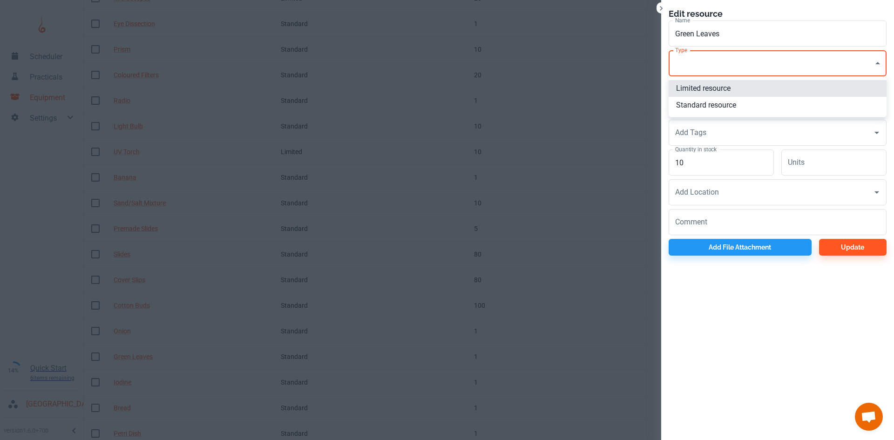
click at [719, 110] on li "Standard resource" at bounding box center [778, 105] width 218 height 17
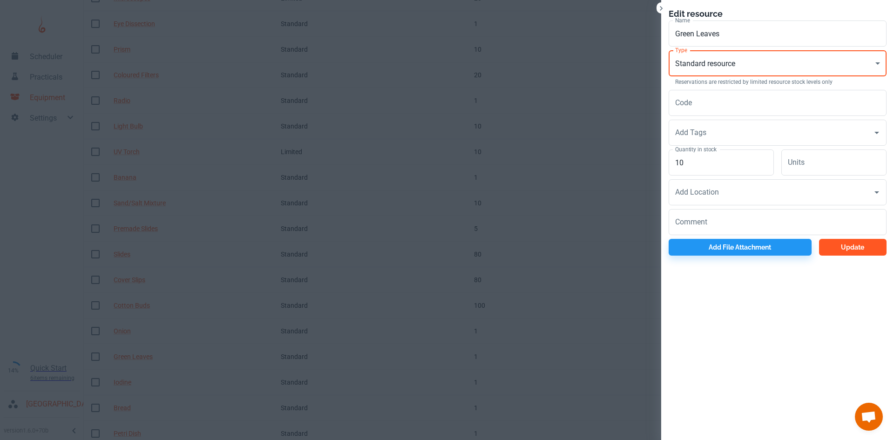
click at [847, 252] on button "Update" at bounding box center [853, 247] width 68 height 17
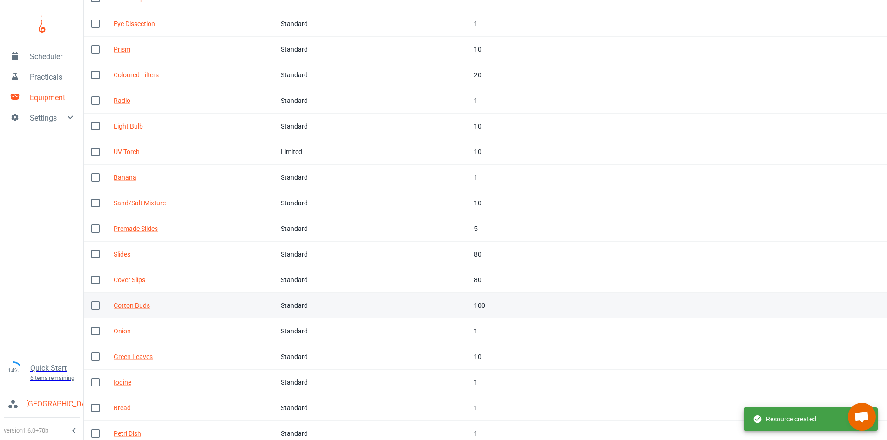
scroll to position [169, 0]
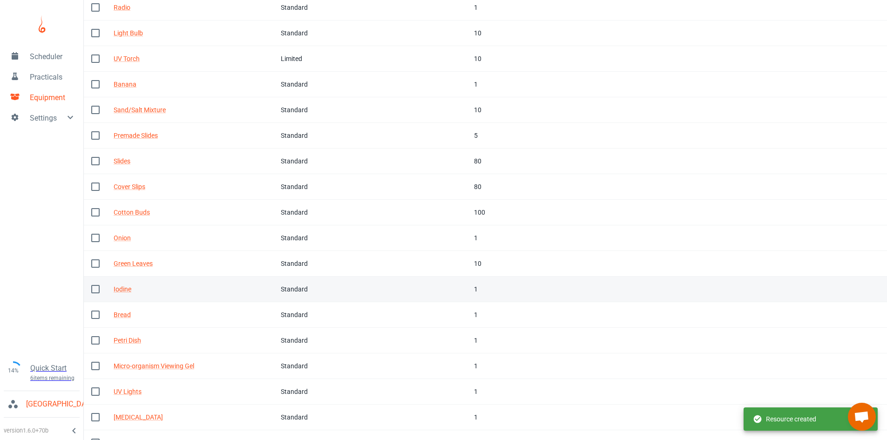
click at [461, 286] on td "Tags" at bounding box center [440, 290] width 52 height 26
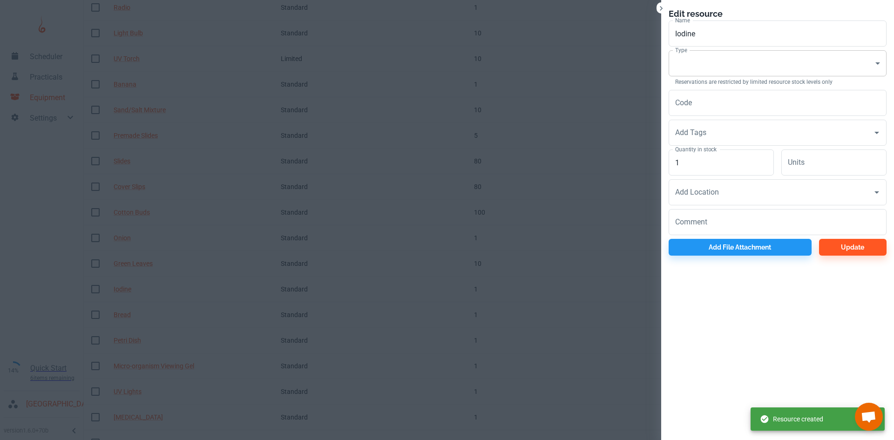
click at [691, 61] on body "Scheduler Practicals Equipment Settings 14% Quick Start 6 items remaining St Ro…" at bounding box center [447, 51] width 894 height 440
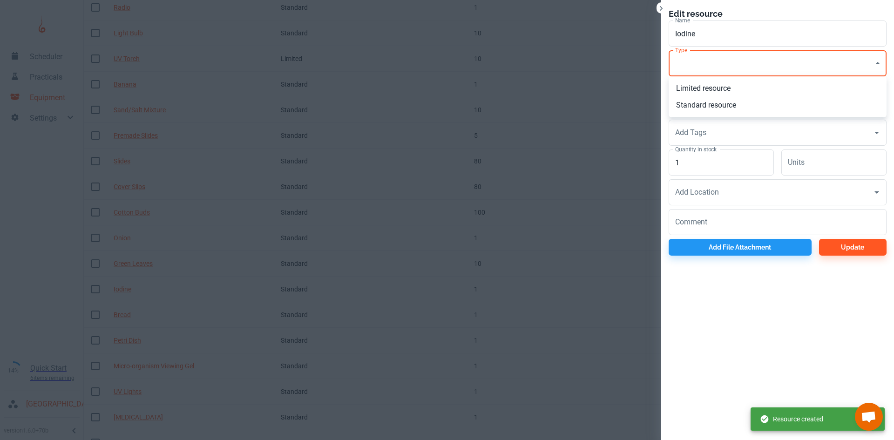
click at [697, 102] on li "Standard resource" at bounding box center [778, 105] width 218 height 17
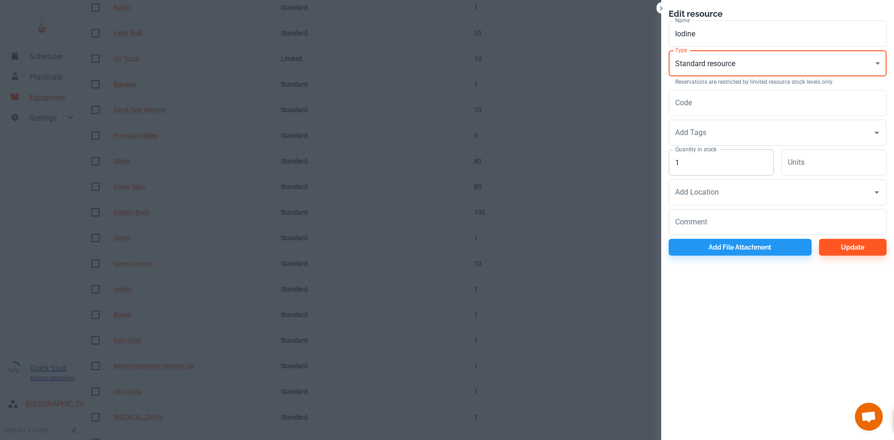
click at [701, 159] on input "1" at bounding box center [721, 162] width 105 height 26
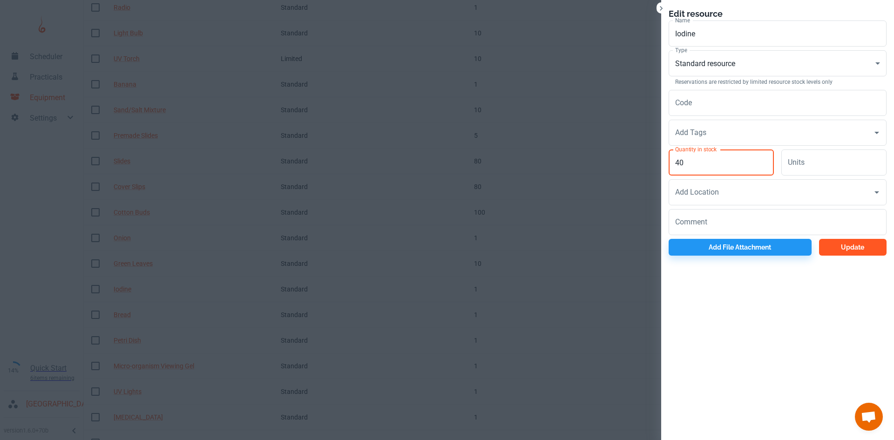
click at [867, 251] on button "Update" at bounding box center [853, 247] width 68 height 17
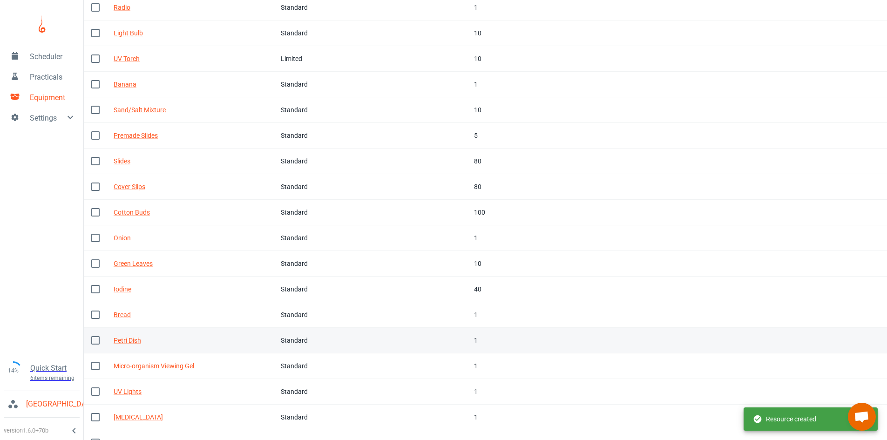
click at [459, 342] on td "Tags" at bounding box center [440, 341] width 52 height 26
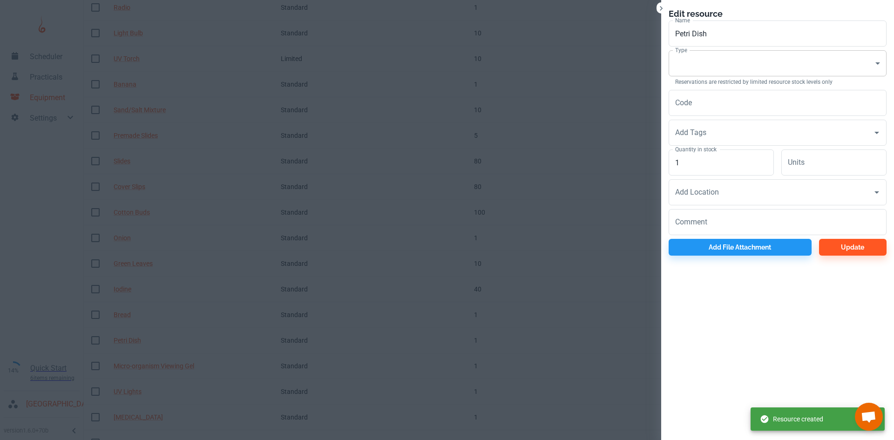
click at [698, 70] on body "Scheduler Practicals Equipment Settings 14% Quick Start 6 items remaining St Ro…" at bounding box center [447, 51] width 894 height 440
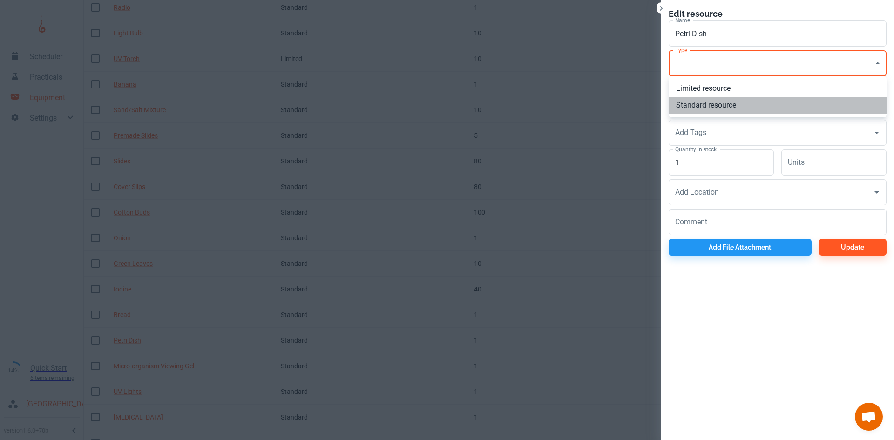
click at [703, 102] on li "Standard resource" at bounding box center [778, 105] width 218 height 17
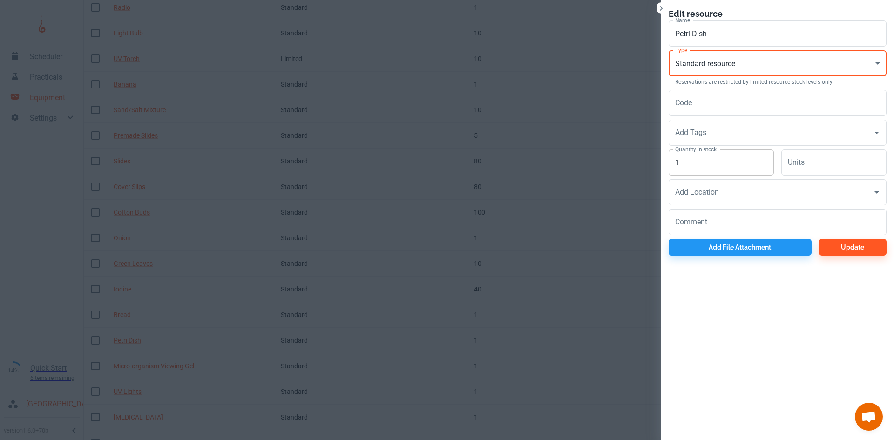
click at [721, 159] on input "1" at bounding box center [721, 162] width 105 height 26
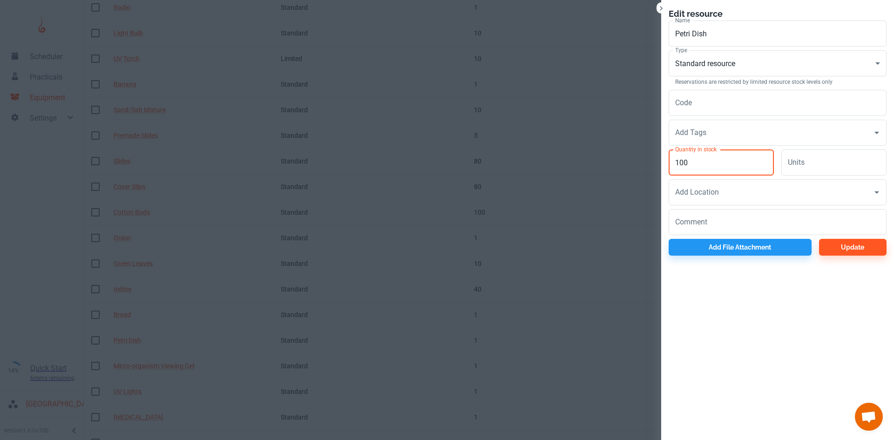
click at [846, 251] on button "Update" at bounding box center [853, 247] width 68 height 17
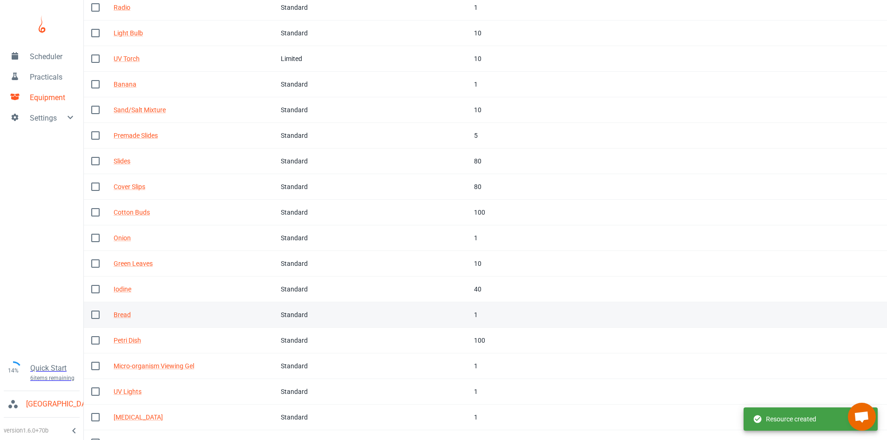
scroll to position [216, 0]
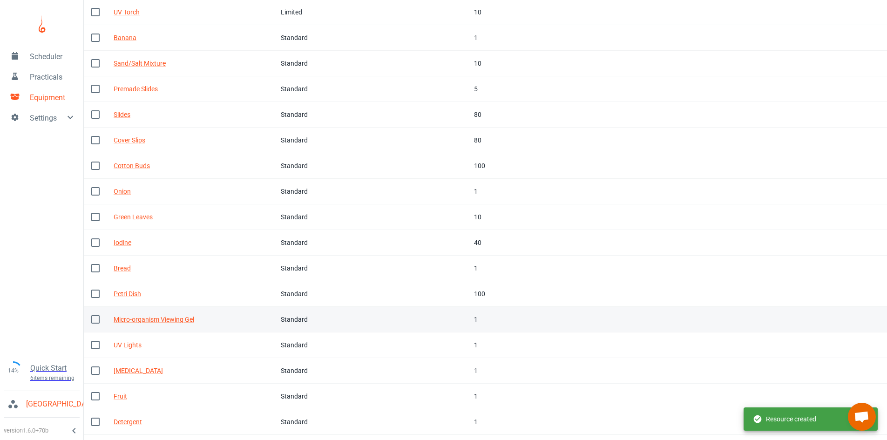
click at [492, 321] on div "1" at bounding box center [507, 319] width 66 height 10
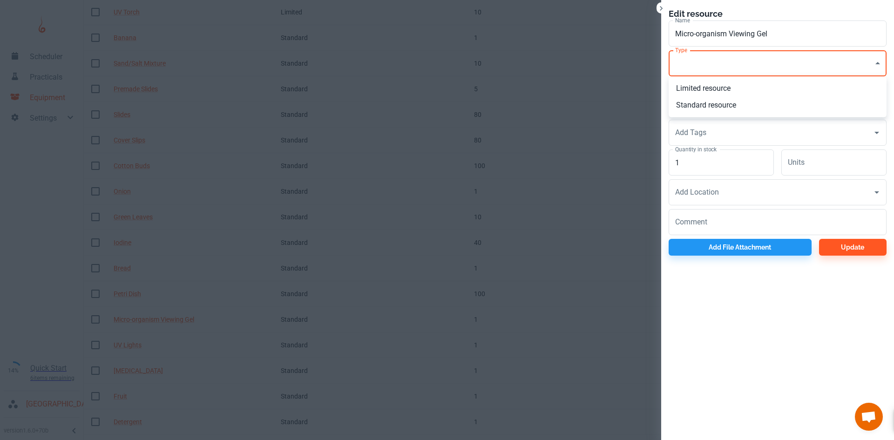
click at [693, 62] on body "Scheduler Practicals Equipment Settings 14% Quick Start 6 items remaining St Ro…" at bounding box center [447, 4] width 894 height 440
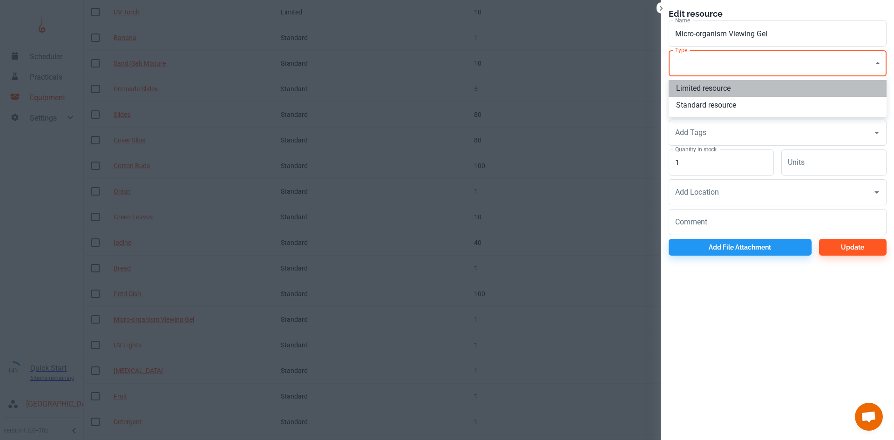
click at [696, 89] on li "Limited resource" at bounding box center [778, 88] width 218 height 17
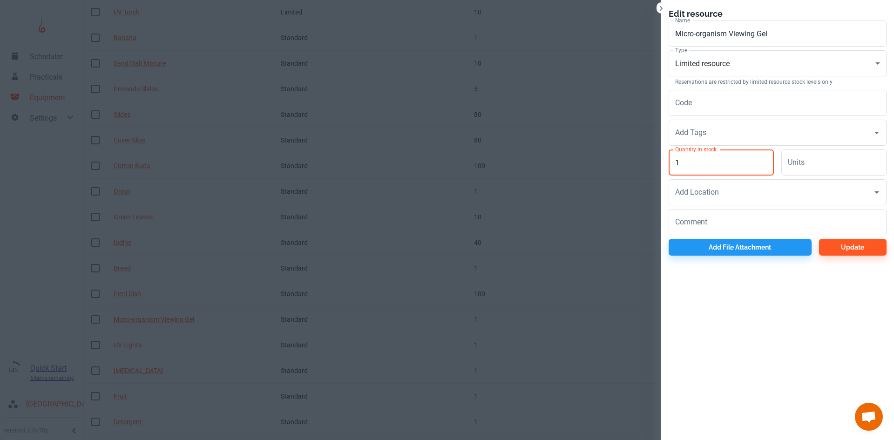
click at [714, 160] on input "1" at bounding box center [721, 162] width 105 height 26
click at [844, 253] on button "Update" at bounding box center [853, 247] width 68 height 17
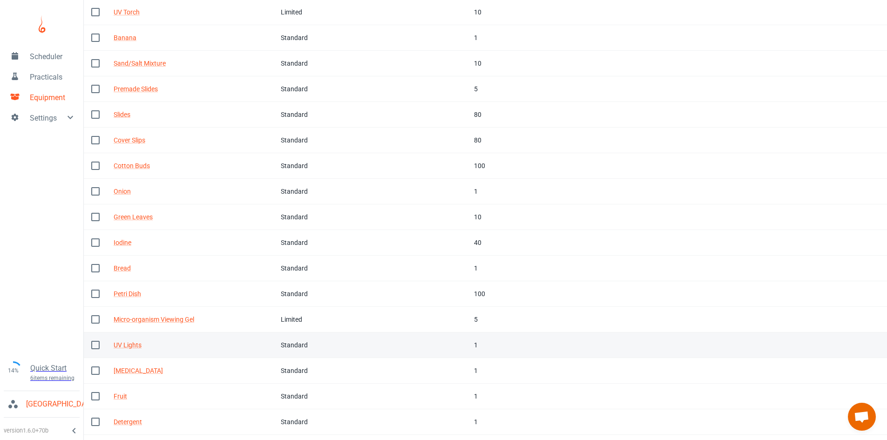
click at [470, 343] on td "In stock 1" at bounding box center [507, 345] width 81 height 26
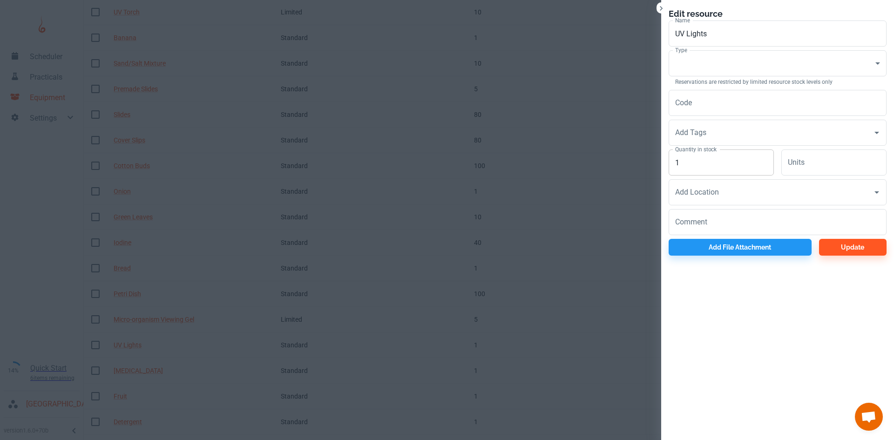
click at [704, 166] on input "1" at bounding box center [721, 162] width 105 height 26
click at [710, 61] on body "Scheduler Practicals Equipment Settings 14% Quick Start 6 items remaining St Ro…" at bounding box center [447, 4] width 894 height 440
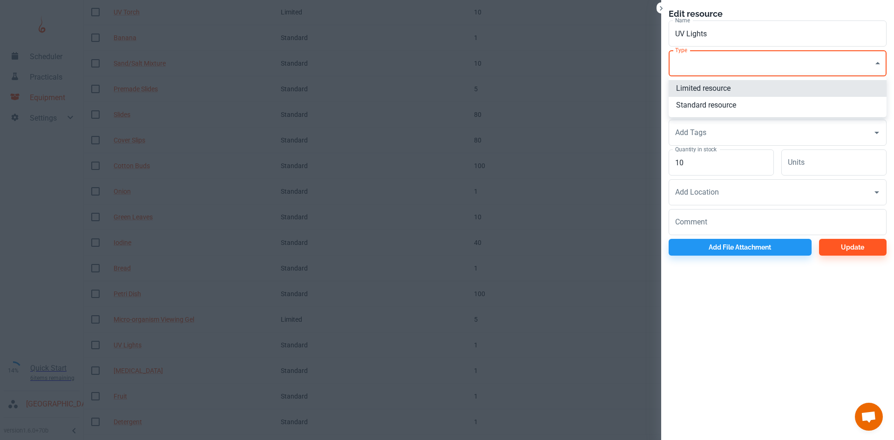
click at [701, 88] on li "Limited resource" at bounding box center [778, 88] width 218 height 17
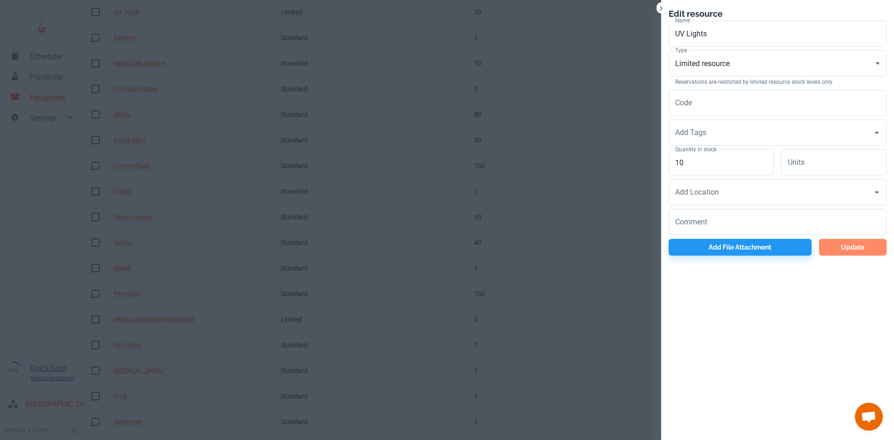
click at [853, 245] on button "Update" at bounding box center [853, 247] width 68 height 17
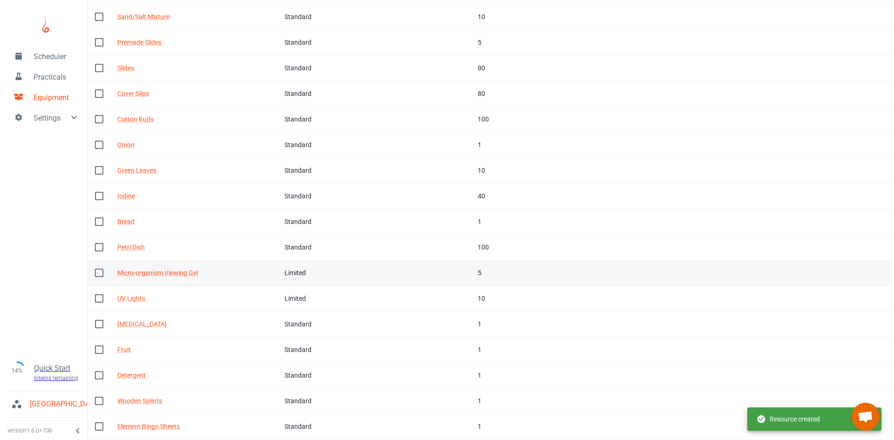
scroll to position [287, 0]
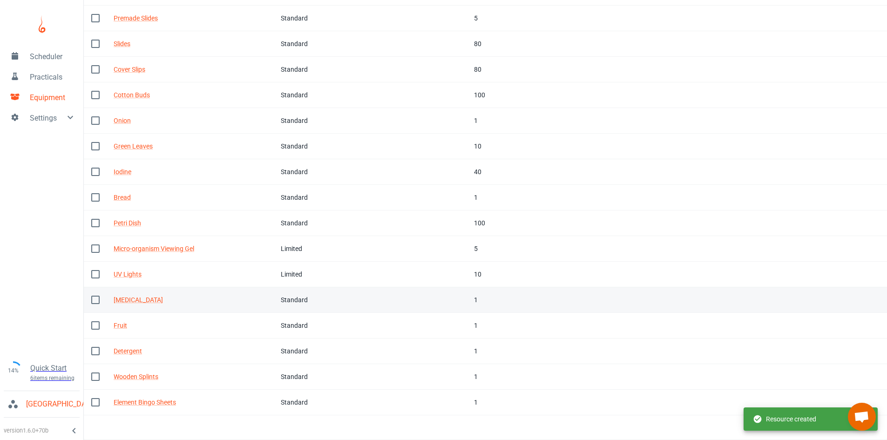
click at [479, 298] on div "1" at bounding box center [507, 300] width 66 height 10
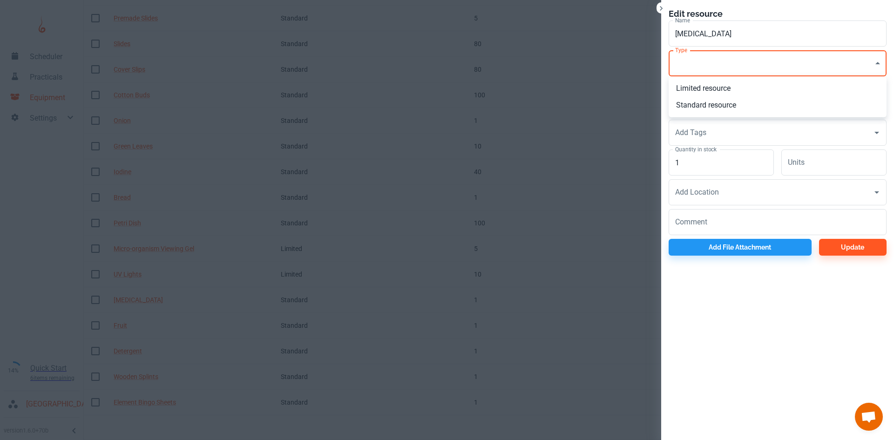
click at [700, 100] on li "Standard resource" at bounding box center [778, 105] width 218 height 17
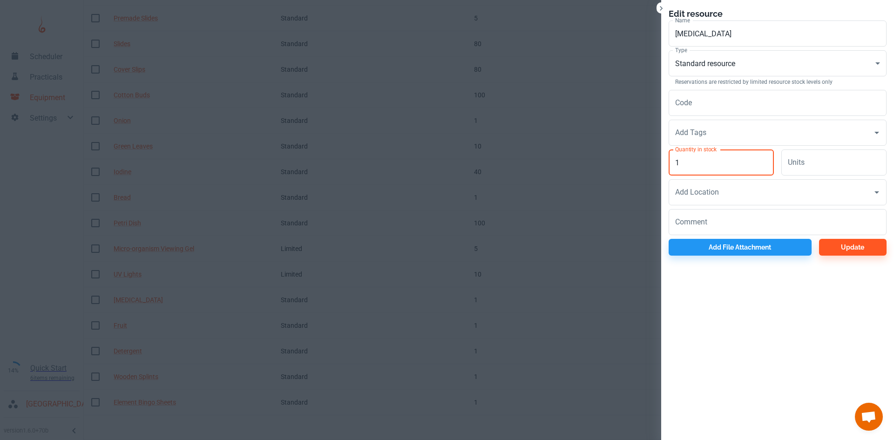
click at [704, 169] on input "1" at bounding box center [721, 162] width 105 height 26
click at [835, 253] on button "Update" at bounding box center [853, 247] width 68 height 17
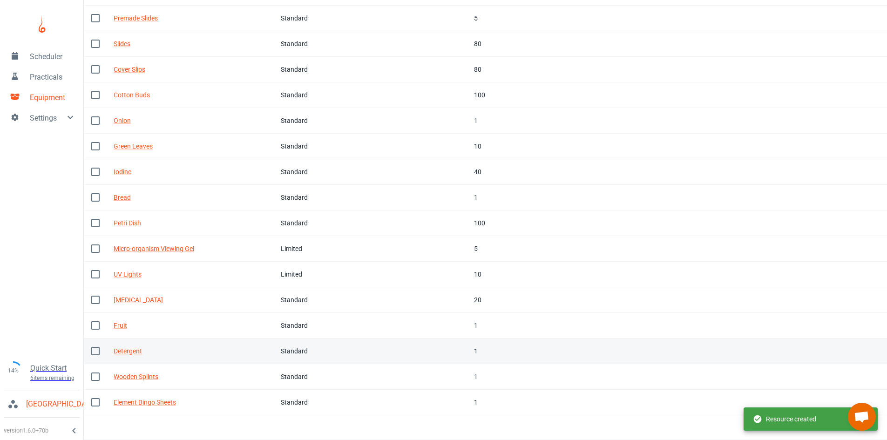
click at [469, 348] on td "In stock 1" at bounding box center [507, 351] width 81 height 26
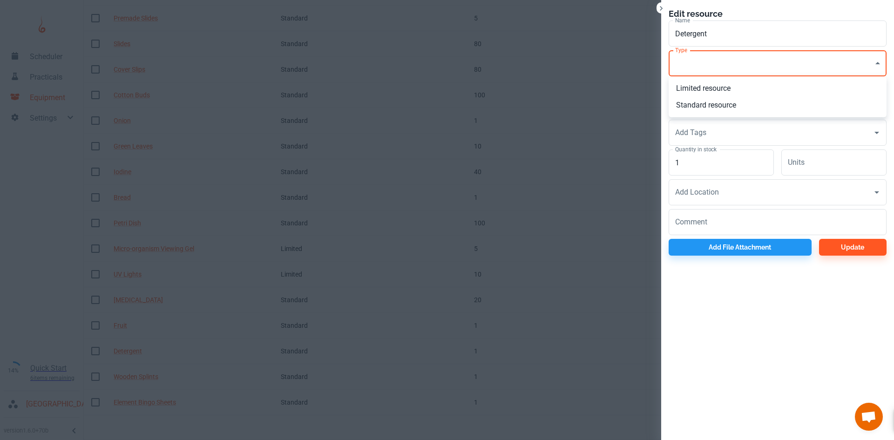
click at [692, 102] on li "Standard resource" at bounding box center [778, 105] width 218 height 17
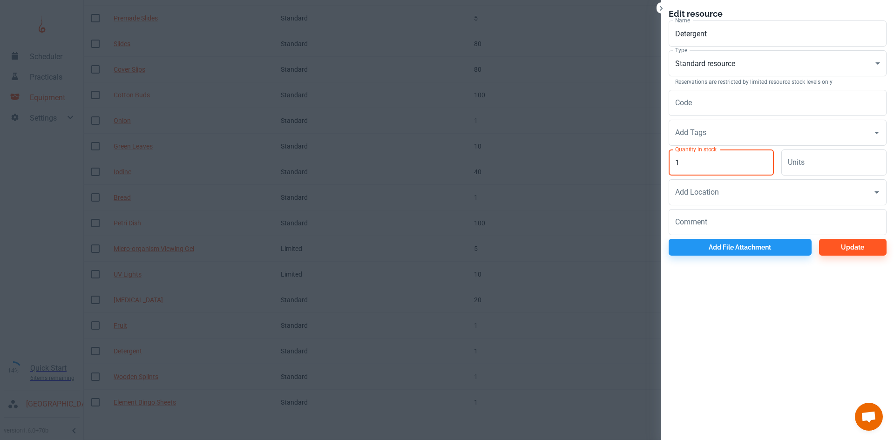
click at [705, 157] on input "1" at bounding box center [721, 162] width 105 height 26
click at [837, 250] on button "Update" at bounding box center [853, 247] width 68 height 17
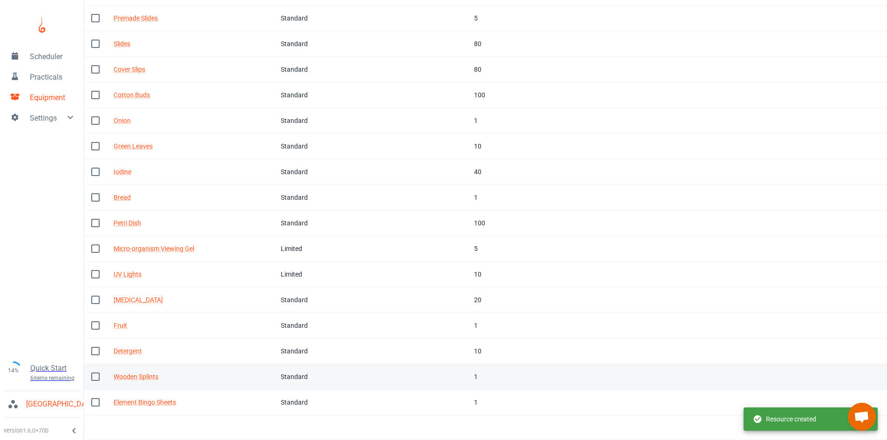
click at [481, 373] on div "1" at bounding box center [507, 377] width 66 height 10
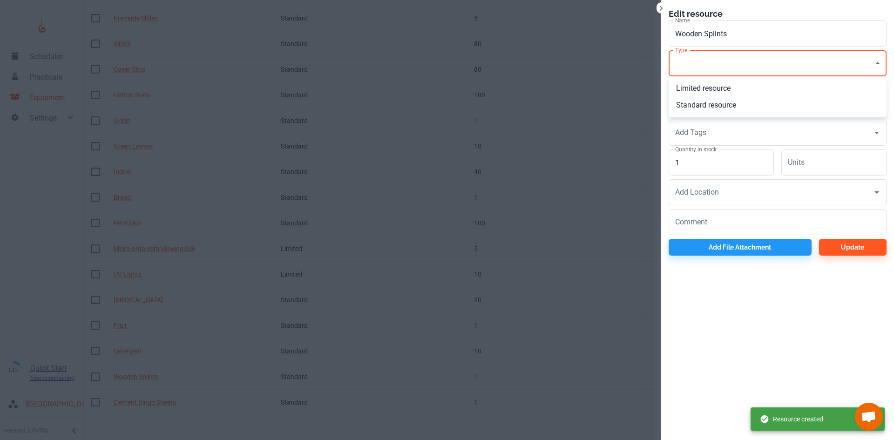
click at [692, 104] on li "Standard resource" at bounding box center [778, 105] width 218 height 17
click at [702, 163] on input "1" at bounding box center [721, 162] width 105 height 26
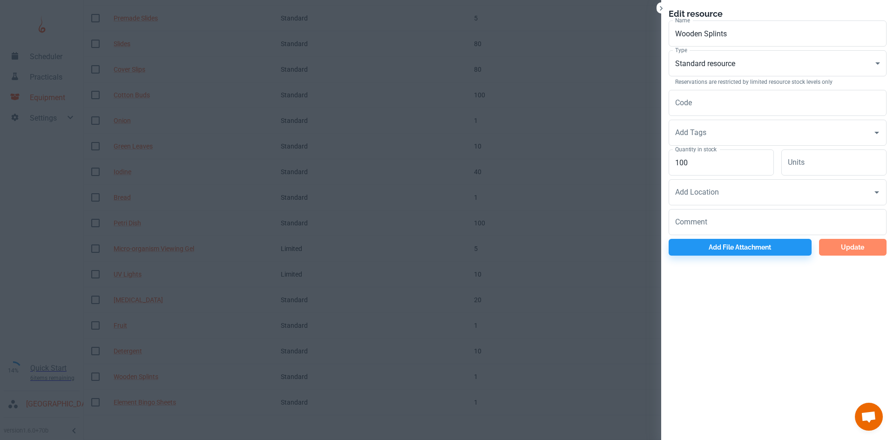
click at [843, 247] on button "Update" at bounding box center [853, 247] width 68 height 17
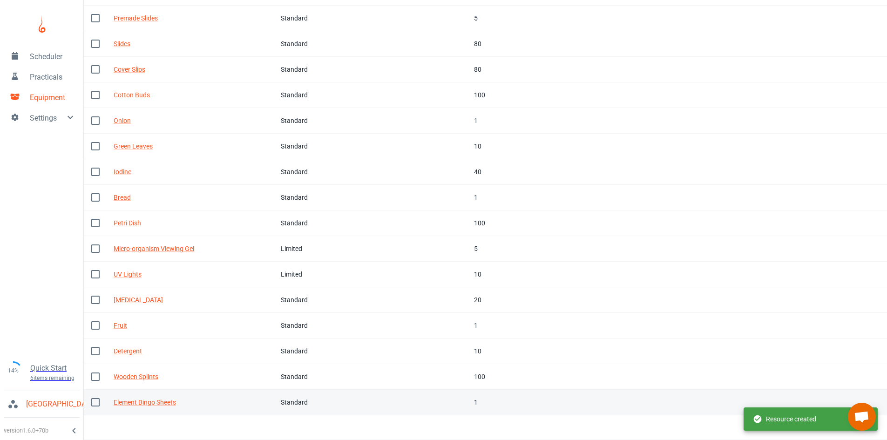
click at [467, 403] on td "In stock 1" at bounding box center [507, 403] width 81 height 26
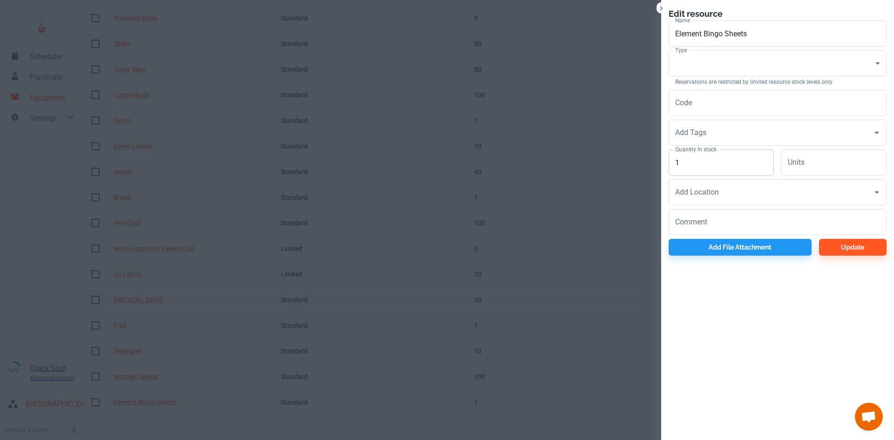
click at [691, 165] on input "1" at bounding box center [721, 162] width 105 height 26
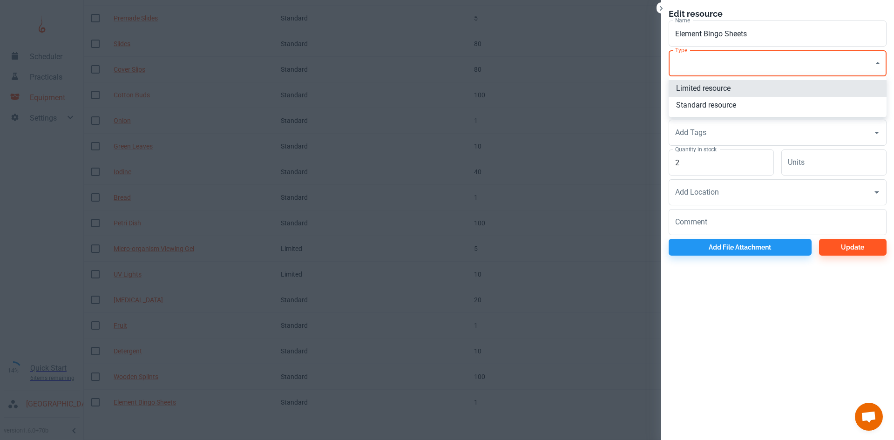
click at [696, 90] on li "Limited resource" at bounding box center [778, 88] width 218 height 17
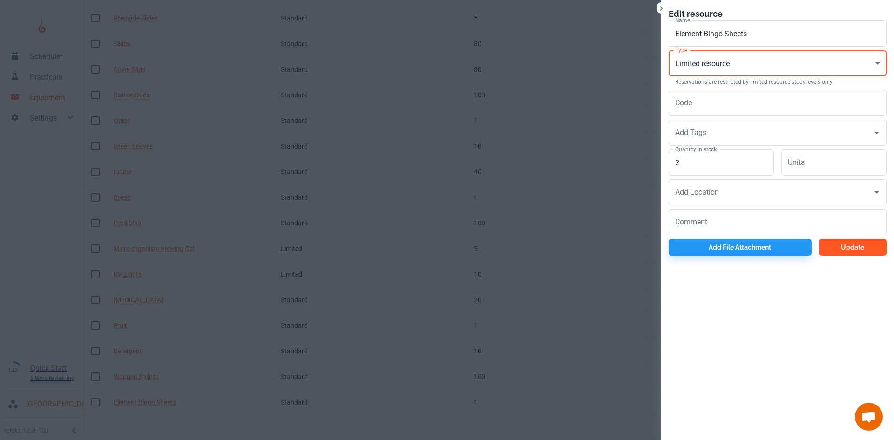
click at [859, 246] on button "Update" at bounding box center [853, 247] width 68 height 17
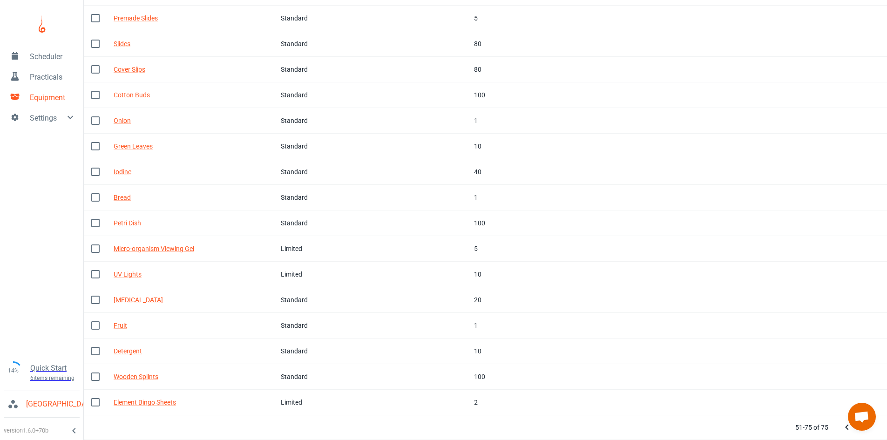
click at [45, 79] on span "Practicals" at bounding box center [53, 77] width 46 height 11
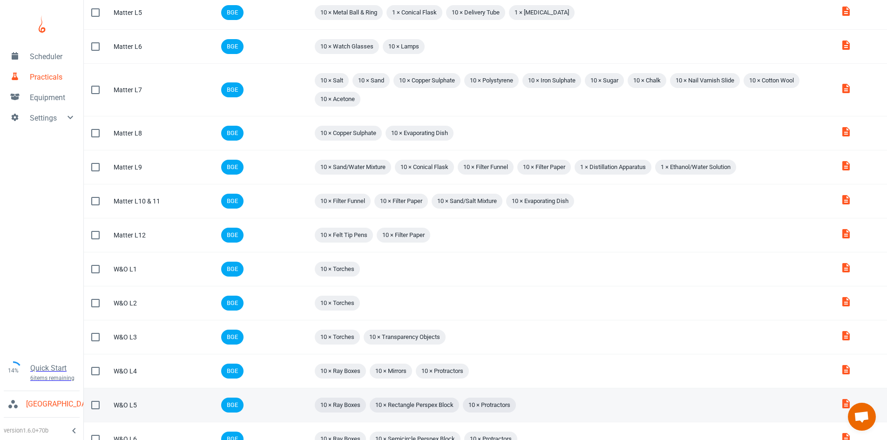
scroll to position [528, 0]
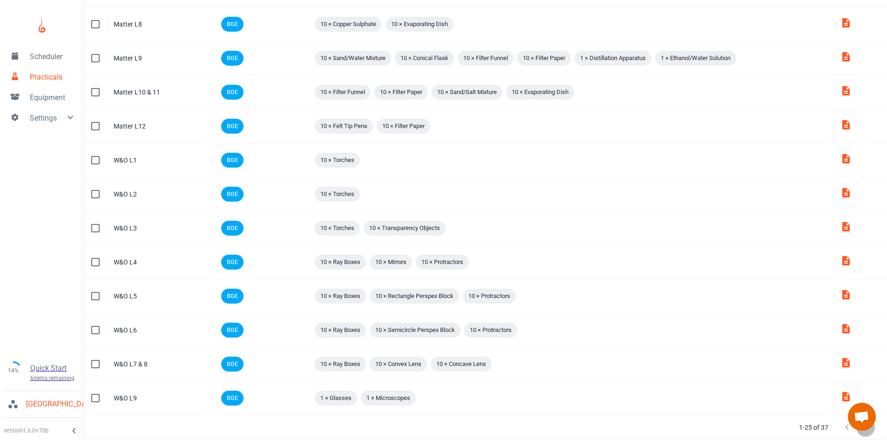
click at [872, 428] on button "Next Page" at bounding box center [865, 427] width 19 height 19
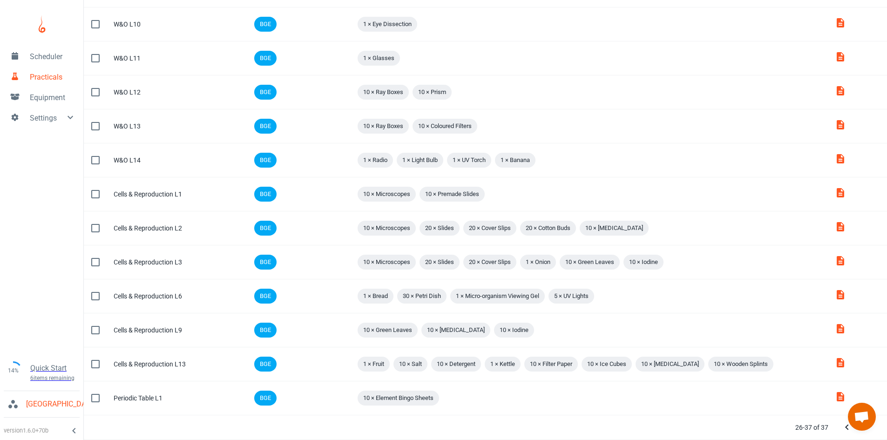
scroll to position [54, 0]
click at [872, 428] on div at bounding box center [856, 427] width 37 height 19
click at [866, 430] on span "Open chat" at bounding box center [862, 417] width 28 height 28
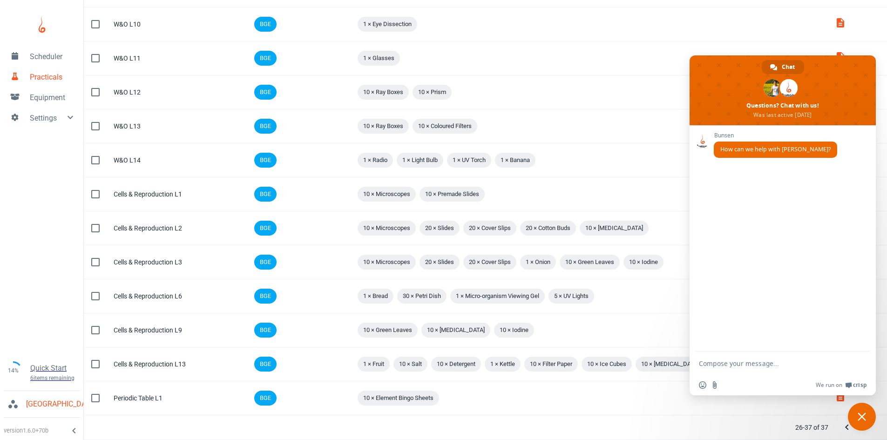
click at [866, 430] on span "Close chat" at bounding box center [862, 417] width 28 height 28
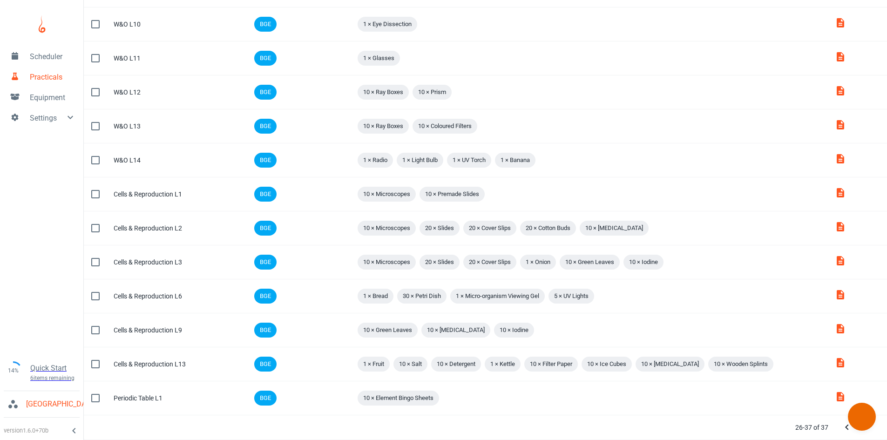
click at [867, 438] on div "26-37 of 37" at bounding box center [830, 427] width 92 height 24
click at [867, 434] on div at bounding box center [856, 427] width 37 height 19
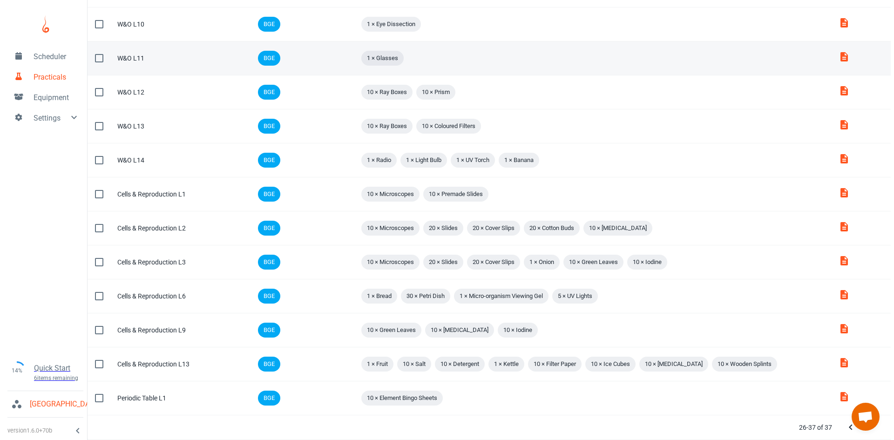
scroll to position [0, 0]
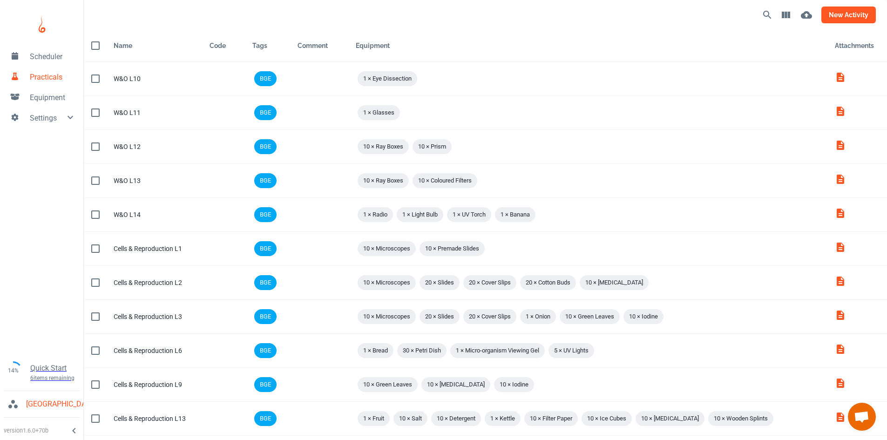
click at [851, 23] on button "new activity" at bounding box center [848, 15] width 54 height 17
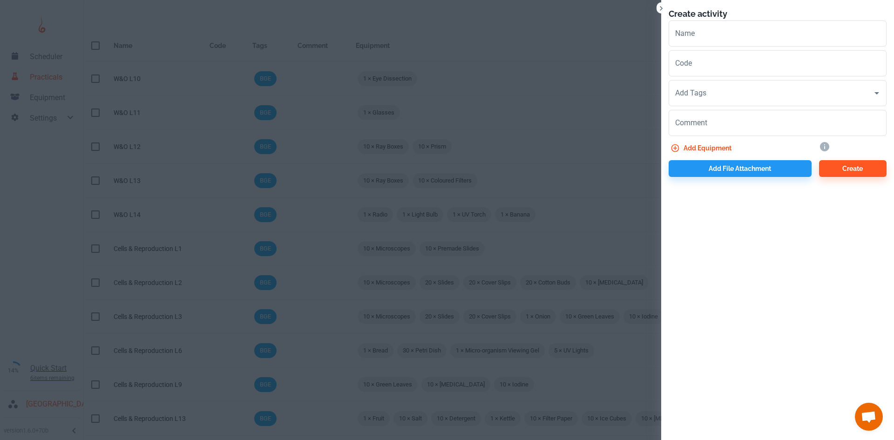
click at [850, 14] on h6 "Create activity" at bounding box center [778, 13] width 218 height 13
click at [739, 36] on input "Name" at bounding box center [778, 33] width 218 height 26
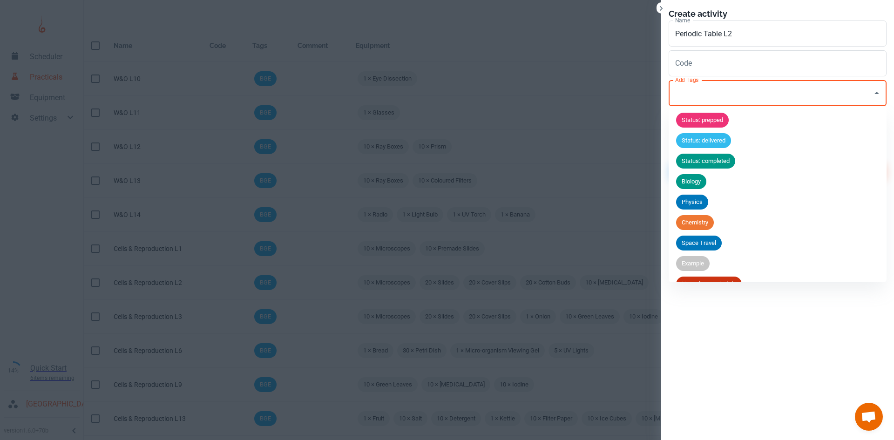
click at [701, 96] on input "Add Tags" at bounding box center [771, 93] width 196 height 18
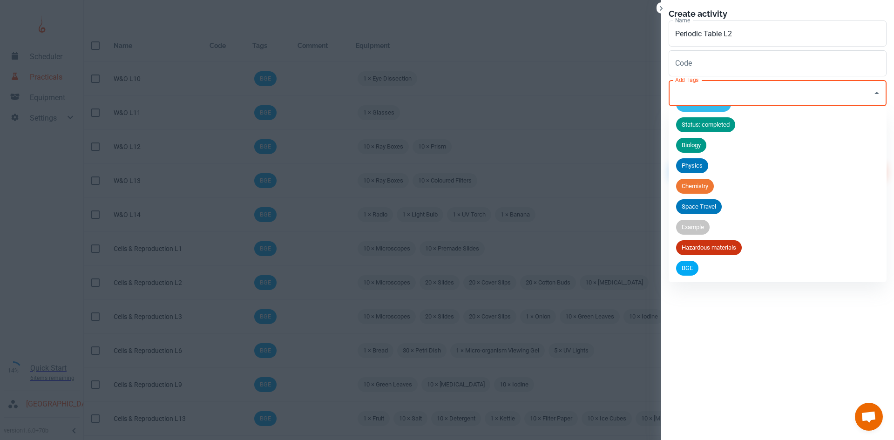
click at [700, 264] on li "BGE" at bounding box center [778, 268] width 218 height 20
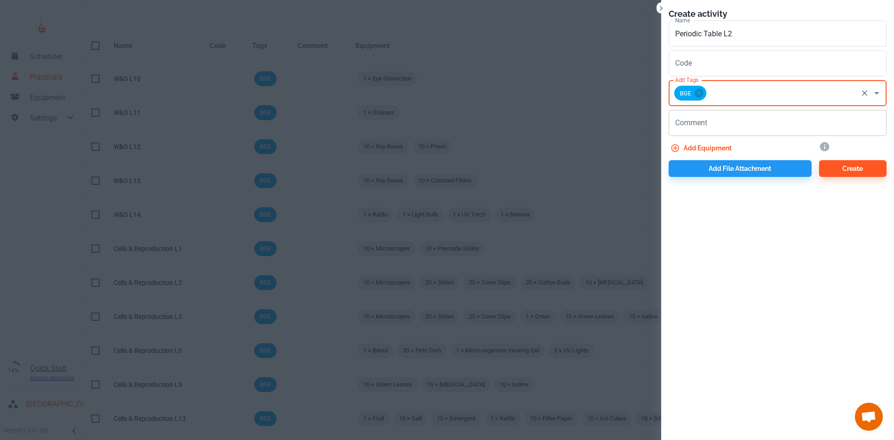
click at [727, 123] on textarea "Comment" at bounding box center [777, 123] width 205 height 11
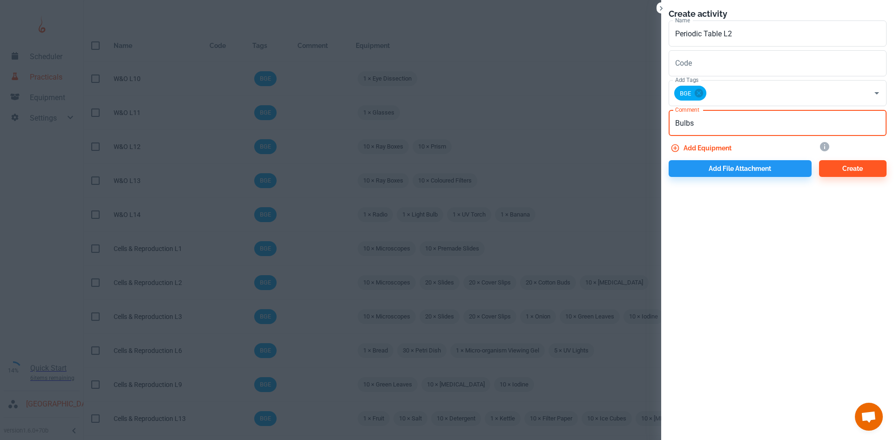
drag, startPoint x: 727, startPoint y: 123, endPoint x: 658, endPoint y: 123, distance: 68.9
click at [658, 123] on div "Create activity Name Periodic Table L2 Name Code Code Add Tags BGE Add Tags Com…" at bounding box center [447, 220] width 894 height 440
click at [702, 149] on button "Add equipment" at bounding box center [702, 148] width 67 height 17
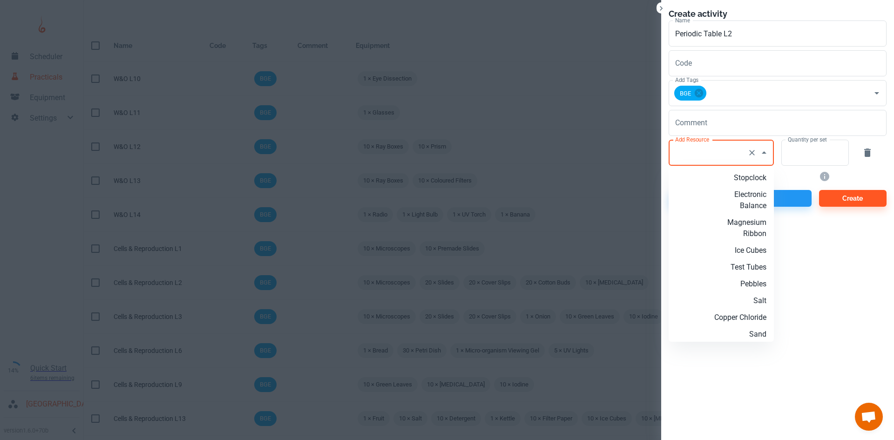
click at [698, 159] on input "Add Resource" at bounding box center [708, 153] width 71 height 18
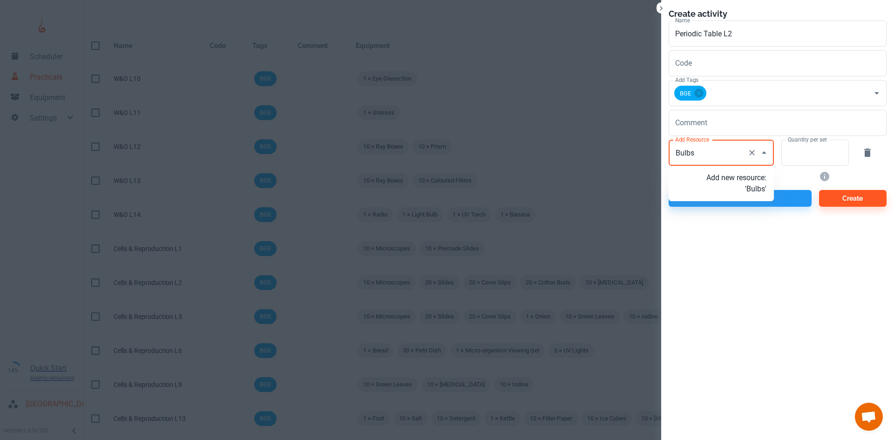
click at [742, 191] on p "Add new resource: 'Bulbs'" at bounding box center [736, 183] width 60 height 22
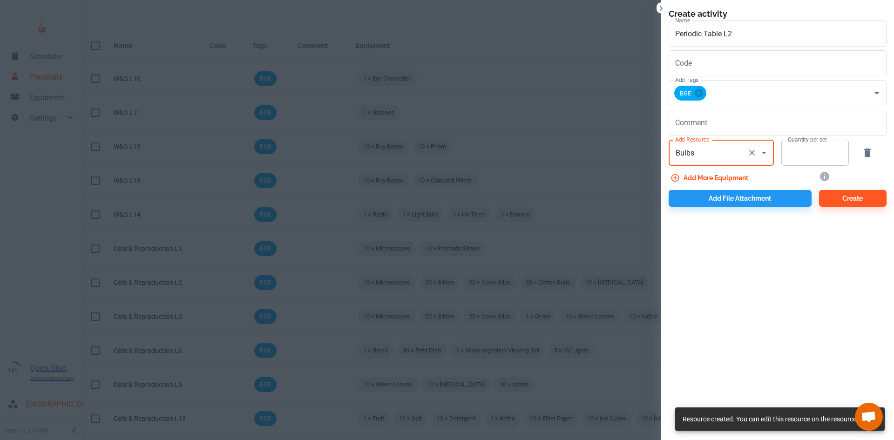
click at [805, 153] on input "Quantity per set" at bounding box center [809, 153] width 57 height 26
click at [698, 176] on button "Add more equipment" at bounding box center [710, 177] width 83 height 17
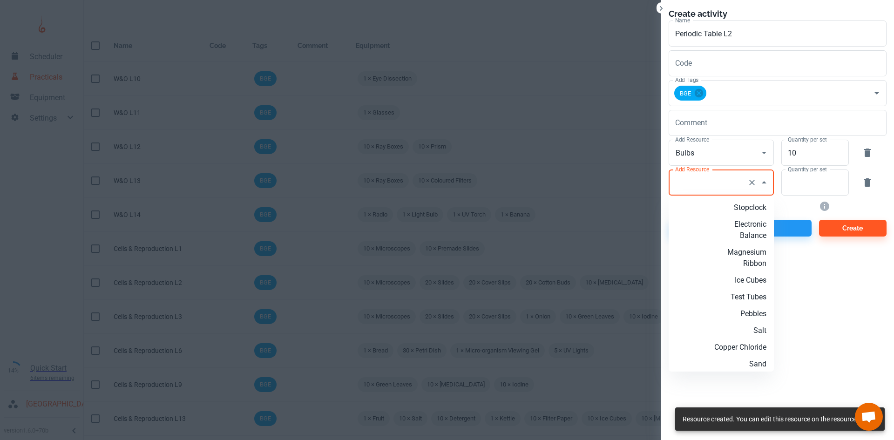
click at [690, 178] on div "Add Resource Add Resource" at bounding box center [721, 182] width 105 height 26
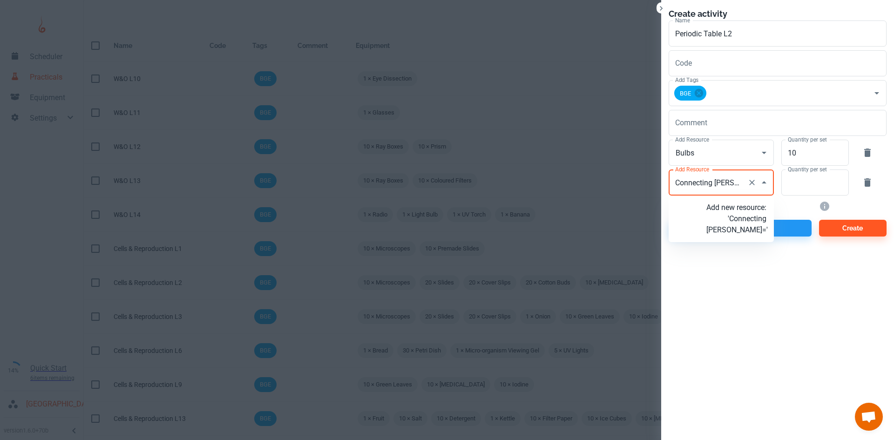
scroll to position [0, 0]
click at [754, 219] on p "Add new resource: 'Connecting Wires'" at bounding box center [736, 213] width 60 height 22
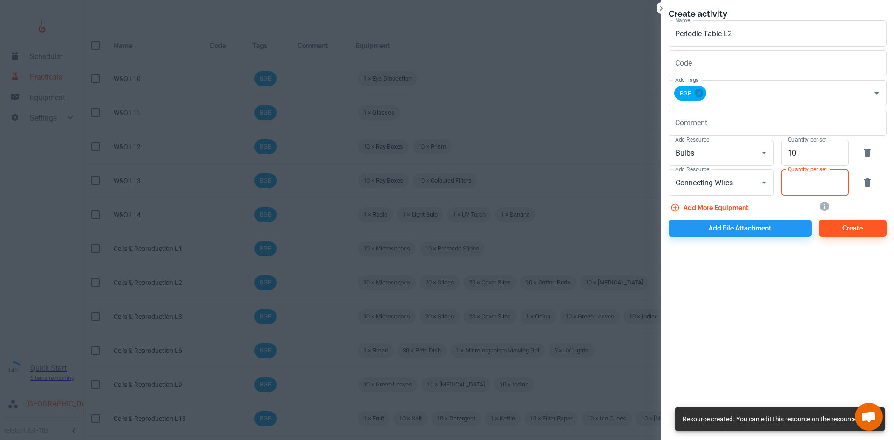
click at [807, 183] on input "Quantity per set" at bounding box center [809, 182] width 57 height 26
click at [725, 204] on button "Add more equipment" at bounding box center [710, 207] width 83 height 17
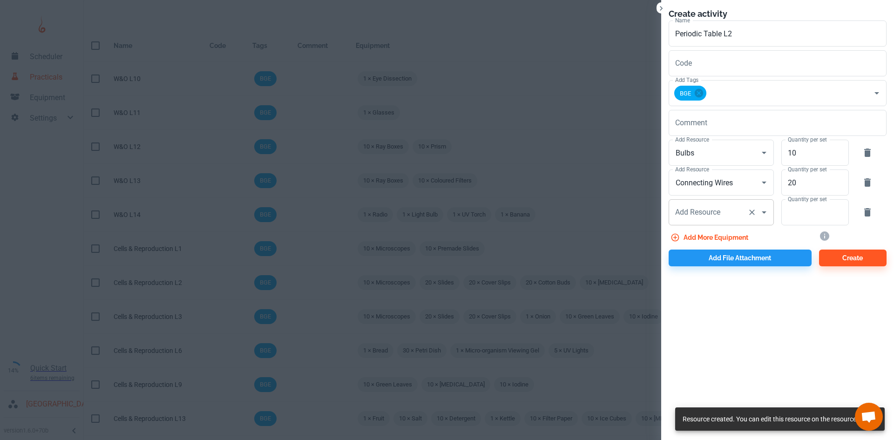
click at [718, 215] on div "Add Resource Add Resource" at bounding box center [721, 212] width 105 height 26
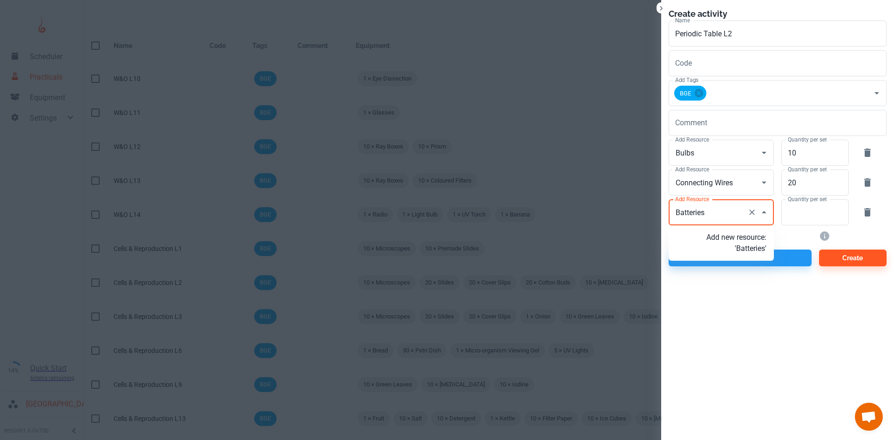
click at [728, 240] on p "Add new resource: 'Batteries'" at bounding box center [736, 243] width 60 height 22
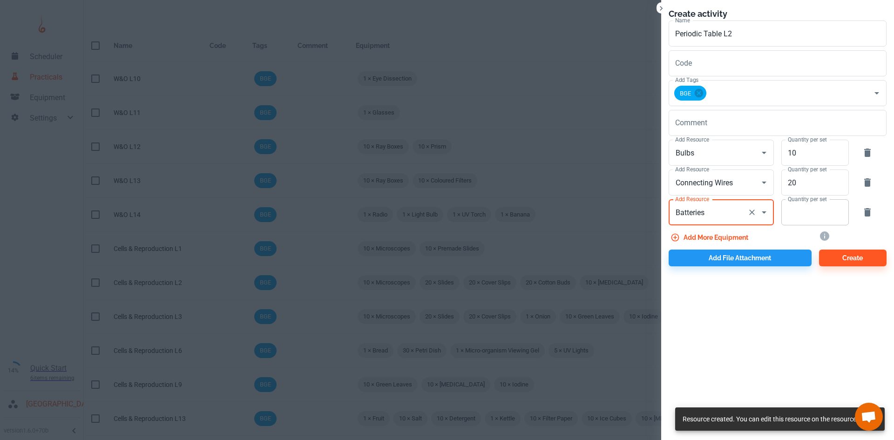
click at [798, 210] on input "Quantity per set" at bounding box center [809, 212] width 57 height 26
click at [717, 239] on button "Add more equipment" at bounding box center [710, 237] width 83 height 17
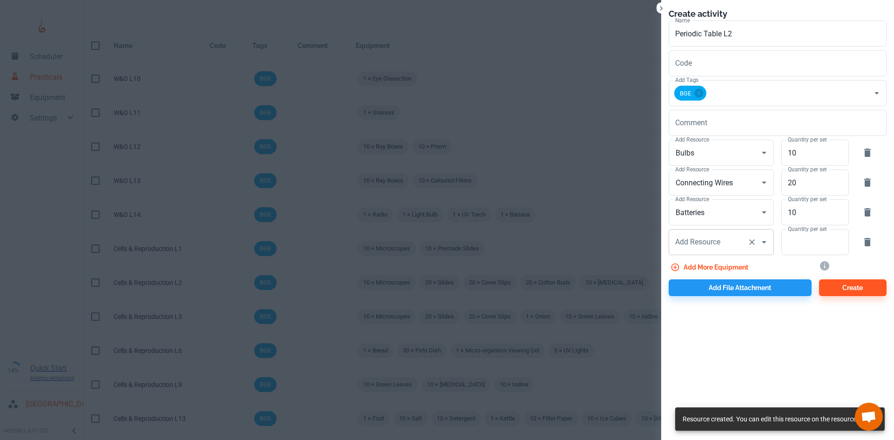
click at [725, 237] on input "Add Resource" at bounding box center [708, 242] width 71 height 18
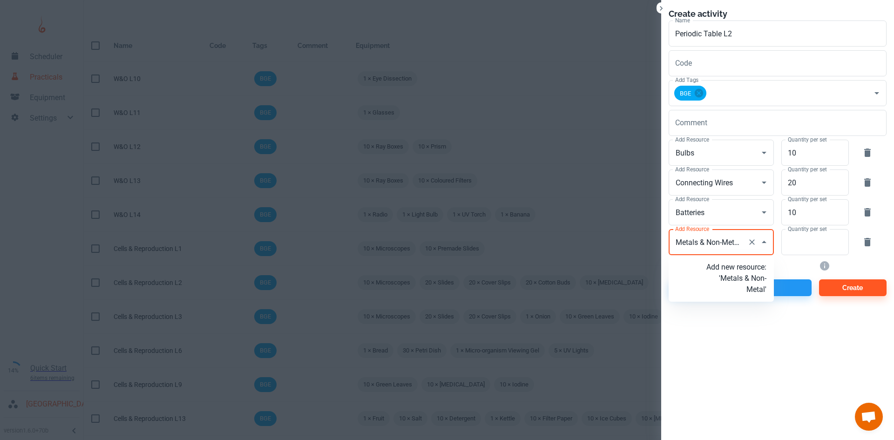
scroll to position [0, 3]
click at [741, 289] on p "Add new resource: 'Metals & Non-Metals'" at bounding box center [736, 279] width 60 height 34
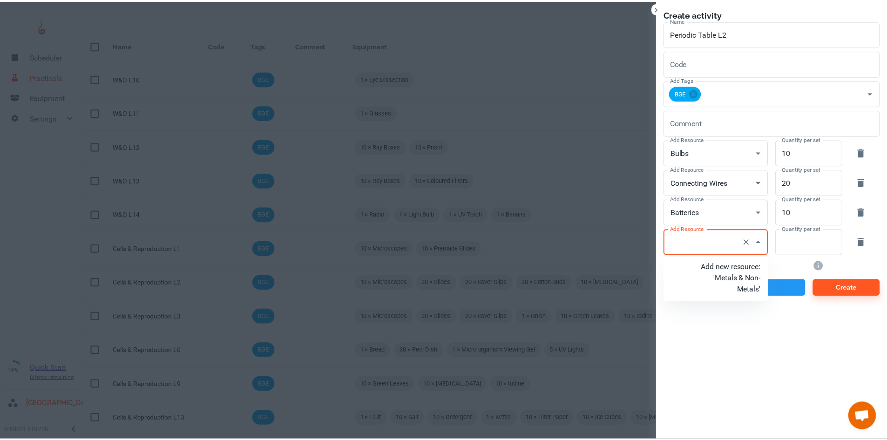
scroll to position [0, 0]
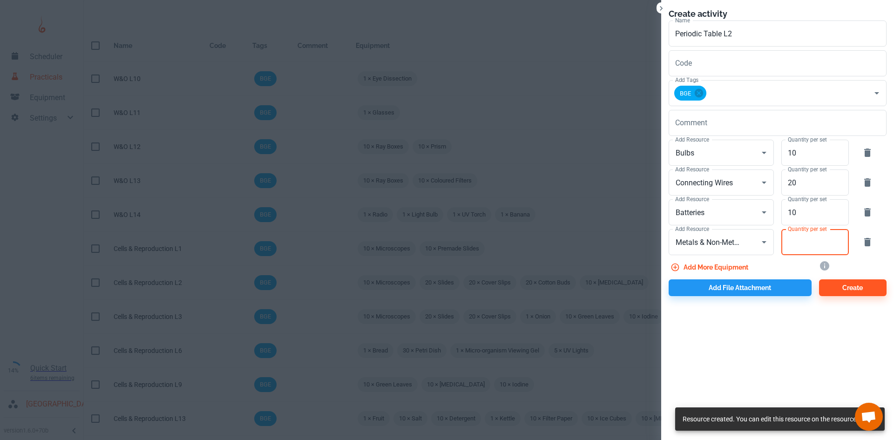
click at [789, 243] on input "Quantity per set" at bounding box center [809, 242] width 57 height 26
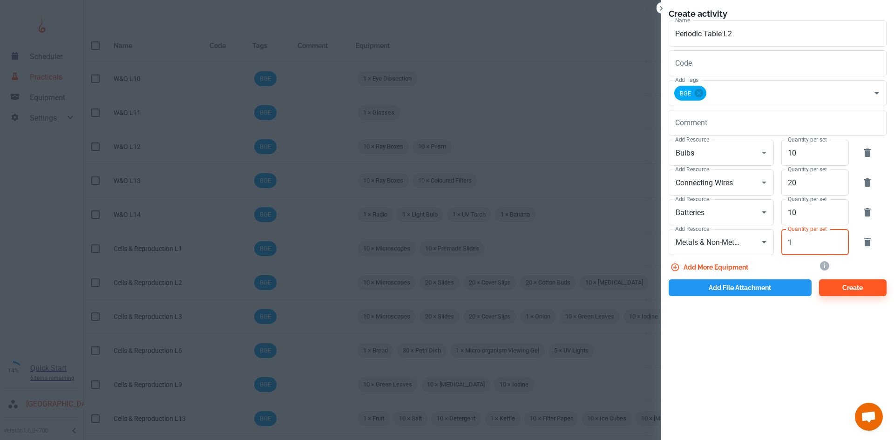
click at [753, 285] on button "Add file attachment" at bounding box center [740, 287] width 143 height 17
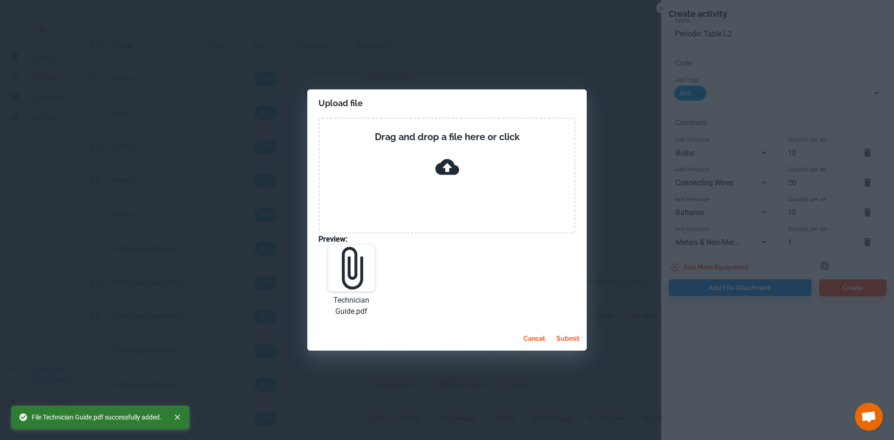
click at [571, 342] on button "submit" at bounding box center [568, 338] width 30 height 17
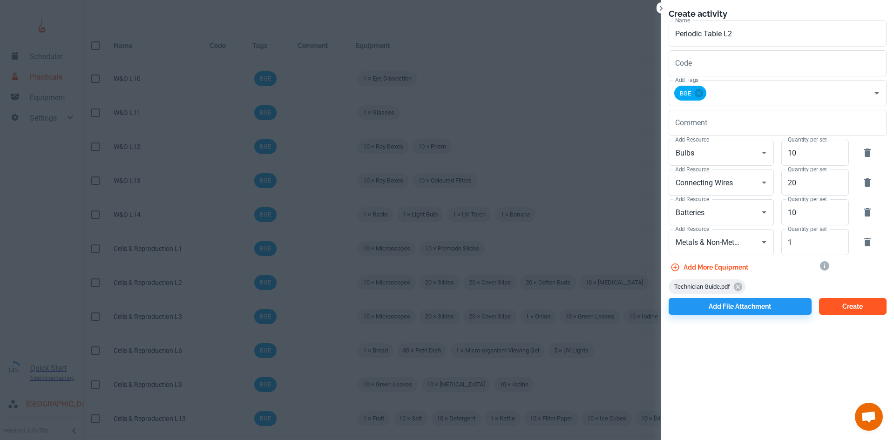
click at [881, 309] on button "Create" at bounding box center [853, 306] width 68 height 17
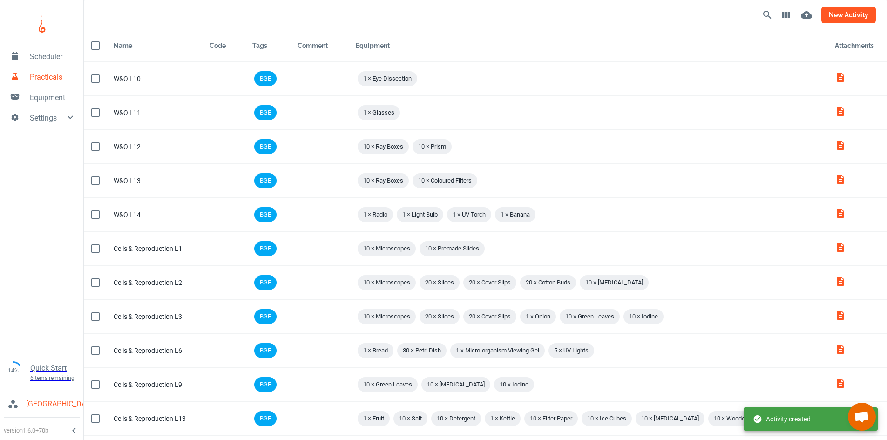
click at [838, 11] on button "new activity" at bounding box center [848, 15] width 54 height 17
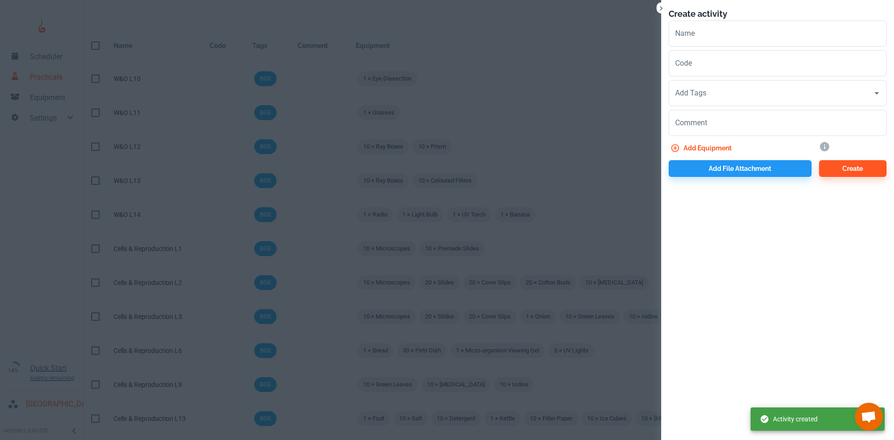
click at [668, 8] on div "Create activity Name Name Code Code Add Tags Add Tags Comment x Comment Add equ…" at bounding box center [777, 92] width 233 height 184
click at [661, 10] on icon "Close" at bounding box center [661, 8] width 3 height 5
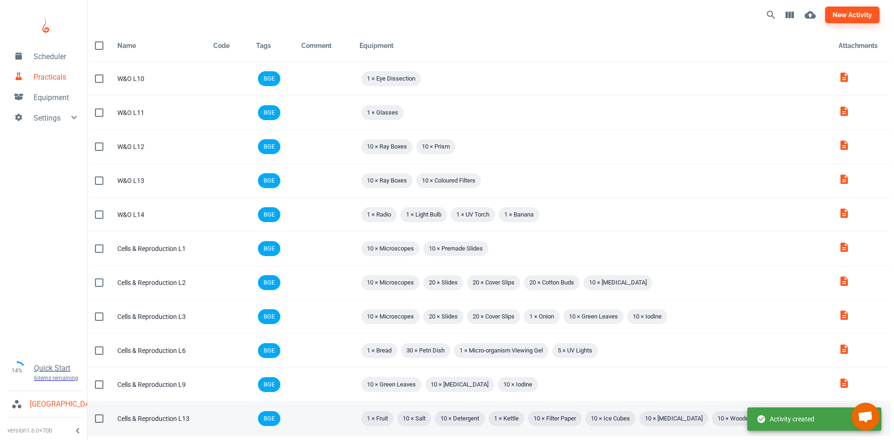
scroll to position [88, 0]
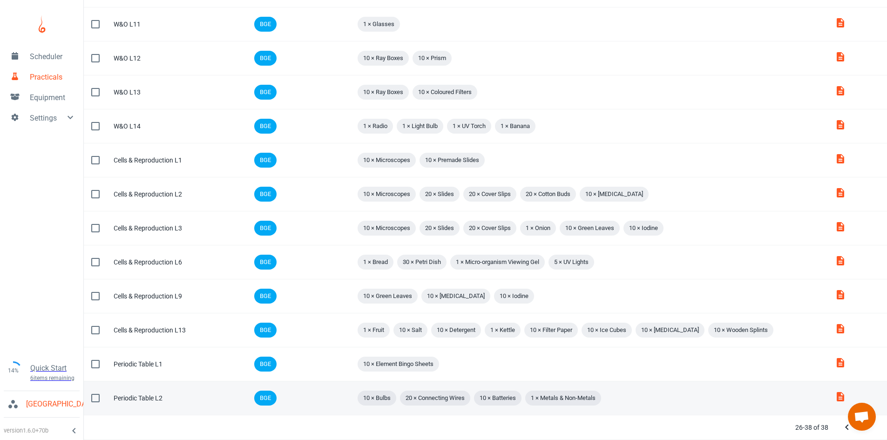
click at [149, 399] on div "Periodic Table L2" at bounding box center [154, 398] width 81 height 10
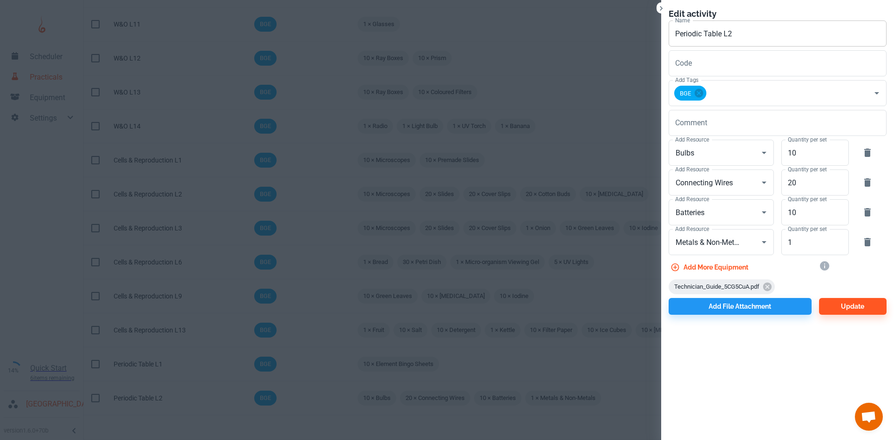
click at [761, 33] on input "Periodic Table L2" at bounding box center [778, 33] width 218 height 26
click at [844, 303] on button "Update" at bounding box center [853, 306] width 68 height 17
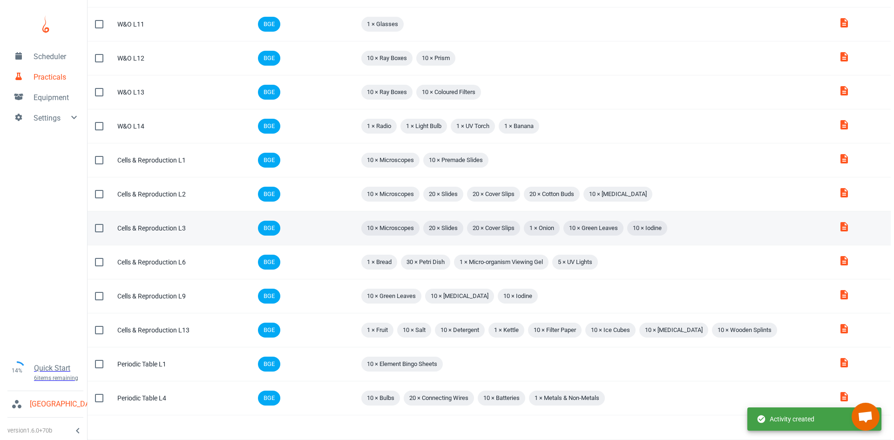
scroll to position [0, 0]
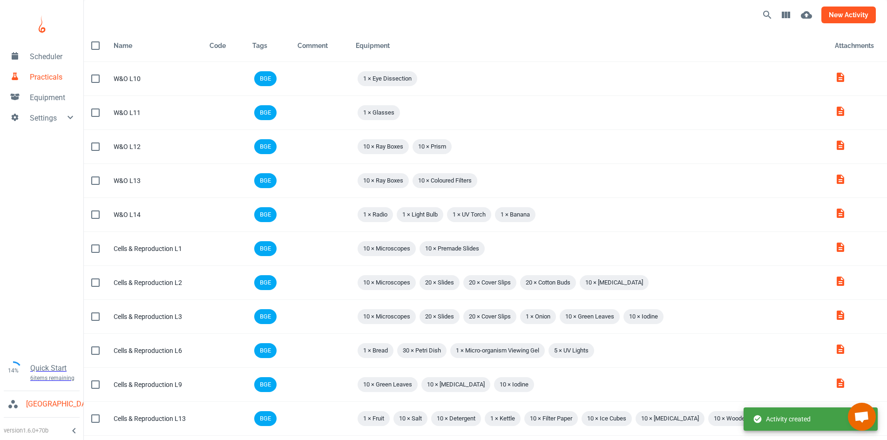
click at [835, 16] on button "new activity" at bounding box center [848, 15] width 54 height 17
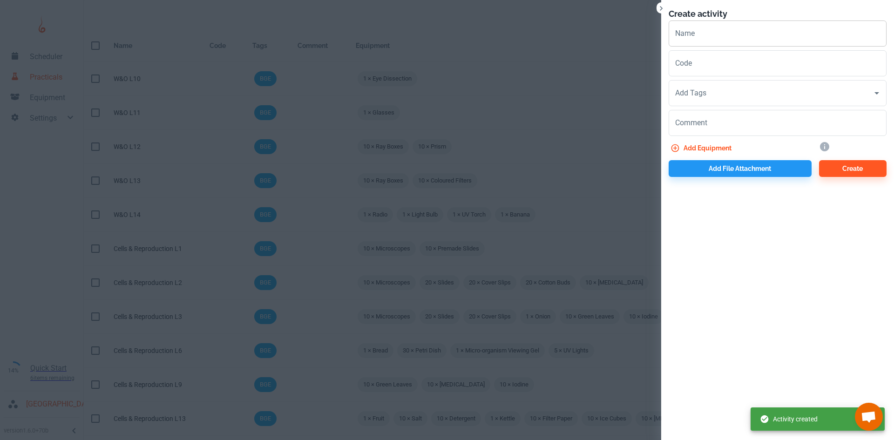
click at [719, 40] on input "Name" at bounding box center [778, 33] width 218 height 26
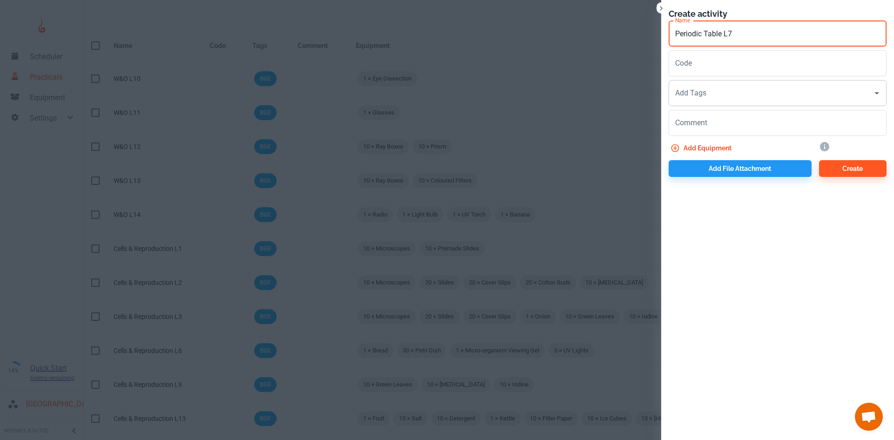
click at [714, 89] on input "Add Tags" at bounding box center [771, 93] width 196 height 18
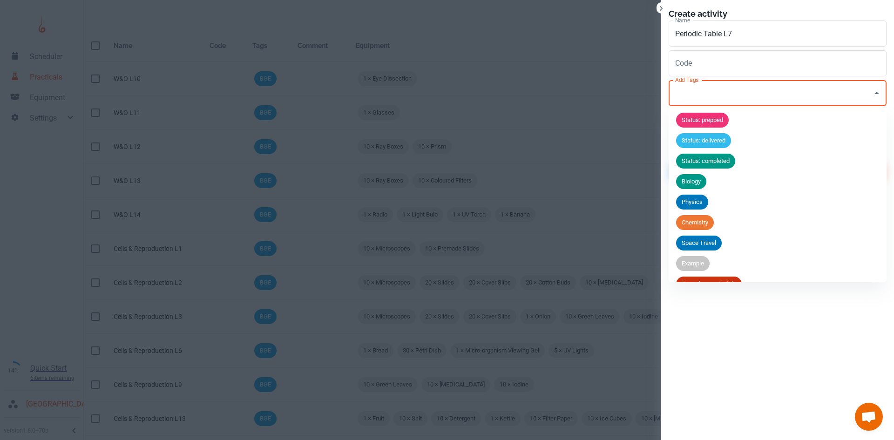
scroll to position [36, 0]
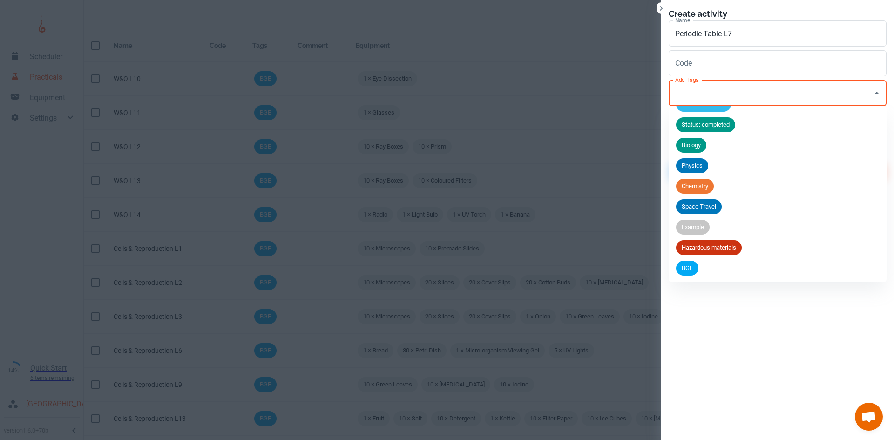
click at [697, 270] on span "BGE" at bounding box center [687, 268] width 22 height 9
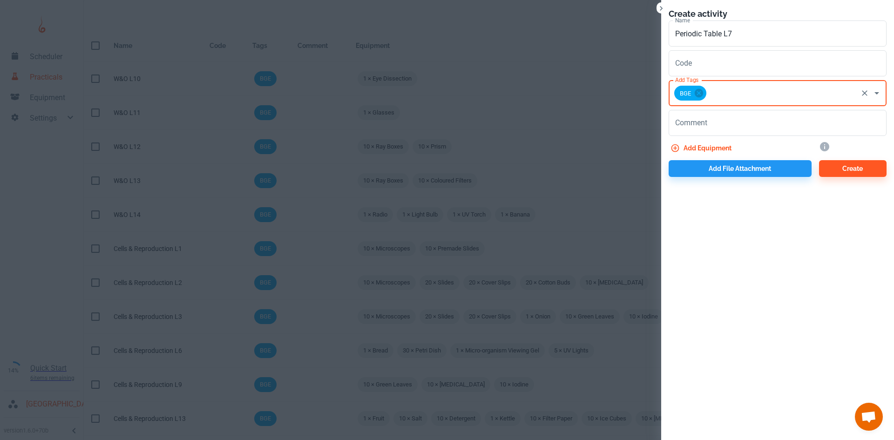
click at [706, 149] on button "Add equipment" at bounding box center [702, 148] width 67 height 17
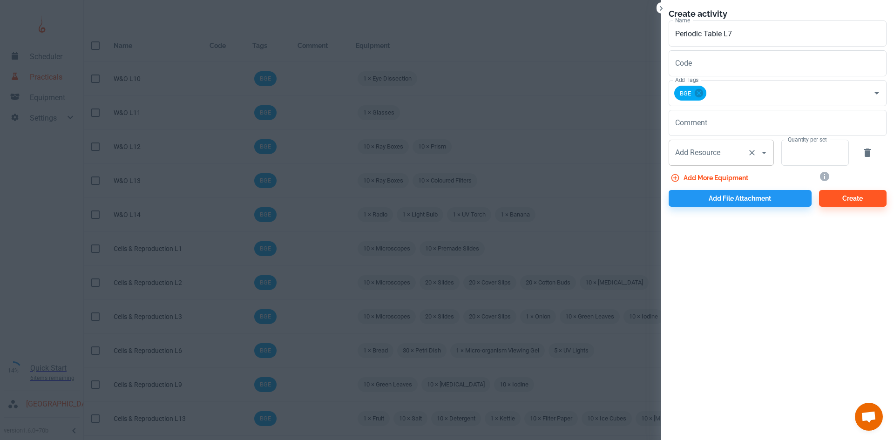
click at [707, 148] on div "Add Resource Add Resource" at bounding box center [721, 153] width 105 height 26
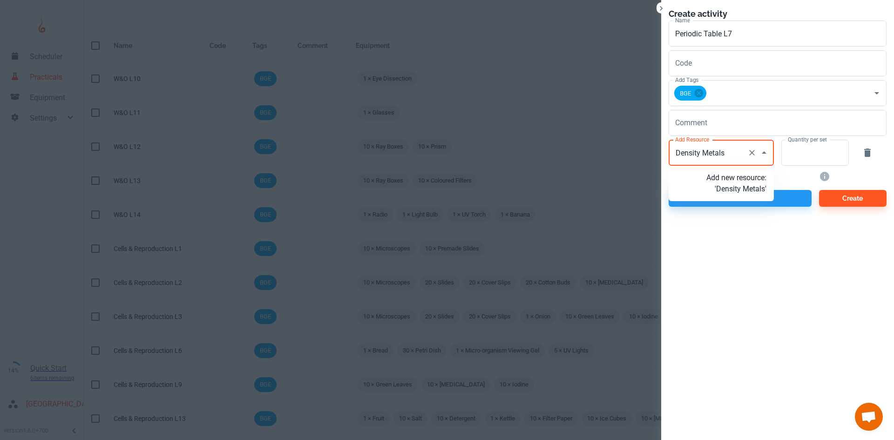
click at [739, 192] on p "Add new resource: 'Density Metals'" at bounding box center [736, 183] width 60 height 22
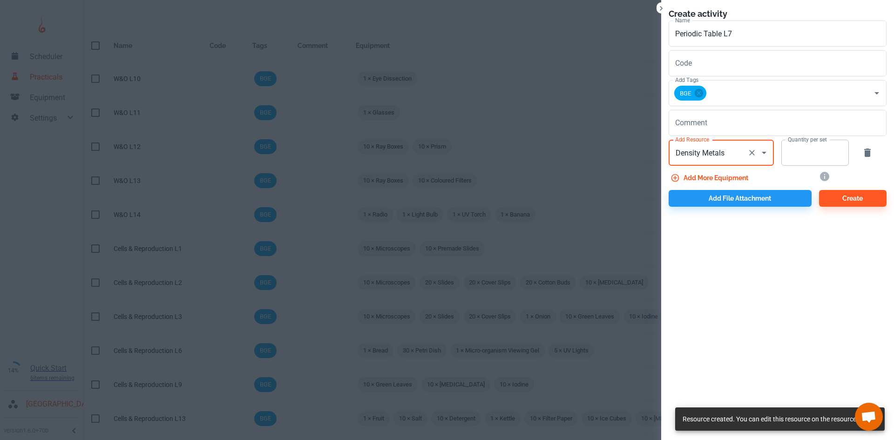
click at [798, 155] on input "Quantity per set" at bounding box center [809, 153] width 57 height 26
click at [755, 201] on button "Add file attachment" at bounding box center [740, 198] width 143 height 17
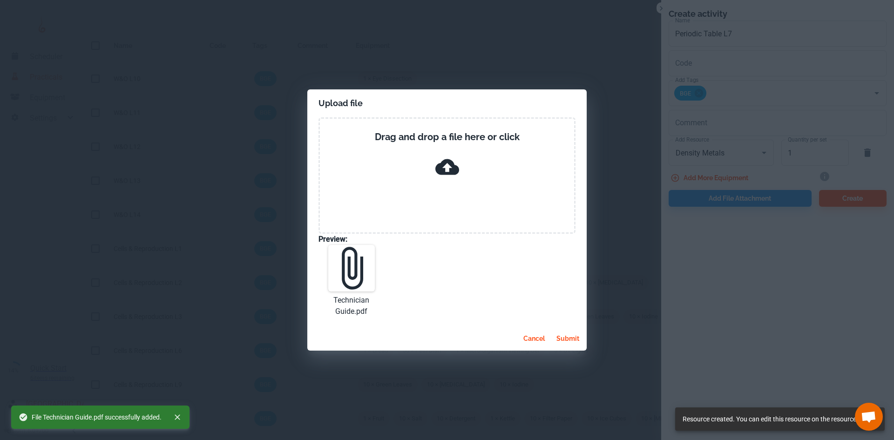
click at [565, 339] on button "submit" at bounding box center [568, 338] width 30 height 17
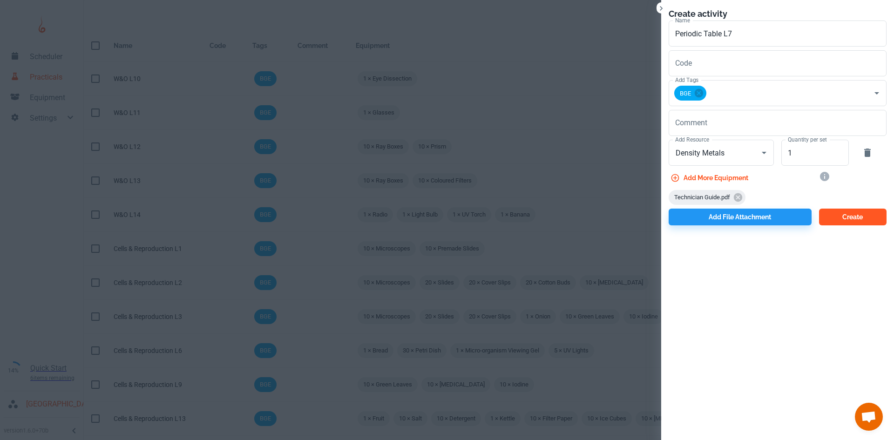
click at [848, 216] on button "Create" at bounding box center [853, 217] width 68 height 17
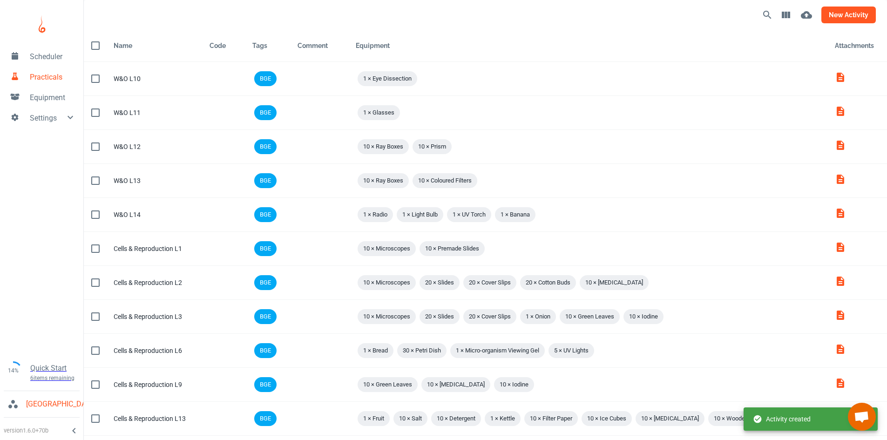
click at [853, 13] on button "new activity" at bounding box center [848, 15] width 54 height 17
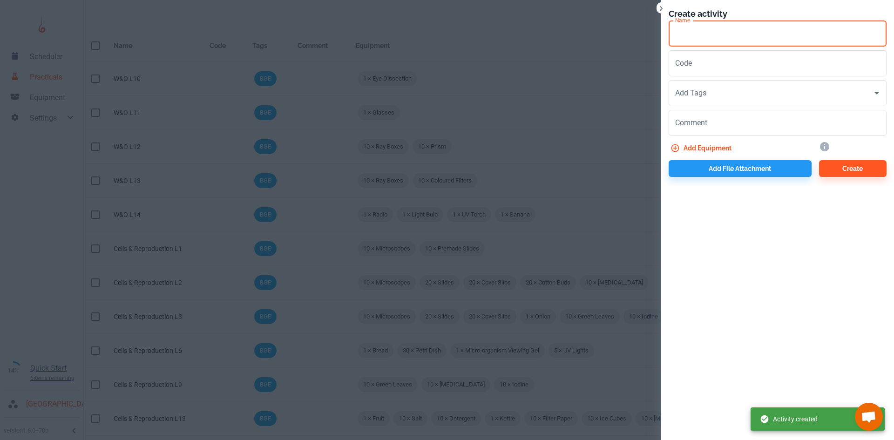
click at [716, 37] on input "Name" at bounding box center [778, 33] width 218 height 26
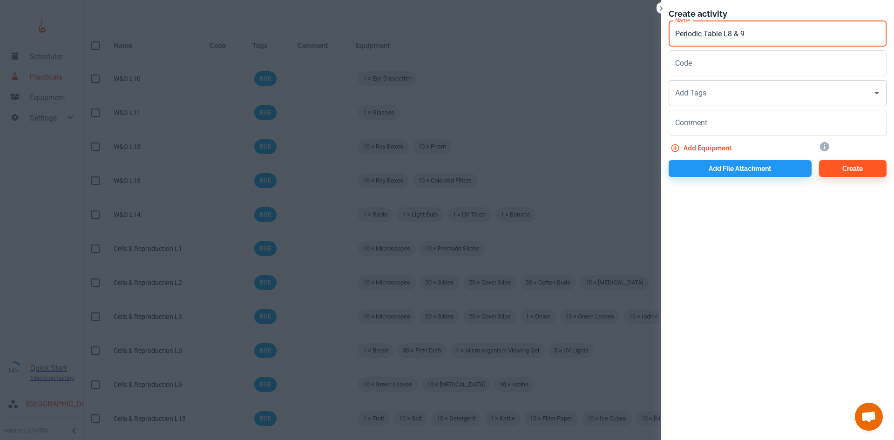
click at [724, 100] on input "Add Tags" at bounding box center [771, 93] width 196 height 18
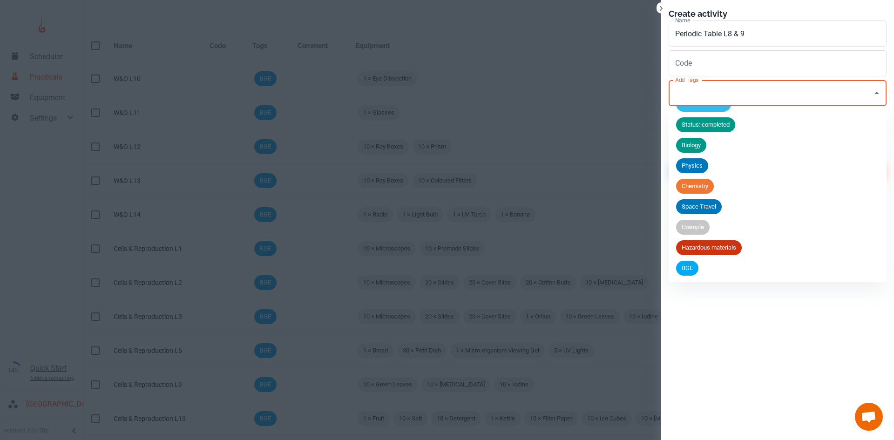
click at [705, 271] on li "BGE" at bounding box center [778, 268] width 218 height 20
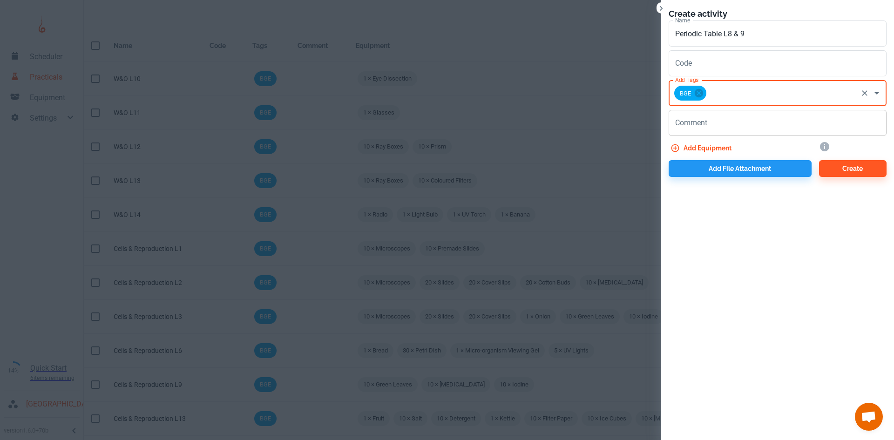
click at [689, 121] on textarea "Comment" at bounding box center [777, 123] width 205 height 11
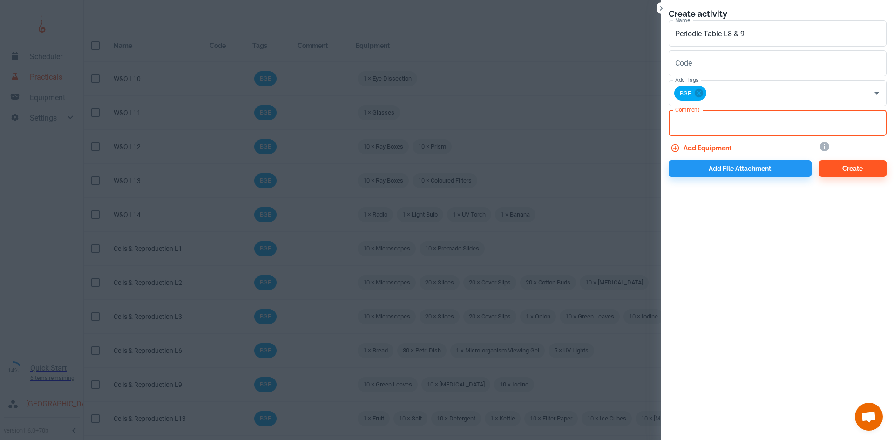
click at [689, 147] on button "Add equipment" at bounding box center [702, 148] width 67 height 17
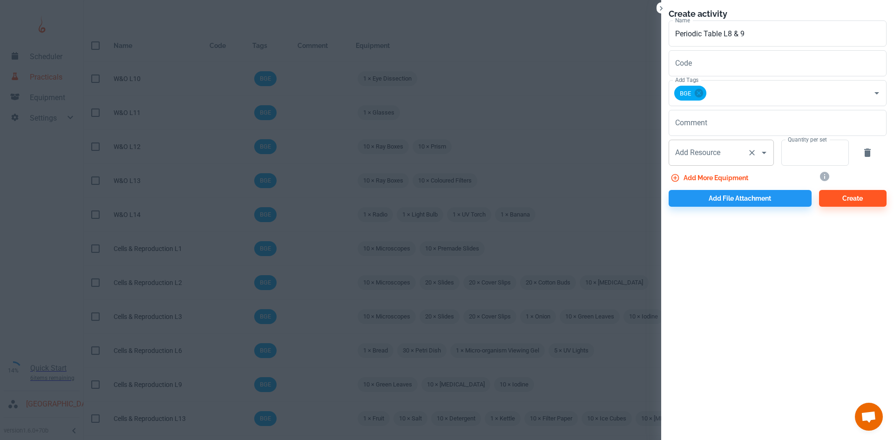
click at [706, 156] on input "Add Resource" at bounding box center [708, 153] width 71 height 18
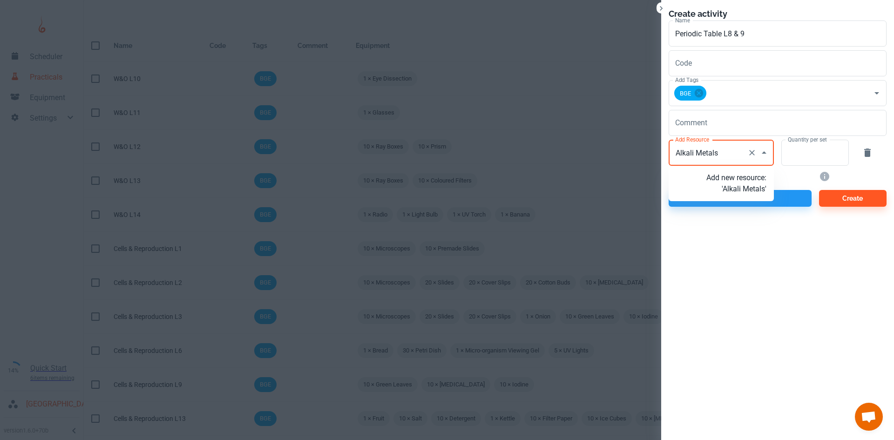
click at [725, 182] on p "Add new resource: 'Alkali Metals'" at bounding box center [736, 183] width 60 height 22
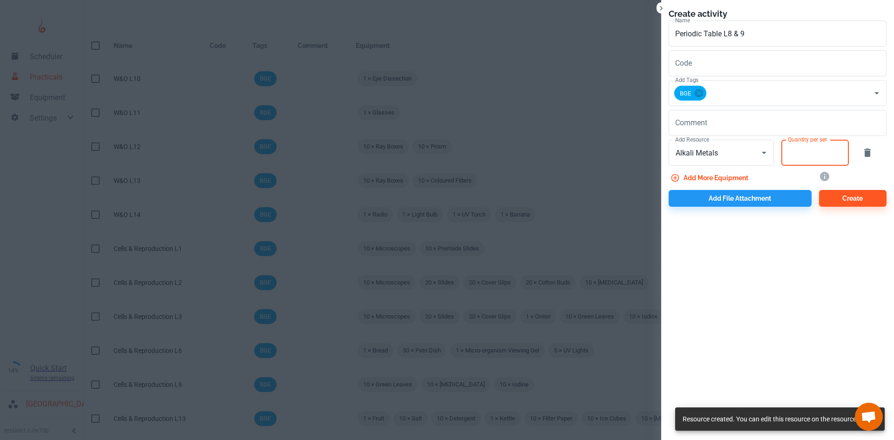
click at [813, 154] on input "Quantity per set" at bounding box center [809, 153] width 57 height 26
click at [733, 175] on button "Add more equipment" at bounding box center [710, 177] width 83 height 17
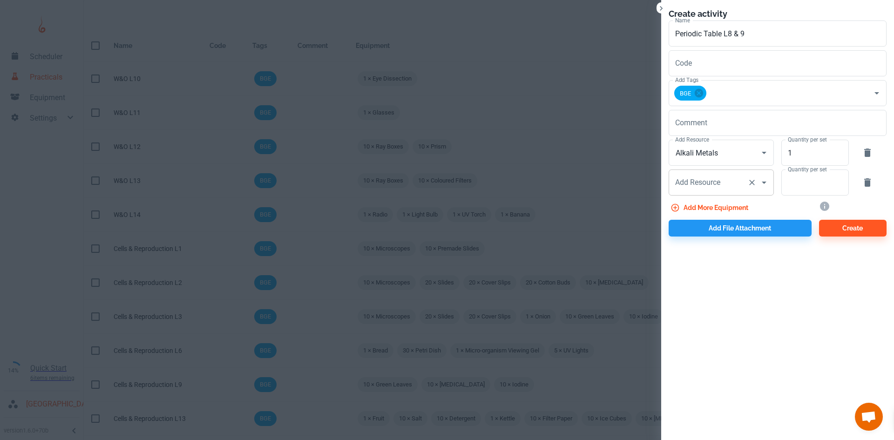
click at [697, 184] on div "Add Resource Add Resource" at bounding box center [721, 182] width 105 height 26
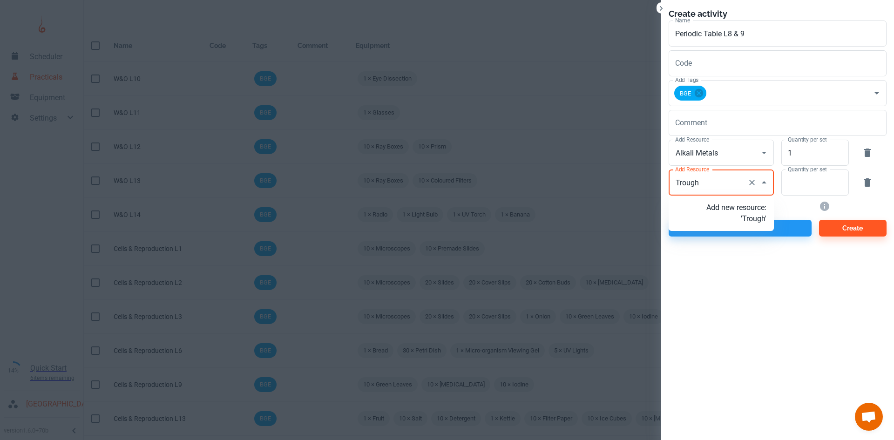
click at [730, 216] on p "Add new resource: 'Trough'" at bounding box center [736, 213] width 60 height 22
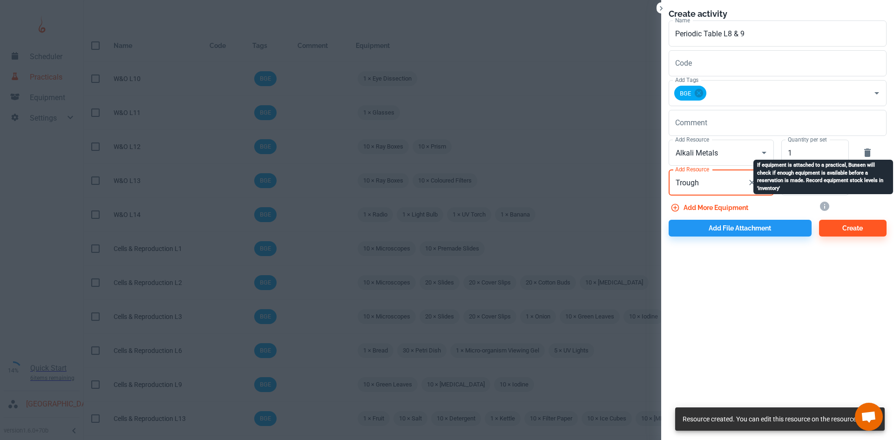
click at [819, 188] on div "If equipment is attached to a practical, Bunsen will check if enough equipment …" at bounding box center [823, 177] width 140 height 34
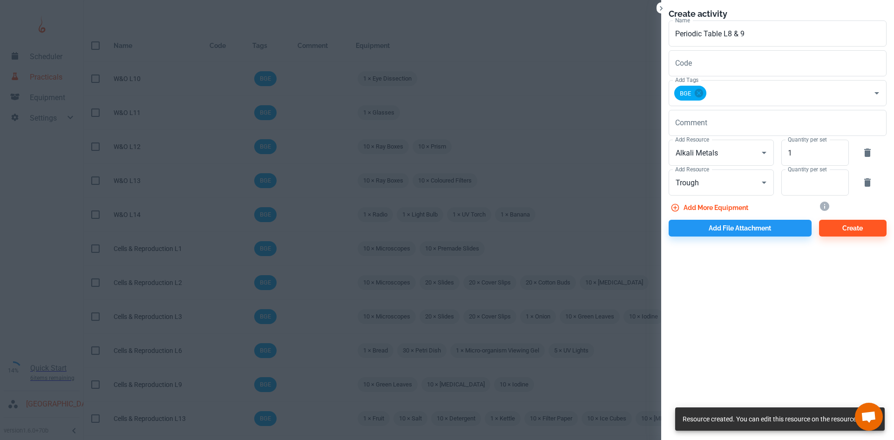
click at [779, 184] on div "Quantity per set Quantity per set" at bounding box center [811, 181] width 75 height 30
click at [785, 184] on input "Quantity per set" at bounding box center [809, 182] width 57 height 26
click at [720, 209] on button "Add more equipment" at bounding box center [710, 207] width 83 height 17
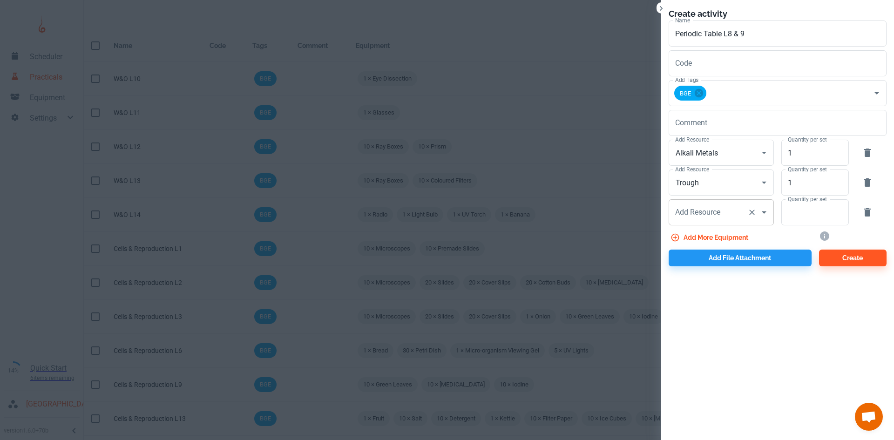
click at [708, 212] on div "Add Resource Add Resource" at bounding box center [721, 212] width 105 height 26
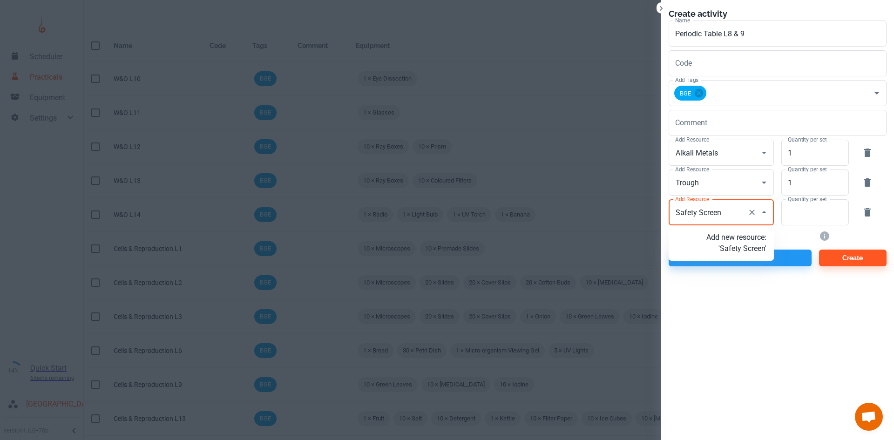
click at [746, 252] on p "Add new resource: 'Safety Screen'" at bounding box center [736, 243] width 60 height 22
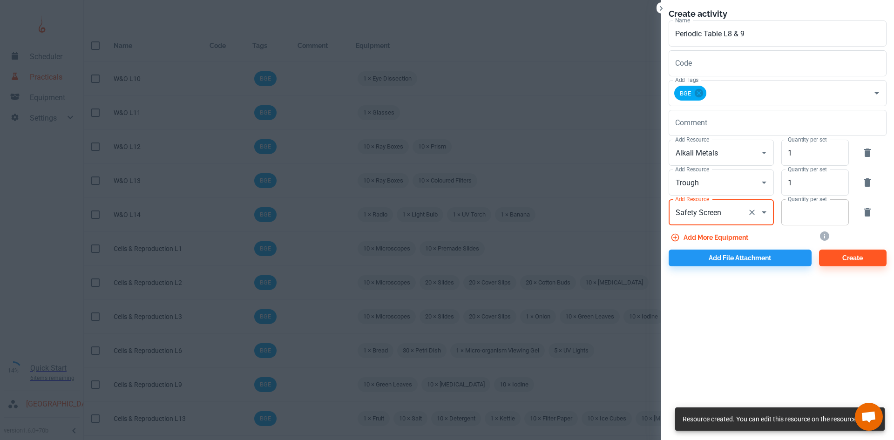
click at [805, 218] on input "Quantity per set" at bounding box center [809, 212] width 57 height 26
click at [728, 237] on button "Add more equipment" at bounding box center [710, 237] width 83 height 17
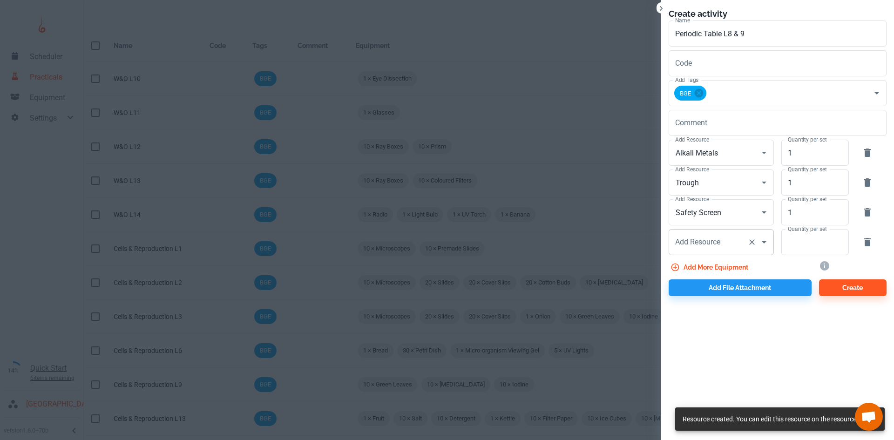
click at [691, 244] on input "Add Resource" at bounding box center [708, 242] width 71 height 18
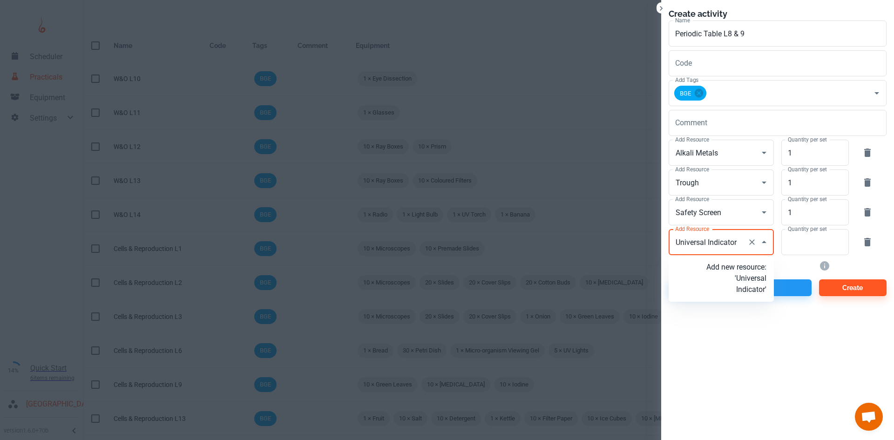
click at [750, 283] on p "Add new resource: 'Universal Indicator'" at bounding box center [736, 279] width 60 height 34
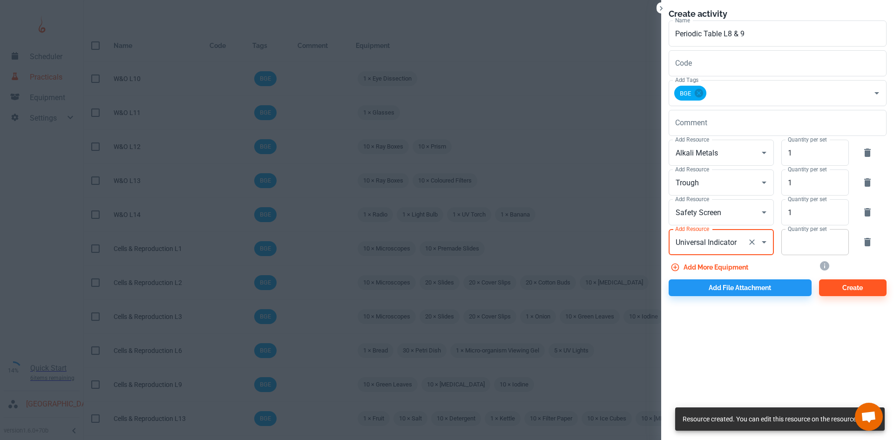
click at [791, 240] on input "Quantity per set" at bounding box center [809, 242] width 57 height 26
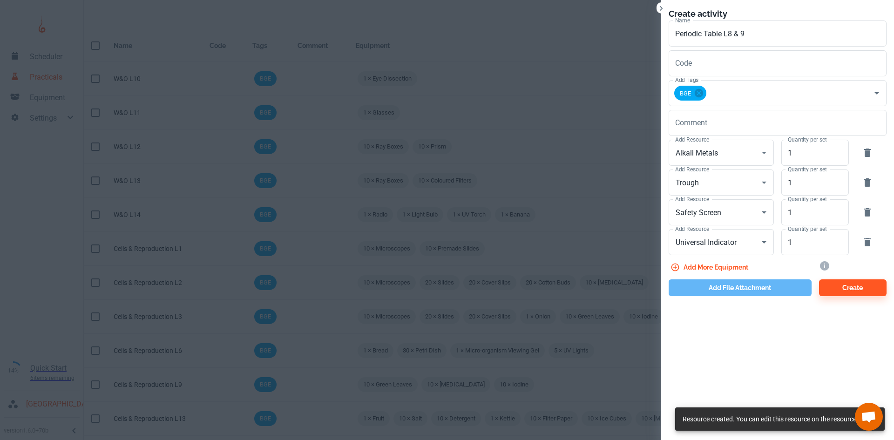
click at [756, 288] on button "Add file attachment" at bounding box center [740, 287] width 143 height 17
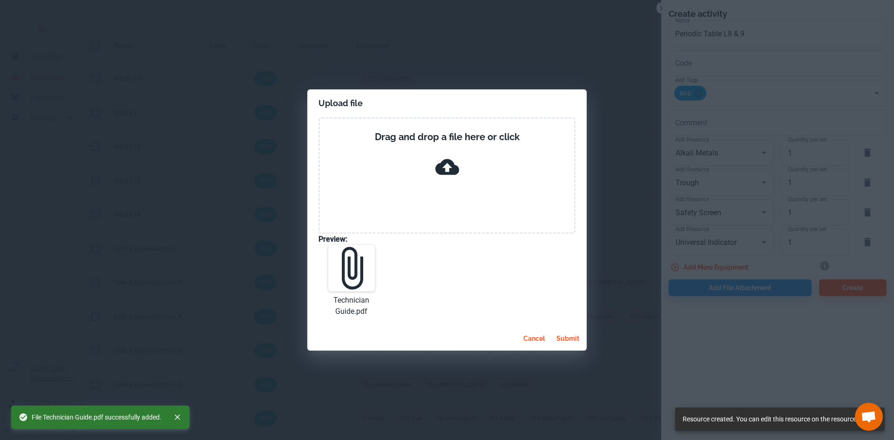
click at [570, 336] on button "submit" at bounding box center [568, 338] width 30 height 17
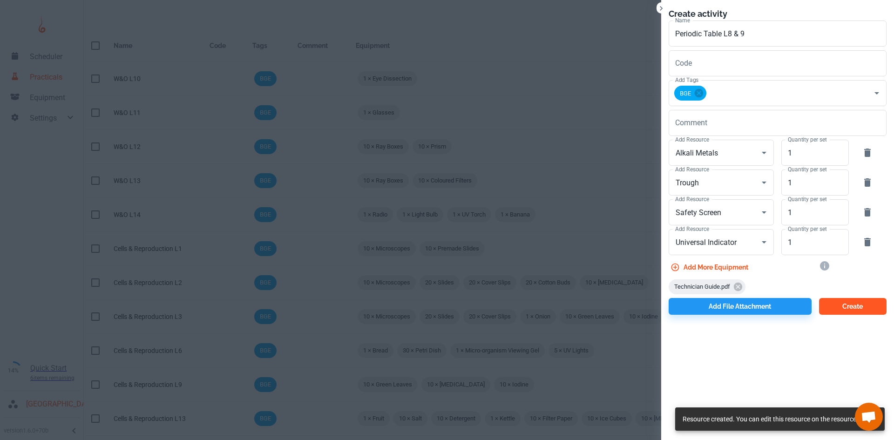
click at [852, 304] on button "Create" at bounding box center [853, 306] width 68 height 17
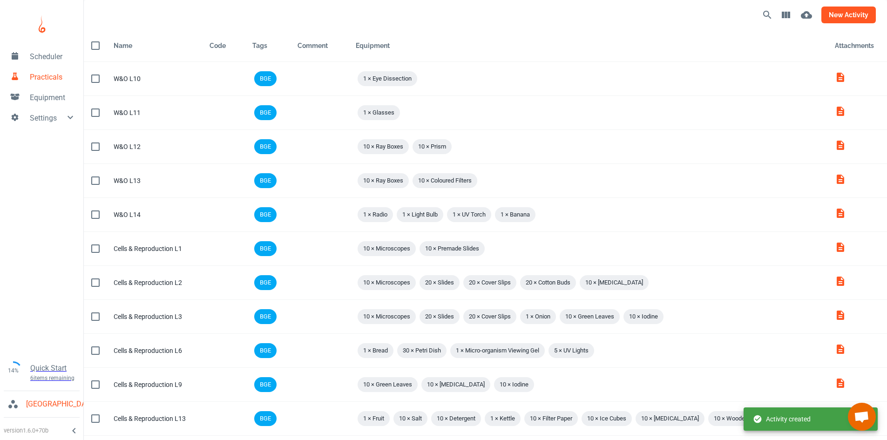
click at [836, 14] on button "new activity" at bounding box center [848, 15] width 54 height 17
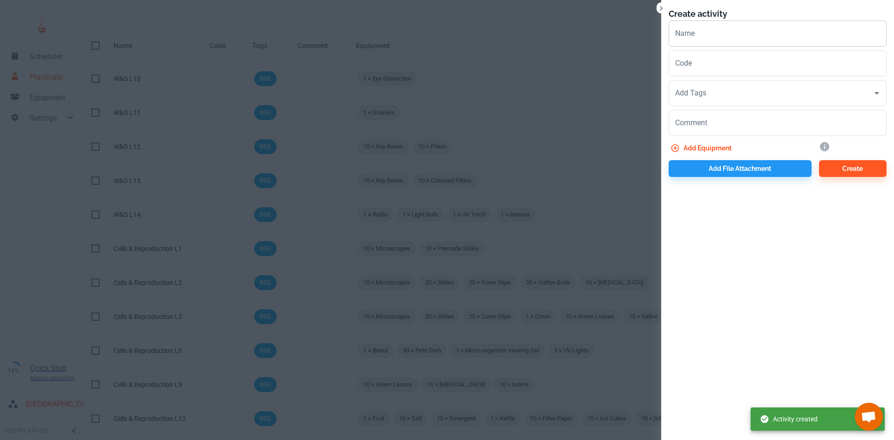
click at [724, 35] on input "Name" at bounding box center [778, 33] width 218 height 26
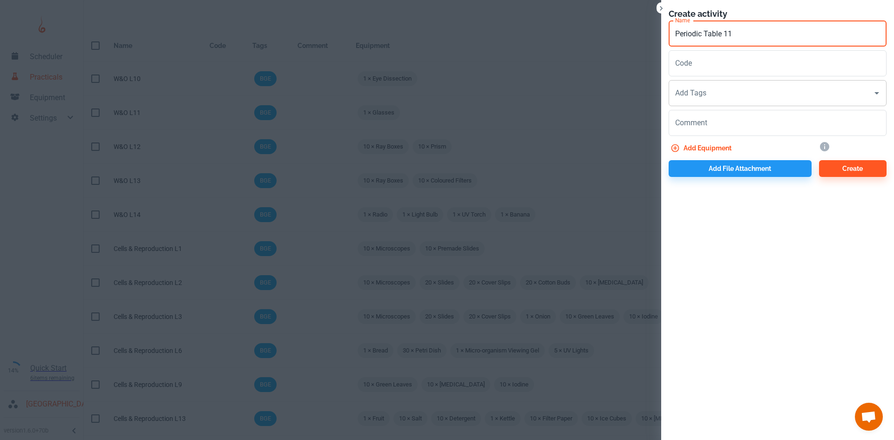
click at [723, 91] on input "Add Tags" at bounding box center [771, 93] width 196 height 18
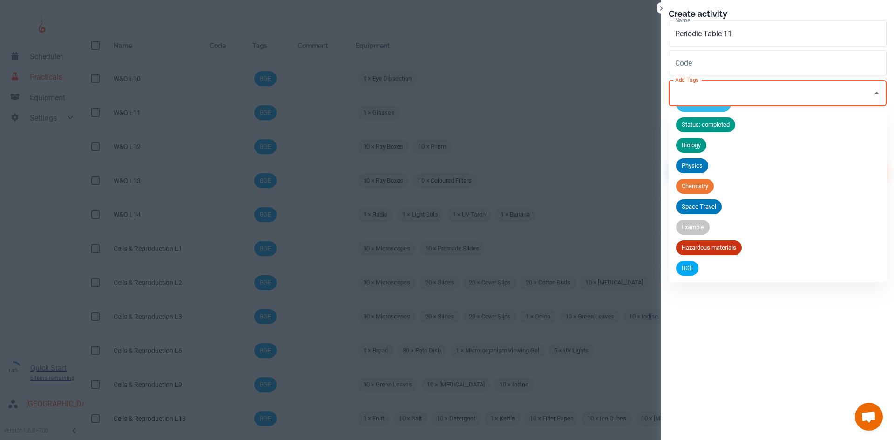
click at [693, 276] on li "BGE" at bounding box center [778, 268] width 218 height 20
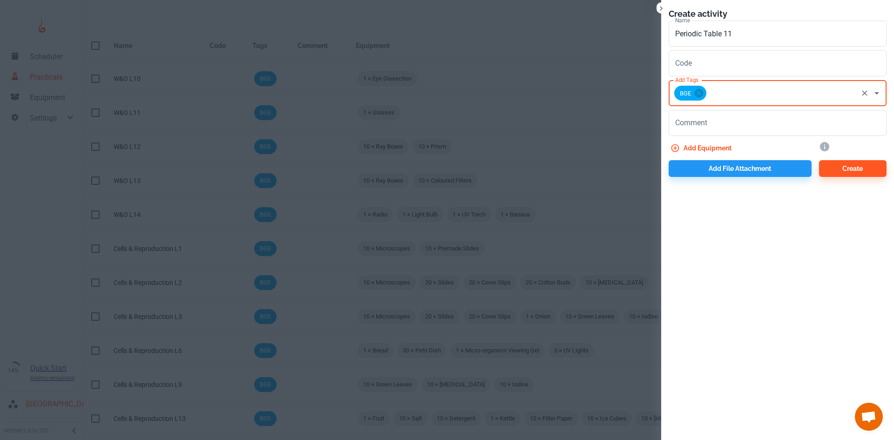
click at [709, 143] on button "Add equipment" at bounding box center [702, 148] width 67 height 17
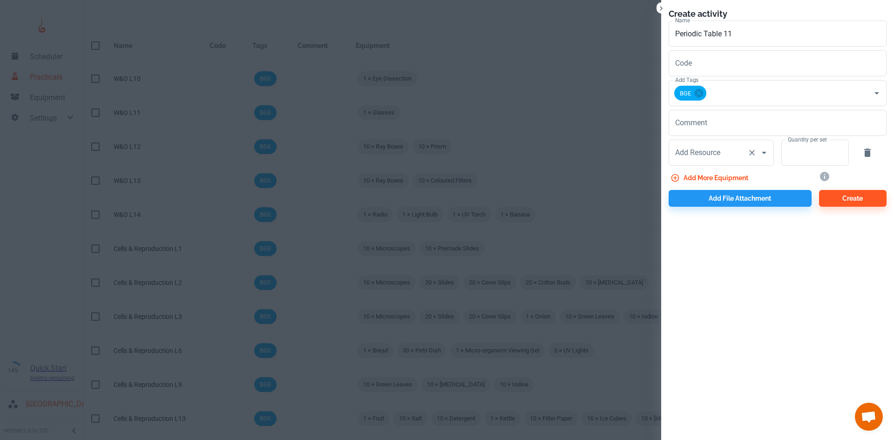
click at [706, 153] on div "Add Resource Add Resource" at bounding box center [721, 153] width 105 height 26
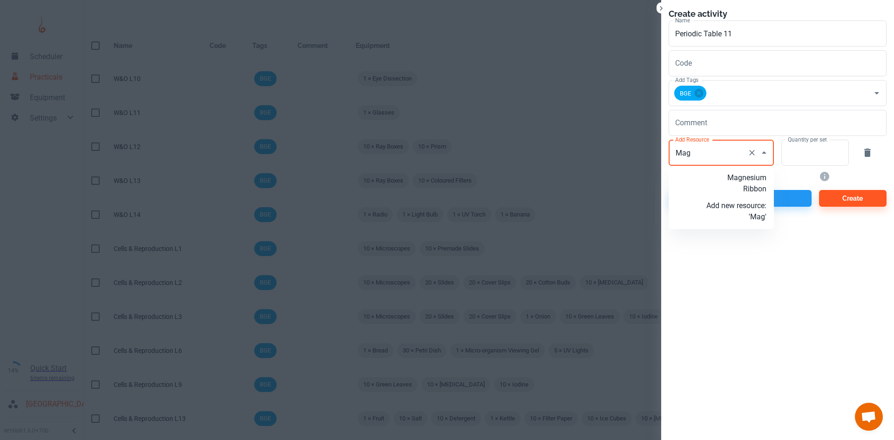
click at [724, 190] on p "Magnesium Ribbon" at bounding box center [736, 183] width 60 height 22
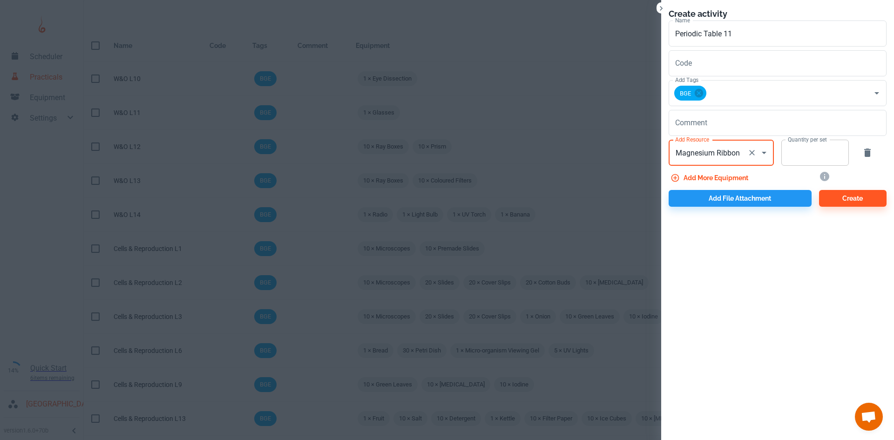
click at [787, 159] on input "Quantity per set" at bounding box center [809, 153] width 57 height 26
click at [722, 171] on button "Add more equipment" at bounding box center [710, 177] width 83 height 17
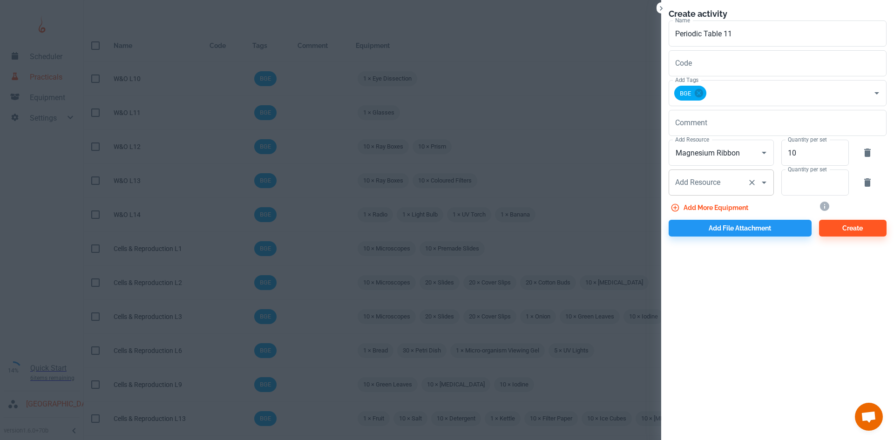
click at [704, 186] on div "Add Resource Add Resource" at bounding box center [721, 182] width 105 height 26
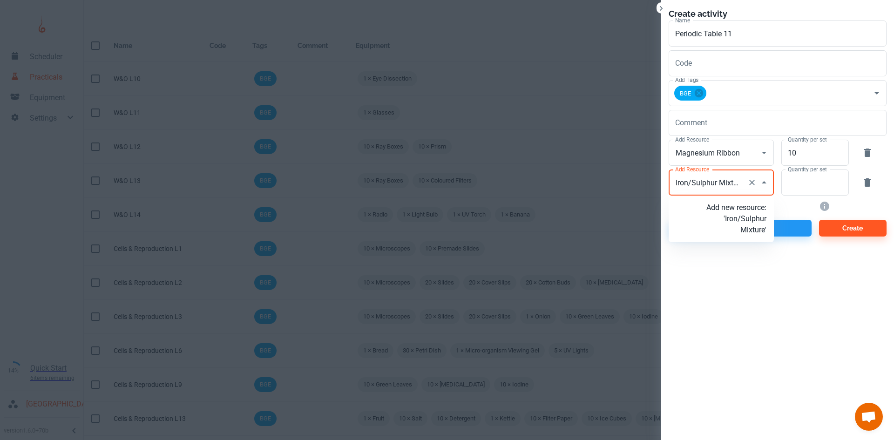
scroll to position [0, 2]
click at [738, 219] on p "Add new resource: 'Iron/Sulphur Mixture'" at bounding box center [736, 219] width 60 height 34
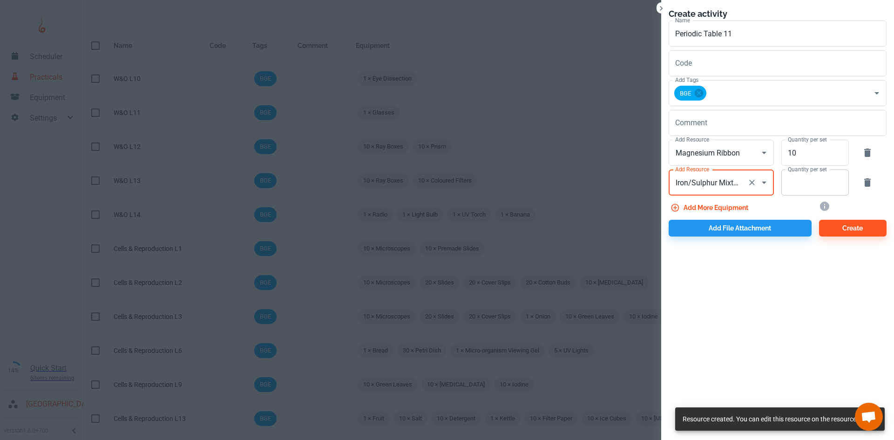
click at [801, 187] on input "Quantity per set" at bounding box center [809, 182] width 57 height 26
click at [739, 210] on button "Add more equipment" at bounding box center [710, 207] width 83 height 17
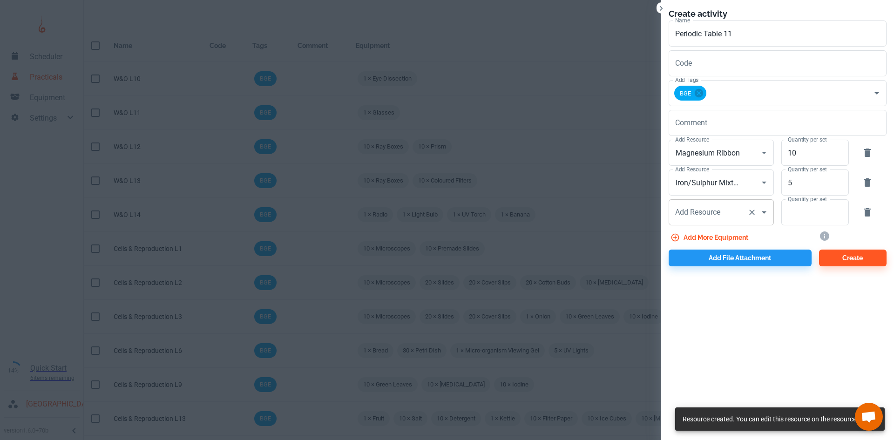
click at [692, 205] on input "Add Resource" at bounding box center [708, 212] width 71 height 18
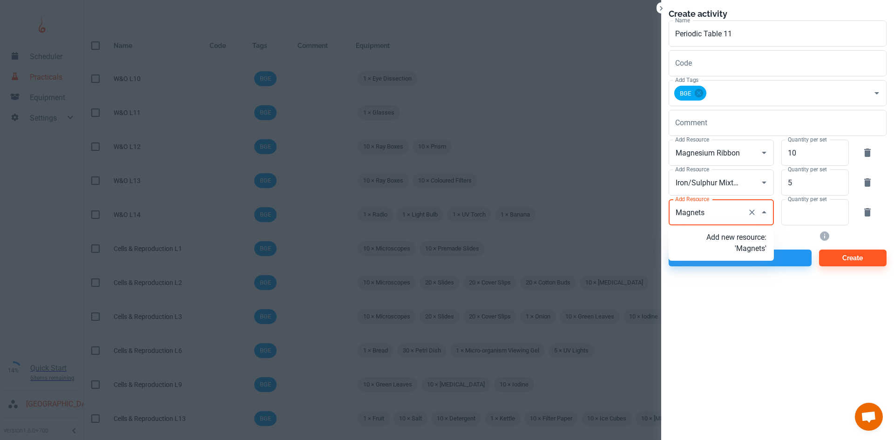
click at [744, 239] on p "Add new resource: 'Magnets'" at bounding box center [736, 243] width 60 height 22
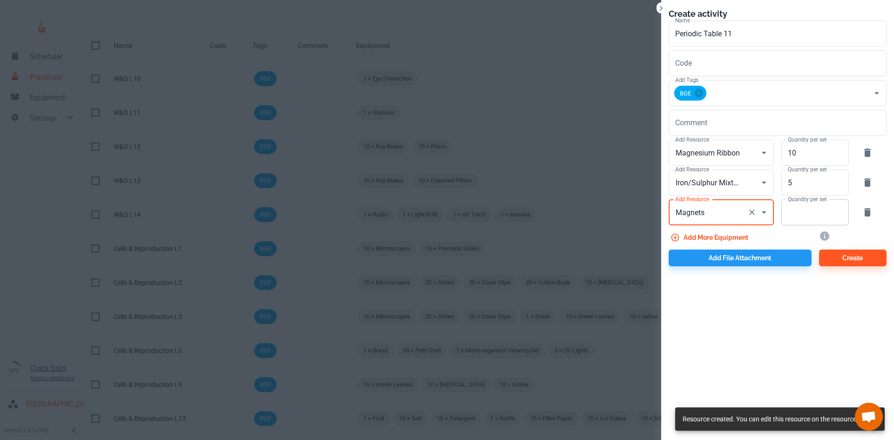
click at [812, 216] on input "Quantity per set" at bounding box center [809, 212] width 57 height 26
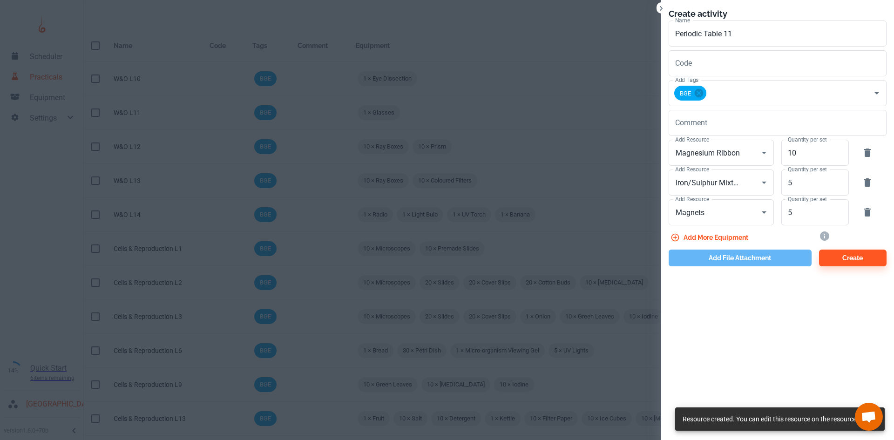
click at [716, 257] on button "Add file attachment" at bounding box center [740, 258] width 143 height 17
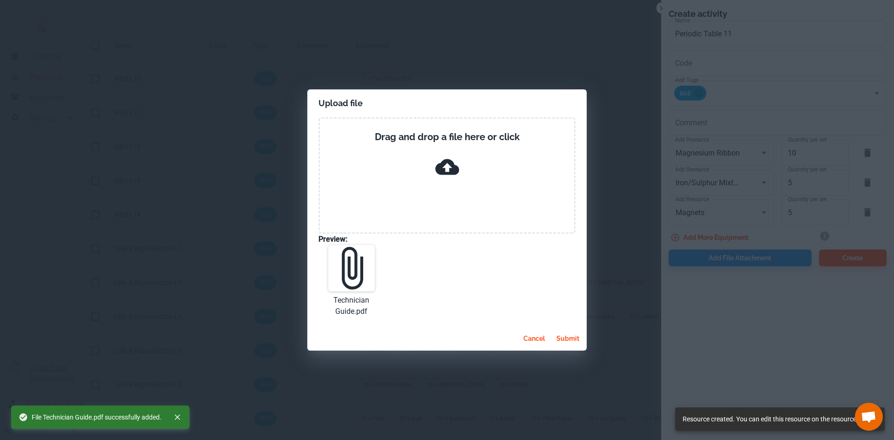
click at [566, 337] on button "submit" at bounding box center [568, 338] width 30 height 17
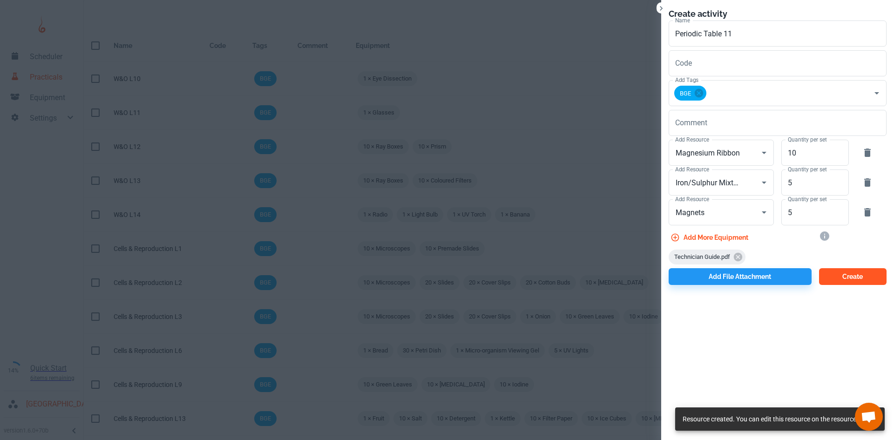
click at [852, 281] on button "Create" at bounding box center [853, 276] width 68 height 17
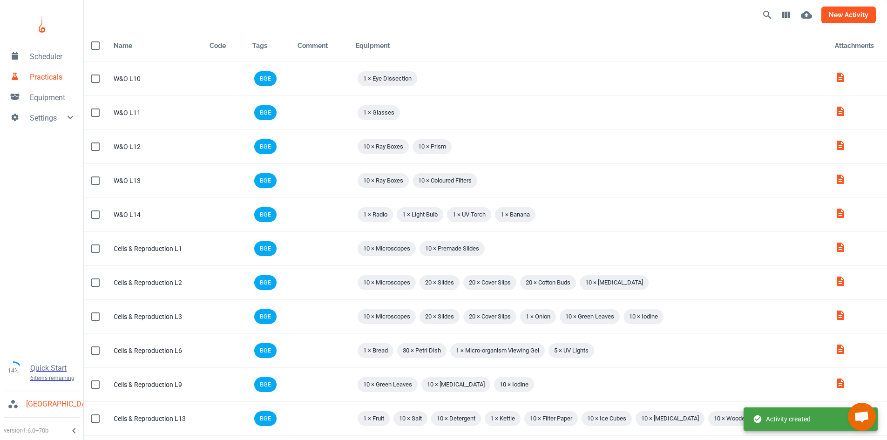
click at [845, 21] on button "new activity" at bounding box center [848, 15] width 54 height 17
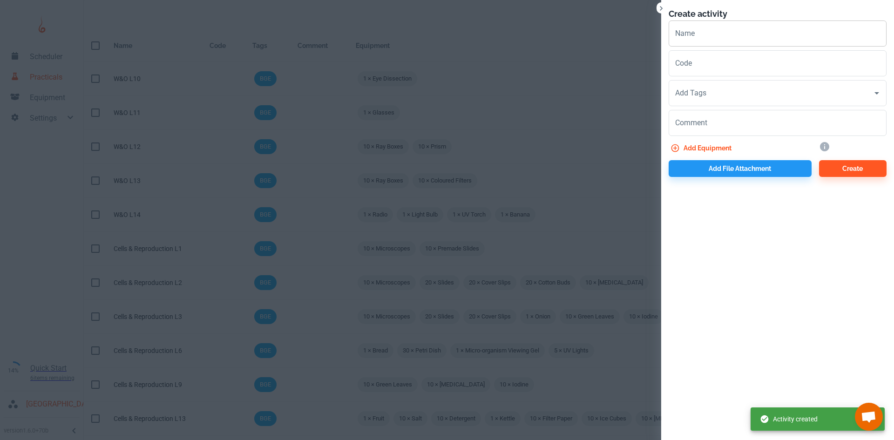
click at [700, 34] on input "Name" at bounding box center [778, 33] width 218 height 26
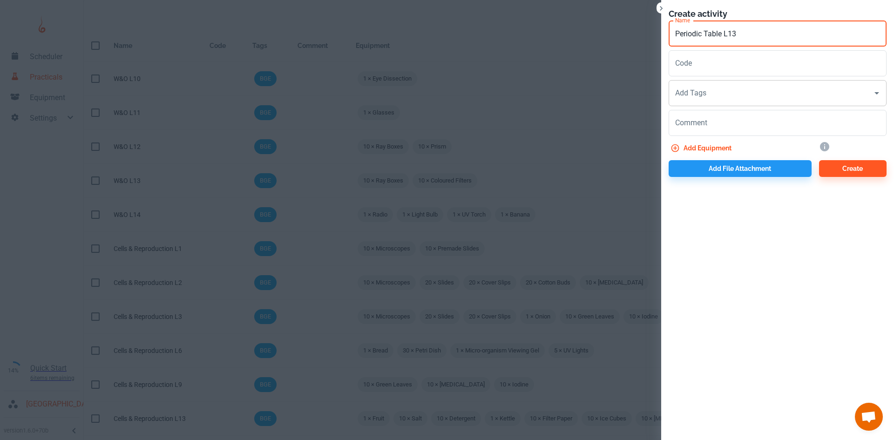
click at [704, 97] on input "Add Tags" at bounding box center [771, 93] width 196 height 18
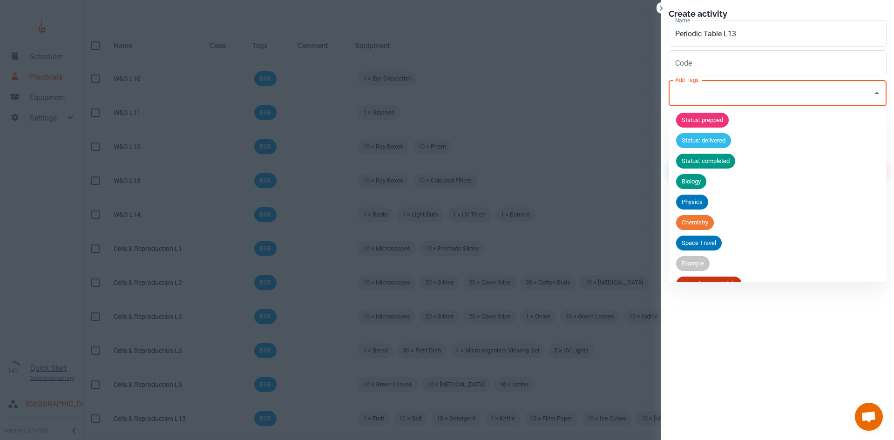
scroll to position [36, 0]
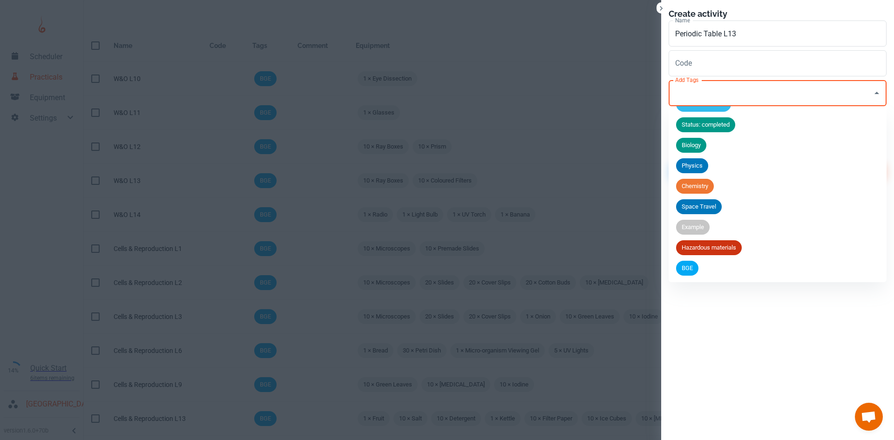
click at [697, 265] on span "BGE" at bounding box center [687, 268] width 22 height 9
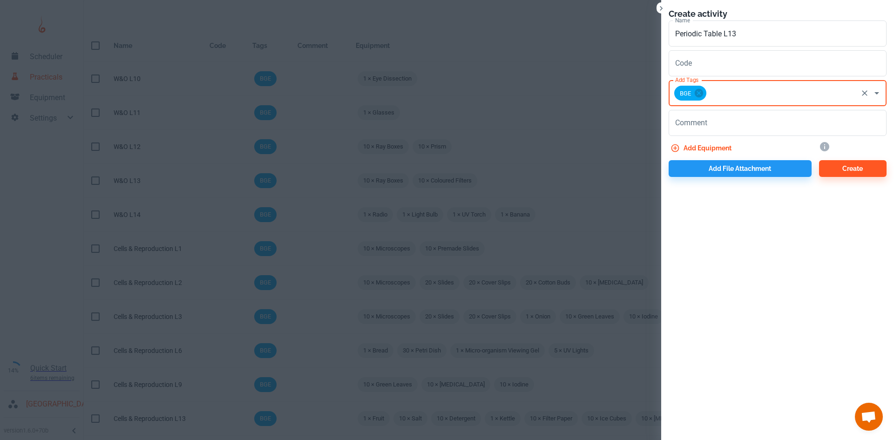
click at [721, 145] on button "Add equipment" at bounding box center [702, 148] width 67 height 17
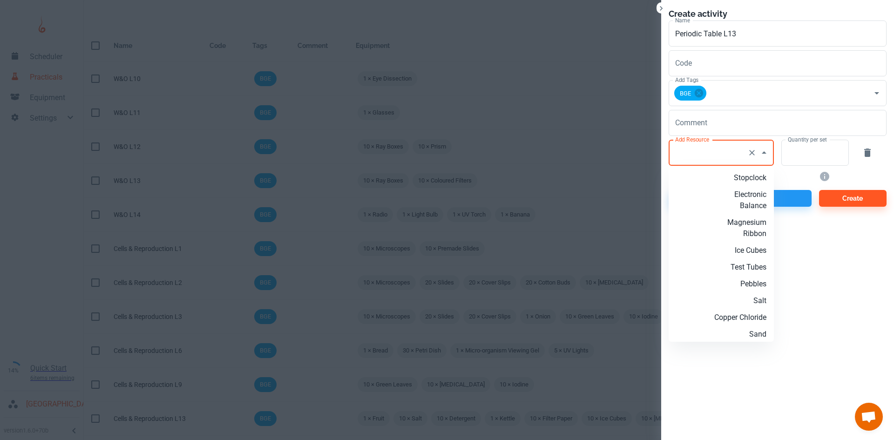
click at [710, 157] on input "Add Resource" at bounding box center [708, 153] width 71 height 18
click at [732, 191] on p "Copper Sulphate" at bounding box center [736, 194] width 60 height 11
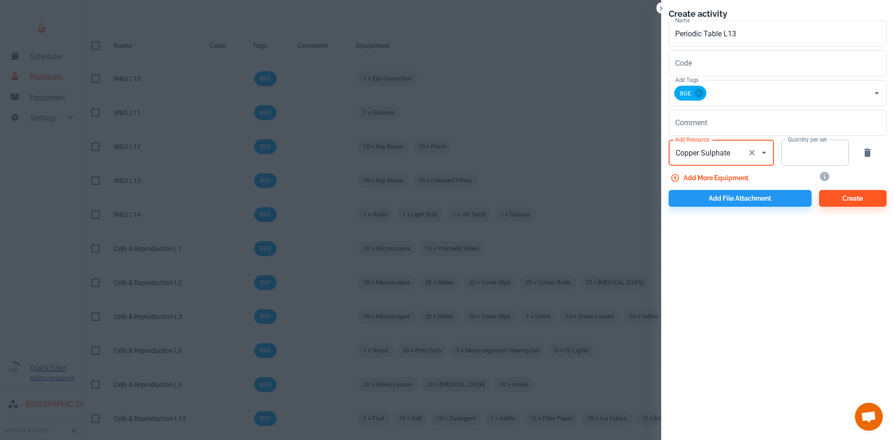
click at [802, 161] on input "Quantity per set" at bounding box center [809, 153] width 57 height 26
click at [715, 175] on button "Add more equipment" at bounding box center [710, 177] width 83 height 17
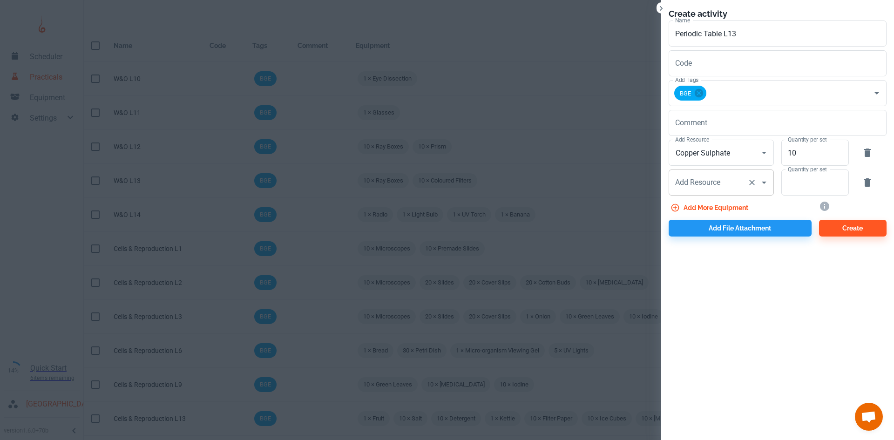
click at [726, 182] on input "Add Resource" at bounding box center [708, 183] width 71 height 18
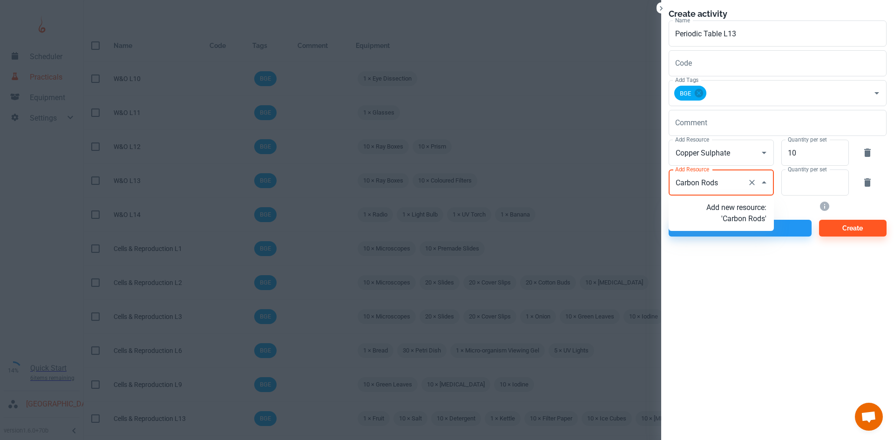
click at [744, 224] on p "Add new resource: 'Carbon Rods'" at bounding box center [736, 213] width 60 height 22
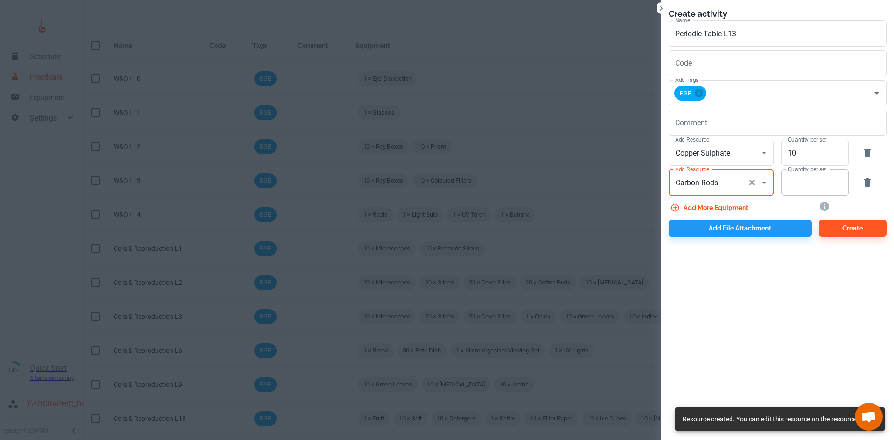
click at [802, 187] on input "Quantity per set" at bounding box center [809, 182] width 57 height 26
click at [744, 206] on button "Add more equipment" at bounding box center [710, 207] width 83 height 17
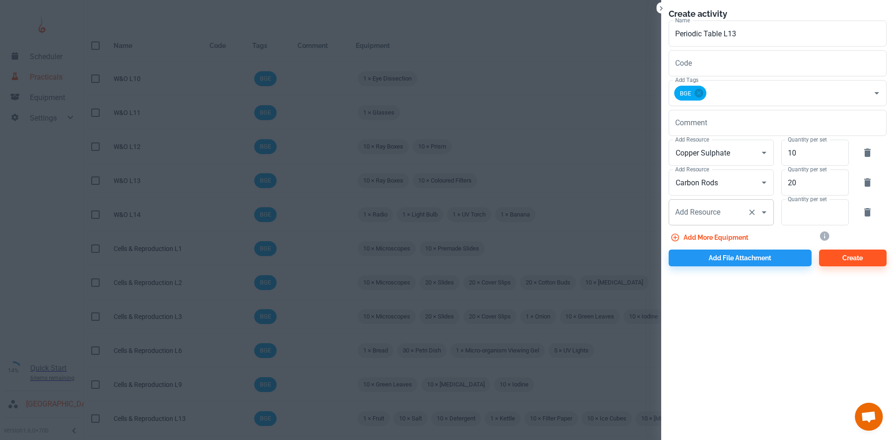
click at [692, 210] on div "Add Resource Add Resource" at bounding box center [721, 212] width 105 height 26
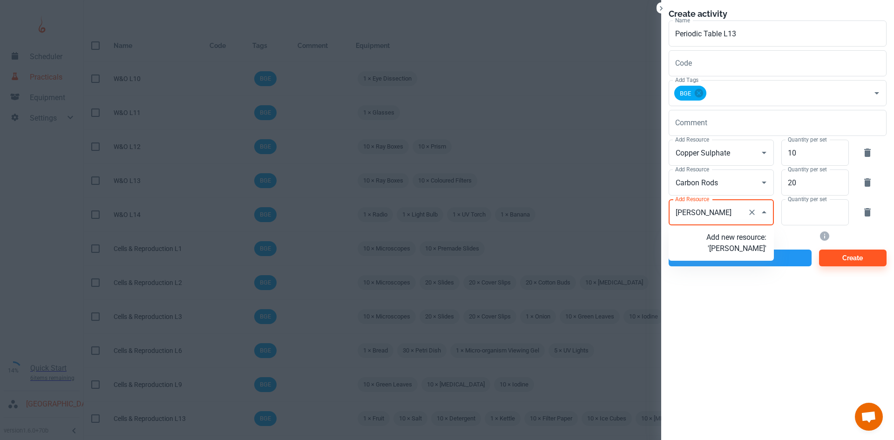
click at [742, 252] on p "Add new resource: '[PERSON_NAME]'" at bounding box center [736, 243] width 60 height 22
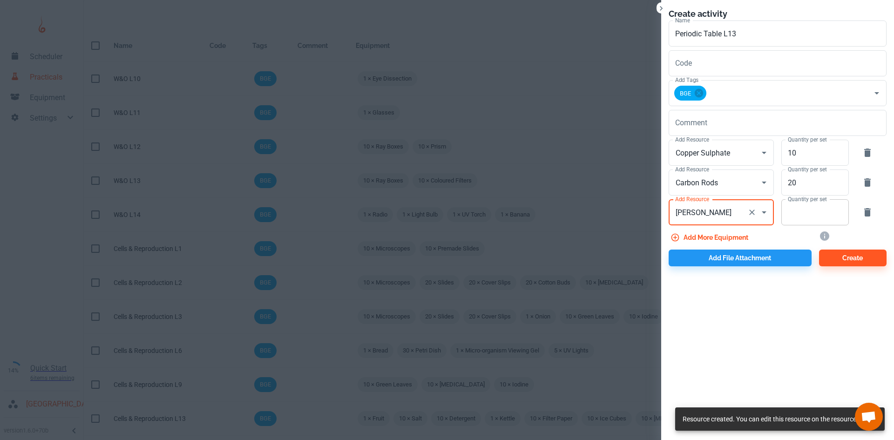
click at [795, 217] on input "Quantity per set" at bounding box center [809, 212] width 57 height 26
click at [730, 238] on button "Add more equipment" at bounding box center [710, 237] width 83 height 17
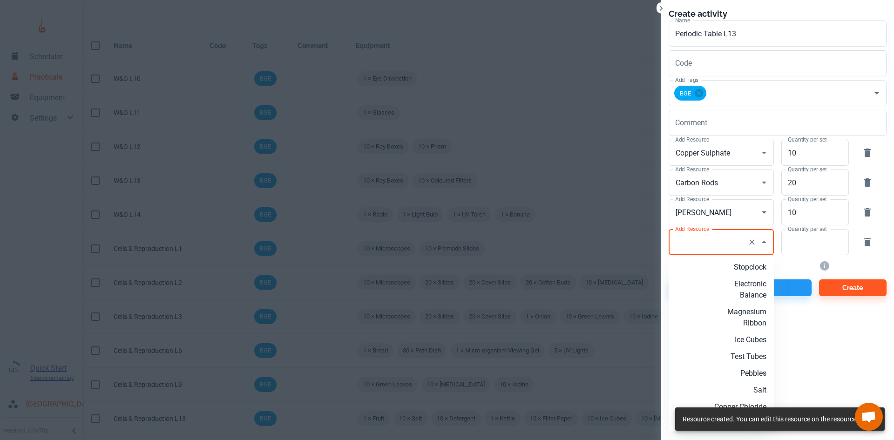
click at [683, 237] on div "Add Resource Add Resource" at bounding box center [721, 242] width 105 height 26
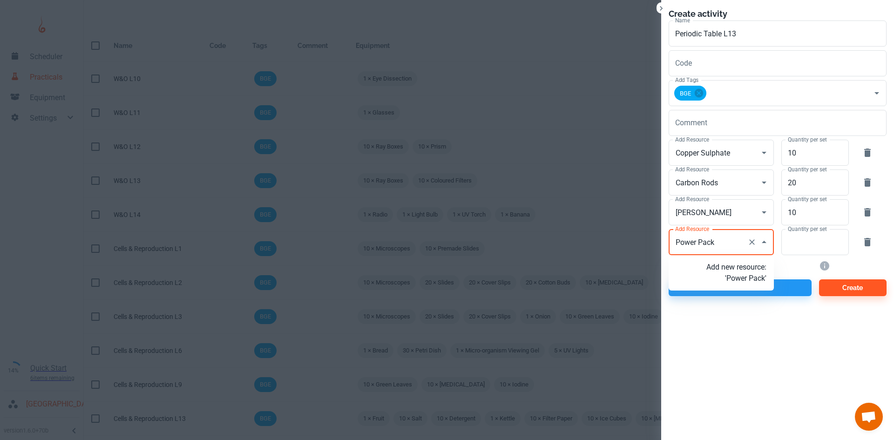
click at [724, 276] on p "Add new resource: 'Power Pack'" at bounding box center [736, 273] width 60 height 22
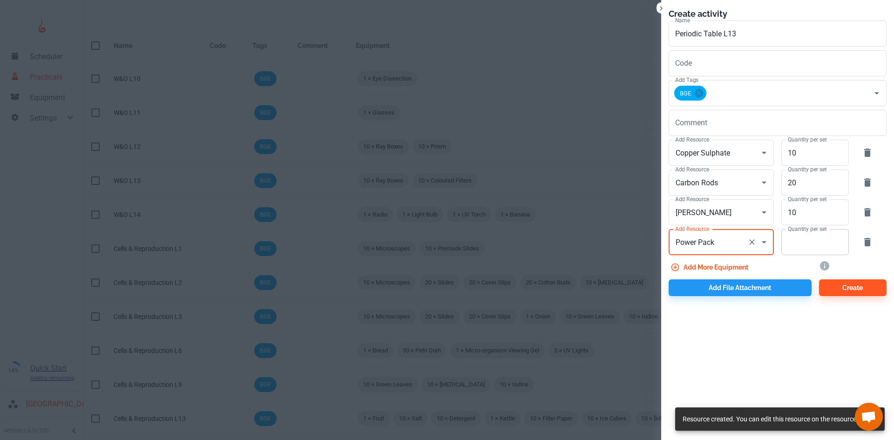
click at [798, 250] on input "Quantity per set" at bounding box center [809, 242] width 57 height 26
click at [748, 262] on button "Add more equipment" at bounding box center [710, 267] width 83 height 17
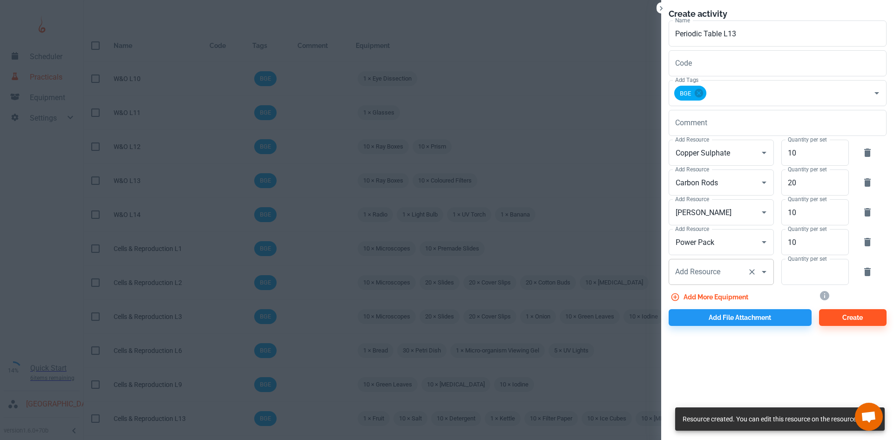
click at [707, 279] on input "Add Resource" at bounding box center [708, 272] width 71 height 18
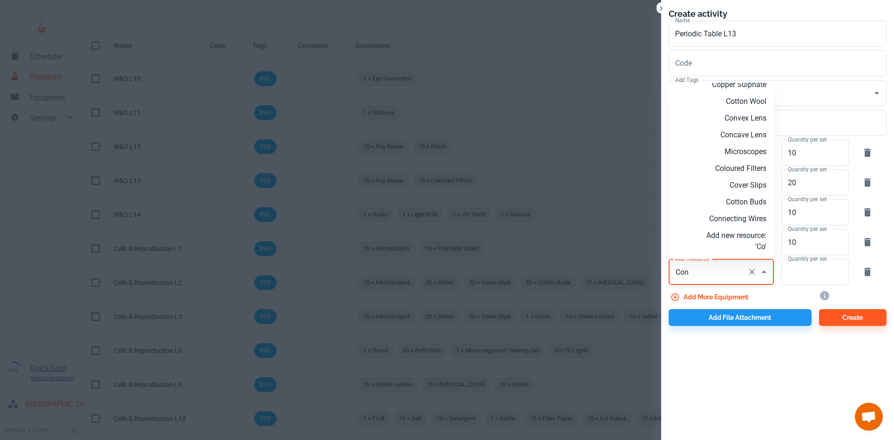
scroll to position [0, 0]
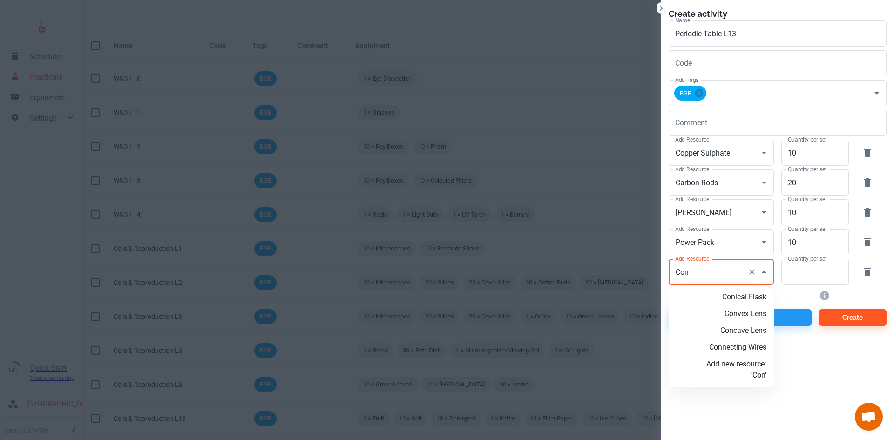
click at [721, 349] on p "Connecting Wires" at bounding box center [736, 347] width 60 height 11
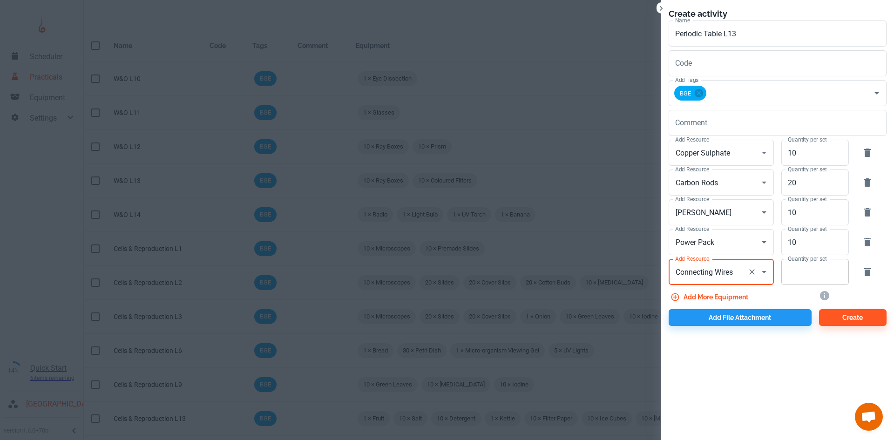
click at [806, 275] on input "Quantity per set" at bounding box center [809, 272] width 57 height 26
click at [736, 297] on button "Add more equipment" at bounding box center [710, 297] width 83 height 17
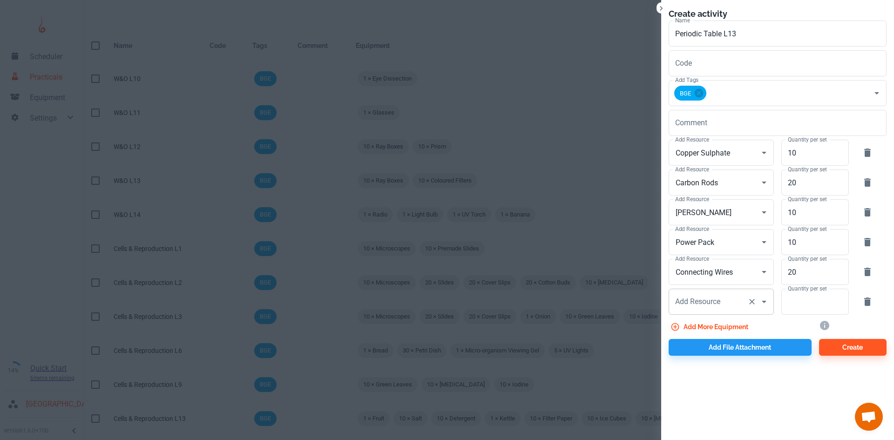
click at [708, 305] on input "Add Resource" at bounding box center [708, 302] width 71 height 18
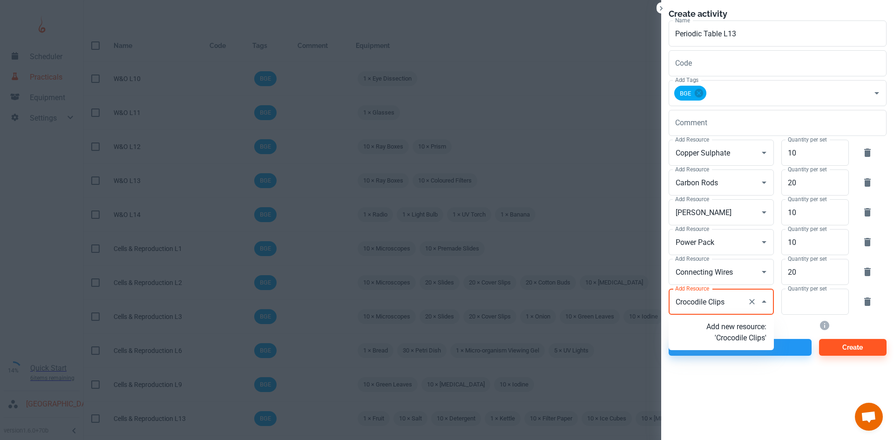
click at [716, 341] on p "Add new resource: 'Crocodile Clips'" at bounding box center [736, 332] width 60 height 22
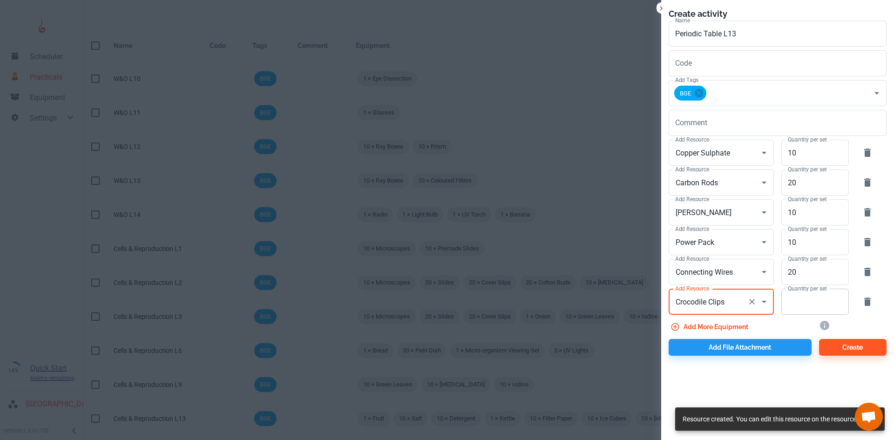
click at [814, 303] on input "Quantity per set" at bounding box center [809, 302] width 57 height 26
click at [759, 345] on button "Add file attachment" at bounding box center [740, 347] width 143 height 17
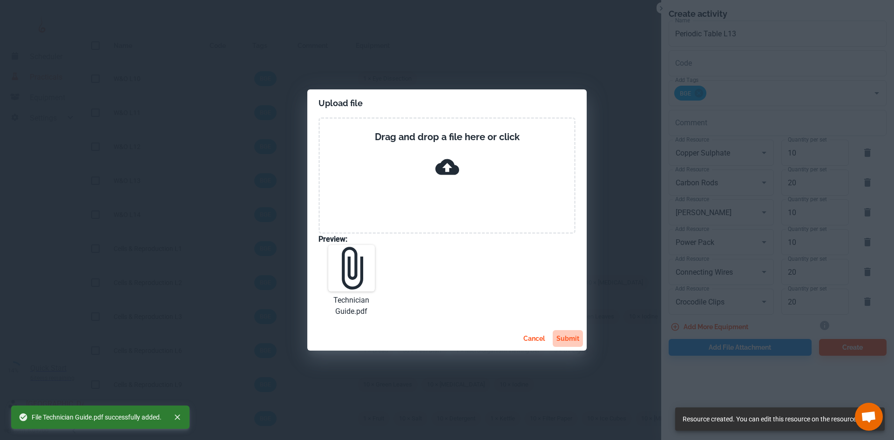
click at [575, 341] on button "submit" at bounding box center [568, 338] width 30 height 17
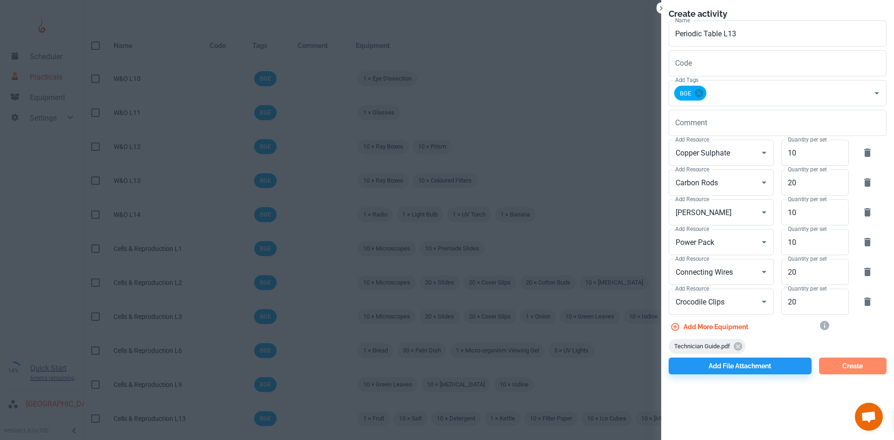
click at [858, 369] on button "Create" at bounding box center [853, 366] width 68 height 17
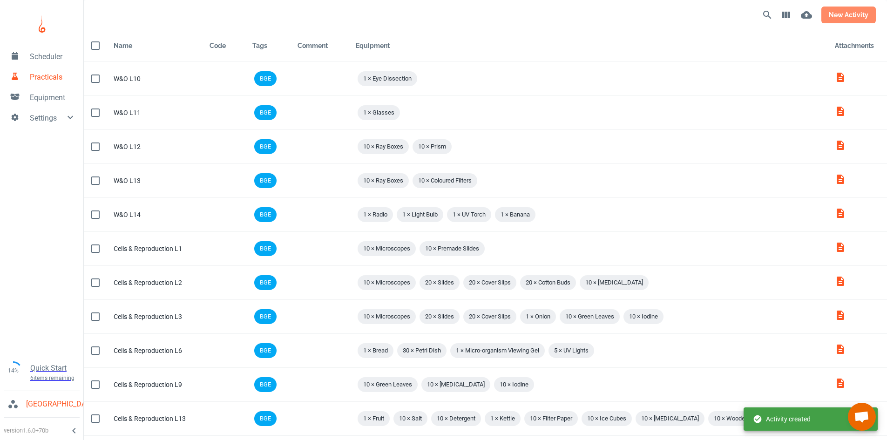
click at [857, 20] on button "new activity" at bounding box center [848, 15] width 54 height 17
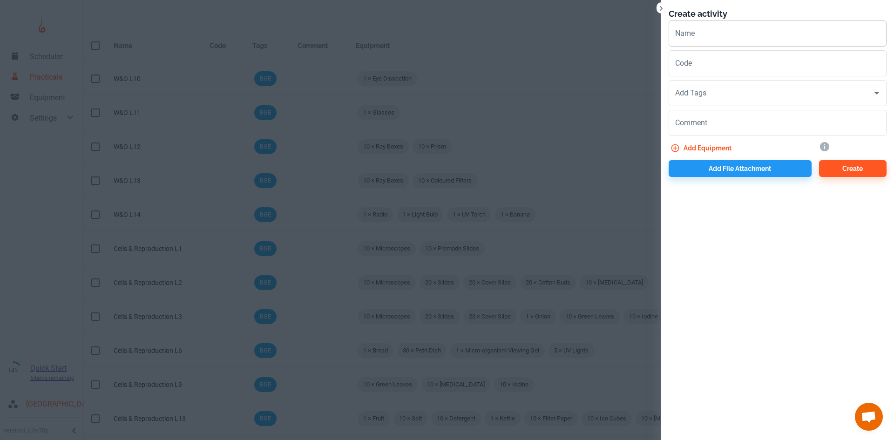
click at [742, 34] on input "Name" at bounding box center [778, 33] width 218 height 26
click at [703, 89] on input "Add Tags" at bounding box center [771, 93] width 196 height 18
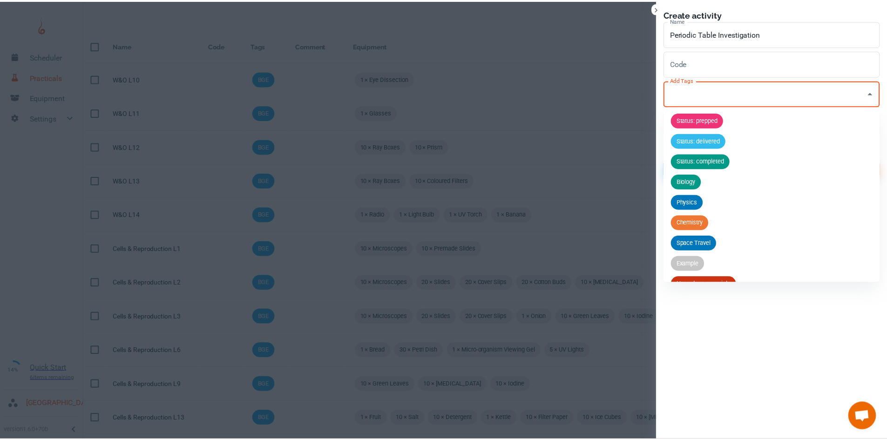
scroll to position [36, 0]
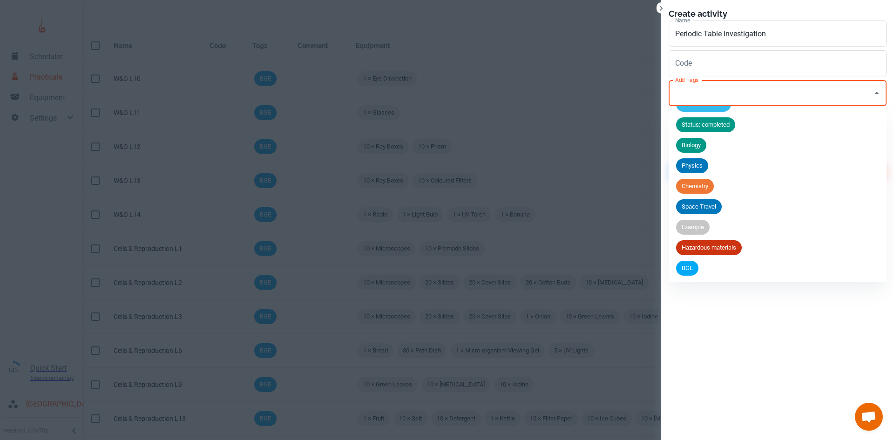
click at [697, 270] on span "BGE" at bounding box center [687, 268] width 22 height 9
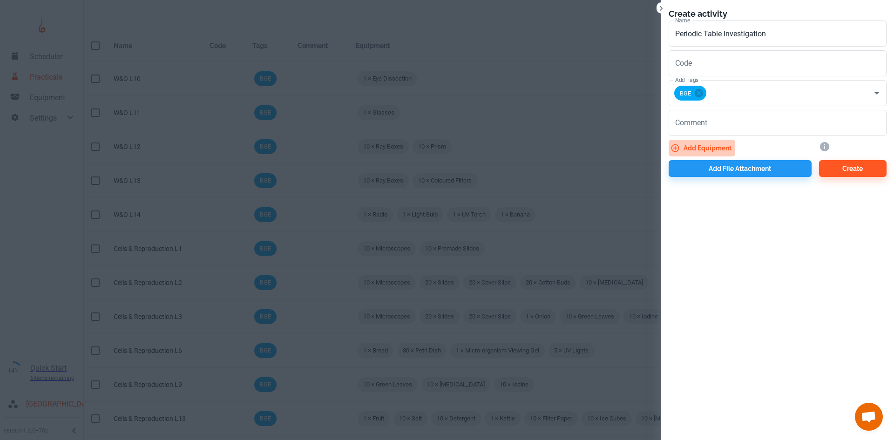
click at [700, 149] on button "Add equipment" at bounding box center [702, 148] width 67 height 17
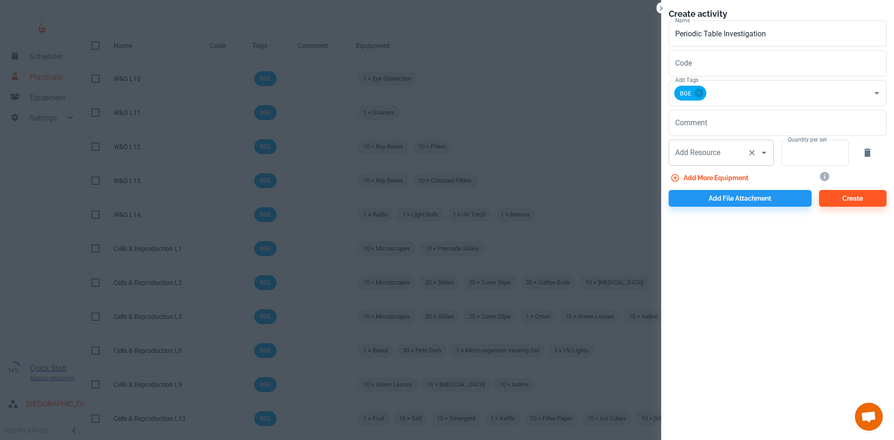
click at [702, 160] on input "Add Resource" at bounding box center [708, 153] width 71 height 18
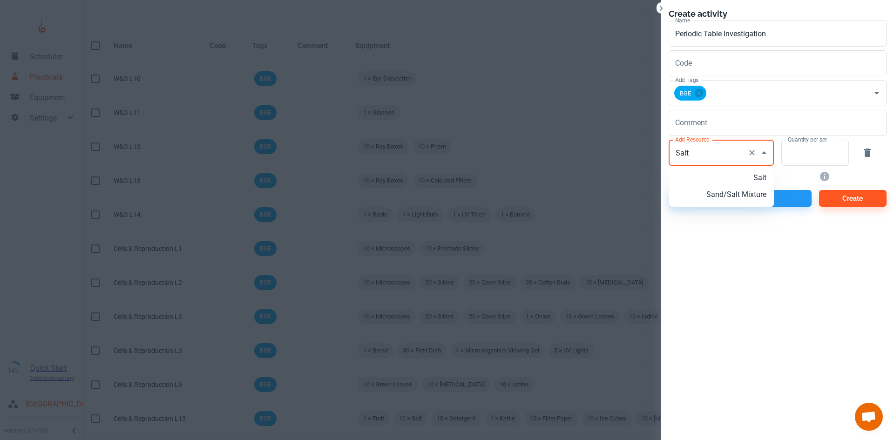
click at [744, 176] on p "Salt" at bounding box center [736, 177] width 60 height 11
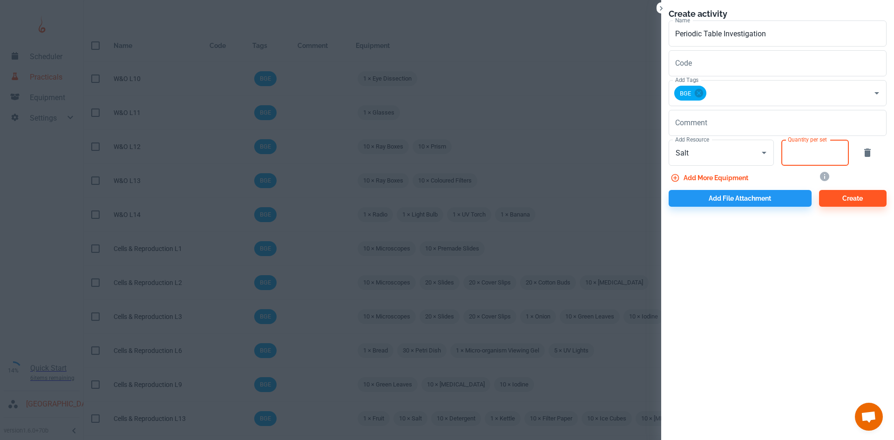
click at [798, 149] on input "Quantity per set" at bounding box center [809, 153] width 57 height 26
click at [815, 194] on div "Create" at bounding box center [849, 196] width 75 height 20
click at [785, 199] on button "Add file attachment" at bounding box center [740, 198] width 143 height 17
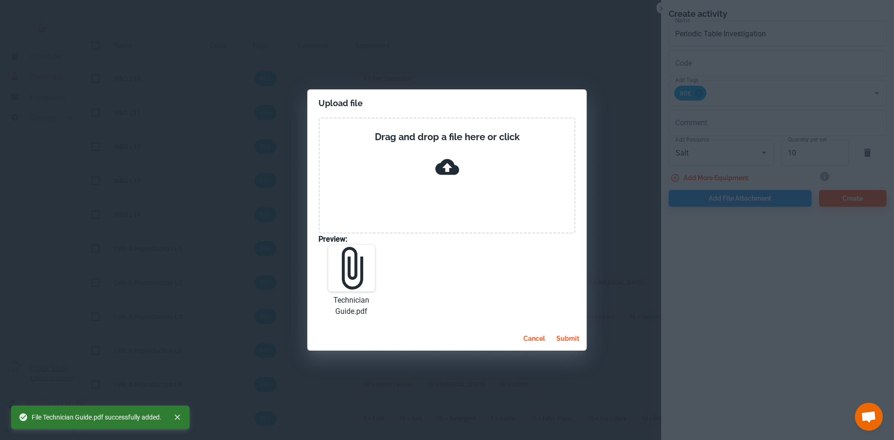
click at [573, 334] on button "submit" at bounding box center [568, 338] width 30 height 17
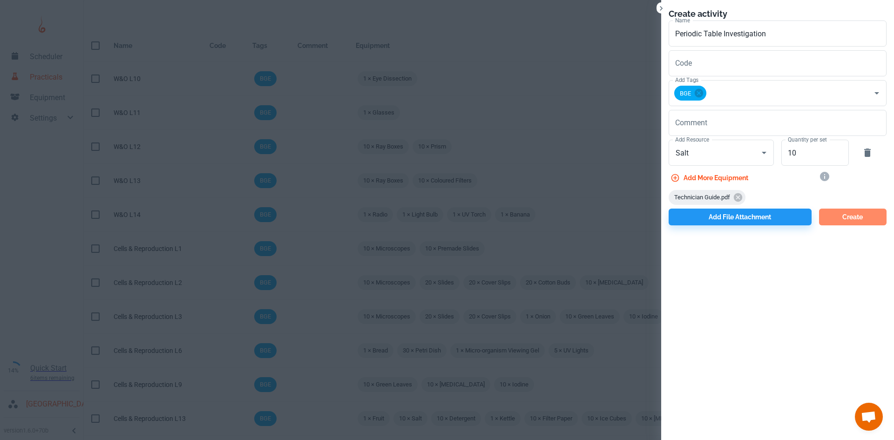
click at [849, 214] on button "Create" at bounding box center [853, 217] width 68 height 17
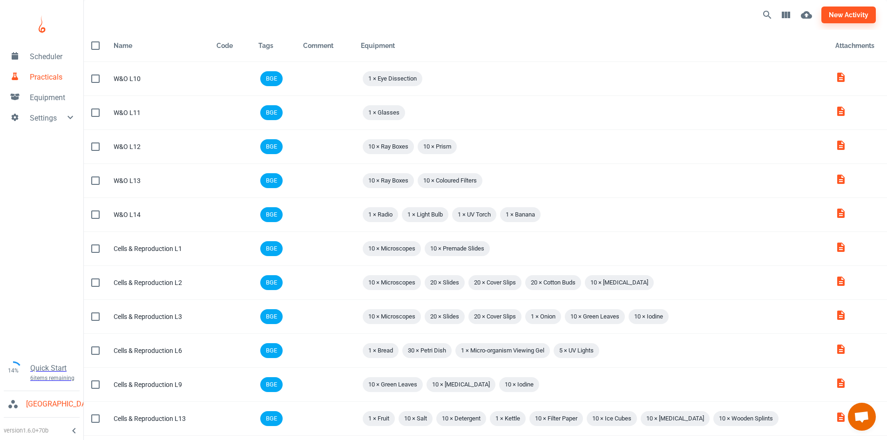
scroll to position [258, 0]
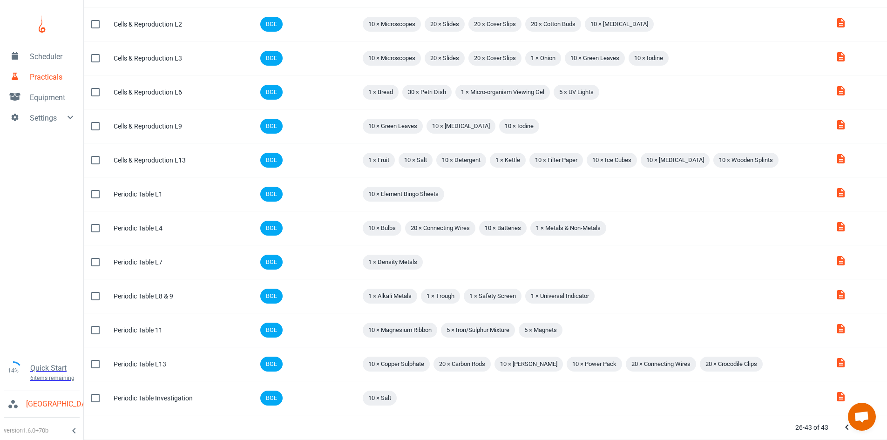
click at [48, 95] on span "Equipment" at bounding box center [53, 97] width 46 height 11
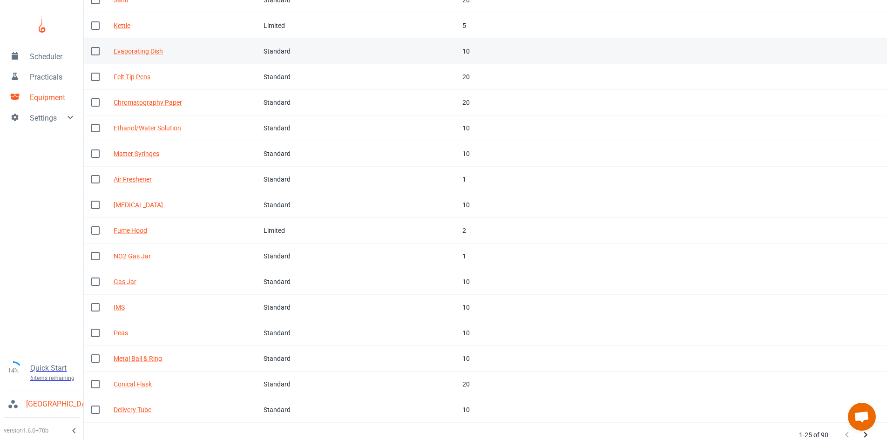
scroll to position [287, 0]
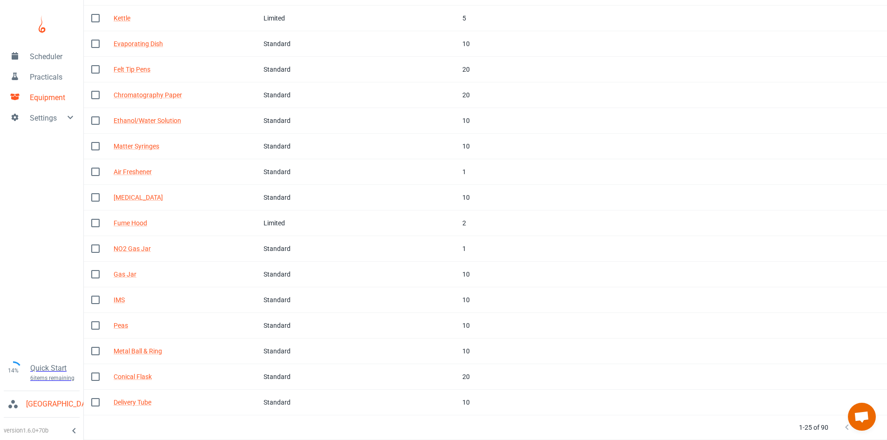
click at [866, 433] on button "Next Page" at bounding box center [865, 427] width 19 height 19
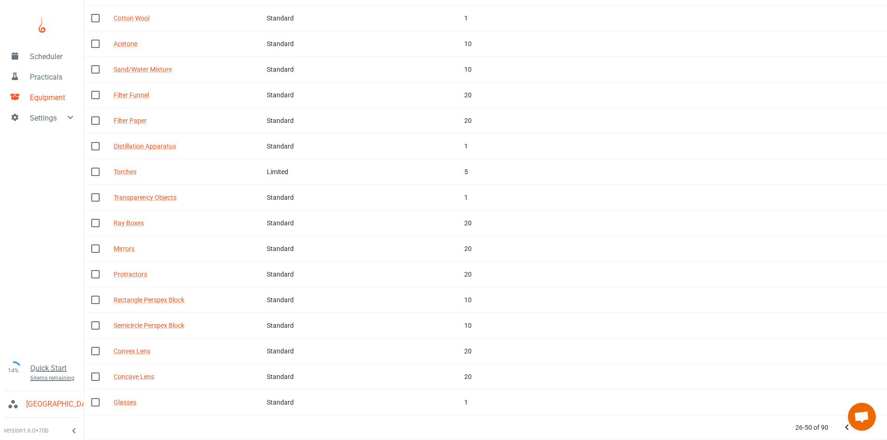
click at [866, 433] on button "Next Page" at bounding box center [865, 427] width 19 height 19
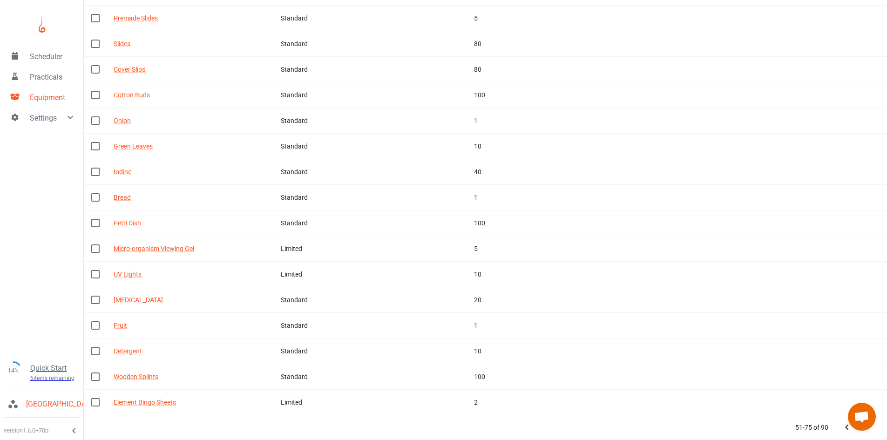
click at [866, 433] on button "Next Page" at bounding box center [865, 427] width 19 height 19
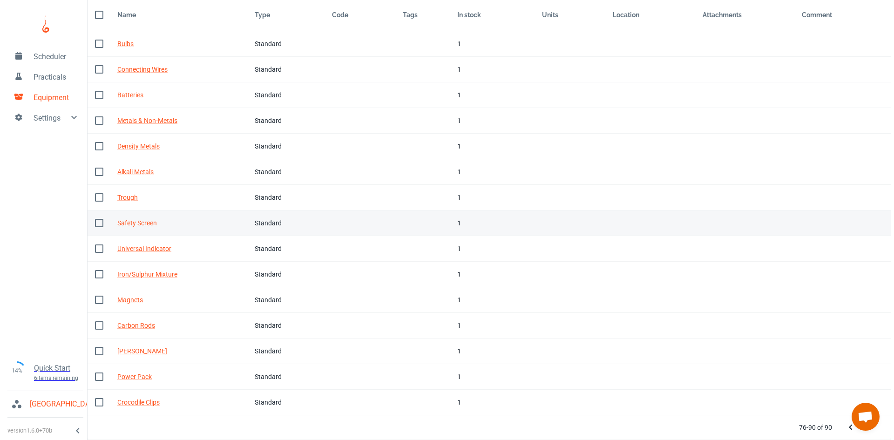
scroll to position [0, 0]
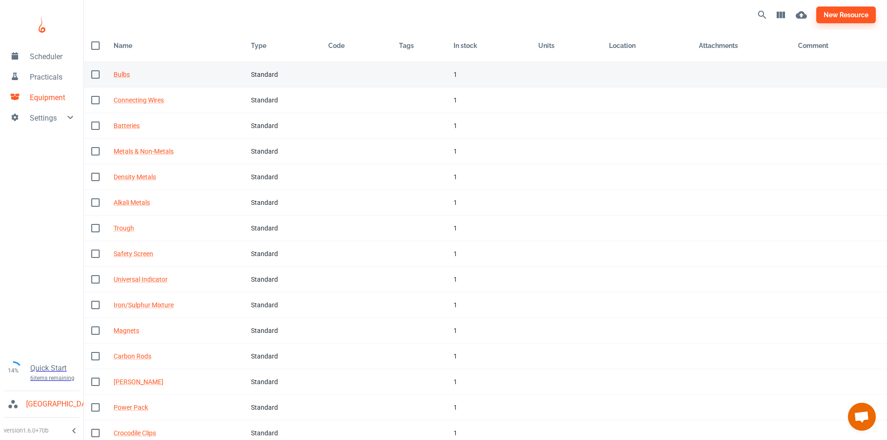
click at [315, 73] on td "Type Standard" at bounding box center [281, 75] width 77 height 26
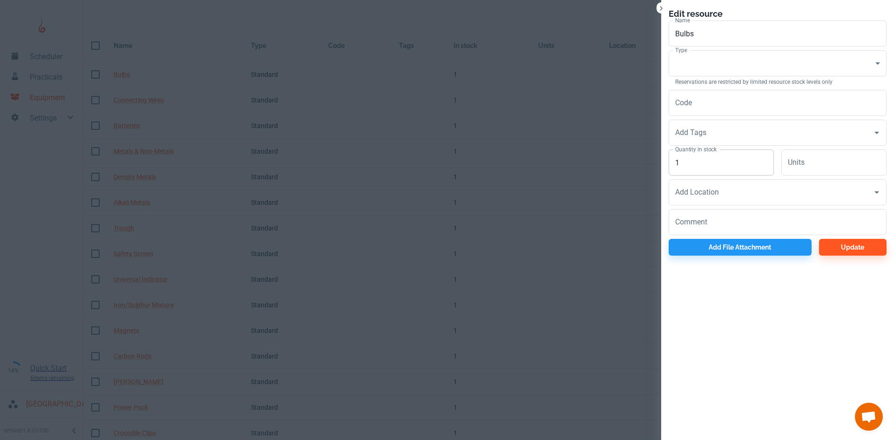
click at [678, 167] on input "1" at bounding box center [721, 162] width 105 height 26
click at [767, 65] on body "Scheduler Practicals Equipment Settings 14% Quick Start 6 items remaining St Ro…" at bounding box center [447, 220] width 894 height 440
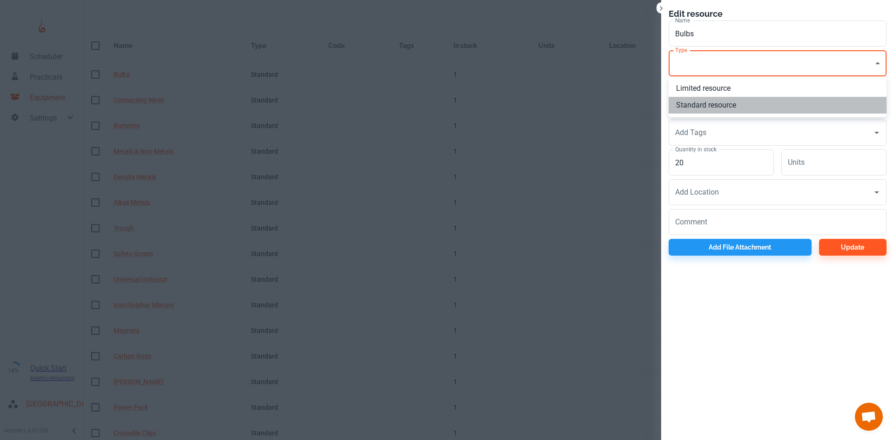
click at [708, 111] on li "Standard resource" at bounding box center [778, 105] width 218 height 17
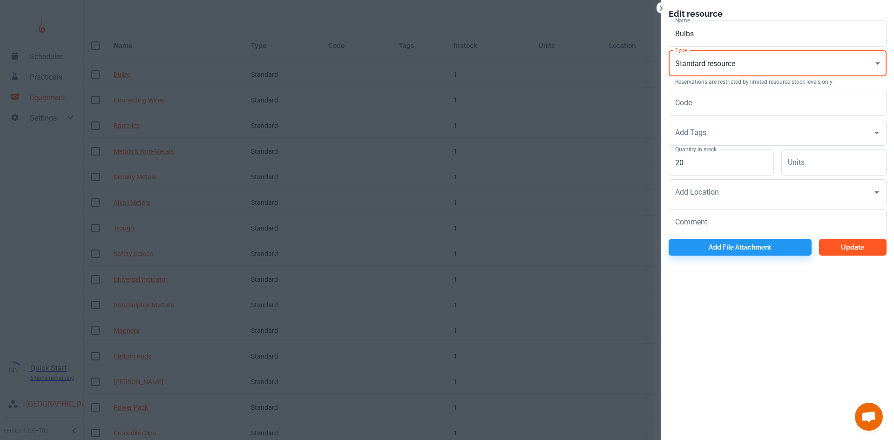
click at [845, 247] on button "Update" at bounding box center [853, 247] width 68 height 17
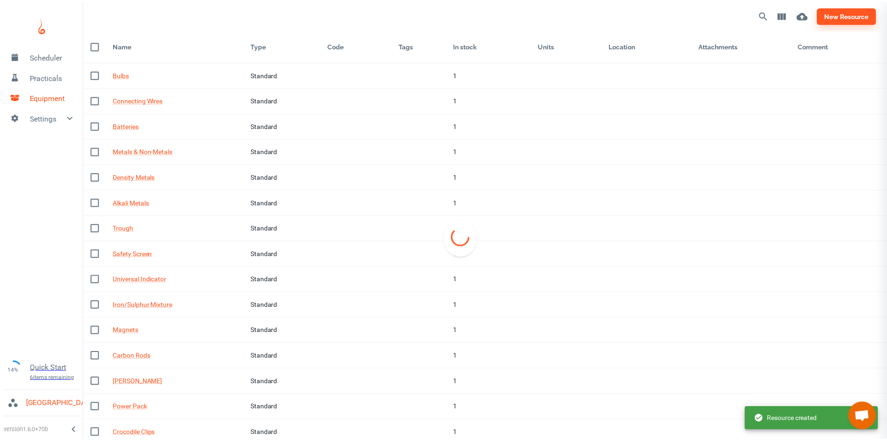
scroll to position [6, 0]
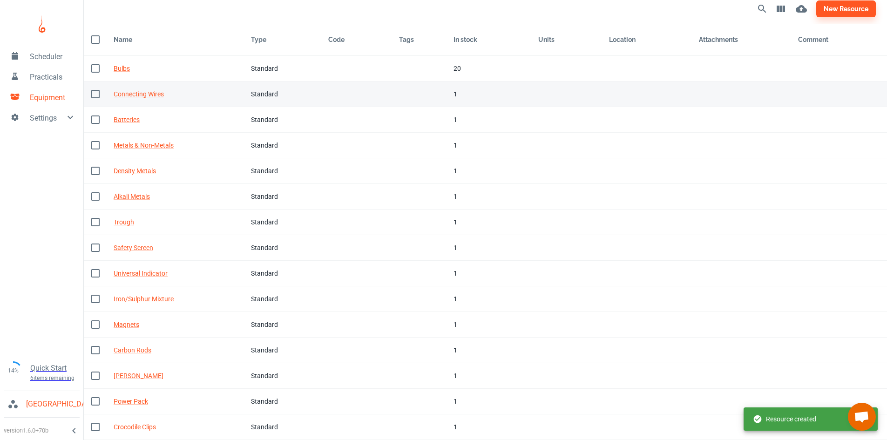
click at [368, 96] on td "Code" at bounding box center [356, 94] width 71 height 26
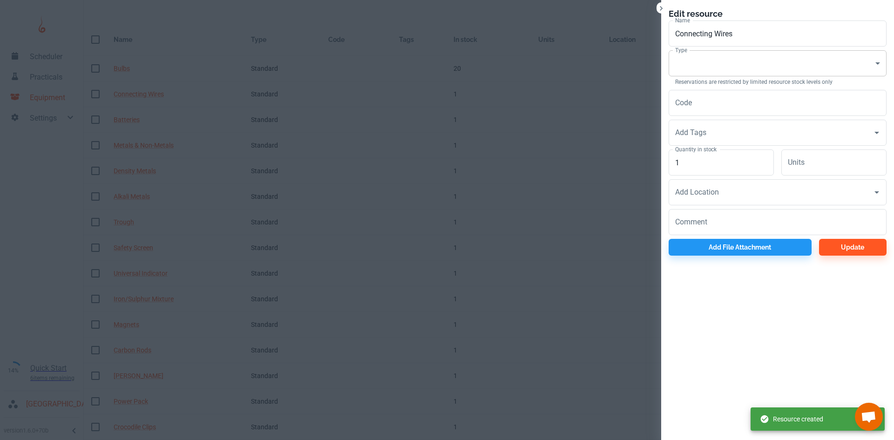
click at [705, 74] on body "Scheduler Practicals Equipment Settings 14% Quick Start 6 items remaining St Ro…" at bounding box center [447, 214] width 894 height 440
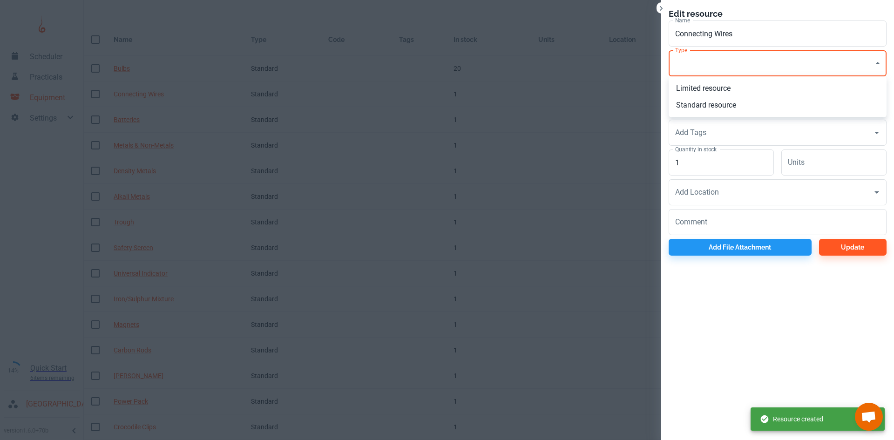
click at [705, 104] on li "Standard resource" at bounding box center [778, 105] width 218 height 17
click at [693, 168] on input "1" at bounding box center [721, 162] width 105 height 26
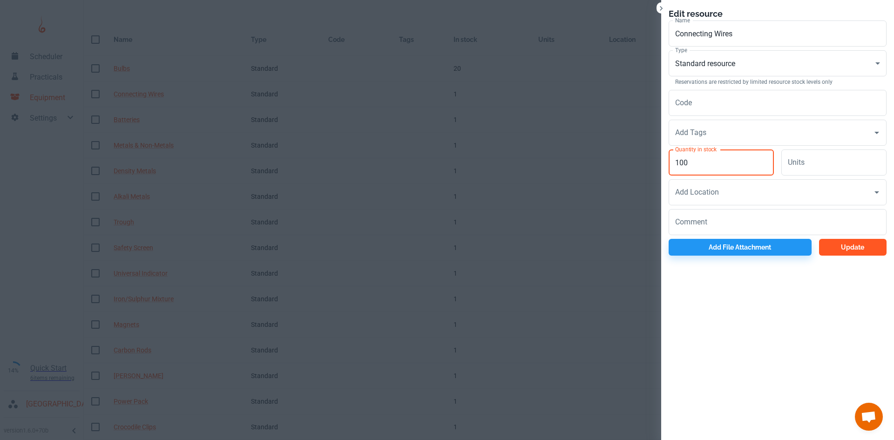
click at [868, 248] on button "Update" at bounding box center [853, 247] width 68 height 17
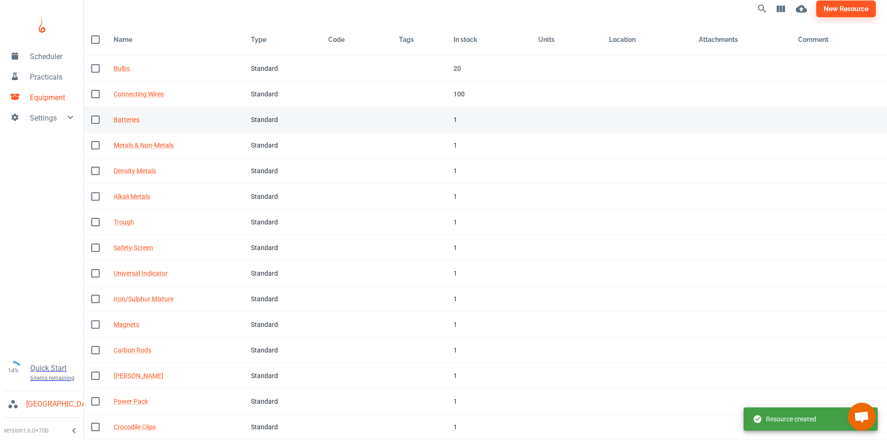
click at [394, 118] on td "Tags" at bounding box center [419, 120] width 54 height 26
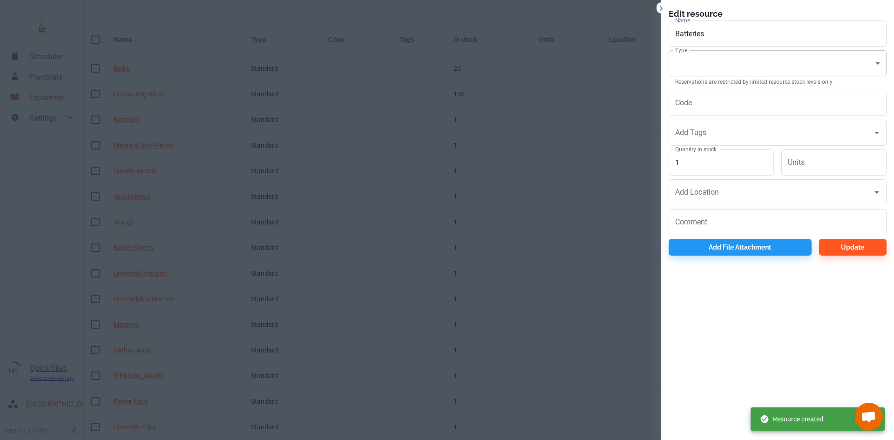
click at [701, 74] on body "Scheduler Practicals Equipment Settings 14% Quick Start 6 items remaining St Ro…" at bounding box center [447, 214] width 894 height 440
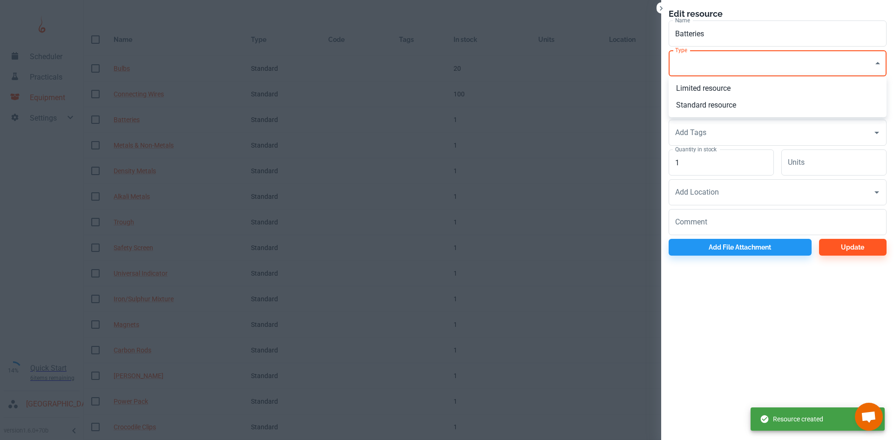
click at [701, 99] on li "Standard resource" at bounding box center [778, 105] width 218 height 17
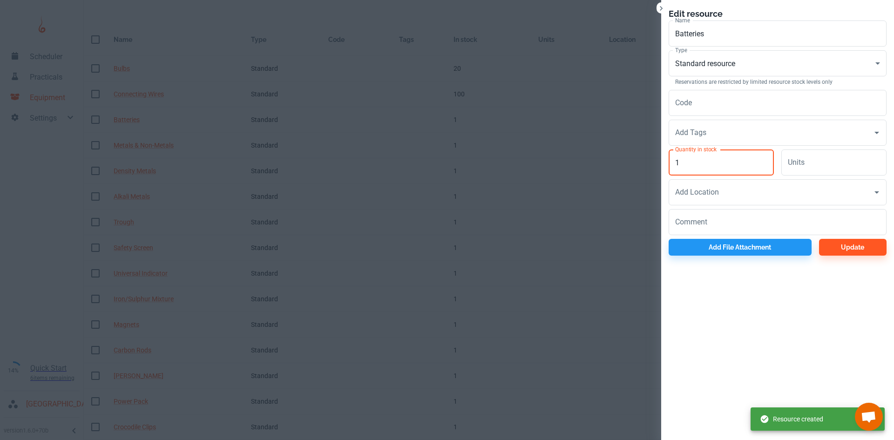
click at [690, 173] on input "1" at bounding box center [721, 162] width 105 height 26
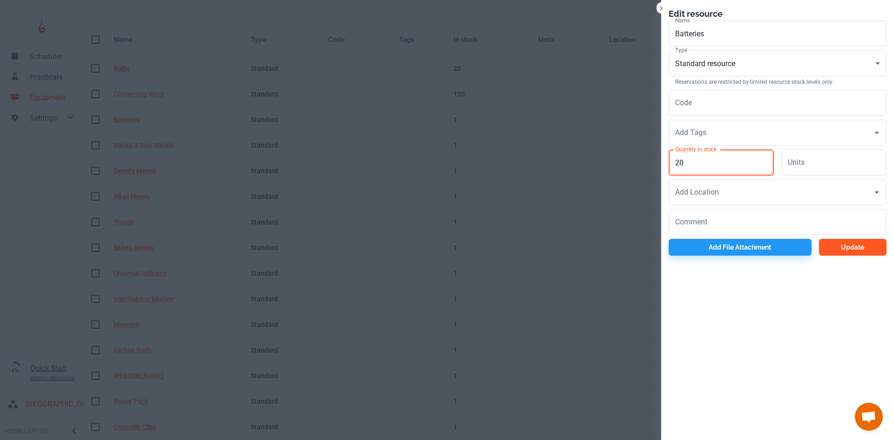
click at [833, 246] on button "Update" at bounding box center [853, 247] width 68 height 17
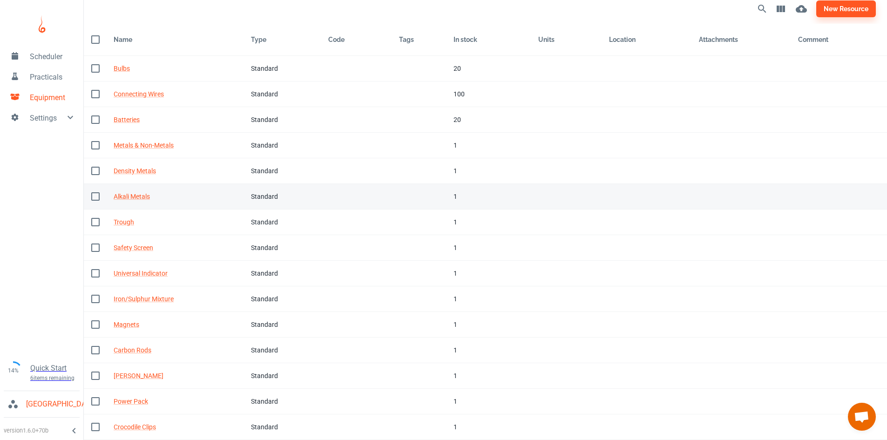
click at [448, 193] on td "In stock 1" at bounding box center [488, 197] width 85 height 26
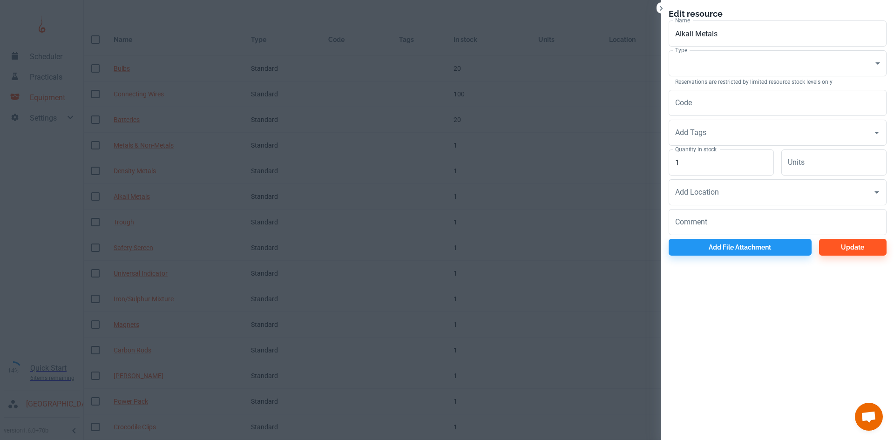
click at [556, 183] on div at bounding box center [447, 220] width 894 height 440
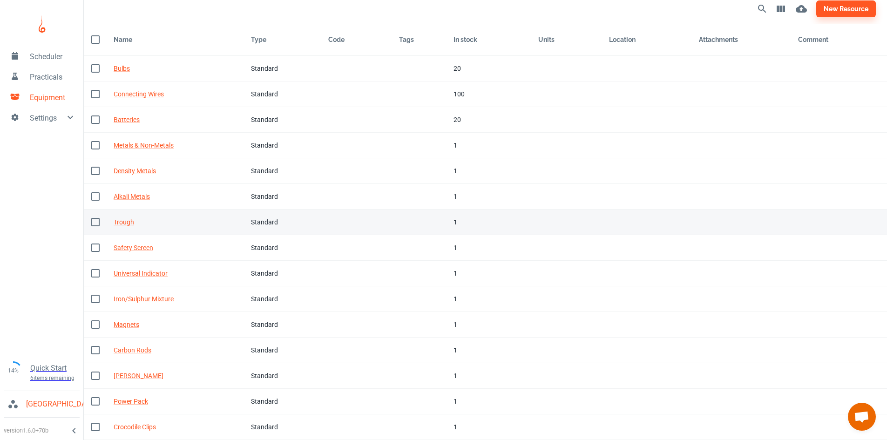
click at [441, 224] on td "Tags" at bounding box center [419, 223] width 54 height 26
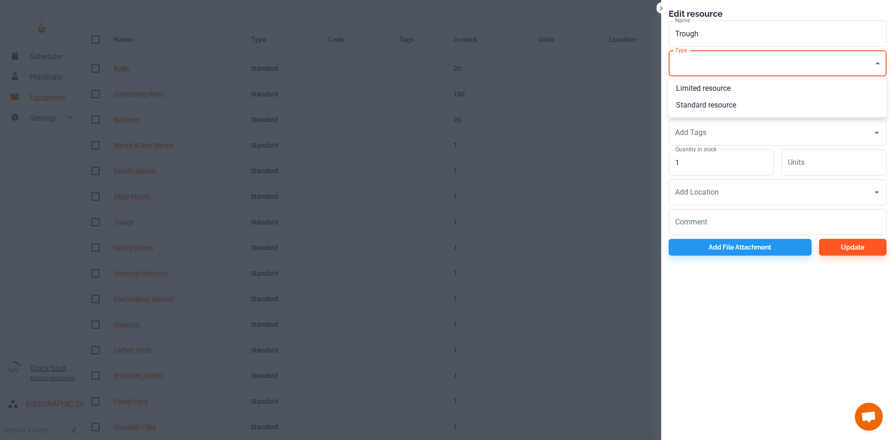
click at [701, 71] on body "Scheduler Practicals Equipment Settings 14% Quick Start 6 items remaining St Ro…" at bounding box center [447, 214] width 894 height 440
click at [701, 86] on li "Limited resource" at bounding box center [778, 88] width 218 height 17
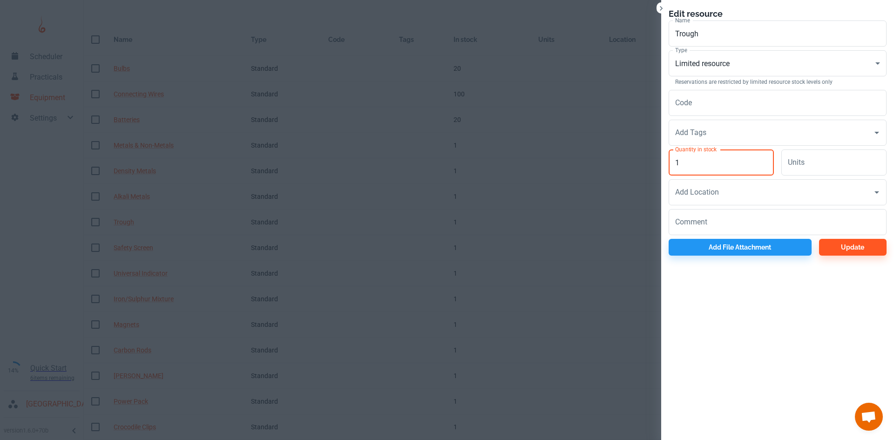
click at [700, 159] on input "1" at bounding box center [721, 162] width 105 height 26
click at [825, 248] on button "Update" at bounding box center [853, 247] width 68 height 17
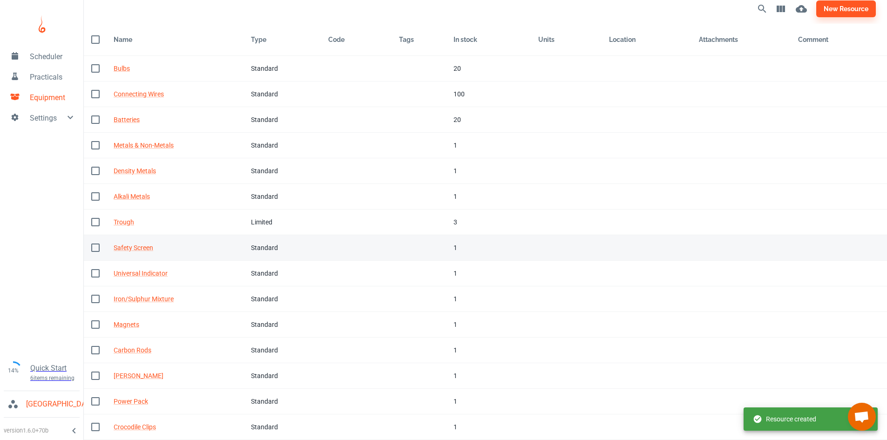
click at [447, 253] on td "In stock 1" at bounding box center [488, 248] width 85 height 26
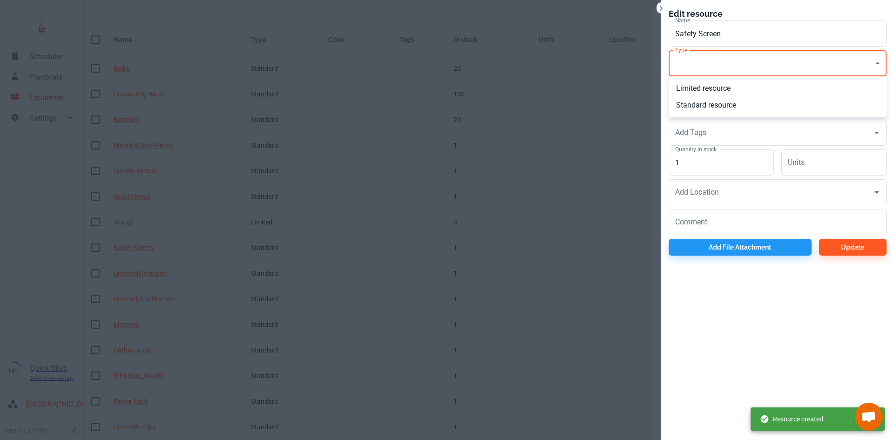
click at [691, 72] on body "Scheduler Practicals Equipment Settings 14% Quick Start 6 items remaining St Ro…" at bounding box center [447, 214] width 894 height 440
click at [692, 90] on li "Limited resource" at bounding box center [778, 88] width 218 height 17
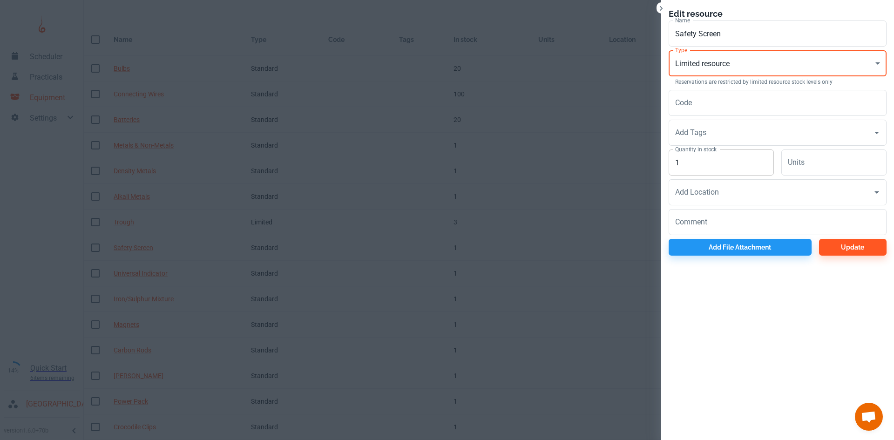
click at [705, 171] on input "1" at bounding box center [721, 162] width 105 height 26
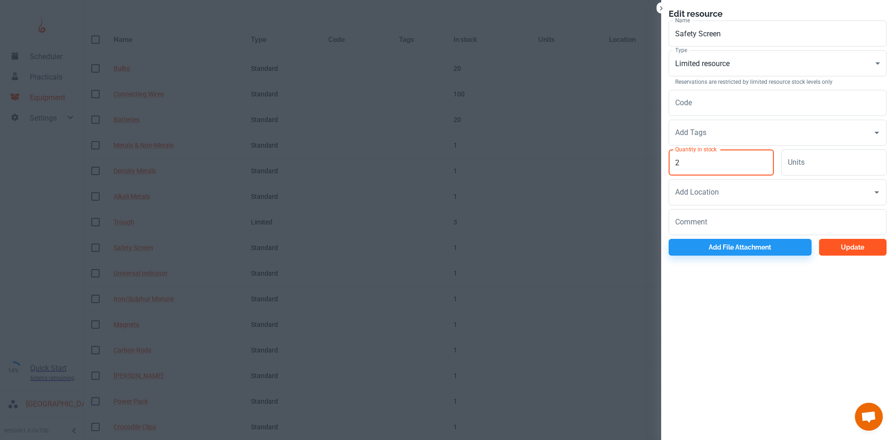
click at [848, 251] on button "Update" at bounding box center [853, 247] width 68 height 17
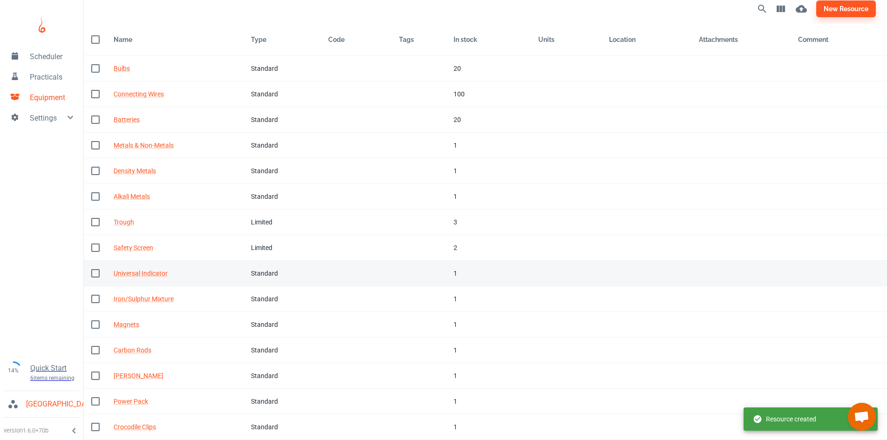
click at [441, 279] on td "Tags" at bounding box center [419, 274] width 54 height 26
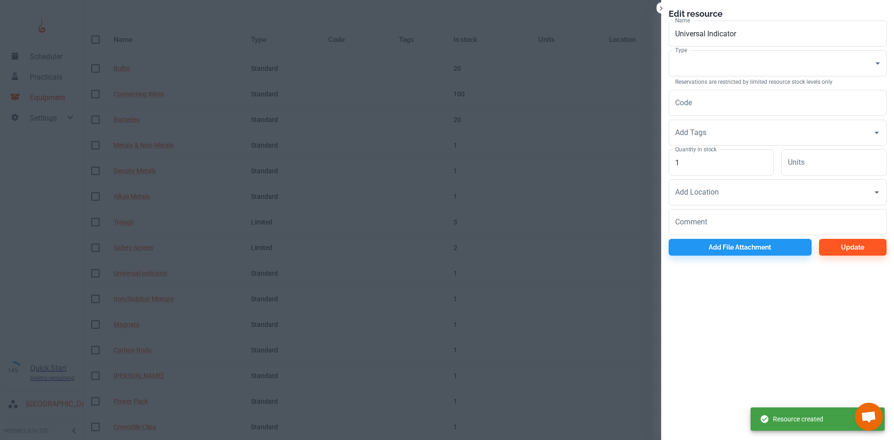
click at [682, 53] on label "Type" at bounding box center [681, 50] width 12 height 8
click at [681, 68] on body "Scheduler Practicals Equipment Settings 14% Quick Start 6 items remaining St Ro…" at bounding box center [447, 214] width 894 height 440
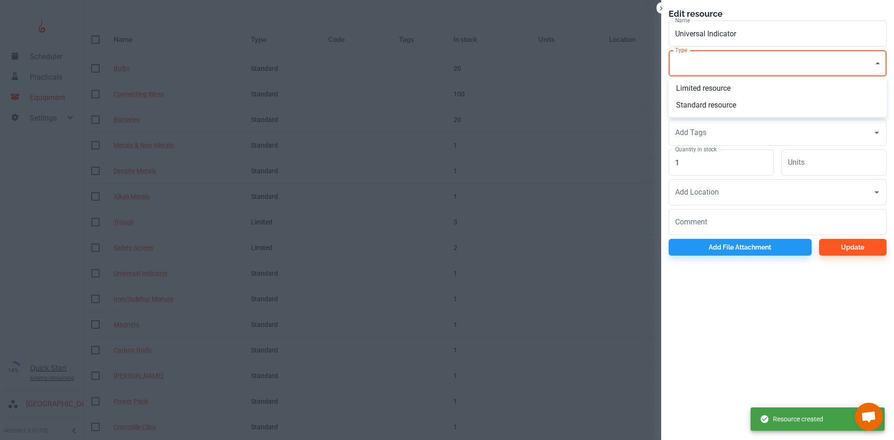
click at [686, 103] on li "Standard resource" at bounding box center [778, 105] width 218 height 17
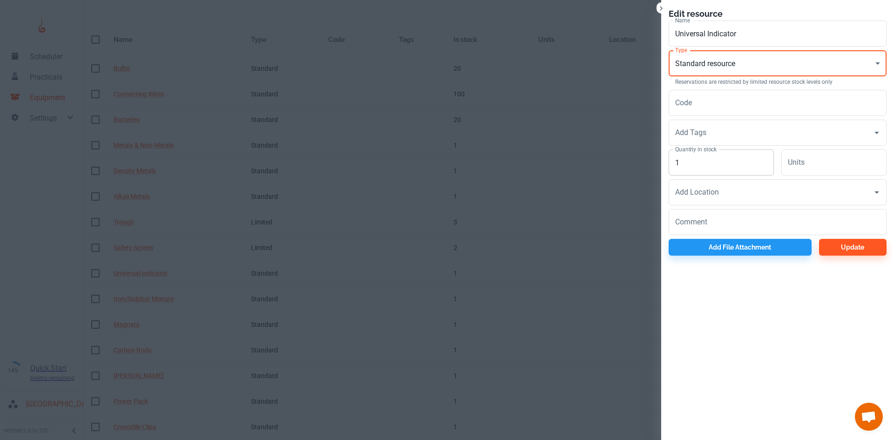
click at [691, 158] on input "1" at bounding box center [721, 162] width 105 height 26
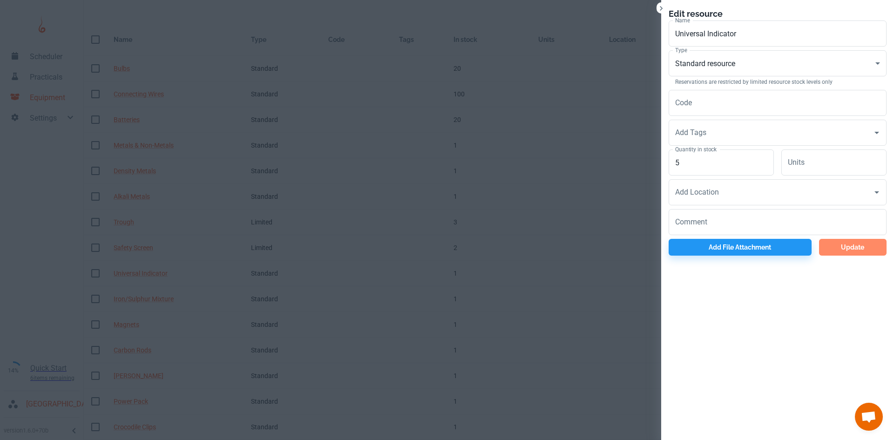
click at [840, 248] on button "Update" at bounding box center [853, 247] width 68 height 17
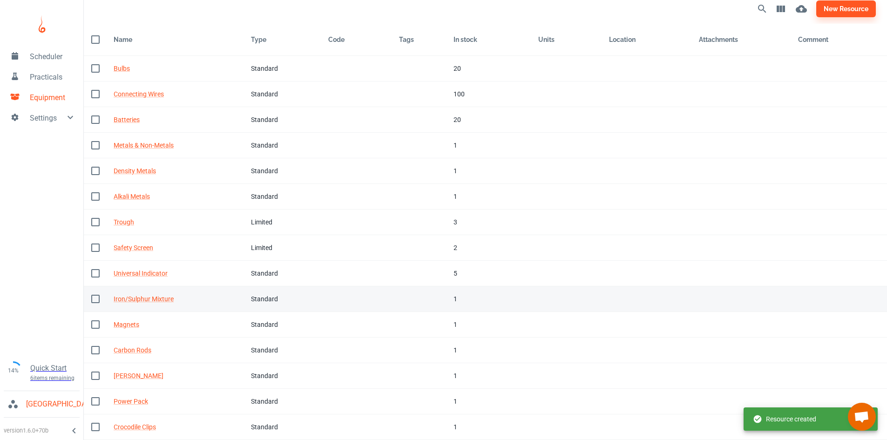
click at [448, 300] on td "In stock 1" at bounding box center [488, 299] width 85 height 26
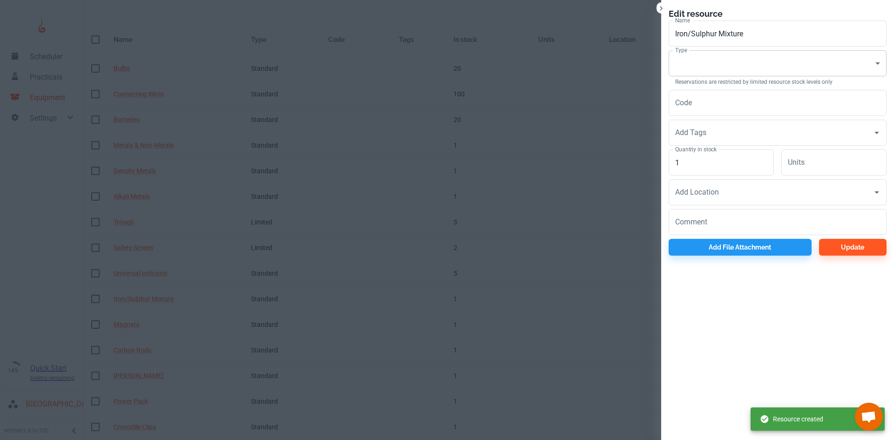
click at [697, 62] on body "Scheduler Practicals Equipment Settings 14% Quick Start 6 items remaining St Ro…" at bounding box center [447, 214] width 894 height 440
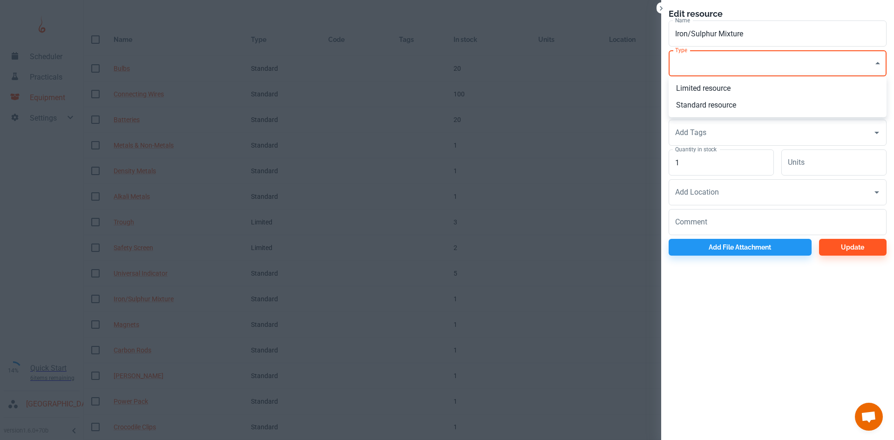
click at [695, 108] on li "Standard resource" at bounding box center [778, 105] width 218 height 17
click at [699, 155] on input "1" at bounding box center [721, 162] width 105 height 26
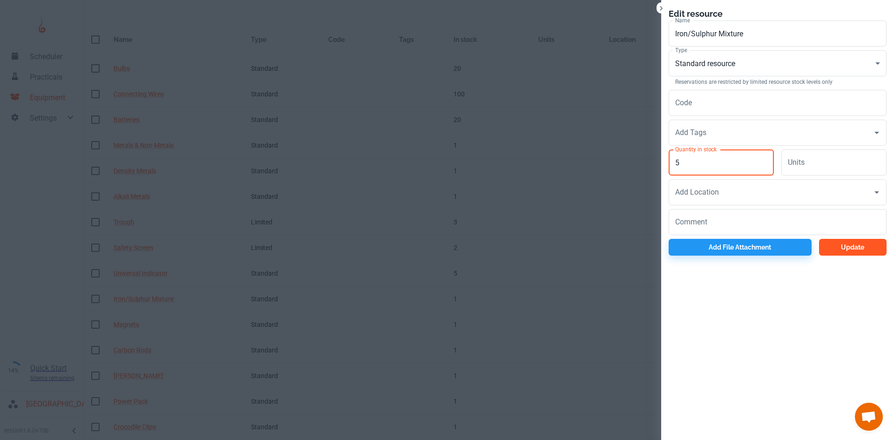
click at [829, 248] on button "Update" at bounding box center [853, 247] width 68 height 17
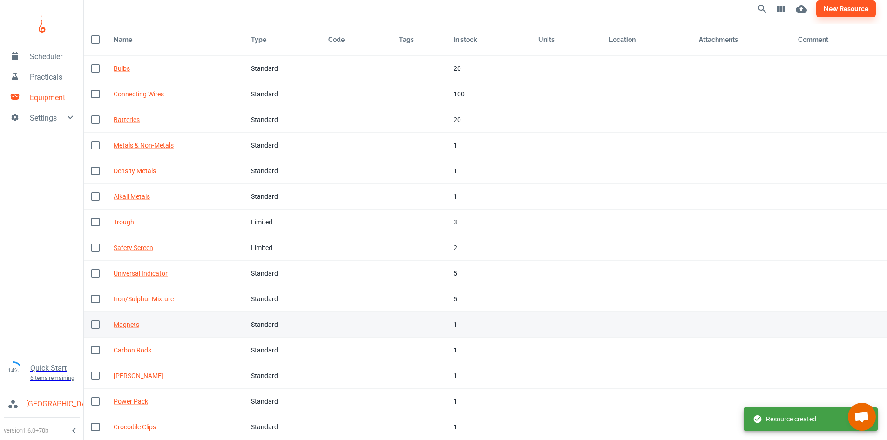
click at [446, 323] on td "In stock 1" at bounding box center [488, 325] width 85 height 26
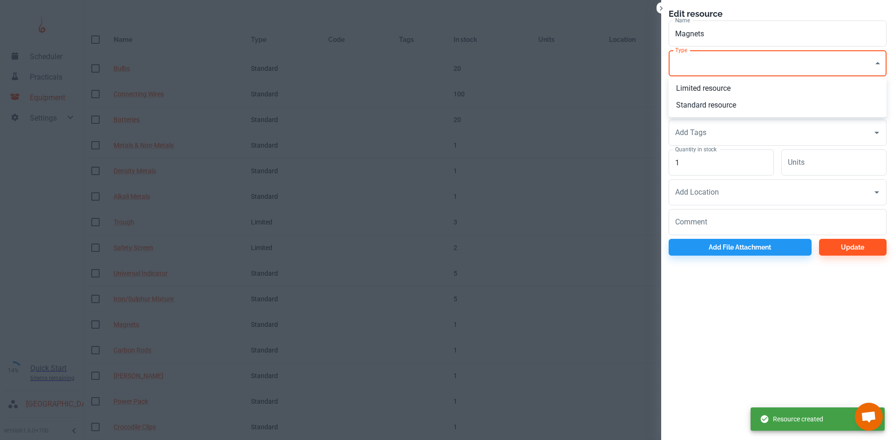
click at [697, 69] on body "Scheduler Practicals Equipment Settings 14% Quick Start 6 items remaining St Ro…" at bounding box center [447, 214] width 894 height 440
click at [693, 95] on li "Limited resource" at bounding box center [778, 88] width 218 height 17
click at [690, 159] on input "1" at bounding box center [721, 162] width 105 height 26
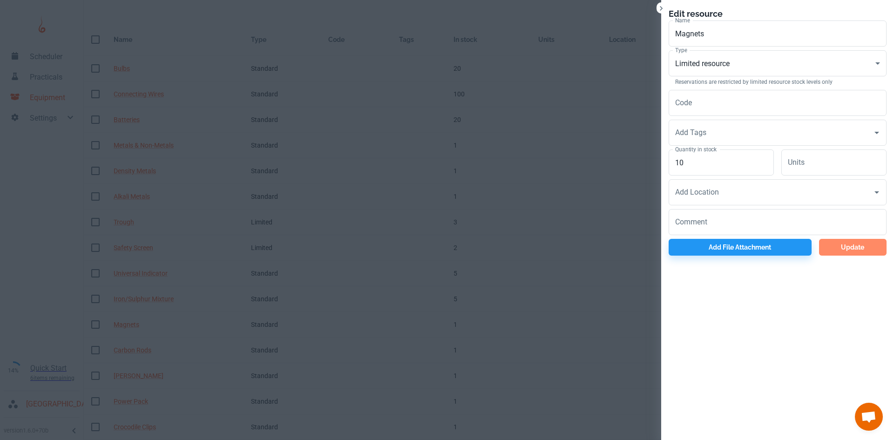
click at [856, 252] on button "Update" at bounding box center [853, 247] width 68 height 17
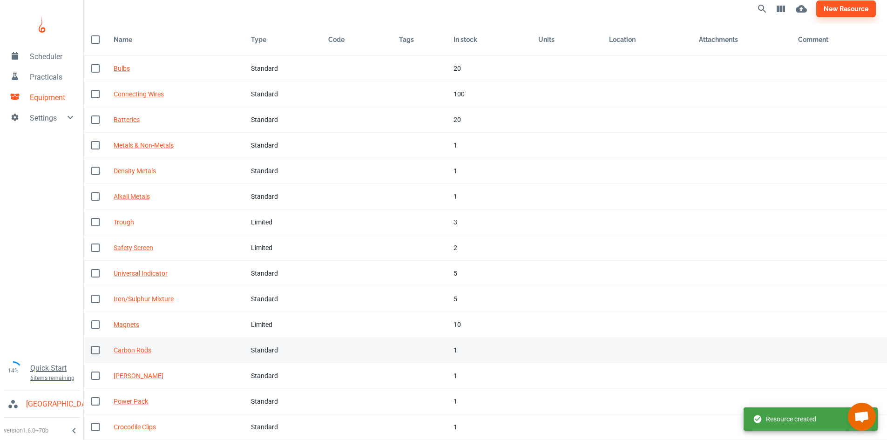
click at [449, 356] on td "In stock 1" at bounding box center [488, 351] width 85 height 26
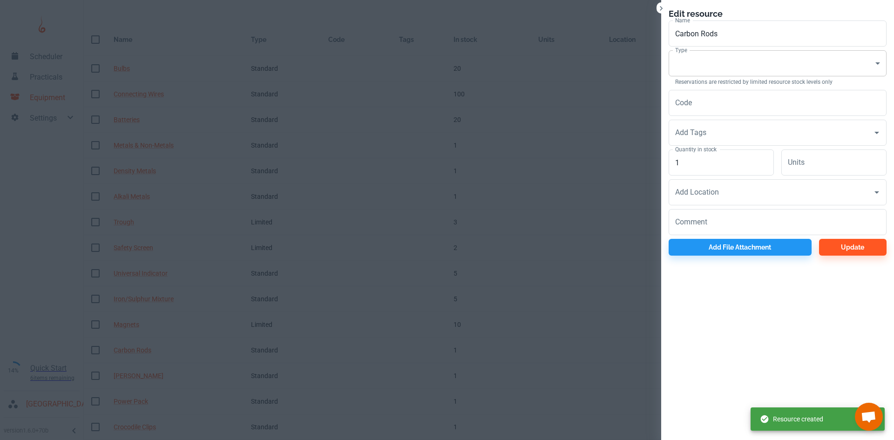
click at [688, 70] on body "Scheduler Practicals Equipment Settings 14% Quick Start 6 items remaining St Ro…" at bounding box center [447, 214] width 894 height 440
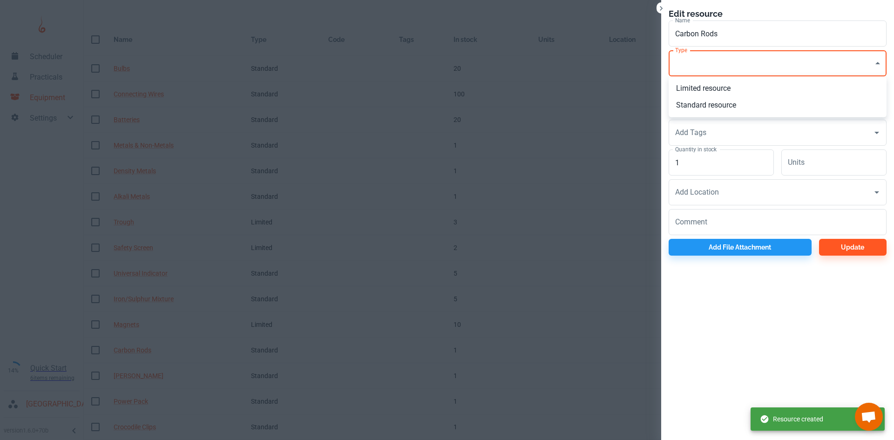
click at [683, 108] on li "Standard resource" at bounding box center [778, 105] width 218 height 17
click at [699, 170] on input "1" at bounding box center [721, 162] width 105 height 26
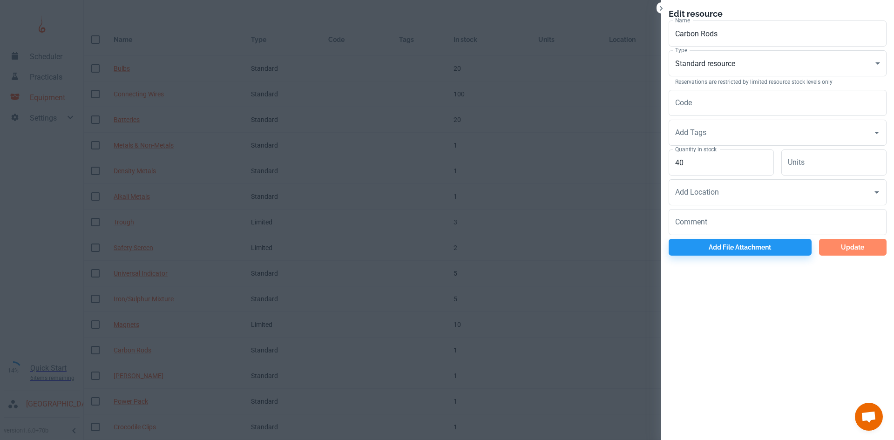
click at [850, 251] on button "Update" at bounding box center [853, 247] width 68 height 17
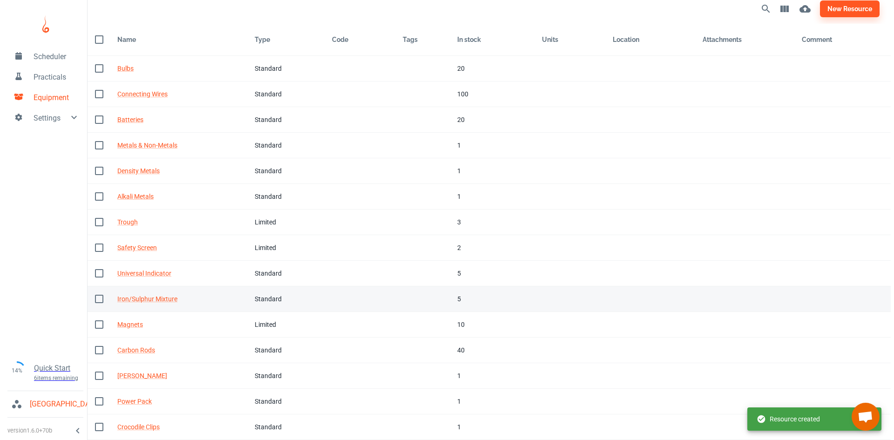
scroll to position [31, 0]
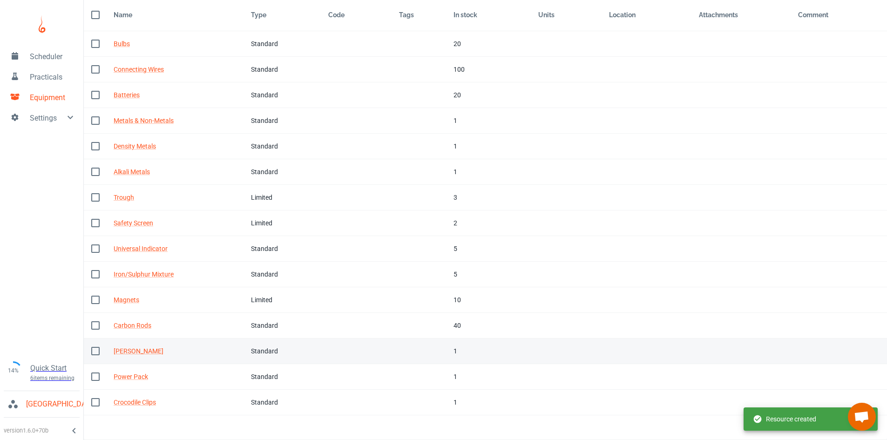
click at [453, 349] on div "1" at bounding box center [488, 351] width 70 height 10
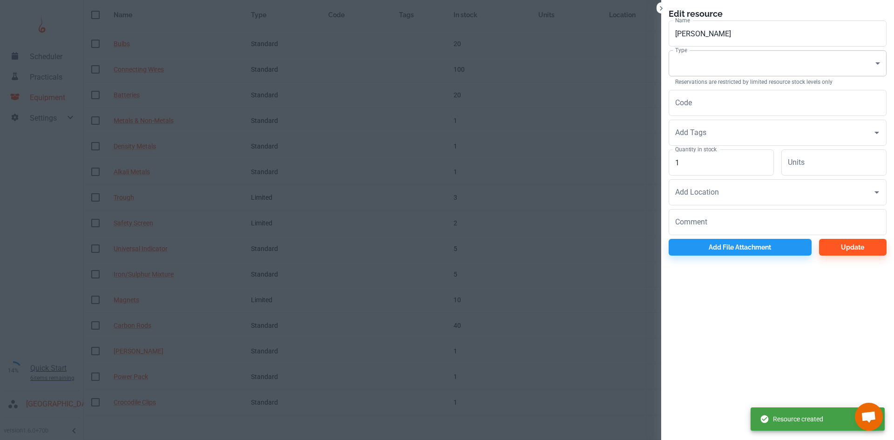
click at [720, 63] on body "Scheduler Practicals Equipment Settings 14% Quick Start 6 items remaining St Ro…" at bounding box center [447, 189] width 894 height 440
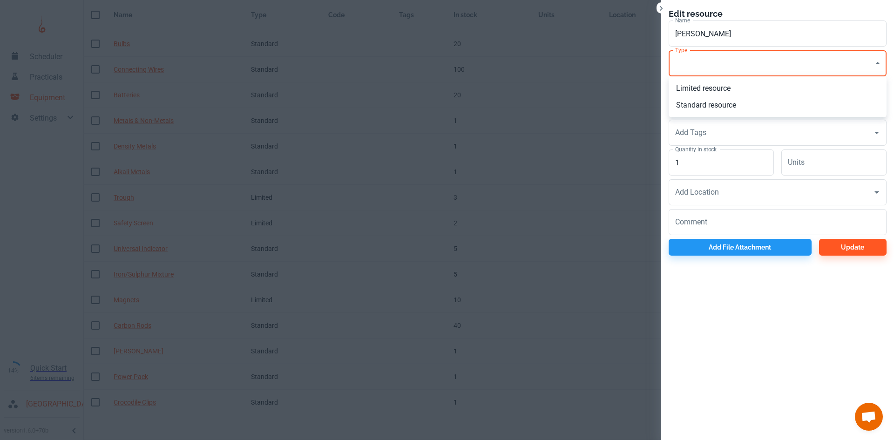
click at [698, 103] on li "Standard resource" at bounding box center [778, 105] width 218 height 17
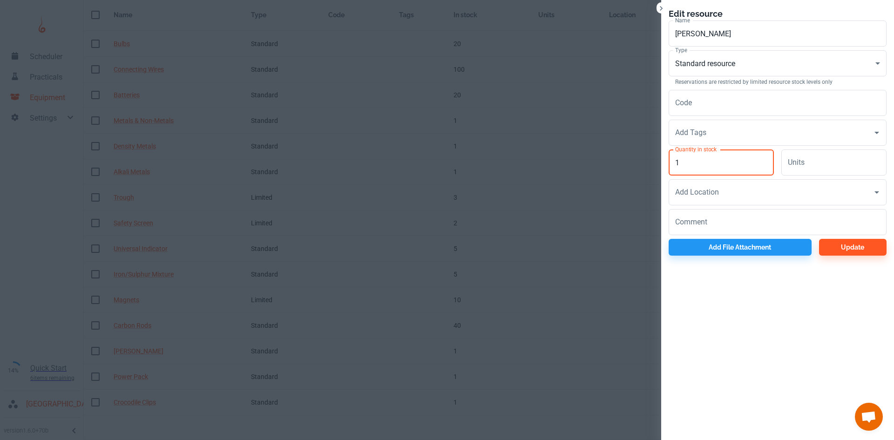
click at [697, 161] on input "1" at bounding box center [721, 162] width 105 height 26
click at [826, 243] on button "Update" at bounding box center [853, 247] width 68 height 17
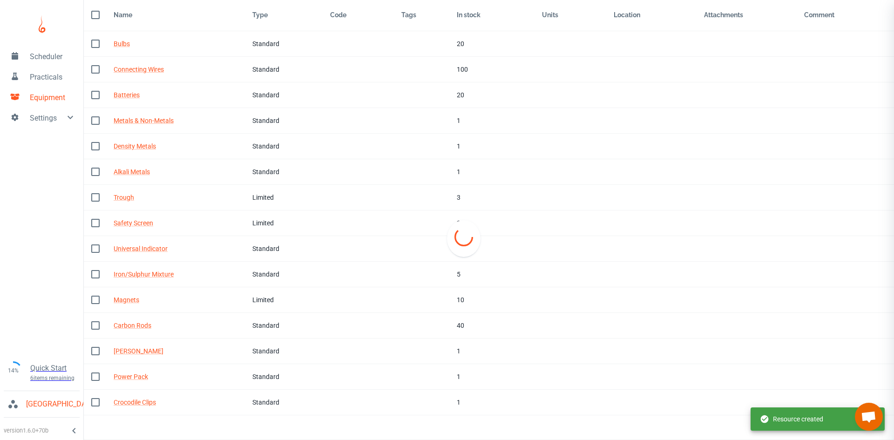
scroll to position [30, 0]
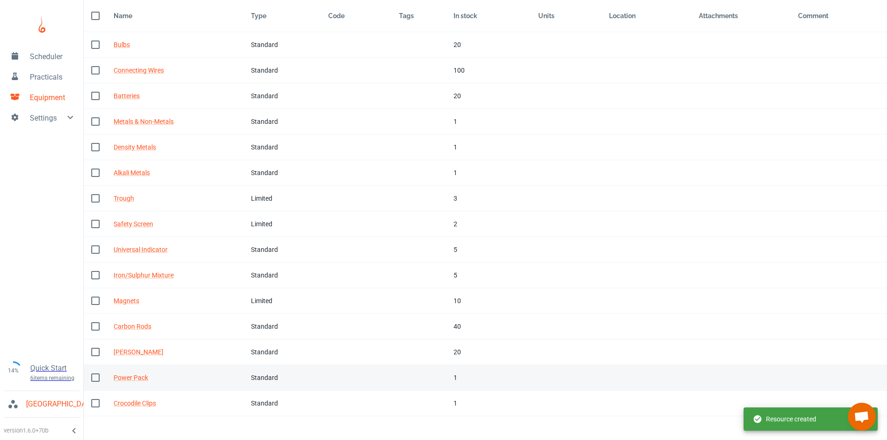
click at [442, 372] on td "Tags" at bounding box center [419, 378] width 54 height 26
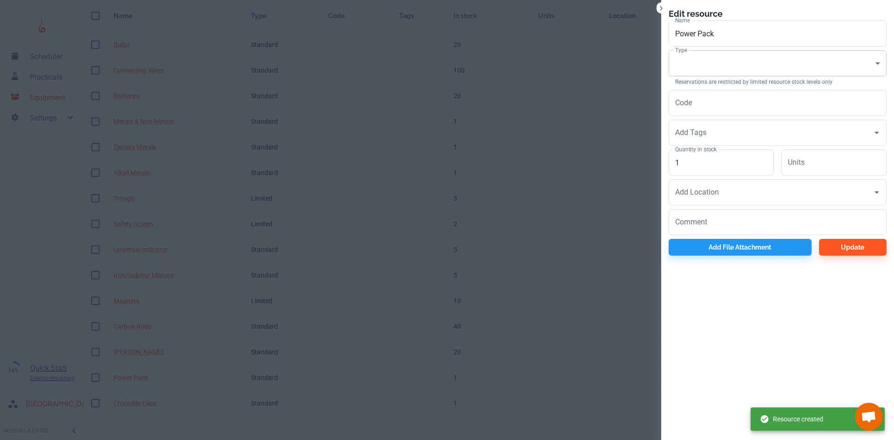
click at [729, 62] on body "Scheduler Practicals Equipment Settings 14% Quick Start 6 items remaining St Ro…" at bounding box center [447, 190] width 894 height 440
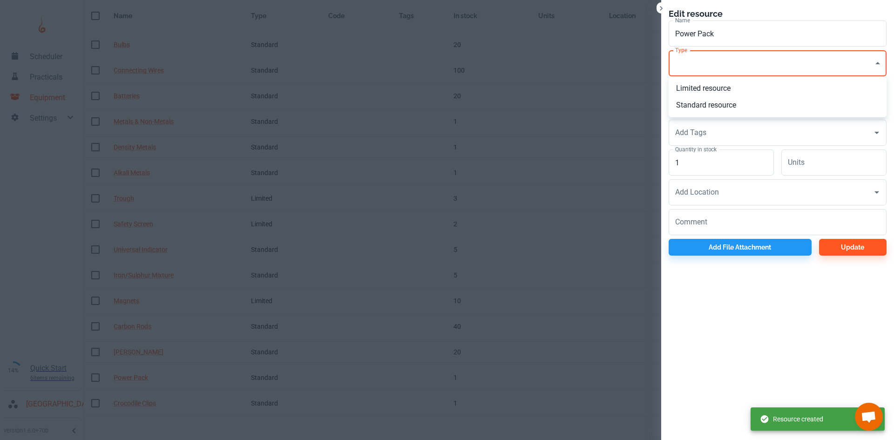
click at [705, 90] on li "Limited resource" at bounding box center [778, 88] width 218 height 17
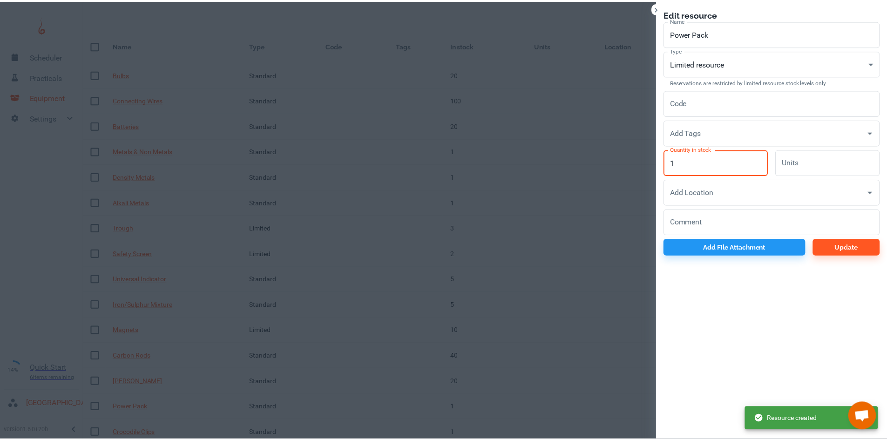
scroll to position [30, 0]
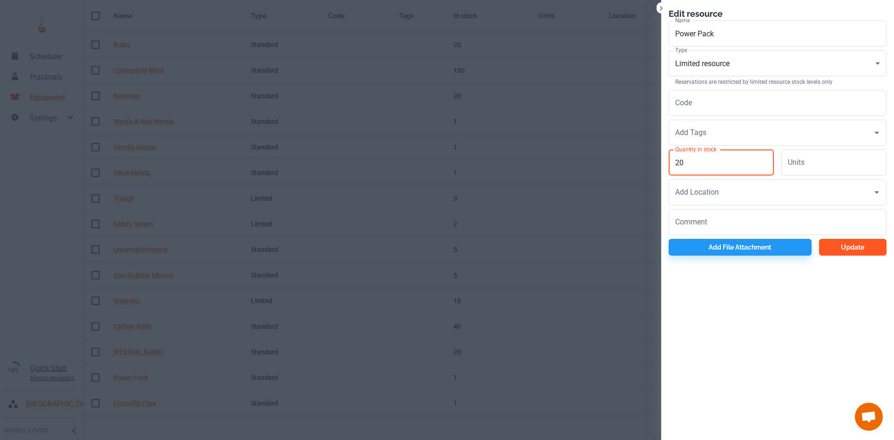
type input "20"
click at [839, 247] on button "Update" at bounding box center [853, 247] width 68 height 17
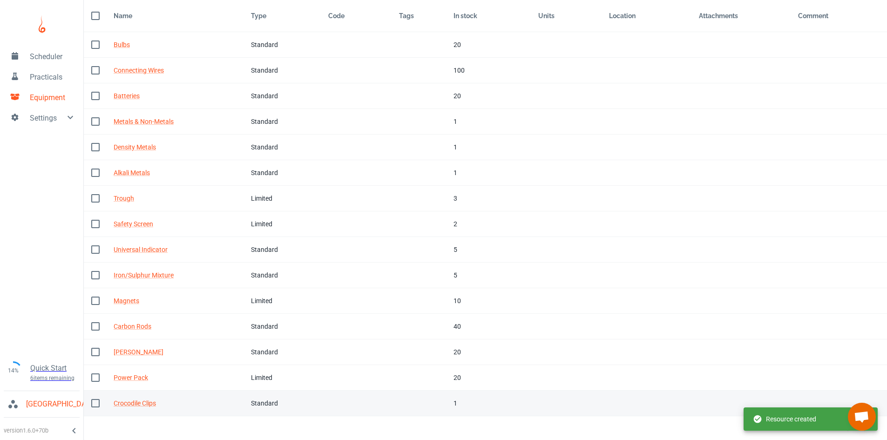
click at [463, 403] on div "1" at bounding box center [488, 403] width 70 height 10
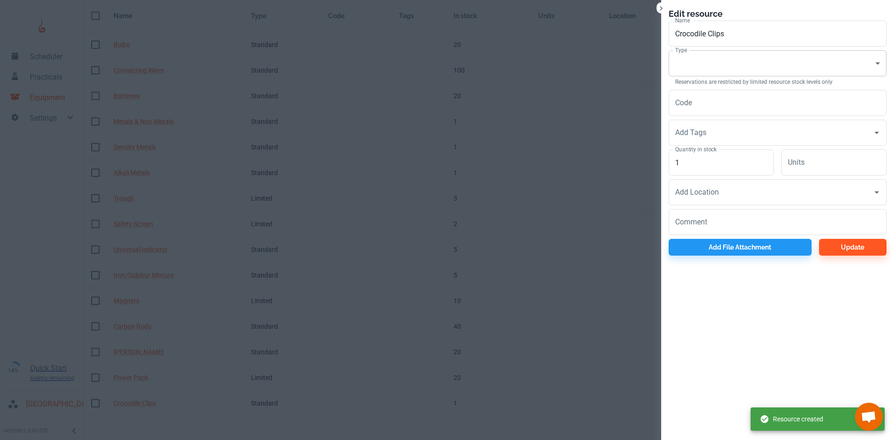
click at [685, 76] on body "Scheduler Practicals Equipment Settings 14% Quick Start 6 items remaining St Ro…" at bounding box center [447, 190] width 894 height 440
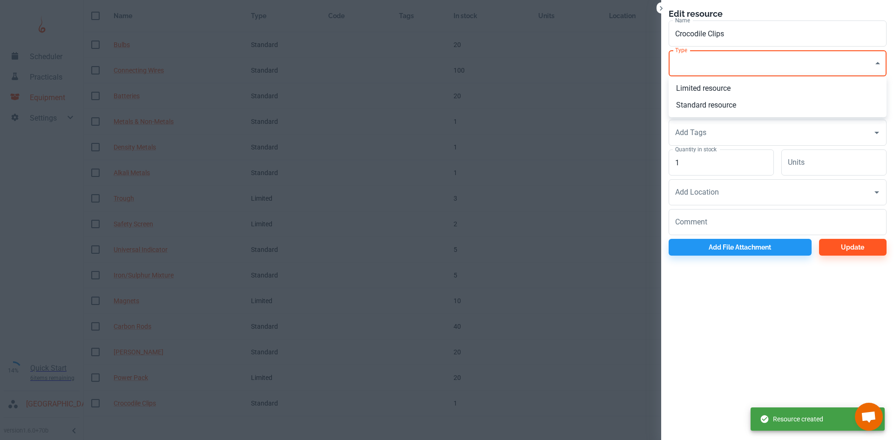
click at [690, 101] on li "Standard resource" at bounding box center [778, 105] width 218 height 17
type input "CO"
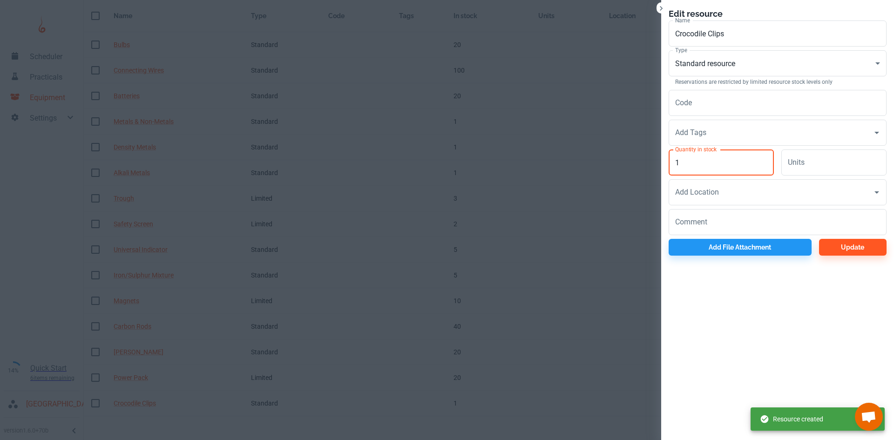
click at [718, 161] on input "1" at bounding box center [721, 162] width 105 height 26
type input "100"
click at [873, 238] on div "Update" at bounding box center [849, 245] width 75 height 20
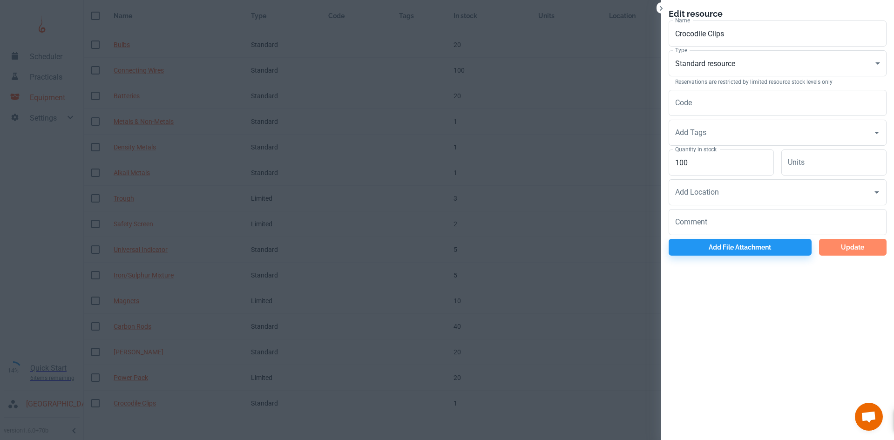
click at [869, 249] on button "Update" at bounding box center [853, 247] width 68 height 17
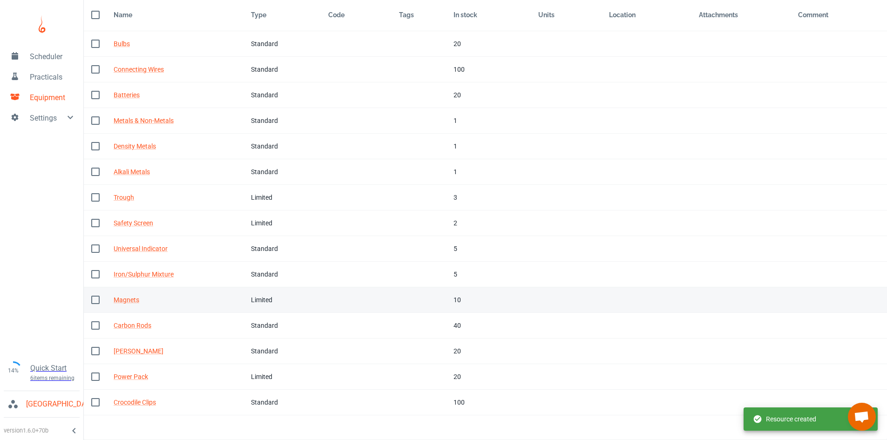
scroll to position [0, 0]
